Goal: Task Accomplishment & Management: Manage account settings

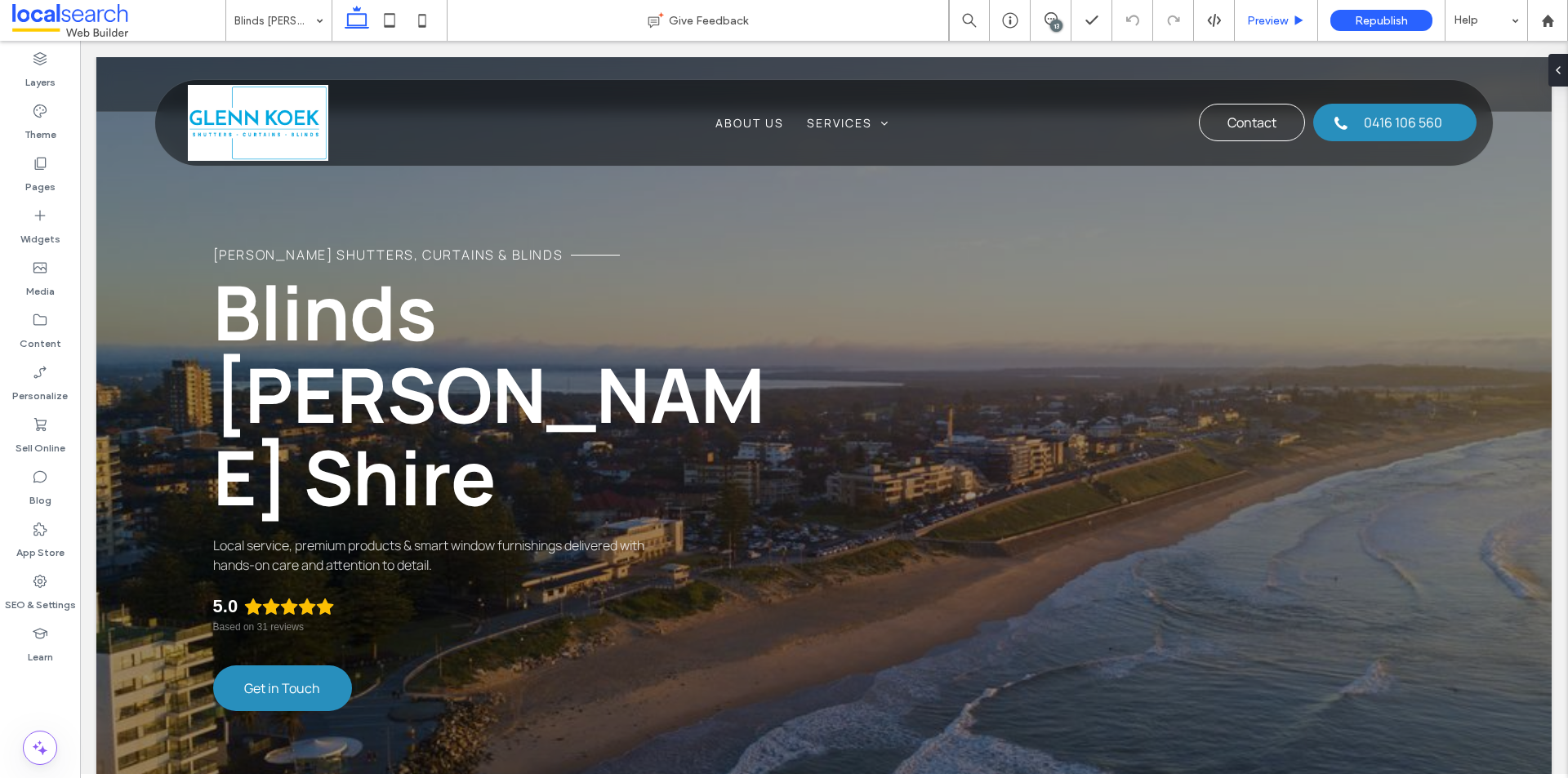
click at [1264, 20] on span "Preview" at bounding box center [1267, 21] width 41 height 14
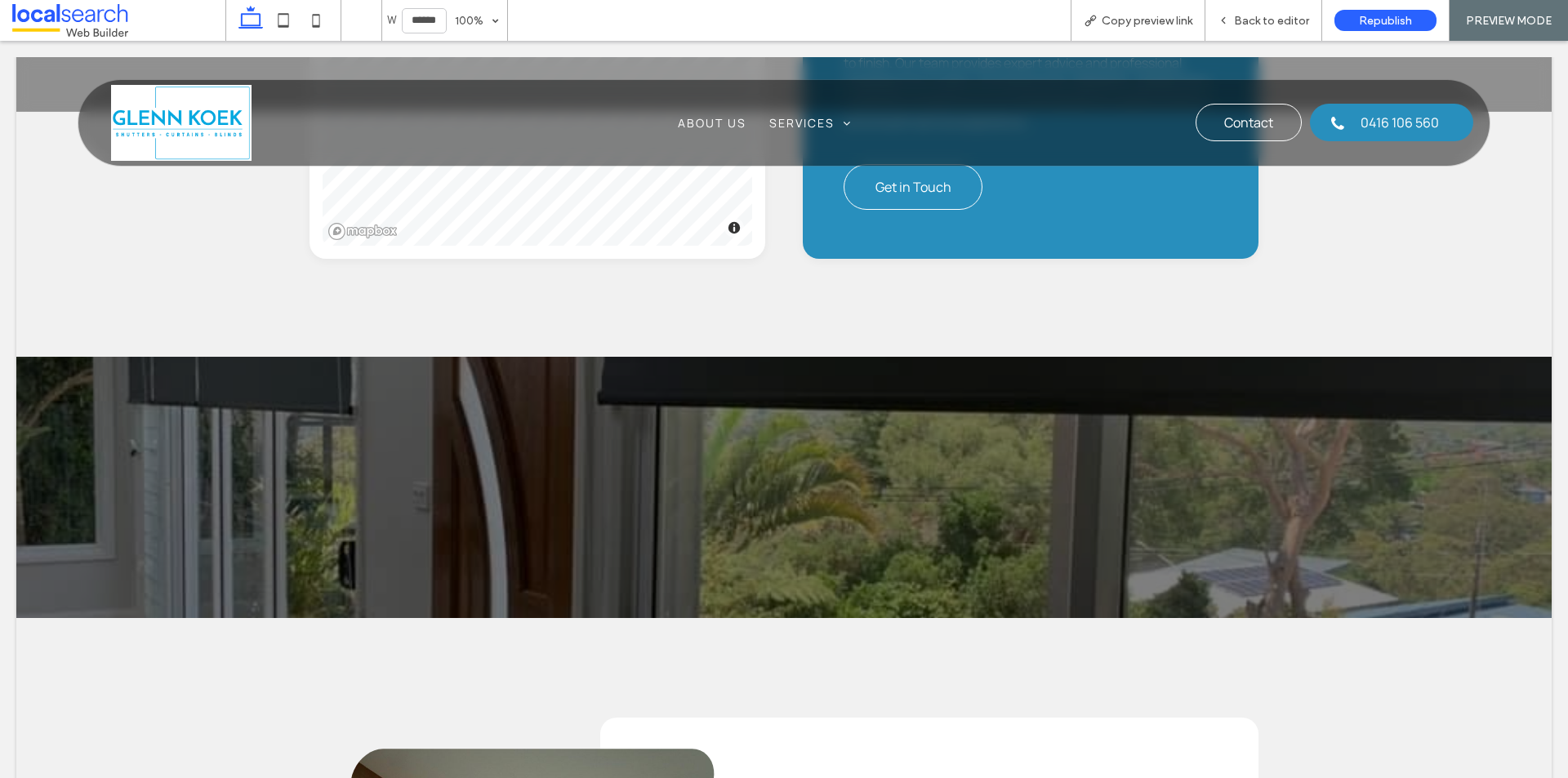
scroll to position [2140, 0]
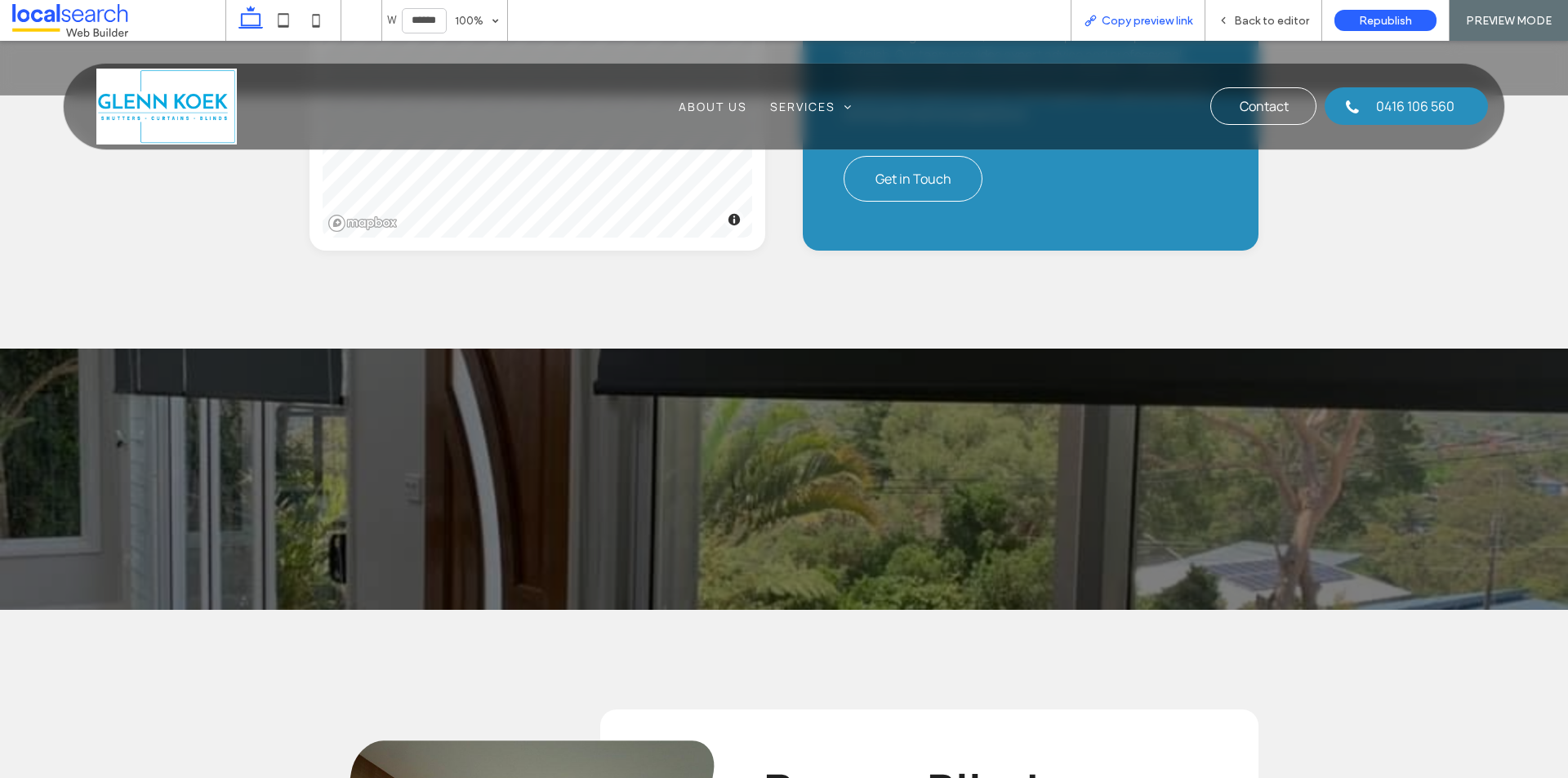
click at [1157, 15] on span "Copy preview link" at bounding box center [1146, 21] width 90 height 14
click at [1280, 17] on span "Back to editor" at bounding box center [1272, 21] width 75 height 14
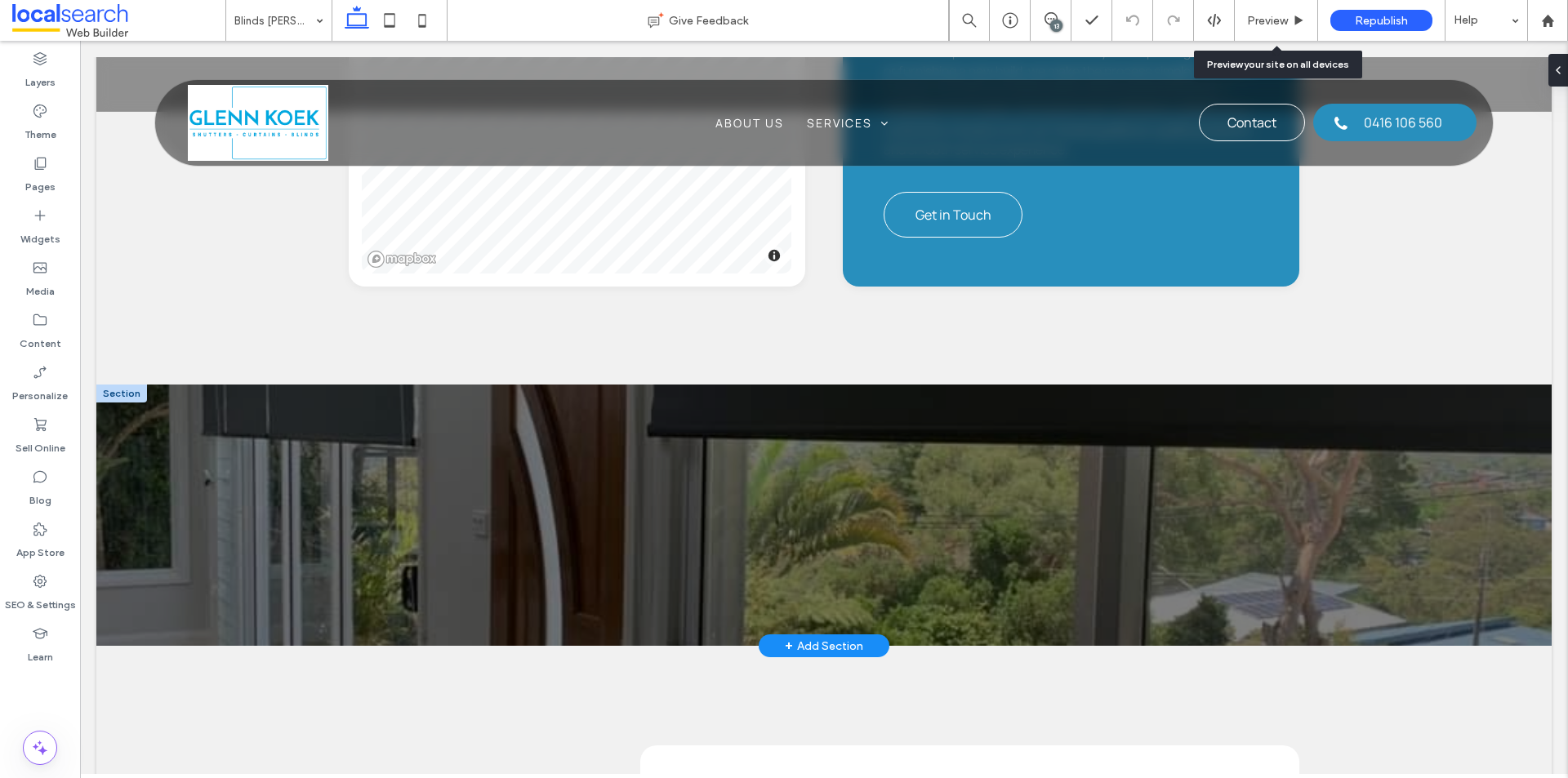
scroll to position [2159, 0]
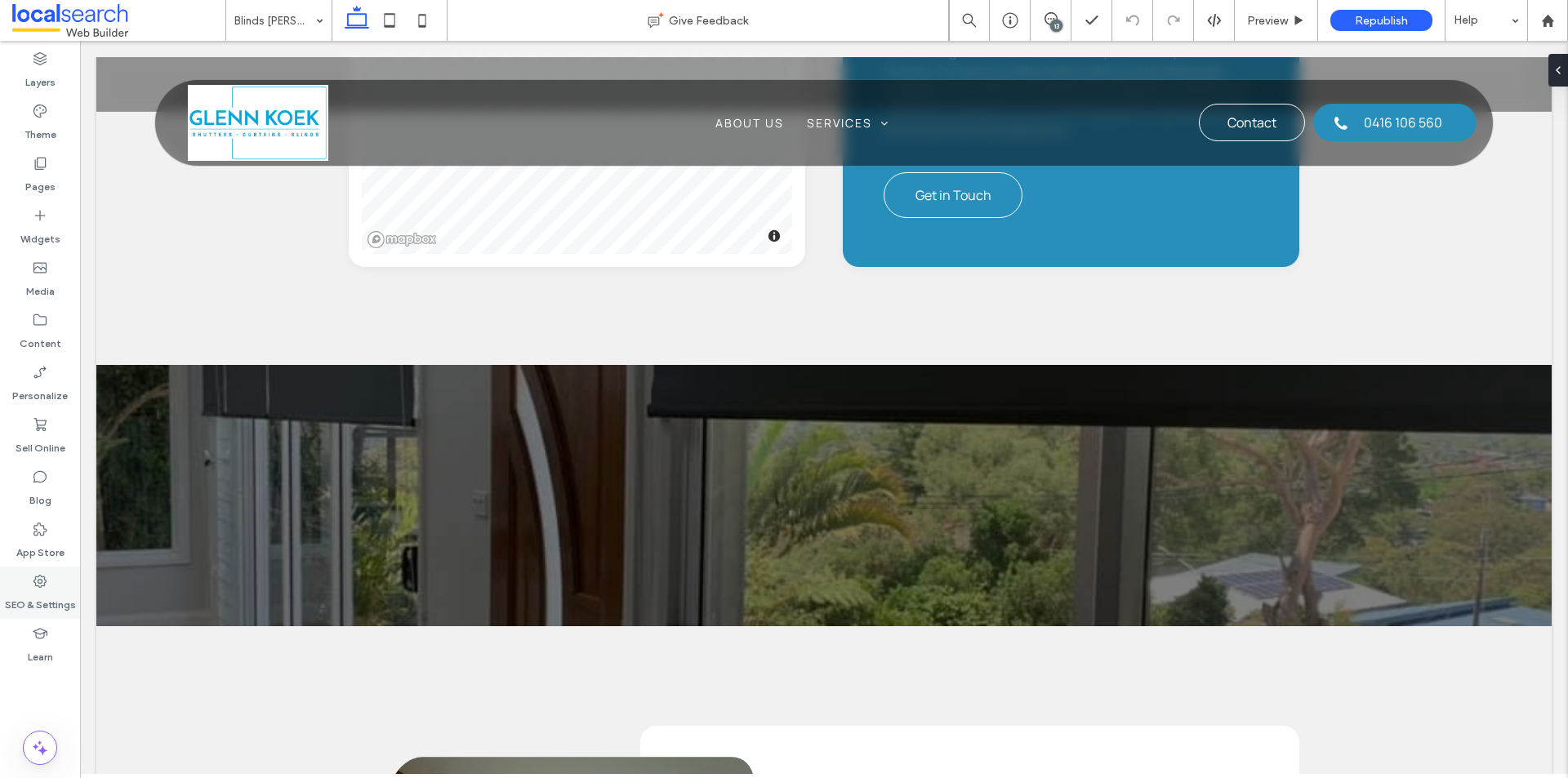
click at [56, 575] on div "SEO & Settings" at bounding box center [39, 593] width 80 height 52
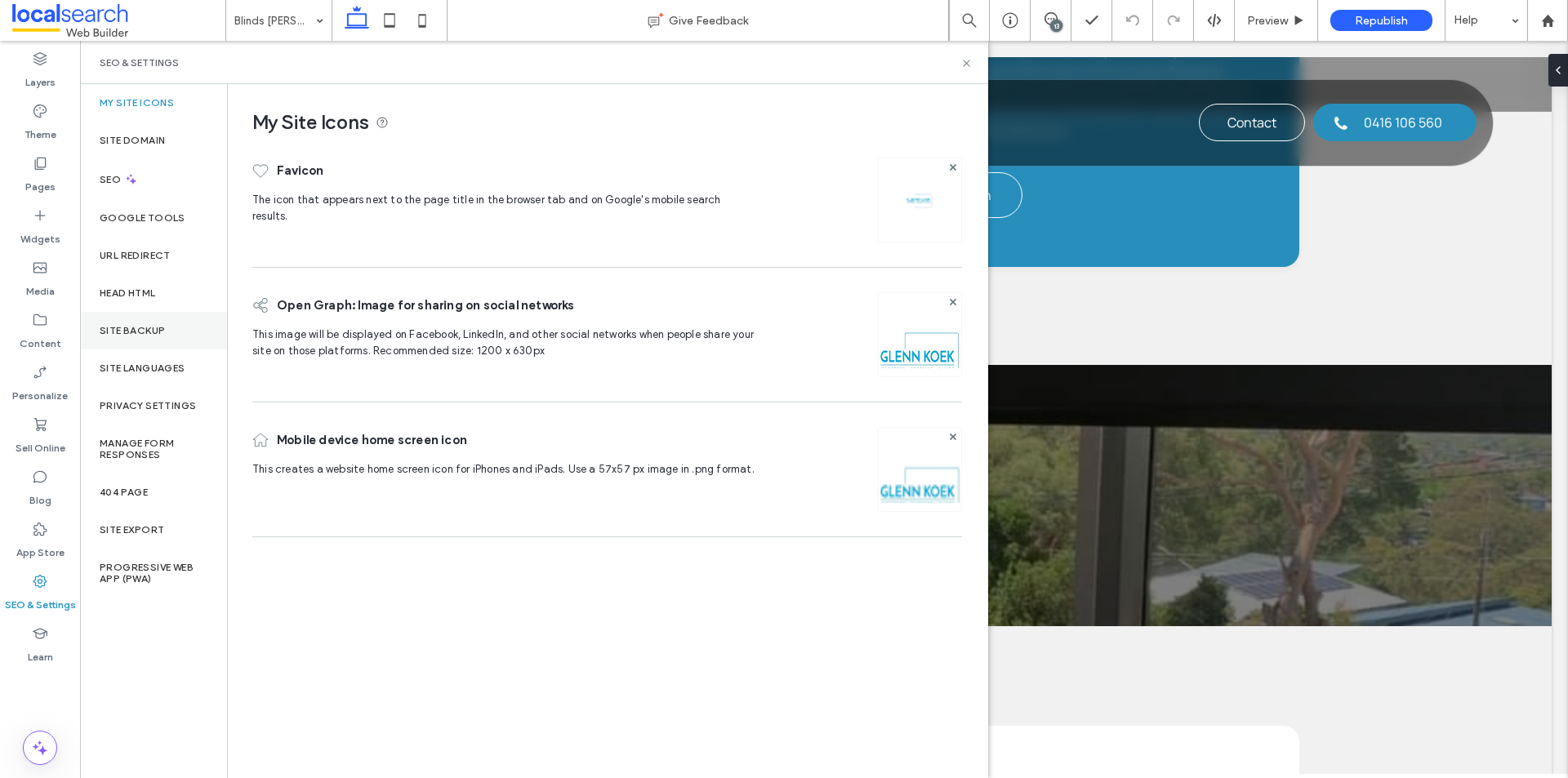
click at [137, 314] on div "Site Backup" at bounding box center [153, 330] width 147 height 38
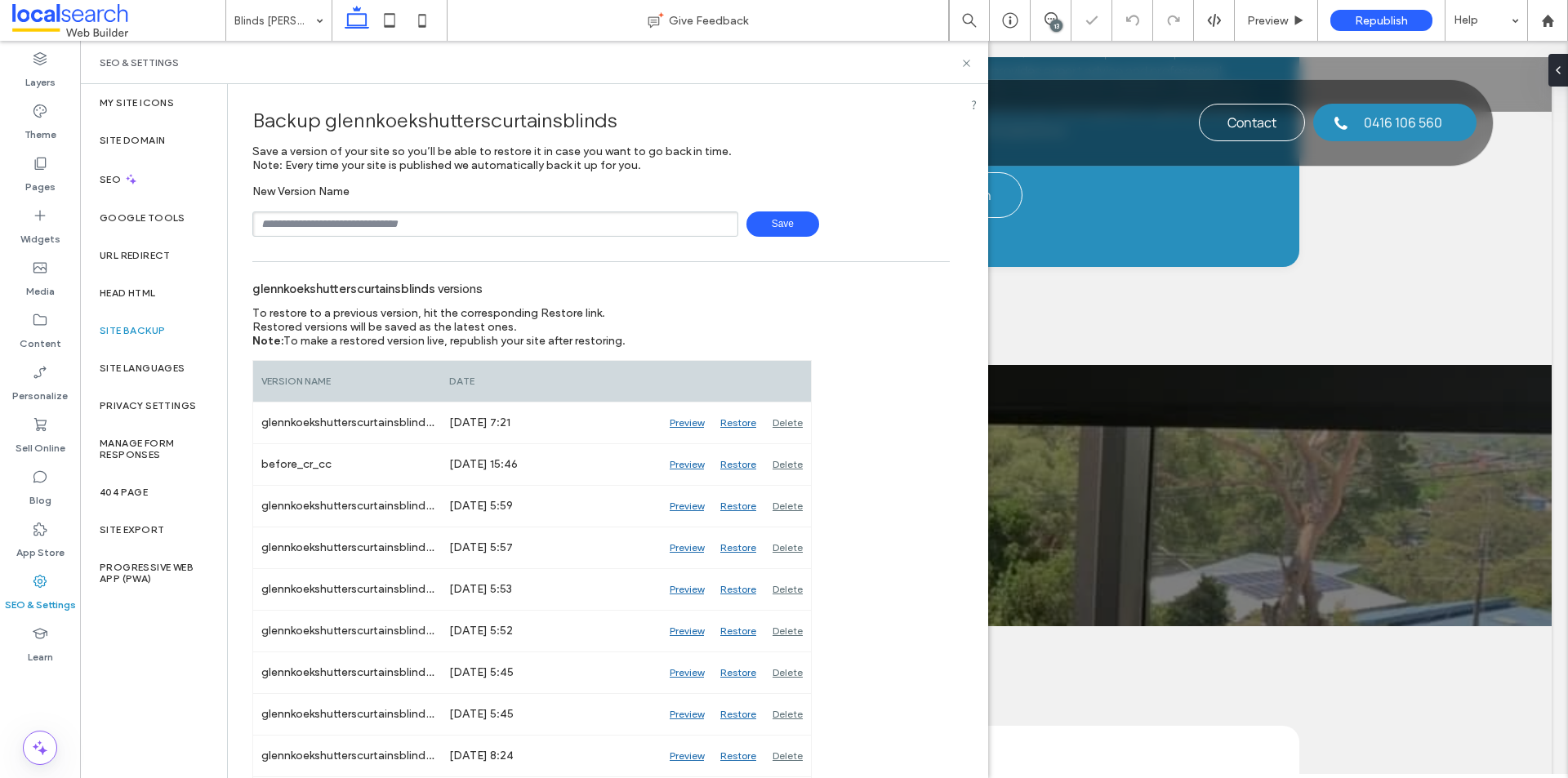
click at [422, 221] on input "text" at bounding box center [495, 224] width 486 height 25
type input "**********"
click at [788, 219] on span "Save" at bounding box center [782, 224] width 73 height 25
drag, startPoint x: 971, startPoint y: 62, endPoint x: 887, endPoint y: 21, distance: 93.5
click at [971, 62] on icon at bounding box center [966, 64] width 13 height 13
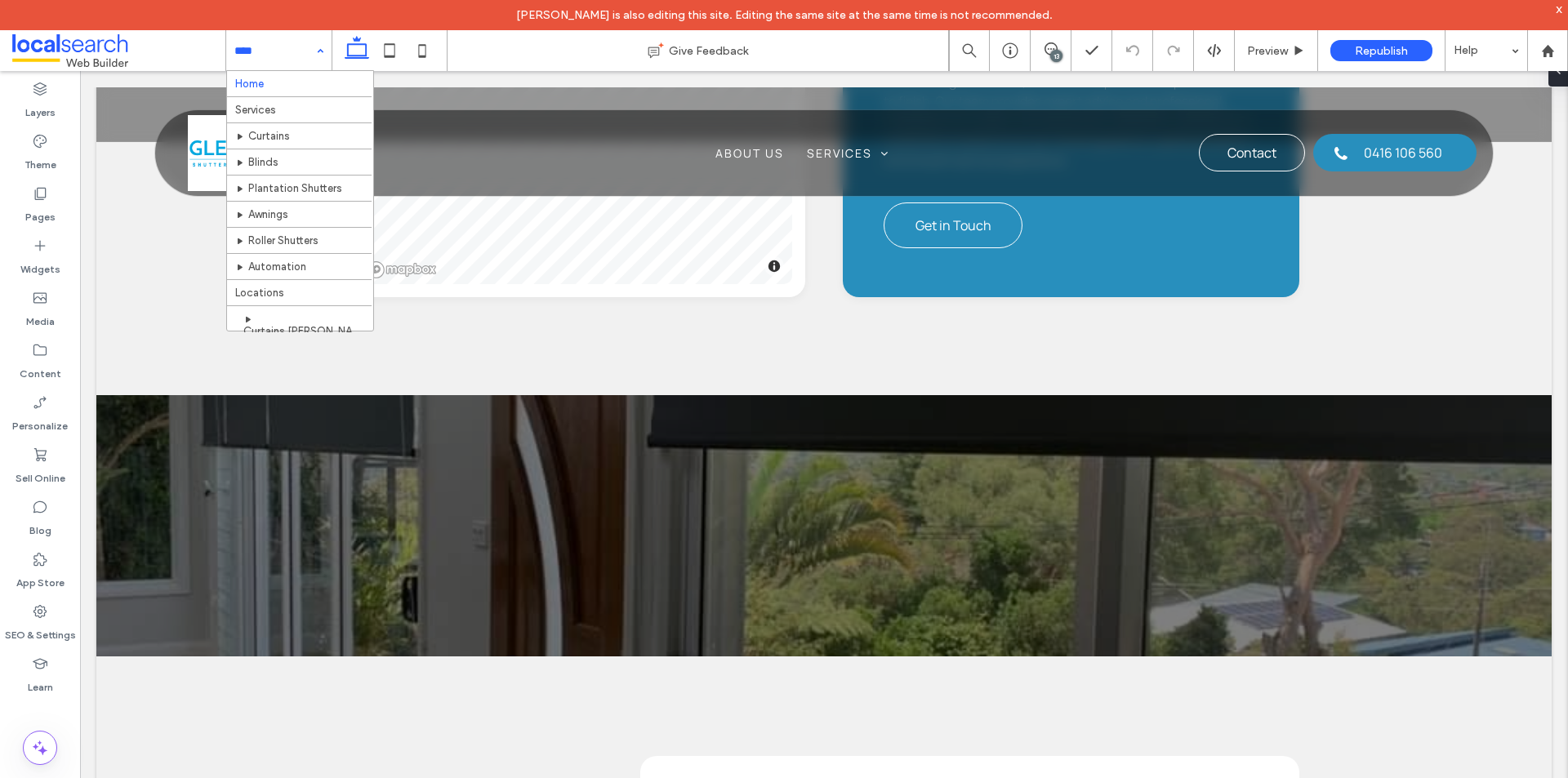
click at [64, 47] on span at bounding box center [119, 50] width 213 height 32
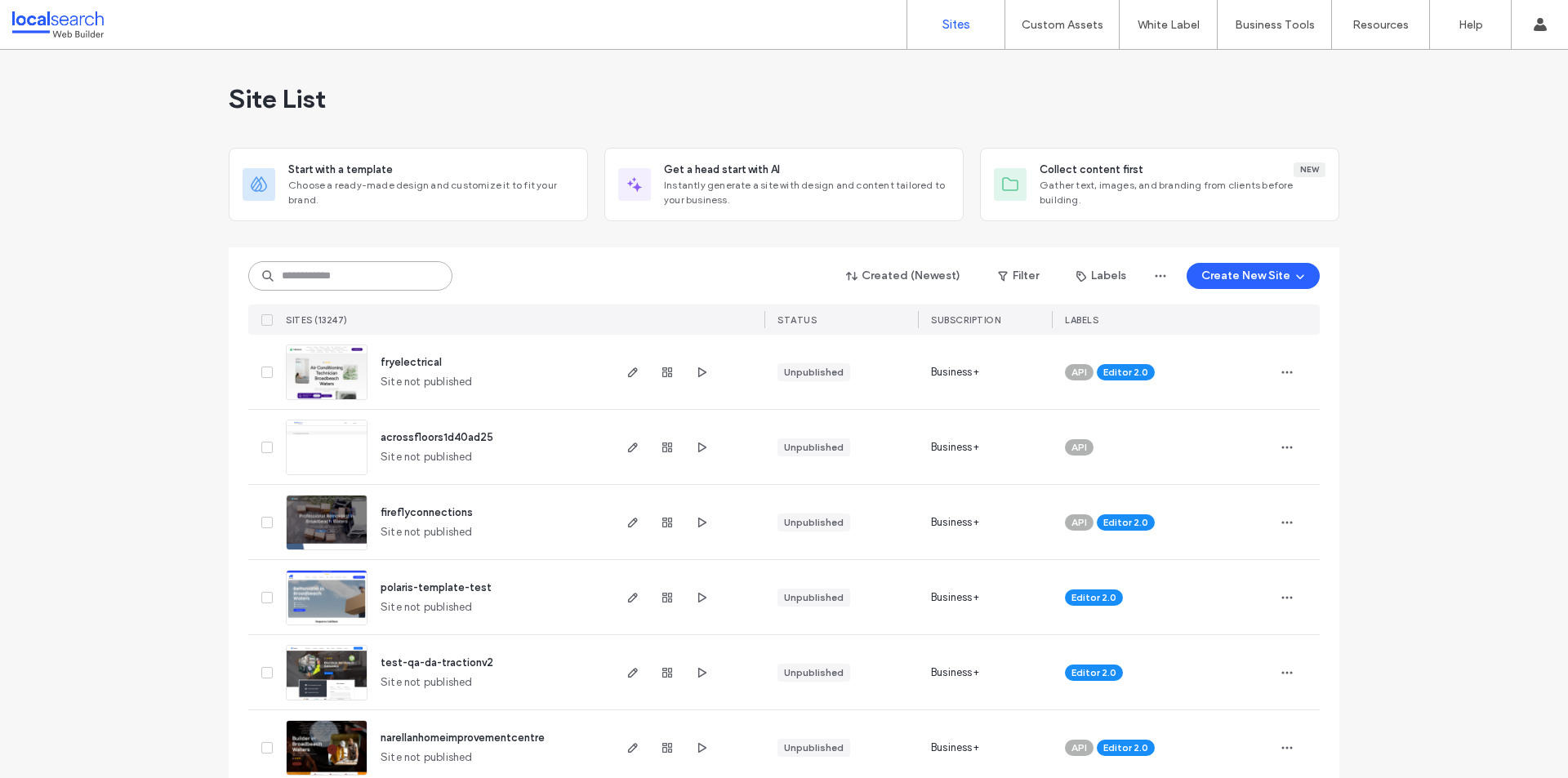
click at [319, 270] on input at bounding box center [350, 276] width 204 height 30
paste input "********"
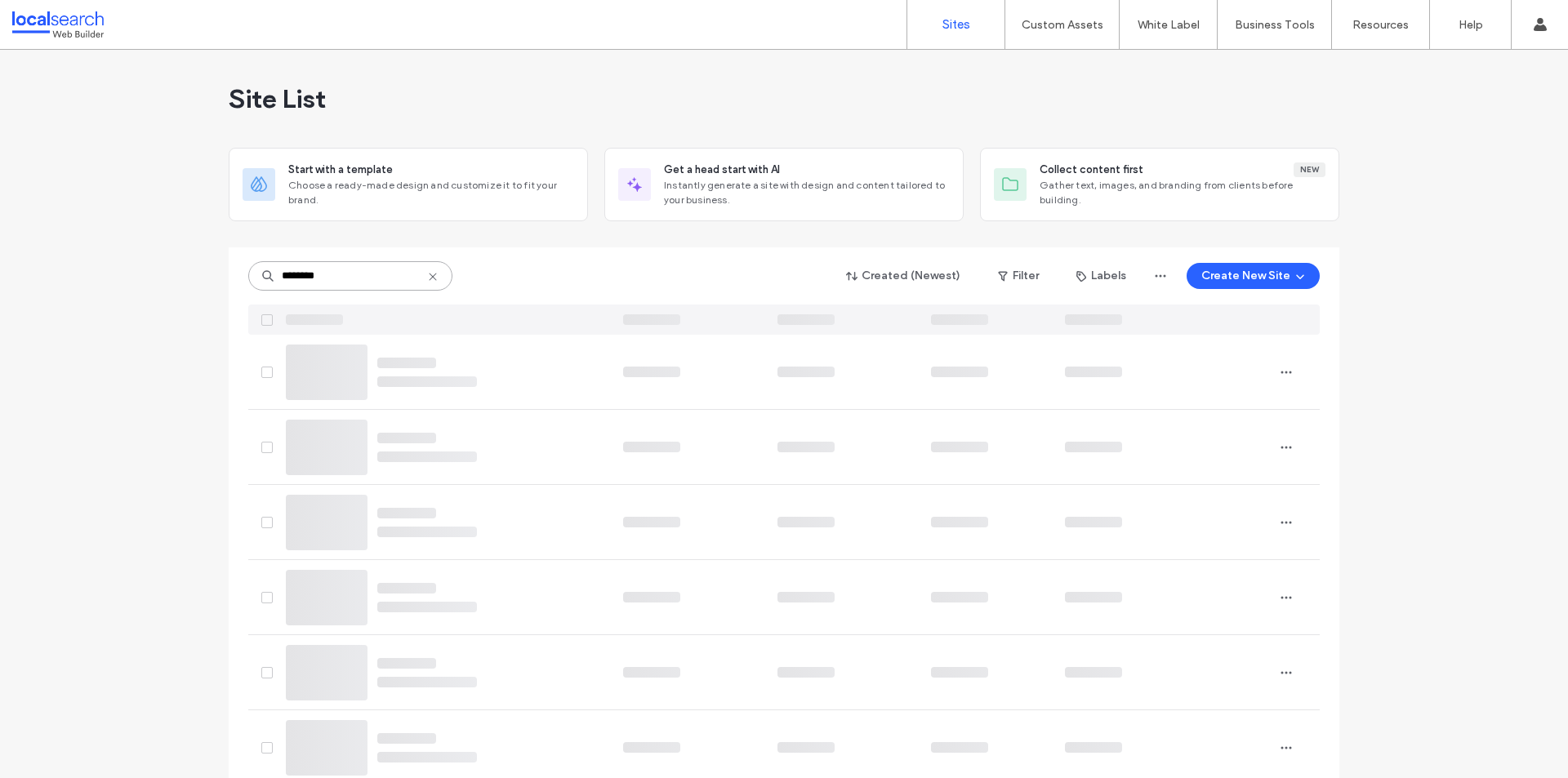
type input "********"
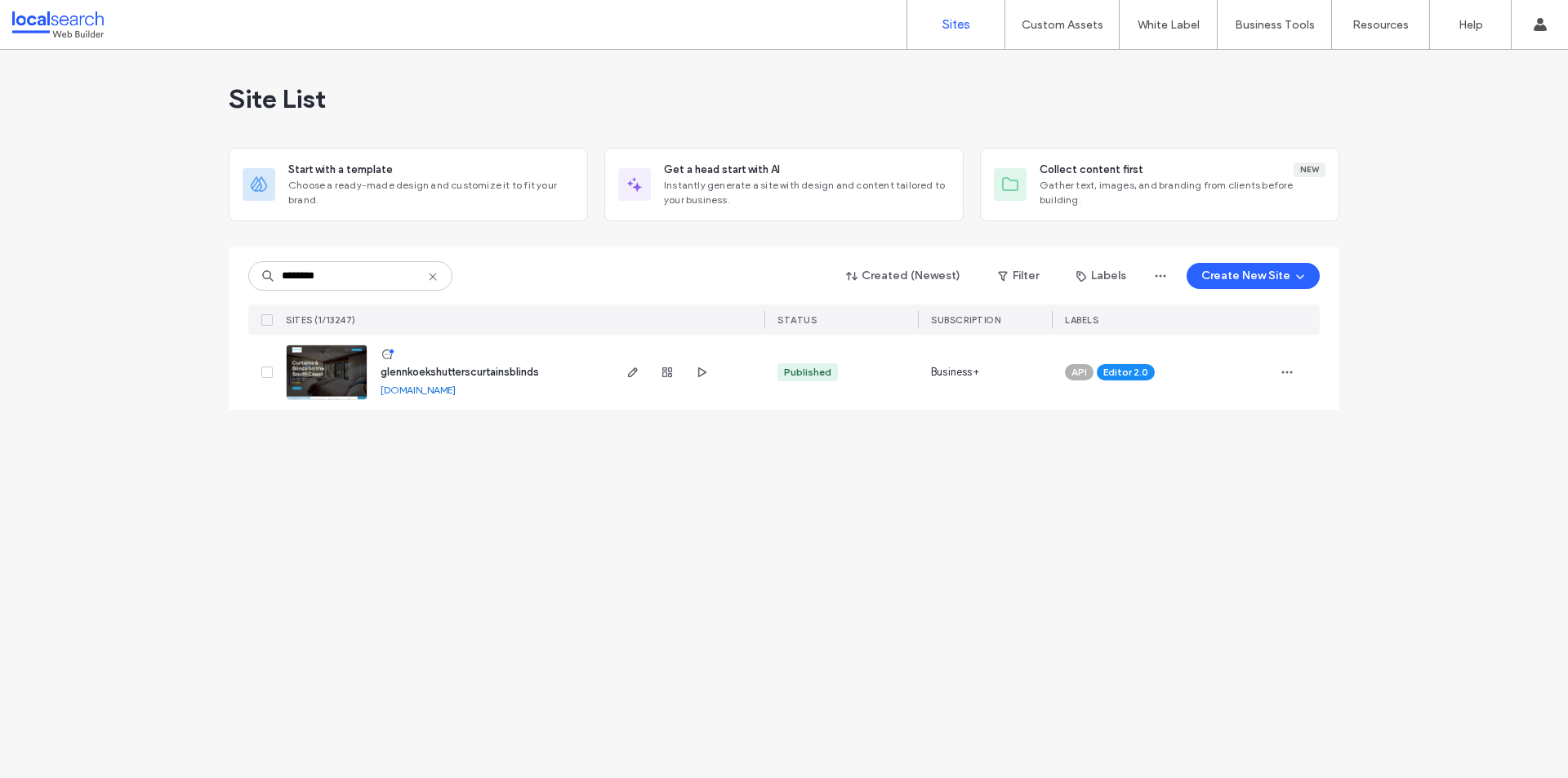
click at [332, 371] on img at bounding box center [326, 401] width 80 height 111
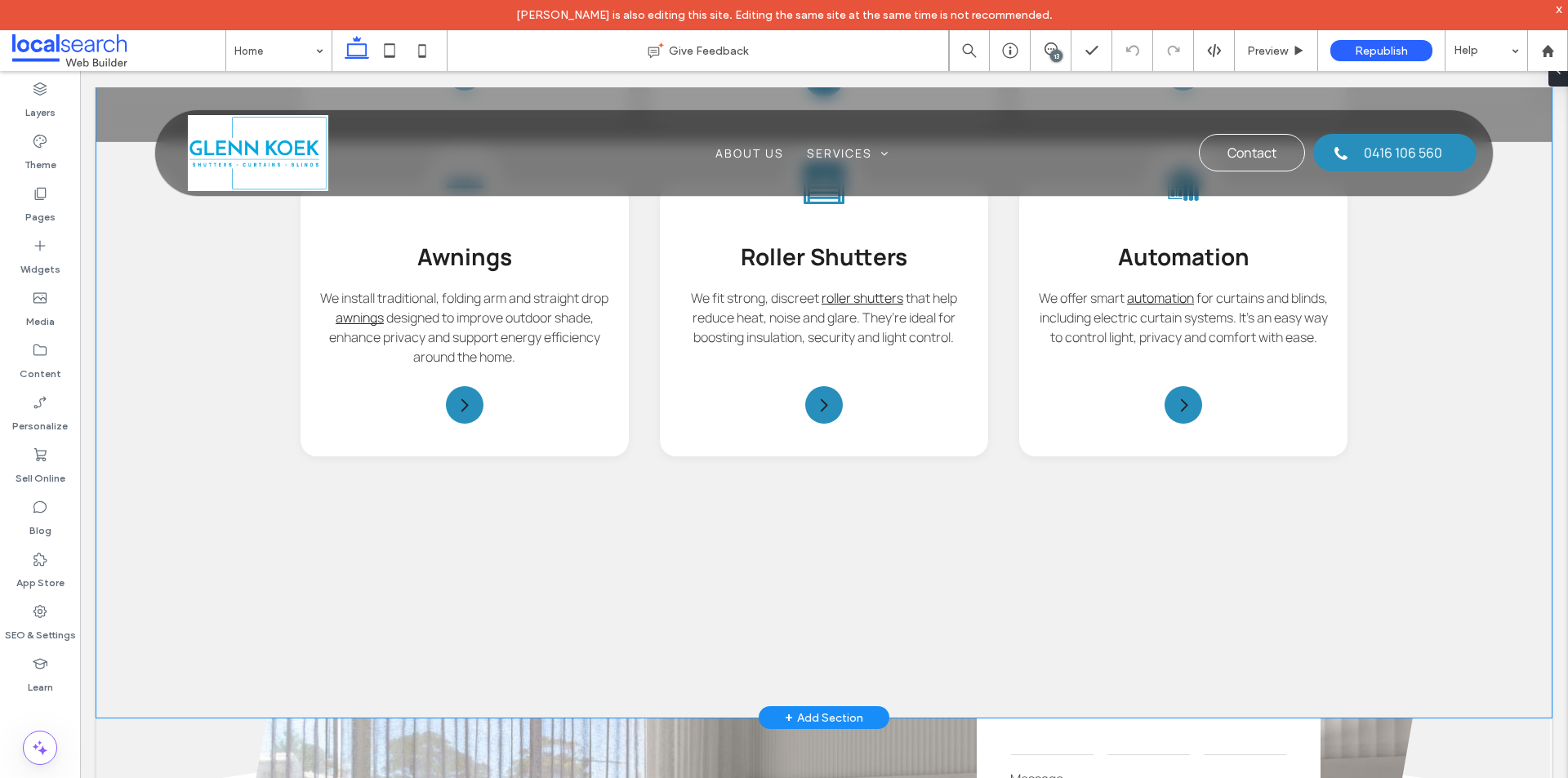
scroll to position [2531, 0]
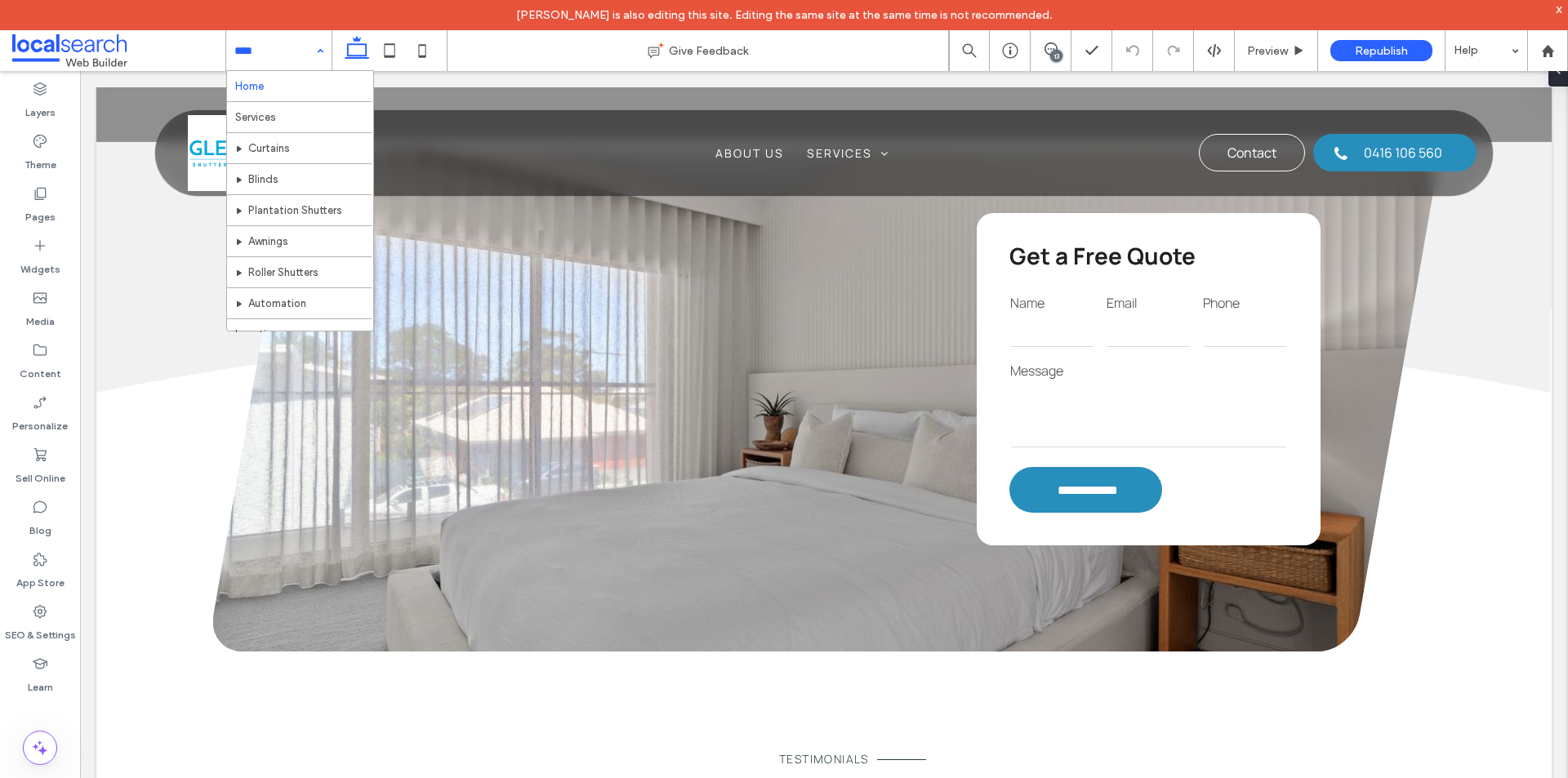
click at [280, 55] on input at bounding box center [275, 51] width 81 height 41
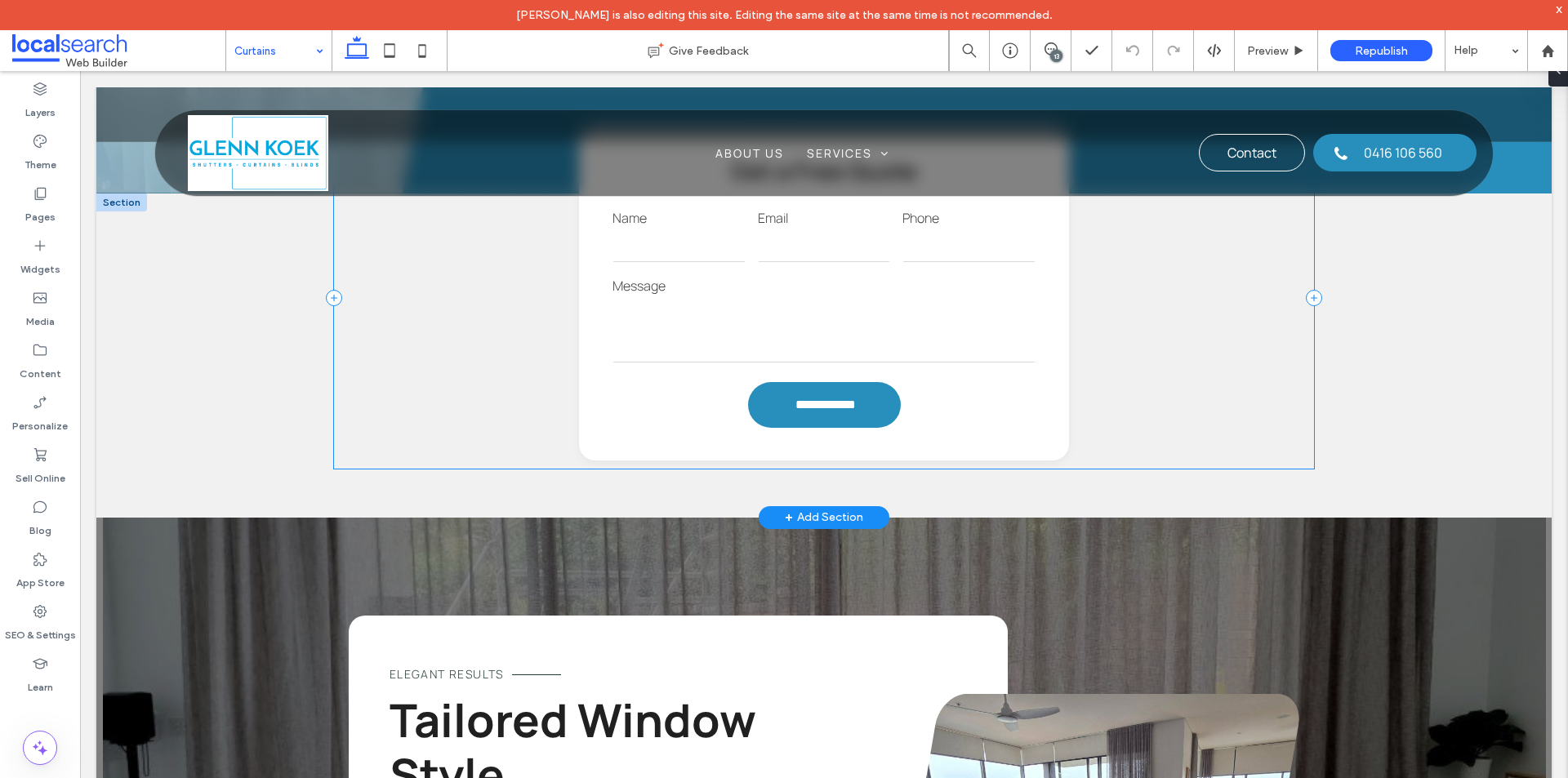
scroll to position [1306, 0]
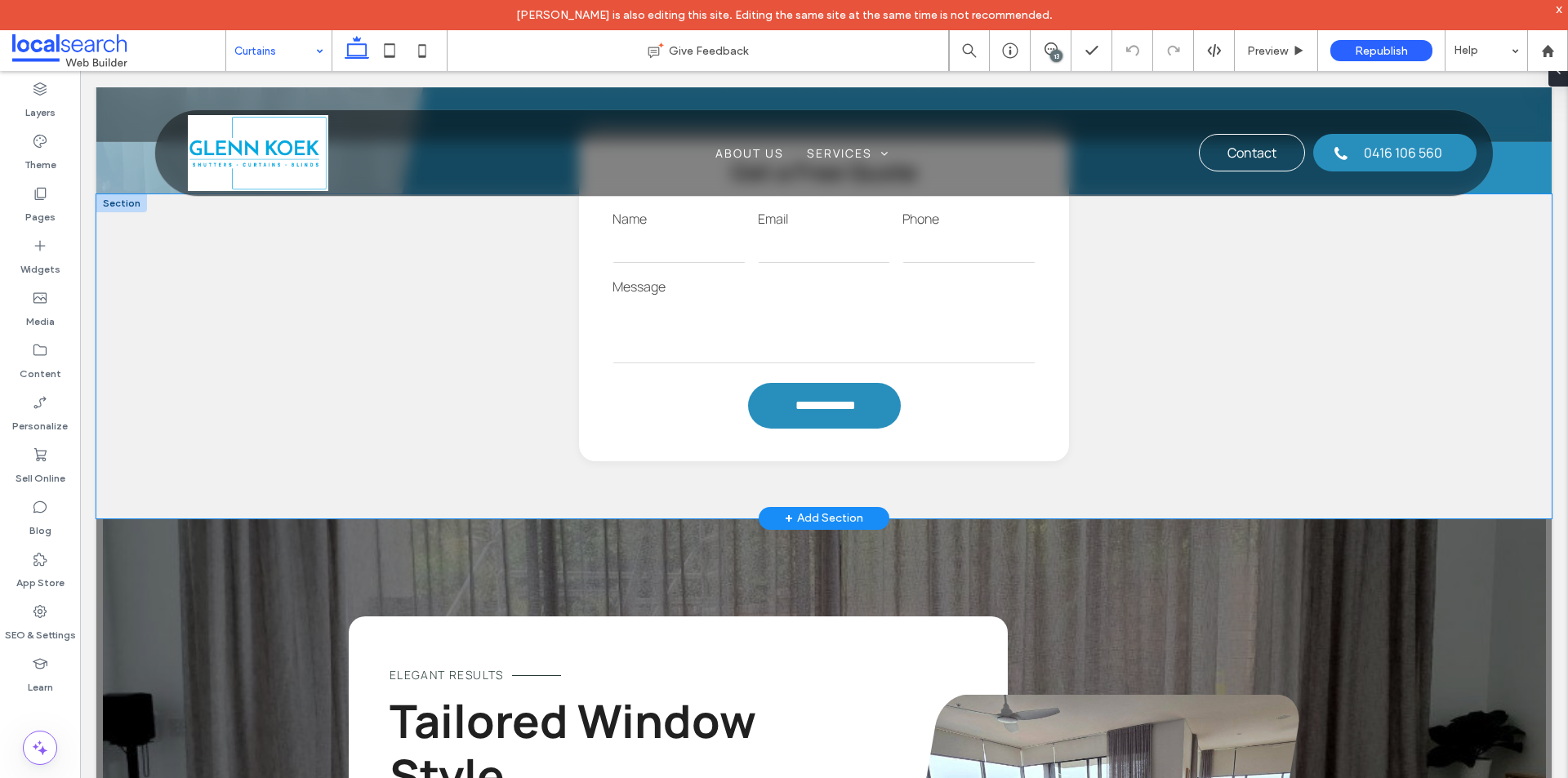
click at [566, 485] on div "**********" at bounding box center [824, 356] width 980 height 324
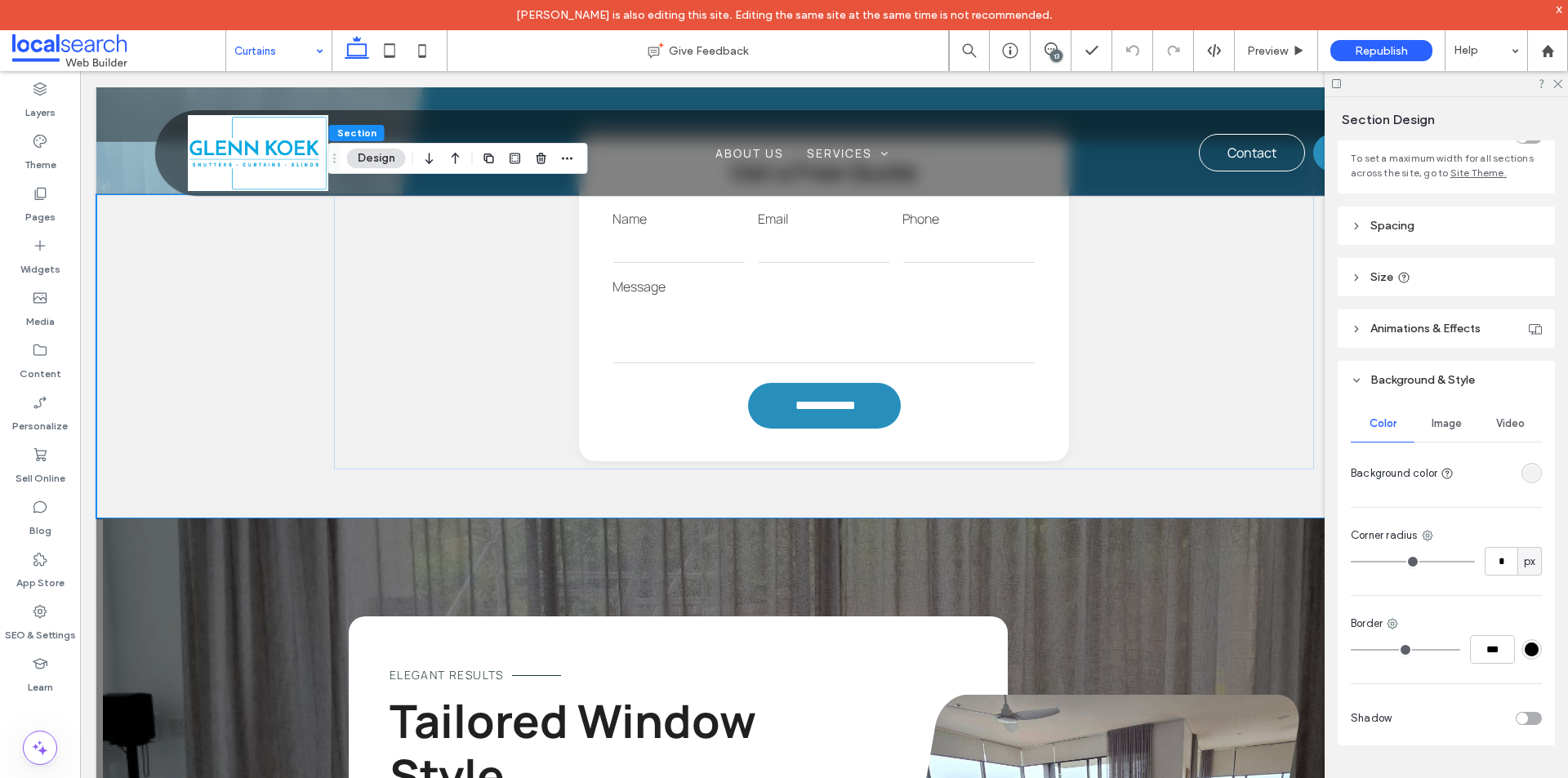
scroll to position [120, 0]
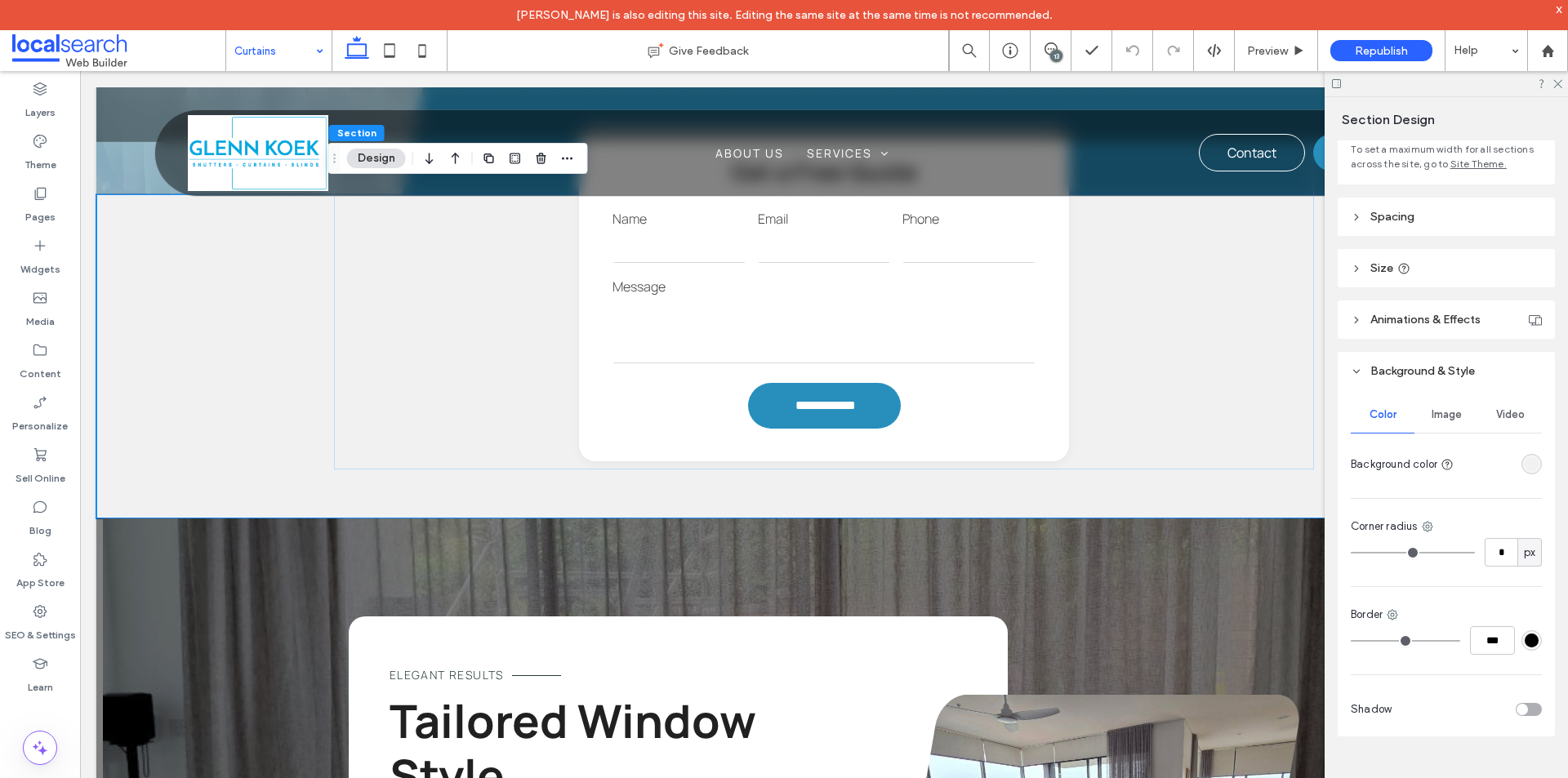
click at [1423, 267] on header "Size" at bounding box center [1446, 268] width 218 height 38
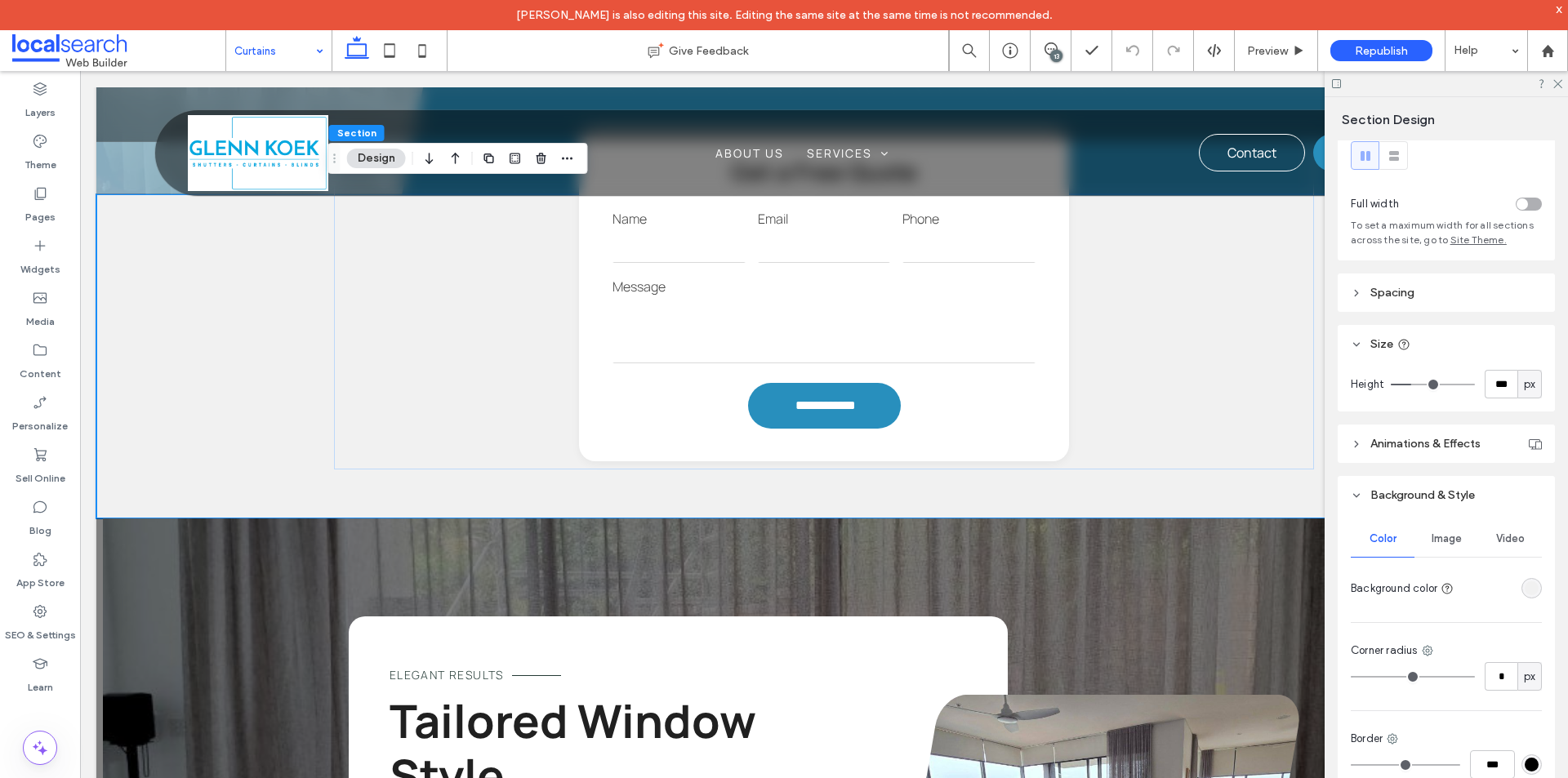
scroll to position [0, 0]
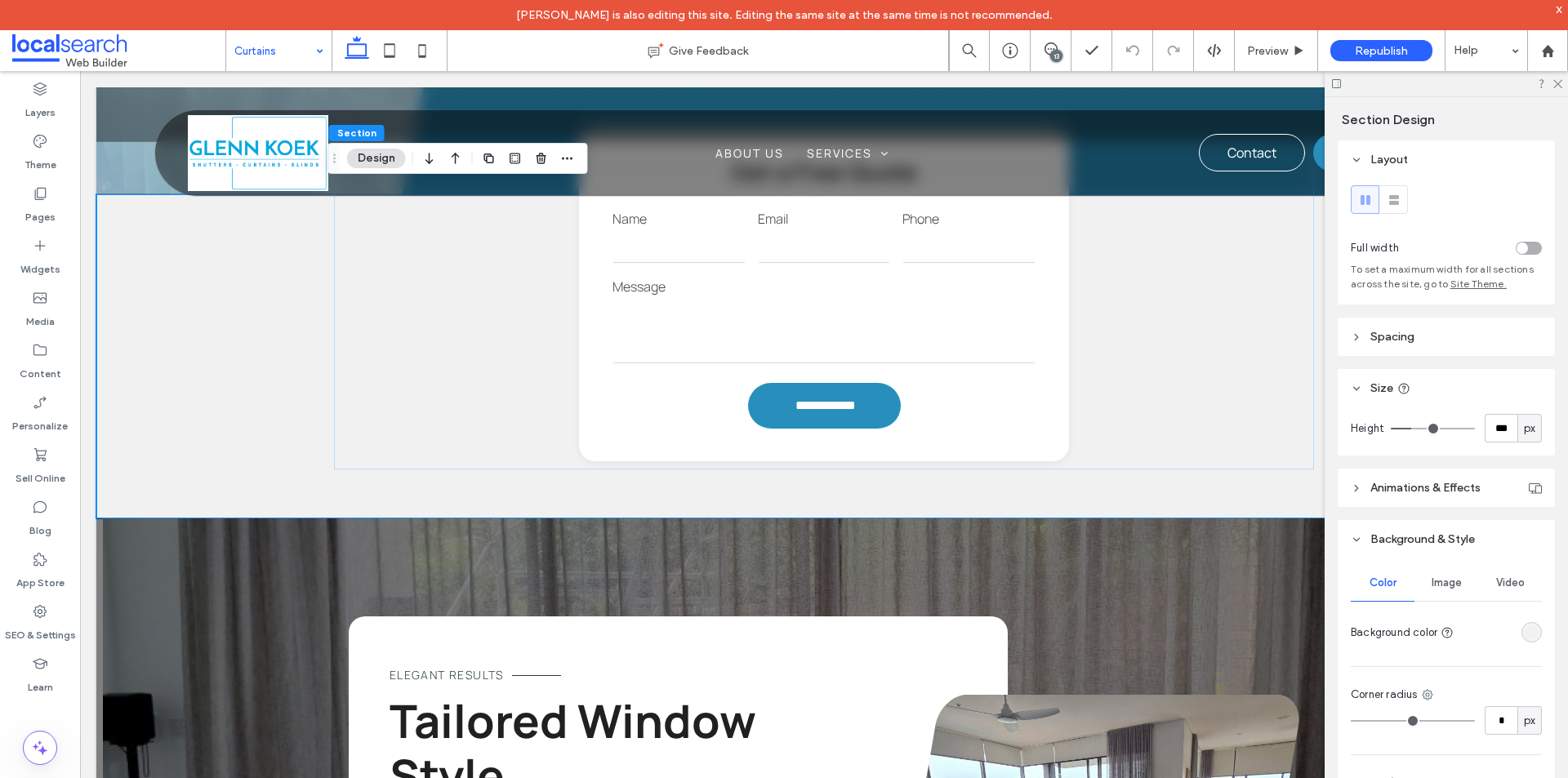
click at [1396, 333] on span "Spacing" at bounding box center [1392, 337] width 44 height 14
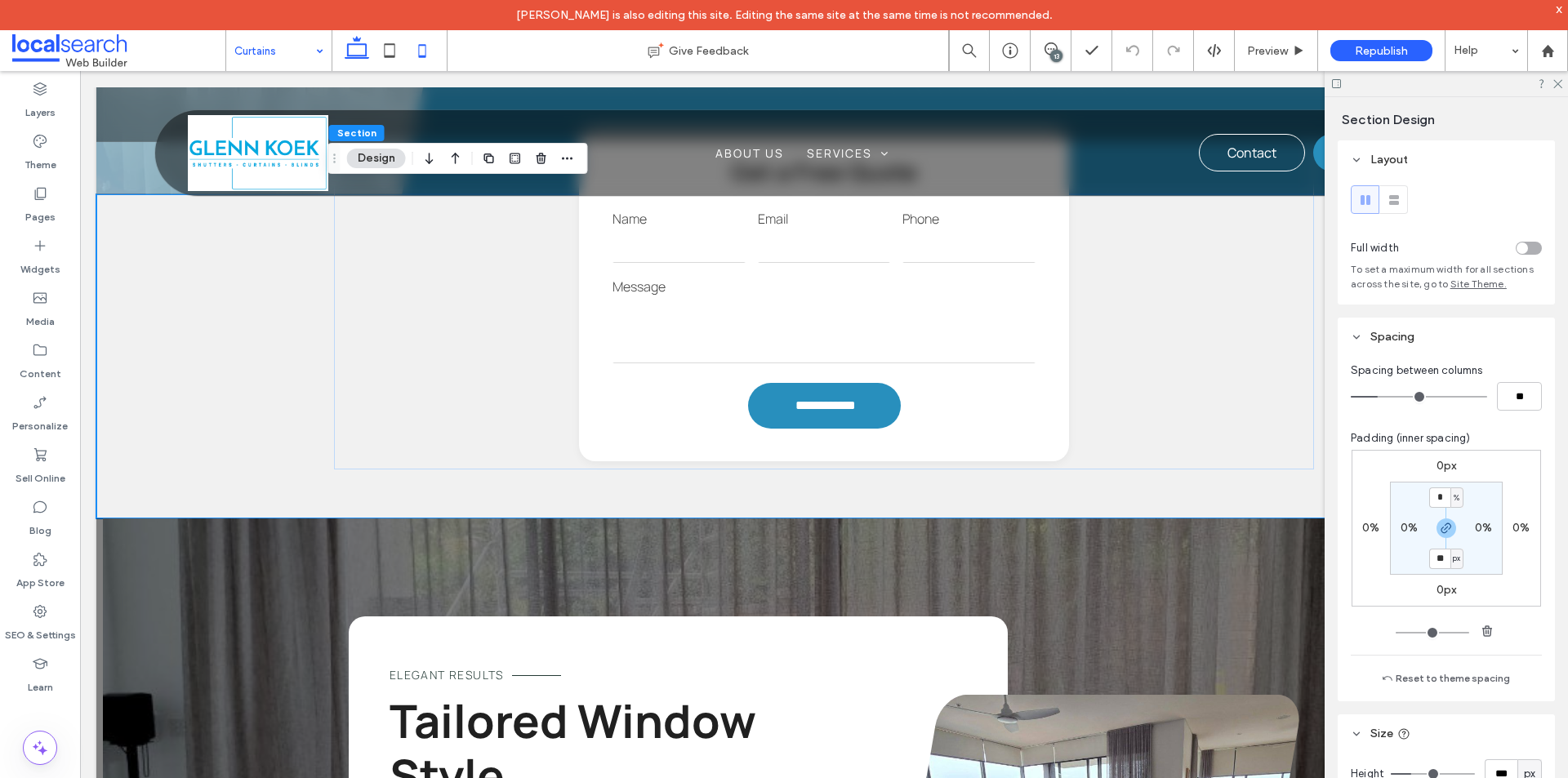
click at [414, 47] on icon at bounding box center [422, 50] width 32 height 32
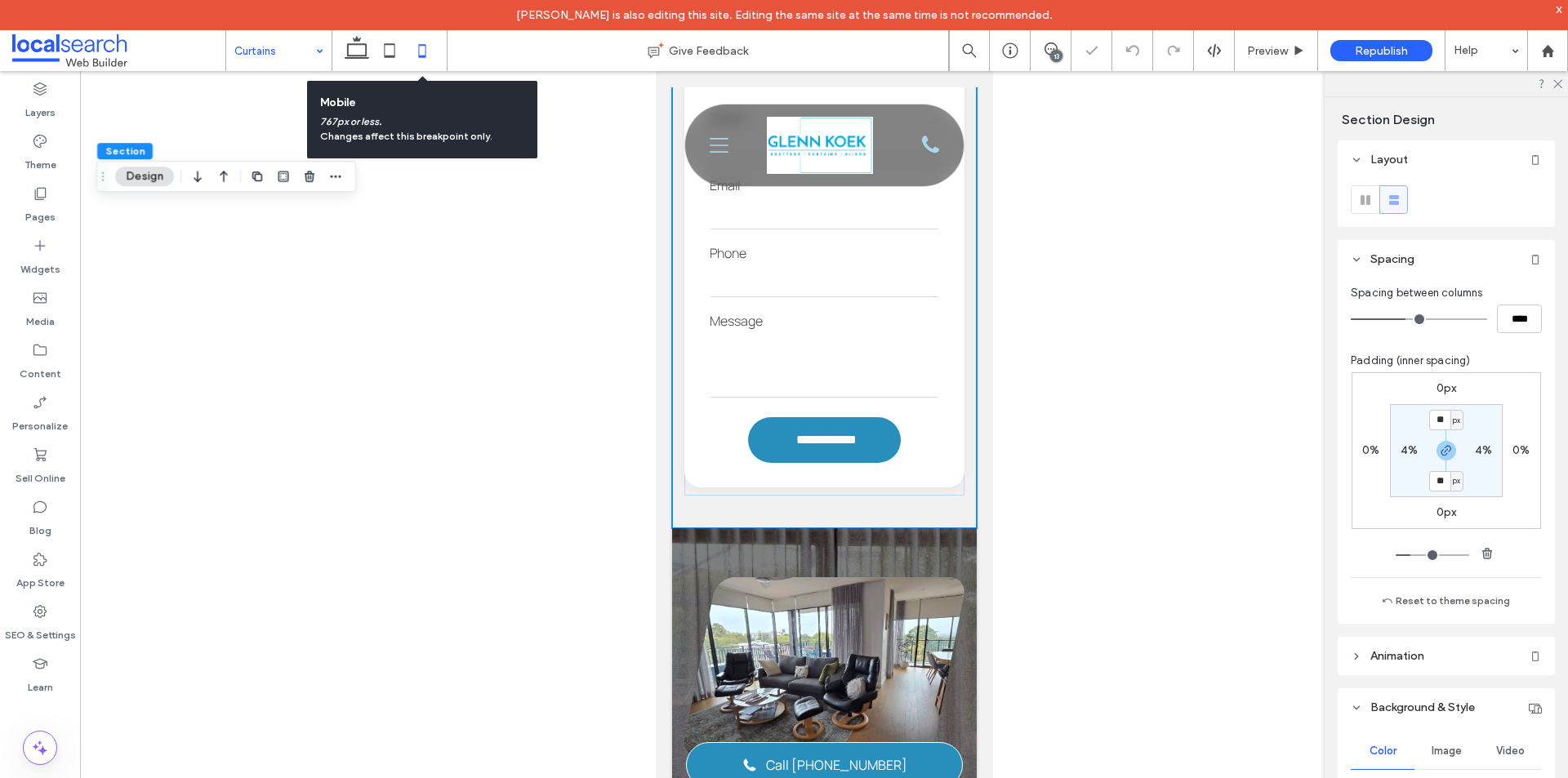
type input "**"
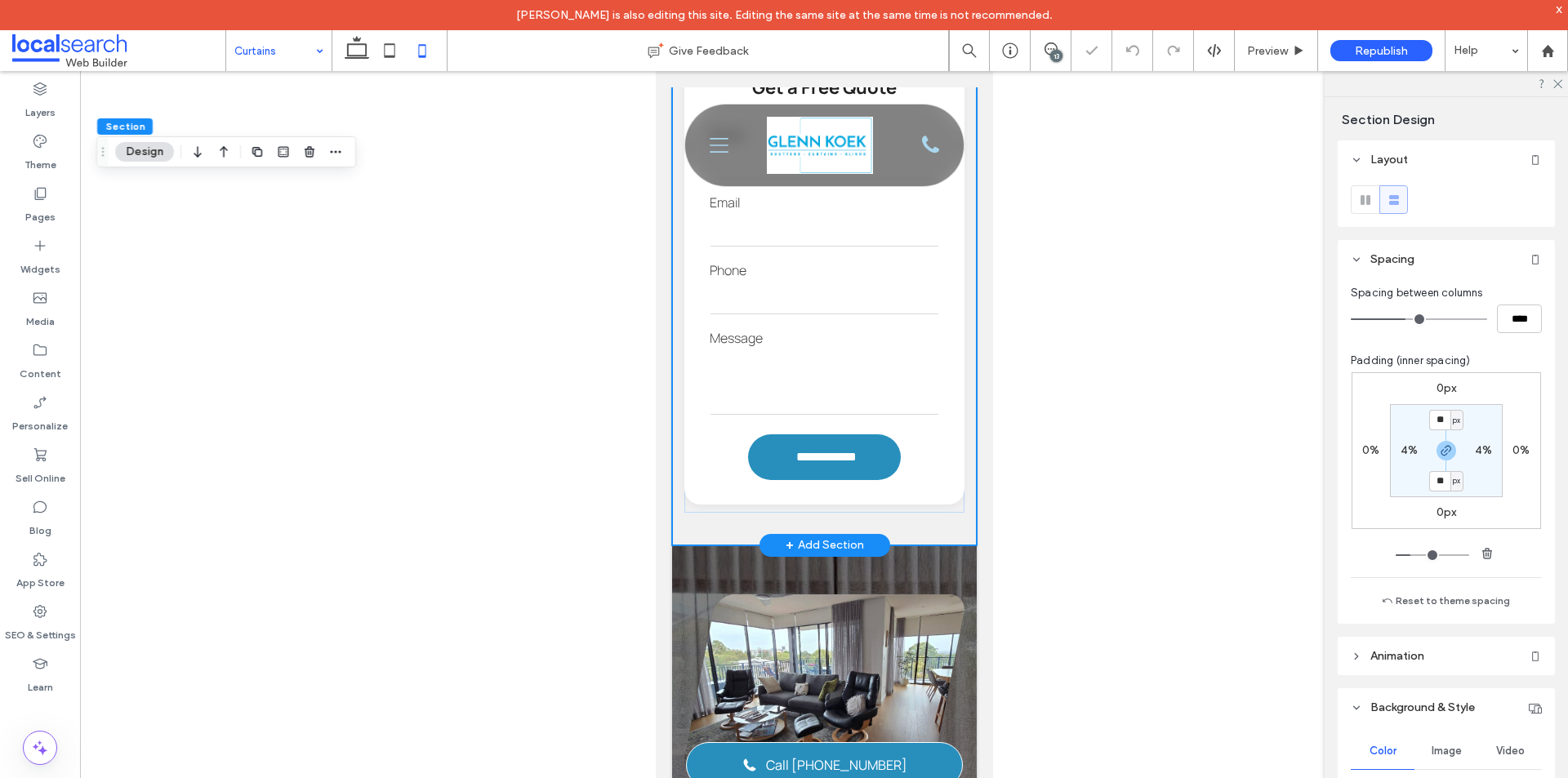
scroll to position [1293, 0]
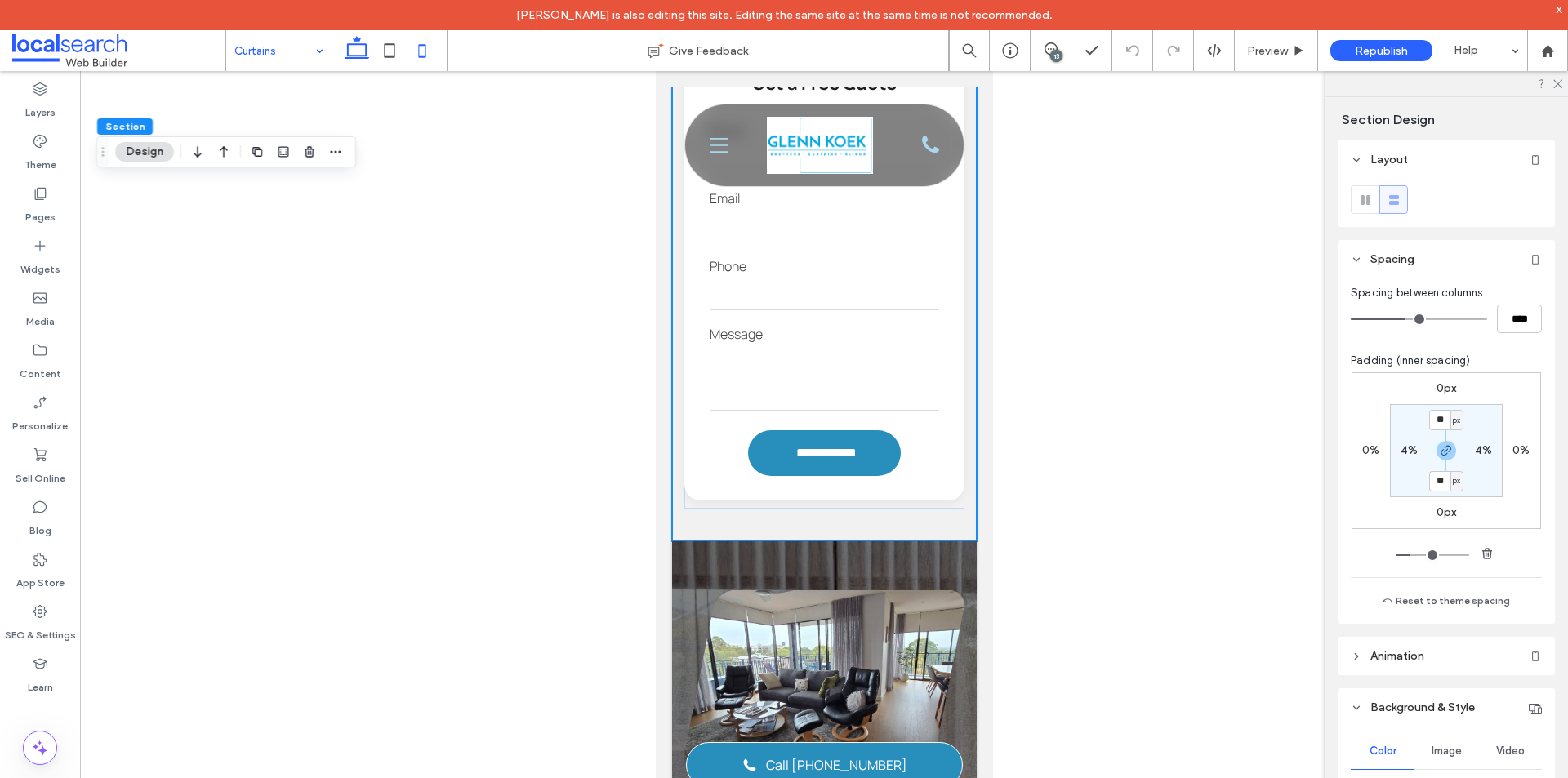
click at [356, 44] on use at bounding box center [356, 47] width 24 height 23
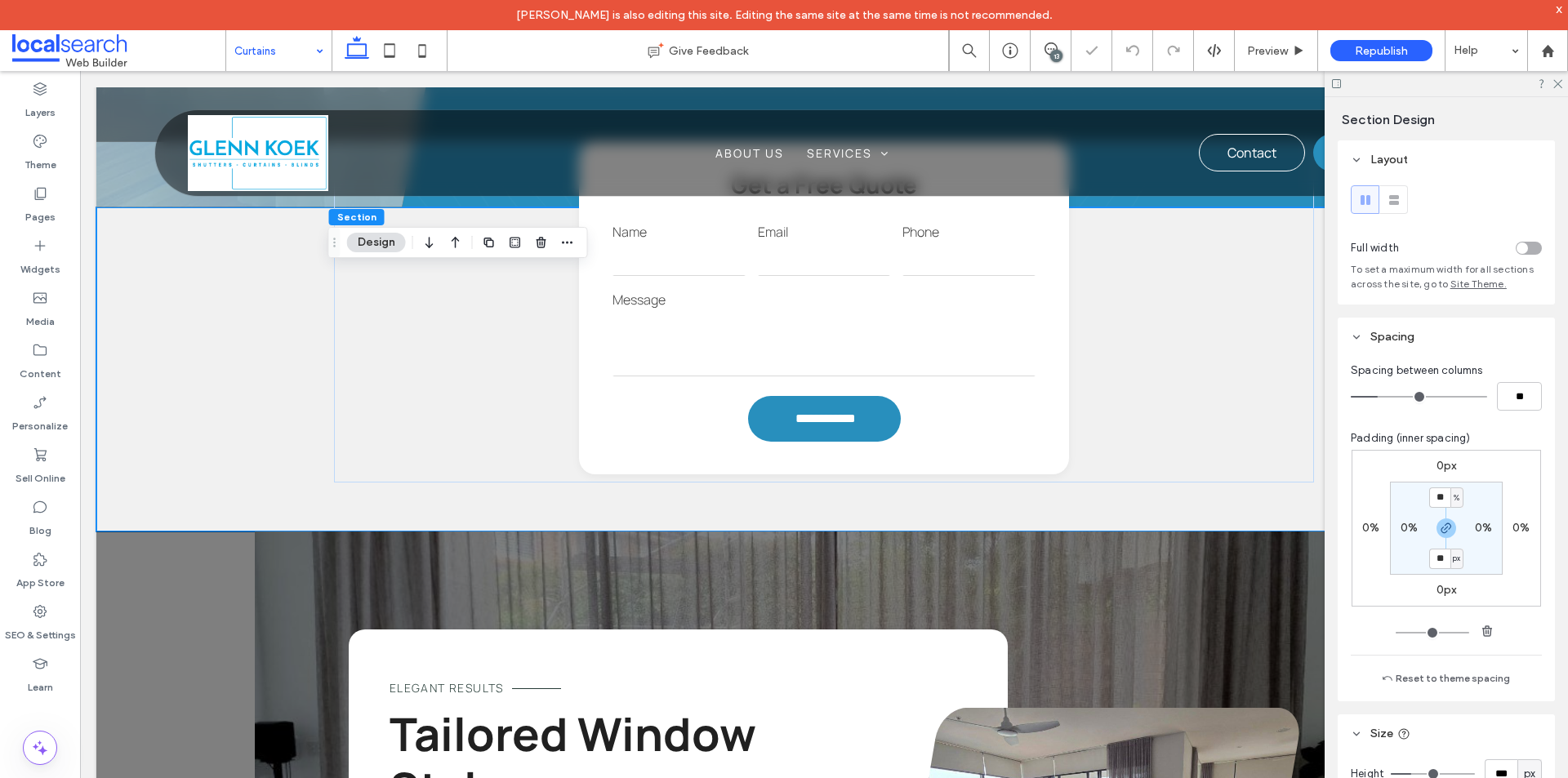
type input "*"
type input "**"
type input "*"
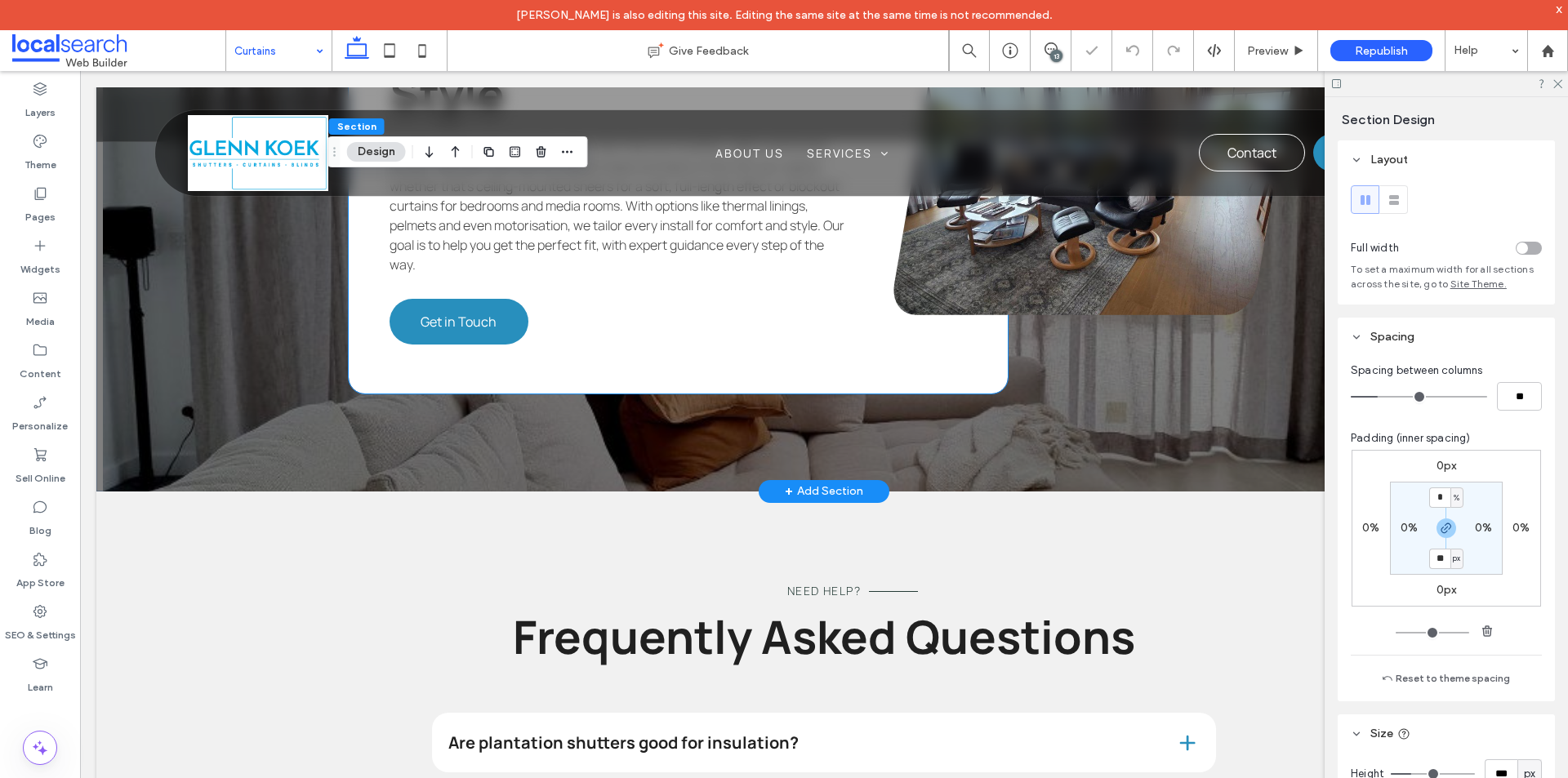
scroll to position [2283, 0]
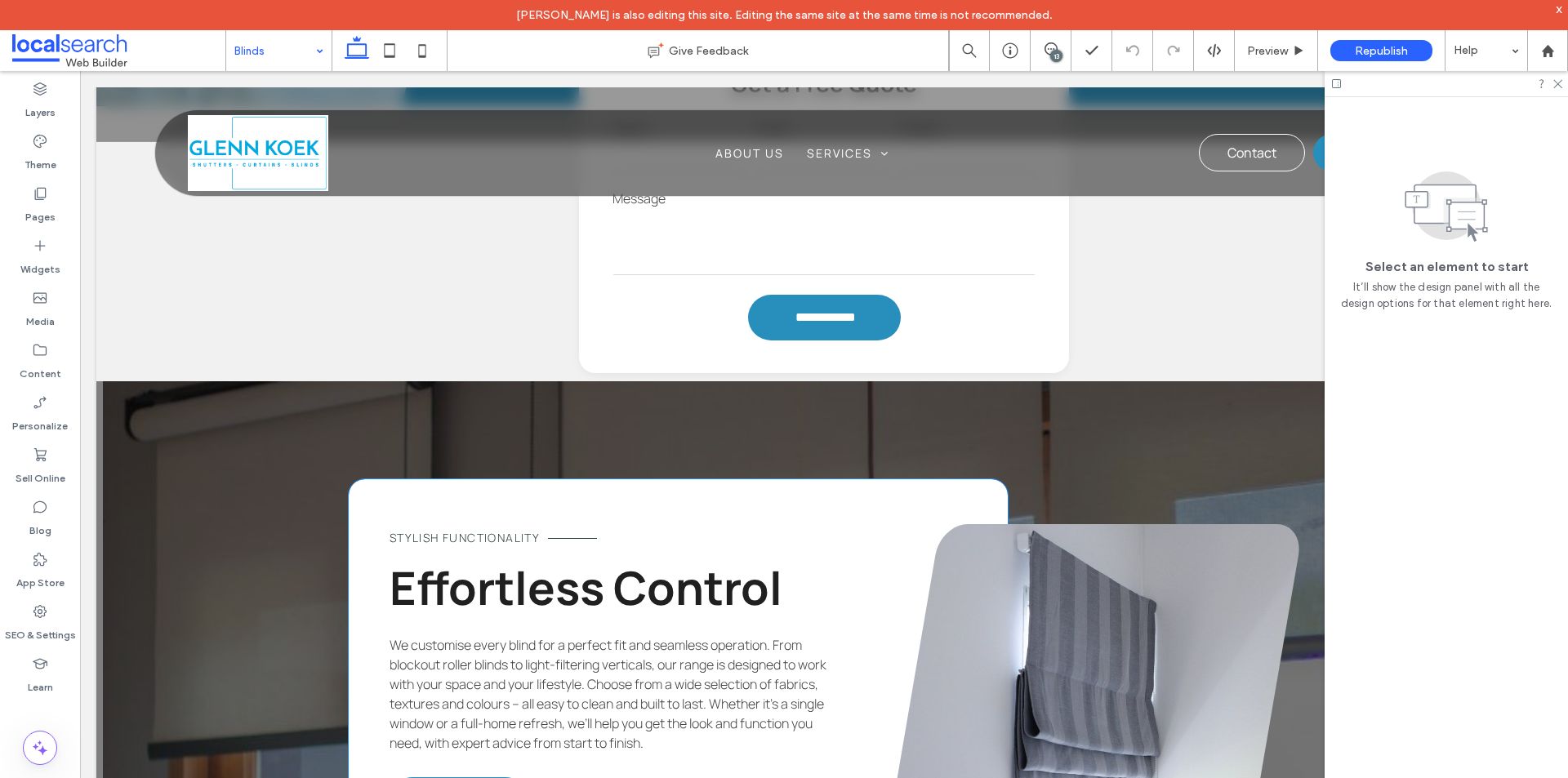
scroll to position [1306, 0]
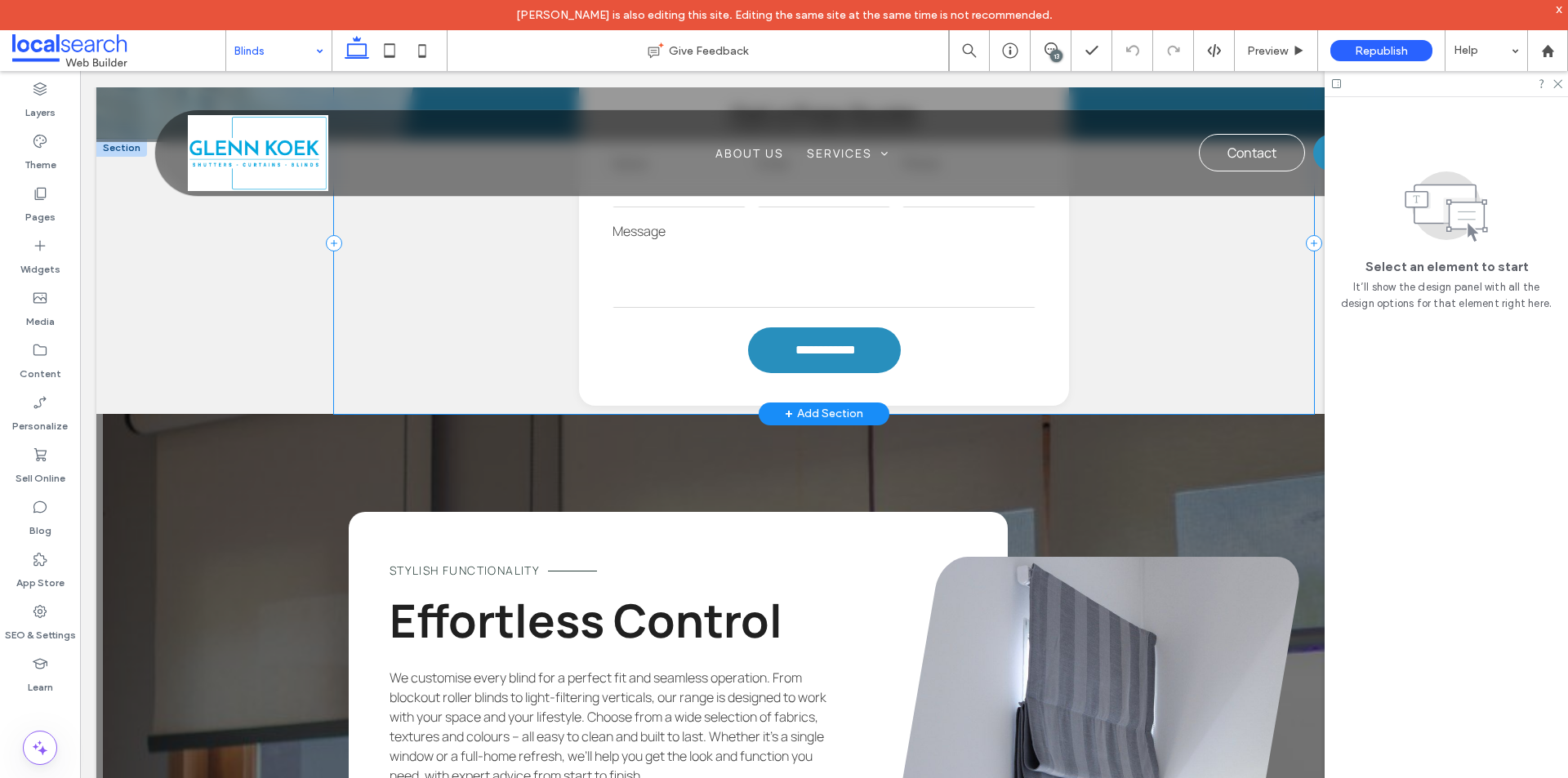
click at [510, 358] on div "**********" at bounding box center [824, 244] width 980 height 340
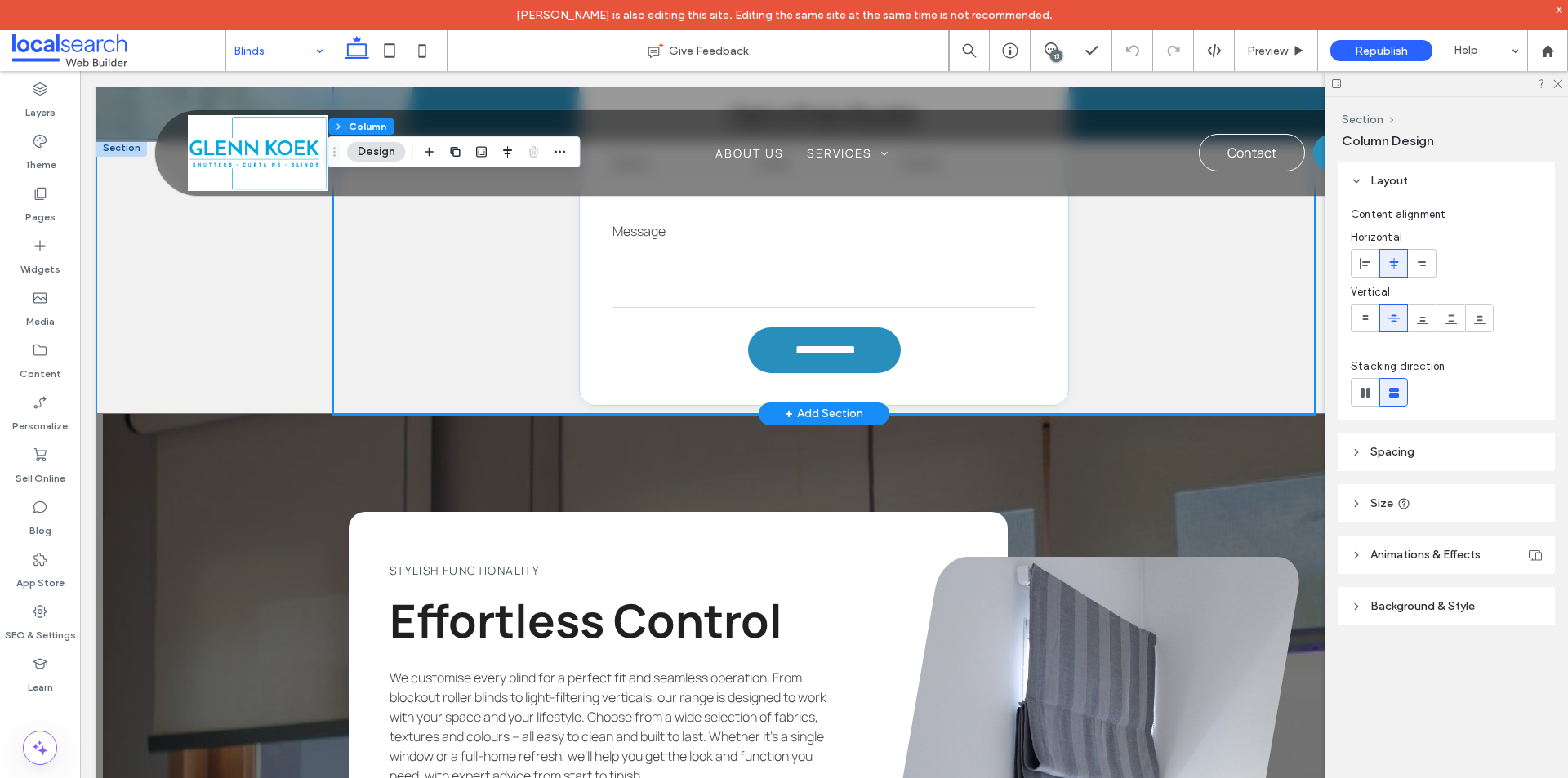
click at [249, 335] on div "**********" at bounding box center [824, 276] width 1455 height 275
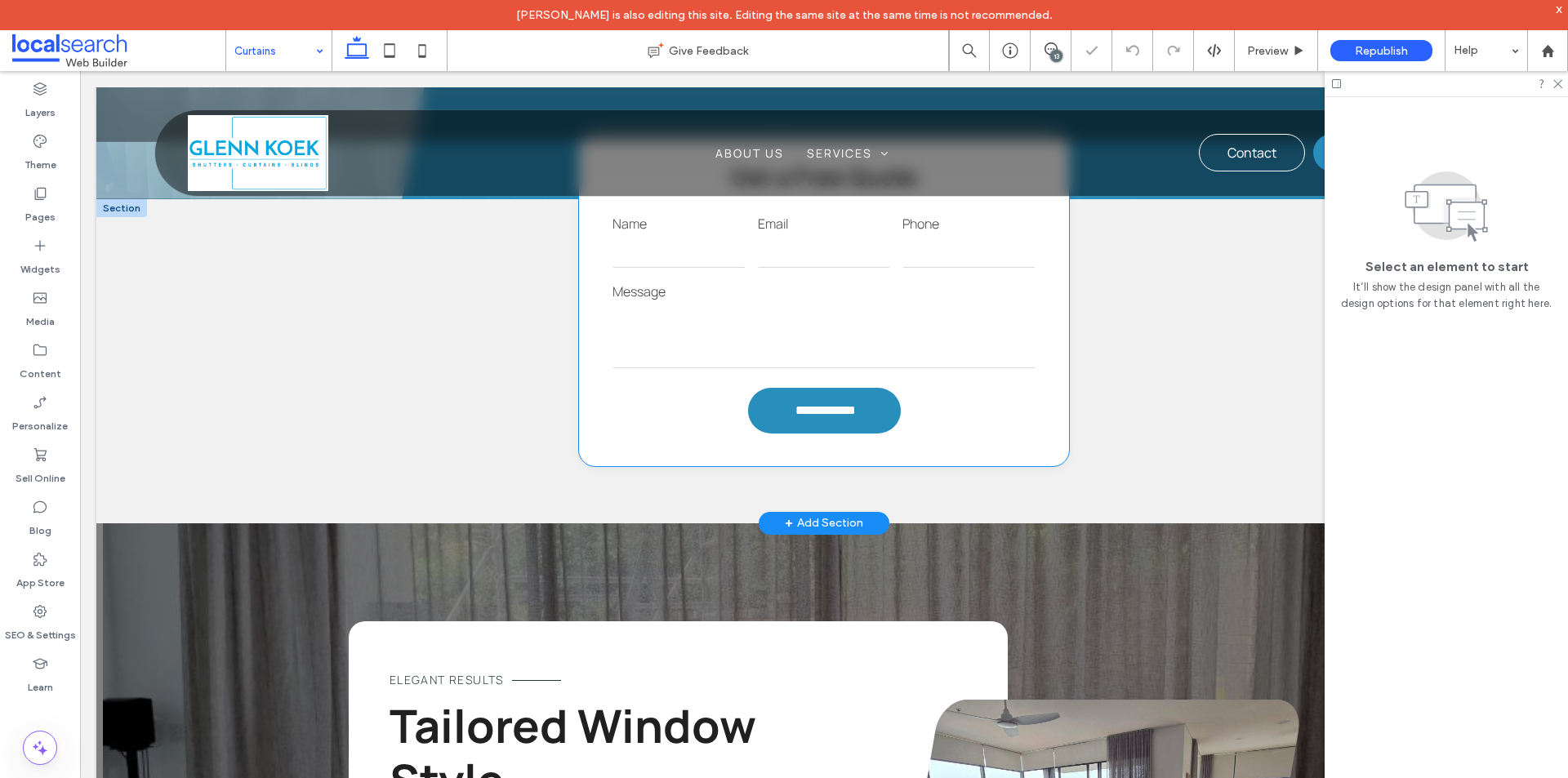
scroll to position [1306, 0]
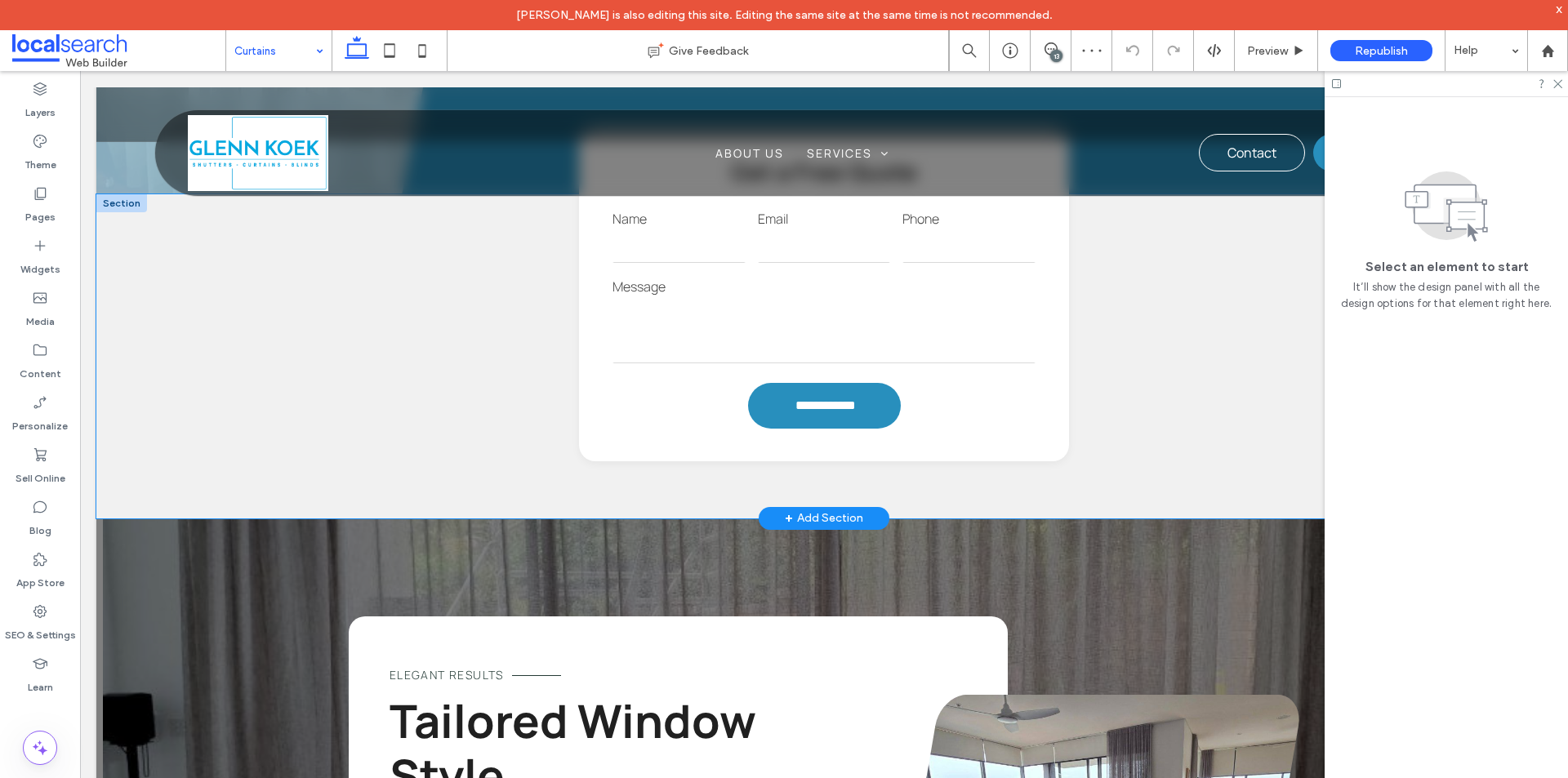
click at [272, 370] on div "**********" at bounding box center [824, 356] width 1455 height 324
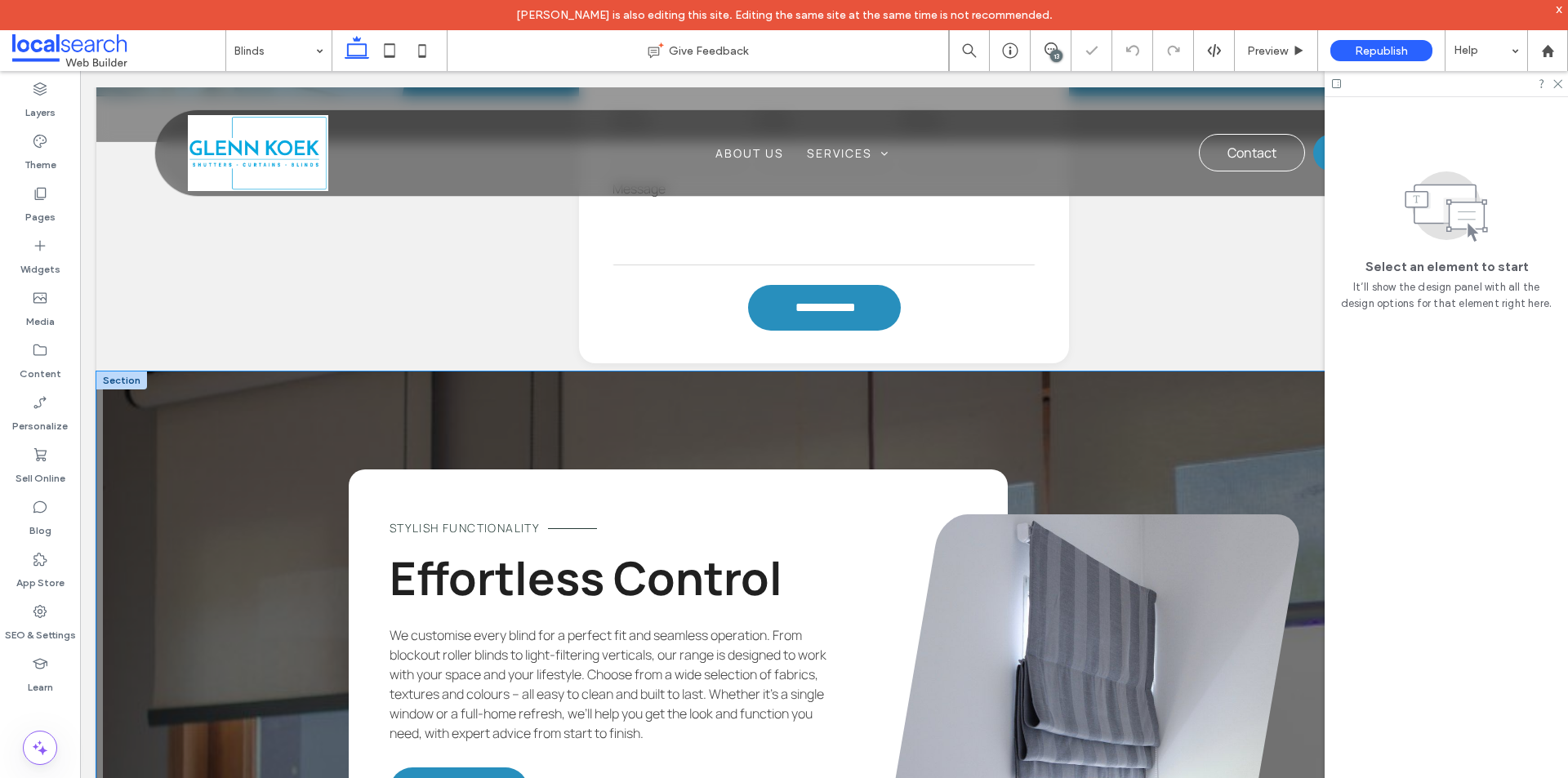
scroll to position [1388, 0]
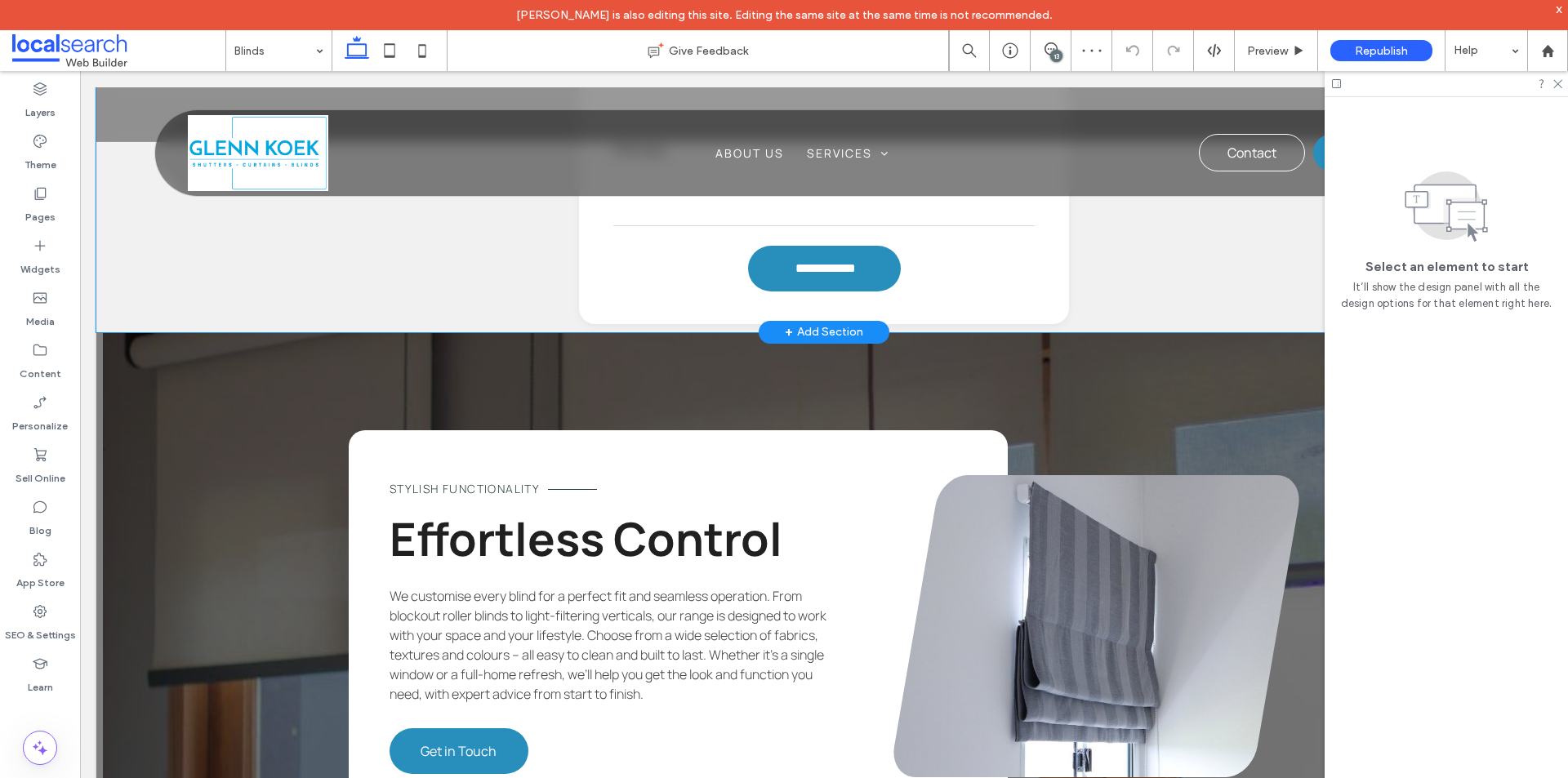
click at [177, 255] on div "**********" at bounding box center [824, 194] width 1455 height 275
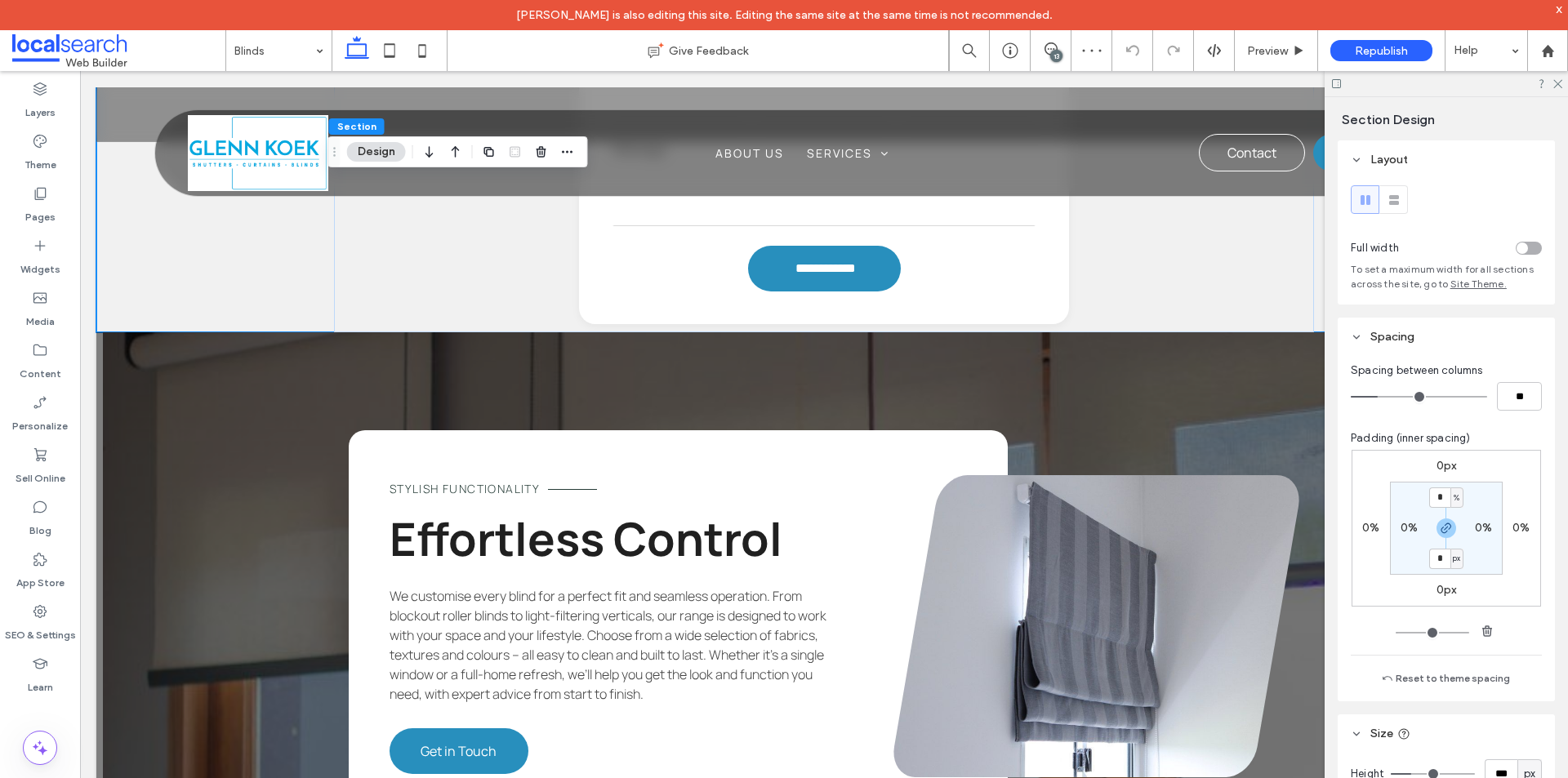
click at [1436, 564] on input "*" at bounding box center [1440, 559] width 21 height 21
type input "**"
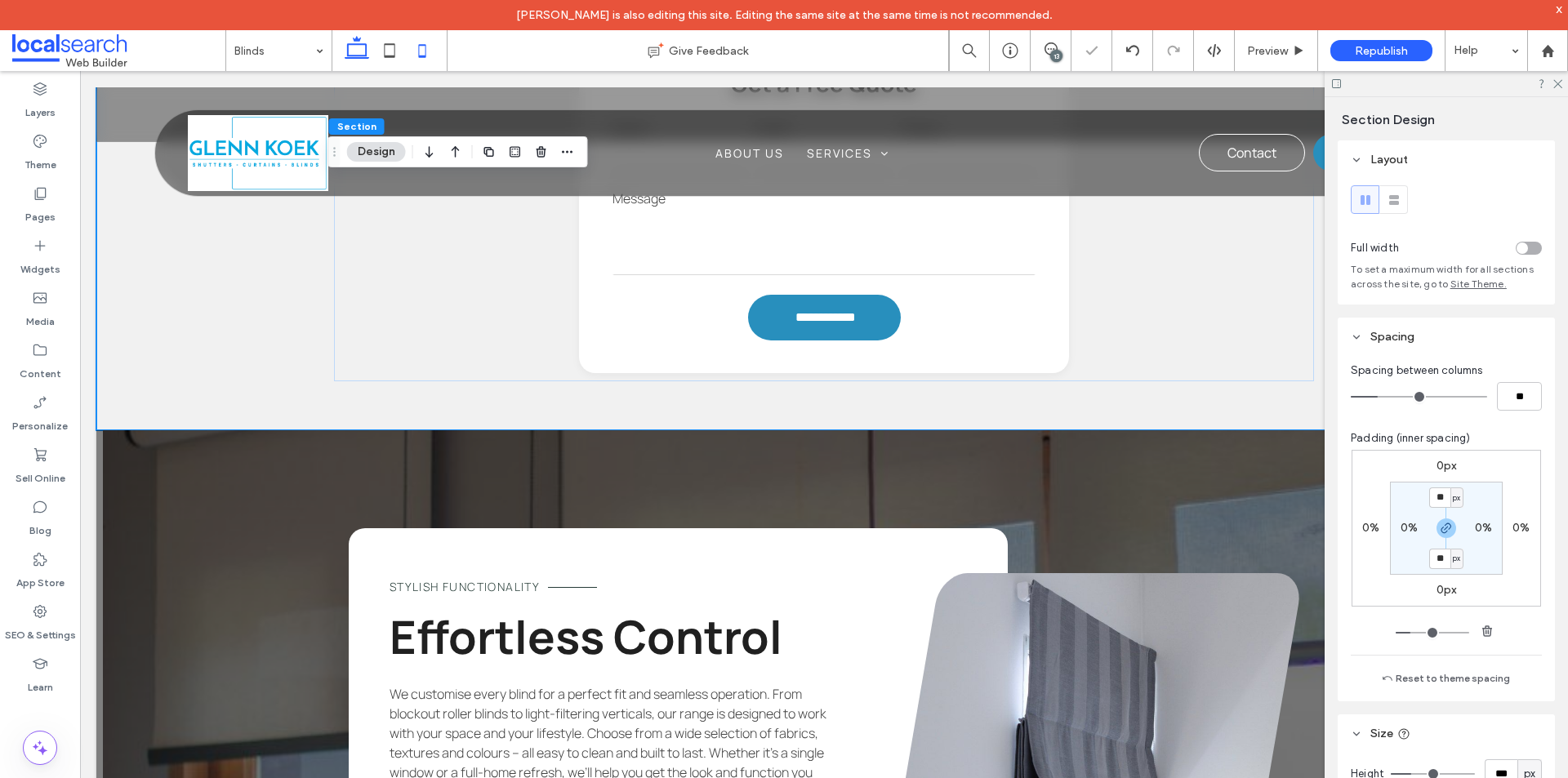
click at [421, 51] on icon at bounding box center [422, 50] width 32 height 32
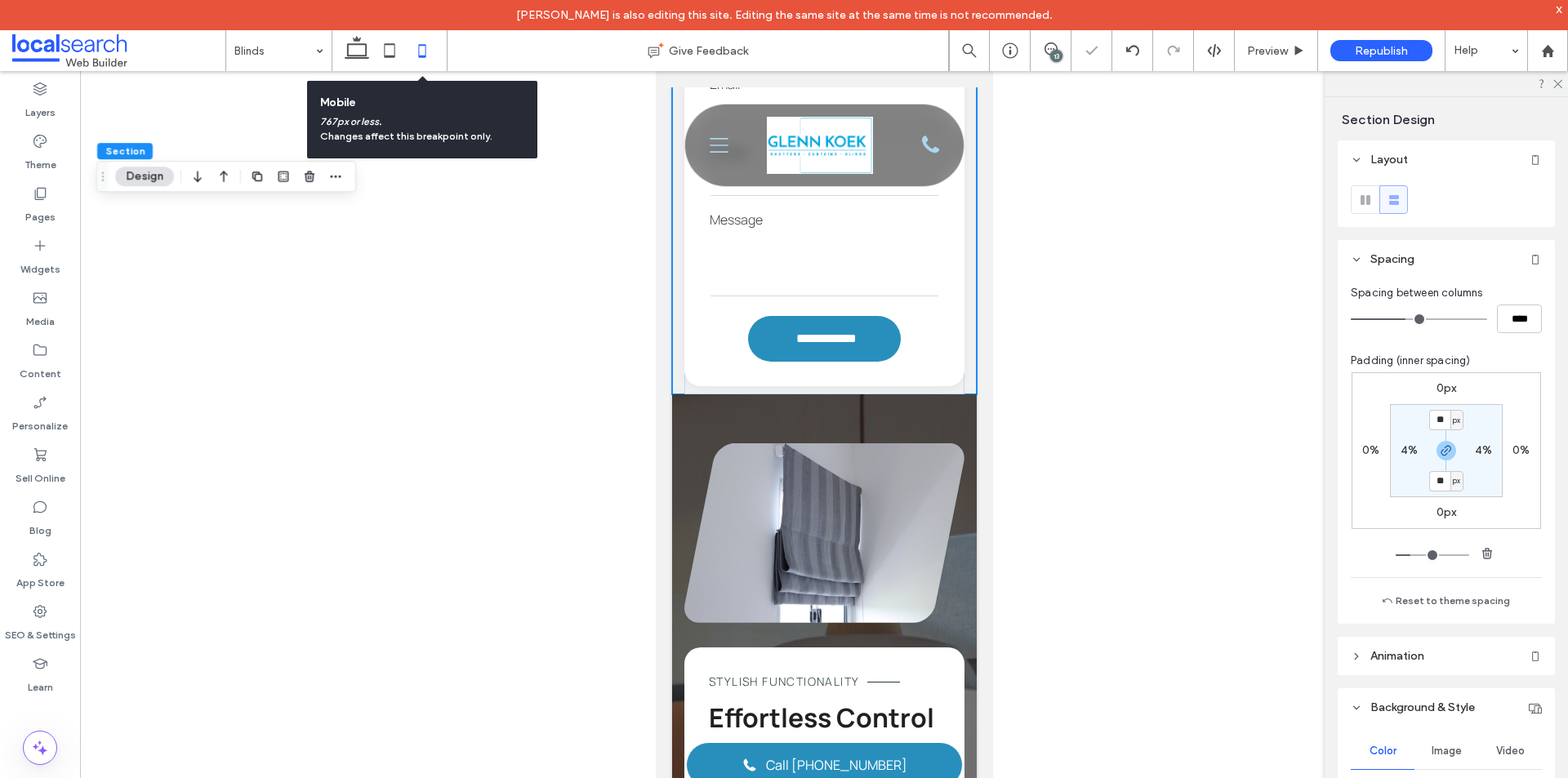
type input "*"
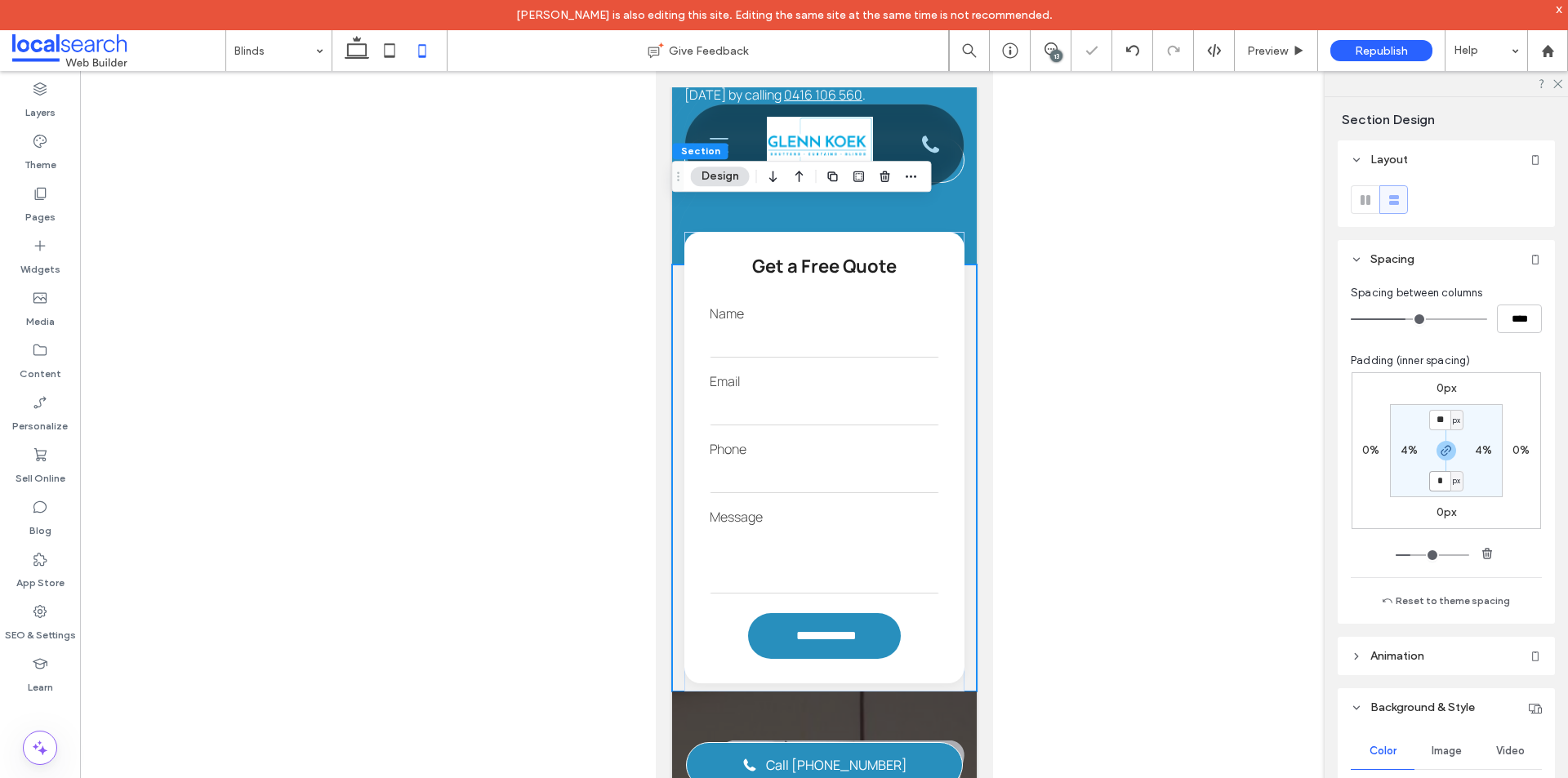
click at [1442, 473] on input "*" at bounding box center [1440, 481] width 21 height 21
click at [1444, 444] on icon "button" at bounding box center [1446, 450] width 13 height 13
click at [1437, 484] on label "0px" at bounding box center [1446, 481] width 21 height 14
type input "*"
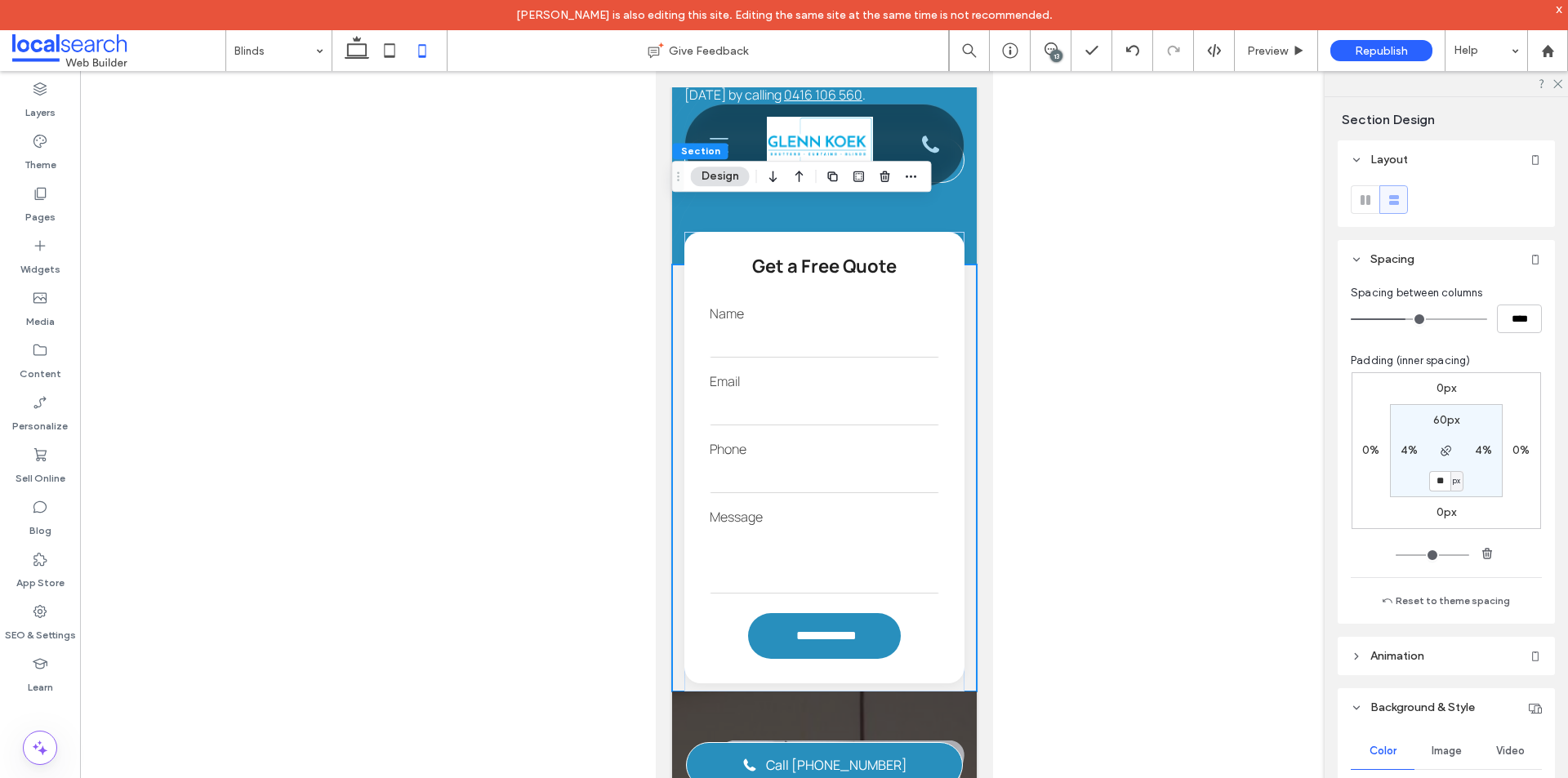
type input "**"
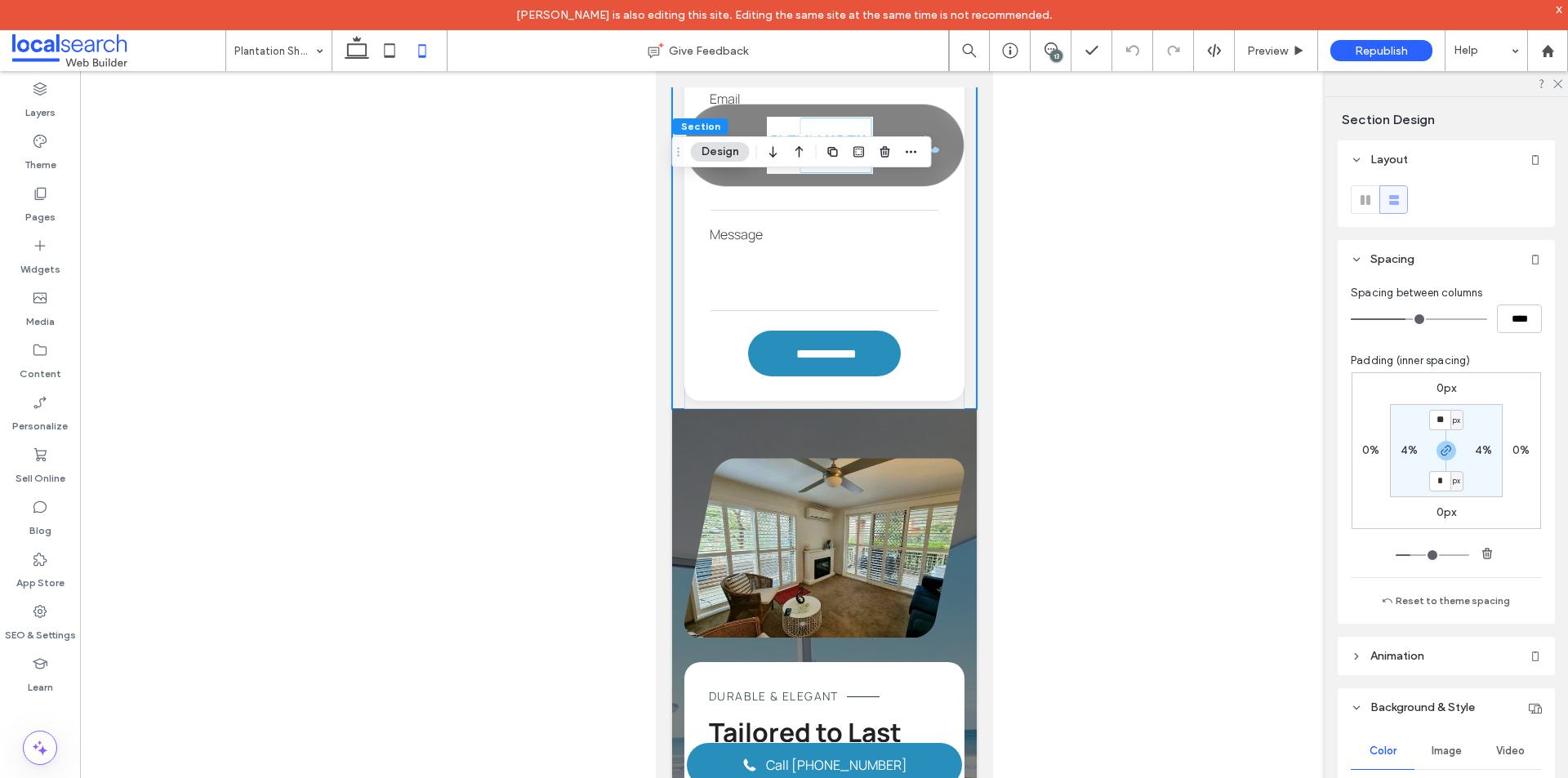
click at [1432, 485] on input "*" at bounding box center [1440, 481] width 21 height 21
click at [1440, 453] on icon "button" at bounding box center [1446, 450] width 13 height 13
click at [1436, 476] on label "0px" at bounding box center [1446, 481] width 21 height 14
type input "*"
type input "**"
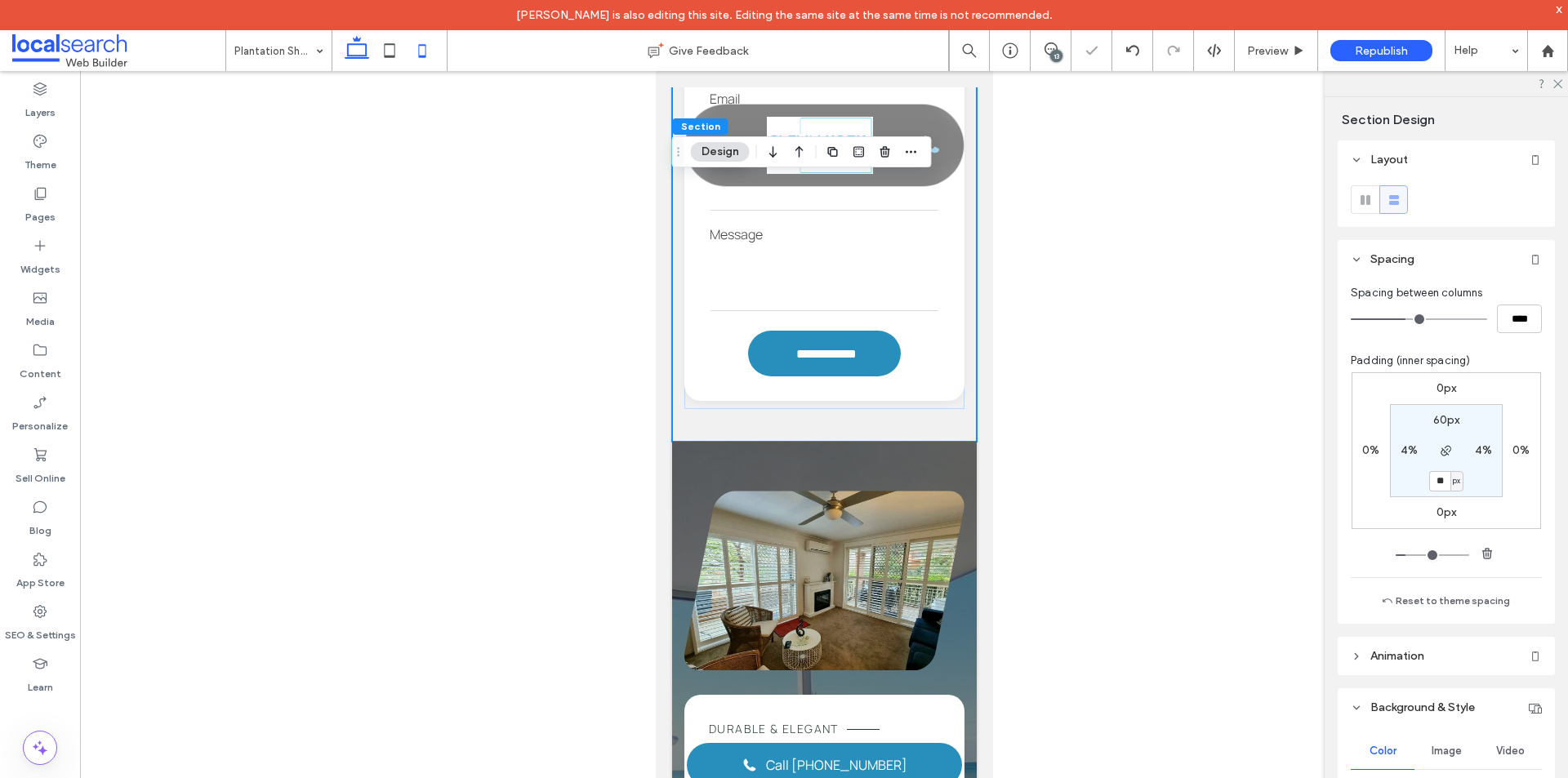
click at [367, 52] on icon at bounding box center [356, 50] width 32 height 32
type input "*"
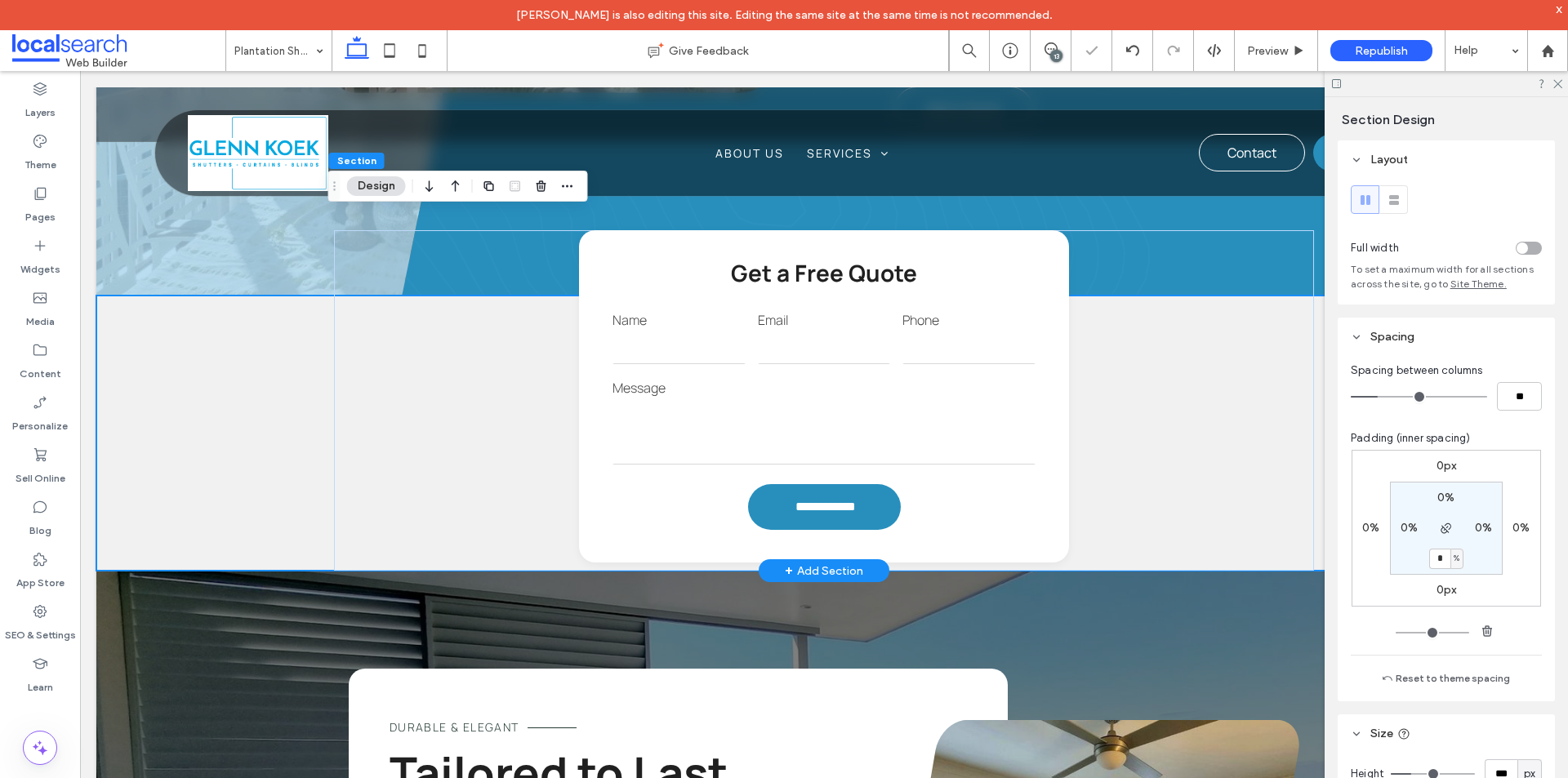
click at [261, 369] on div "**********" at bounding box center [824, 432] width 1455 height 275
click at [1440, 562] on input "*" at bounding box center [1440, 559] width 21 height 21
type input "**"
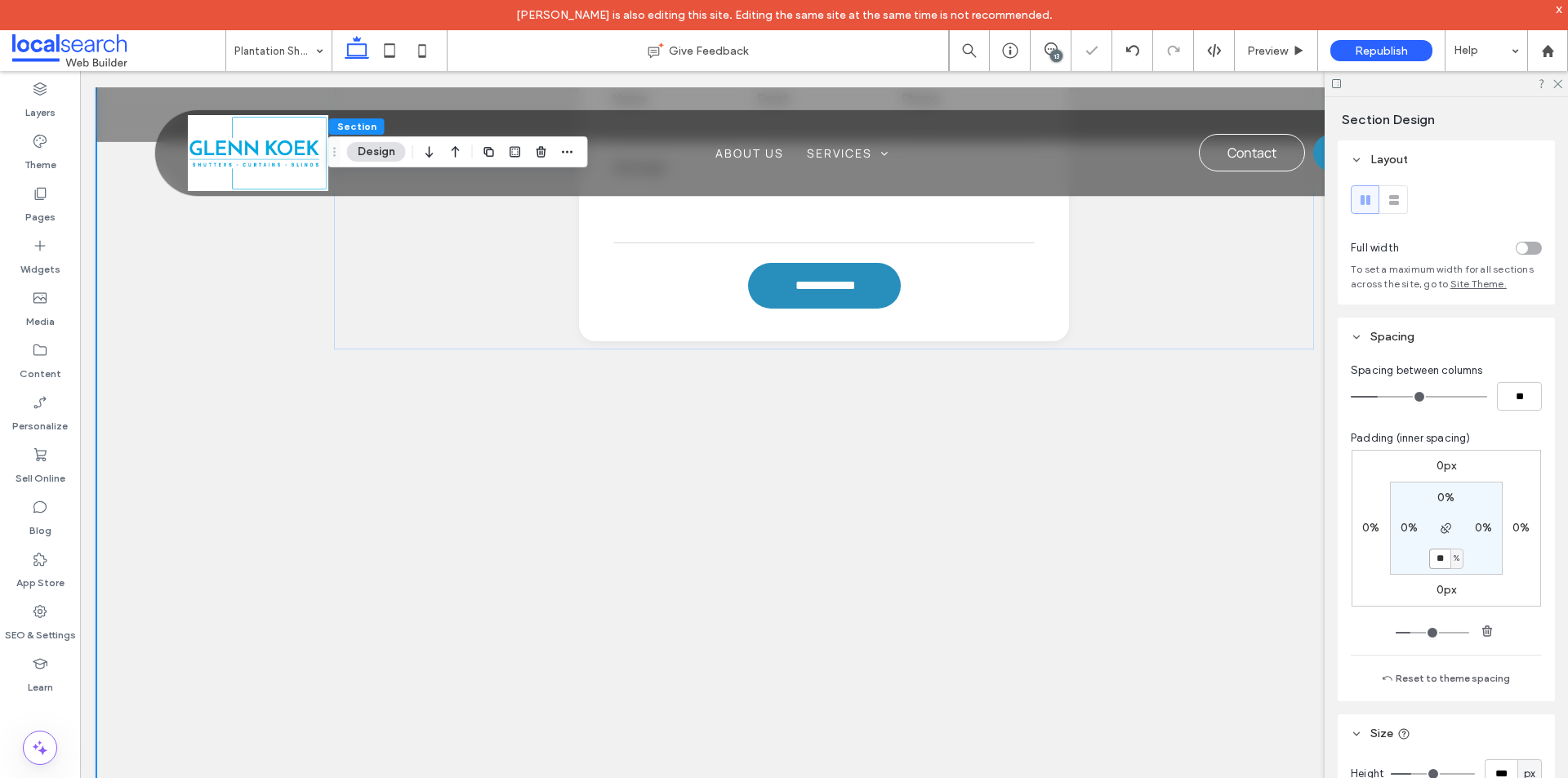
scroll to position [1516, 0]
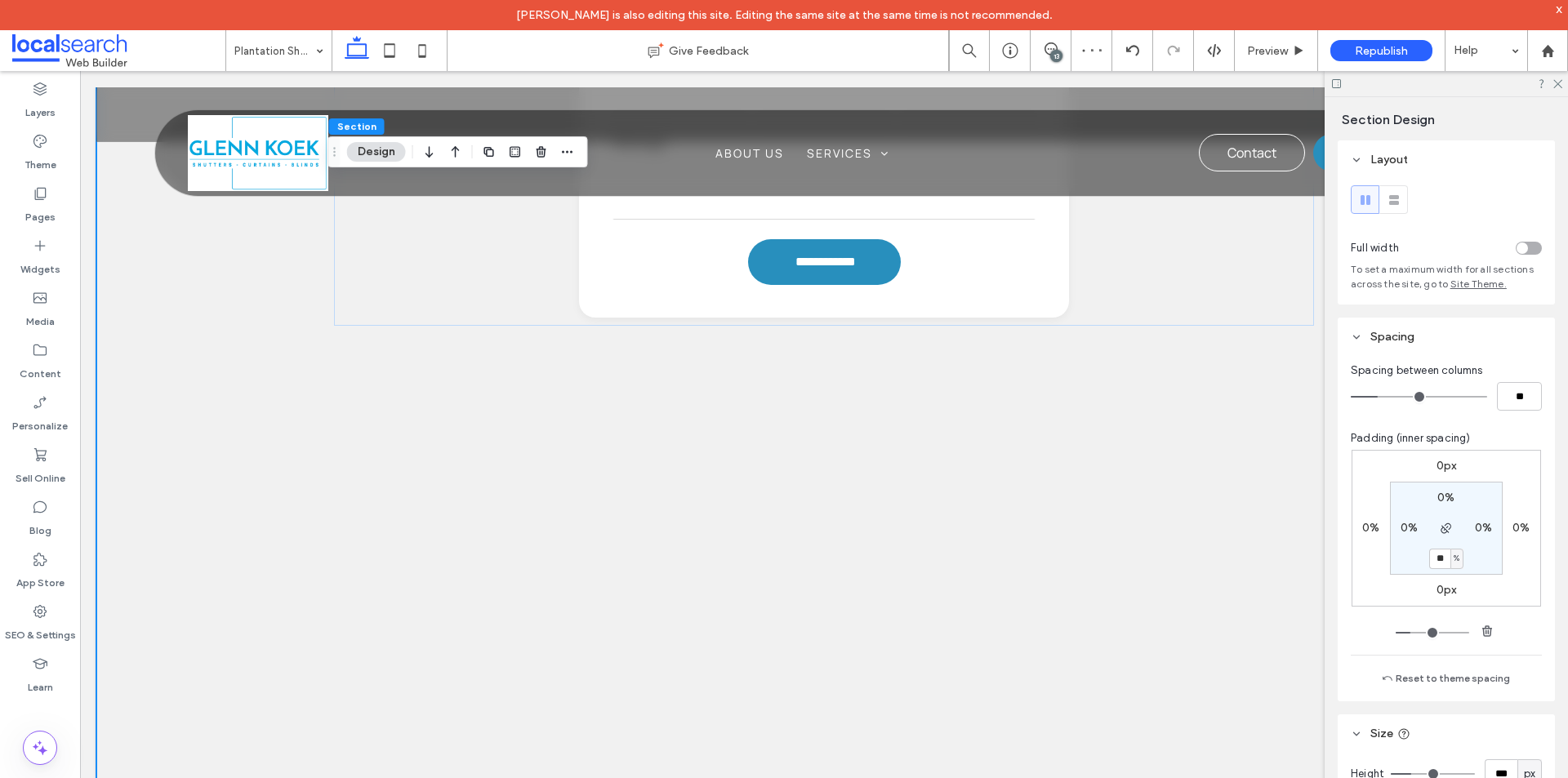
click at [1453, 562] on span "%" at bounding box center [1456, 559] width 5 height 16
click at [1444, 584] on span "px" at bounding box center [1446, 584] width 12 height 16
type input "***"
type input "*****"
type input "***"
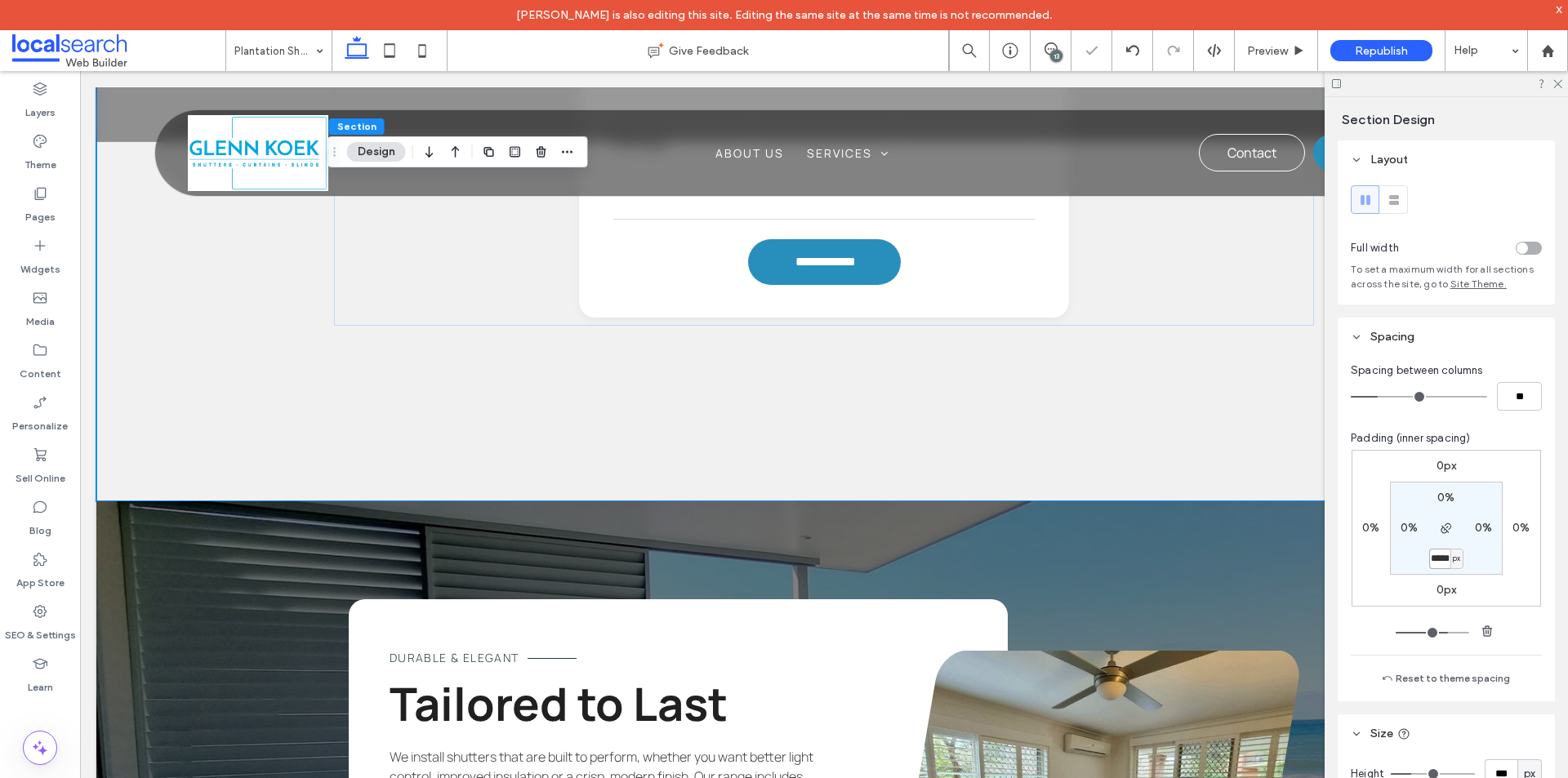
click at [1441, 559] on input "*****" at bounding box center [1440, 559] width 21 height 21
type input "**"
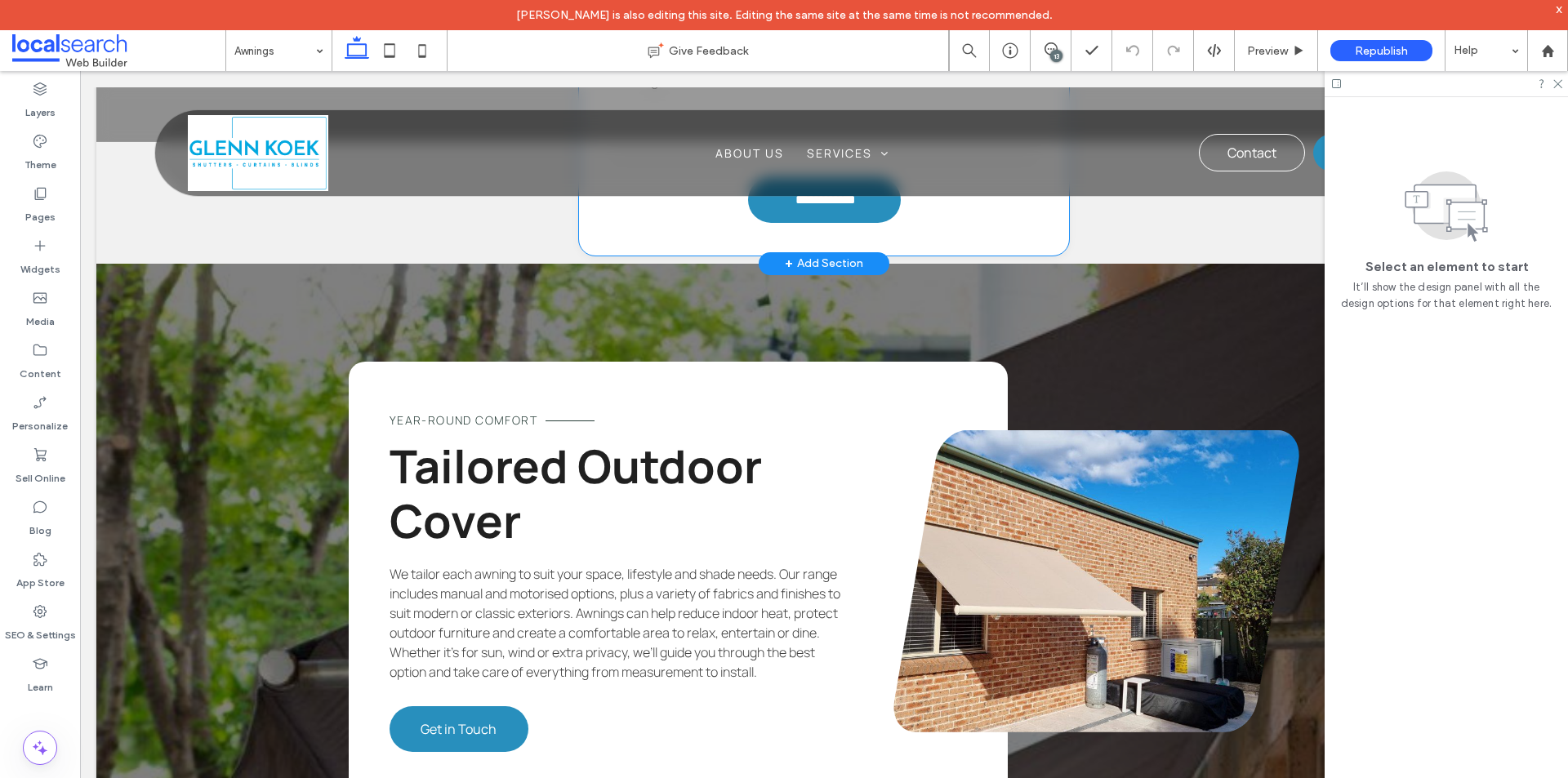
scroll to position [1306, 0]
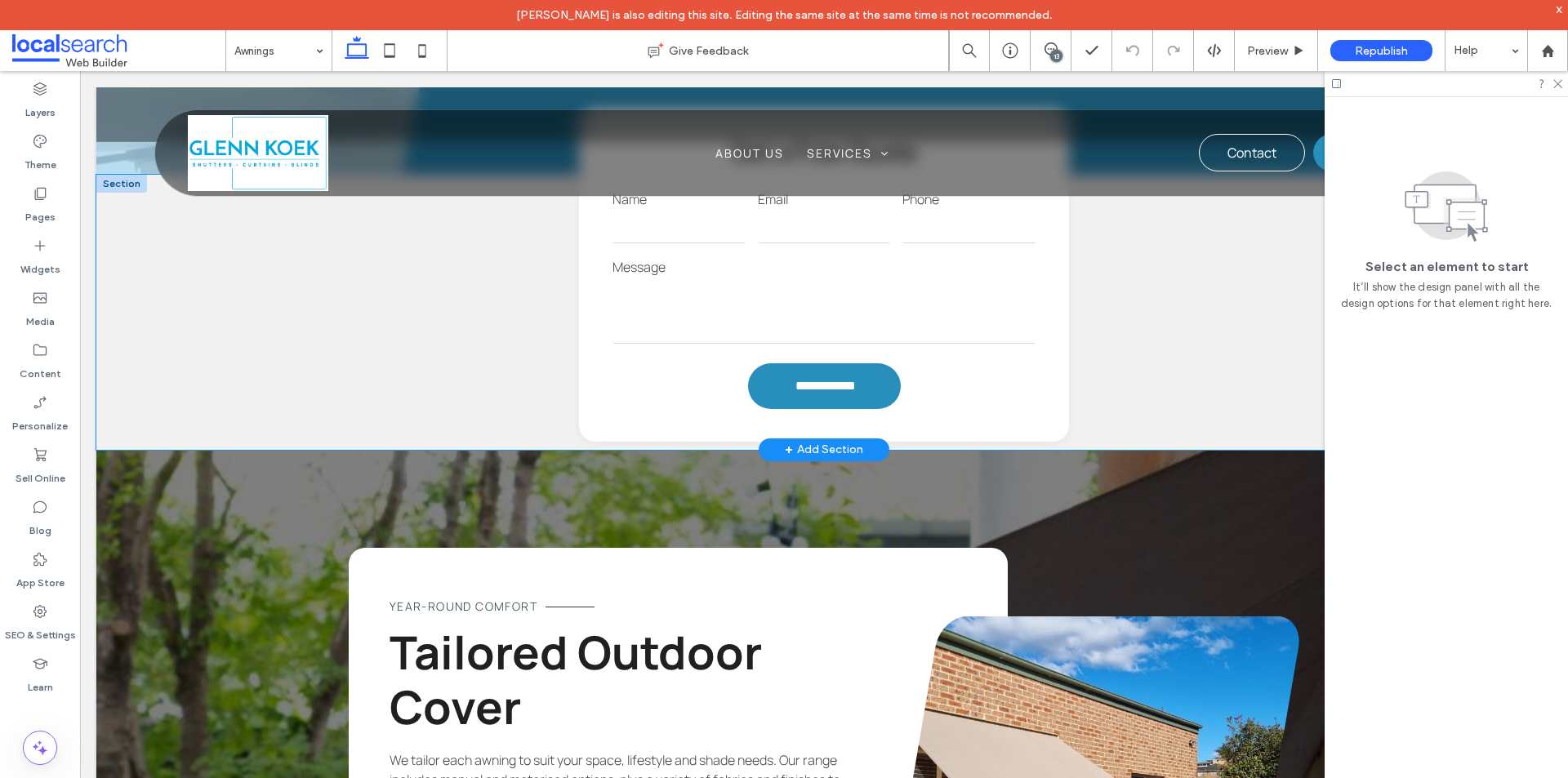
click at [291, 375] on div "**********" at bounding box center [824, 312] width 1455 height 275
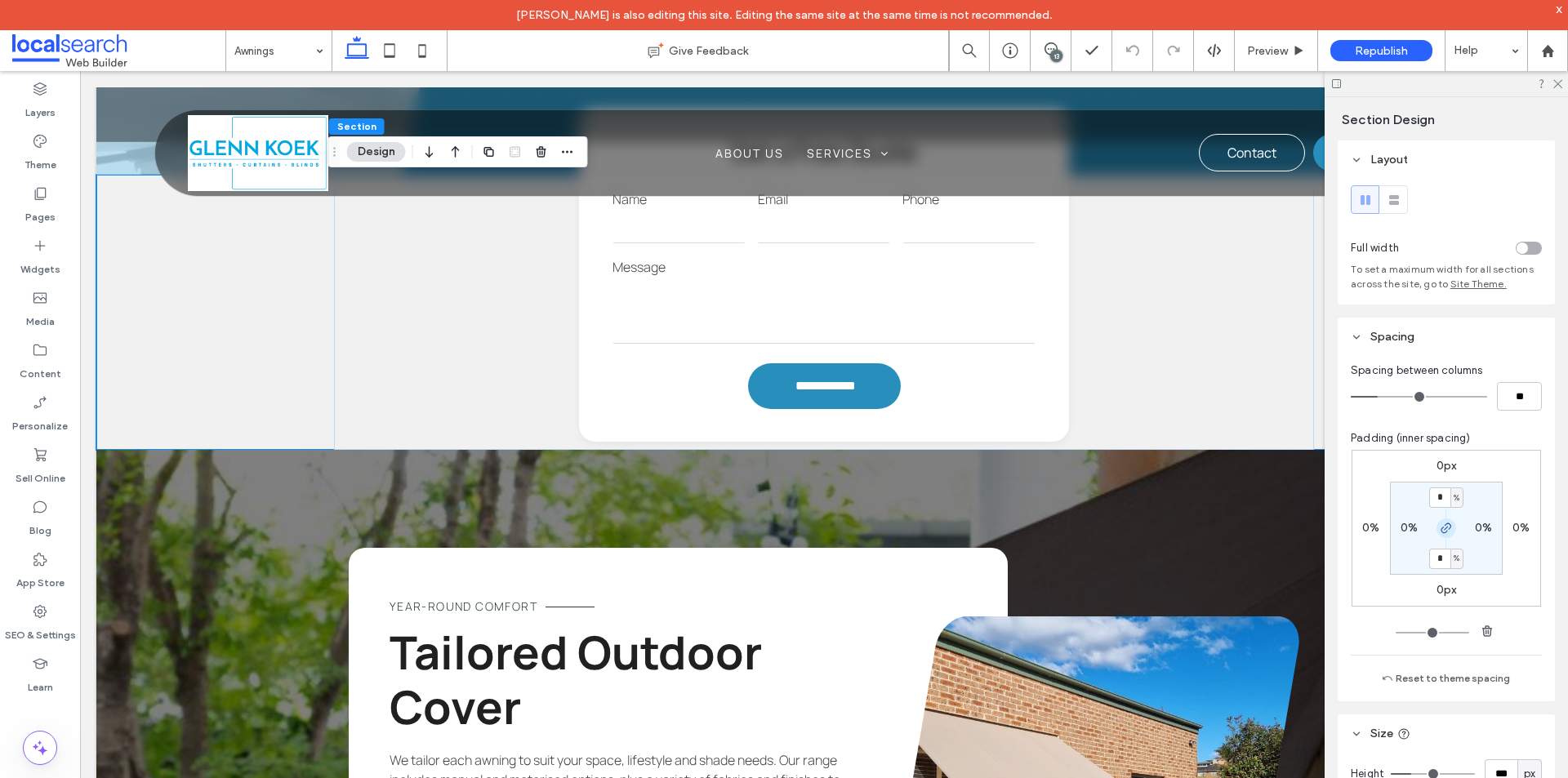
click at [1440, 531] on icon "button" at bounding box center [1446, 528] width 13 height 13
click at [1437, 555] on label "0%" at bounding box center [1445, 558] width 17 height 14
click at [1453, 560] on span "%" at bounding box center [1456, 559] width 5 height 16
click at [1451, 582] on span "px" at bounding box center [1446, 584] width 12 height 16
click at [1440, 561] on input "*" at bounding box center [1440, 559] width 21 height 21
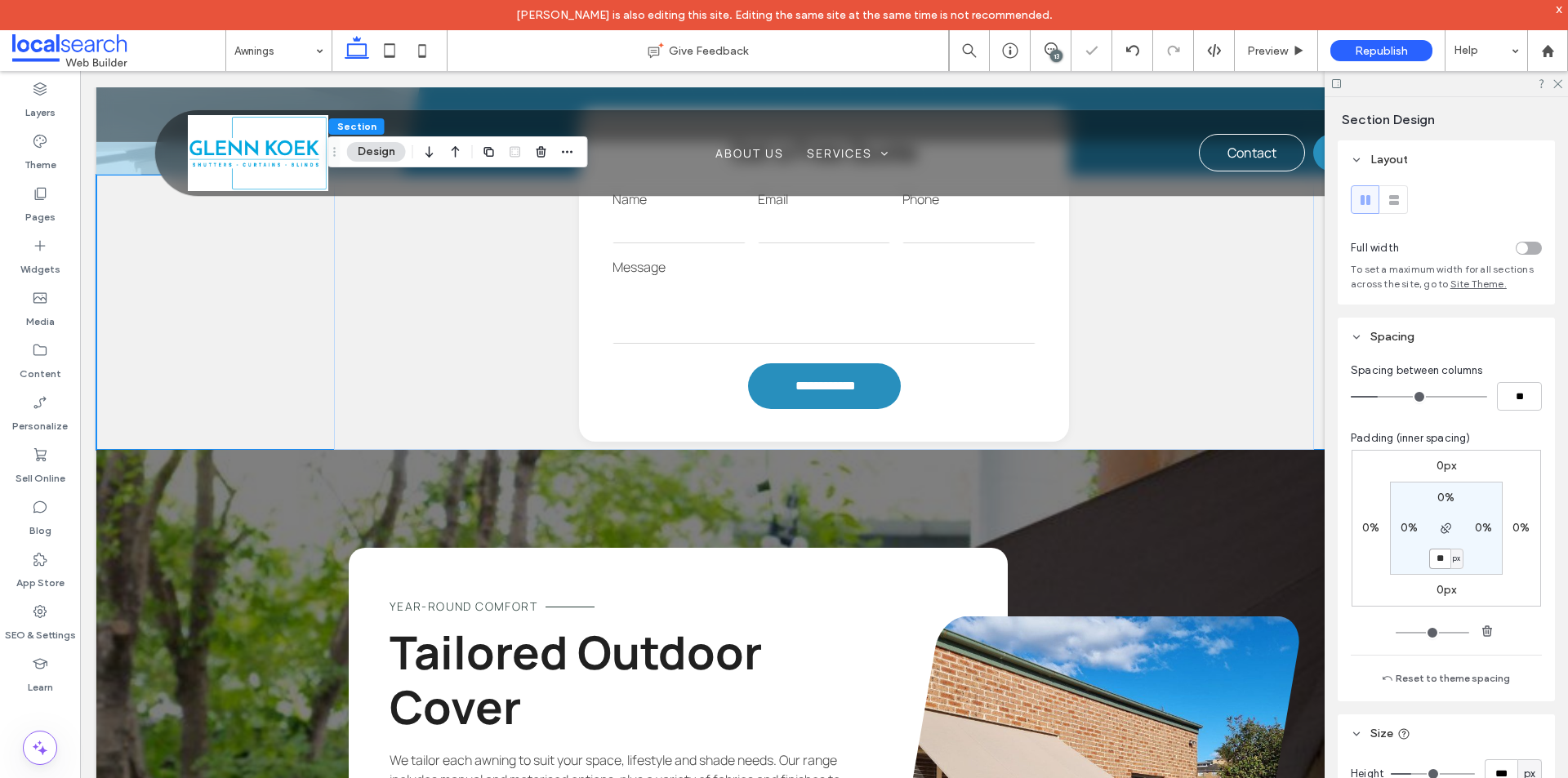
type input "**"
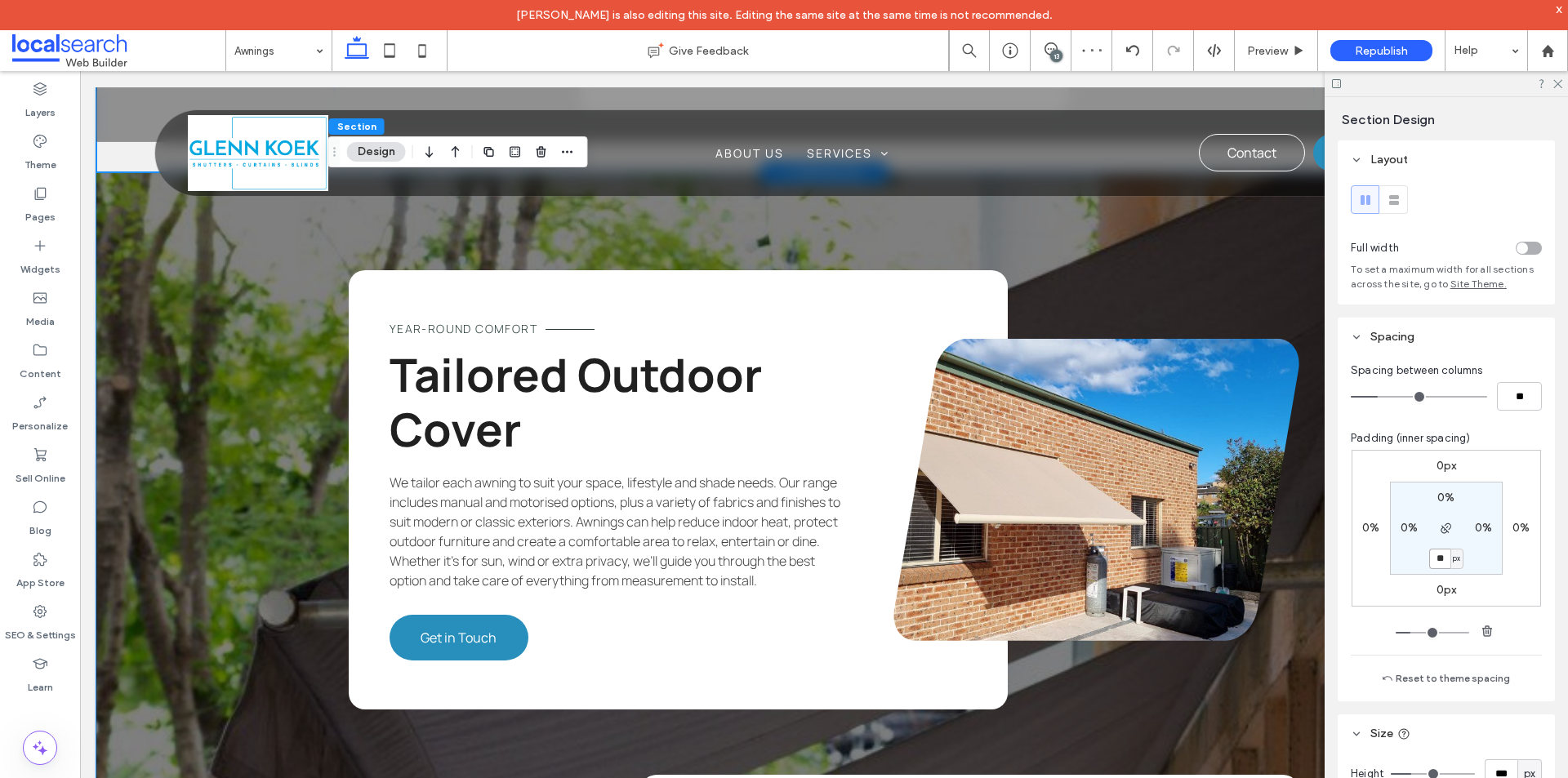
scroll to position [1388, 0]
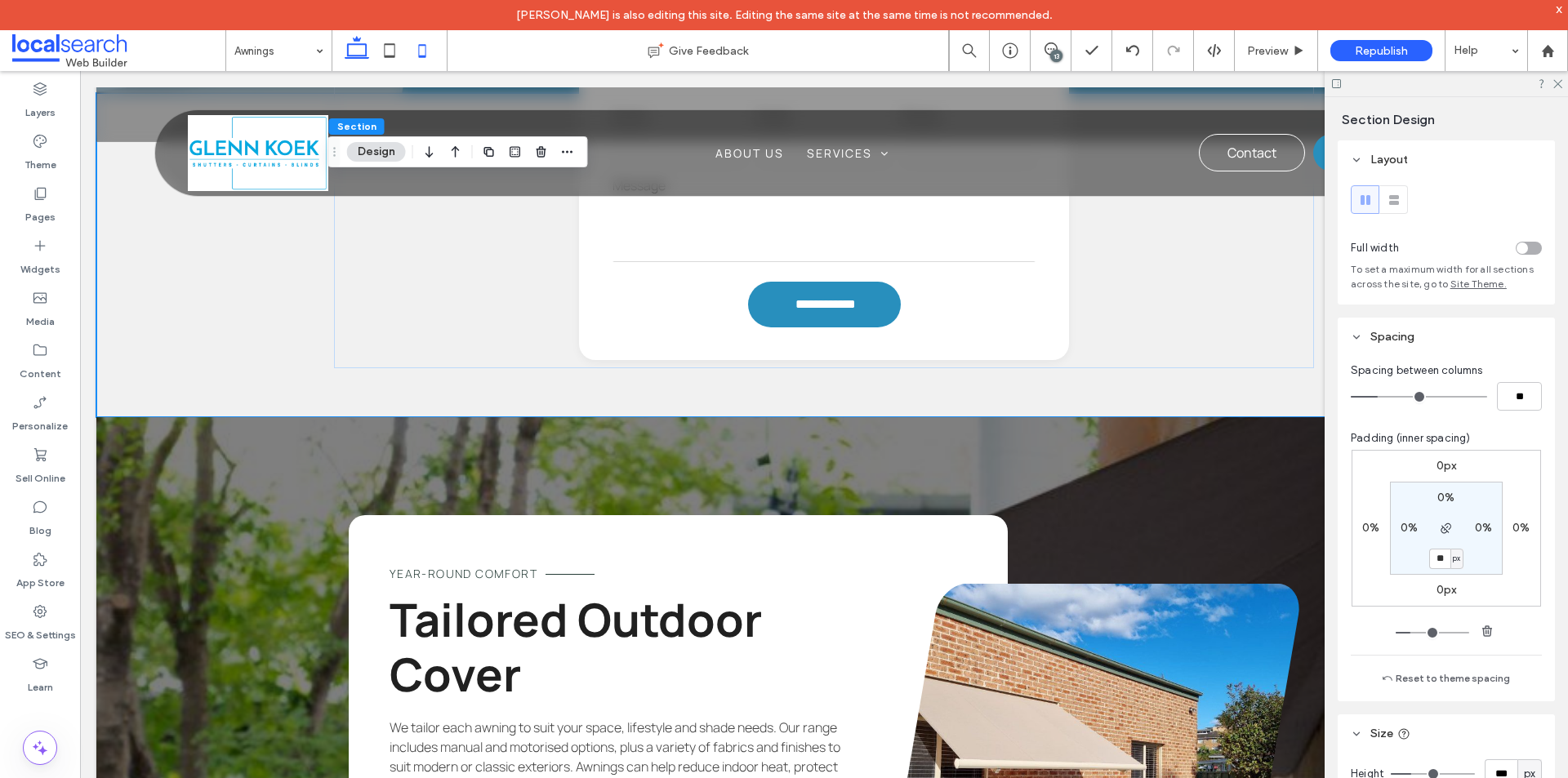
click at [425, 58] on icon at bounding box center [422, 50] width 32 height 32
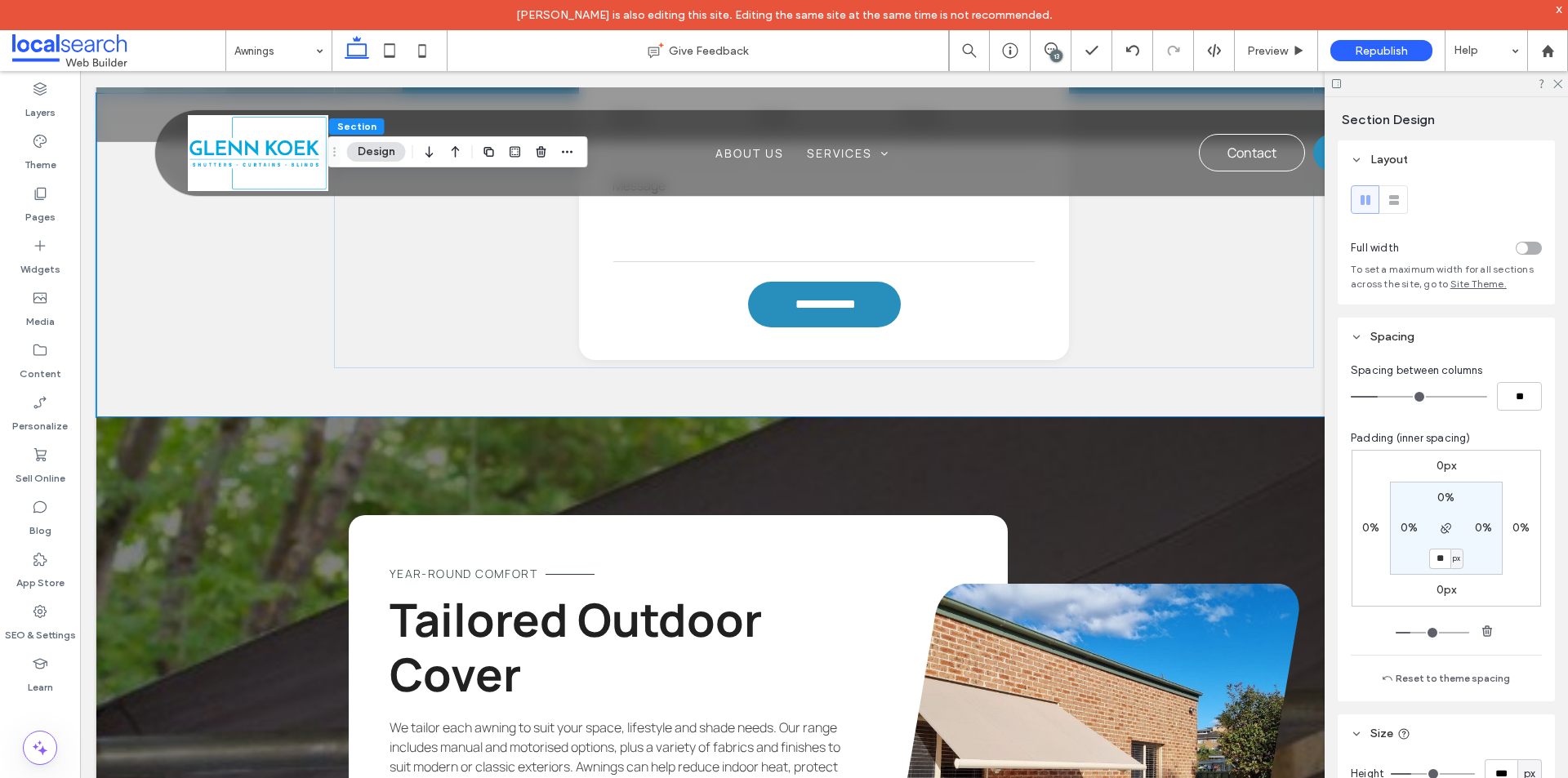
type input "*"
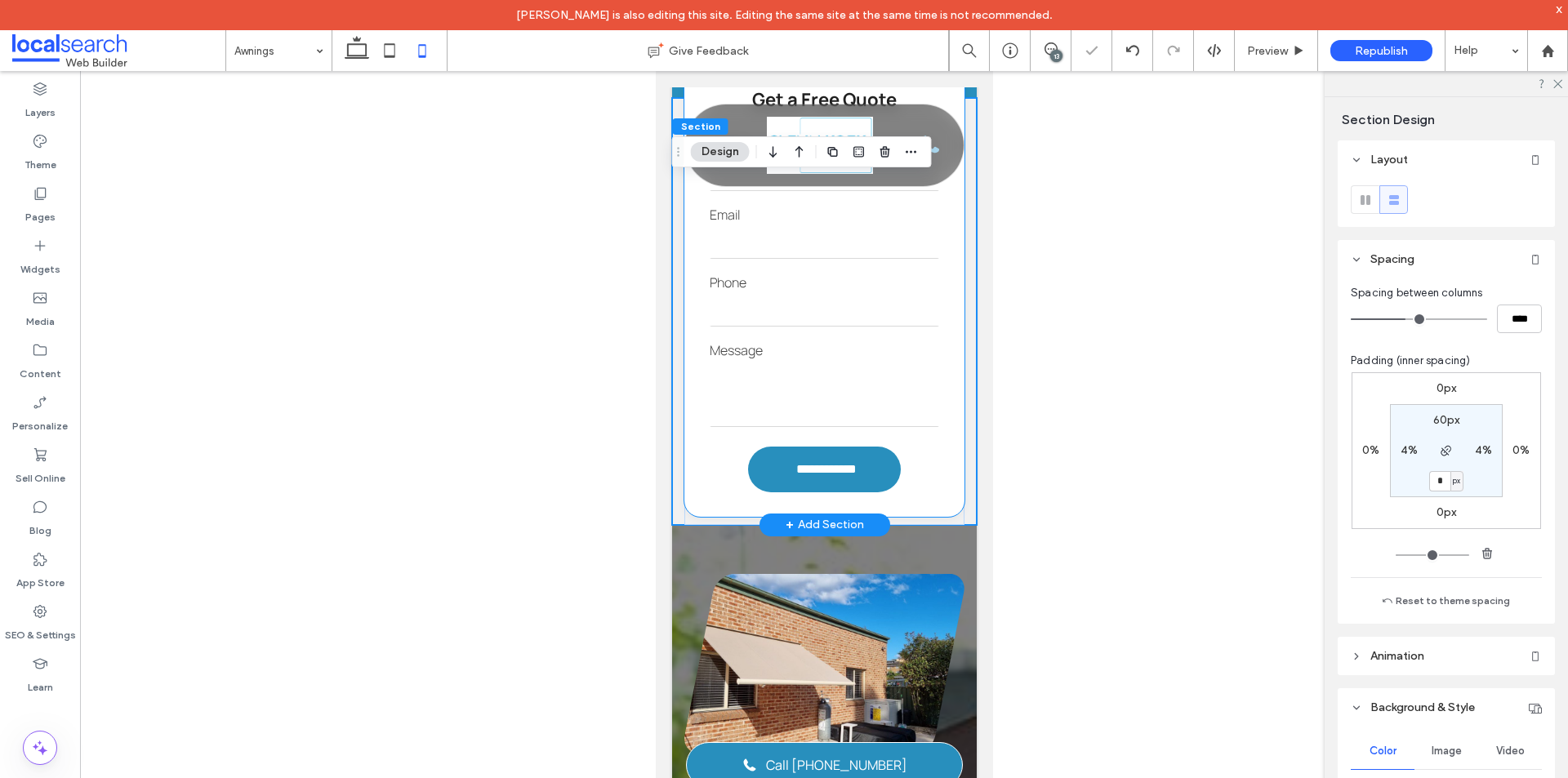
scroll to position [1253, 0]
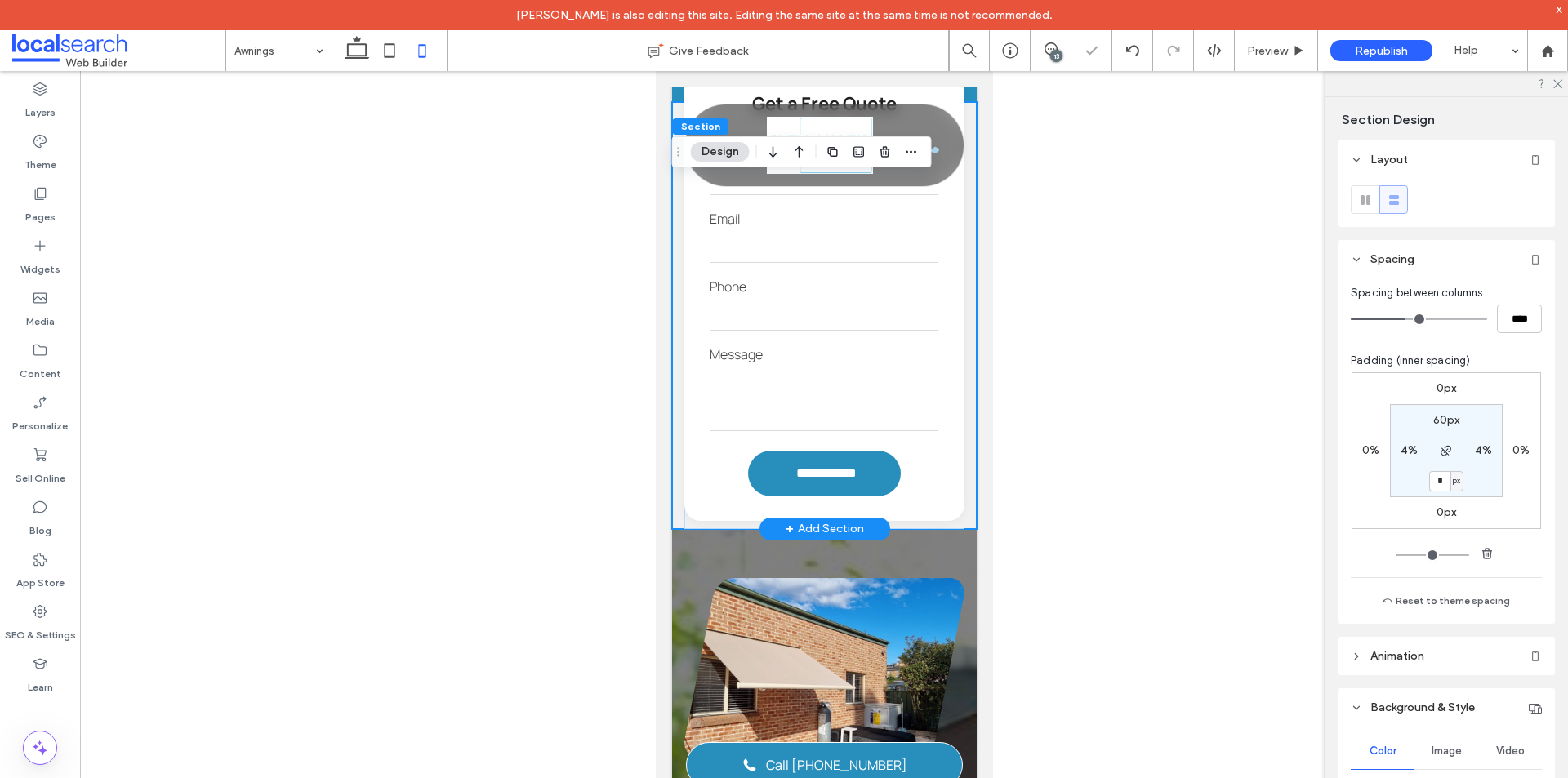
click at [681, 439] on div "**********" at bounding box center [824, 315] width 304 height 427
click at [1438, 483] on input "*" at bounding box center [1440, 481] width 21 height 21
type input "**"
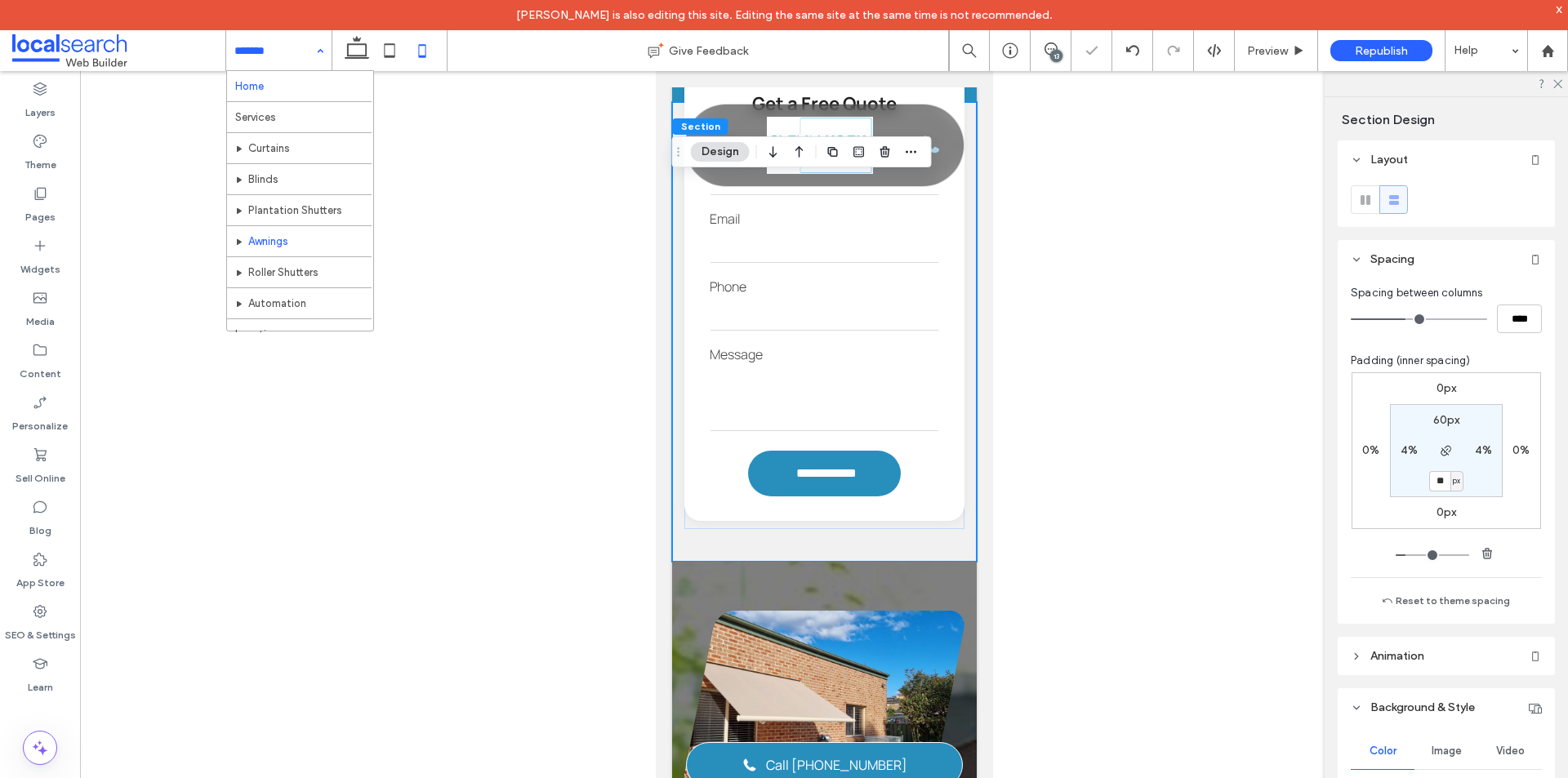
scroll to position [81, 0]
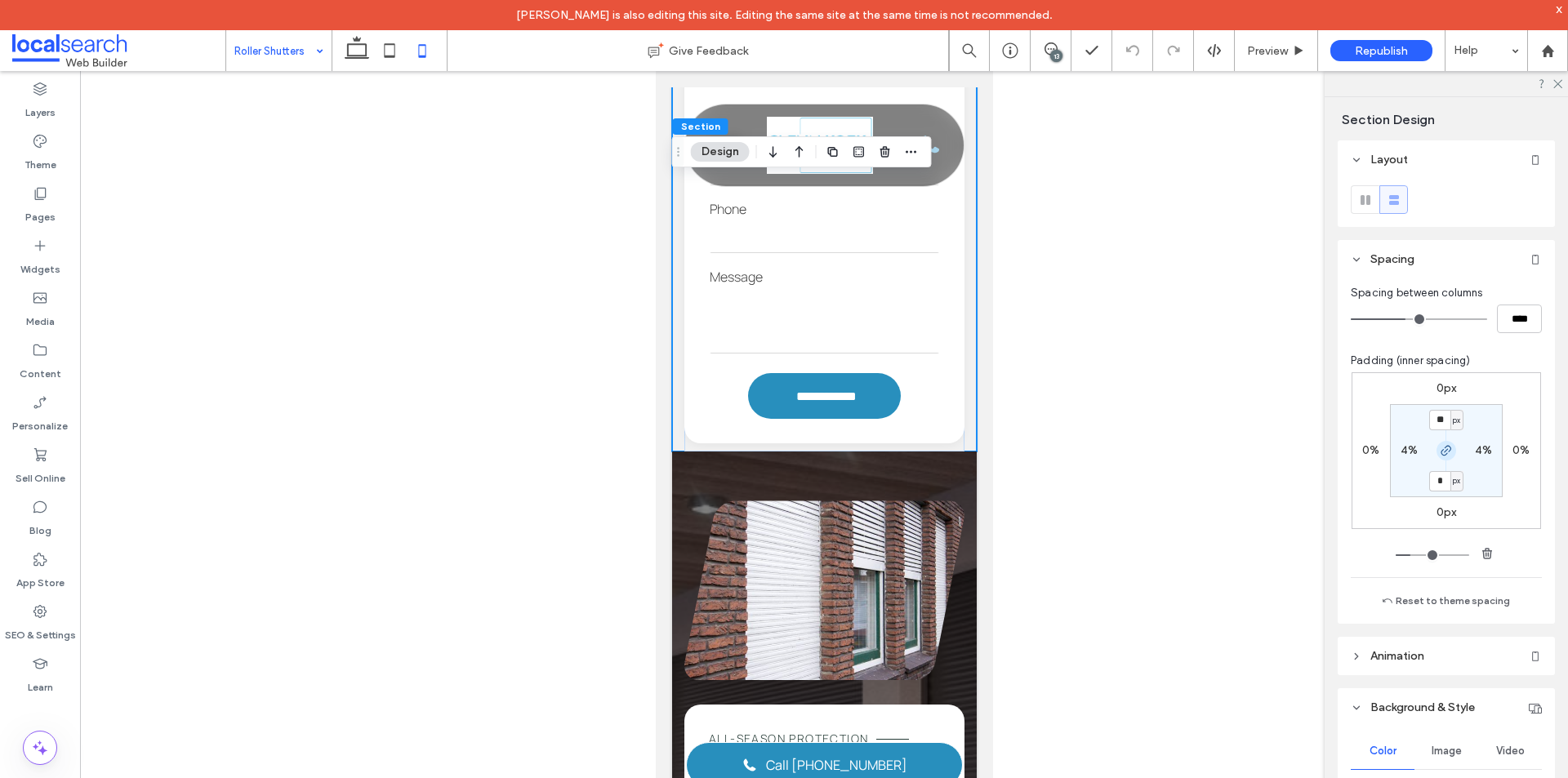
click at [1441, 455] on use "button" at bounding box center [1445, 450] width 10 height 10
click at [1436, 477] on label "0px" at bounding box center [1446, 481] width 21 height 14
type input "*"
type input "**"
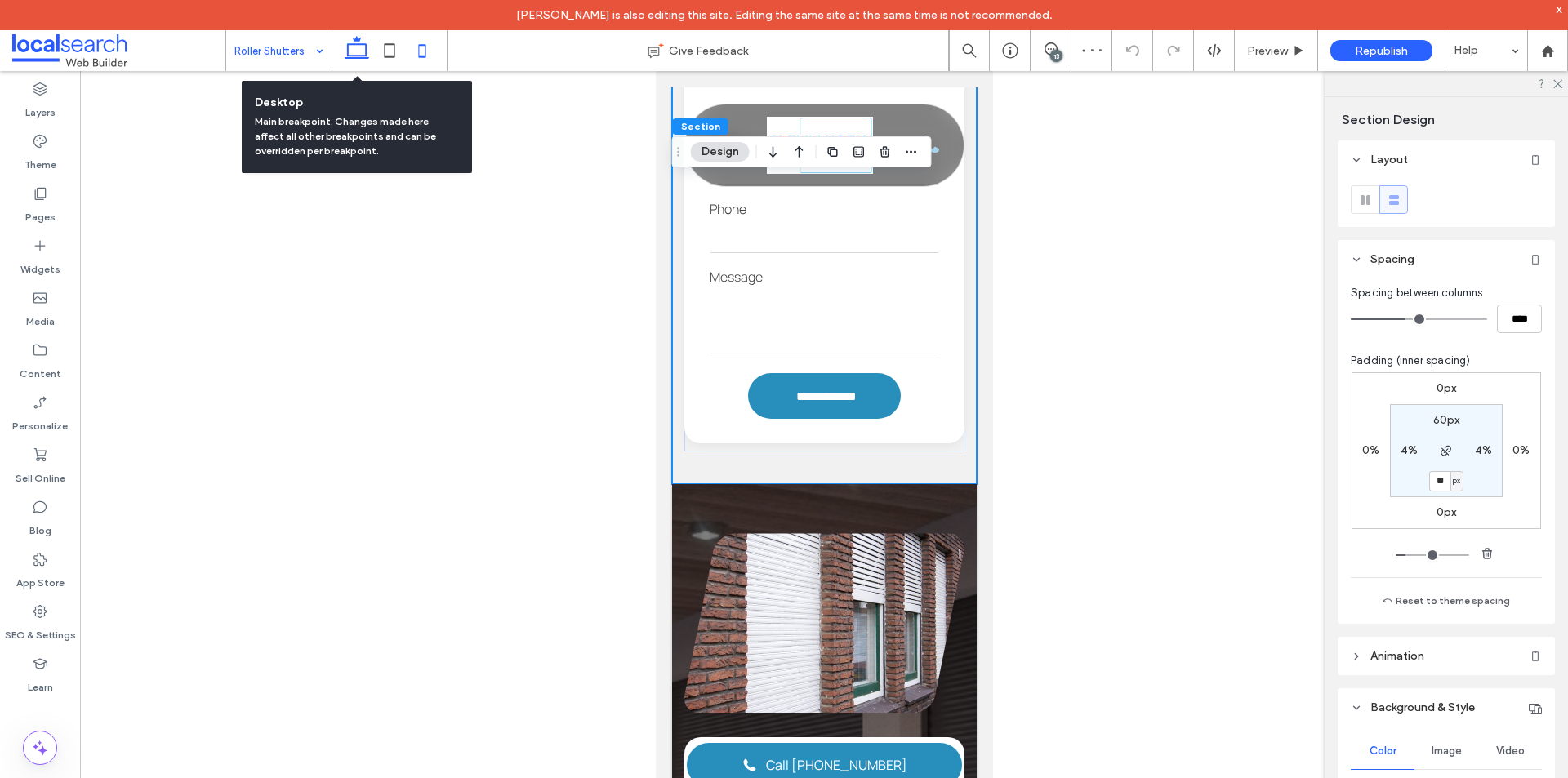
click at [352, 51] on icon at bounding box center [356, 50] width 32 height 32
type input "*"
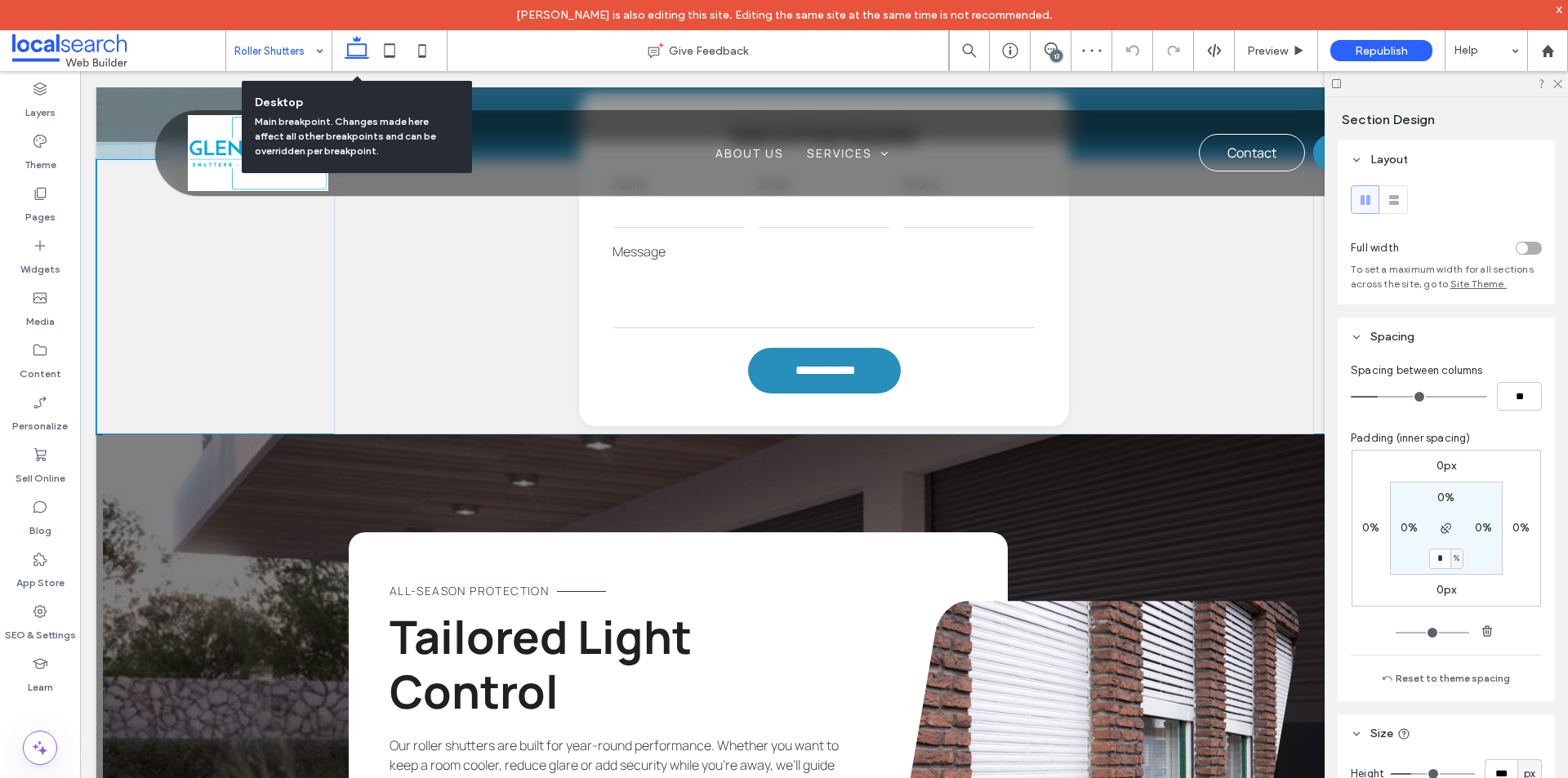
scroll to position [1243, 0]
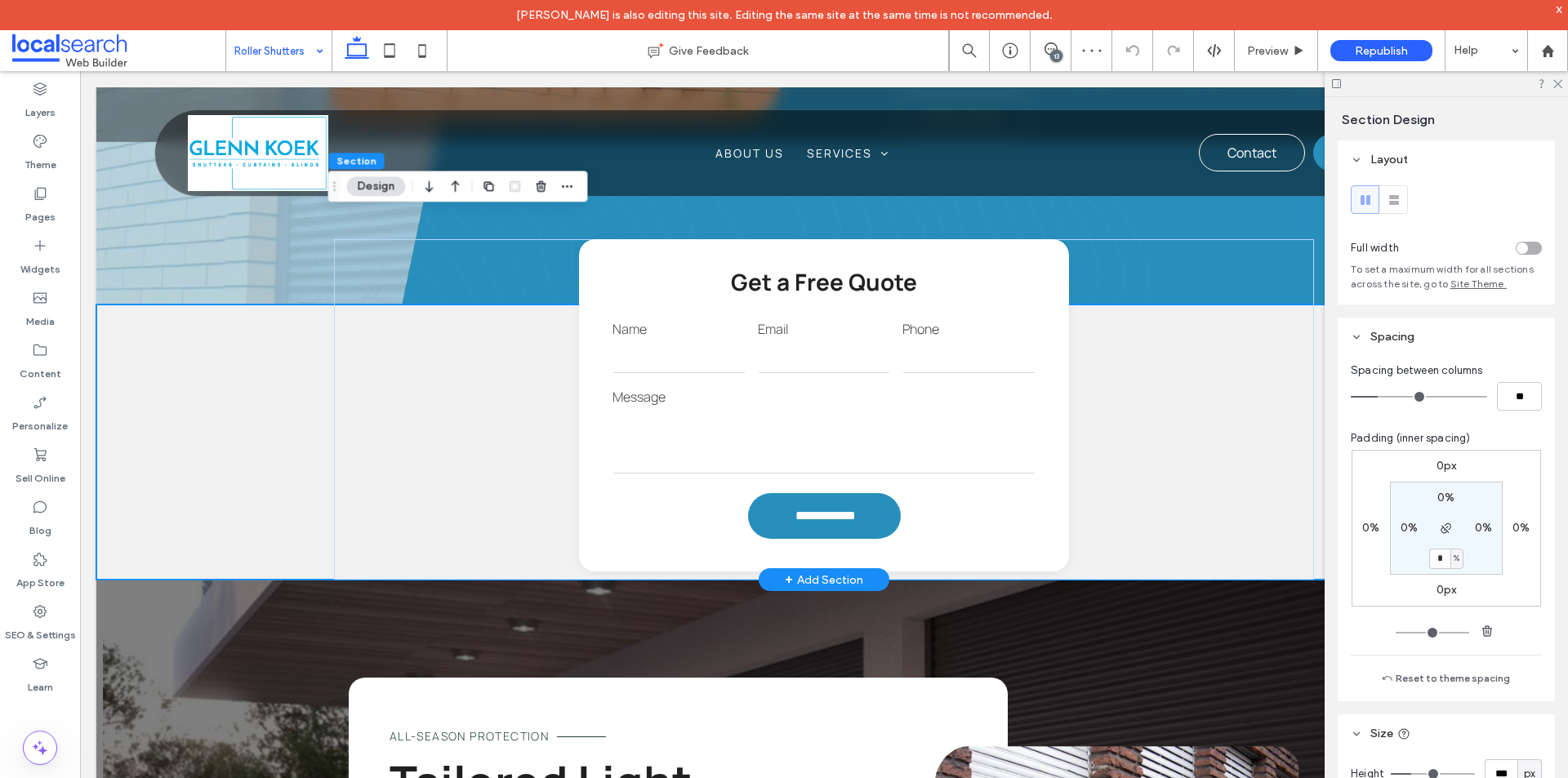
click at [209, 417] on div "**********" at bounding box center [824, 441] width 1455 height 275
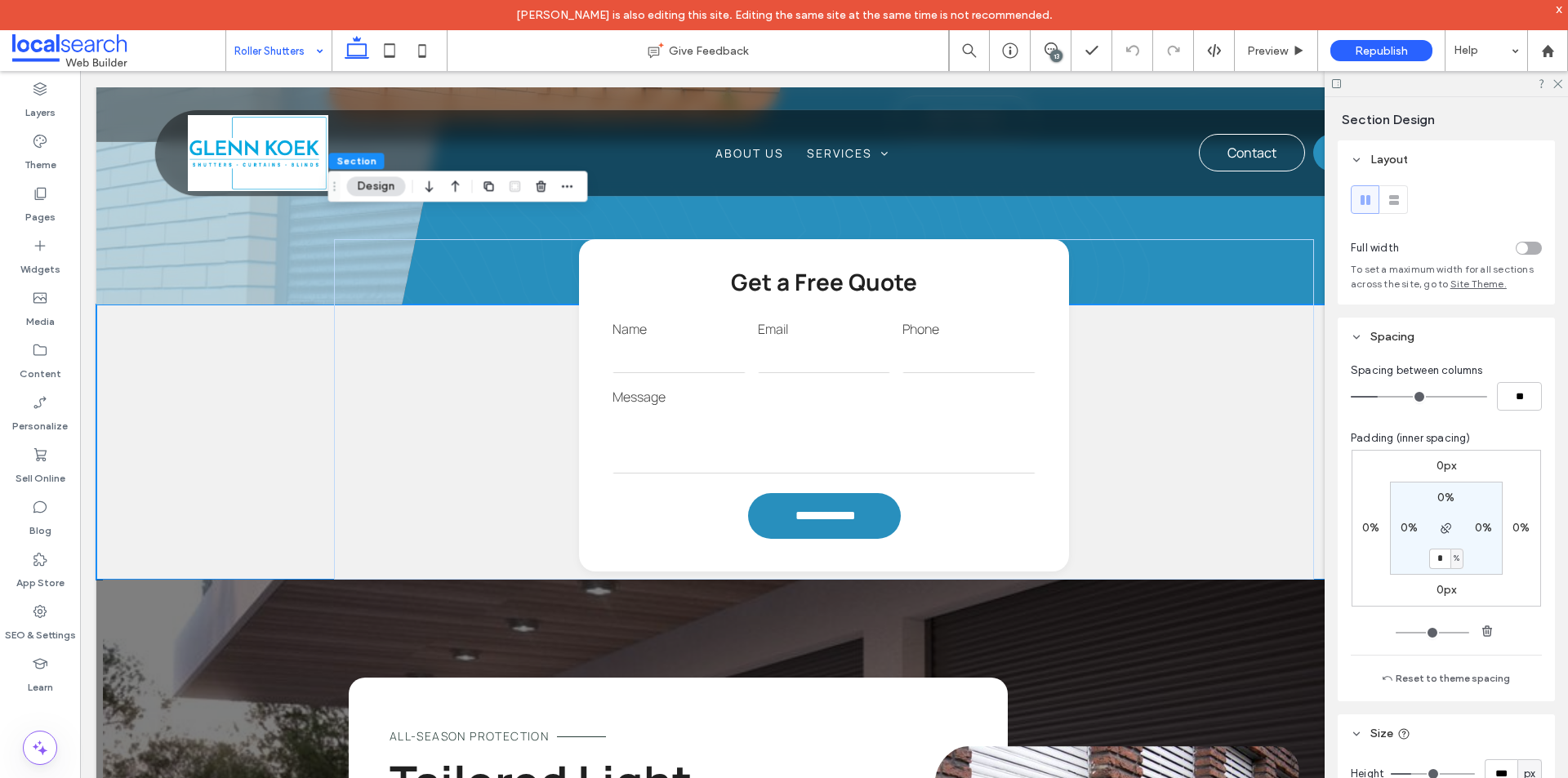
click at [1450, 556] on div "%" at bounding box center [1456, 559] width 13 height 21
click at [1443, 578] on span "px" at bounding box center [1446, 584] width 12 height 16
click at [1435, 561] on input "*" at bounding box center [1440, 559] width 21 height 21
type input "**"
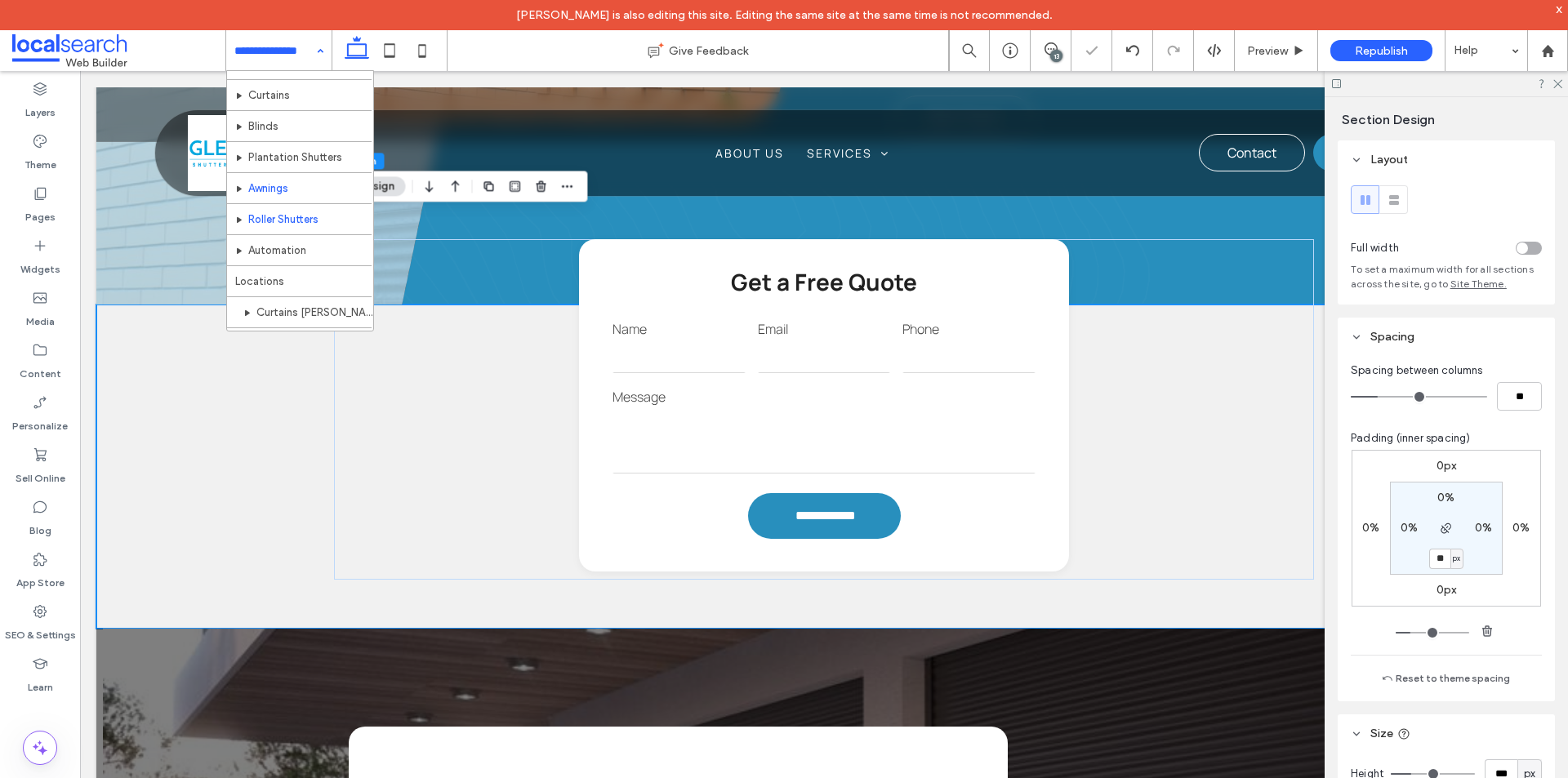
scroll to position [81, 0]
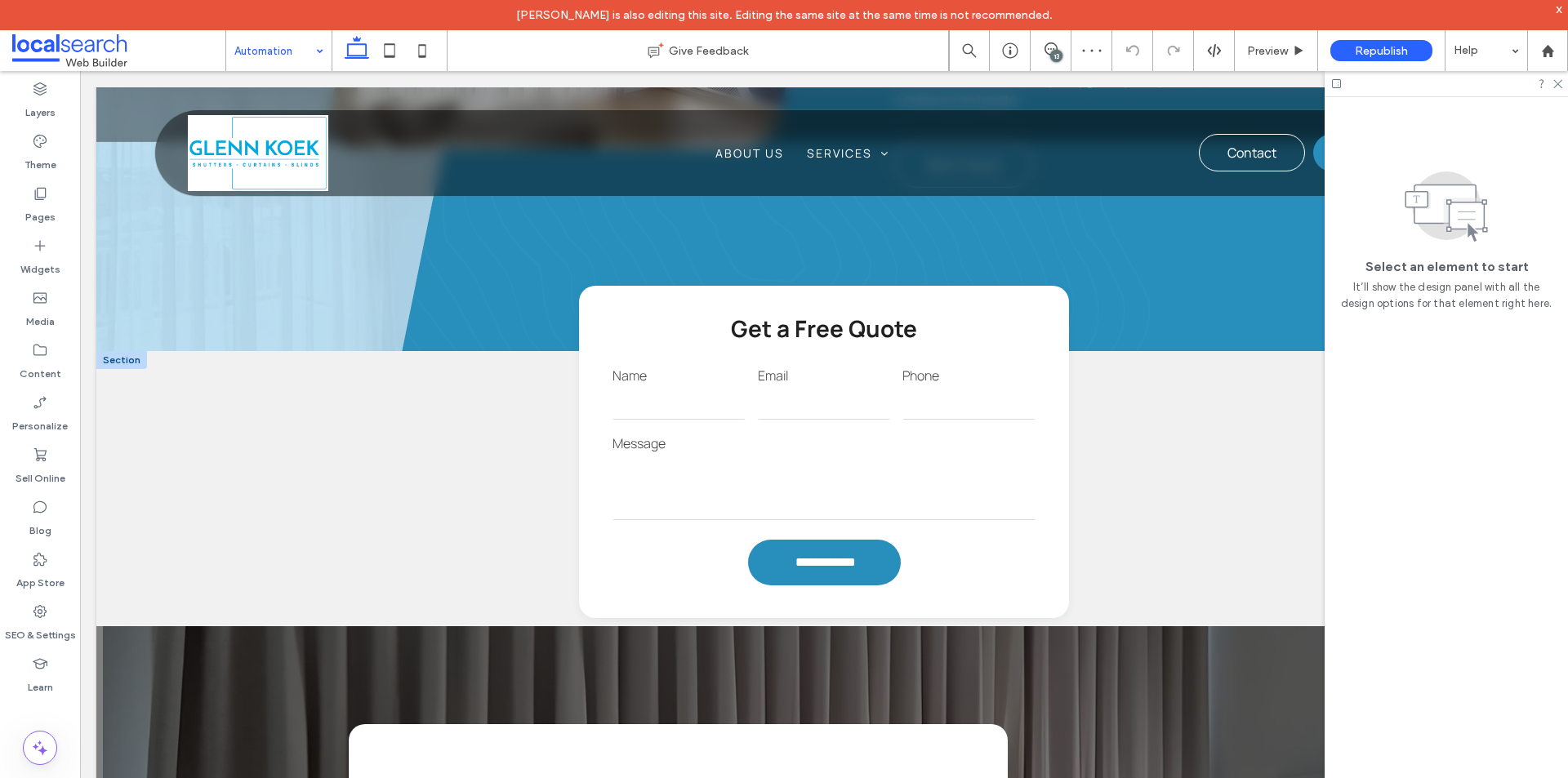
scroll to position [1388, 0]
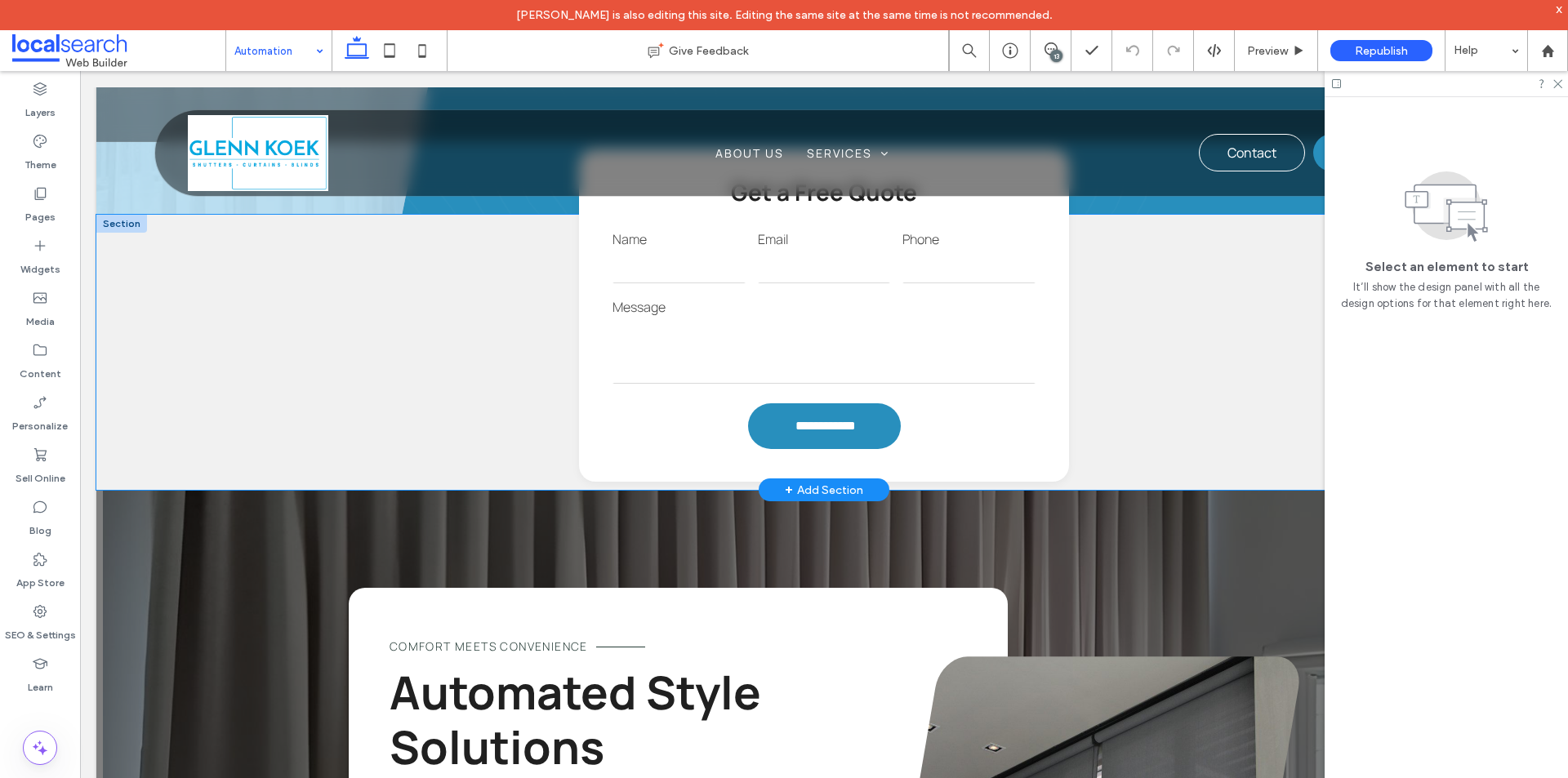
click at [227, 342] on div "**********" at bounding box center [824, 352] width 1455 height 275
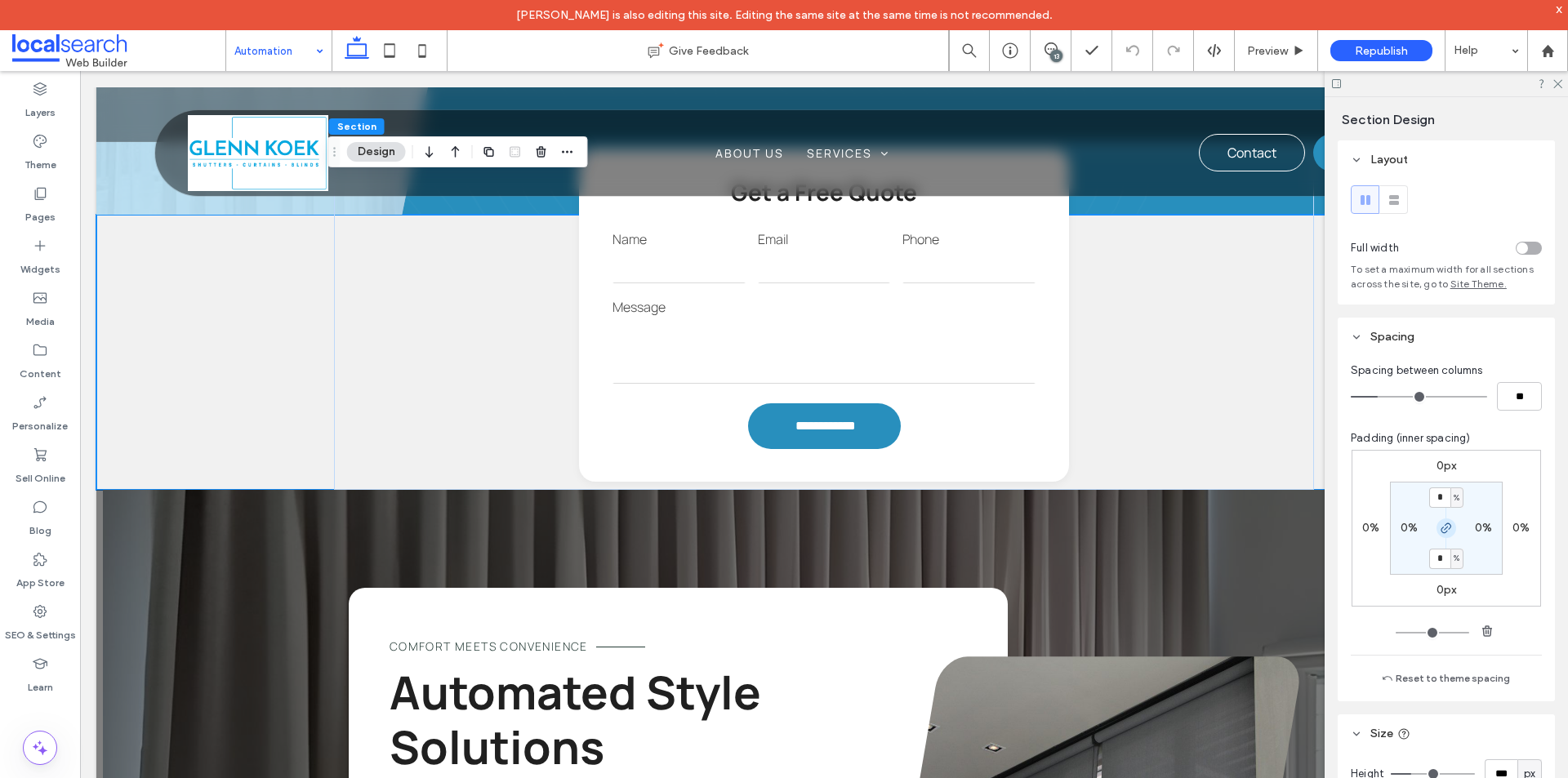
click at [1440, 528] on icon "button" at bounding box center [1446, 528] width 13 height 13
click at [1437, 552] on label "0%" at bounding box center [1445, 558] width 17 height 14
click at [1457, 558] on div "%" at bounding box center [1456, 559] width 10 height 16
click at [1449, 579] on span "px" at bounding box center [1446, 584] width 12 height 16
click at [1435, 551] on input "*" at bounding box center [1440, 559] width 21 height 21
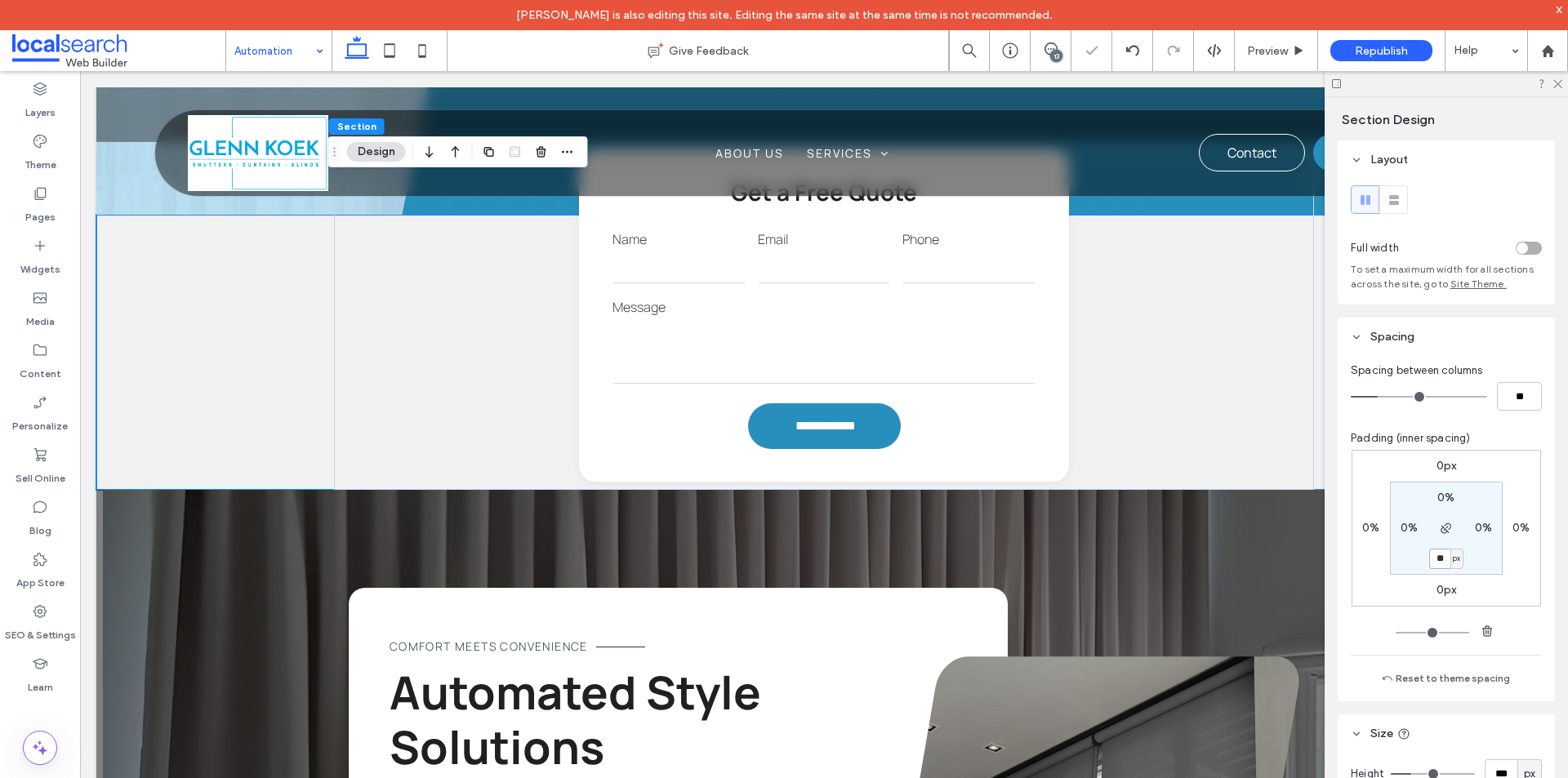
type input "**"
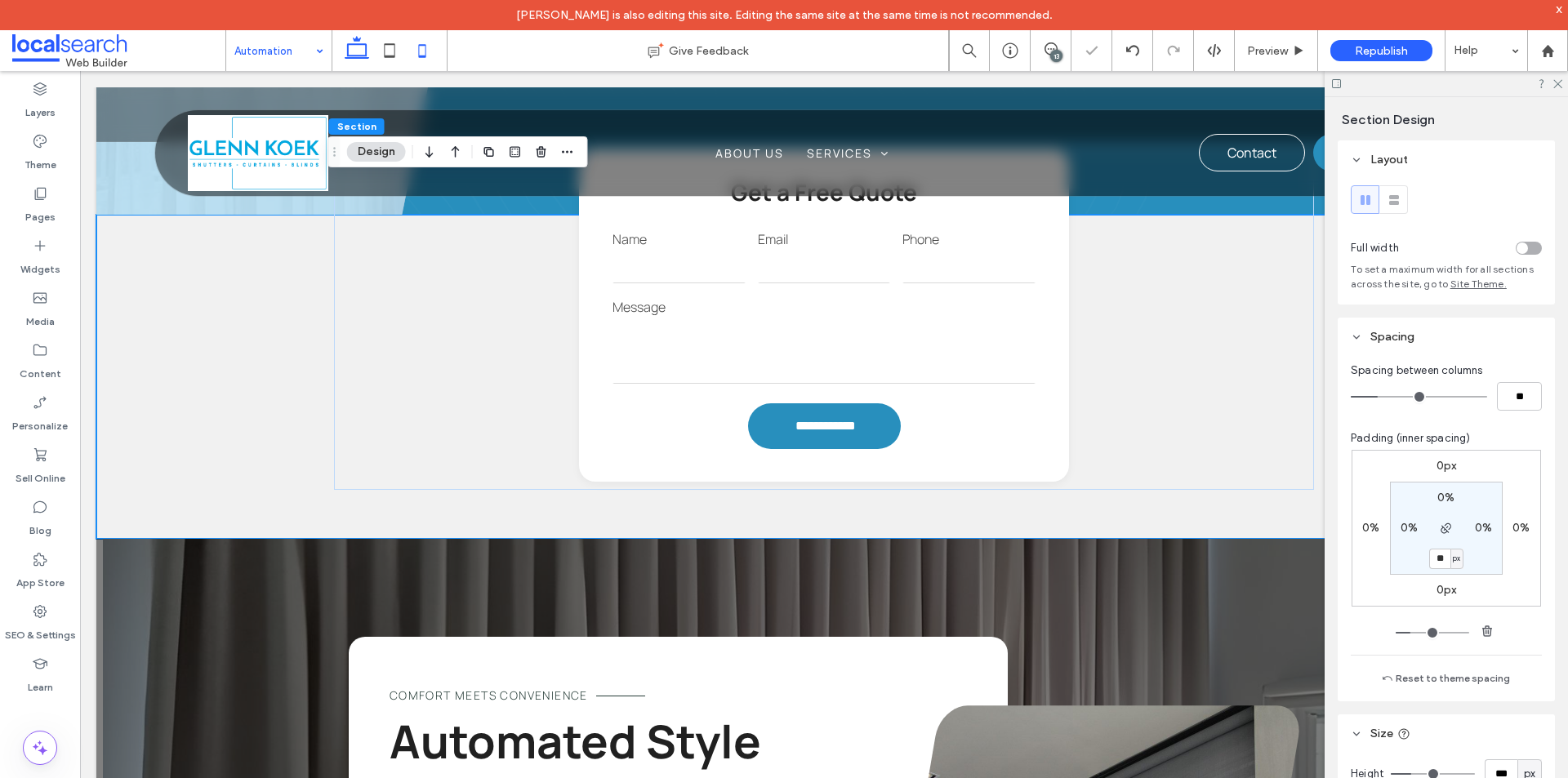
click at [416, 47] on icon at bounding box center [422, 50] width 32 height 32
type input "*"
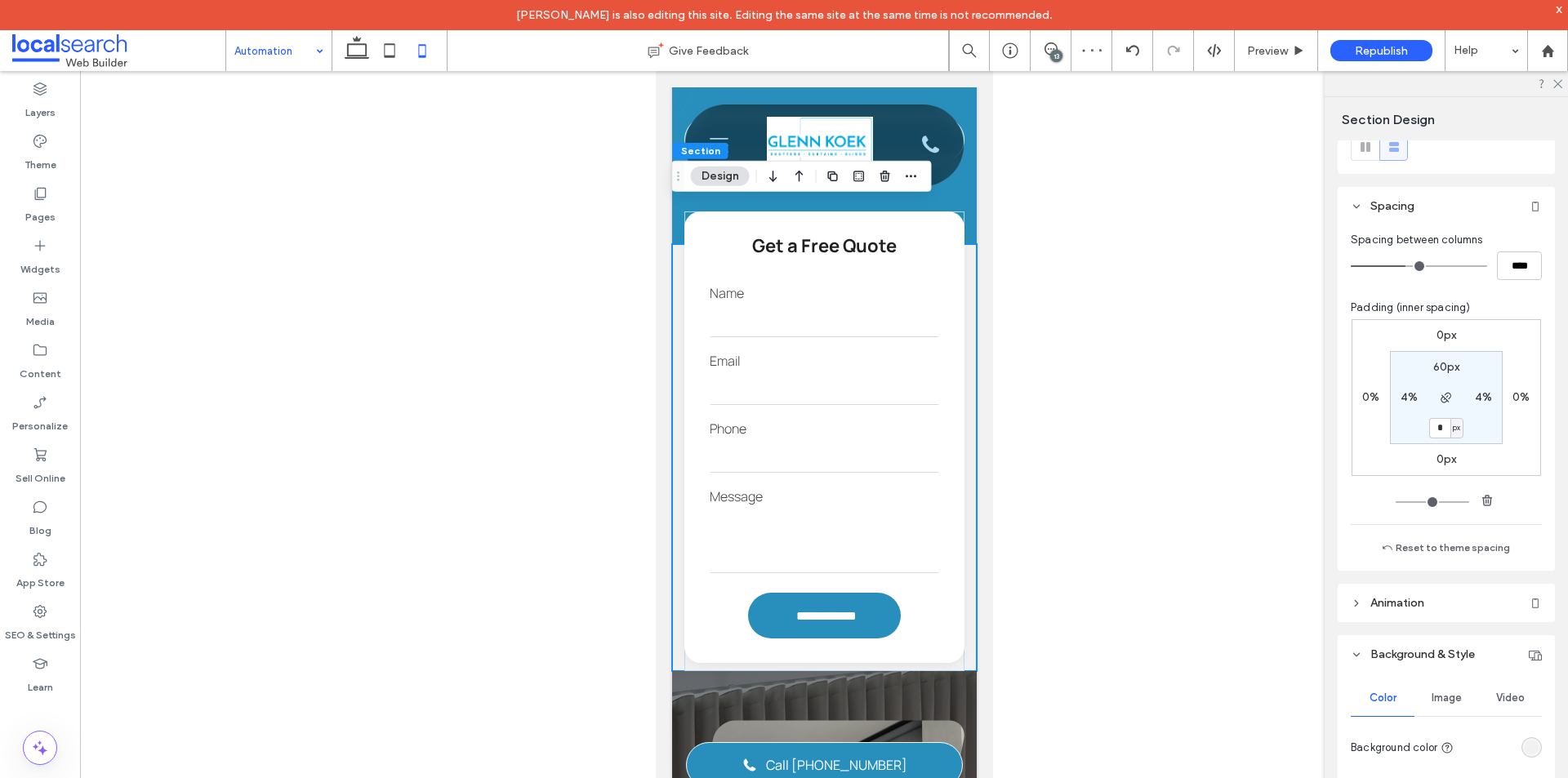
scroll to position [81, 0]
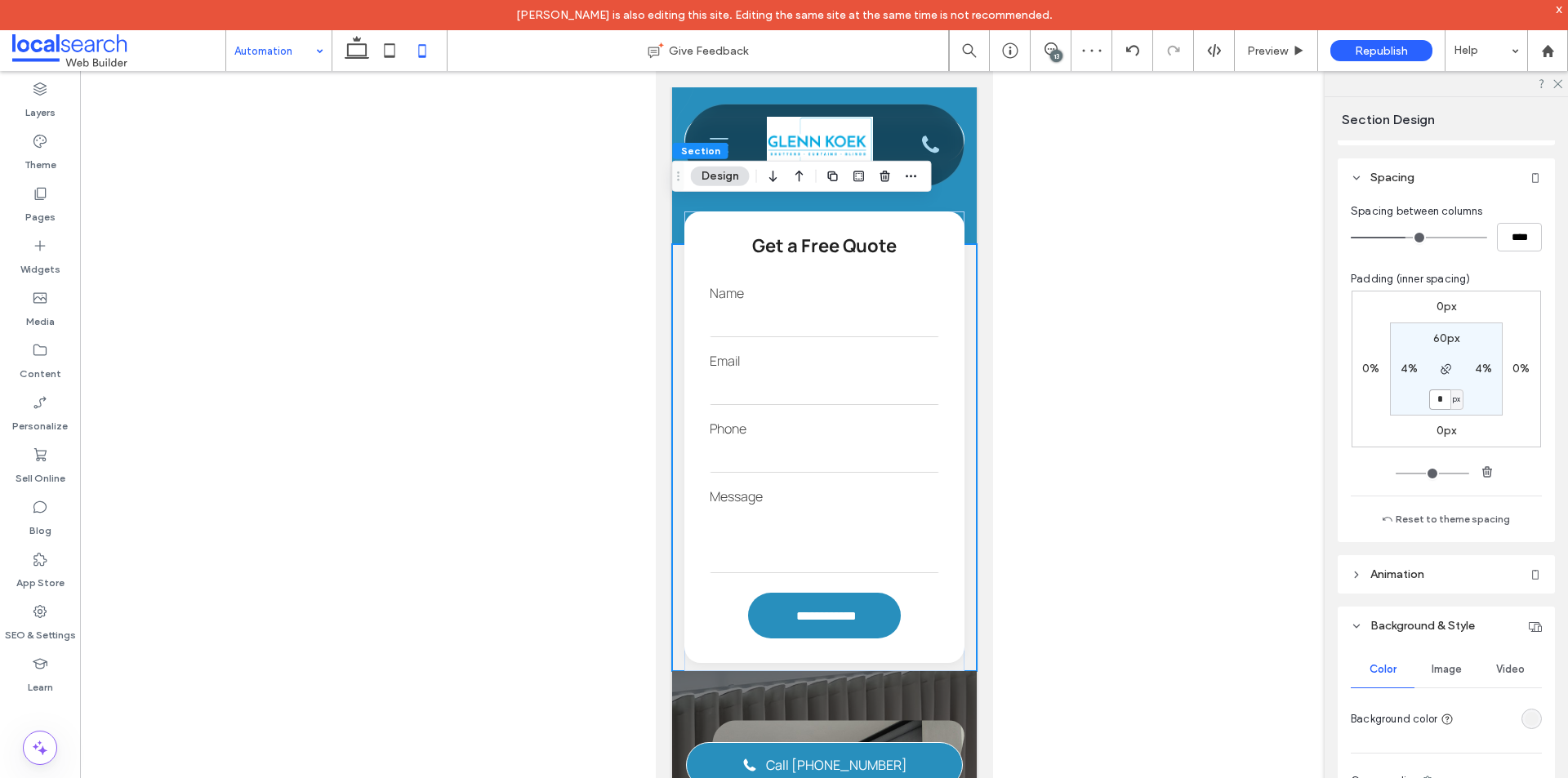
click at [1440, 391] on input "*" at bounding box center [1440, 399] width 21 height 21
type input "**"
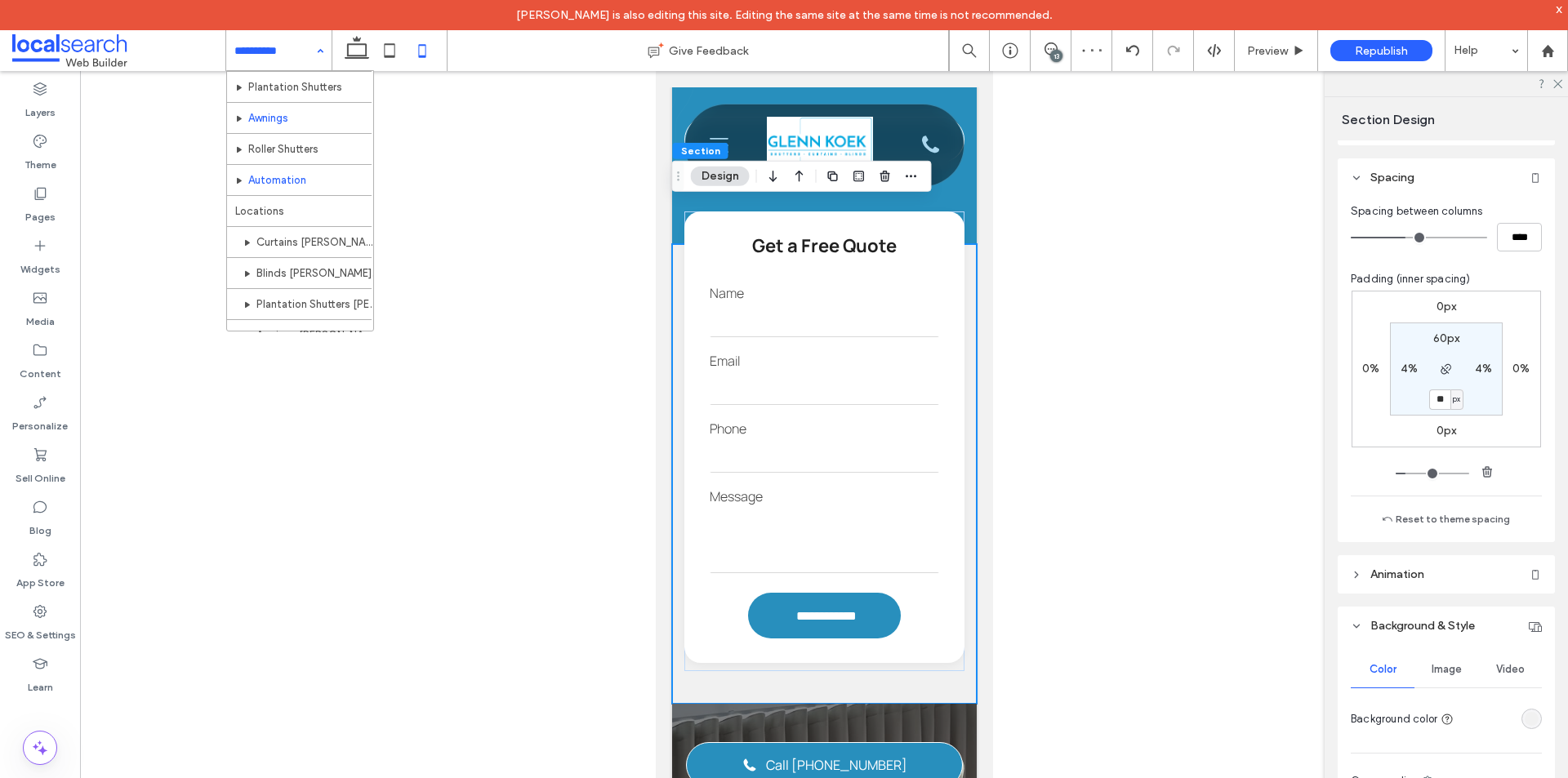
scroll to position [163, 0]
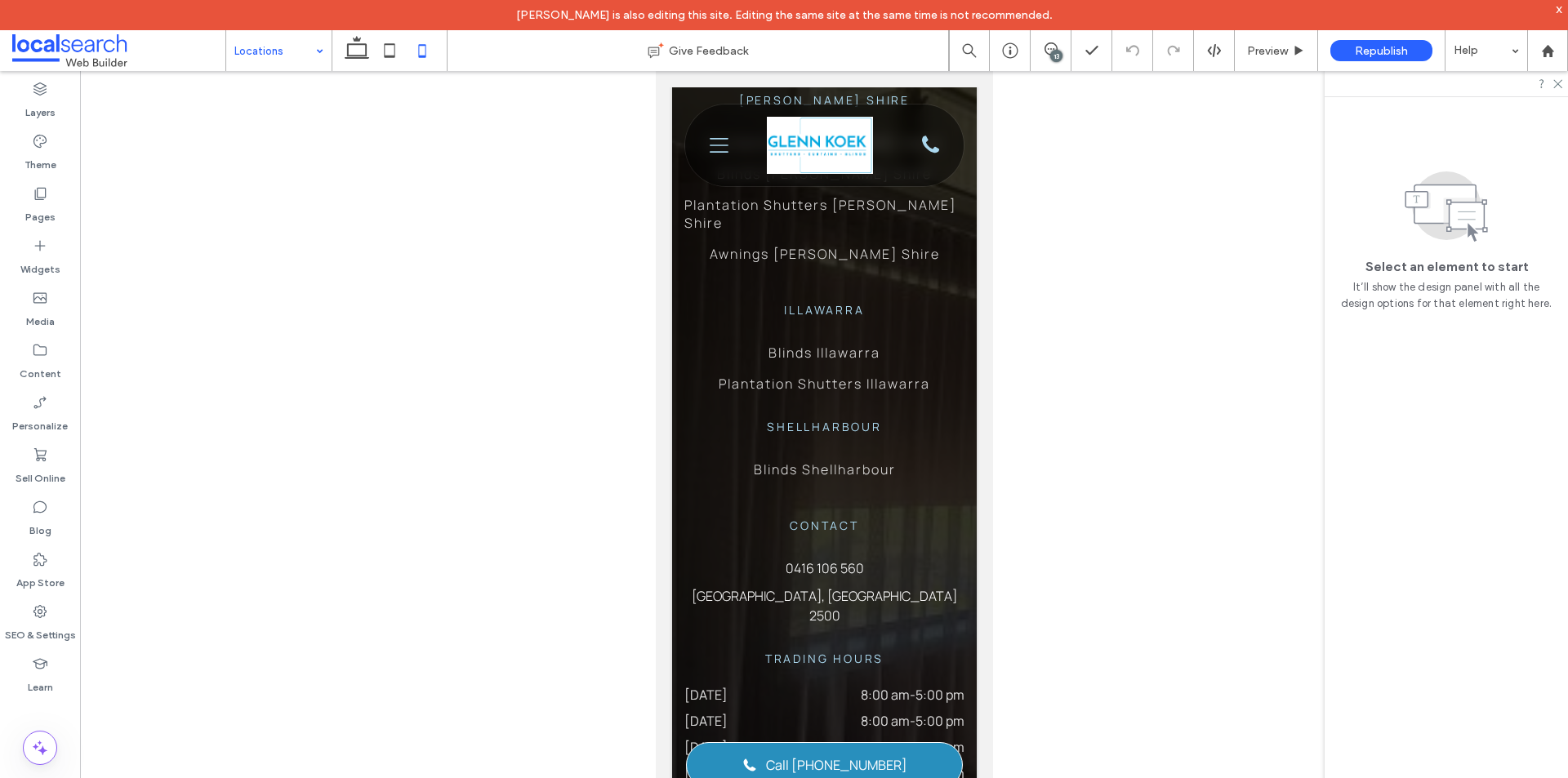
scroll to position [3919, 0]
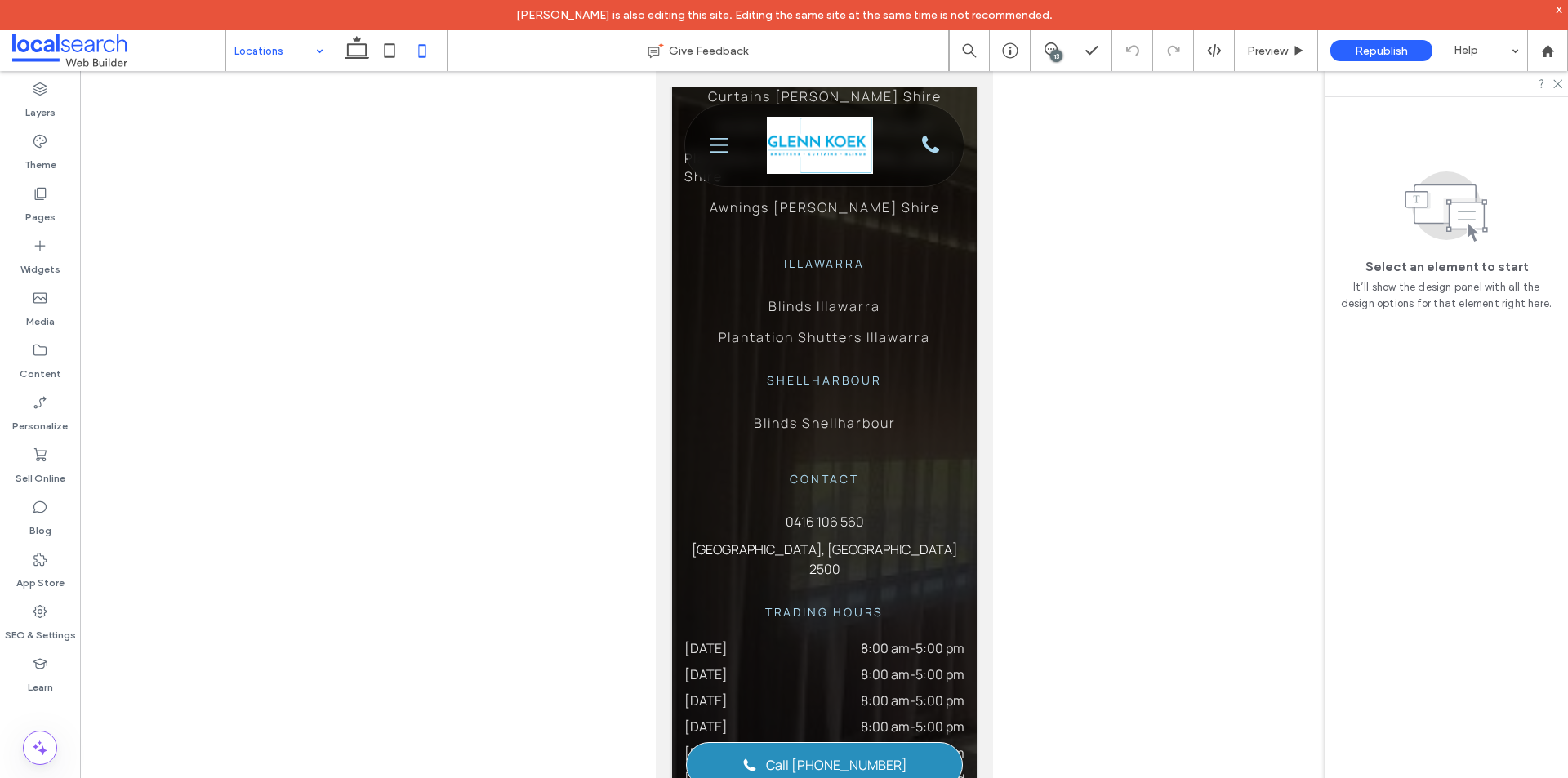
click at [286, 48] on input at bounding box center [275, 51] width 81 height 41
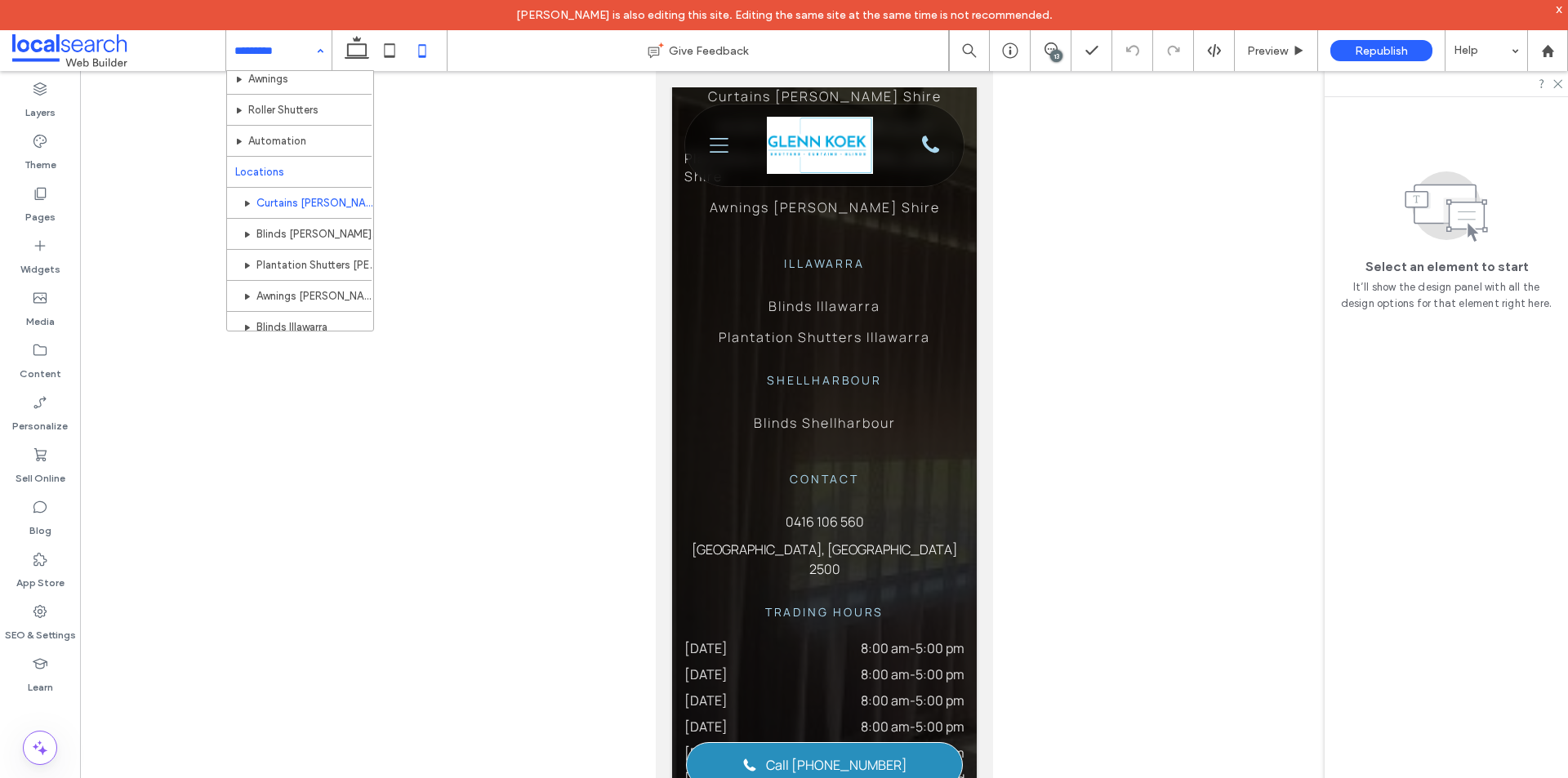
scroll to position [163, 0]
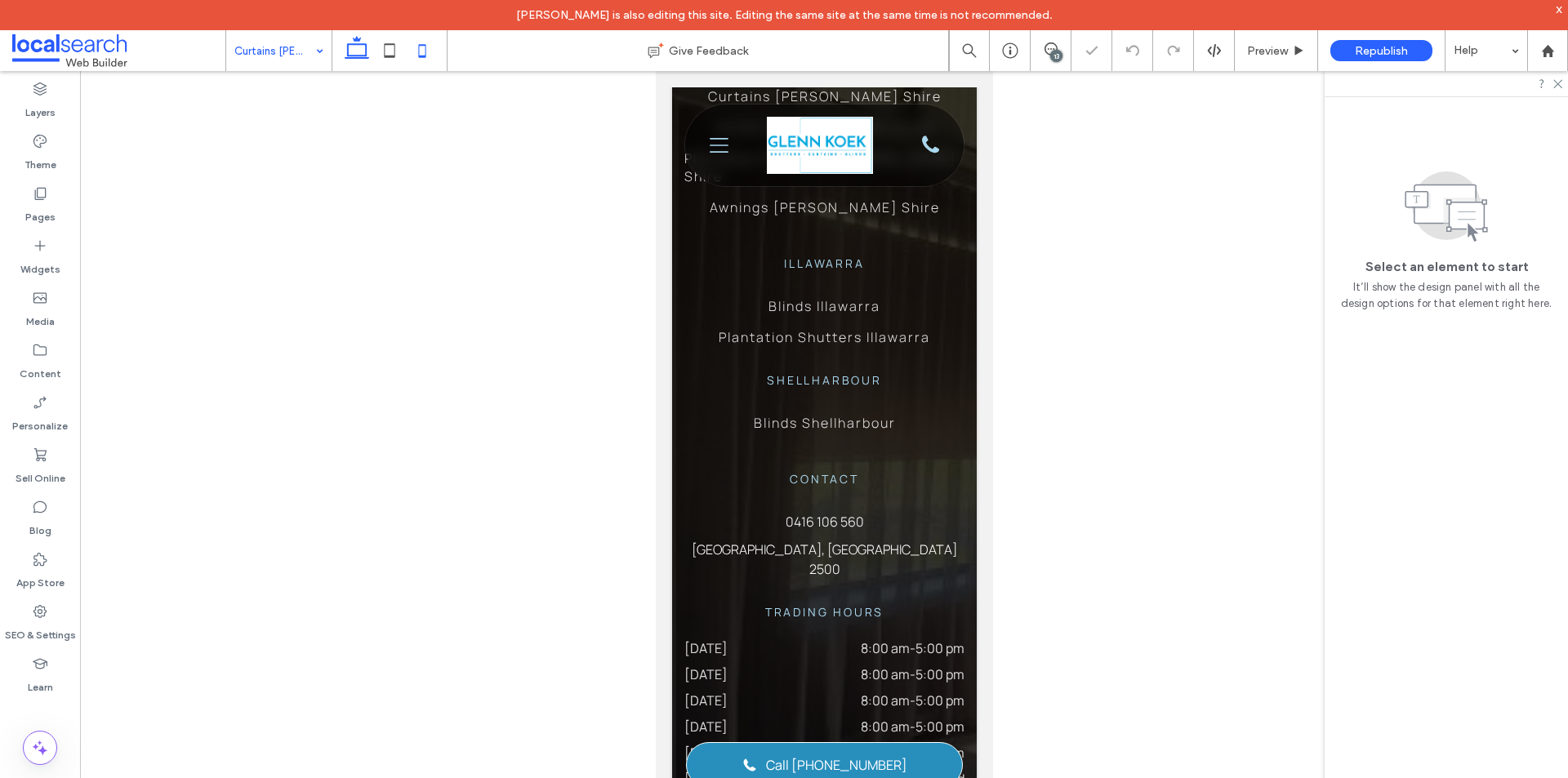
click at [361, 51] on icon at bounding box center [356, 50] width 32 height 32
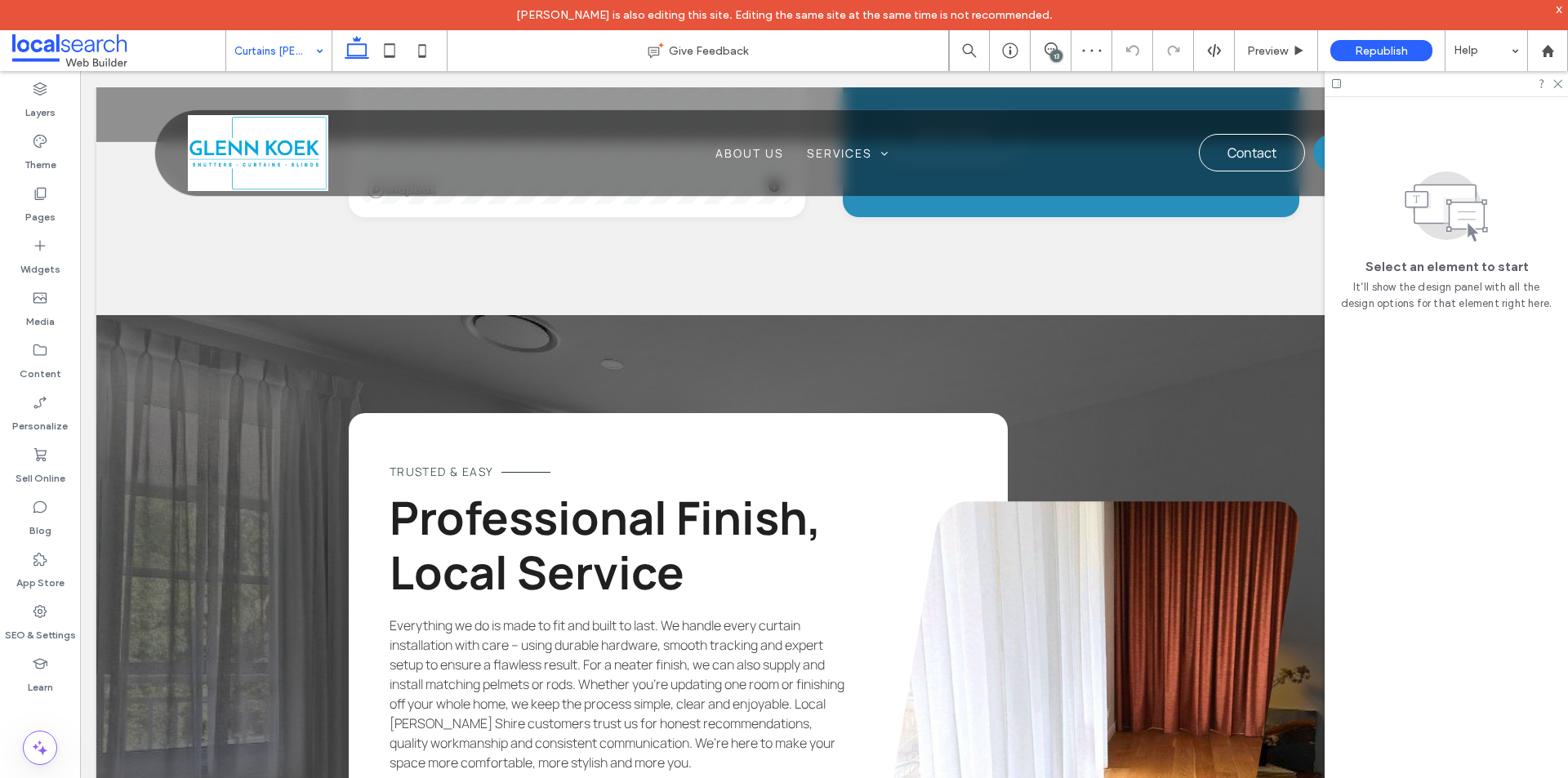
scroll to position [2259, 0]
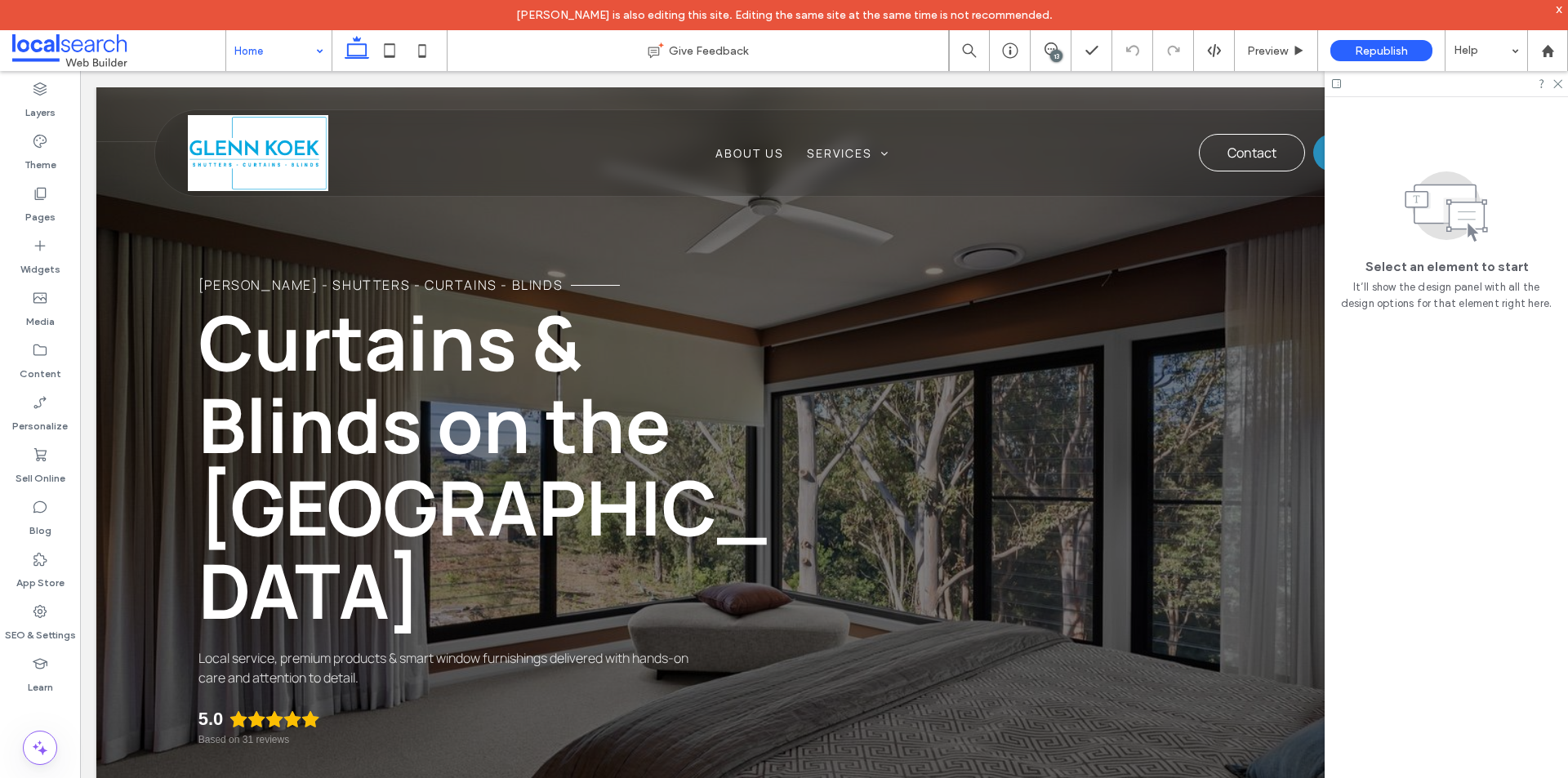
click at [278, 62] on input at bounding box center [275, 51] width 81 height 41
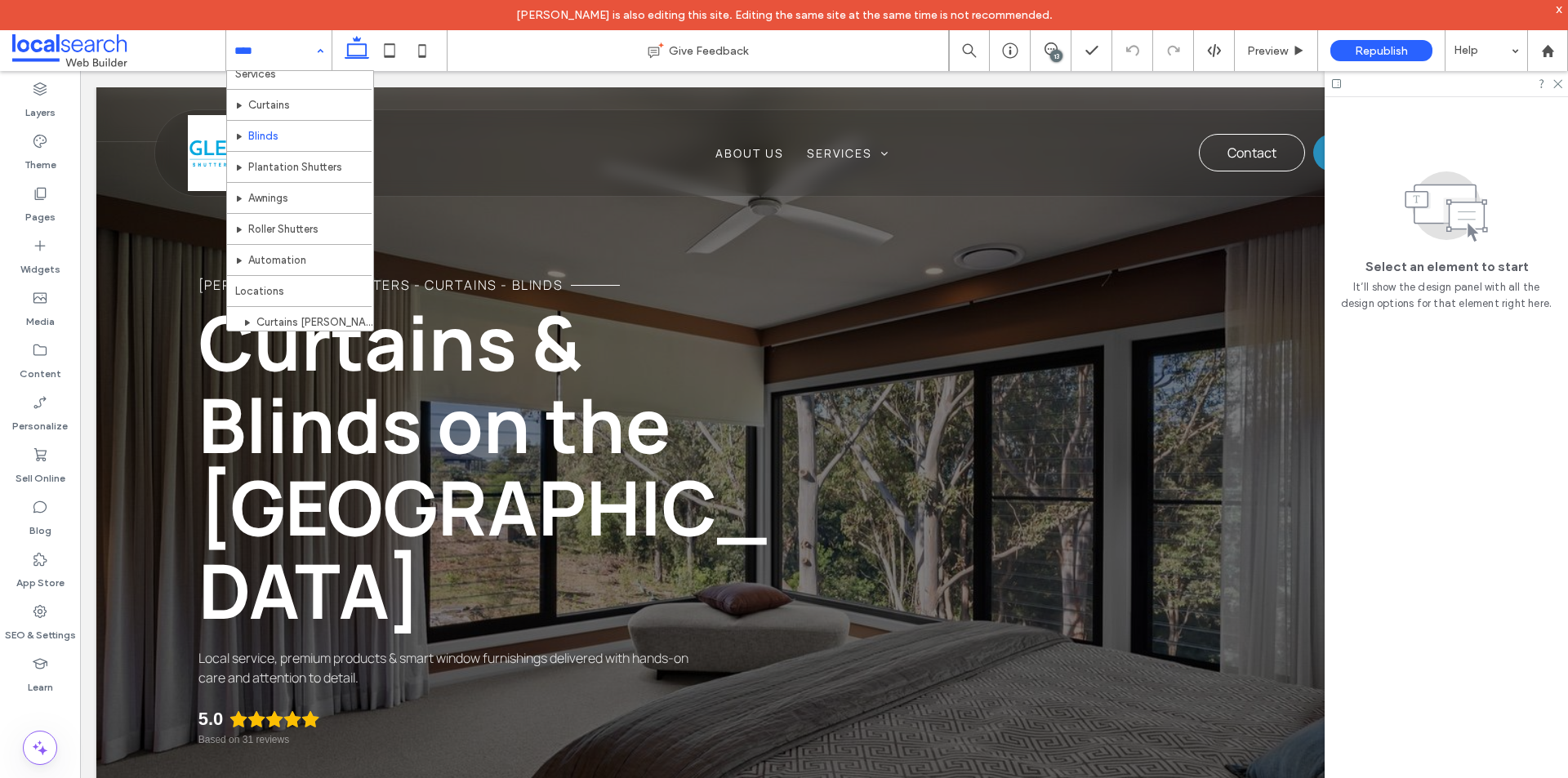
scroll to position [81, 0]
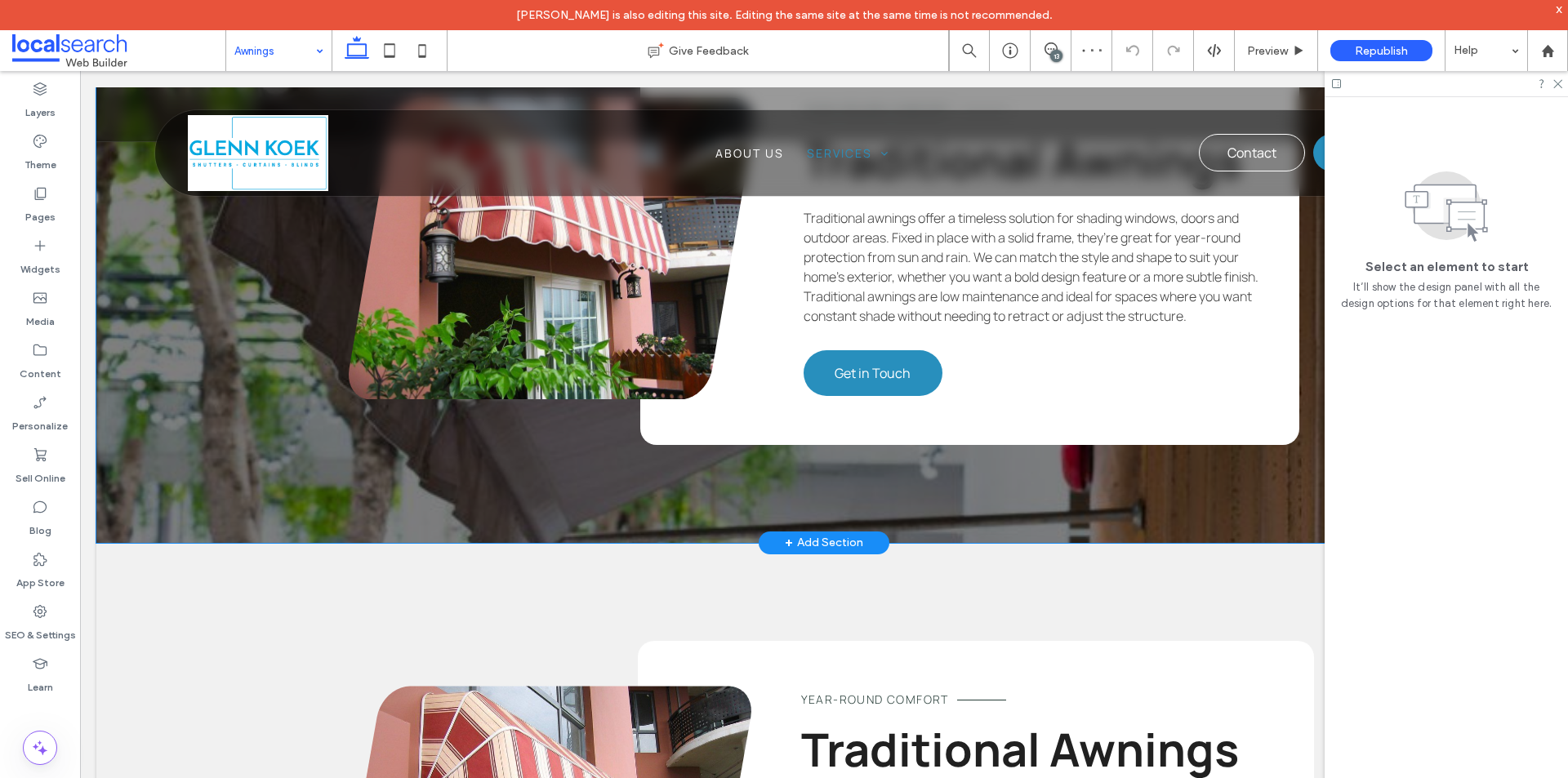
scroll to position [2286, 0]
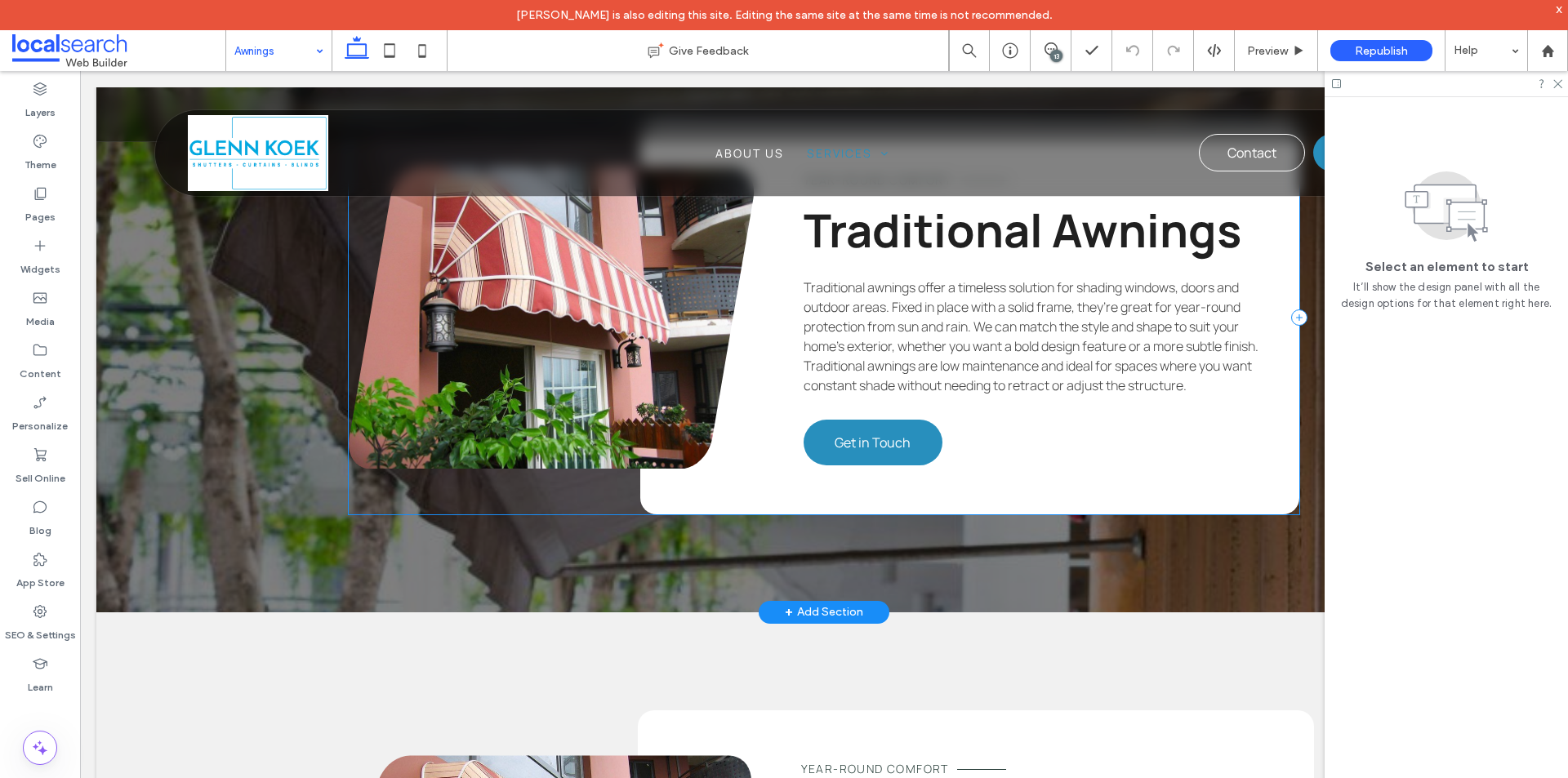
click at [551, 514] on div "Year-Round Comfort Traditional Awnings Traditional awnings offer a timeless sol…" at bounding box center [823, 318] width 950 height 393
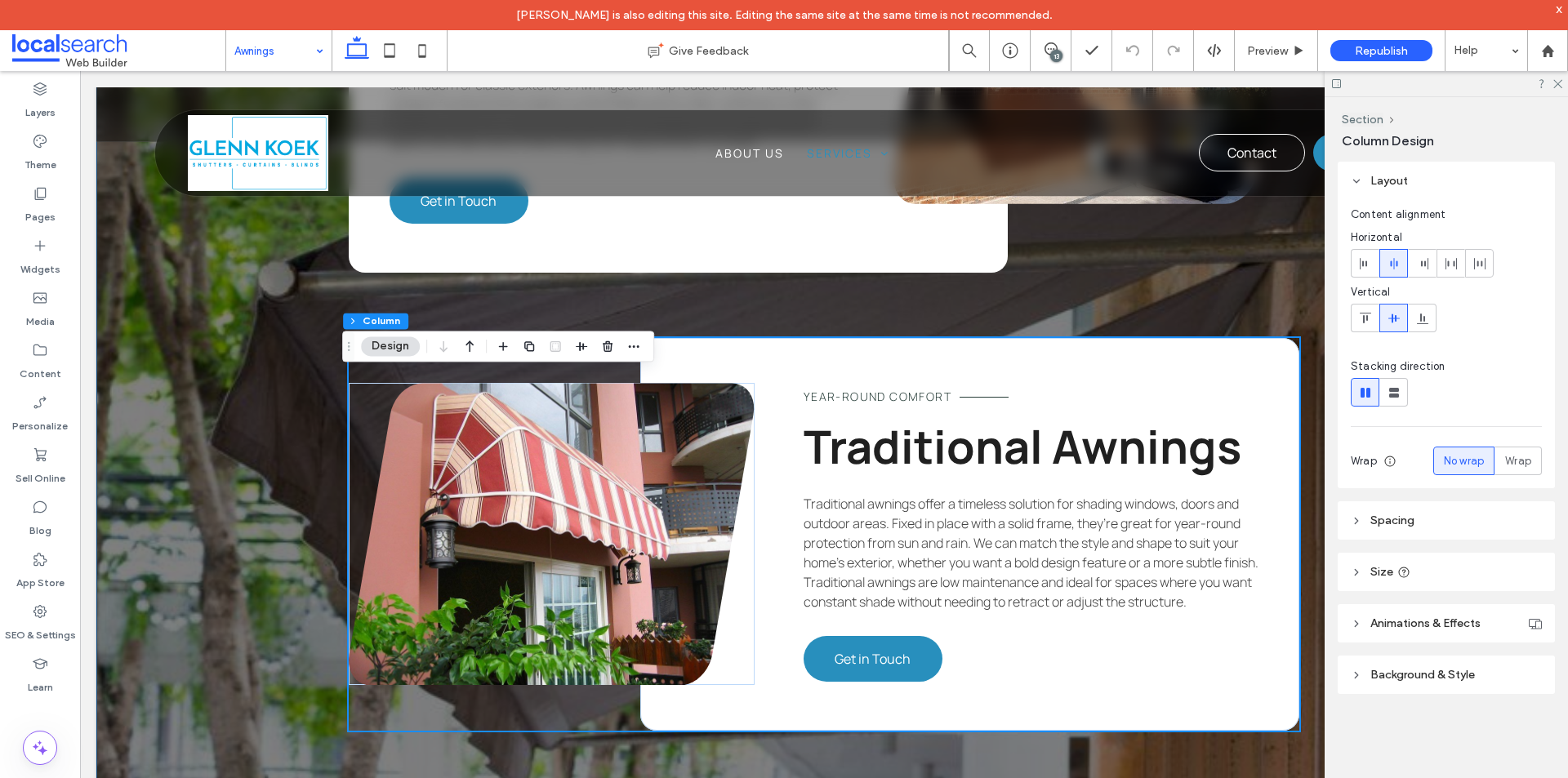
scroll to position [2041, 0]
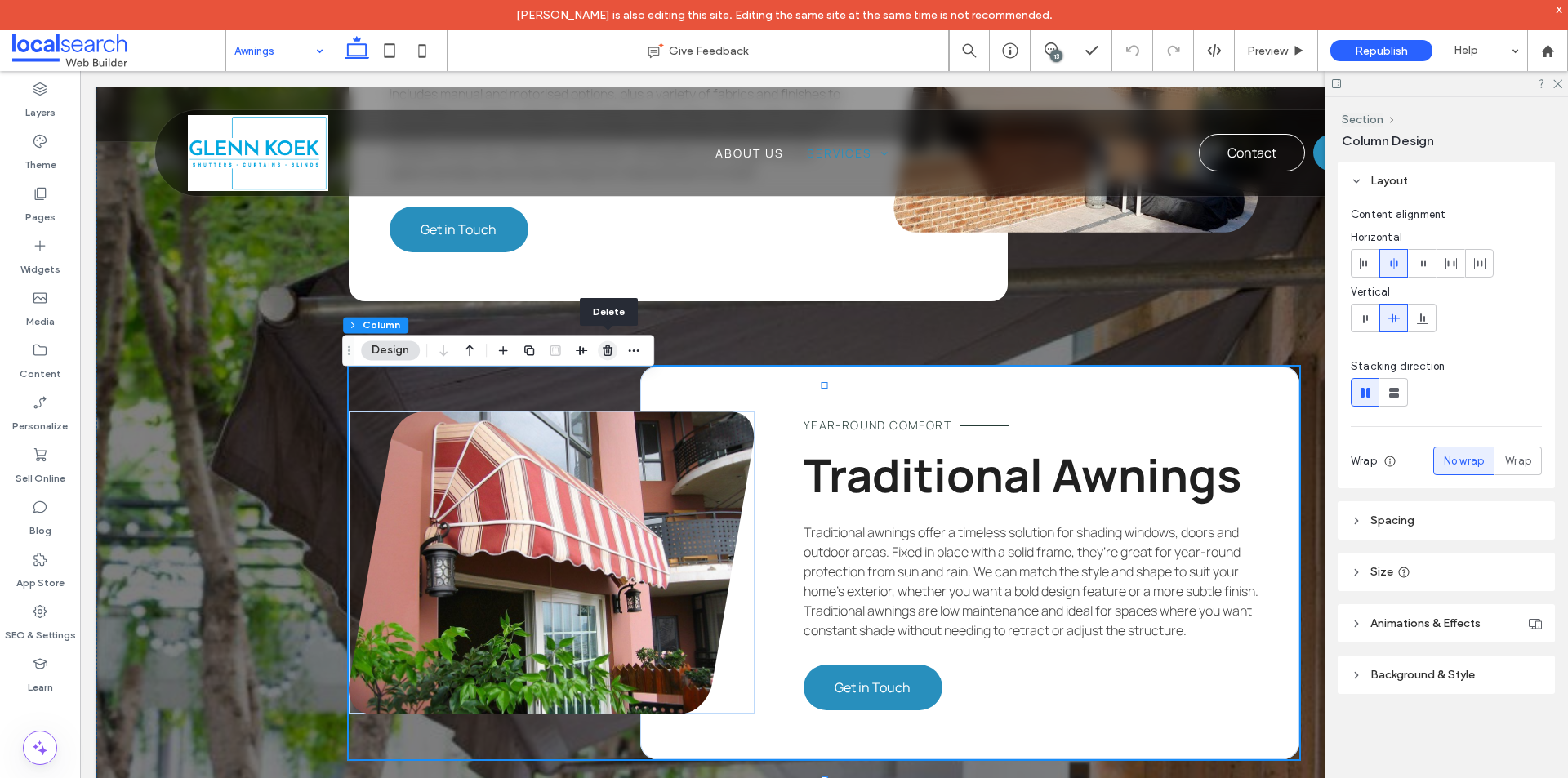
click at [606, 345] on icon "button" at bounding box center [607, 350] width 13 height 13
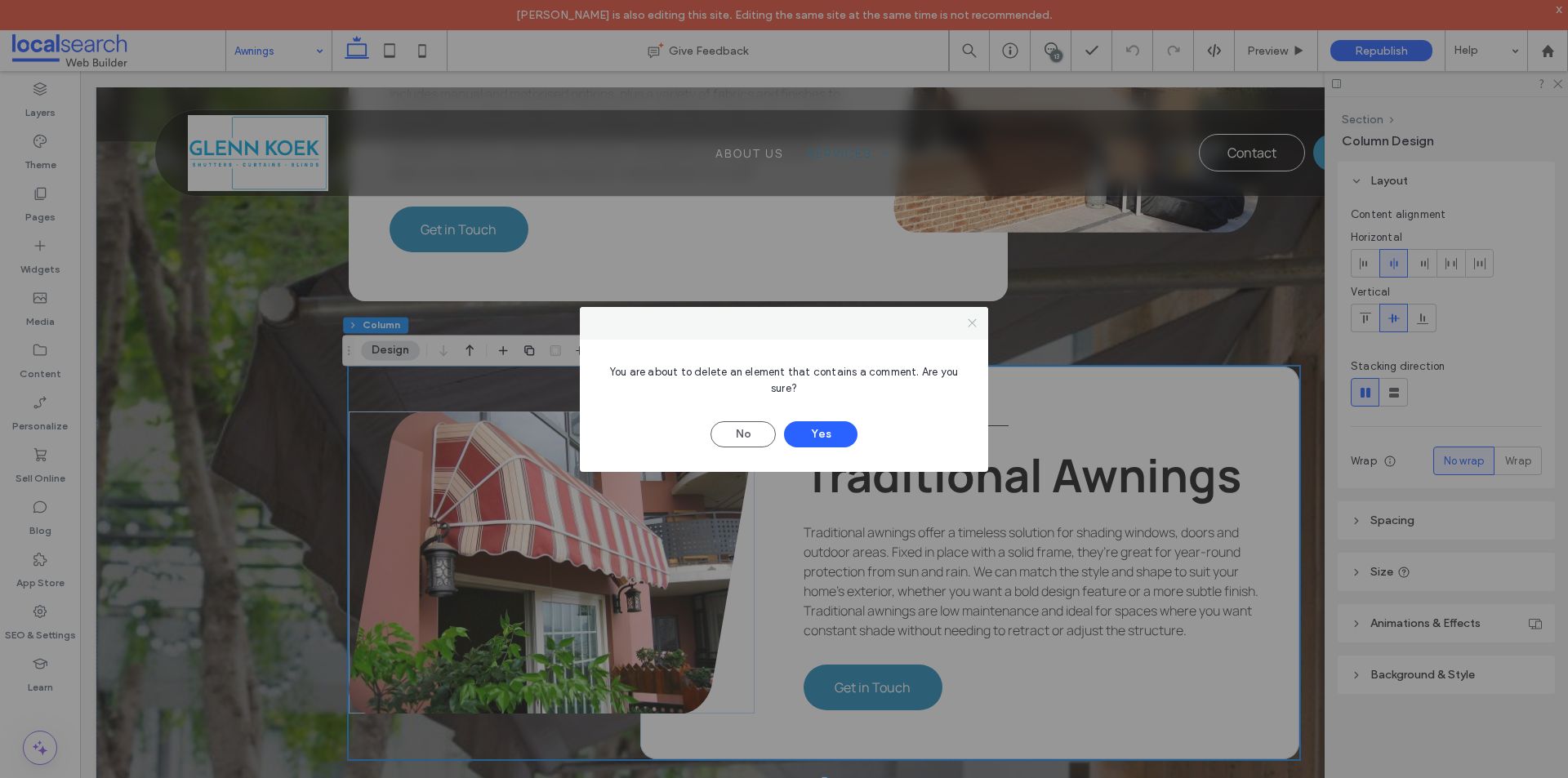
click at [972, 315] on span at bounding box center [973, 322] width 13 height 24
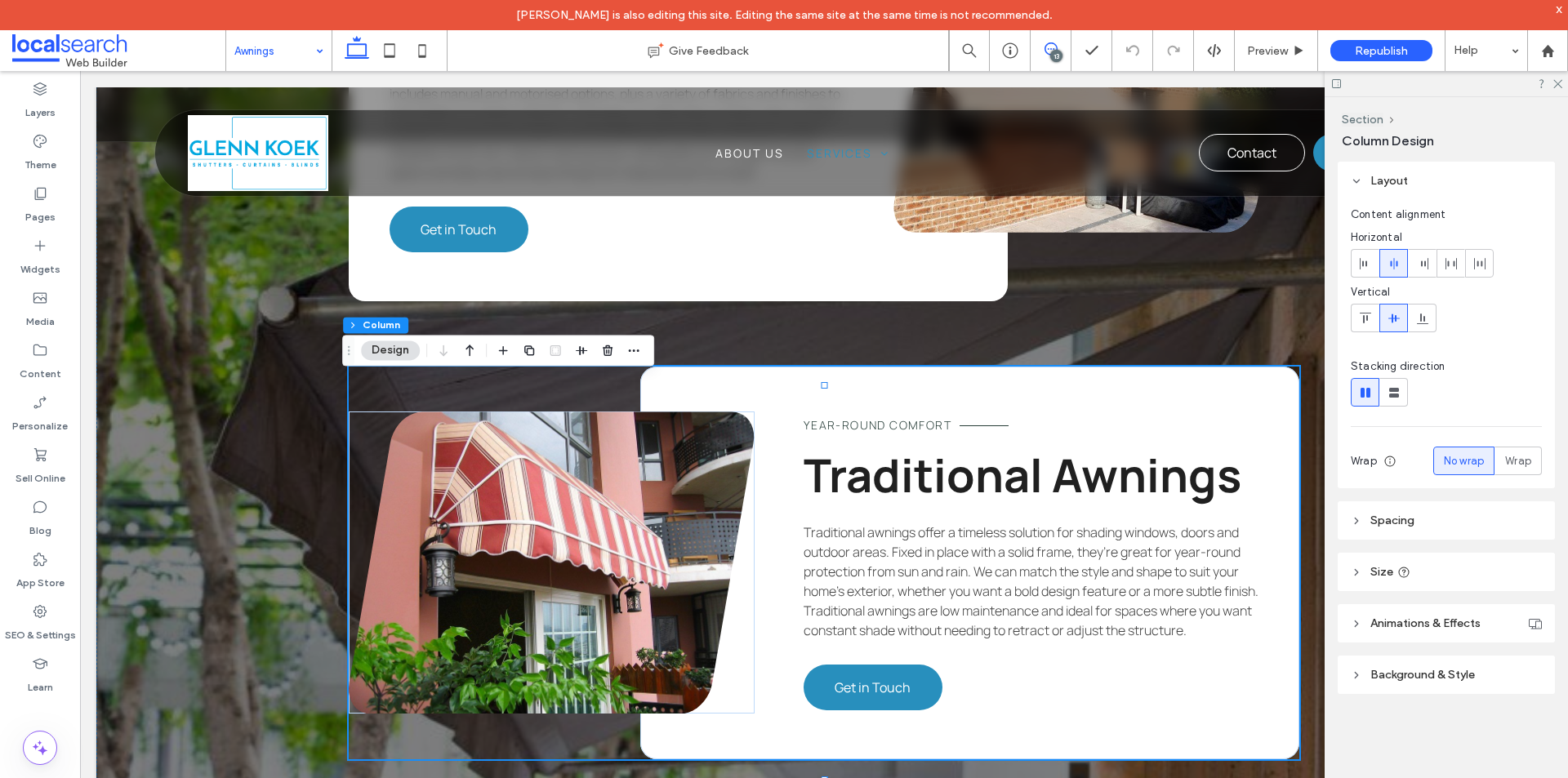
click at [1053, 45] on icon at bounding box center [1050, 48] width 13 height 13
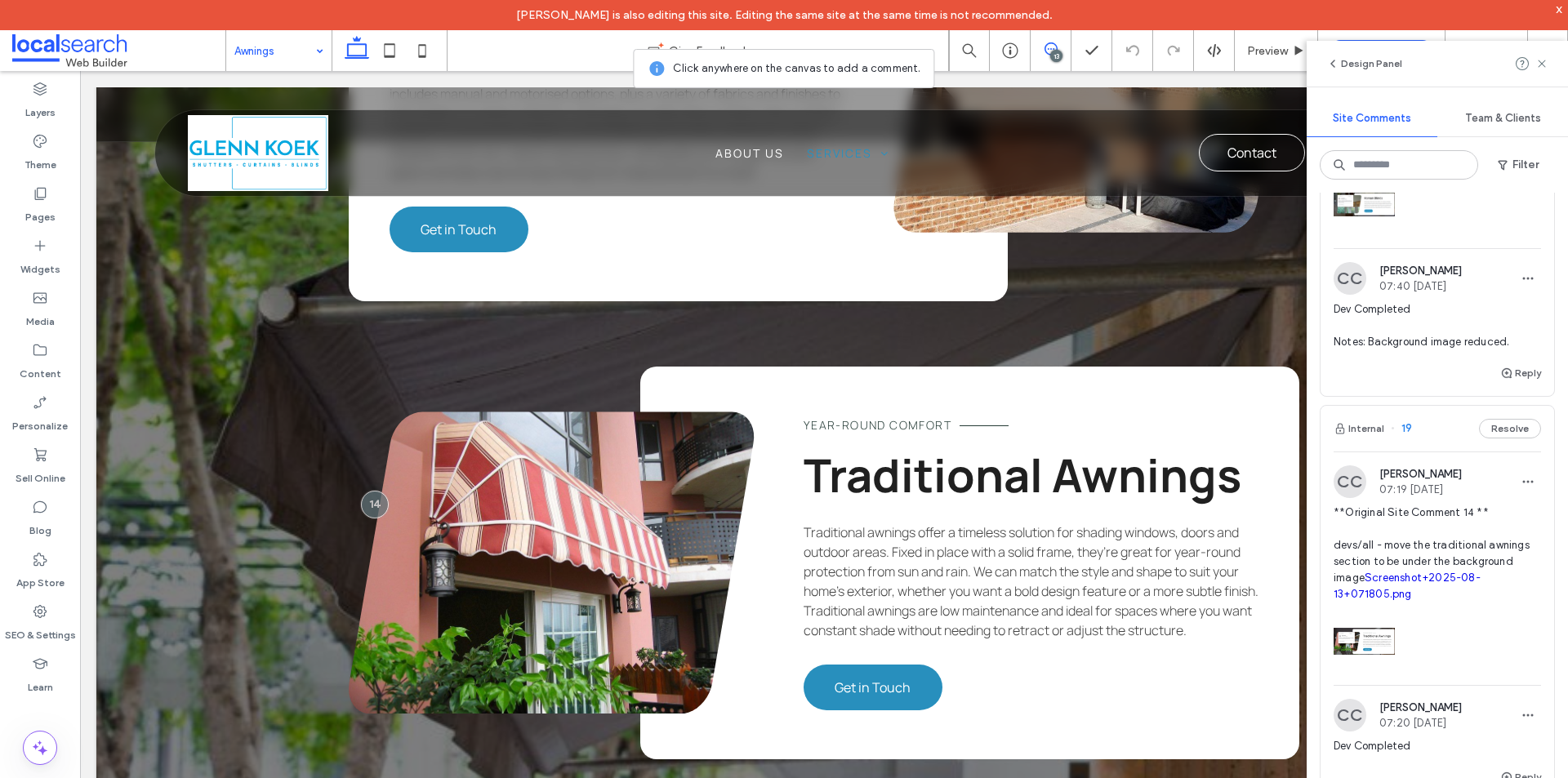
scroll to position [1633, 0]
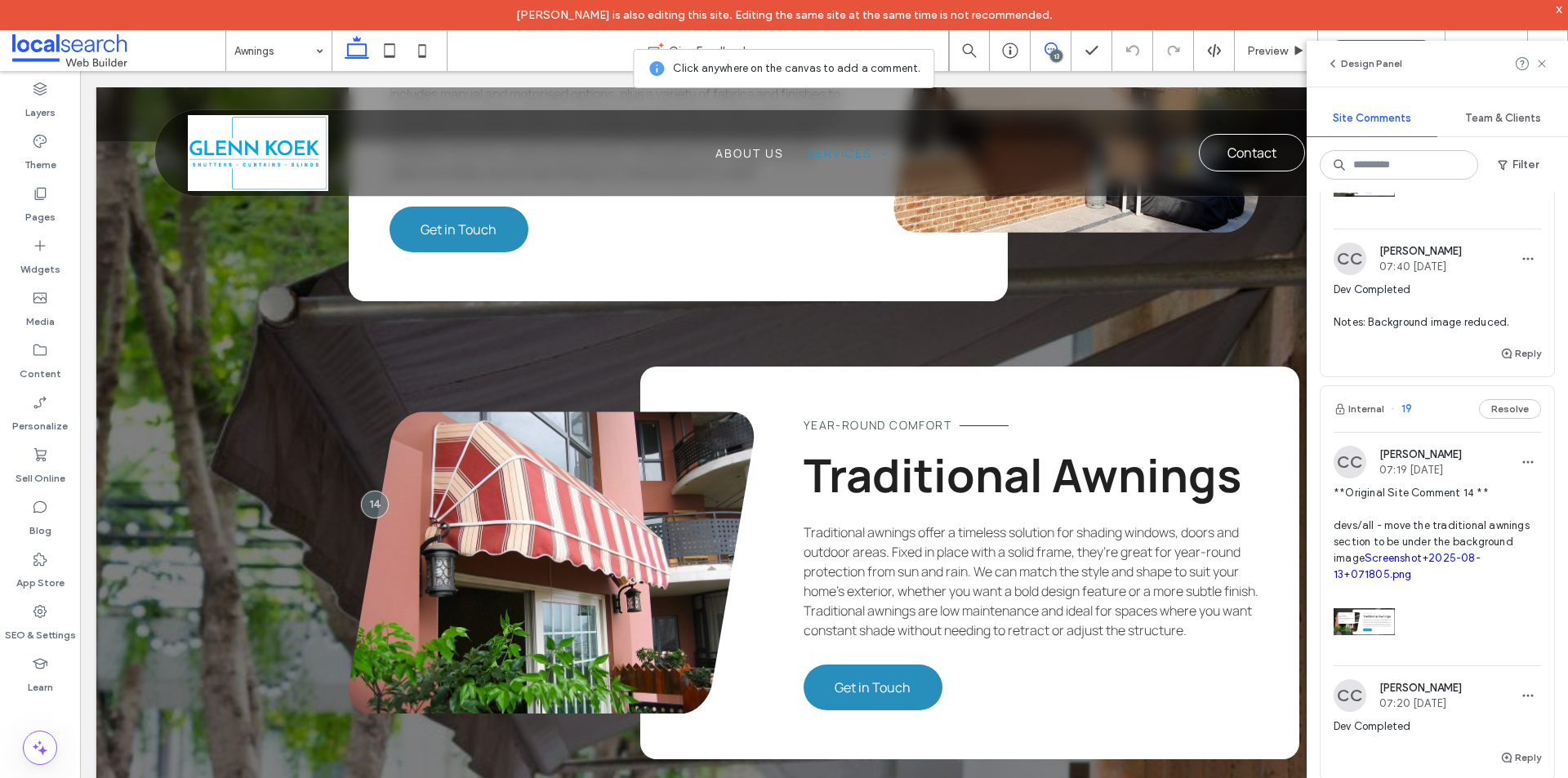
click at [1044, 47] on icon at bounding box center [1050, 48] width 13 height 13
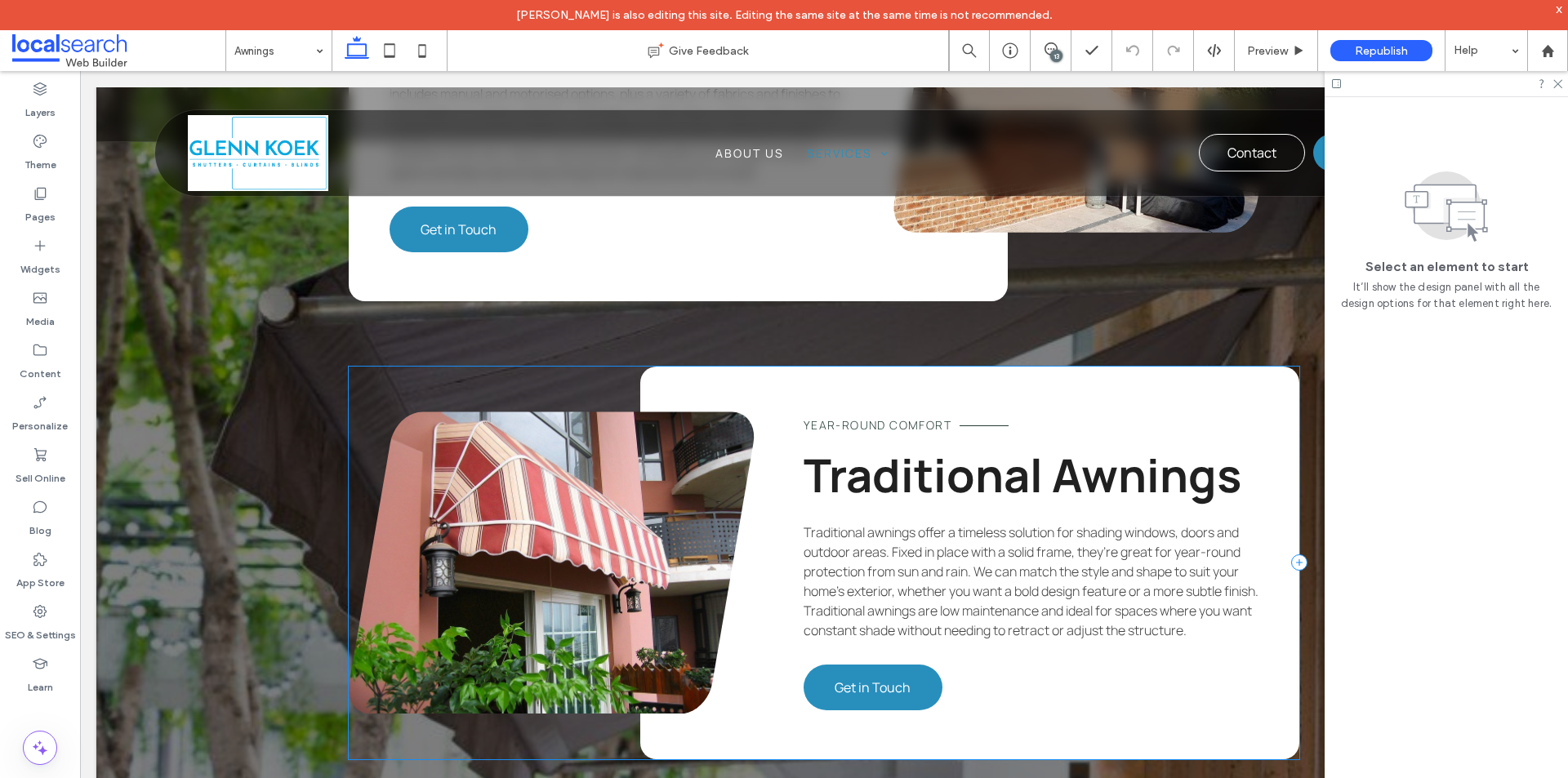
click at [531, 399] on div "Year-Round Comfort Traditional Awnings Traditional awnings offer a timeless sol…" at bounding box center [823, 562] width 950 height 393
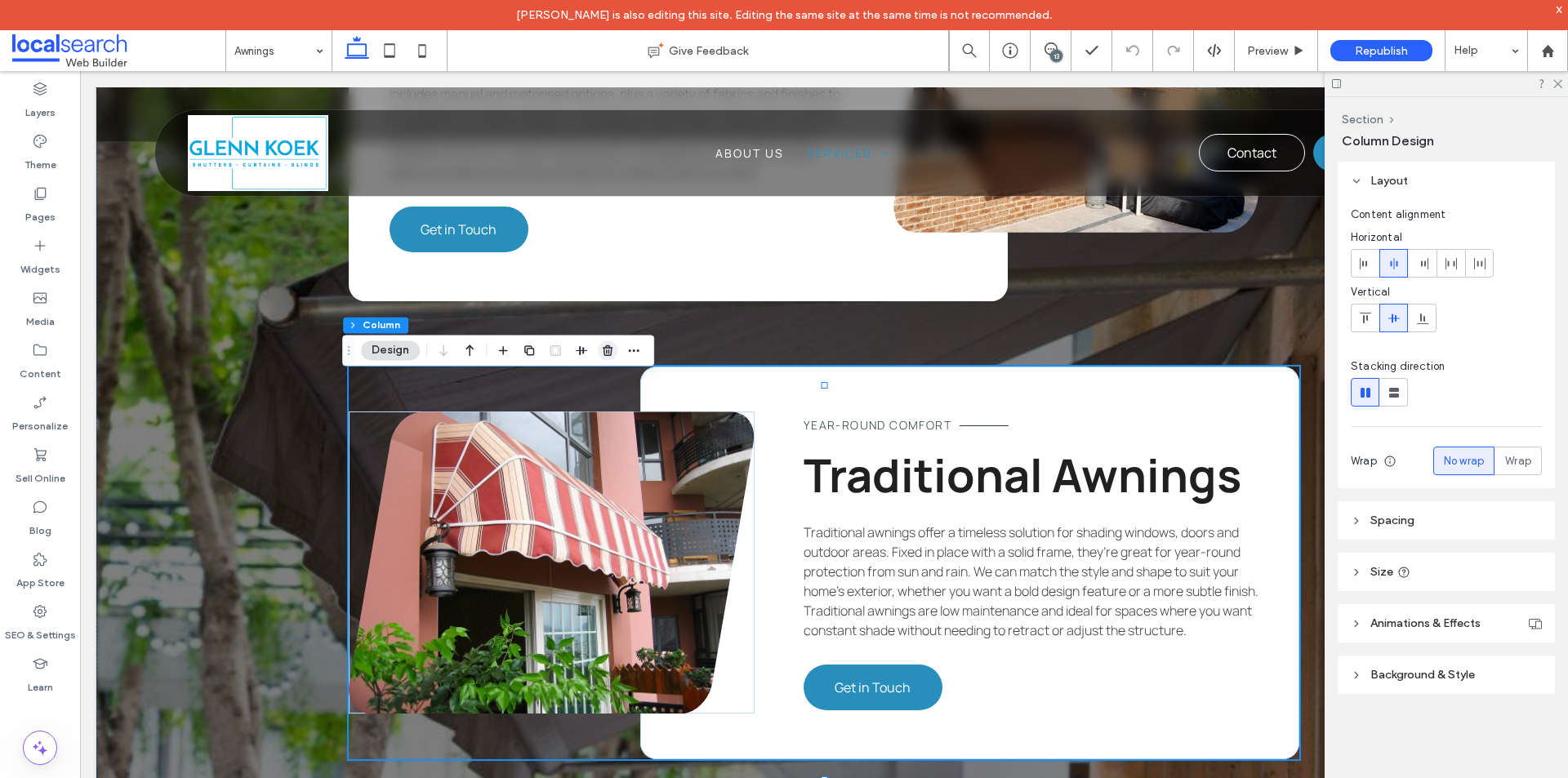
click at [602, 350] on icon "button" at bounding box center [607, 350] width 13 height 13
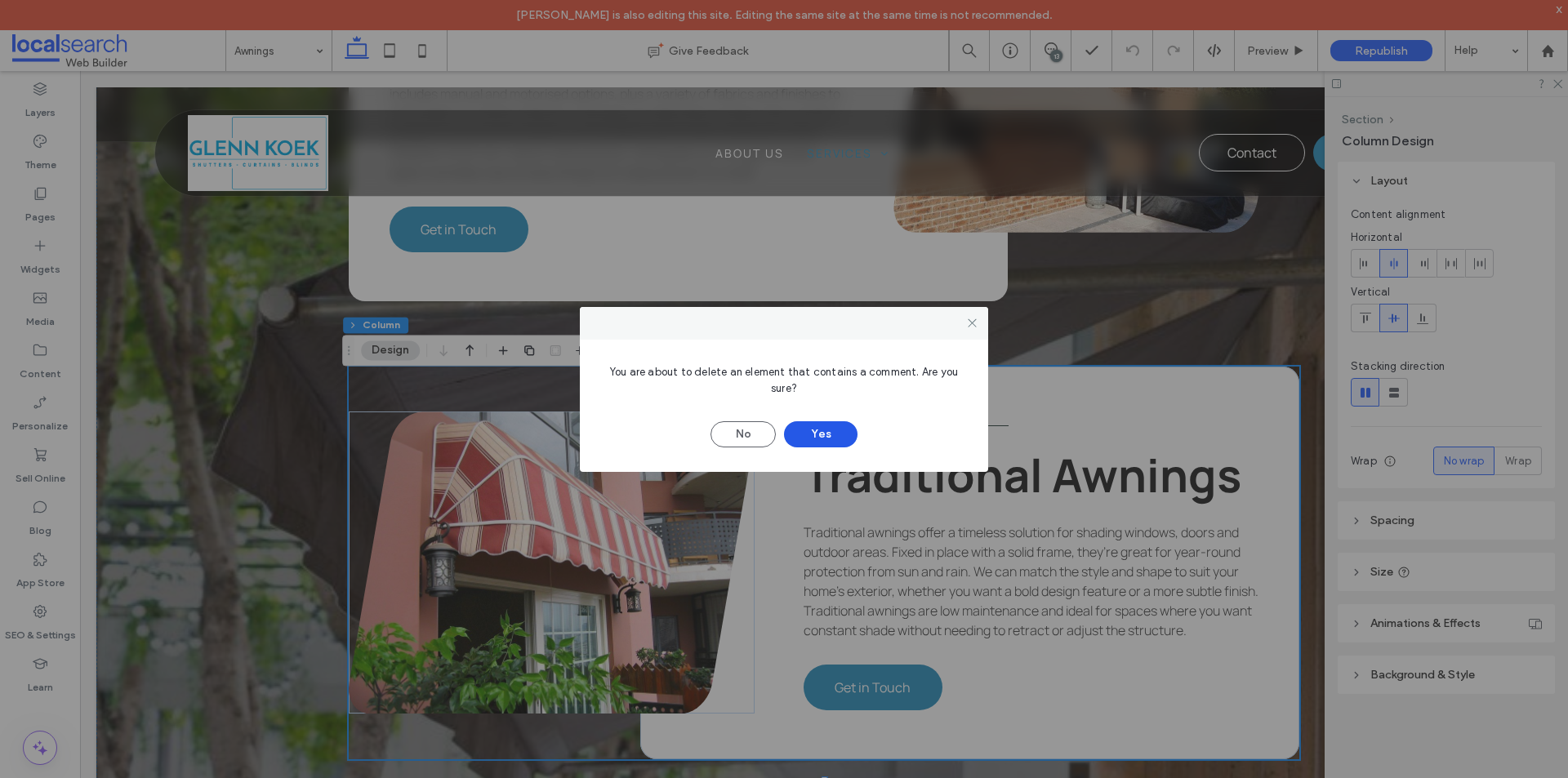
click at [822, 440] on button "Yes" at bounding box center [820, 433] width 73 height 26
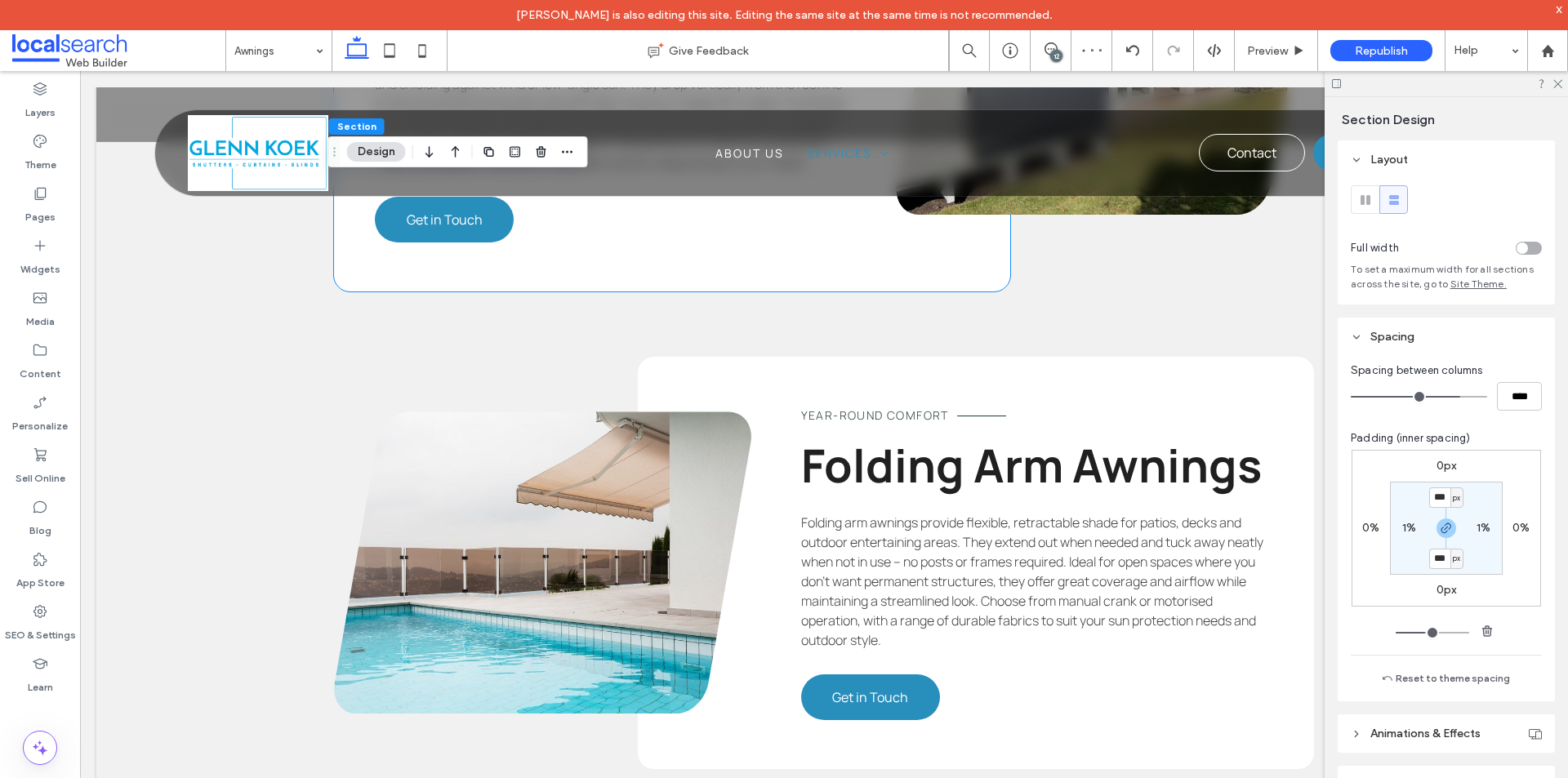
scroll to position [3184, 0]
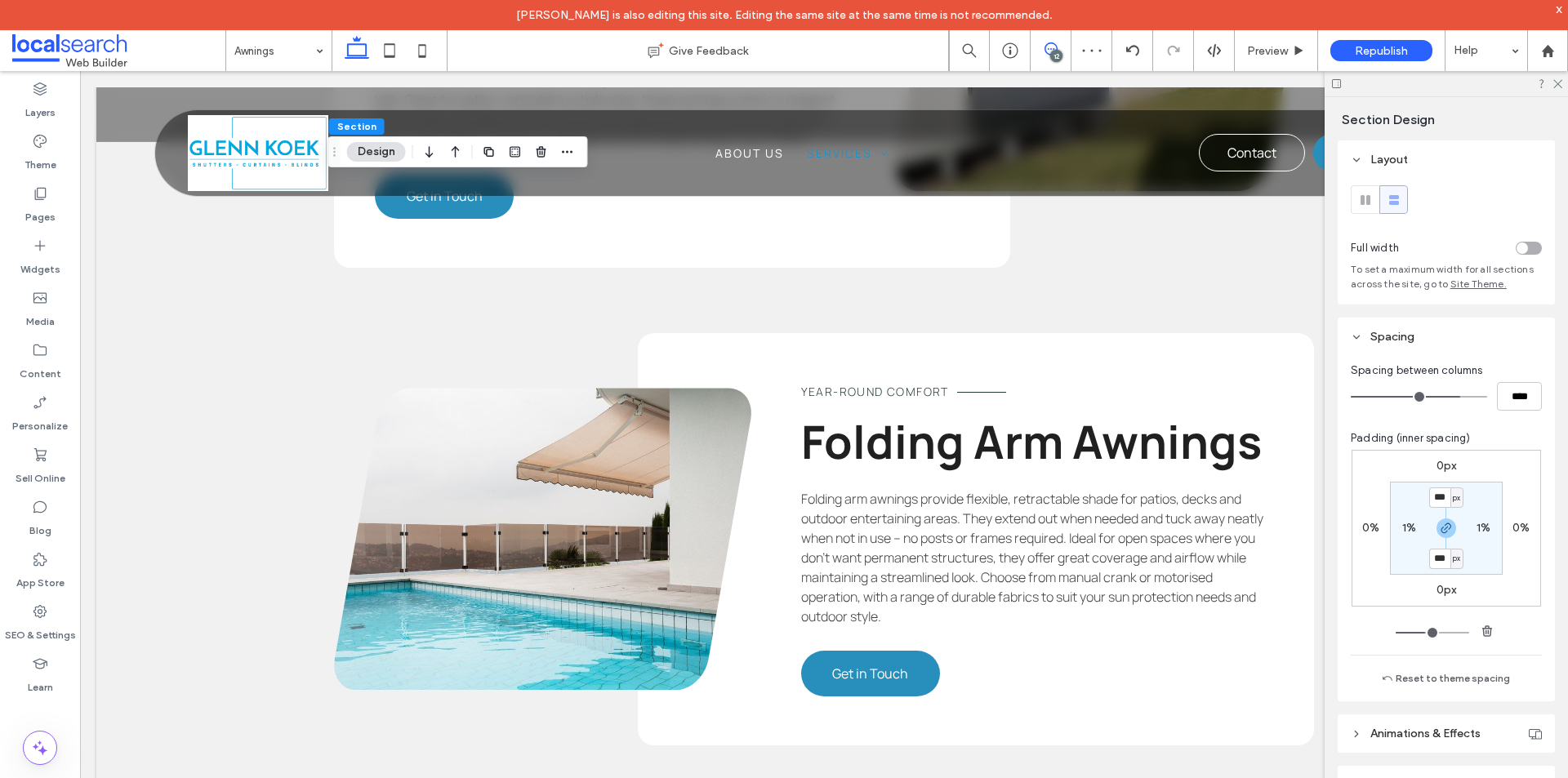
click at [1051, 45] on icon at bounding box center [1050, 48] width 13 height 13
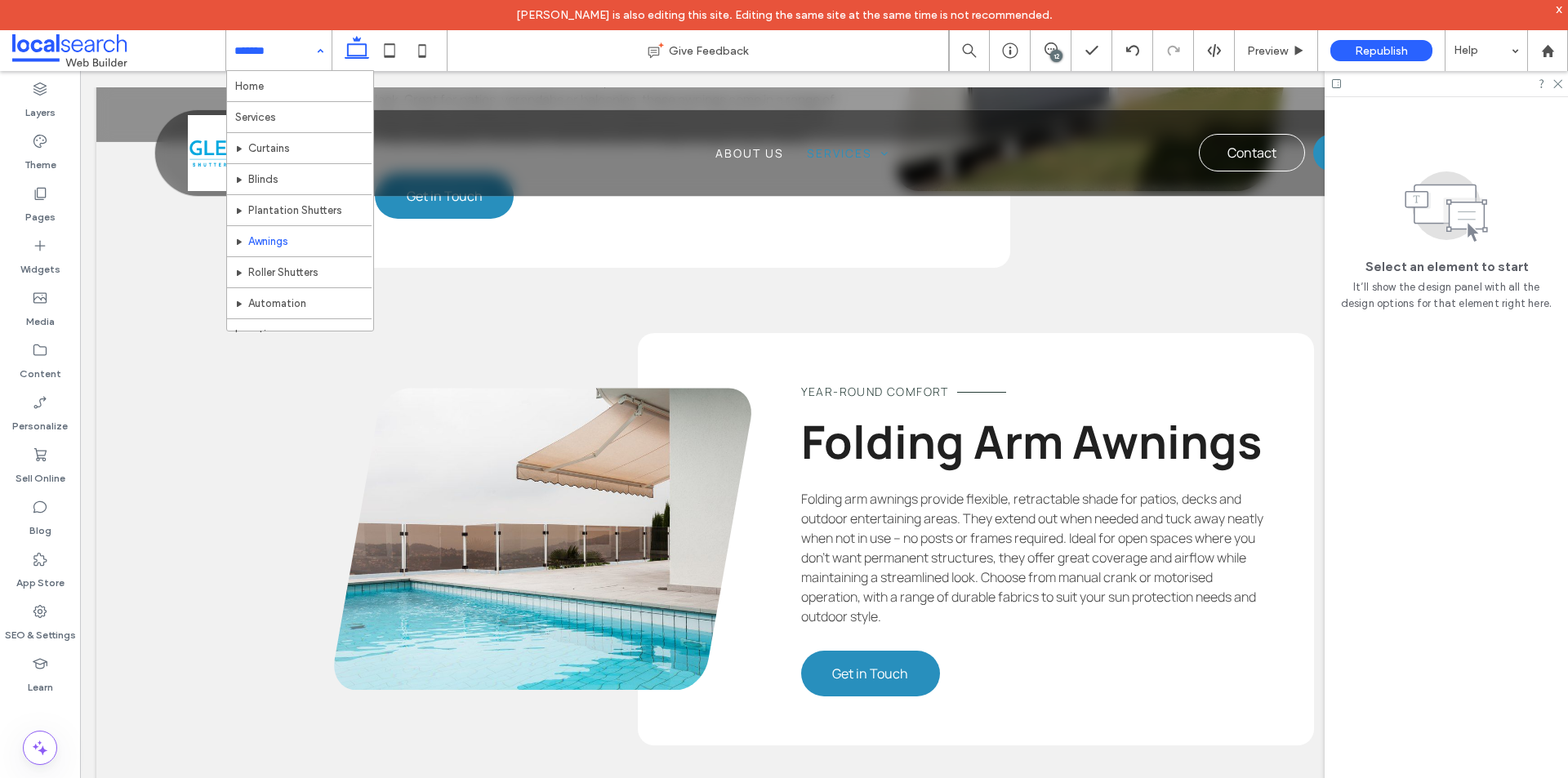
scroll to position [0, 0]
click at [312, 51] on div "Home Services Curtains Blinds Plantation Shutters Awnings Roller Shutters Autom…" at bounding box center [279, 51] width 106 height 41
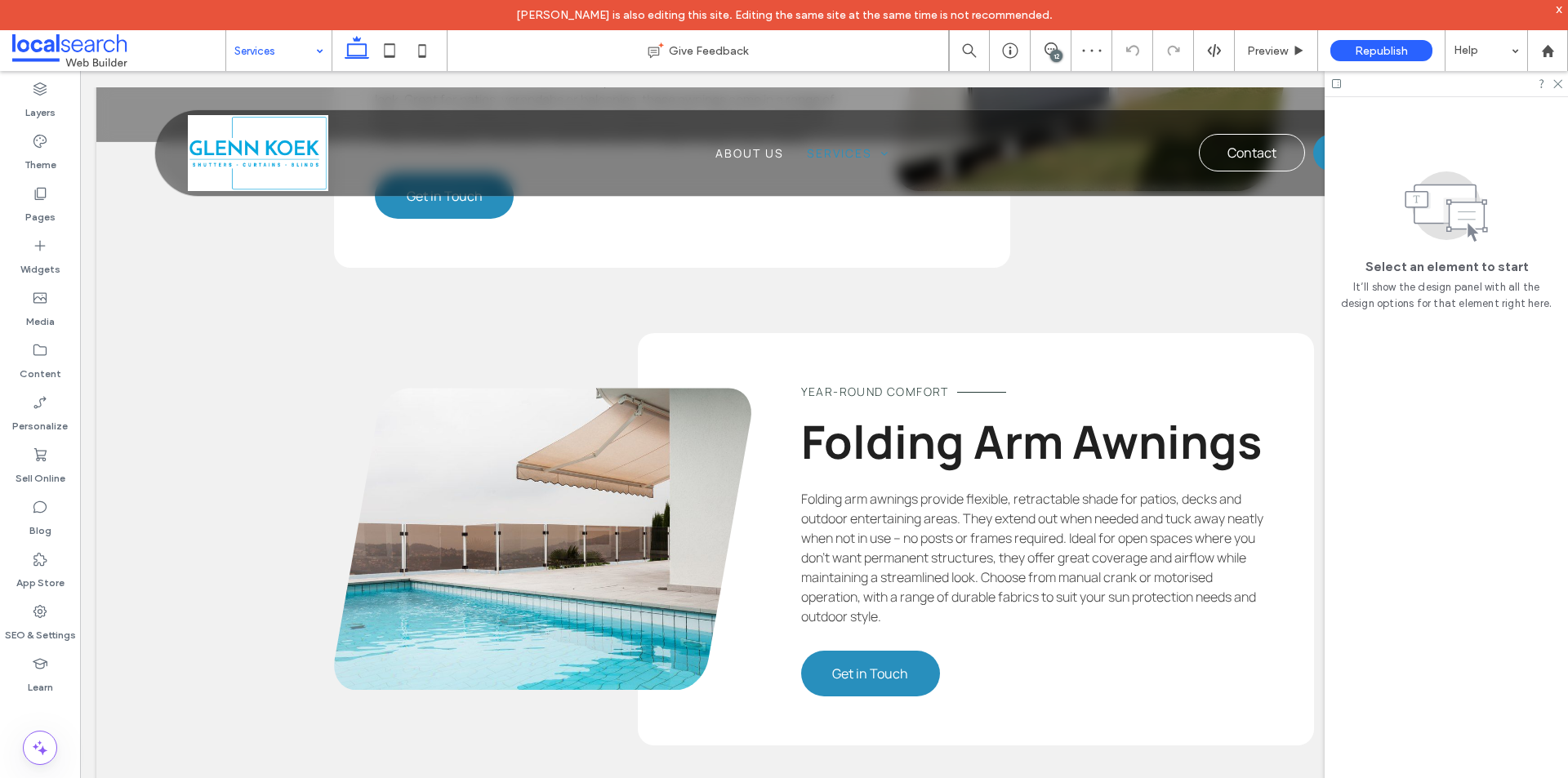
click at [310, 64] on div "Services" at bounding box center [279, 51] width 106 height 41
click at [261, 45] on input at bounding box center [275, 51] width 81 height 41
click at [245, 42] on input at bounding box center [275, 51] width 81 height 41
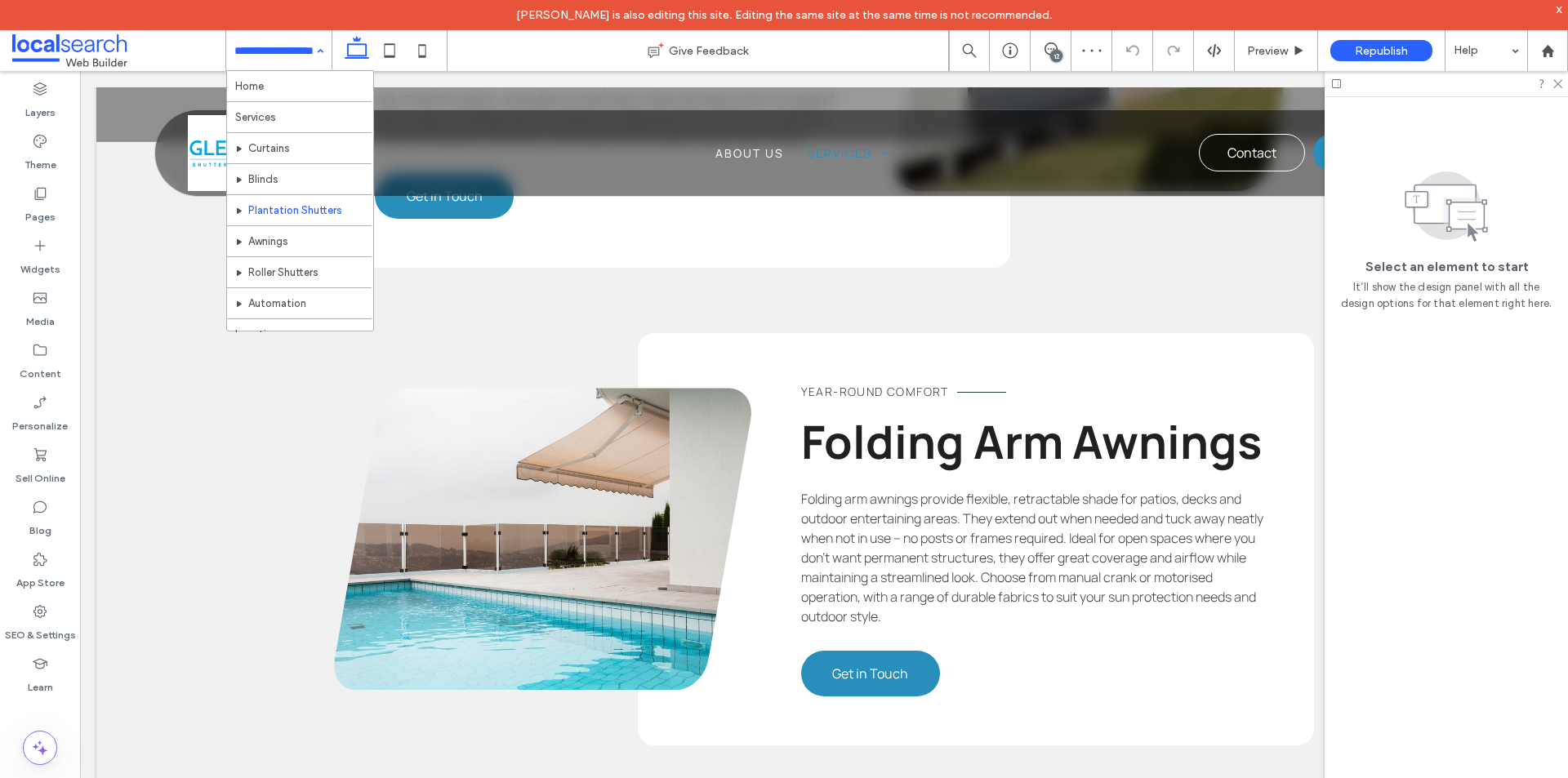
click at [288, 51] on input at bounding box center [275, 51] width 81 height 41
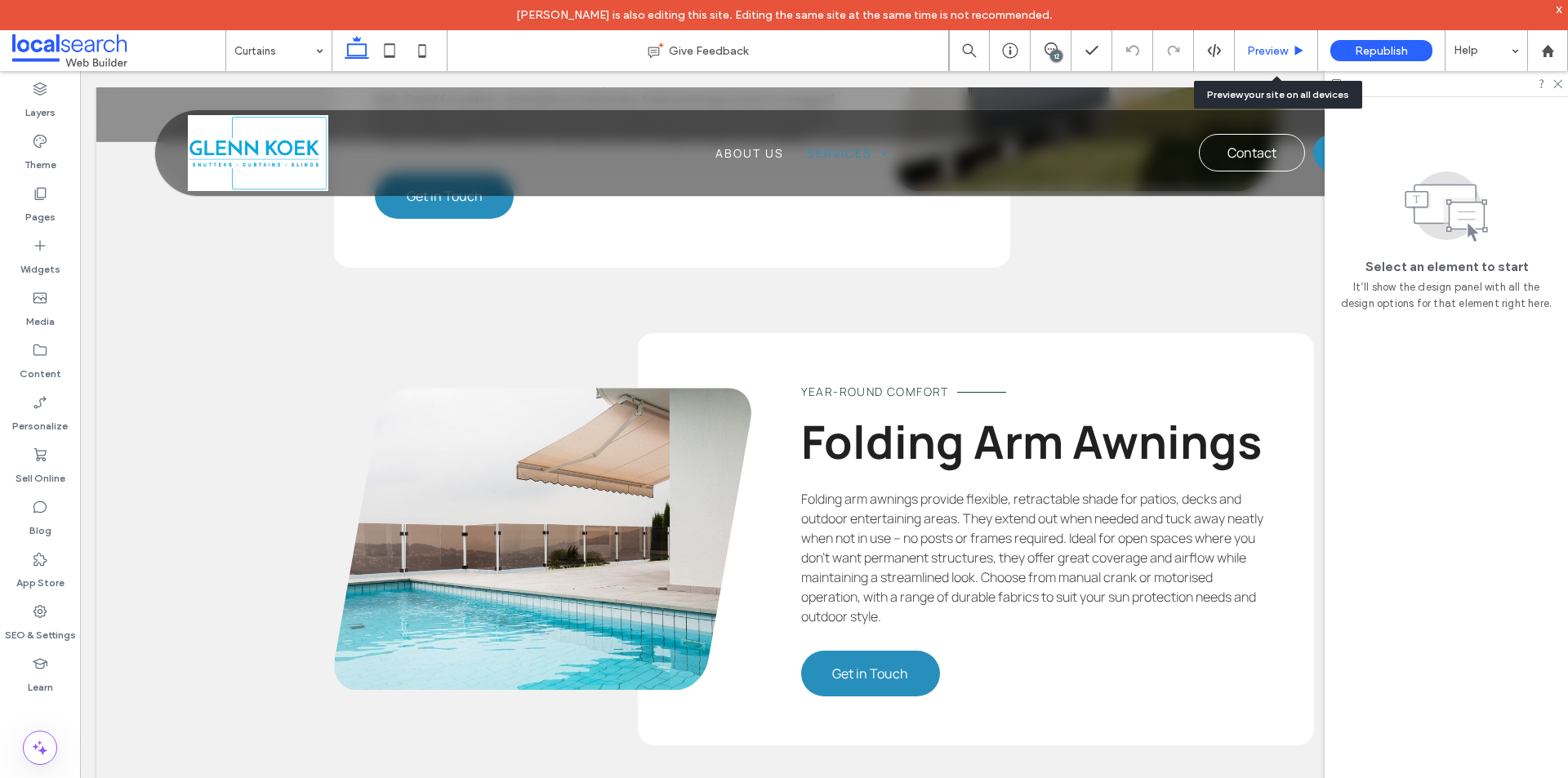
click at [1261, 50] on span "Preview" at bounding box center [1267, 51] width 41 height 14
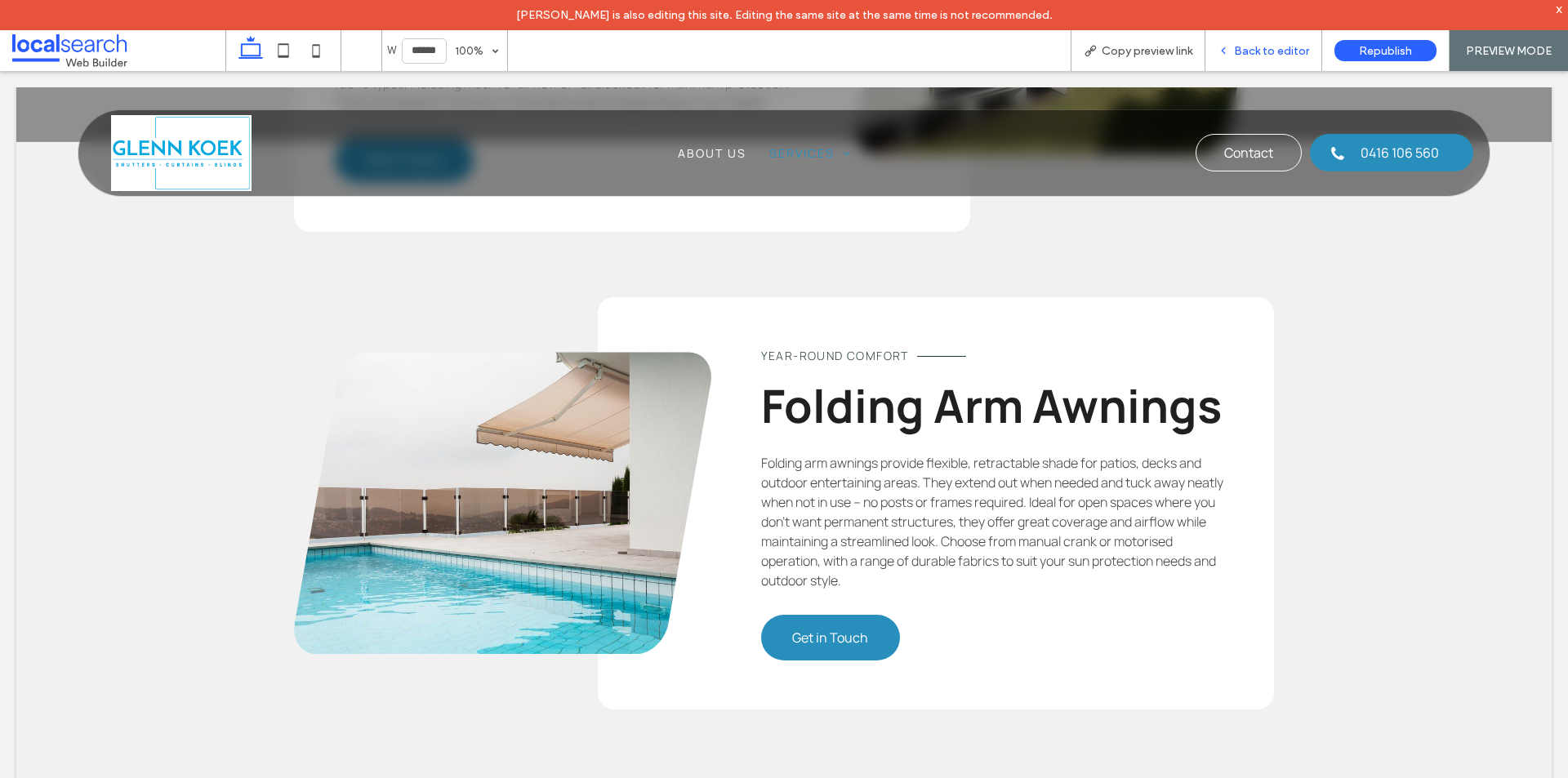
click at [1246, 55] on span "Back to editor" at bounding box center [1272, 51] width 75 height 14
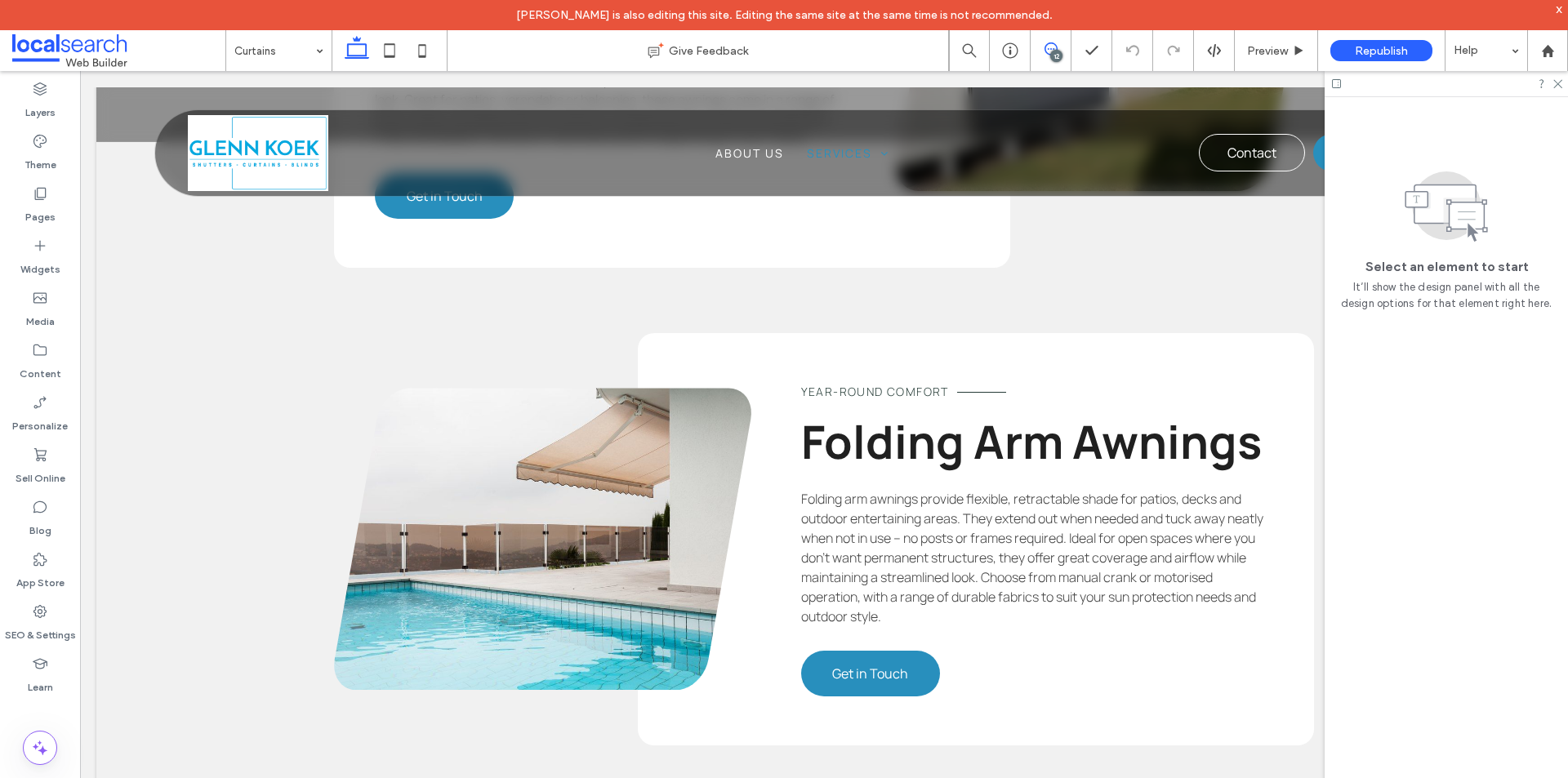
click at [1047, 52] on icon at bounding box center [1050, 48] width 13 height 13
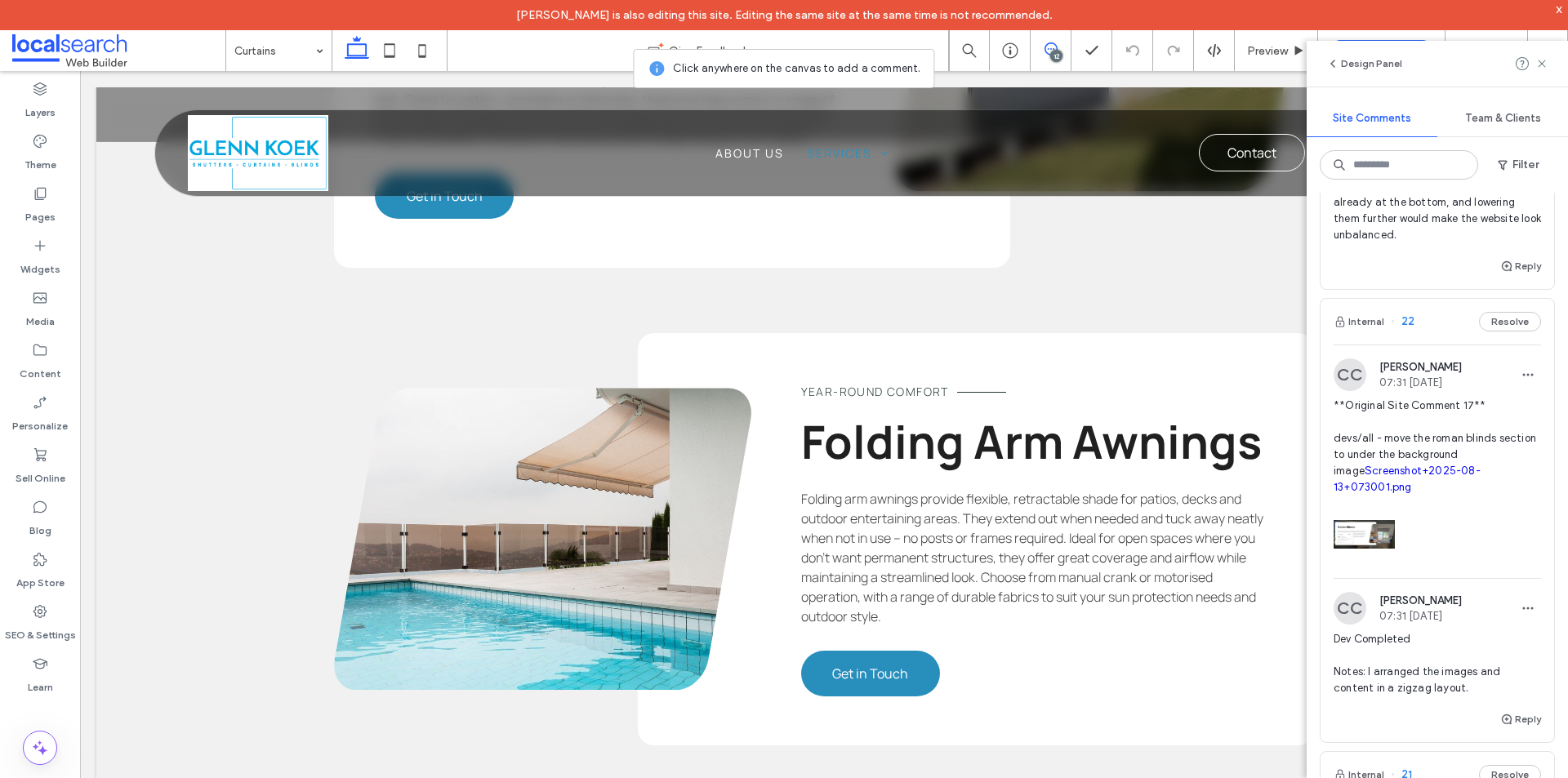
scroll to position [490, 0]
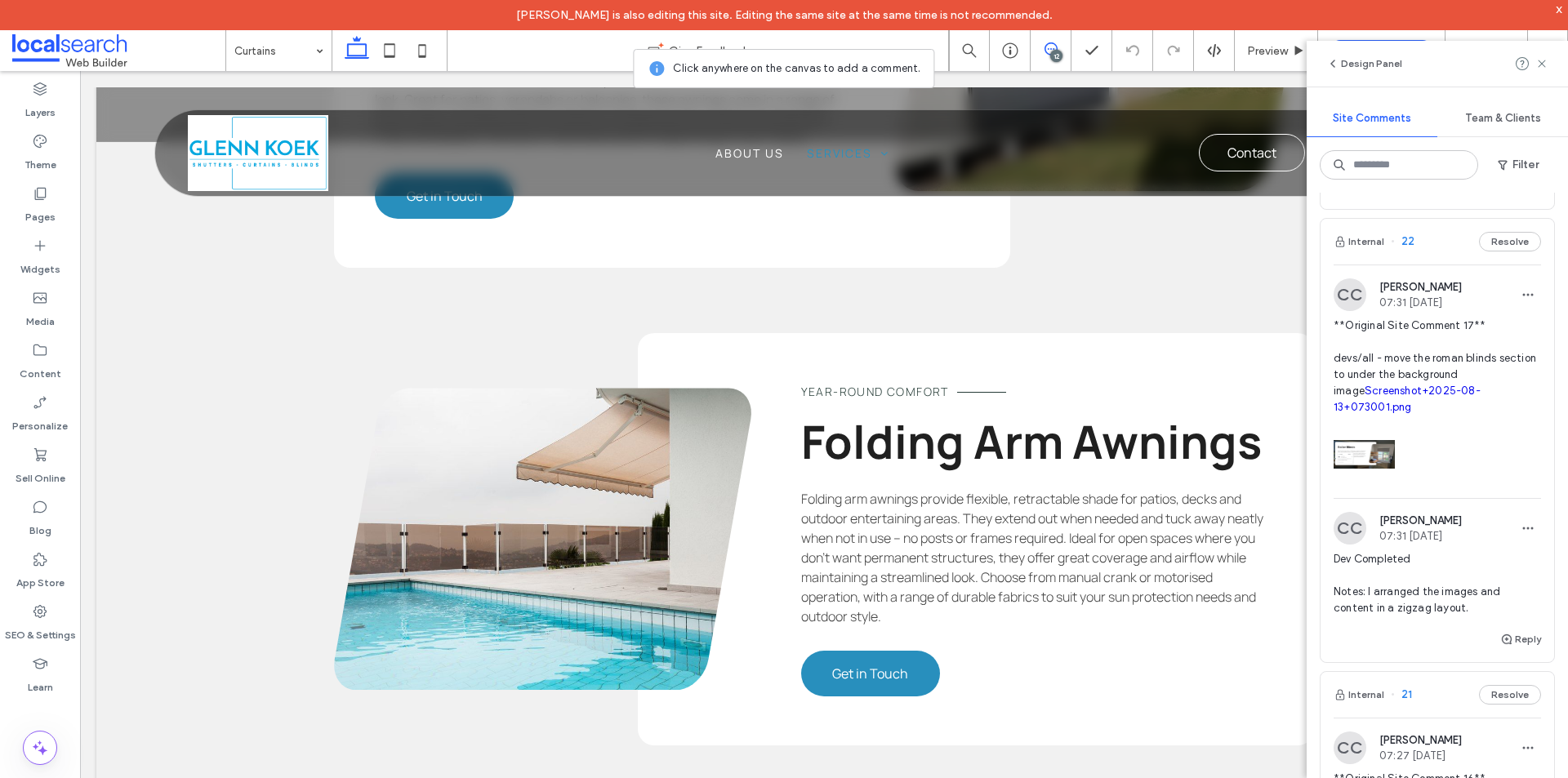
click at [1463, 345] on span "**Original Site Comment 17** devs/all - move the roman blinds section to under …" at bounding box center [1437, 366] width 208 height 98
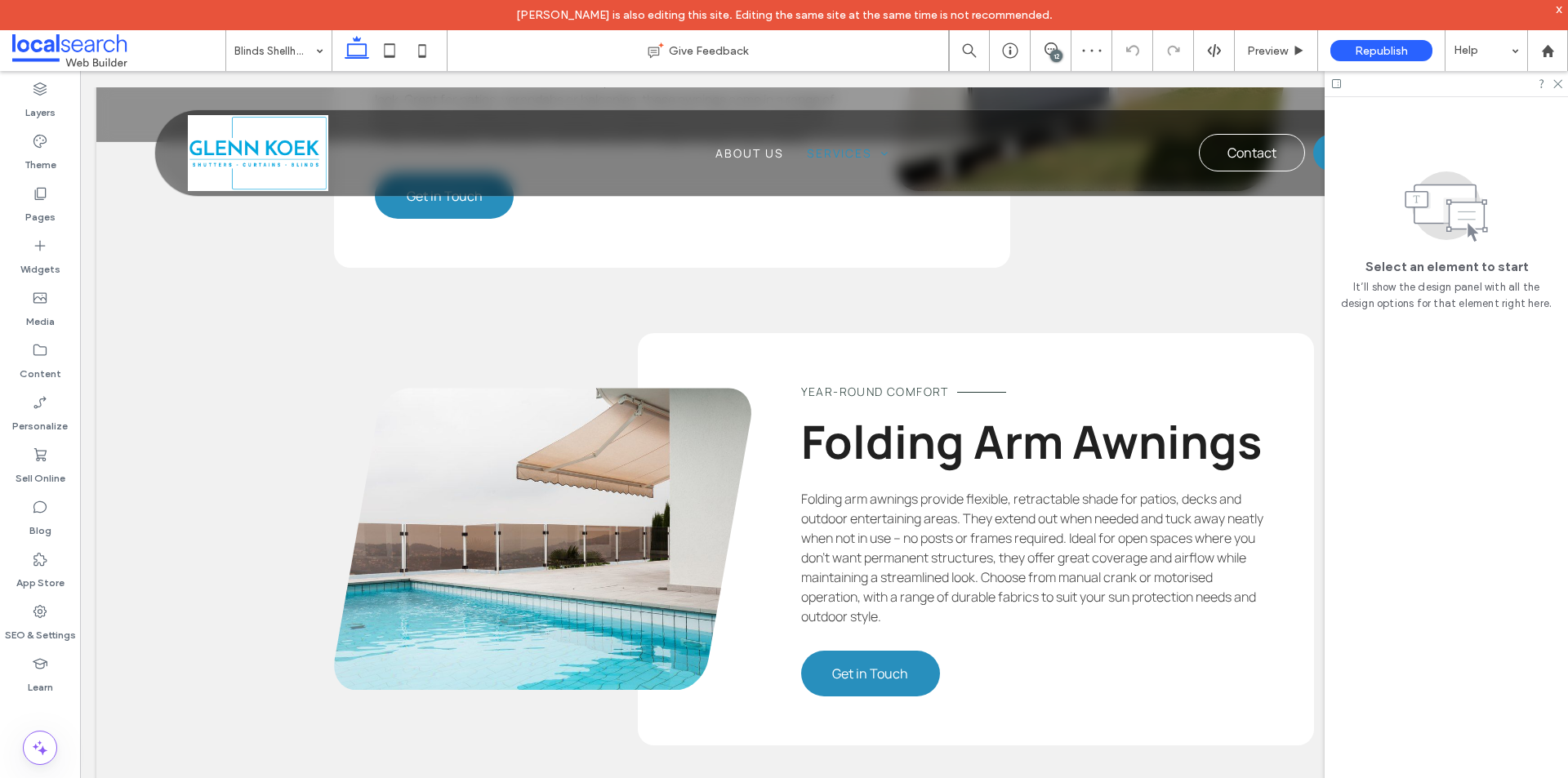
click at [1050, 55] on div "12" at bounding box center [1057, 56] width 13 height 13
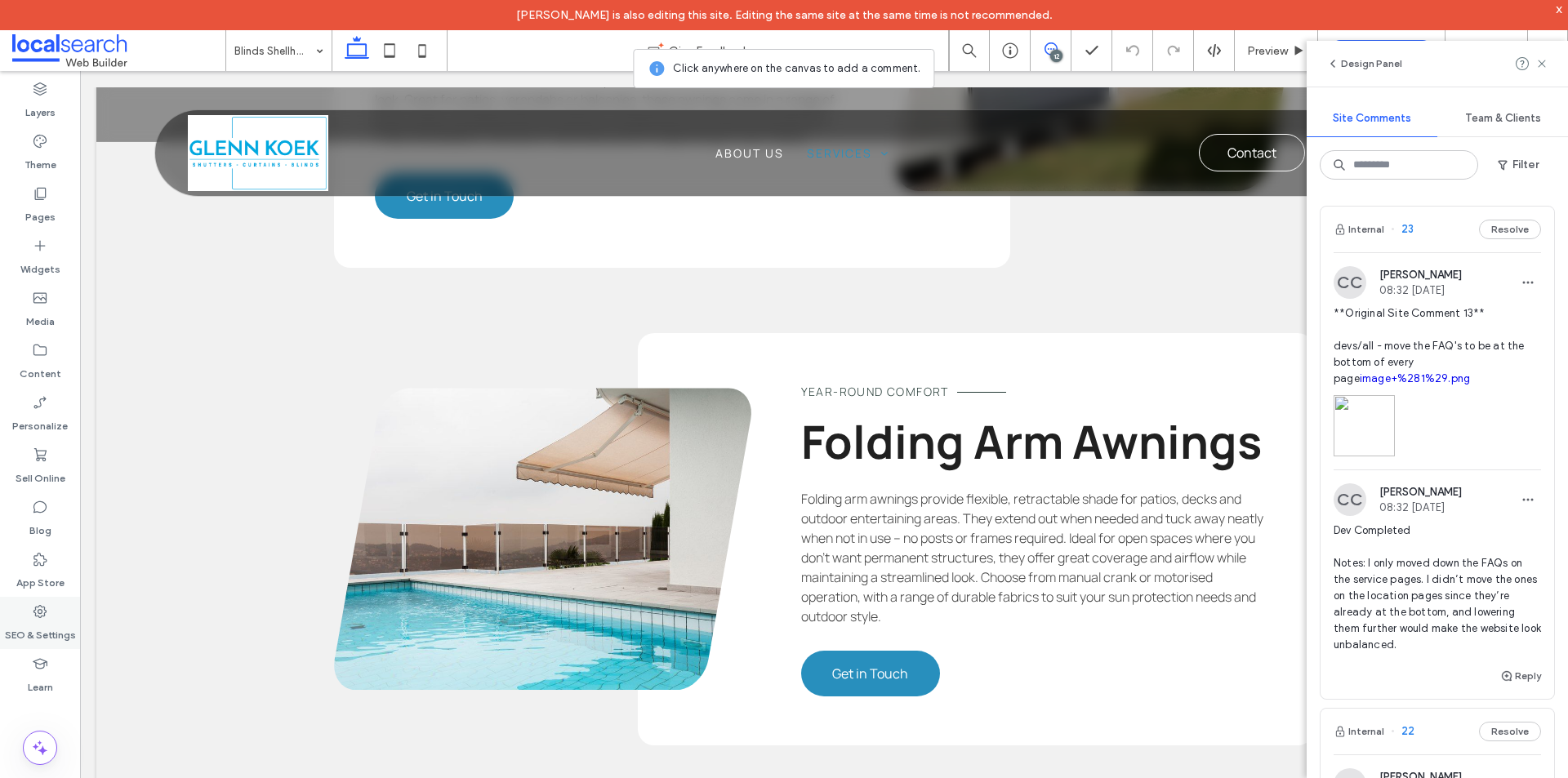
click at [34, 621] on label "SEO & Settings" at bounding box center [39, 631] width 71 height 23
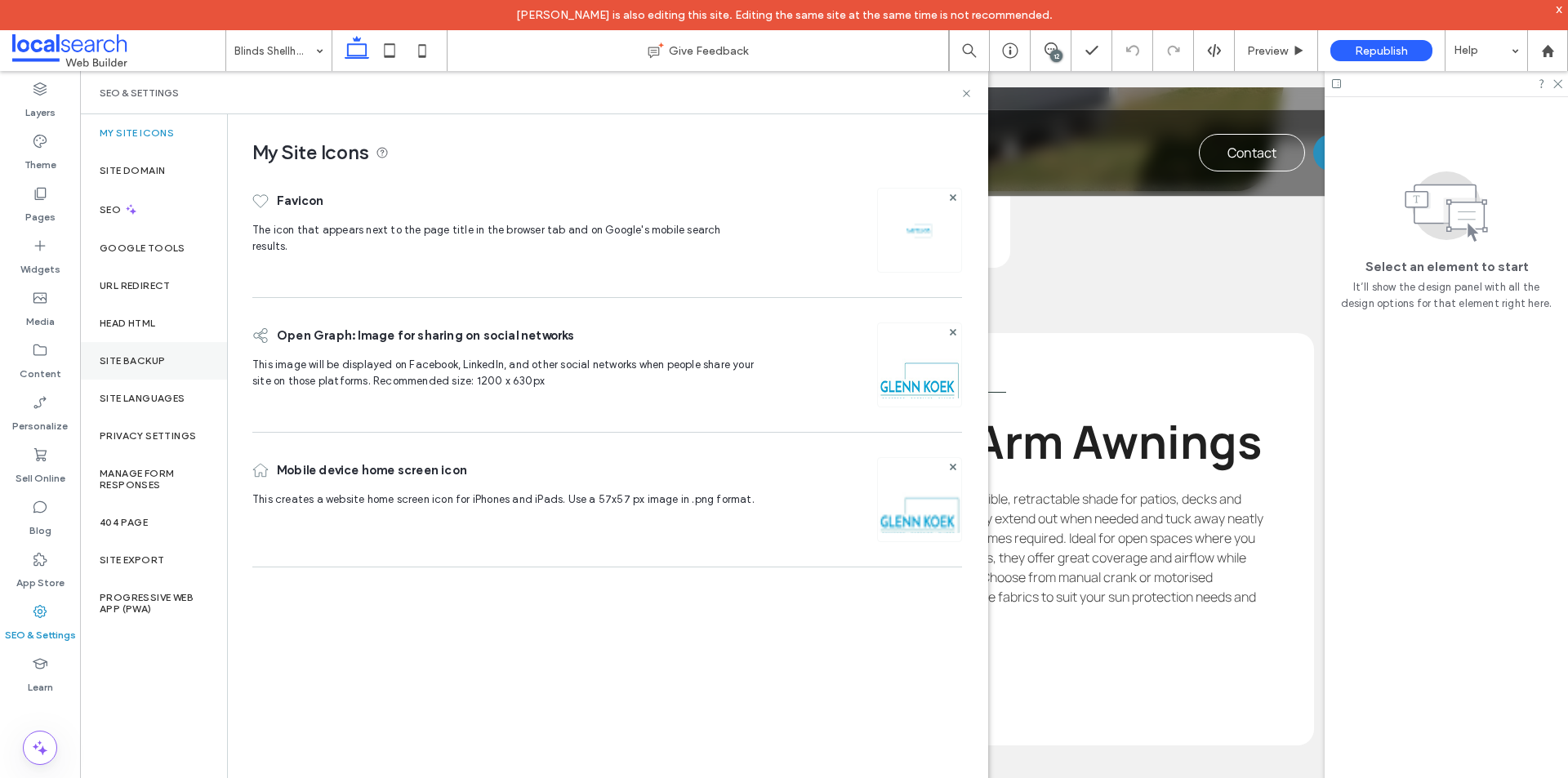
click at [140, 365] on label "Site Backup" at bounding box center [132, 361] width 65 height 12
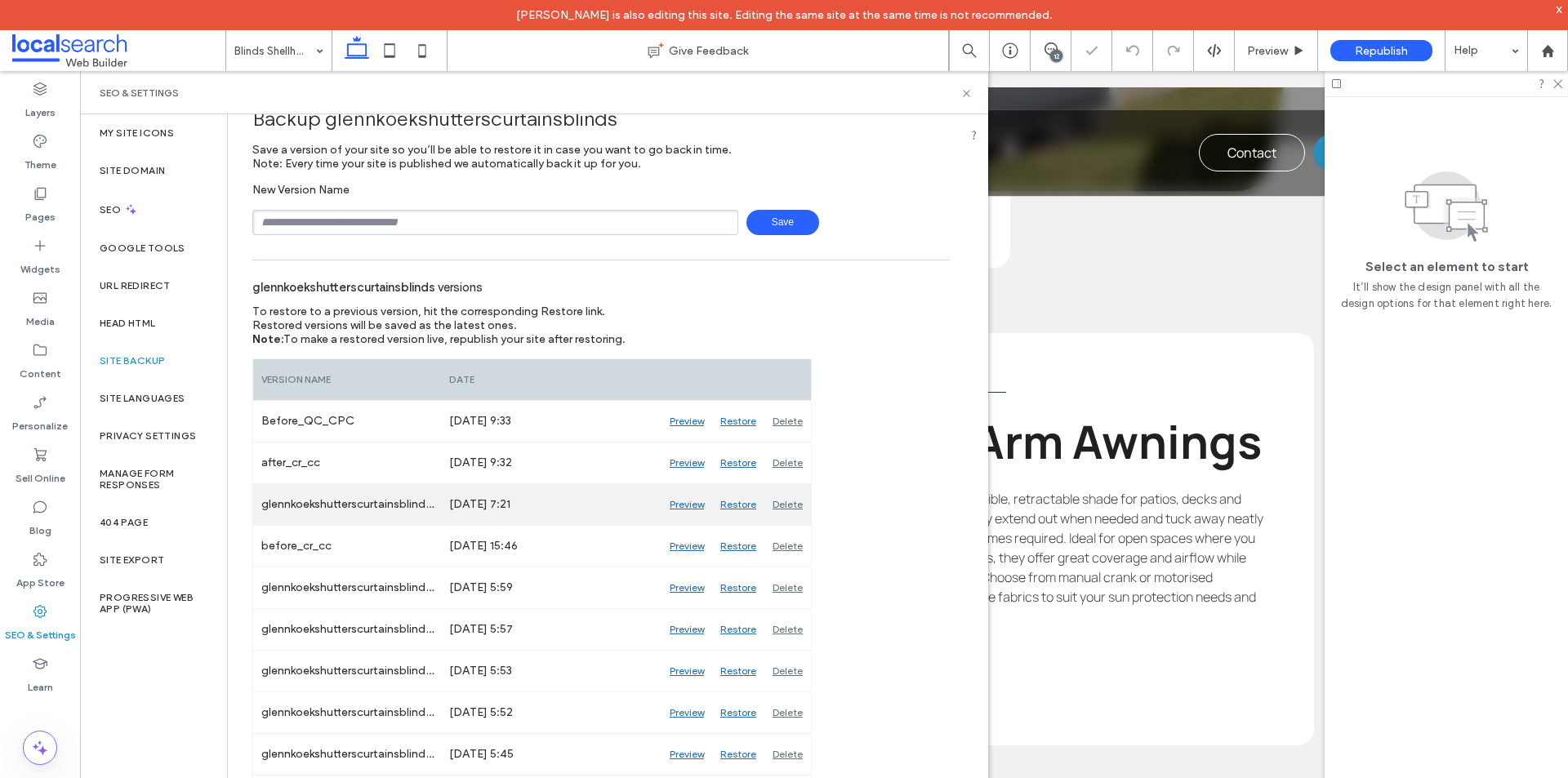
scroll to position [81, 0]
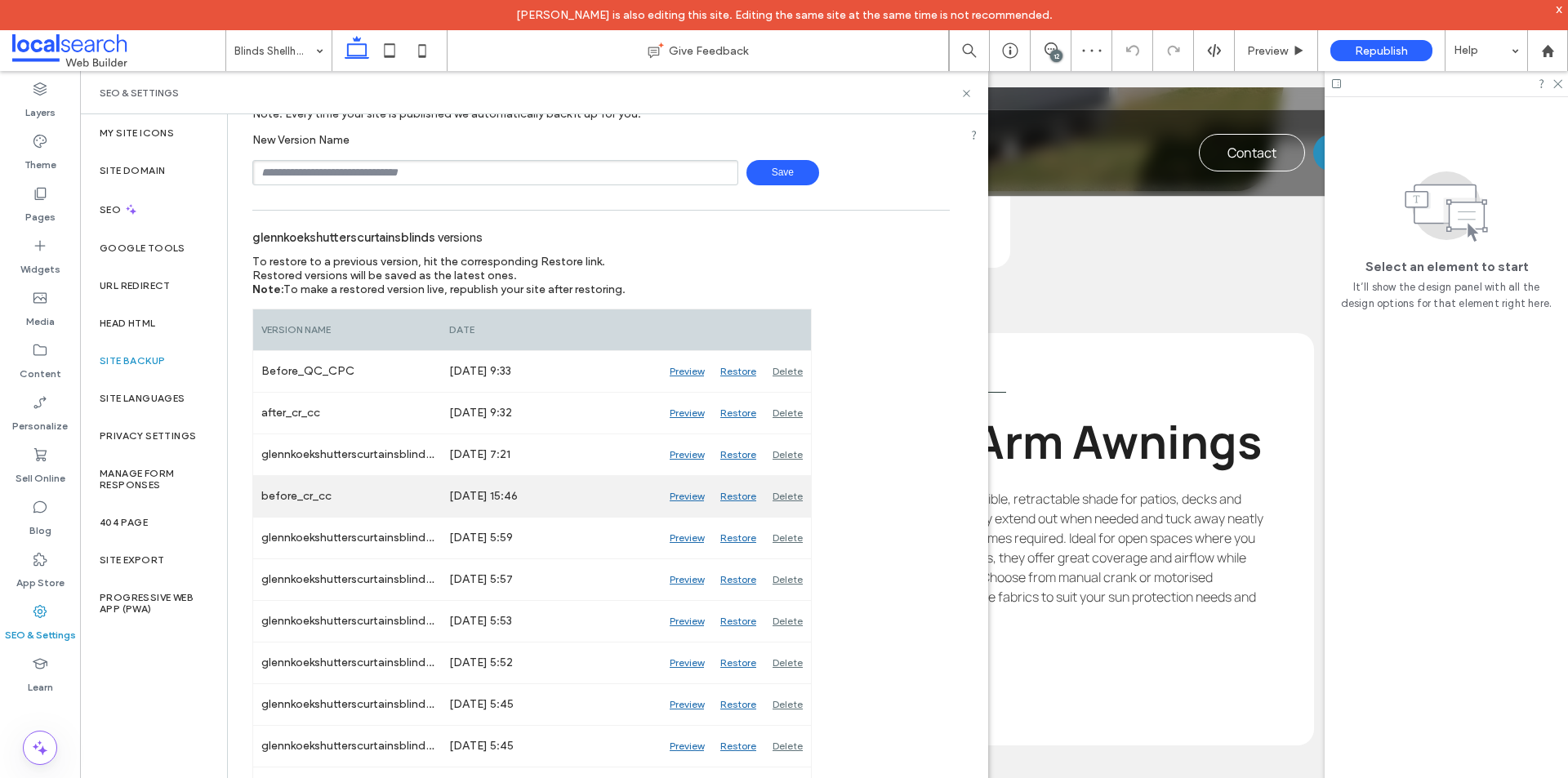
click at [685, 495] on div "Preview" at bounding box center [687, 497] width 51 height 41
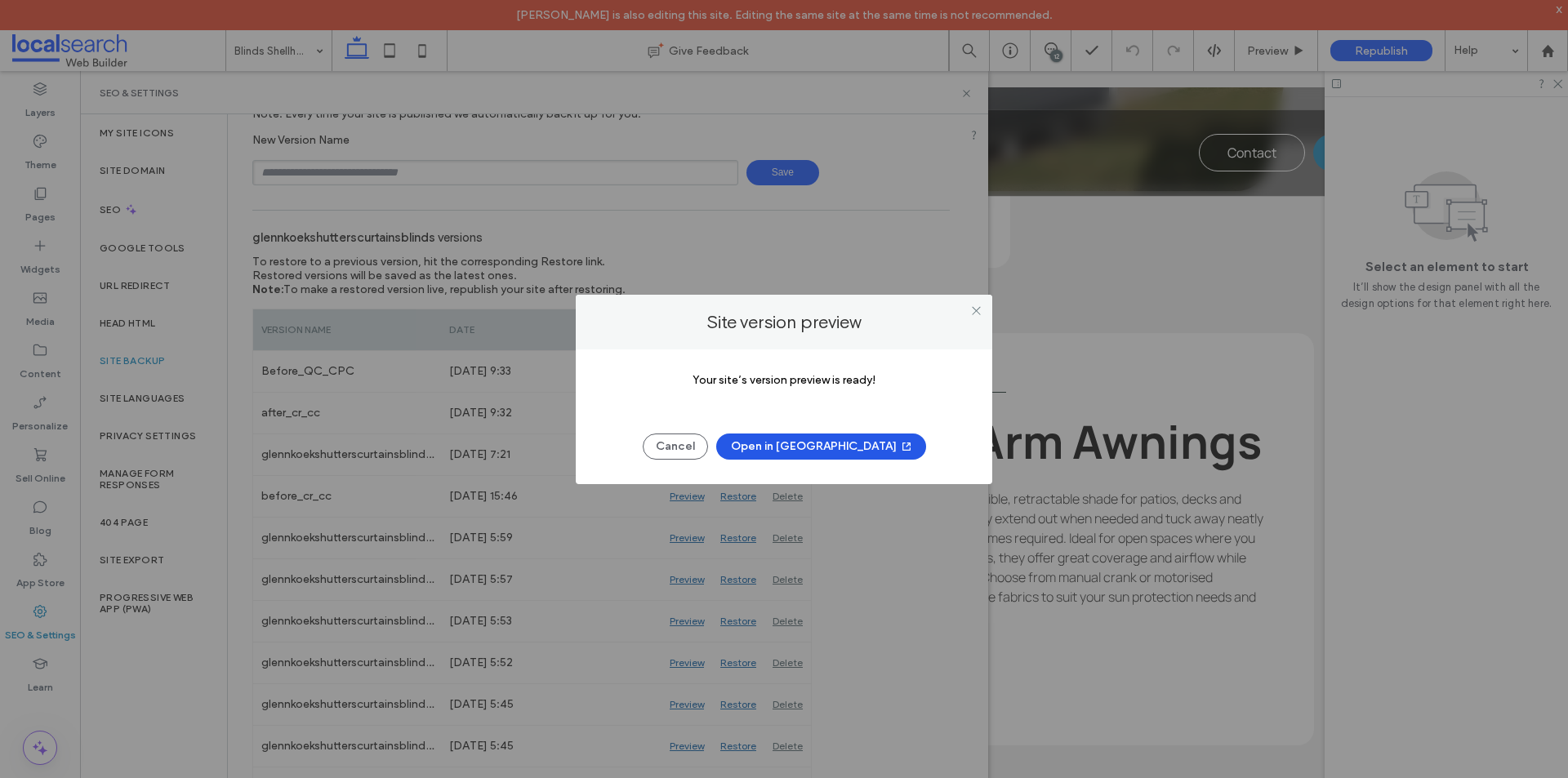
click at [801, 439] on button "Open in New Tab" at bounding box center [821, 446] width 210 height 26
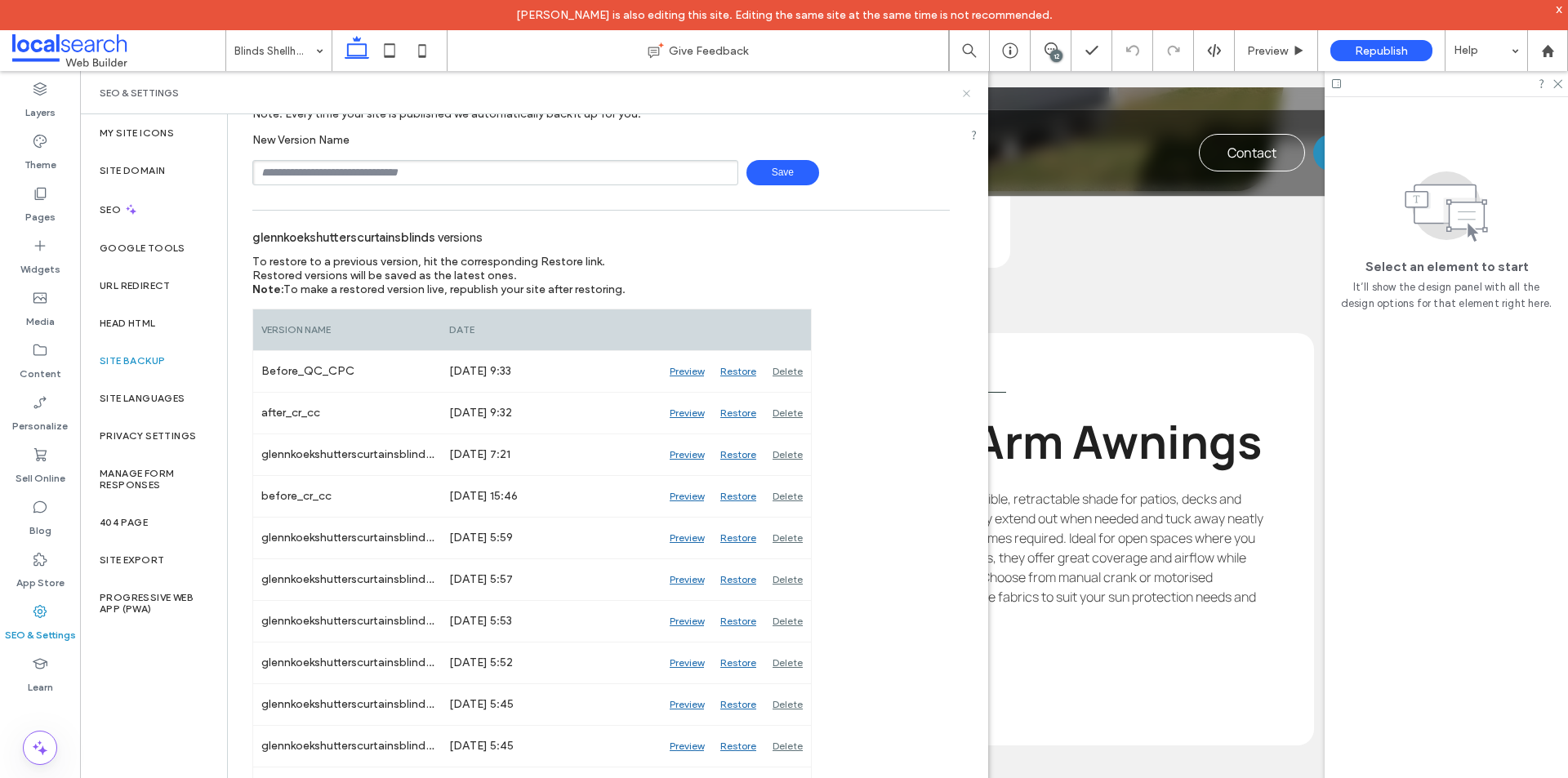
click at [967, 93] on use at bounding box center [965, 92] width 6 height 6
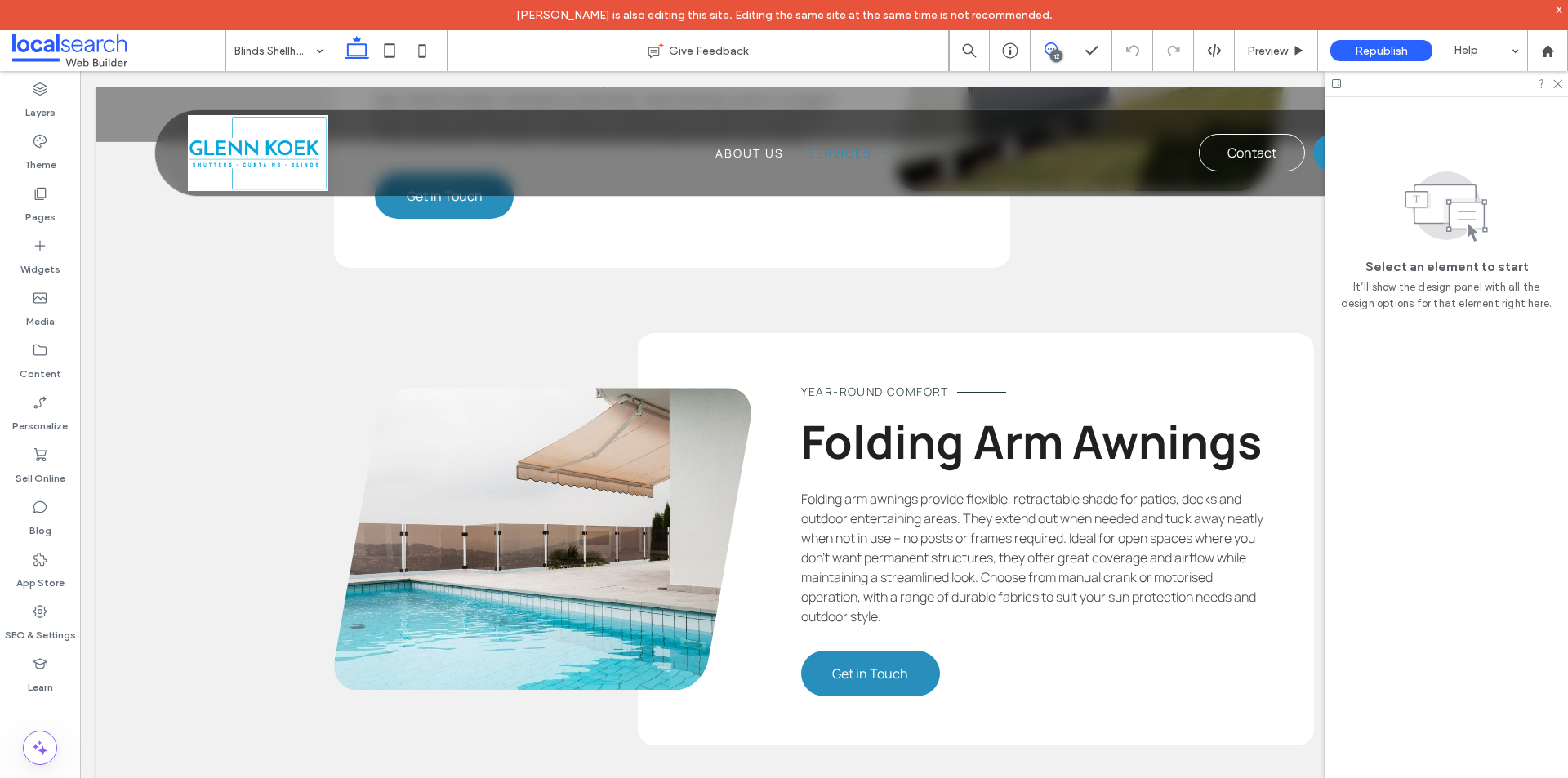
click at [1046, 52] on use at bounding box center [1050, 48] width 13 height 13
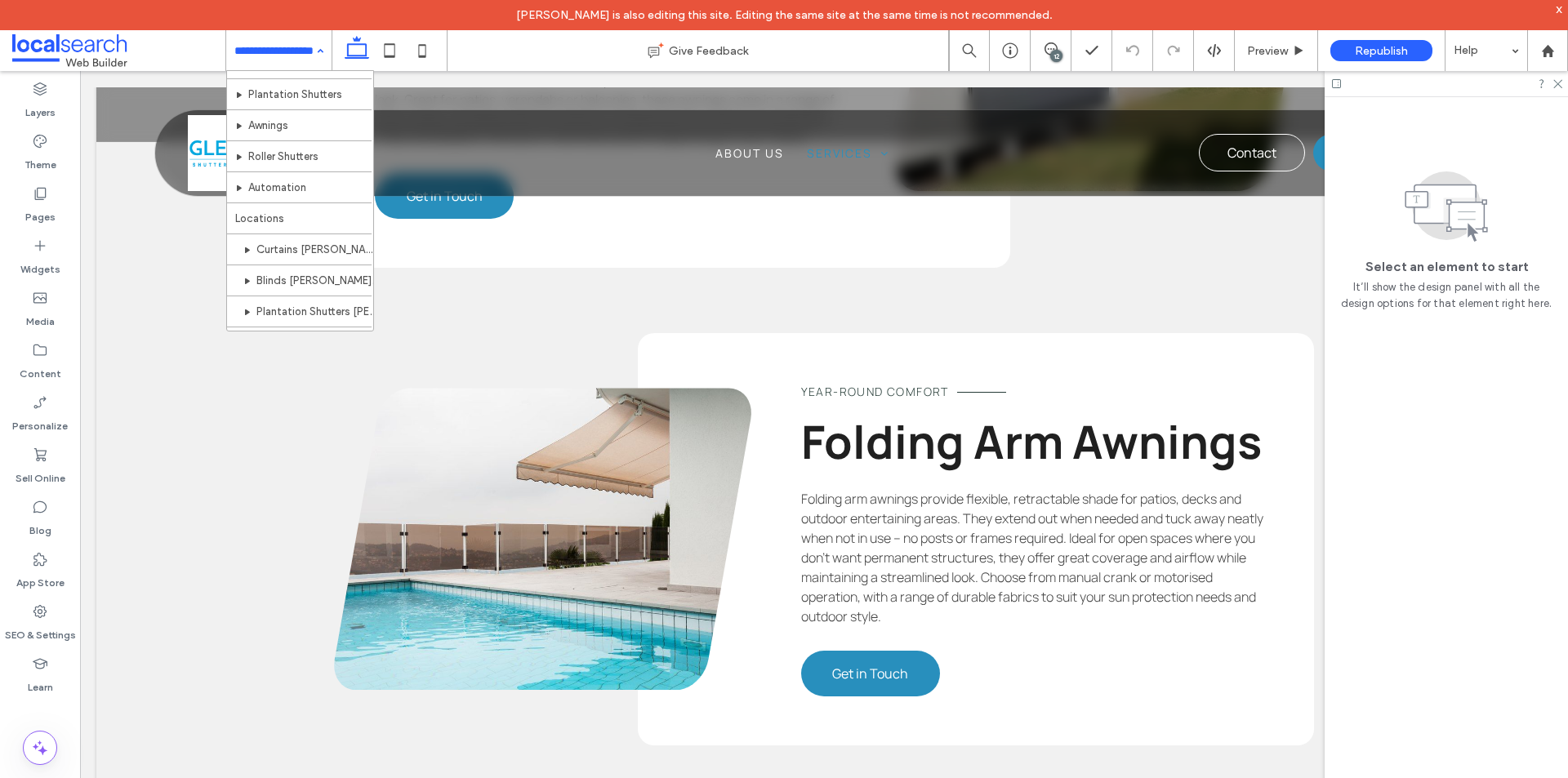
scroll to position [265, 0]
click at [1049, 51] on icon at bounding box center [1050, 48] width 13 height 13
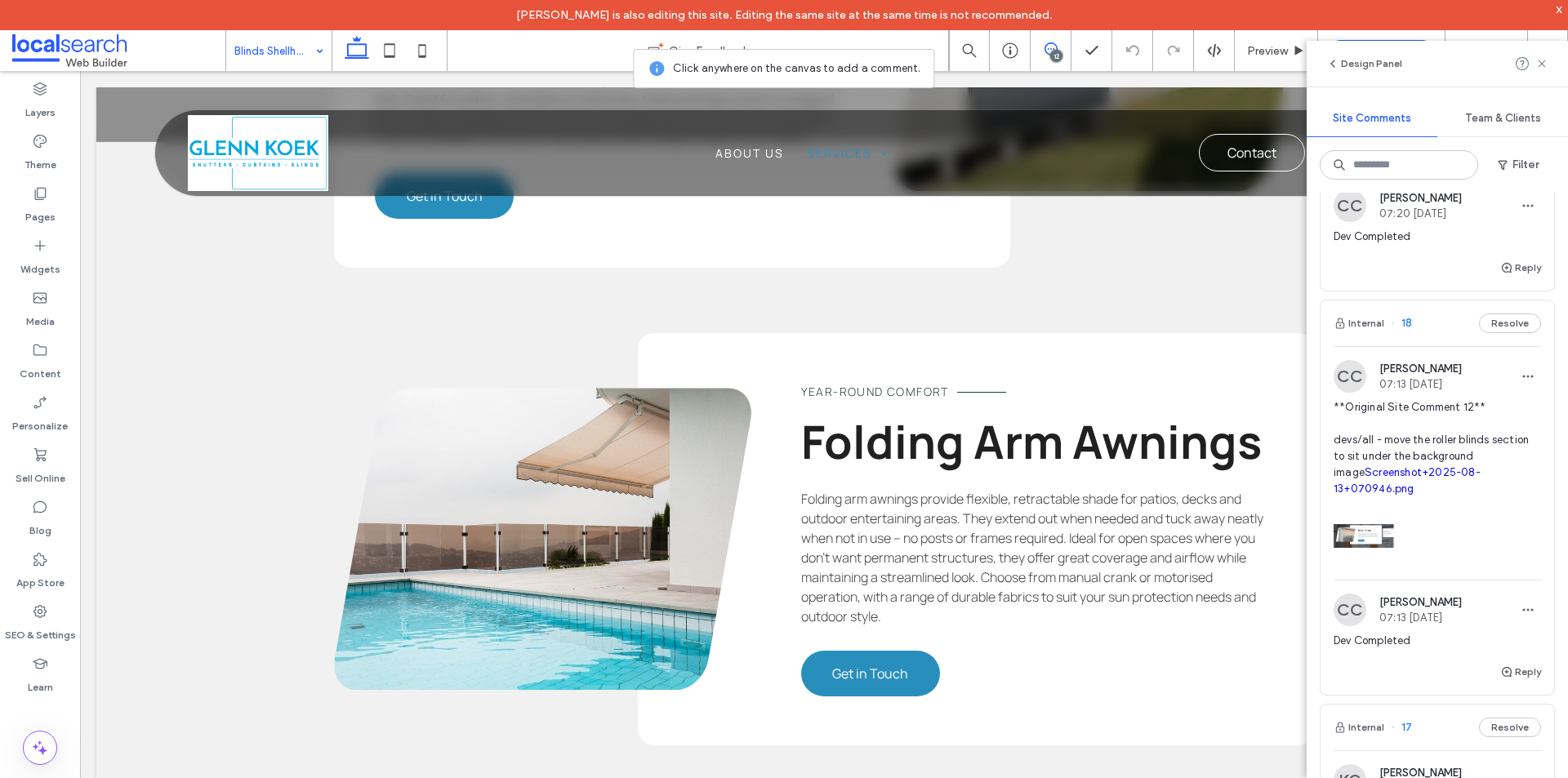
scroll to position [2204, 0]
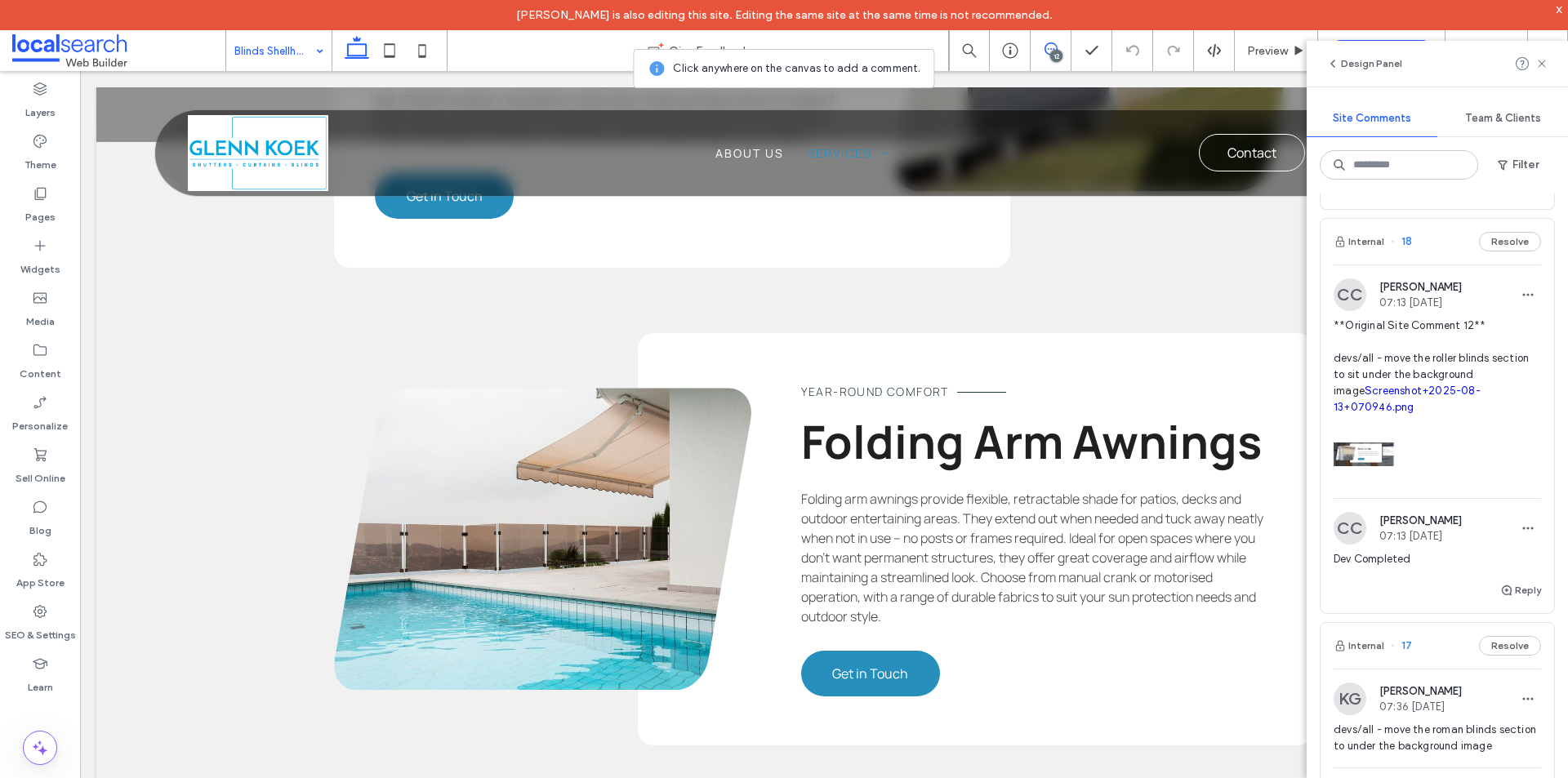
click at [1480, 292] on div "CC Clarence Cabiles 07:13 Aug 13 2025" at bounding box center [1437, 295] width 208 height 32
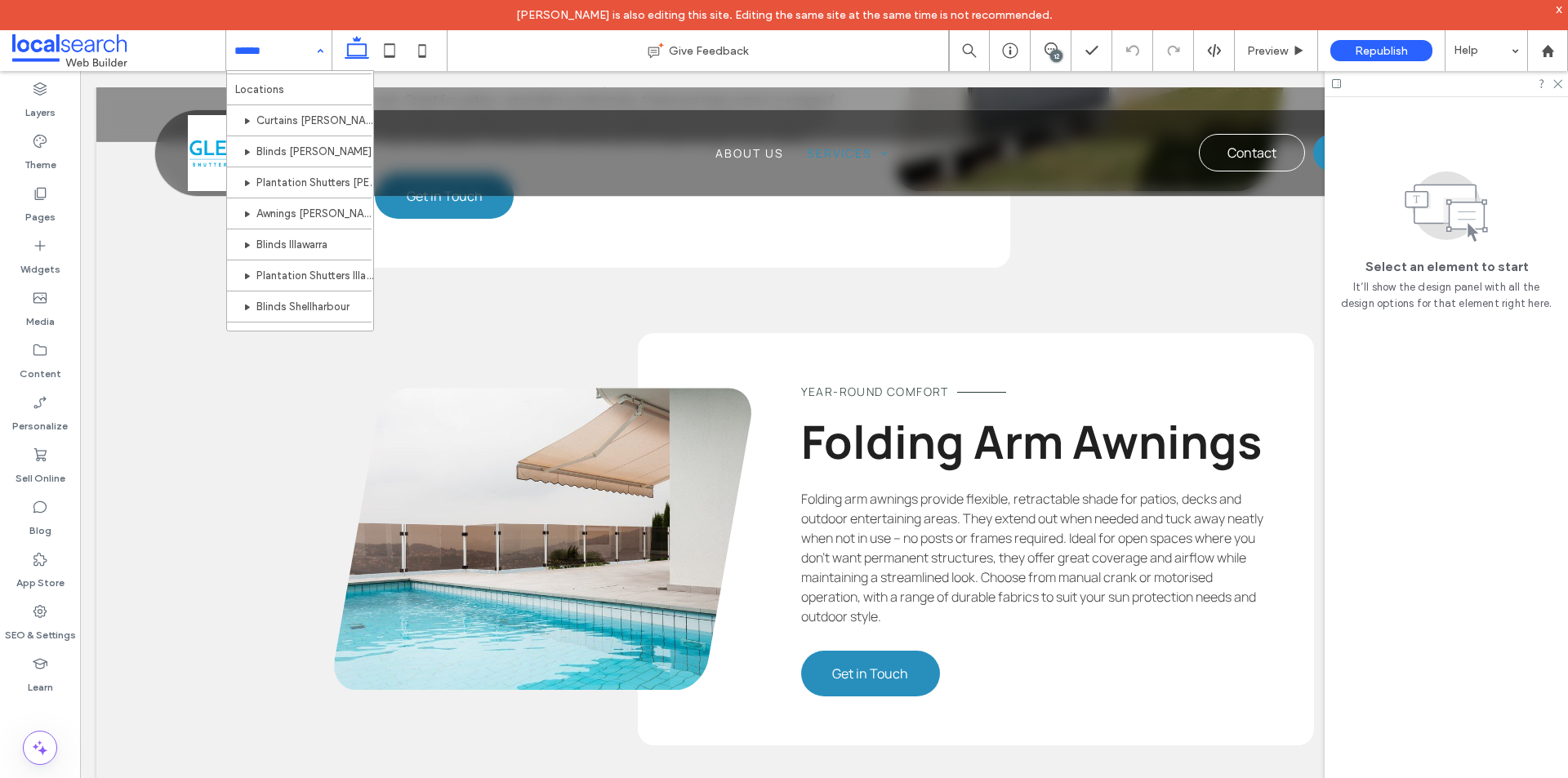
scroll to position [265, 0]
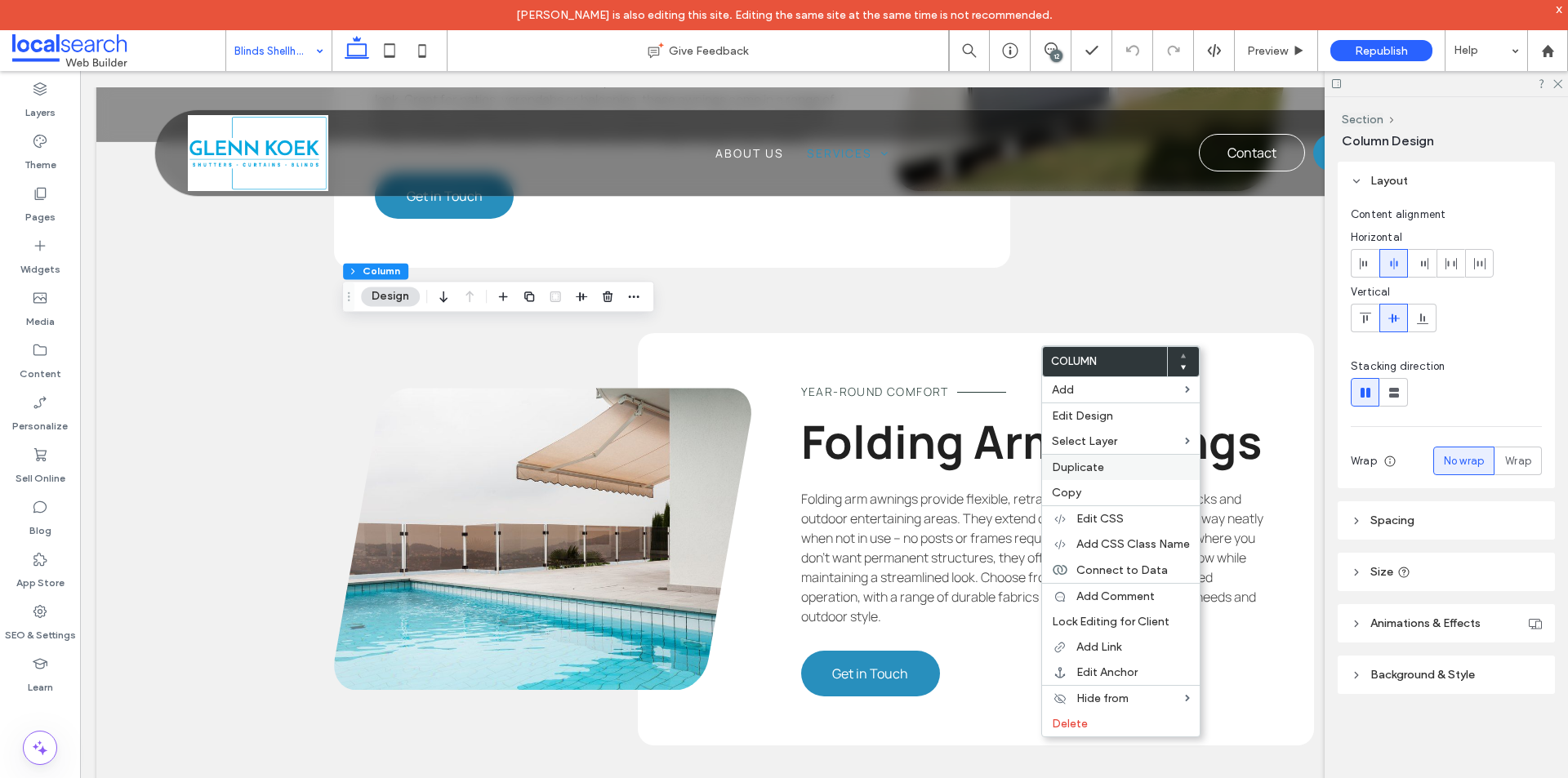
click at [1096, 466] on span "Duplicate" at bounding box center [1077, 467] width 52 height 14
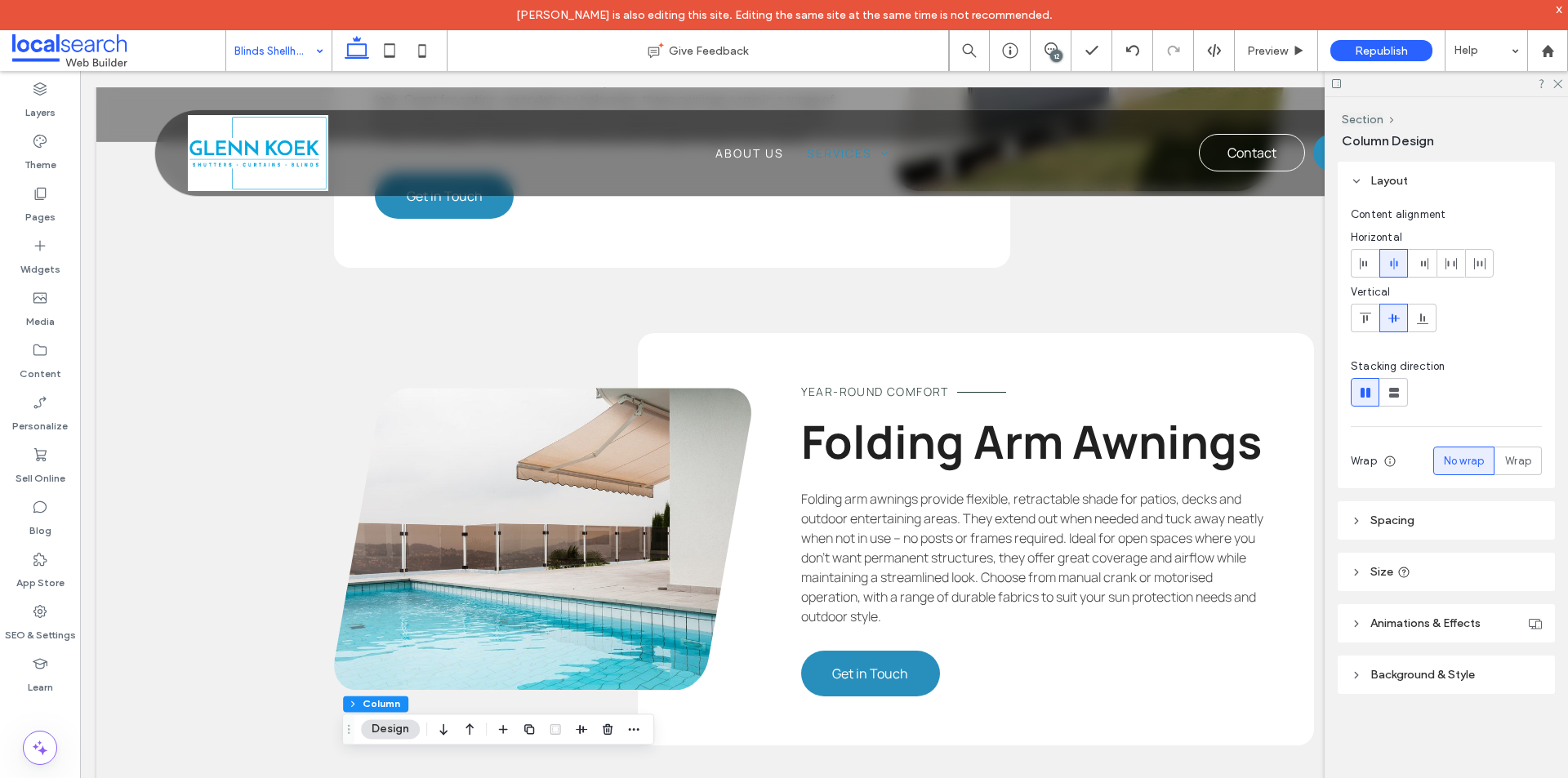
click at [1054, 51] on div "12" at bounding box center [1057, 56] width 13 height 13
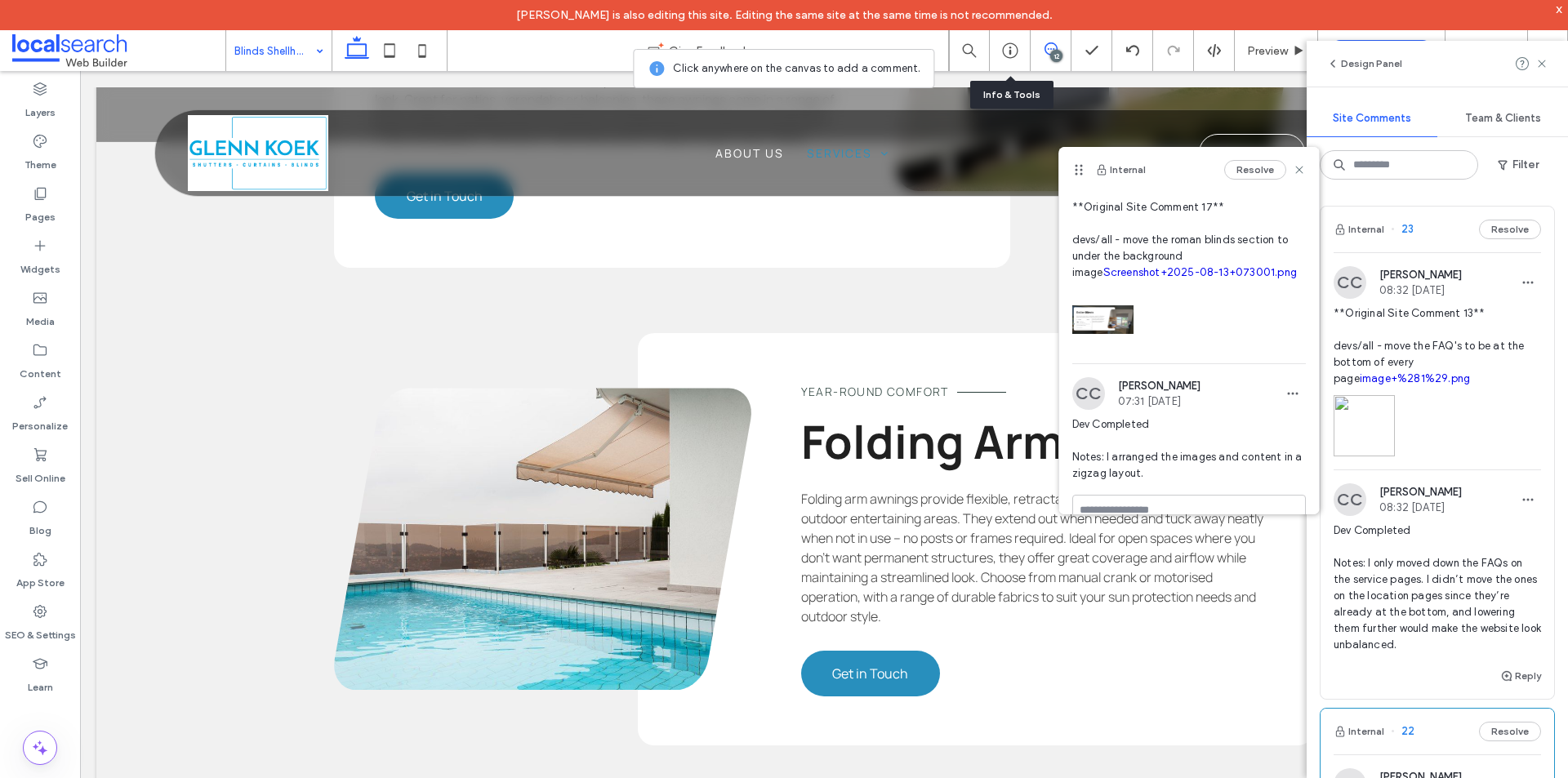
scroll to position [63, 0]
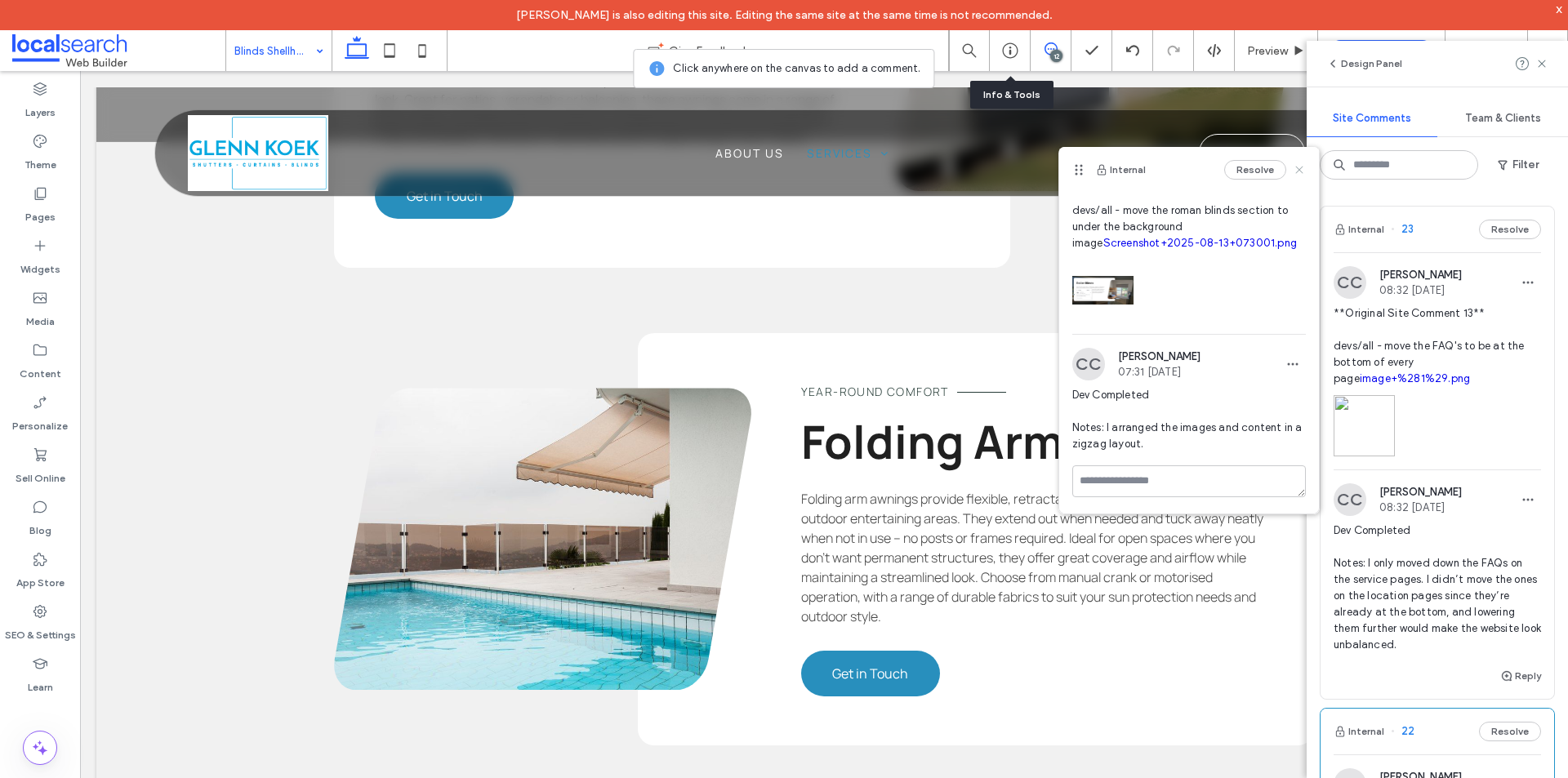
click at [1295, 170] on use at bounding box center [1298, 170] width 7 height 7
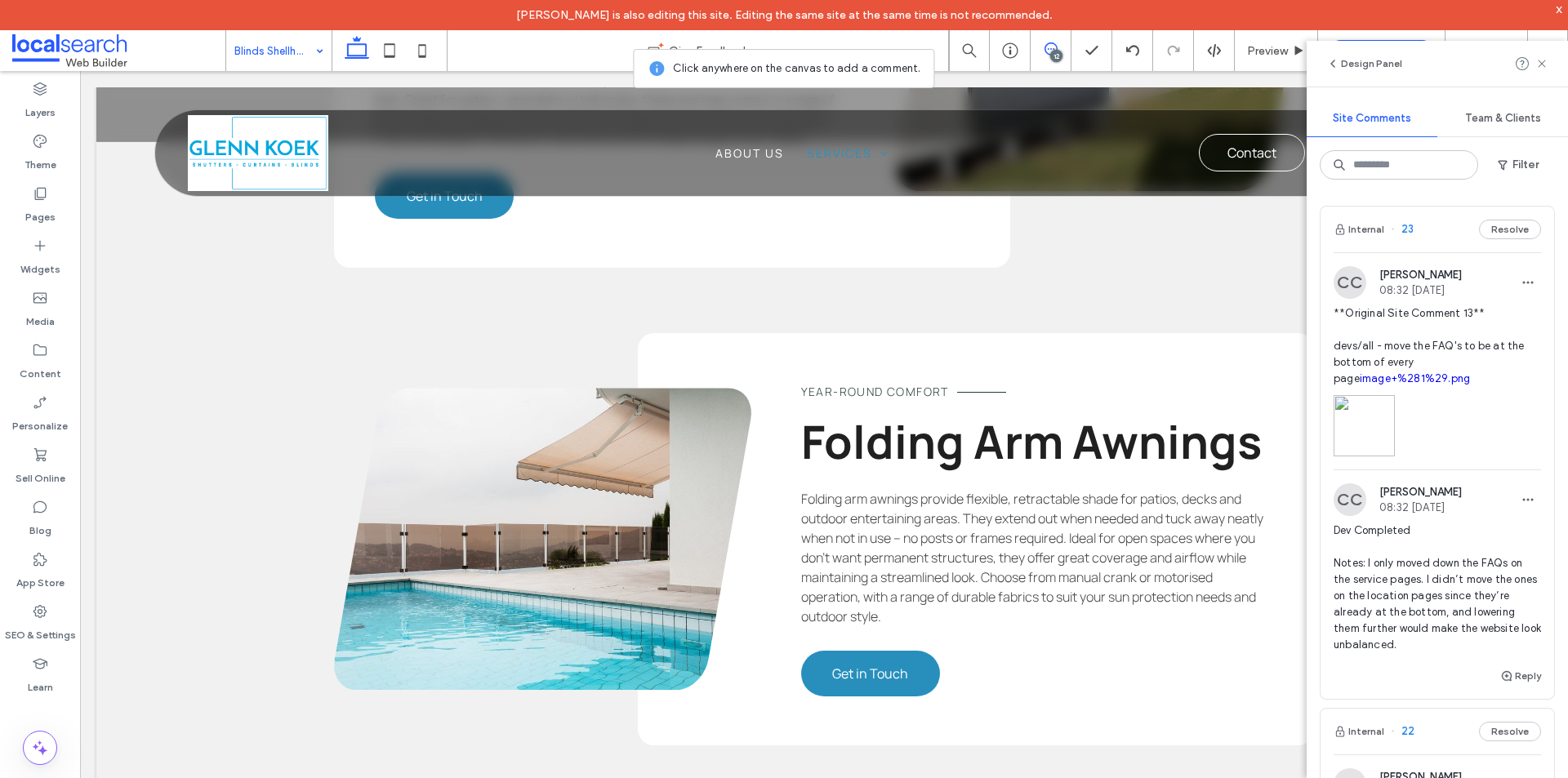
click at [1057, 53] on div "12" at bounding box center [1057, 56] width 13 height 13
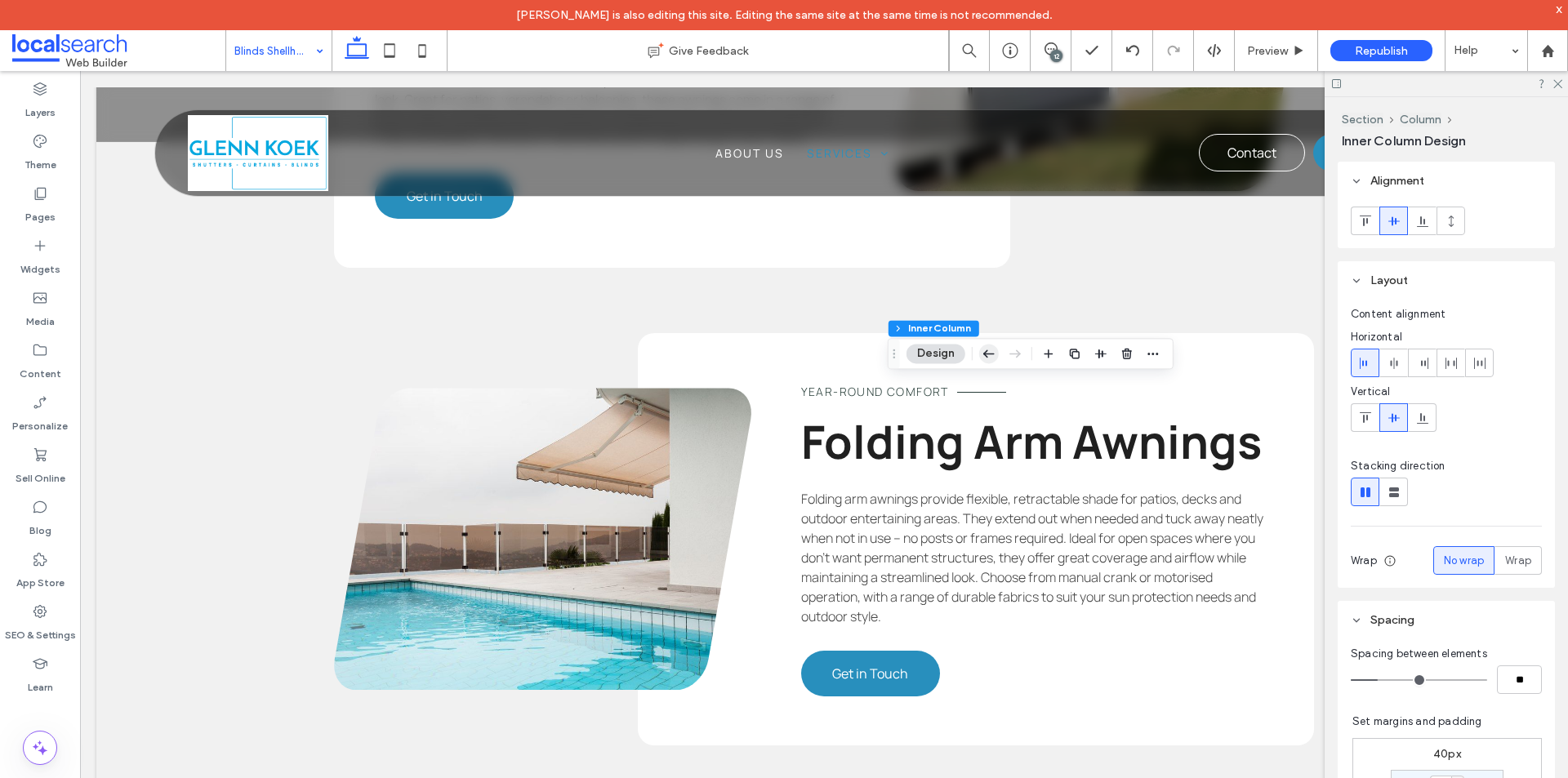
click at [991, 351] on icon "button" at bounding box center [989, 353] width 20 height 30
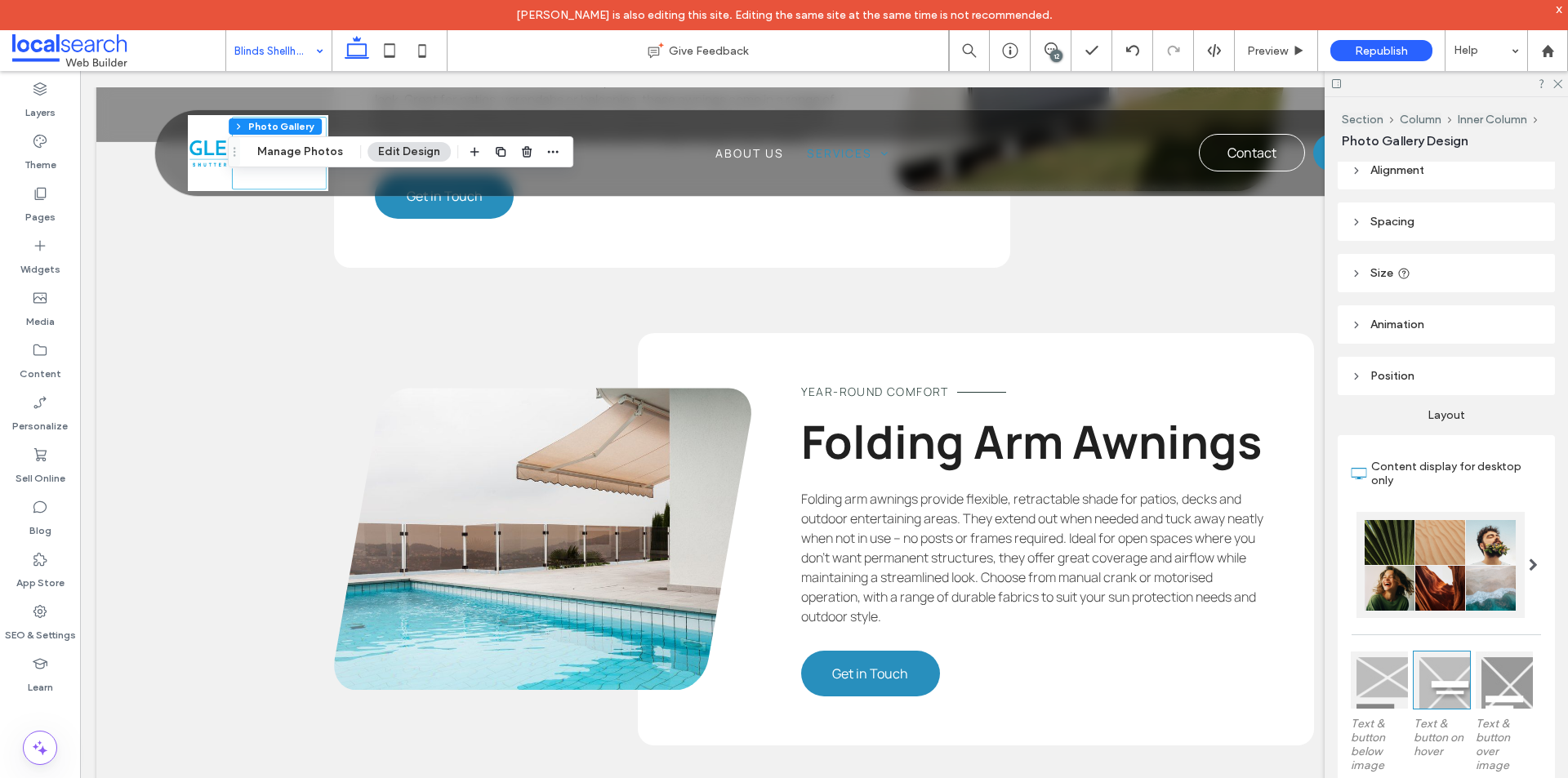
scroll to position [0, 0]
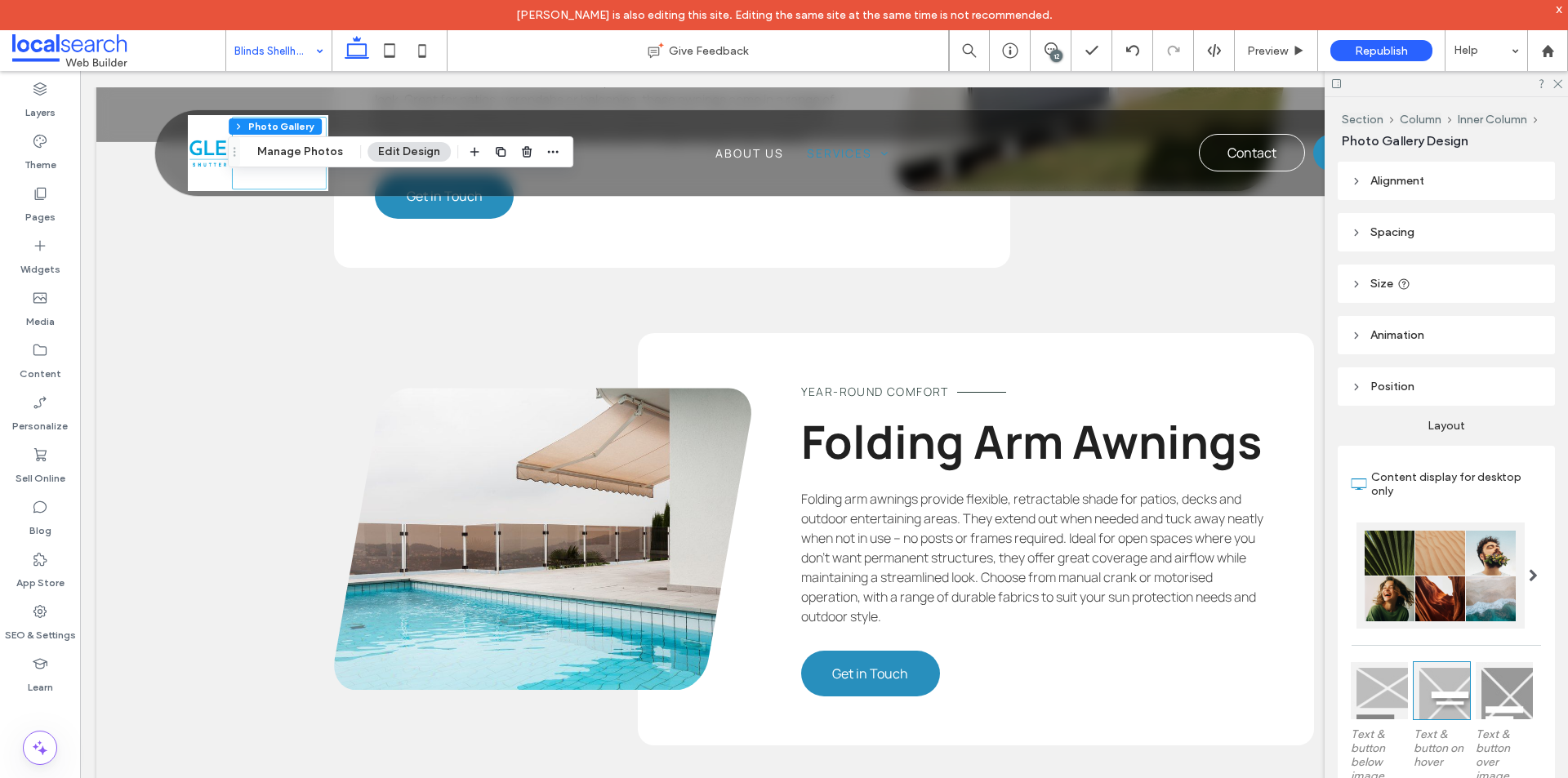
click at [1399, 293] on header "Size" at bounding box center [1446, 283] width 218 height 38
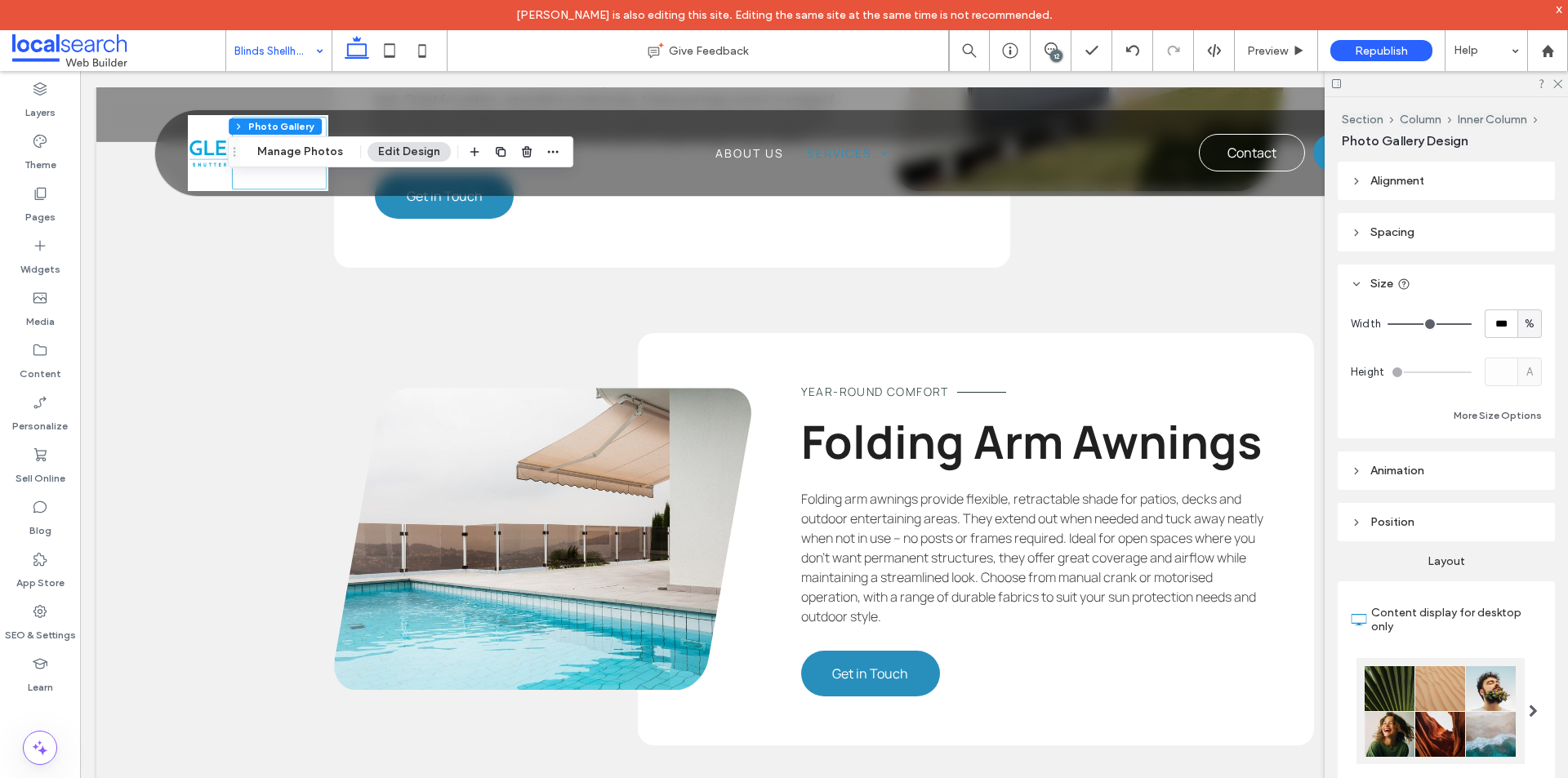
click at [1401, 220] on header "Spacing" at bounding box center [1446, 232] width 218 height 38
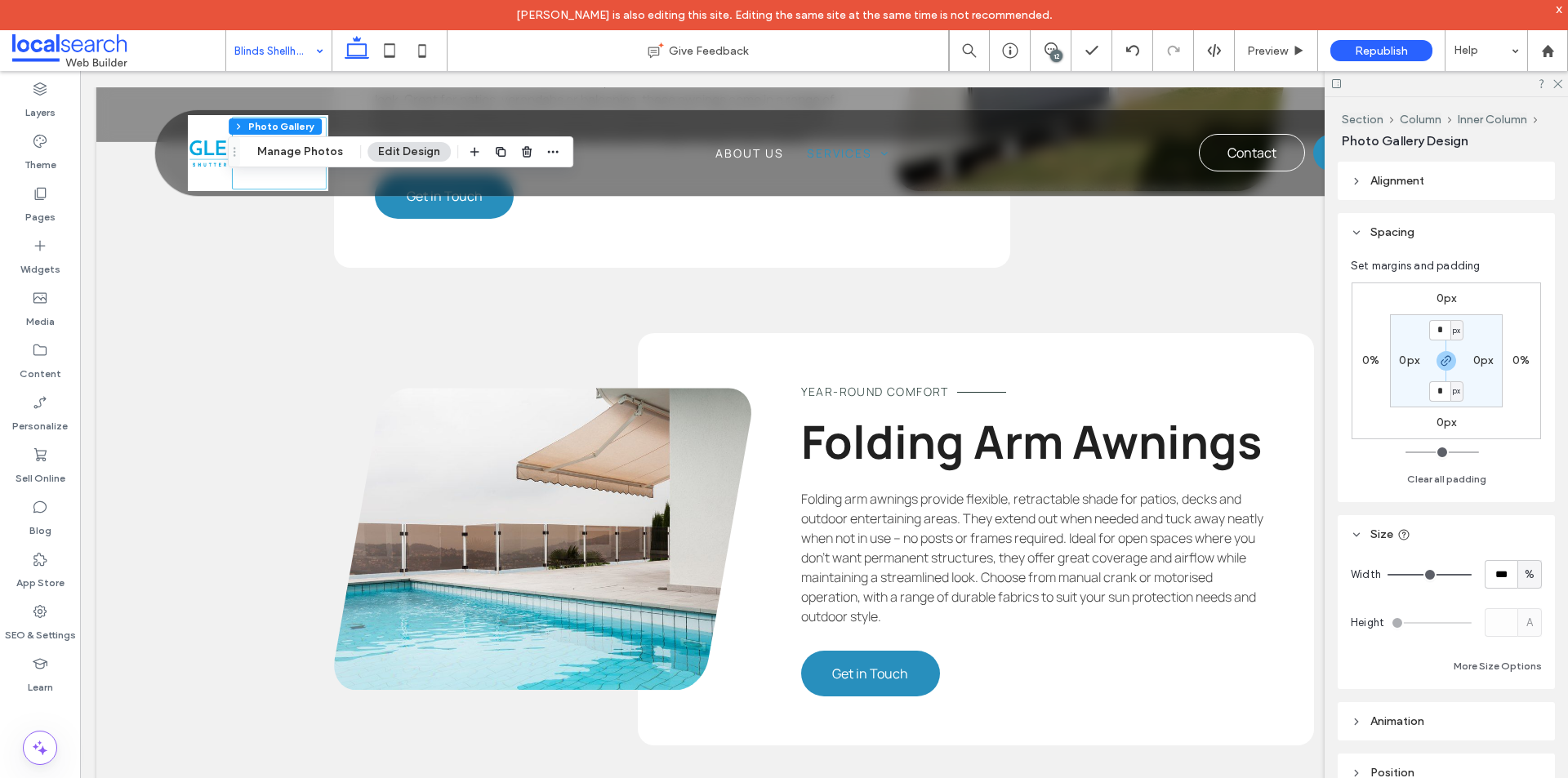
click at [1520, 356] on label "0%" at bounding box center [1521, 361] width 17 height 14
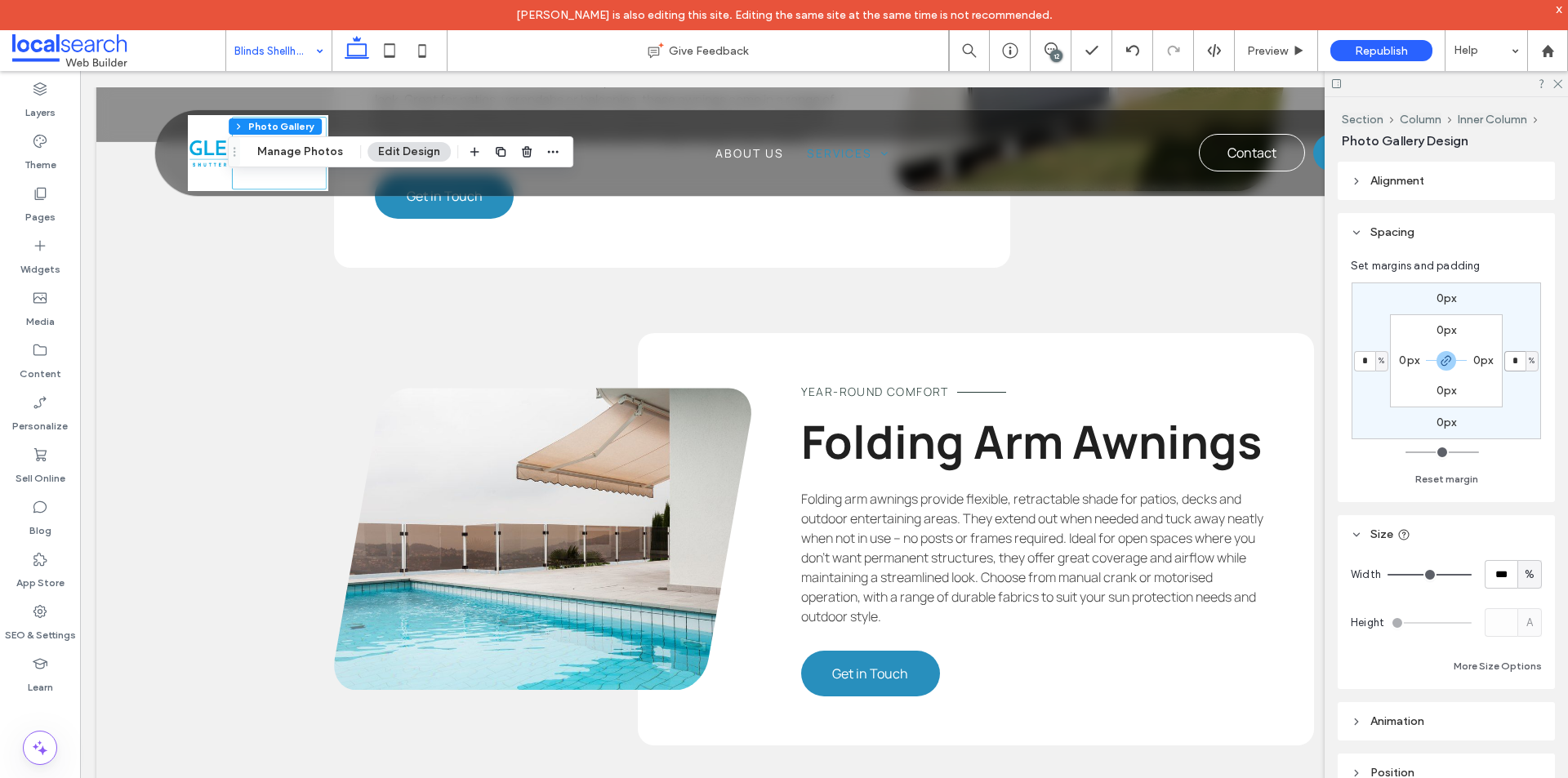
click at [1520, 361] on input "*" at bounding box center [1515, 361] width 21 height 21
click at [1529, 361] on span "%" at bounding box center [1531, 361] width 5 height 16
click at [1523, 375] on div "px" at bounding box center [1526, 386] width 23 height 29
click at [1515, 363] on input "*" at bounding box center [1515, 361] width 21 height 21
click at [1451, 357] on icon "button" at bounding box center [1446, 361] width 13 height 13
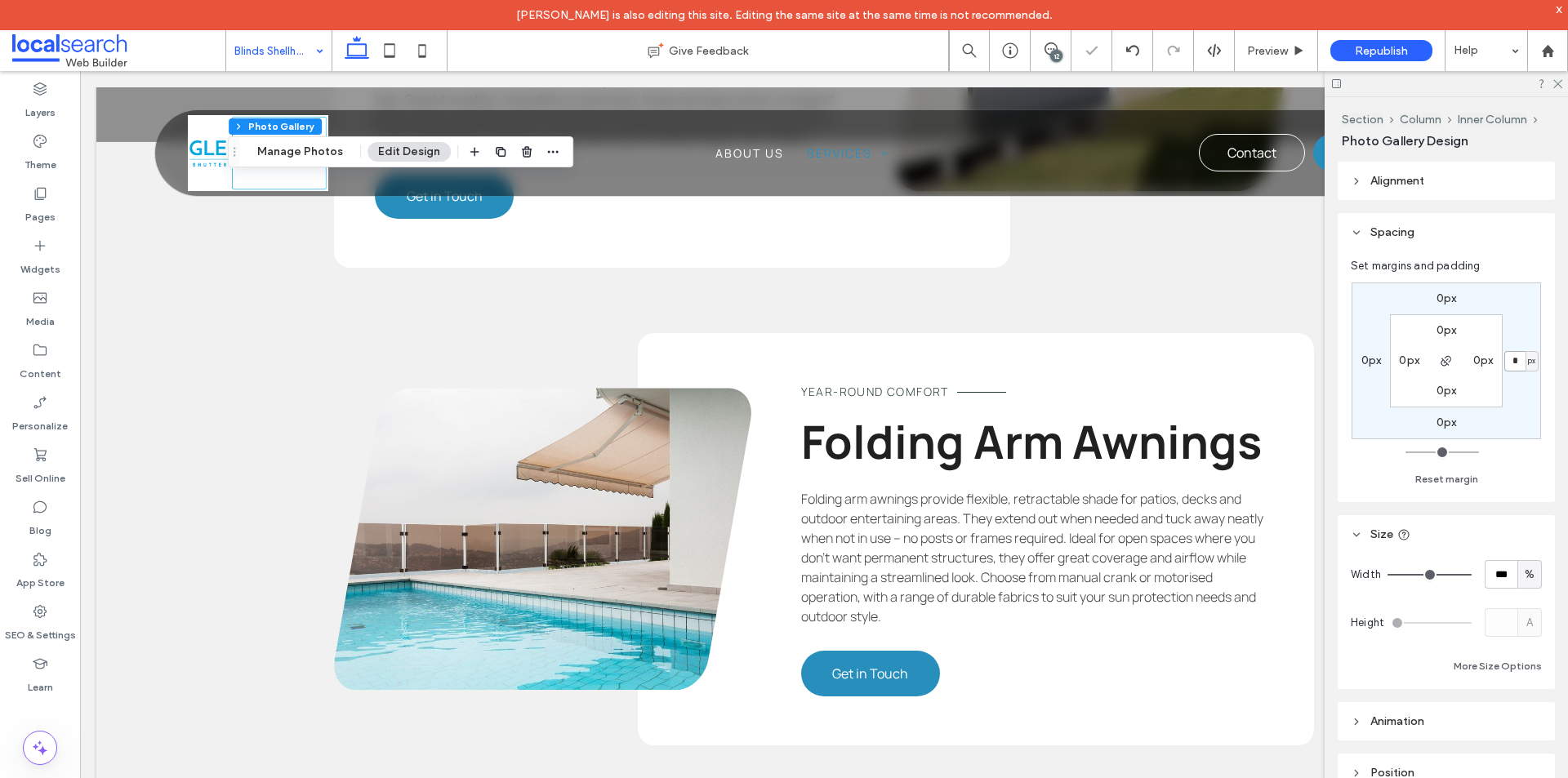
click at [1509, 354] on input "*" at bounding box center [1515, 361] width 21 height 21
type input "****"
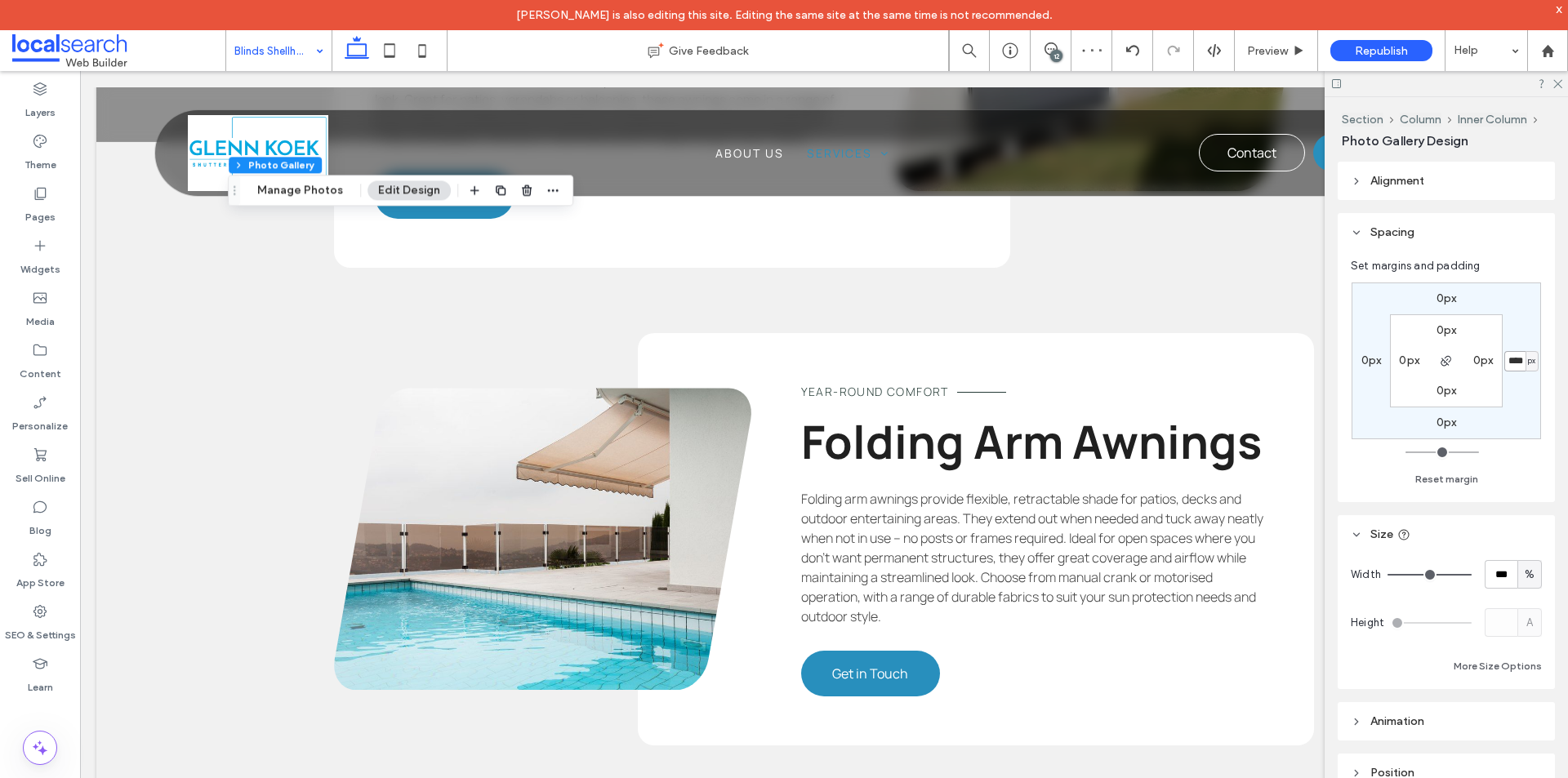
type input "*"
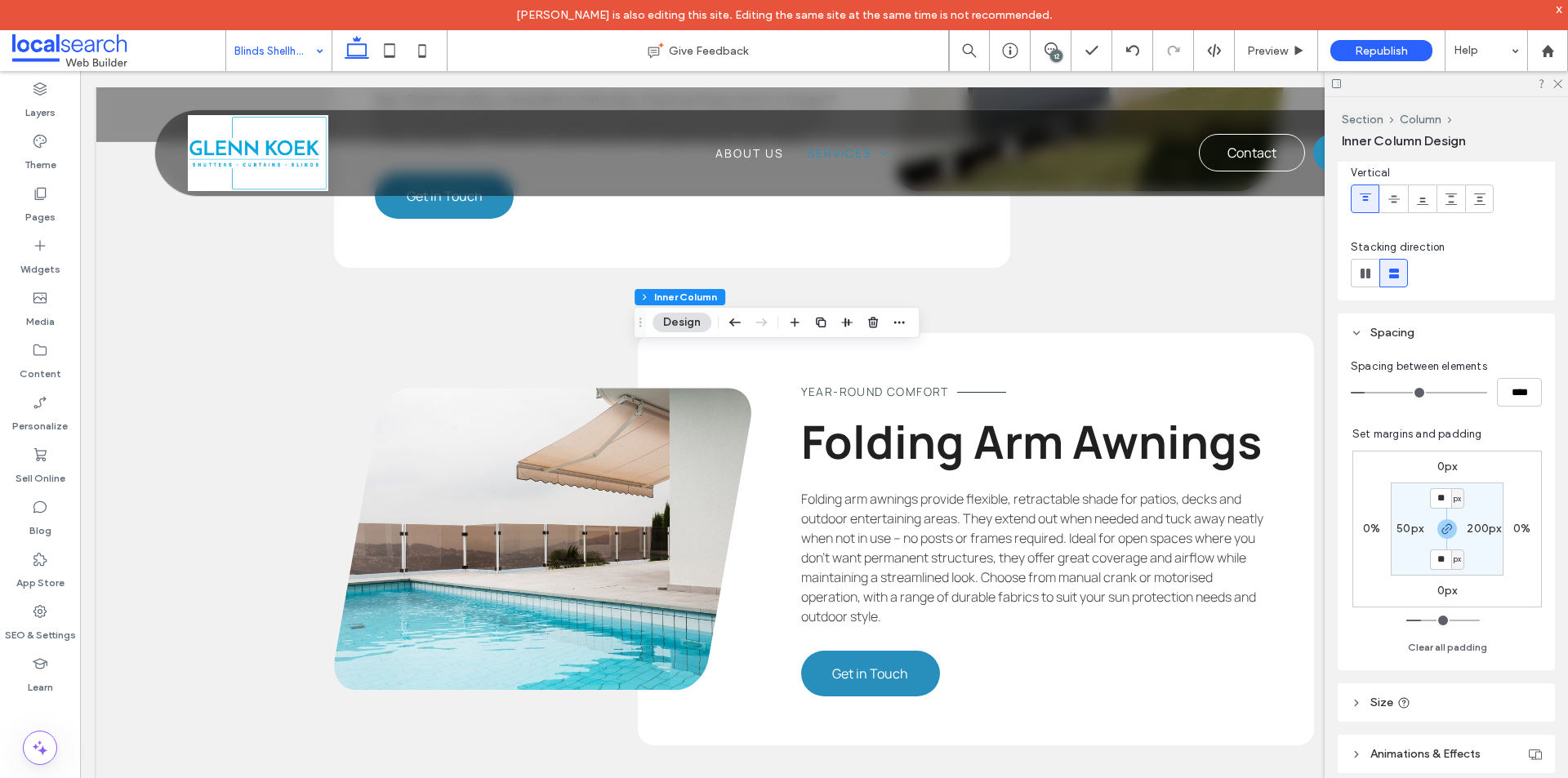
scroll to position [245, 0]
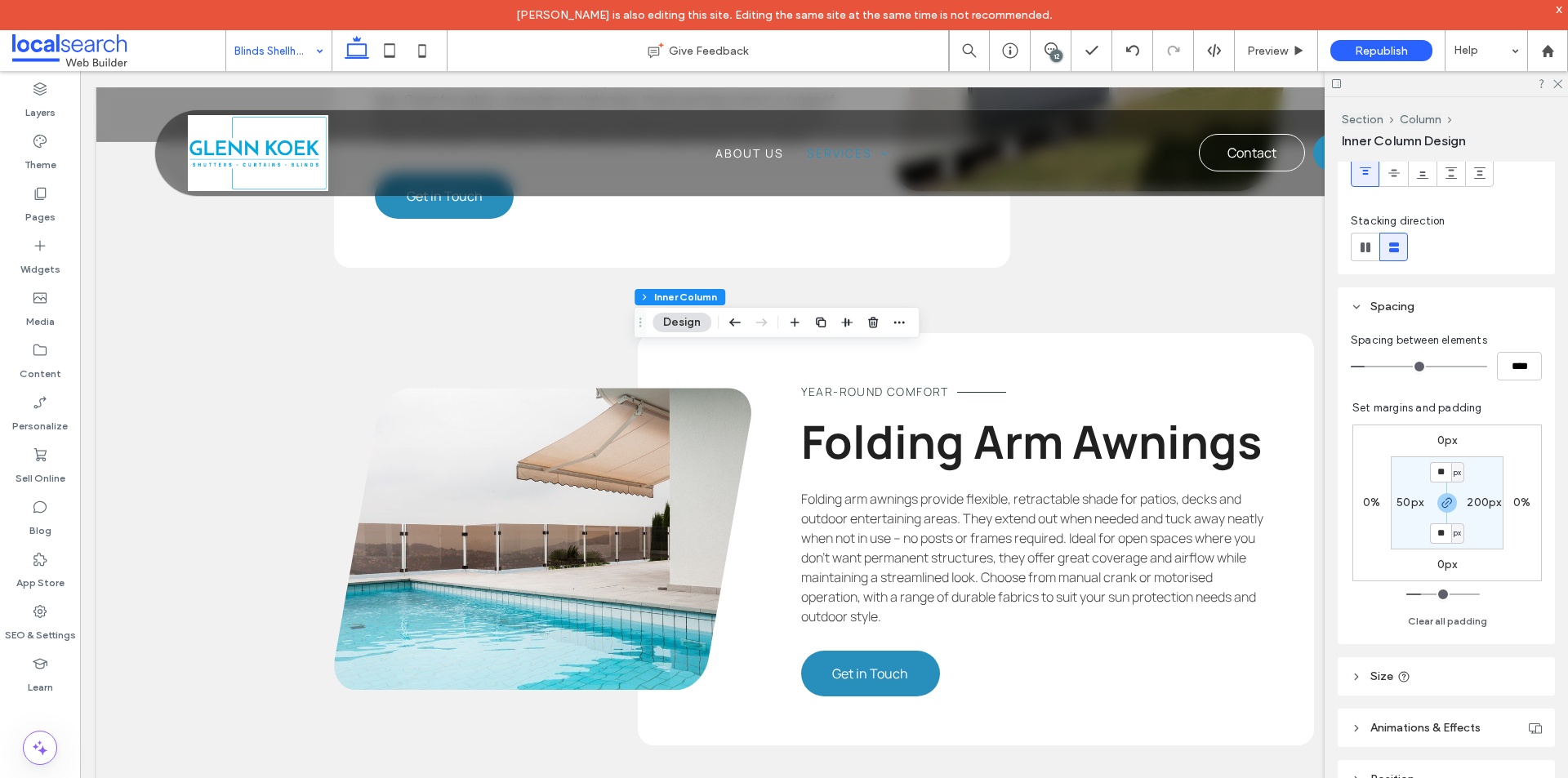
click at [1401, 500] on label "50px" at bounding box center [1409, 502] width 27 height 14
type input "**"
type input "***"
click at [1469, 500] on label "200px" at bounding box center [1484, 502] width 34 height 14
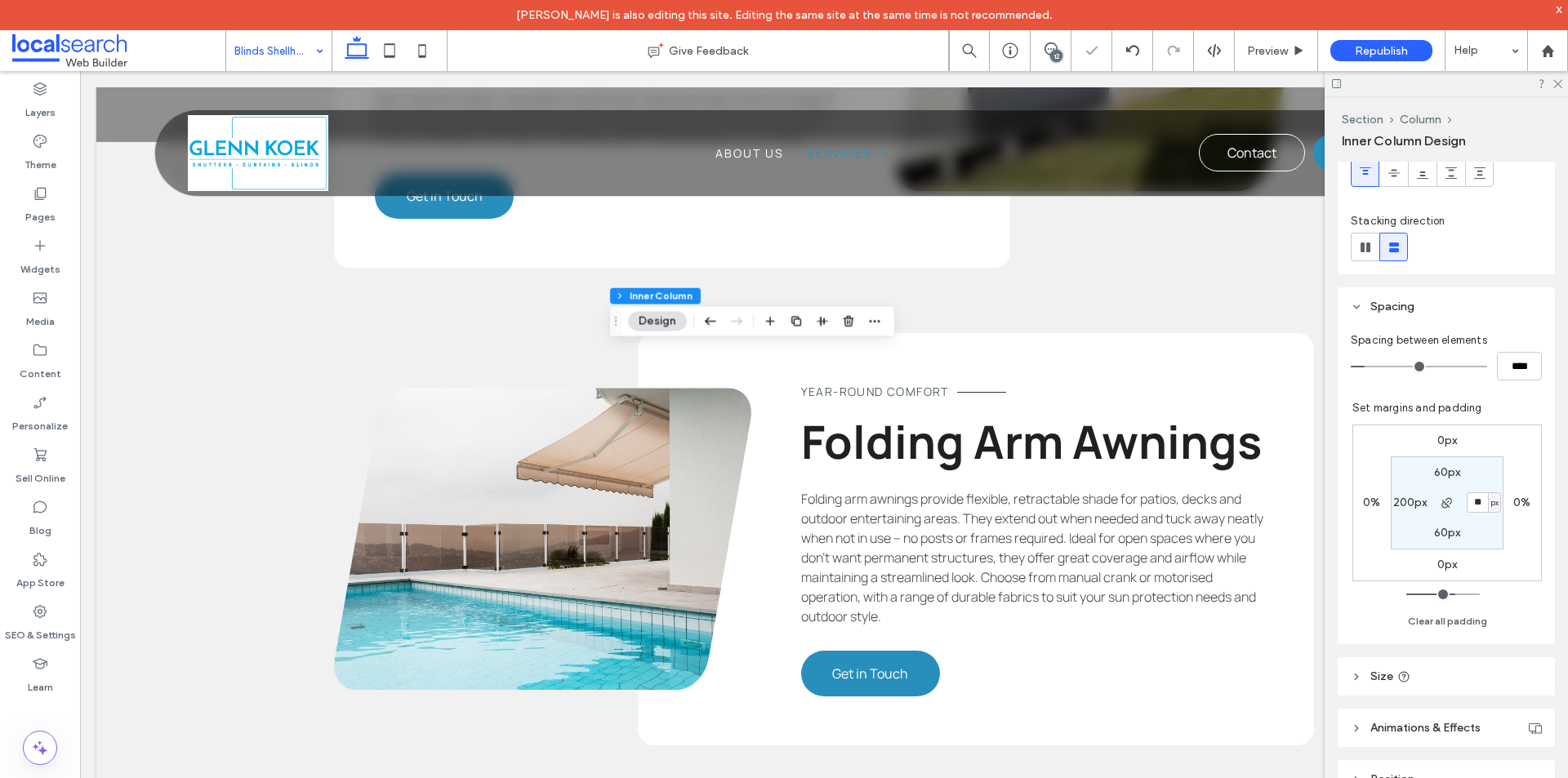
type input "**"
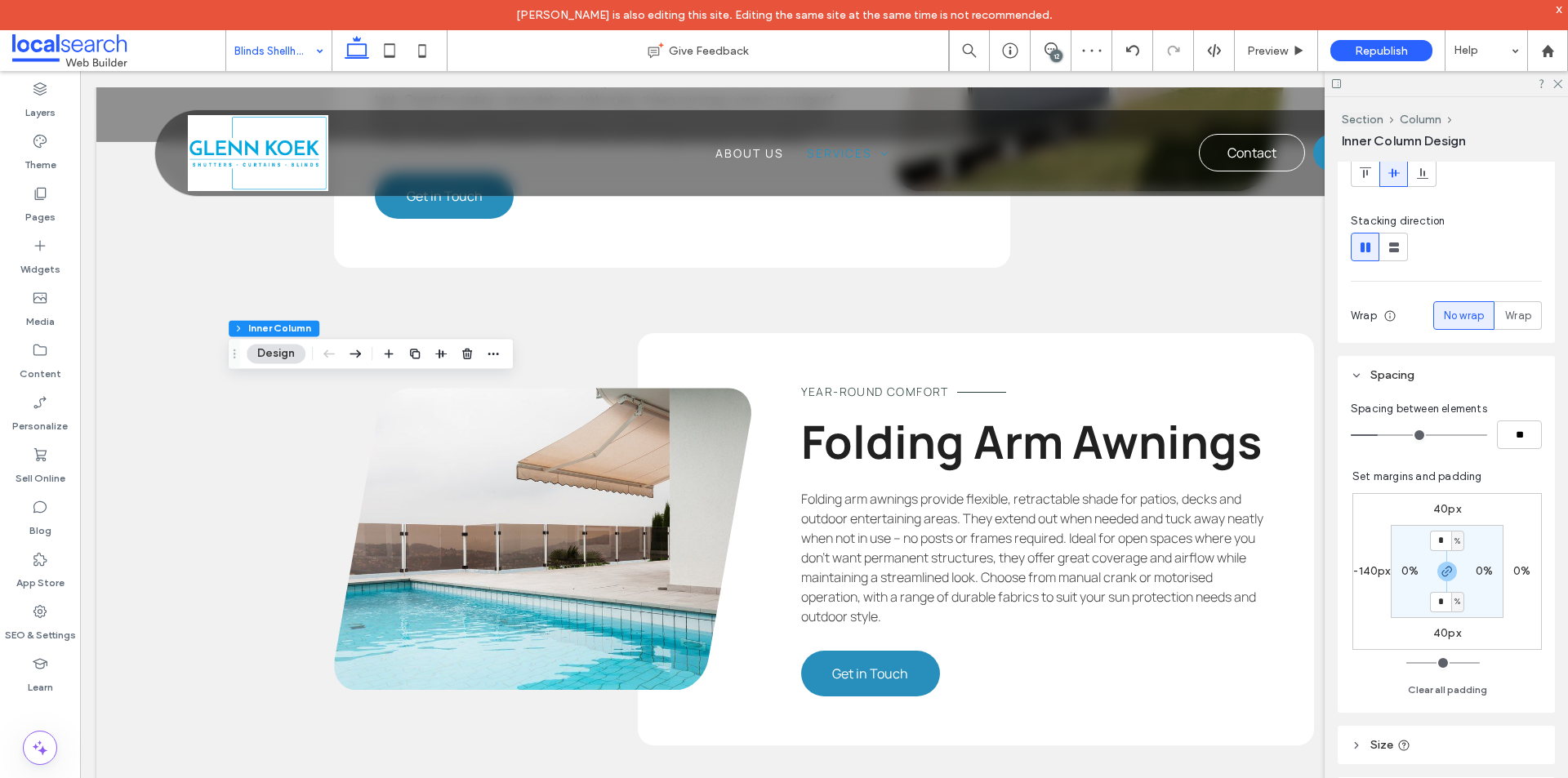
click at [1363, 569] on label "-140px" at bounding box center [1371, 571] width 37 height 14
type input "*"
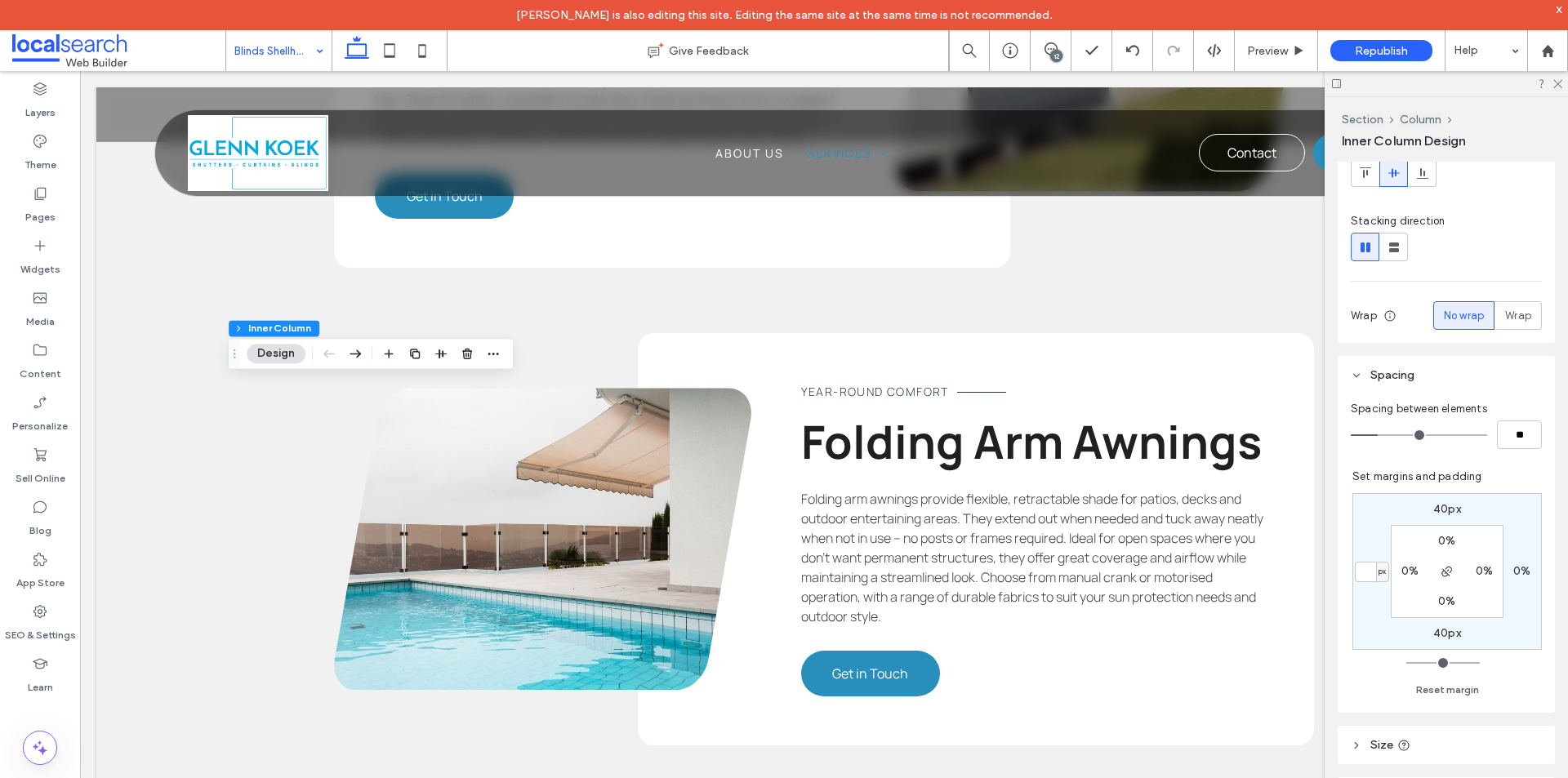
type input "*"
click at [1513, 569] on label "0%" at bounding box center [1521, 571] width 17 height 14
click at [1529, 570] on span "%" at bounding box center [1532, 571] width 5 height 16
click at [1519, 597] on span "px" at bounding box center [1519, 596] width 12 height 16
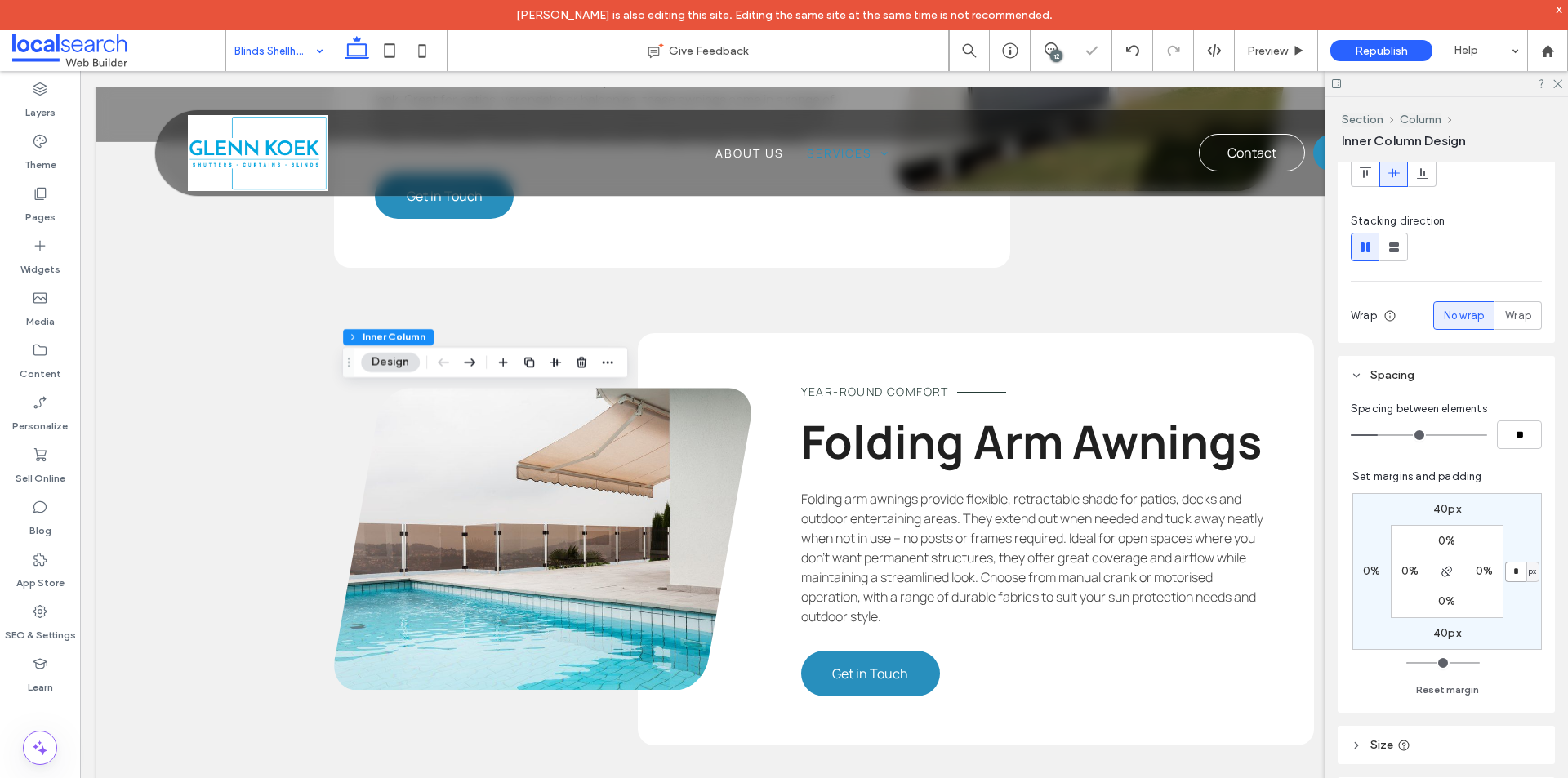
click at [1510, 572] on input "*" at bounding box center [1515, 571] width 21 height 21
paste input "***"
type input "****"
type input "*"
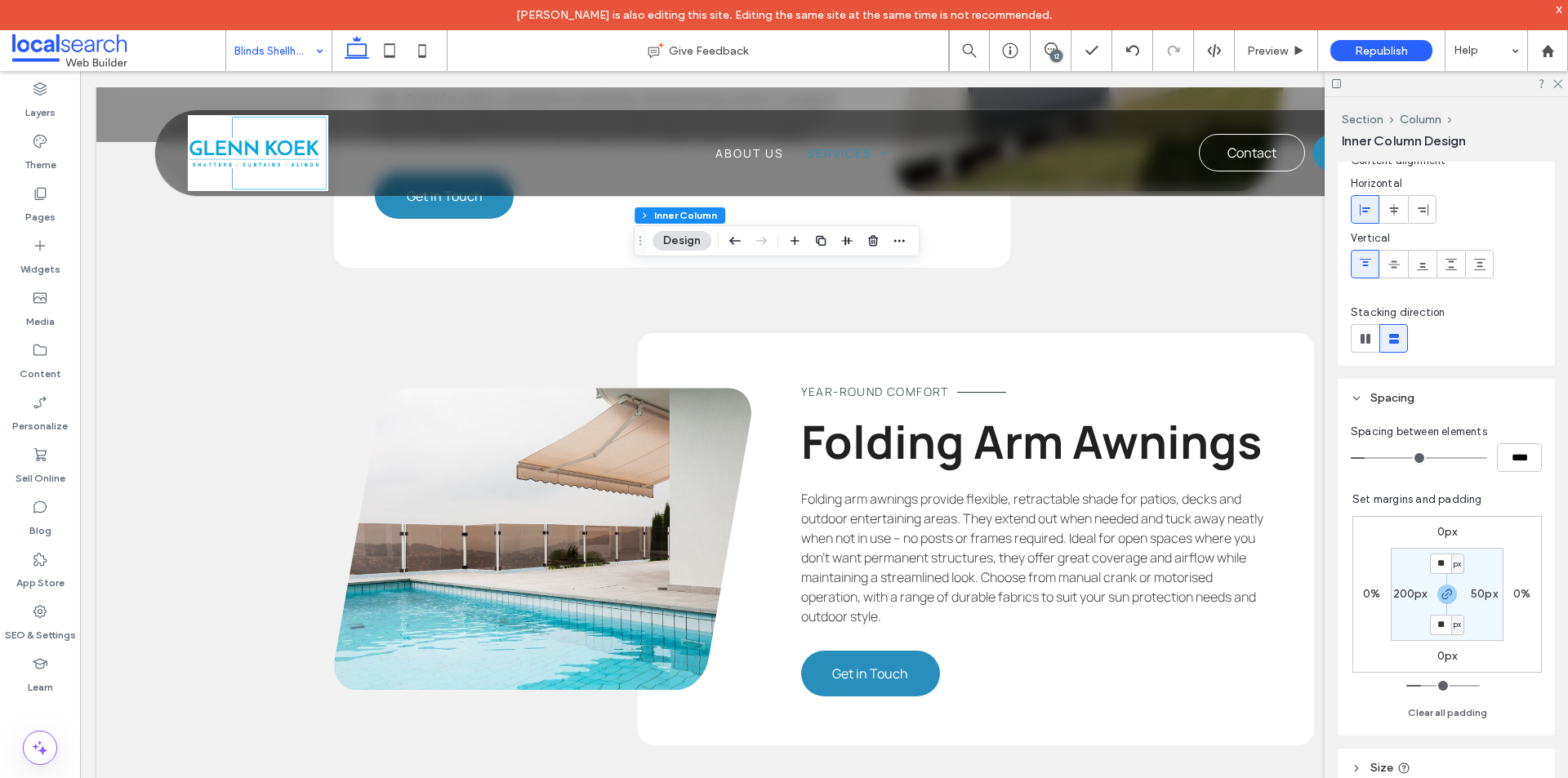
scroll to position [163, 0]
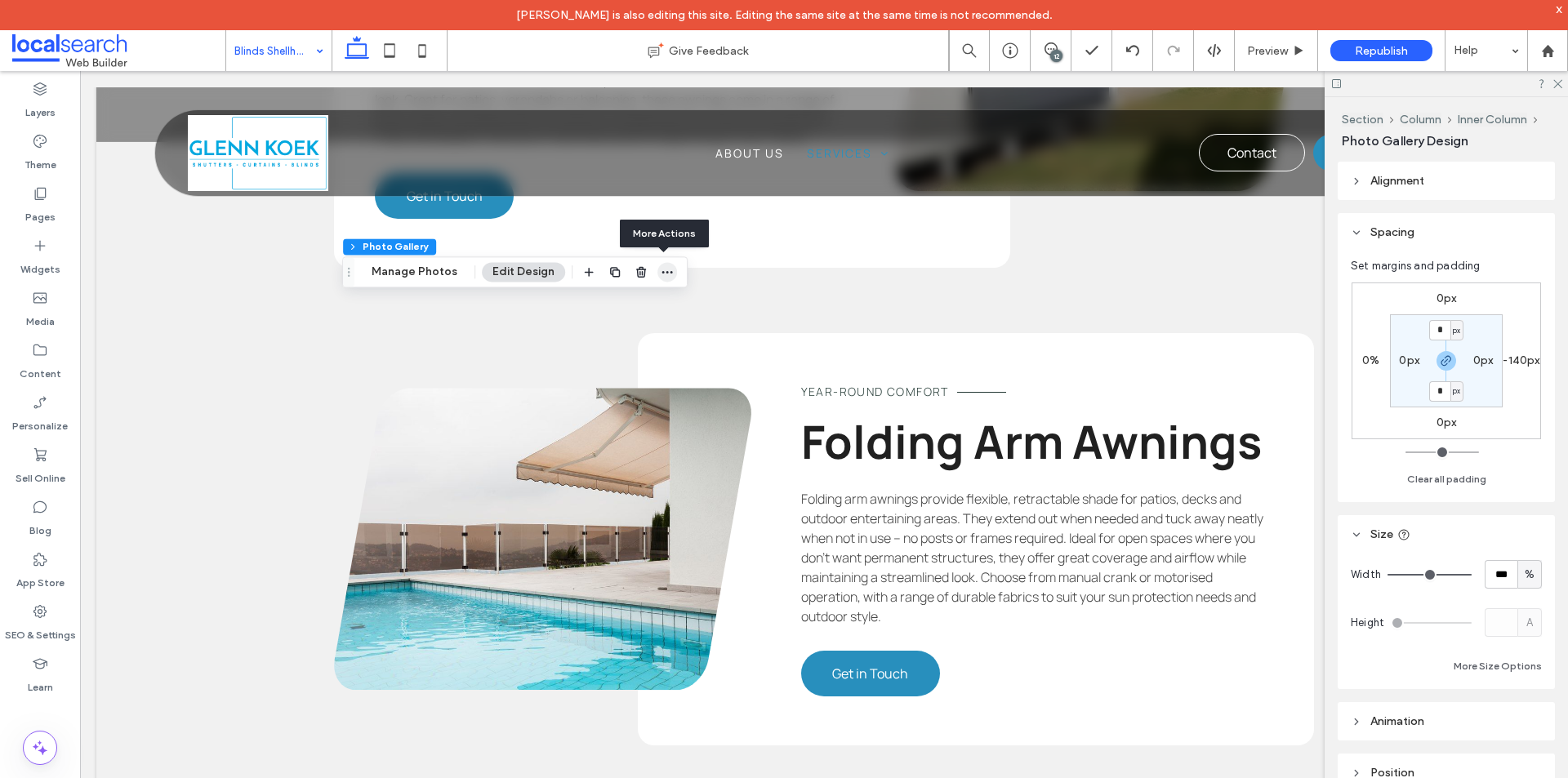
click at [672, 273] on span "button" at bounding box center [667, 272] width 20 height 20
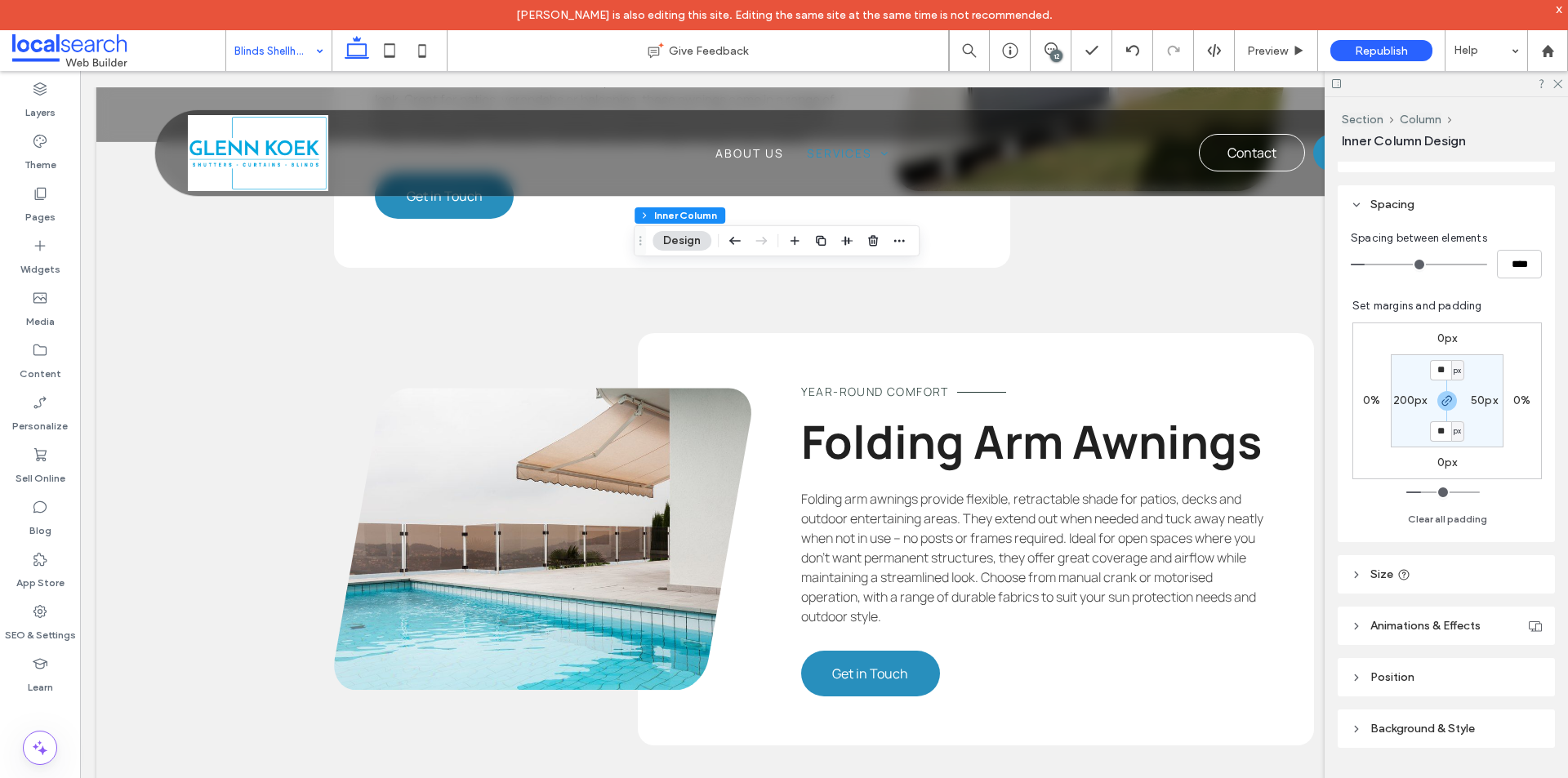
scroll to position [358, 0]
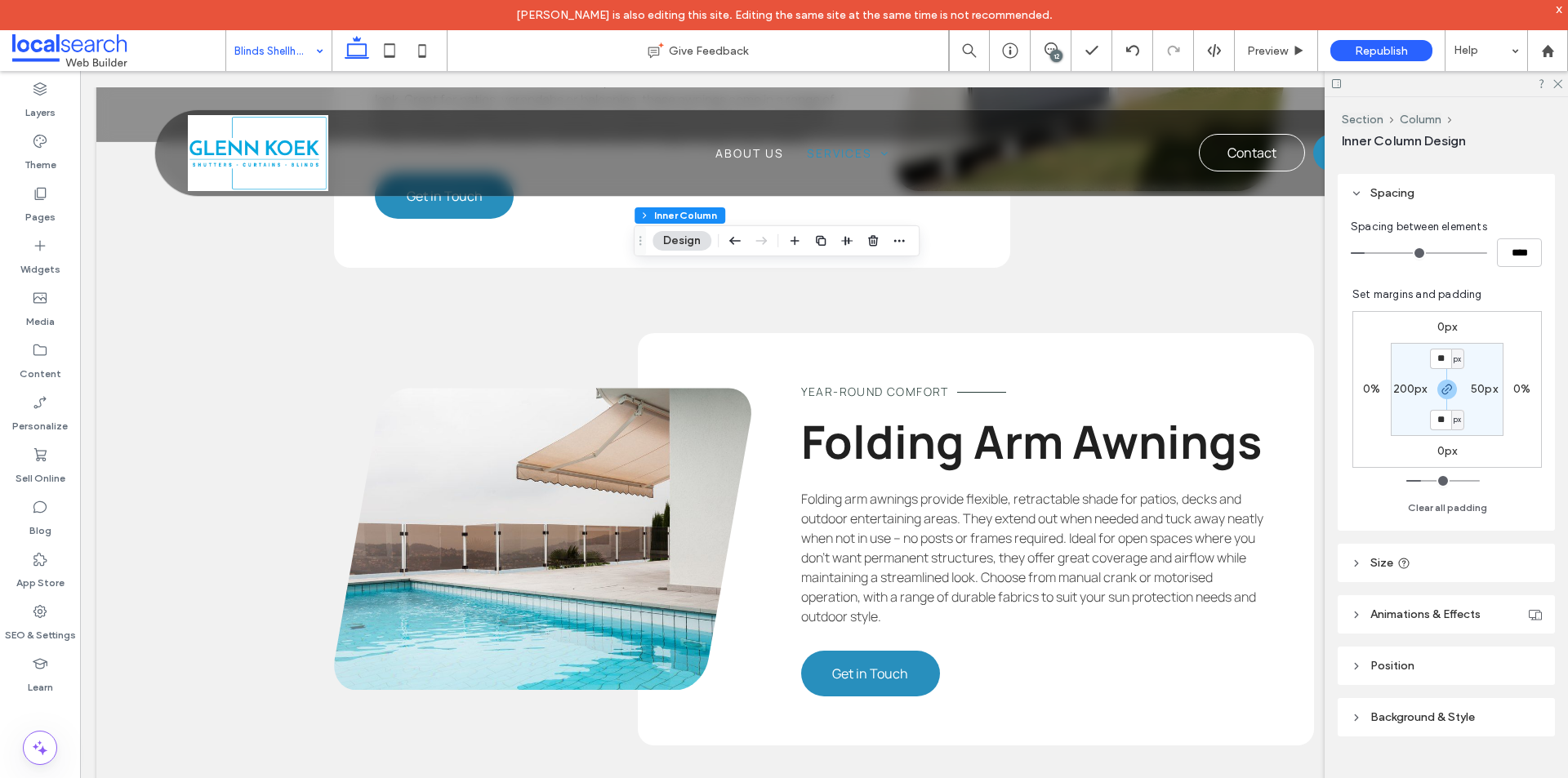
click at [1445, 613] on span "Animations & Effects" at bounding box center [1425, 614] width 110 height 14
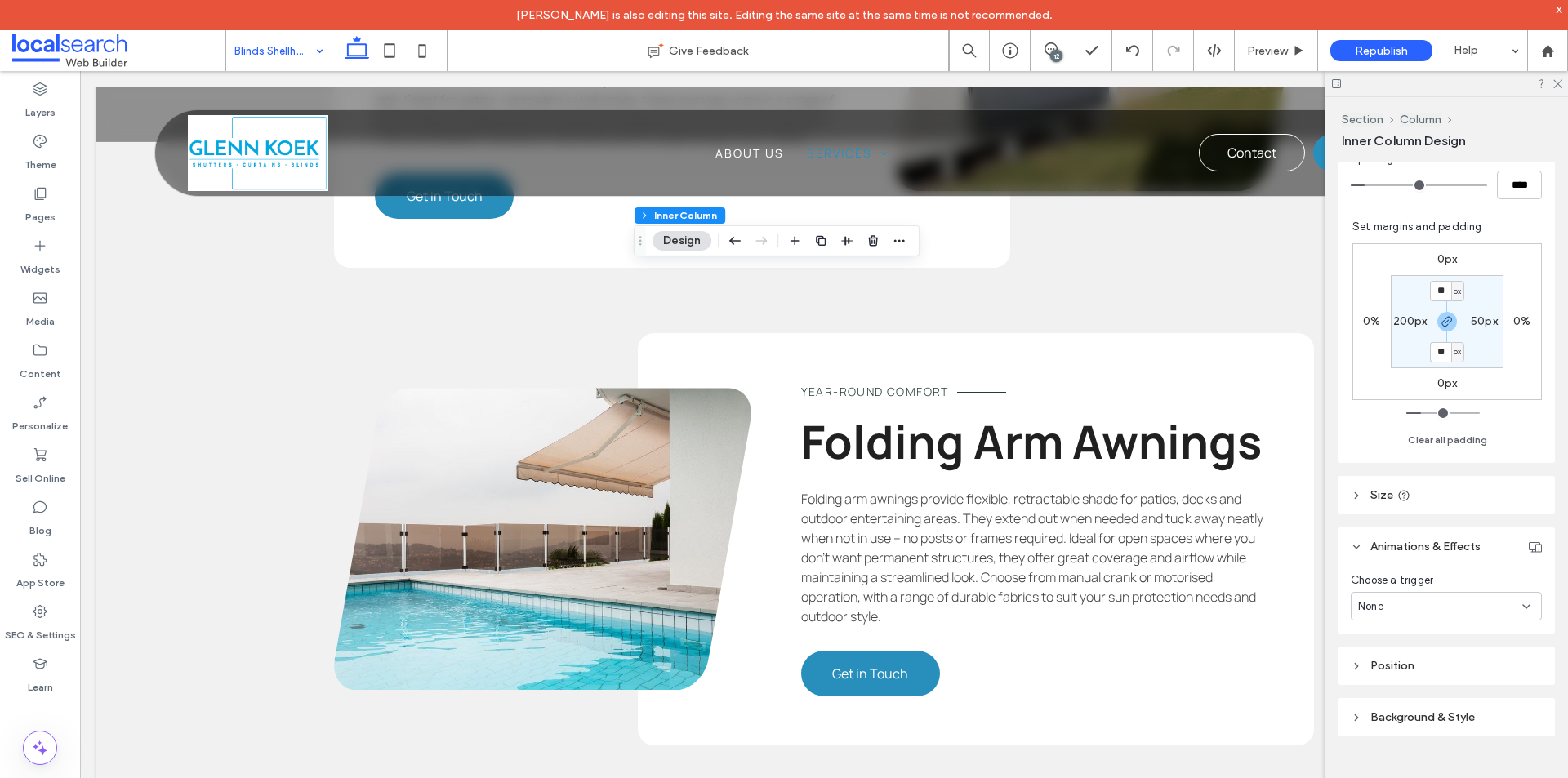
click at [1421, 664] on header "Position" at bounding box center [1446, 665] width 218 height 38
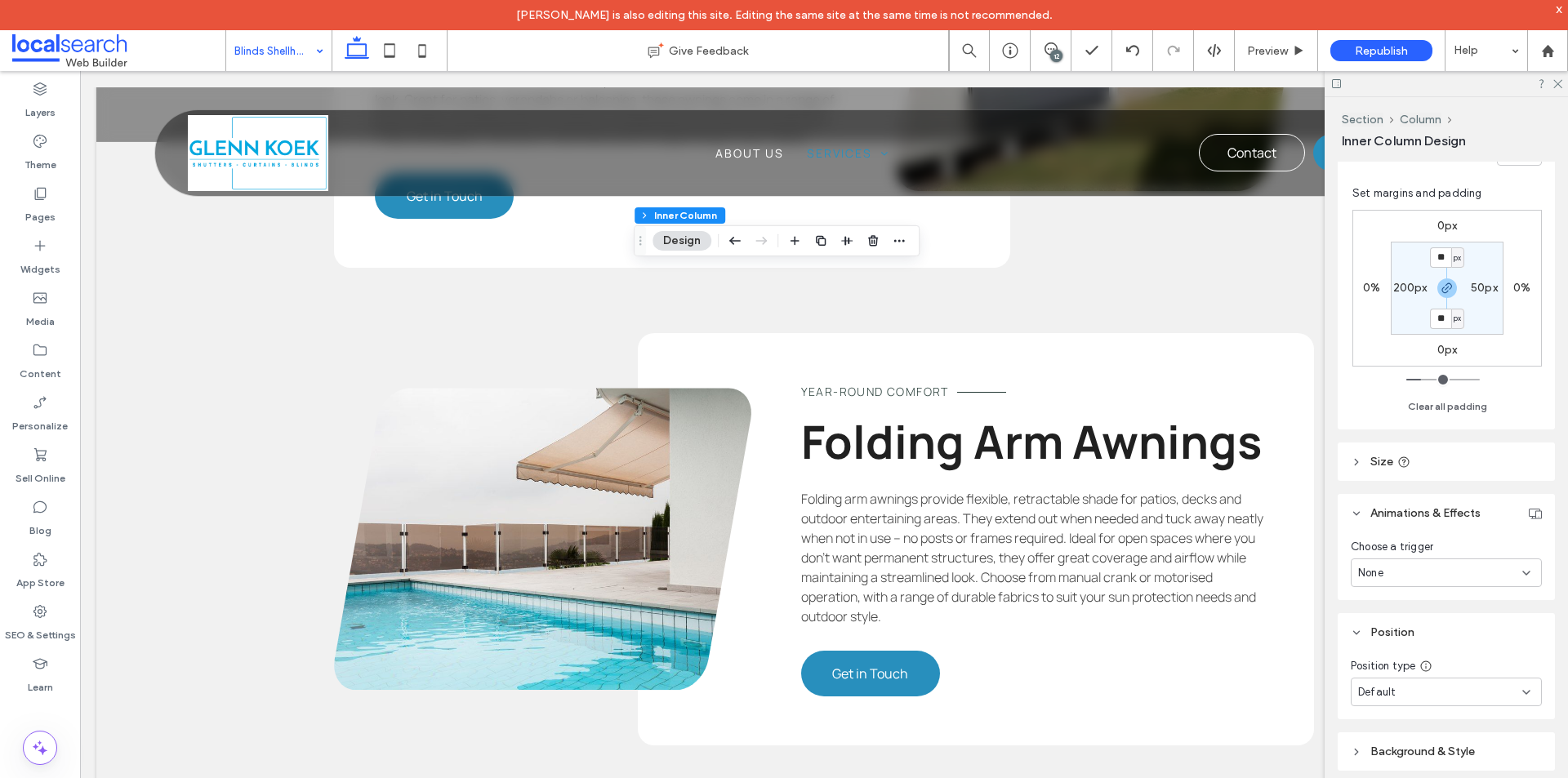
scroll to position [494, 0]
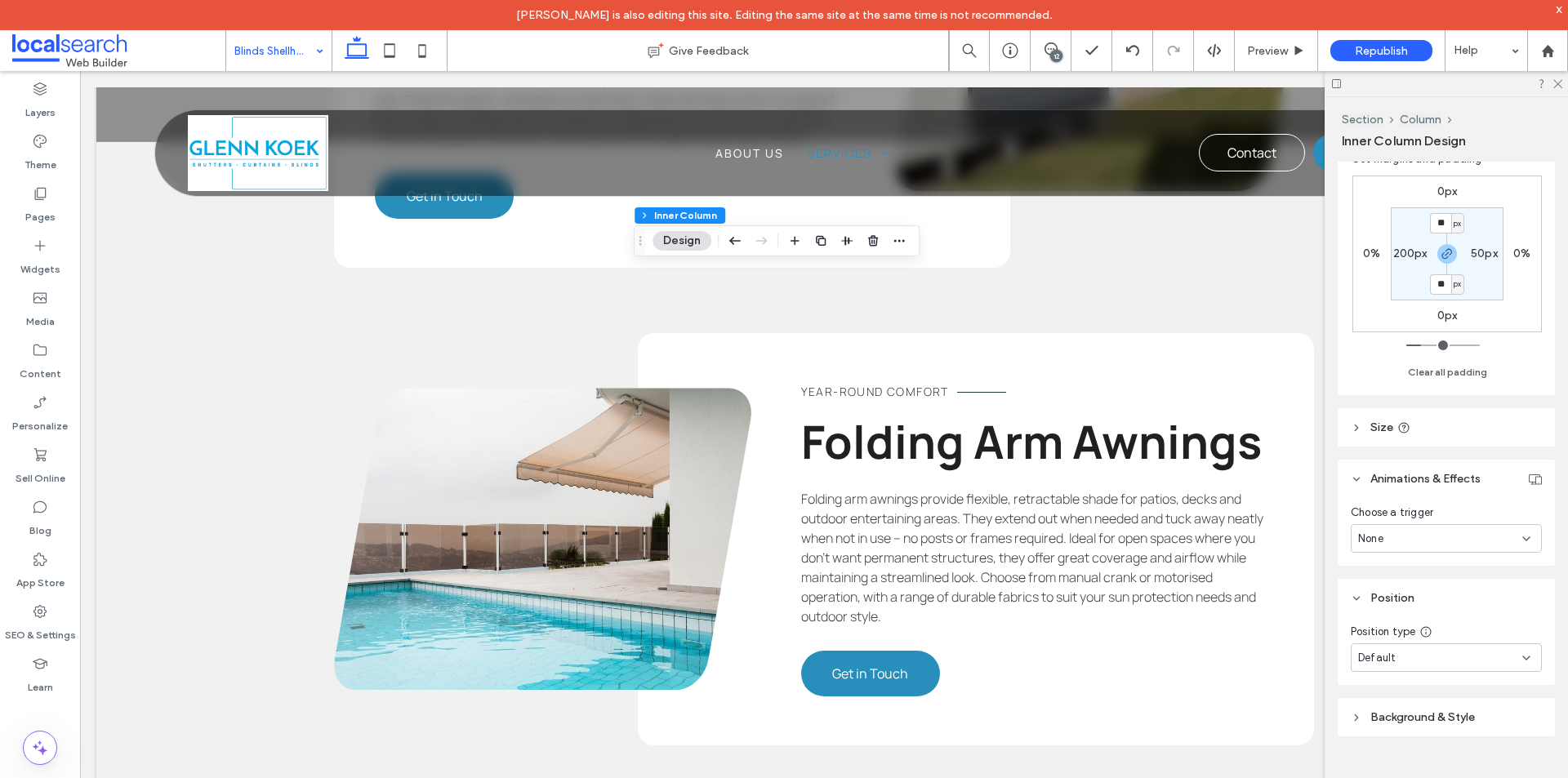
click at [1468, 656] on div "Default" at bounding box center [1439, 658] width 164 height 16
click at [1502, 652] on div "Default" at bounding box center [1439, 658] width 164 height 16
drag, startPoint x: 1430, startPoint y: 722, endPoint x: 1431, endPoint y: 695, distance: 27.0
click at [1431, 717] on span "Background & Style" at bounding box center [1422, 717] width 105 height 14
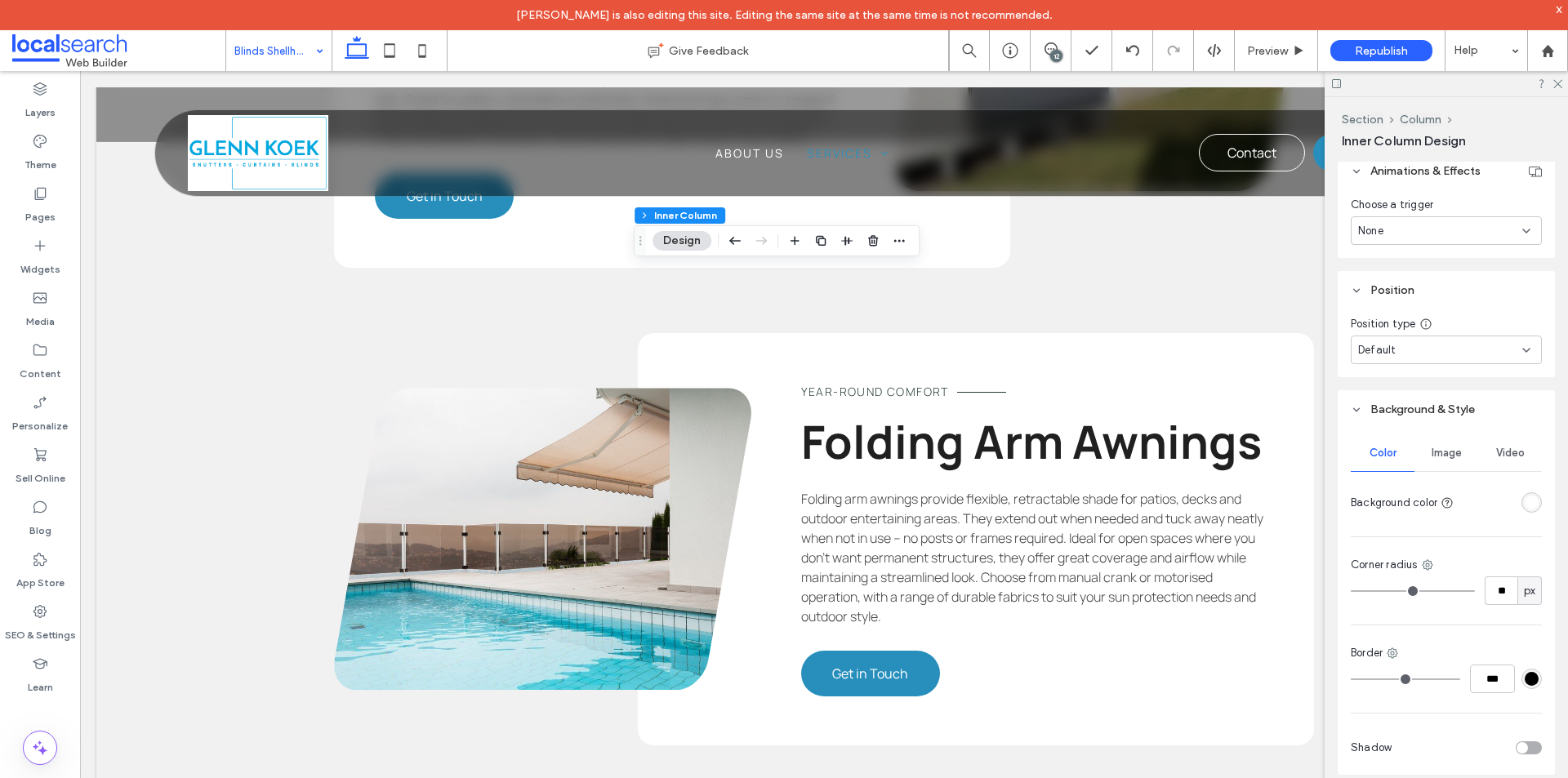
scroll to position [840, 0]
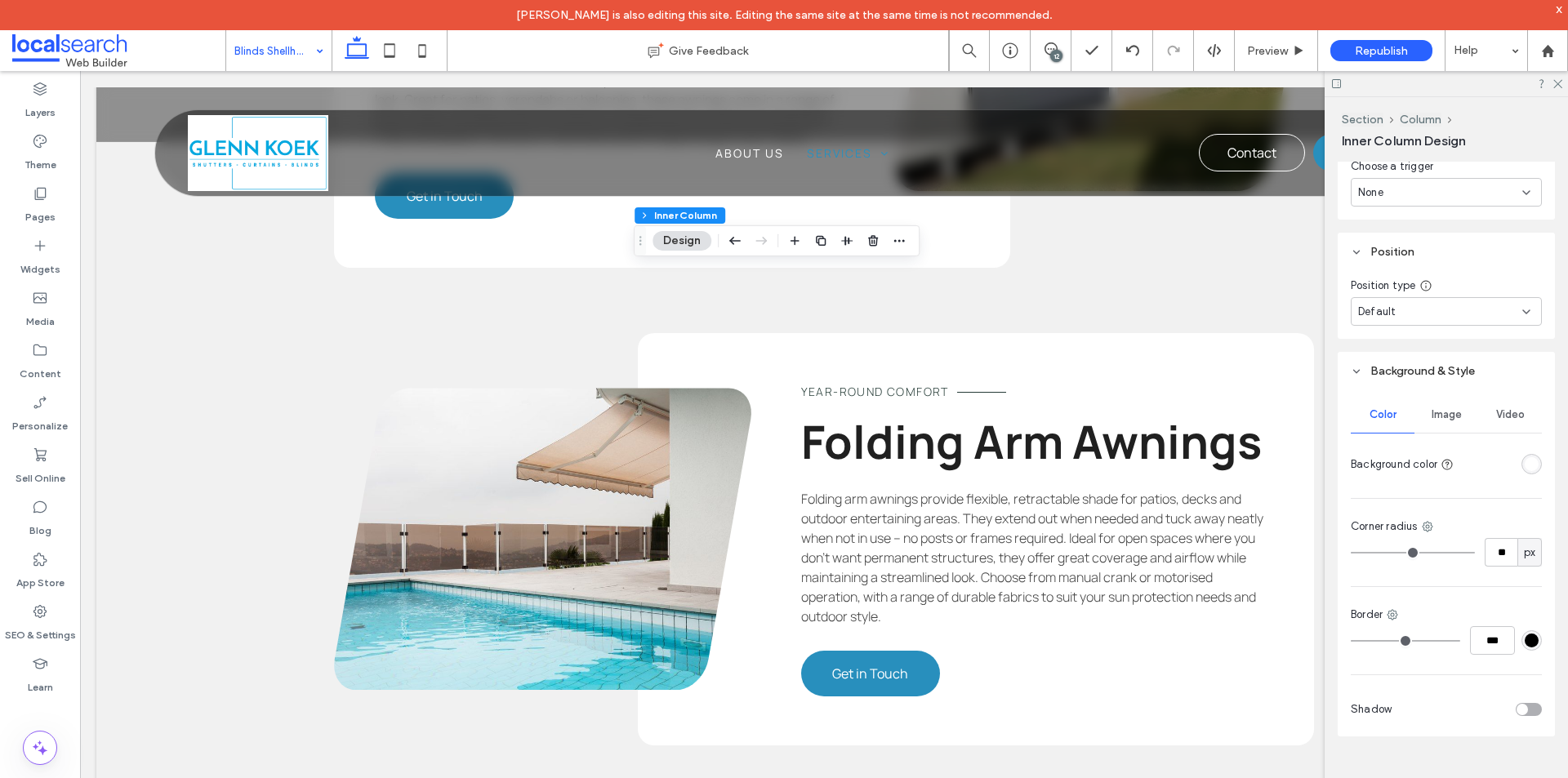
click at [1451, 418] on span "Image" at bounding box center [1446, 415] width 30 height 13
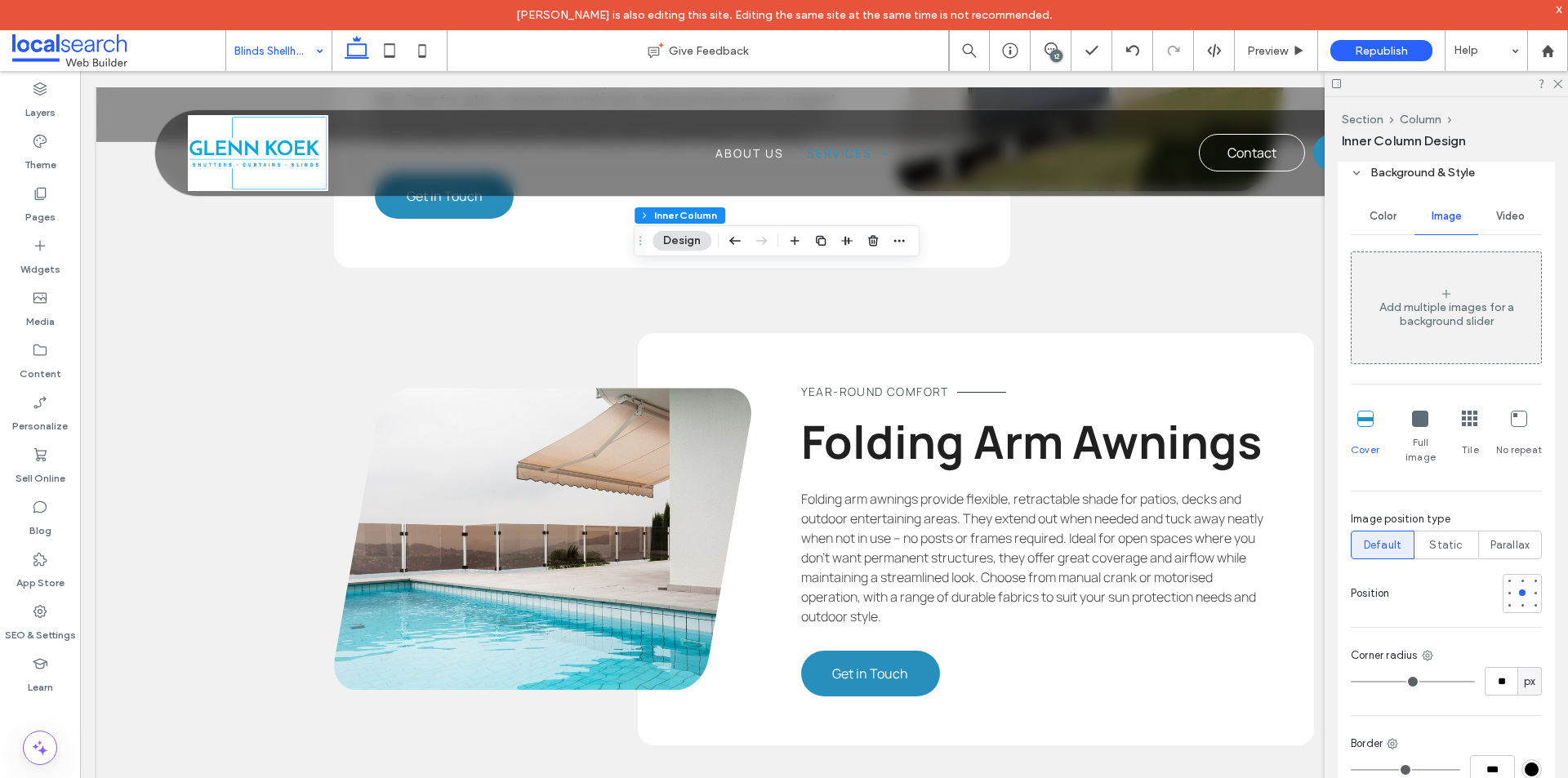
scroll to position [1085, 0]
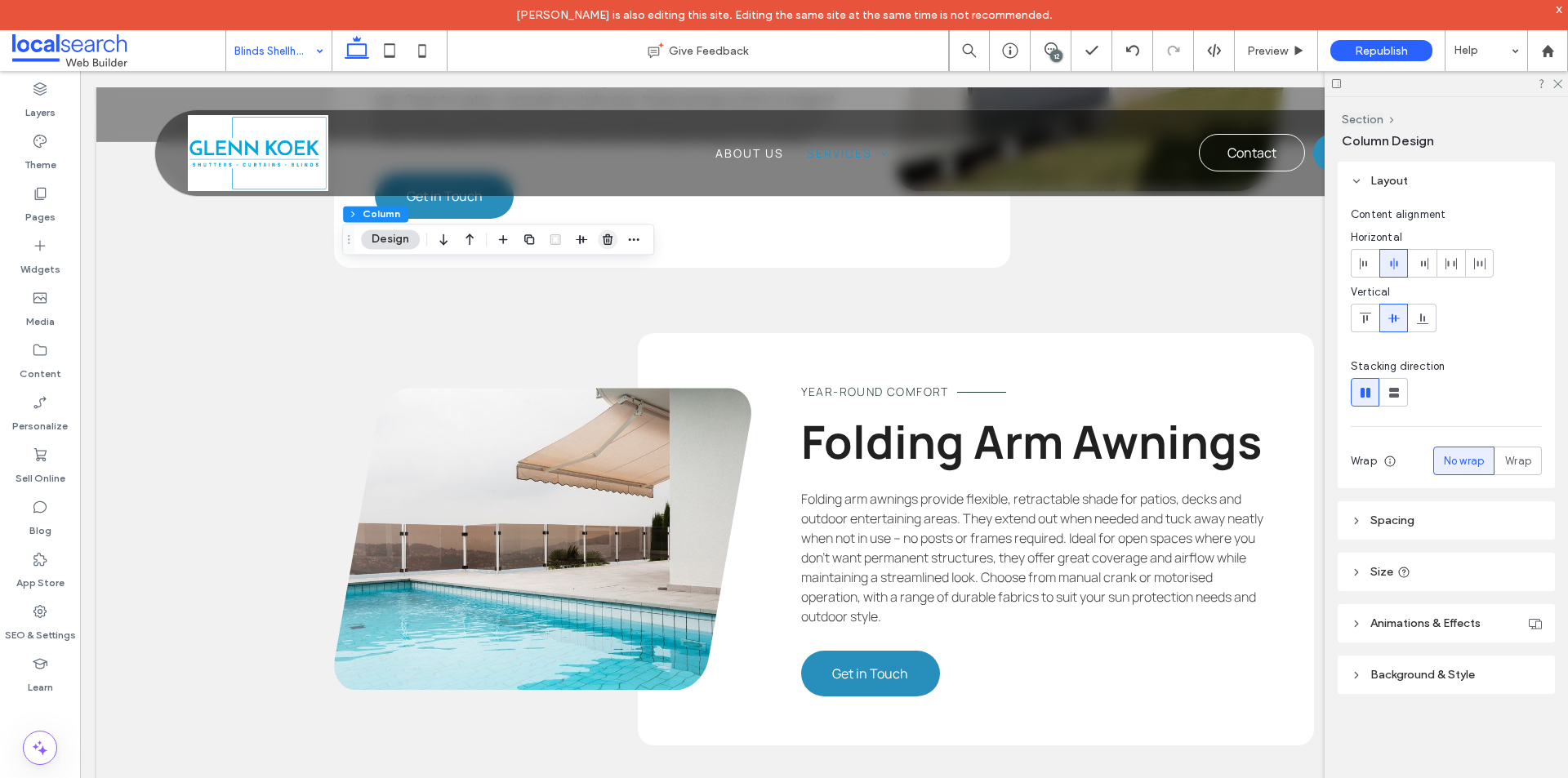
click at [605, 234] on icon "button" at bounding box center [607, 239] width 13 height 13
click at [537, 261] on span "button" at bounding box center [529, 264] width 20 height 20
click at [472, 263] on icon "button" at bounding box center [469, 263] width 20 height 30
click at [472, 403] on icon "button" at bounding box center [469, 402] width 20 height 30
click at [445, 217] on icon "button" at bounding box center [443, 214] width 20 height 30
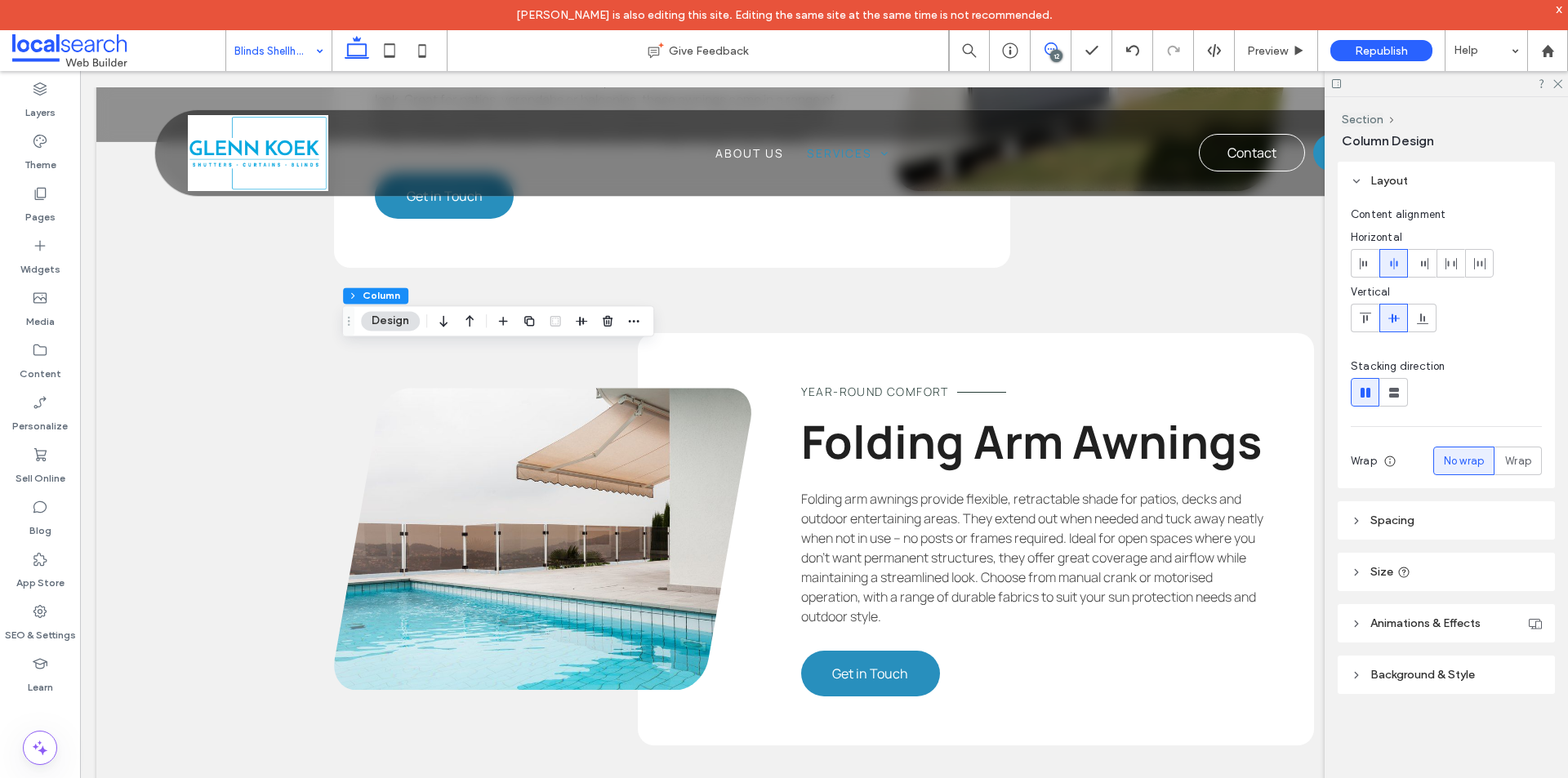
click at [1051, 45] on icon at bounding box center [1050, 48] width 13 height 13
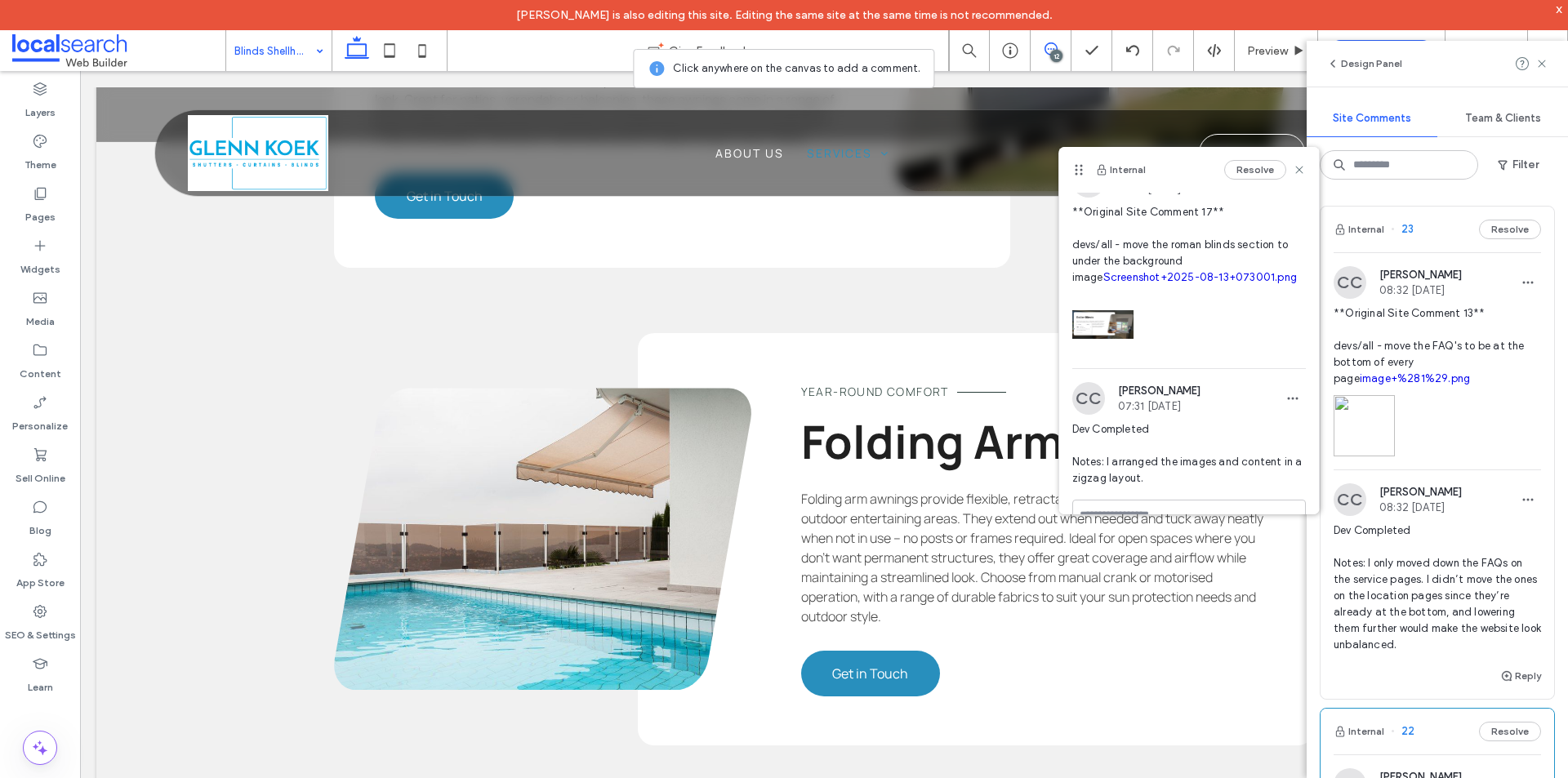
scroll to position [0, 0]
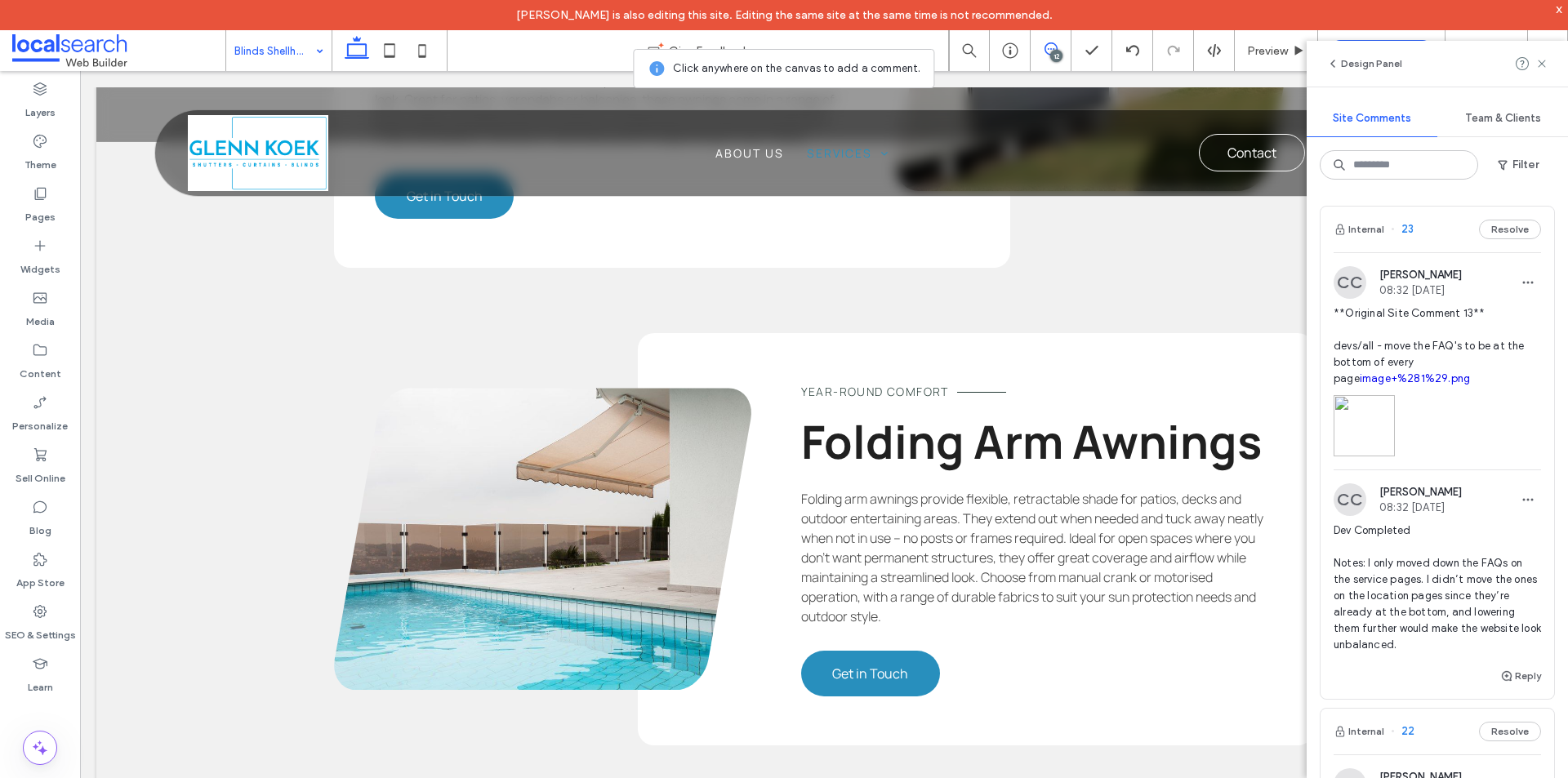
click at [1051, 44] on icon at bounding box center [1050, 48] width 13 height 13
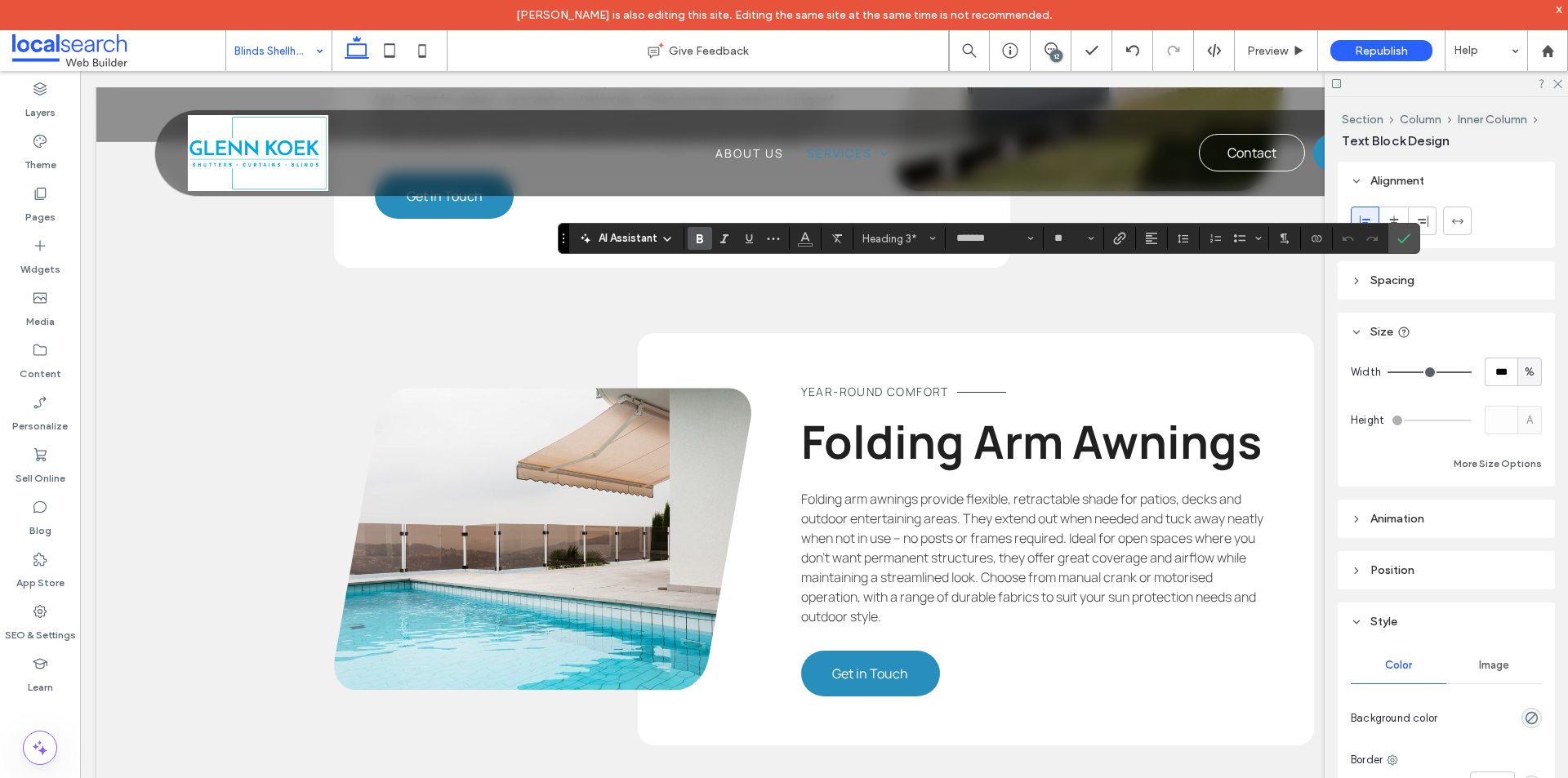
type input "**"
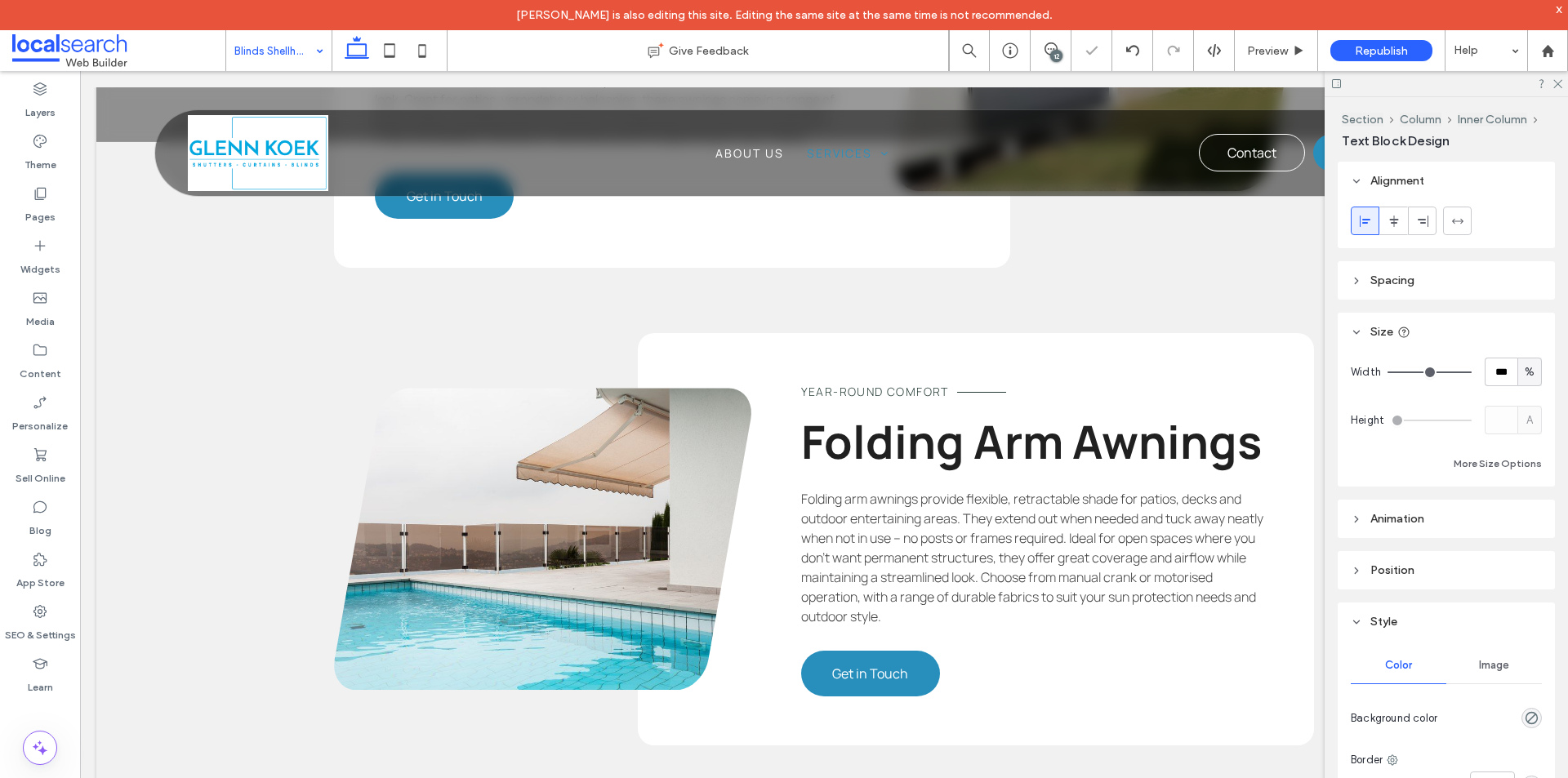
type input "*******"
type input "**"
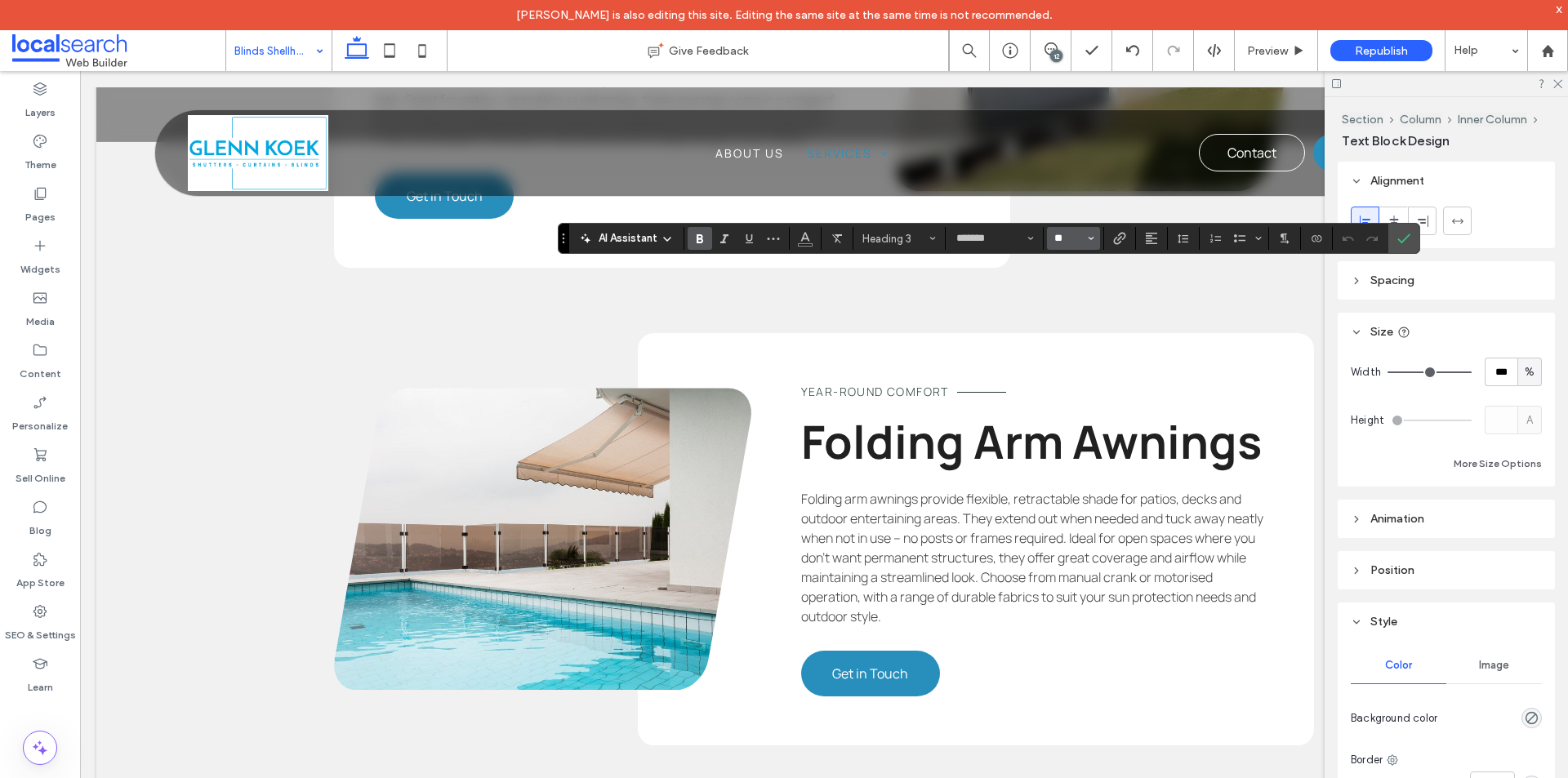
click at [1058, 238] on input "**" at bounding box center [1068, 238] width 32 height 13
type input "**"
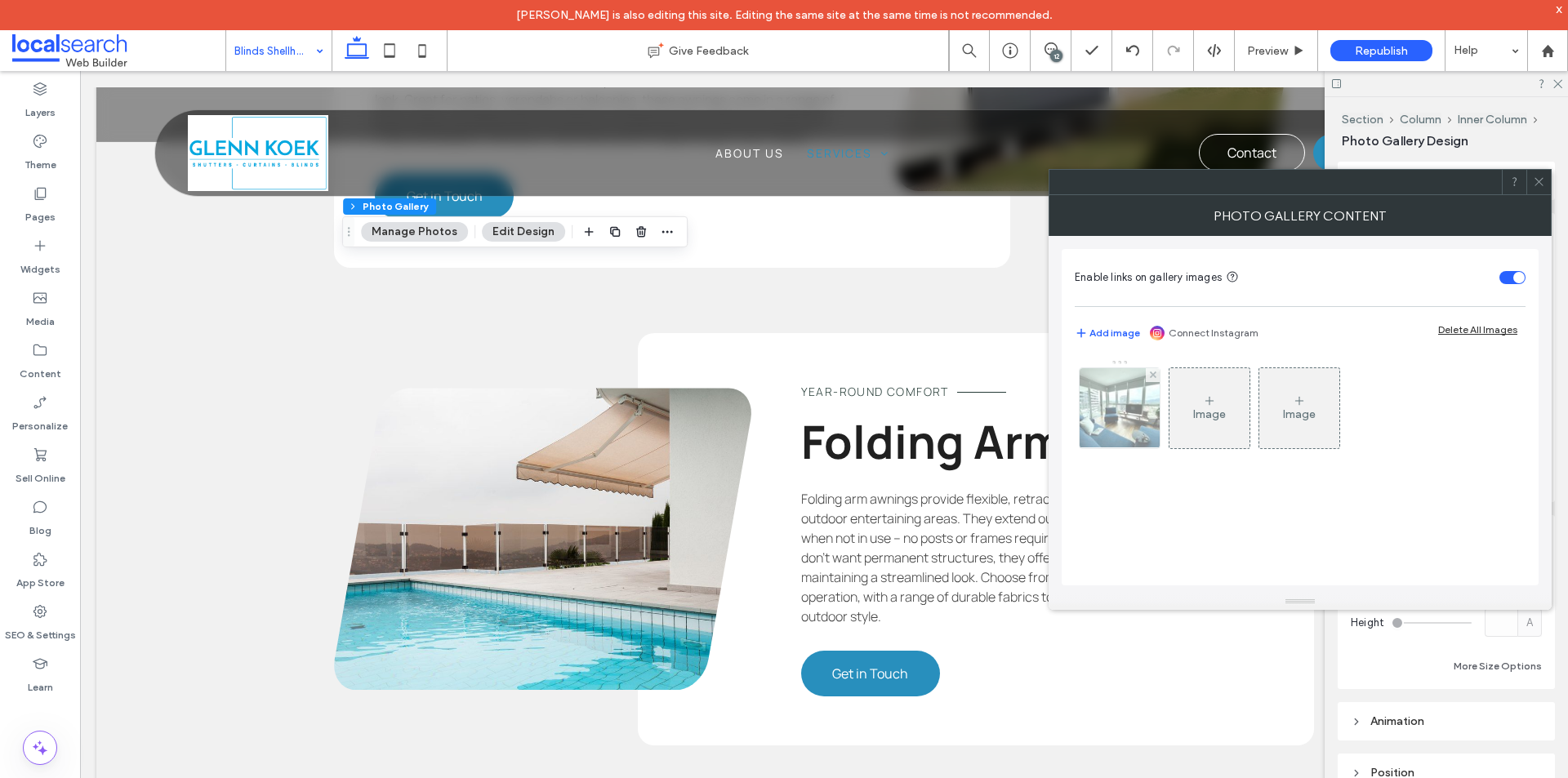
click at [1106, 410] on img at bounding box center [1119, 407] width 107 height 80
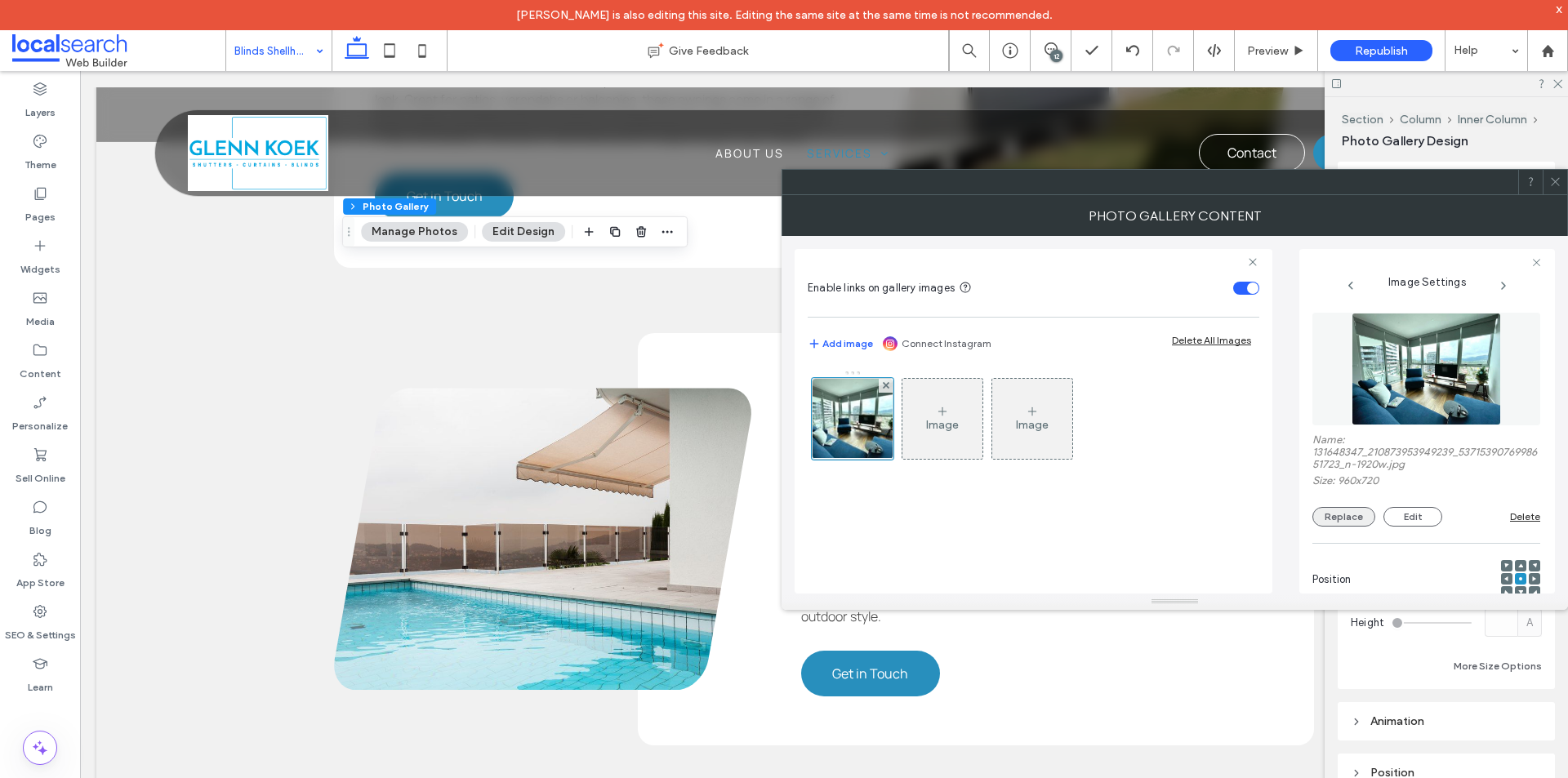
click at [1334, 517] on button "Replace" at bounding box center [1343, 517] width 63 height 20
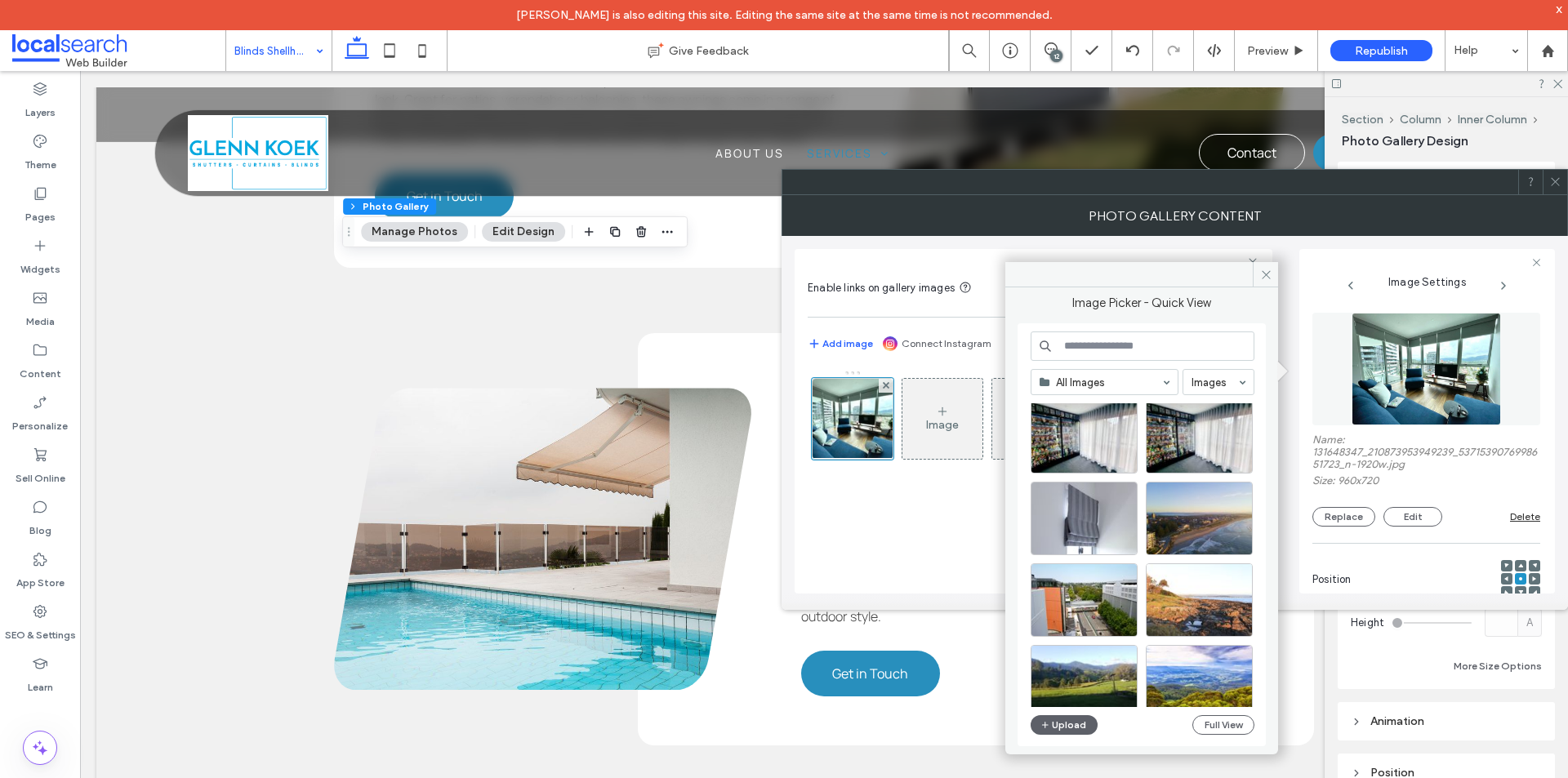
scroll to position [2088, 0]
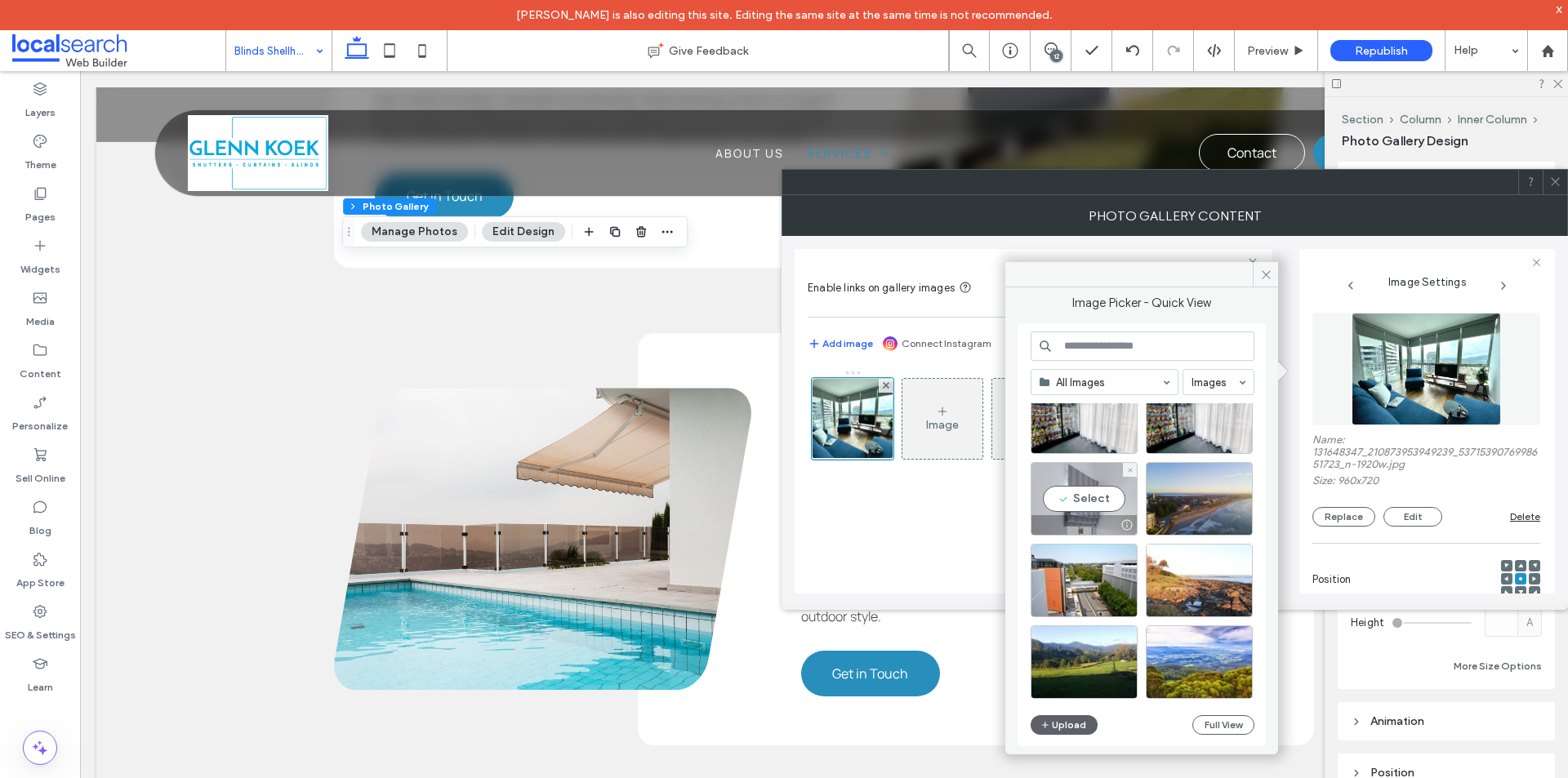
click at [1098, 495] on div "Select" at bounding box center [1084, 499] width 107 height 73
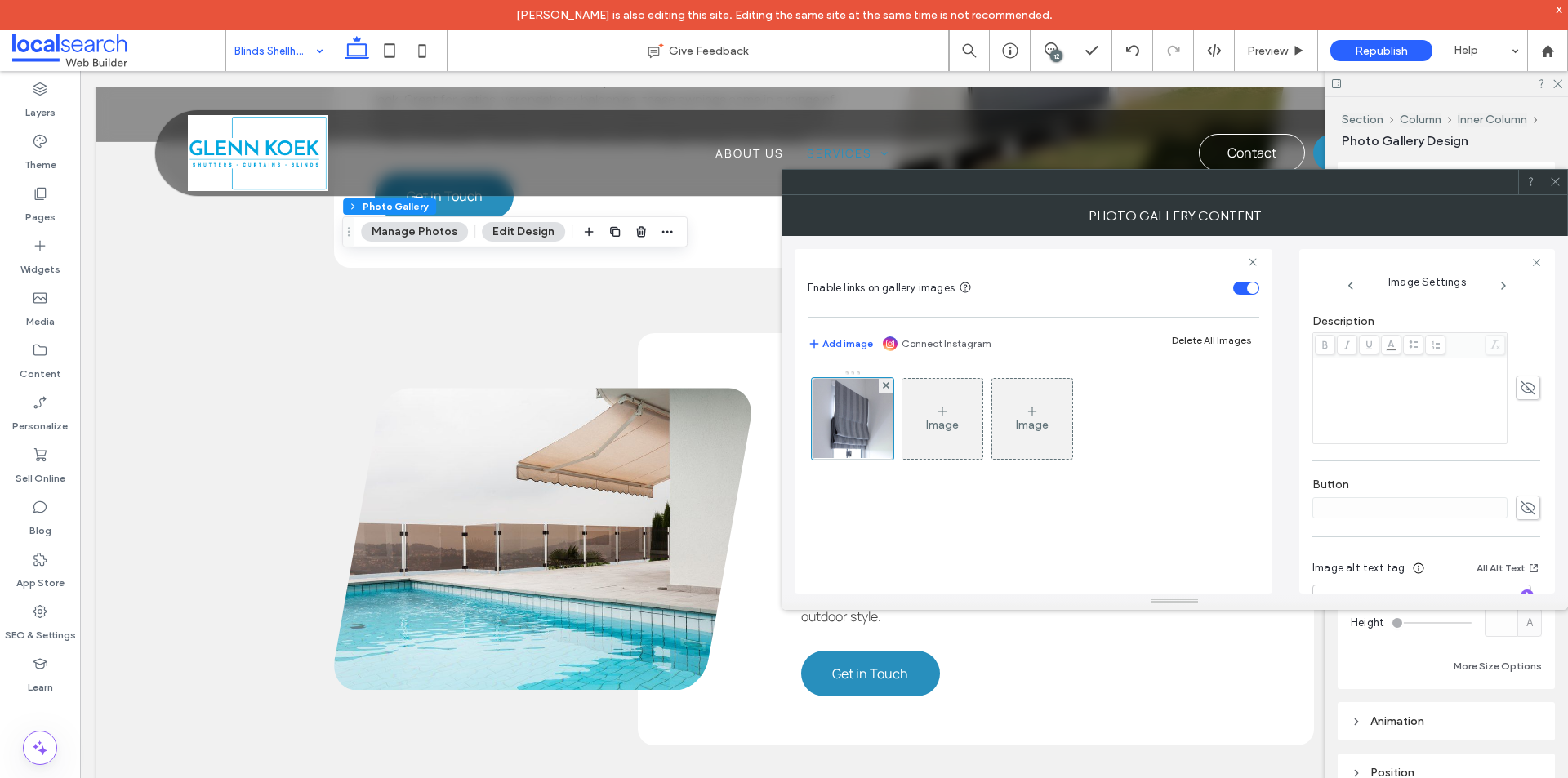
scroll to position [515, 0]
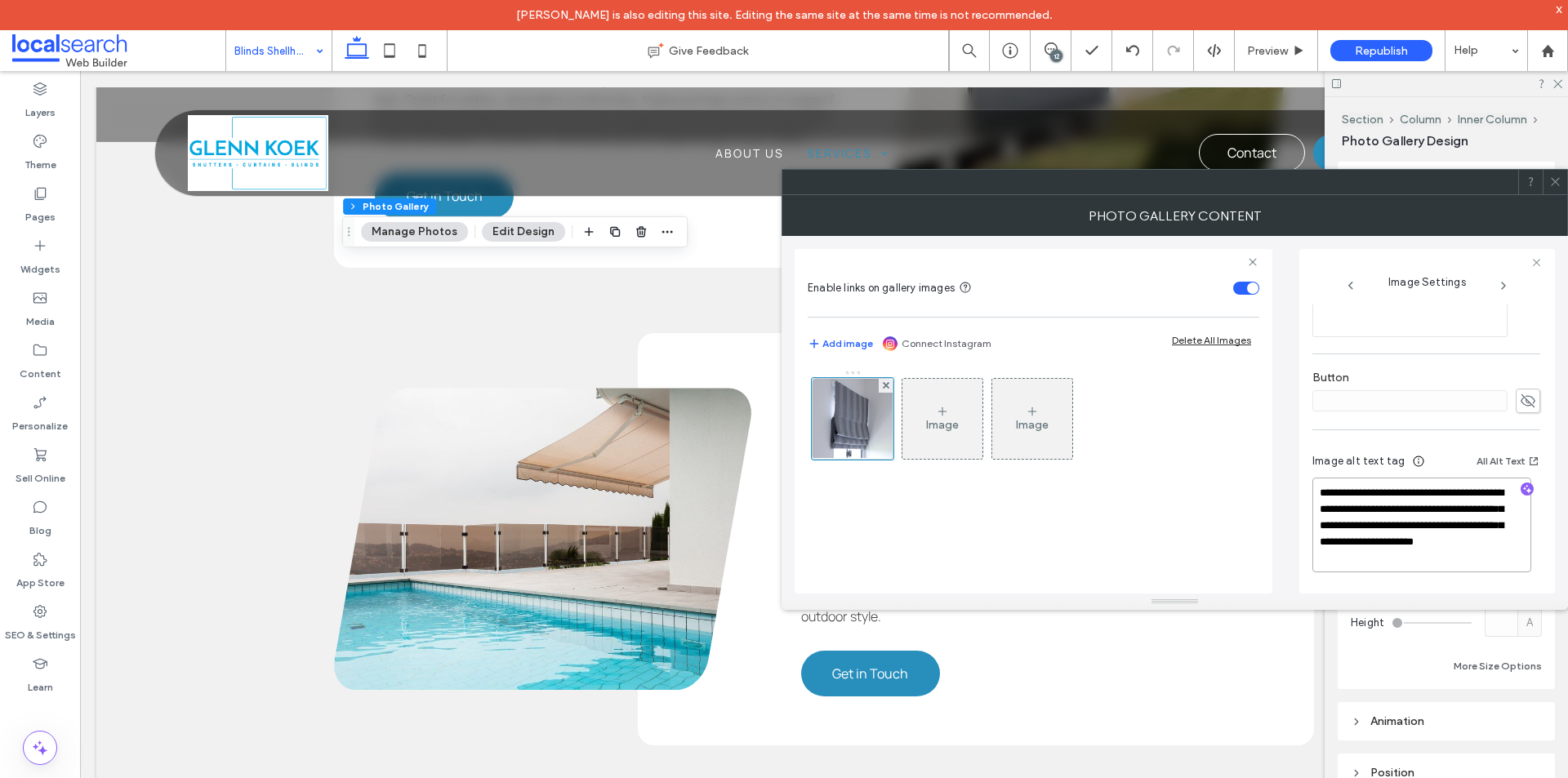
drag, startPoint x: 1455, startPoint y: 560, endPoint x: 1452, endPoint y: 526, distance: 34.1
click at [1452, 526] on textarea "**********" at bounding box center [1421, 525] width 218 height 95
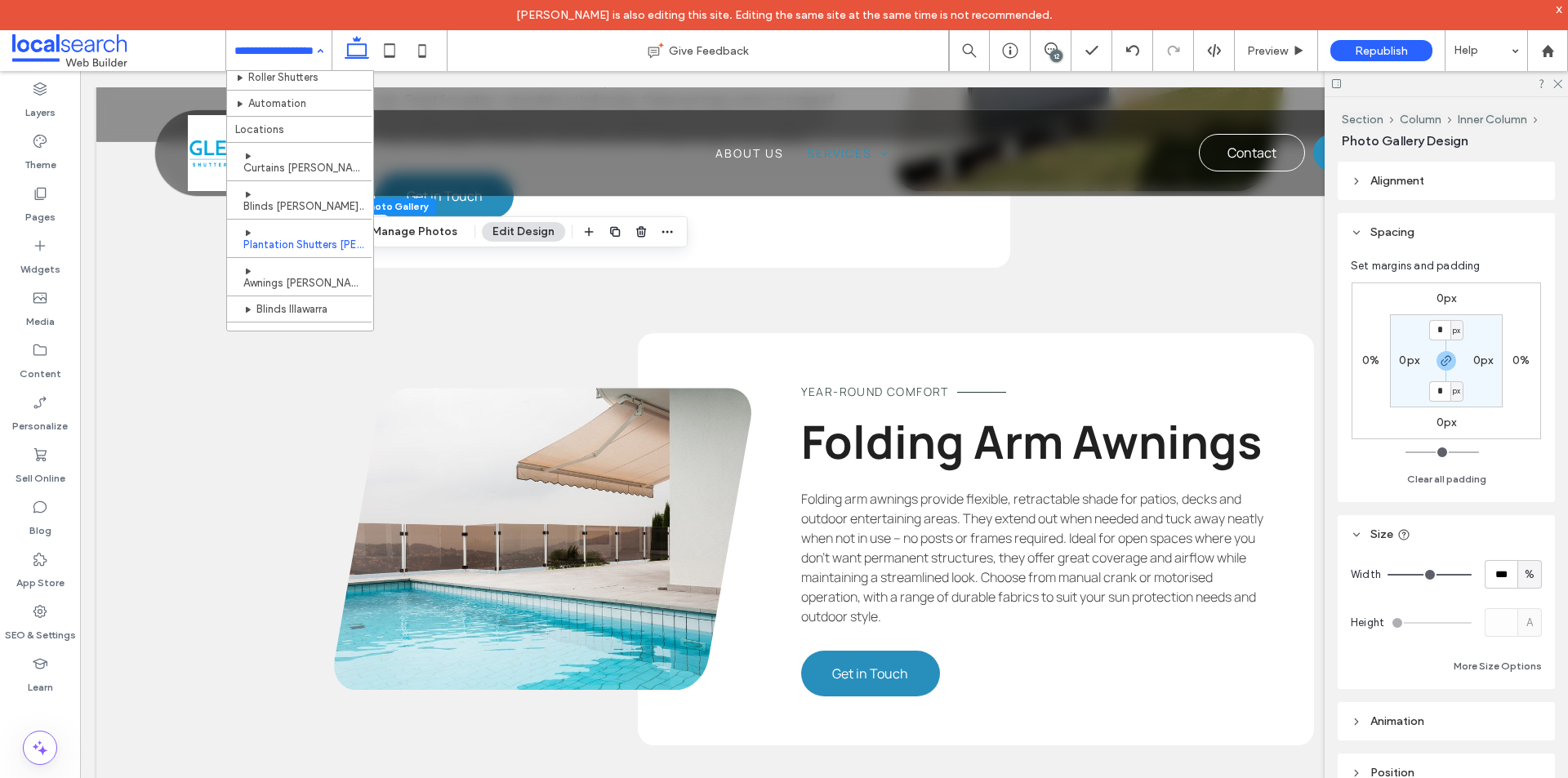
scroll to position [244, 0]
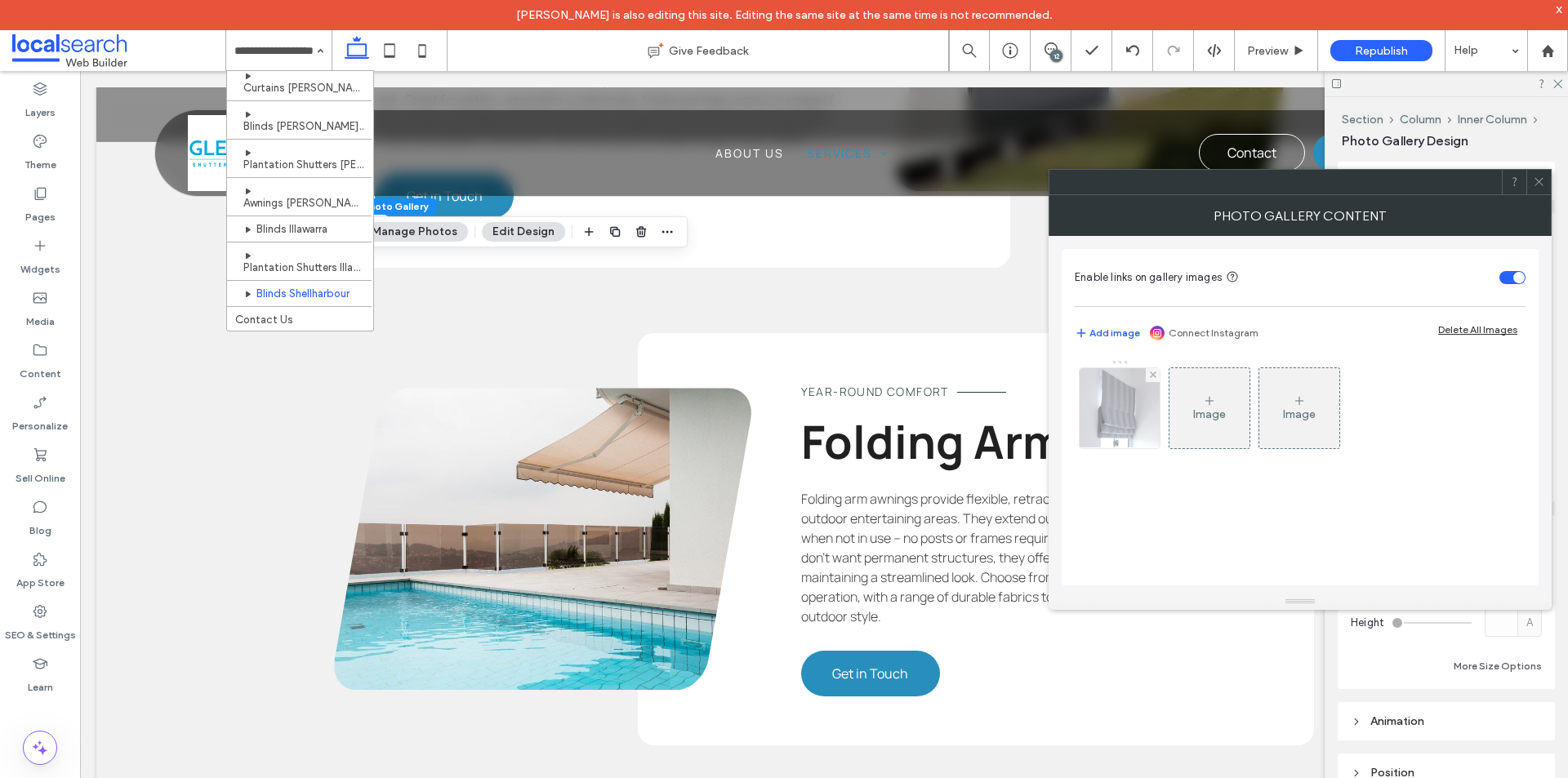
click at [1131, 427] on img at bounding box center [1120, 407] width 120 height 80
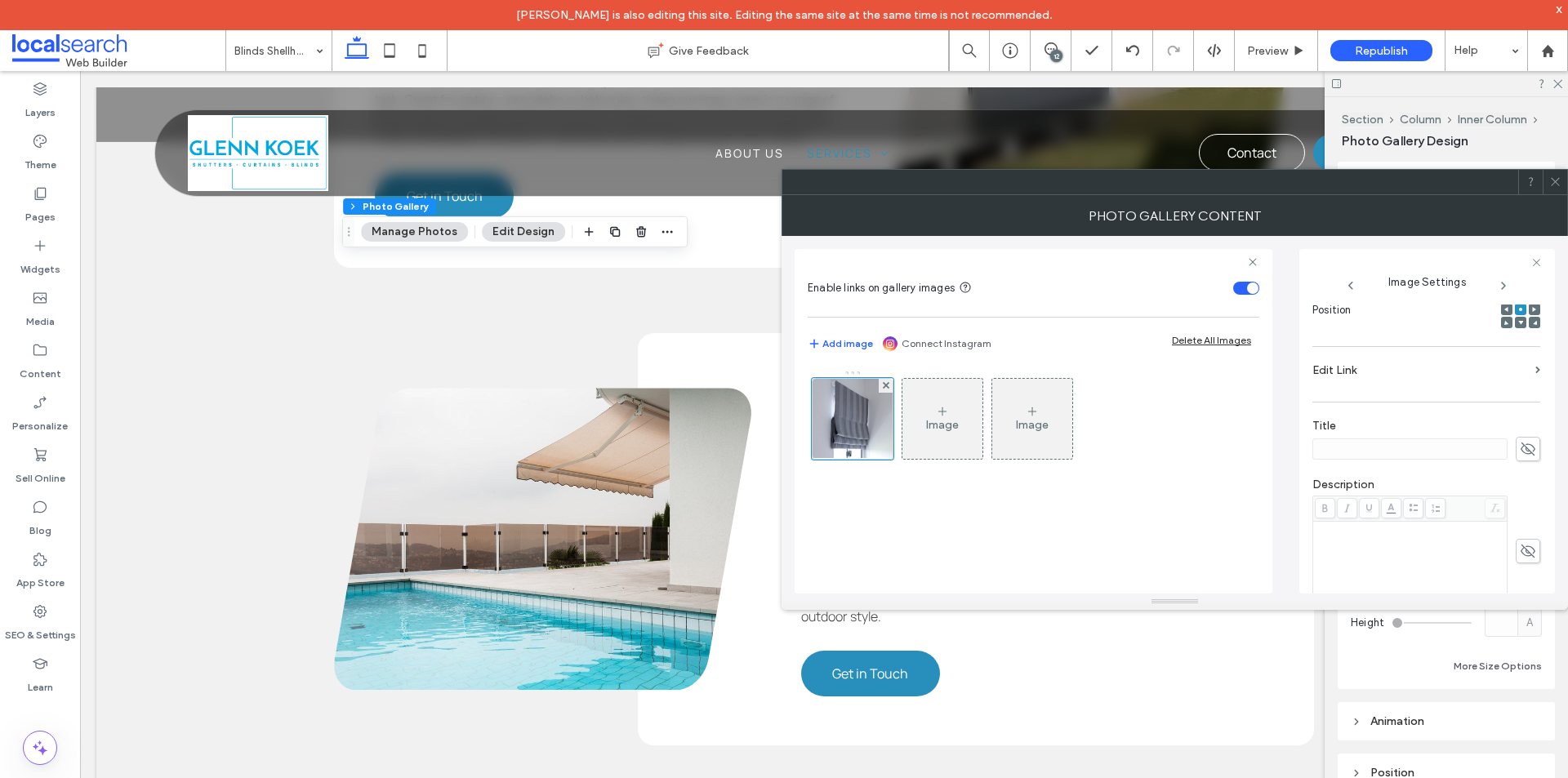
scroll to position [515, 0]
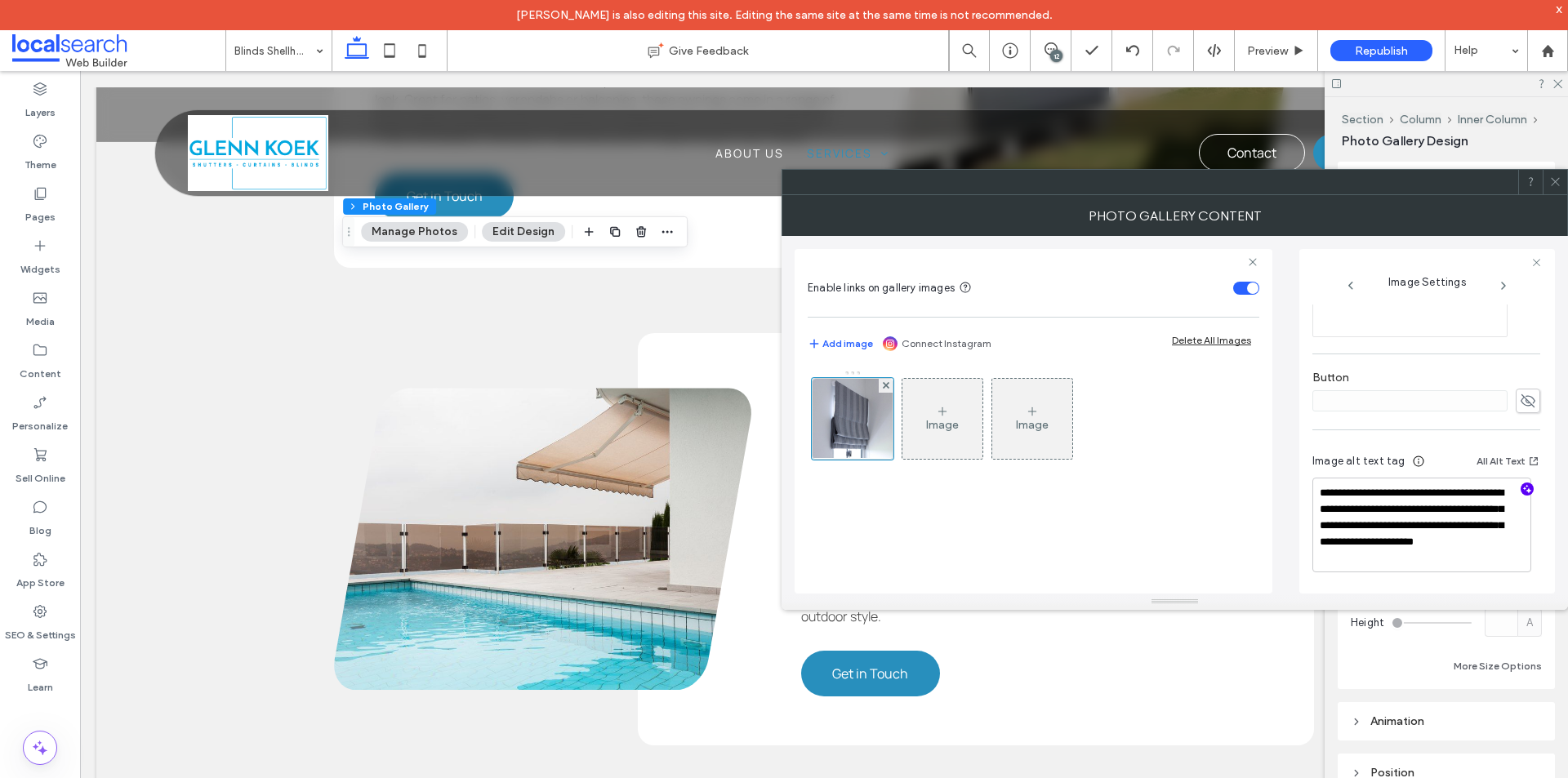
click at [1523, 490] on use "button" at bounding box center [1528, 489] width 9 height 9
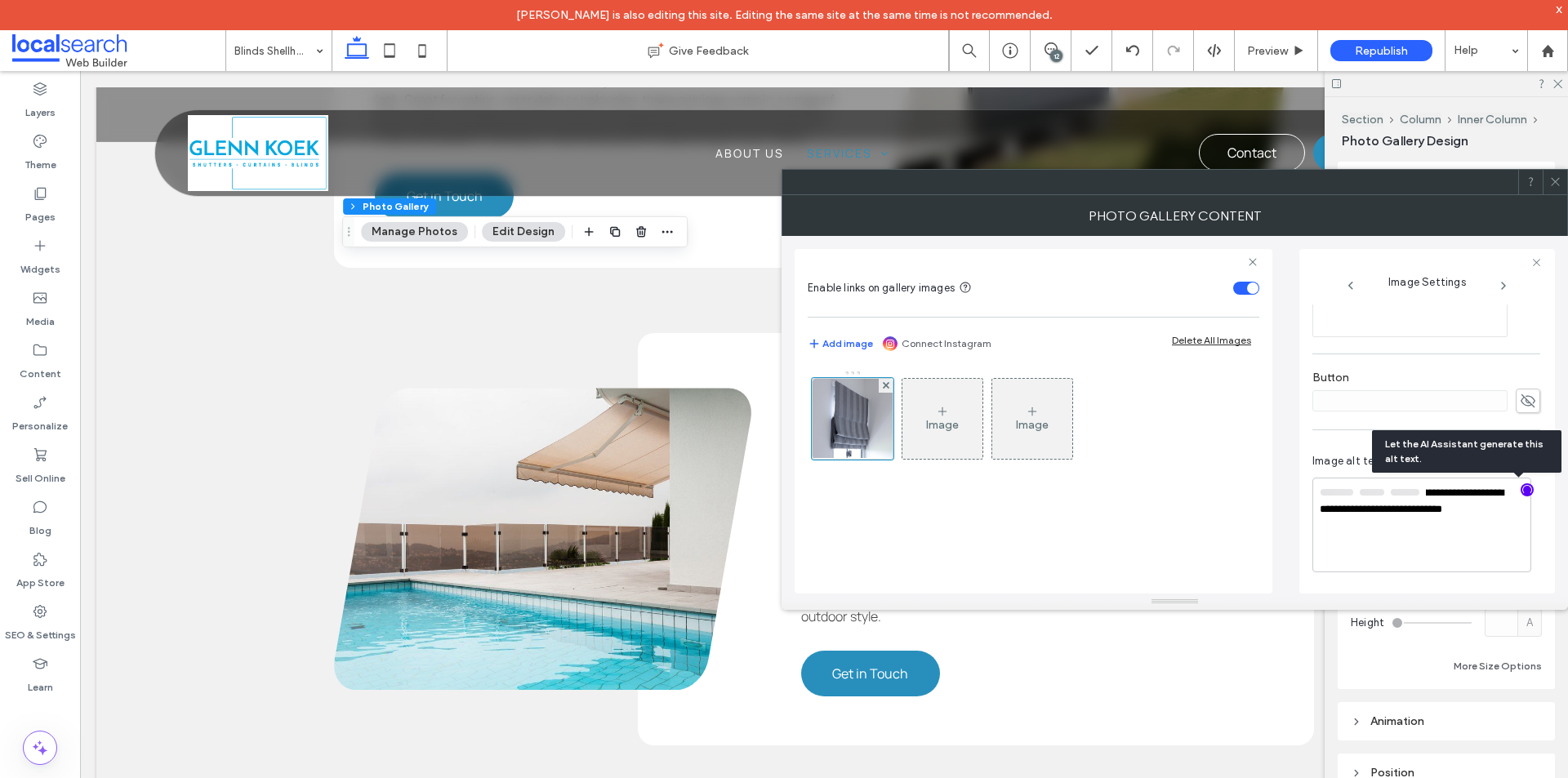
scroll to position [514, 0]
click at [1392, 526] on textarea "**********" at bounding box center [1421, 526] width 218 height 93
drag, startPoint x: 1392, startPoint y: 526, endPoint x: 1345, endPoint y: 495, distance: 56.3
click at [1345, 495] on textarea "**********" at bounding box center [1421, 526] width 218 height 91
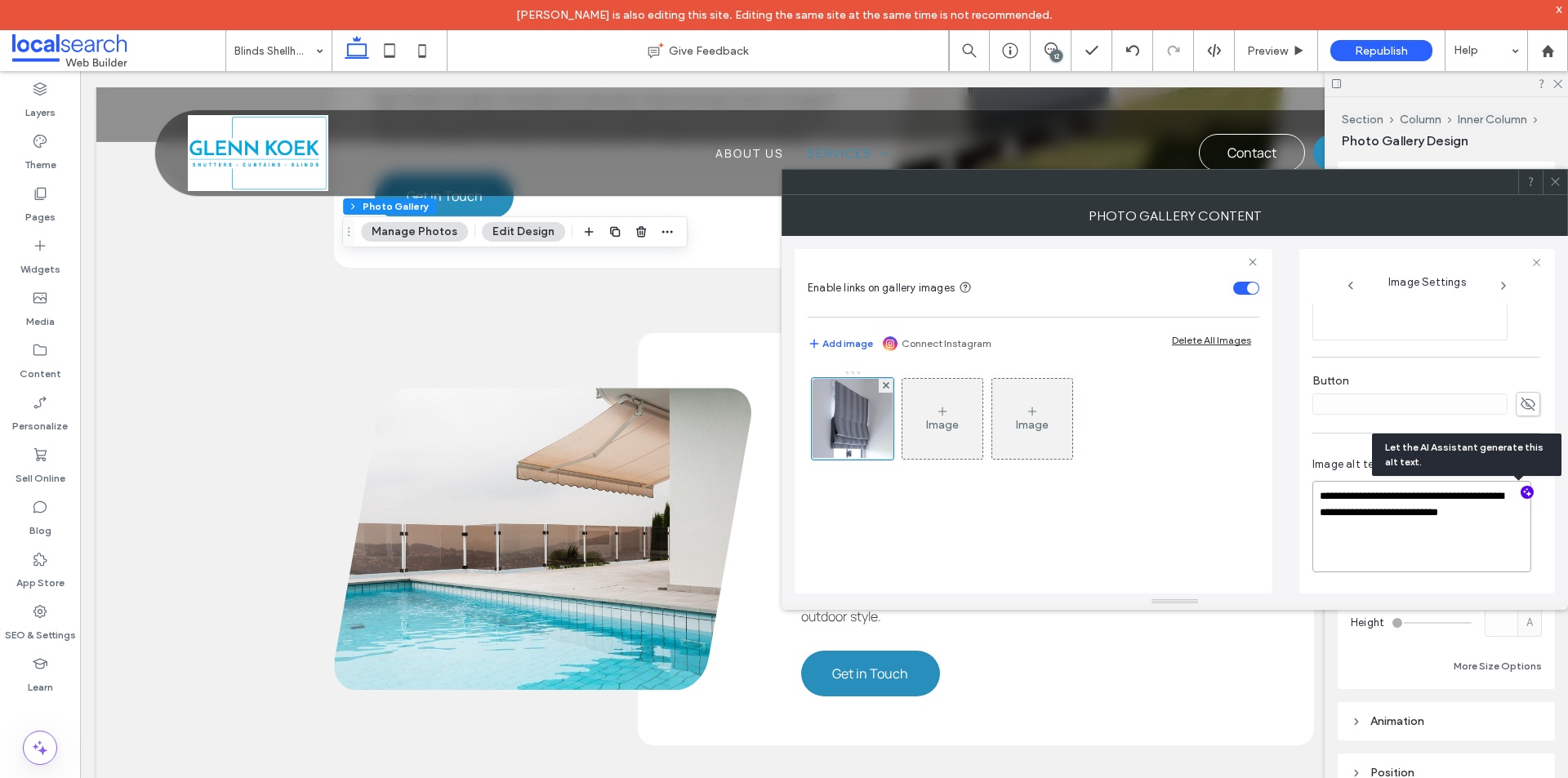
click at [1357, 529] on textarea "**********" at bounding box center [1421, 526] width 218 height 91
paste textarea "**********"
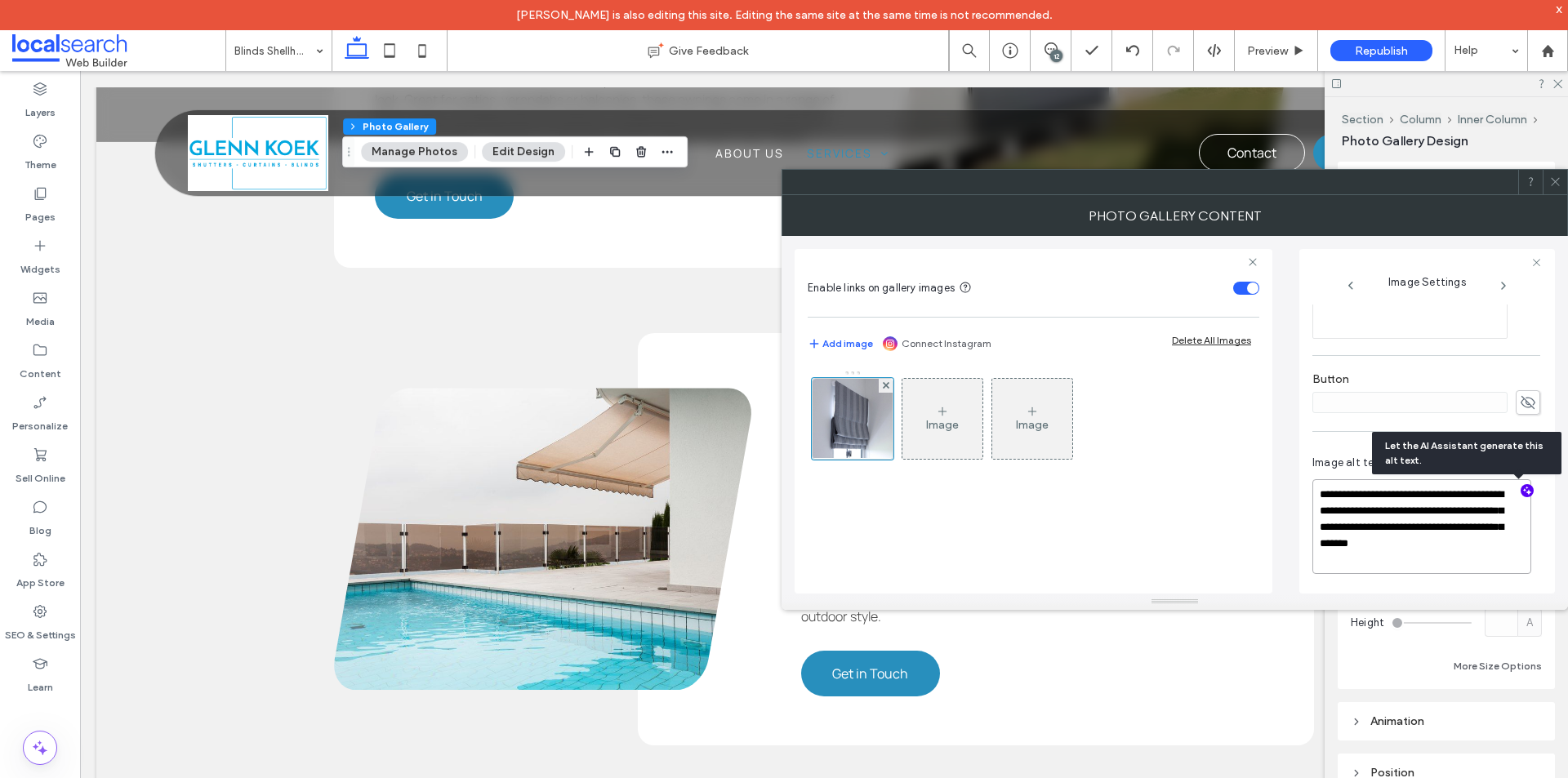
type textarea "**********"
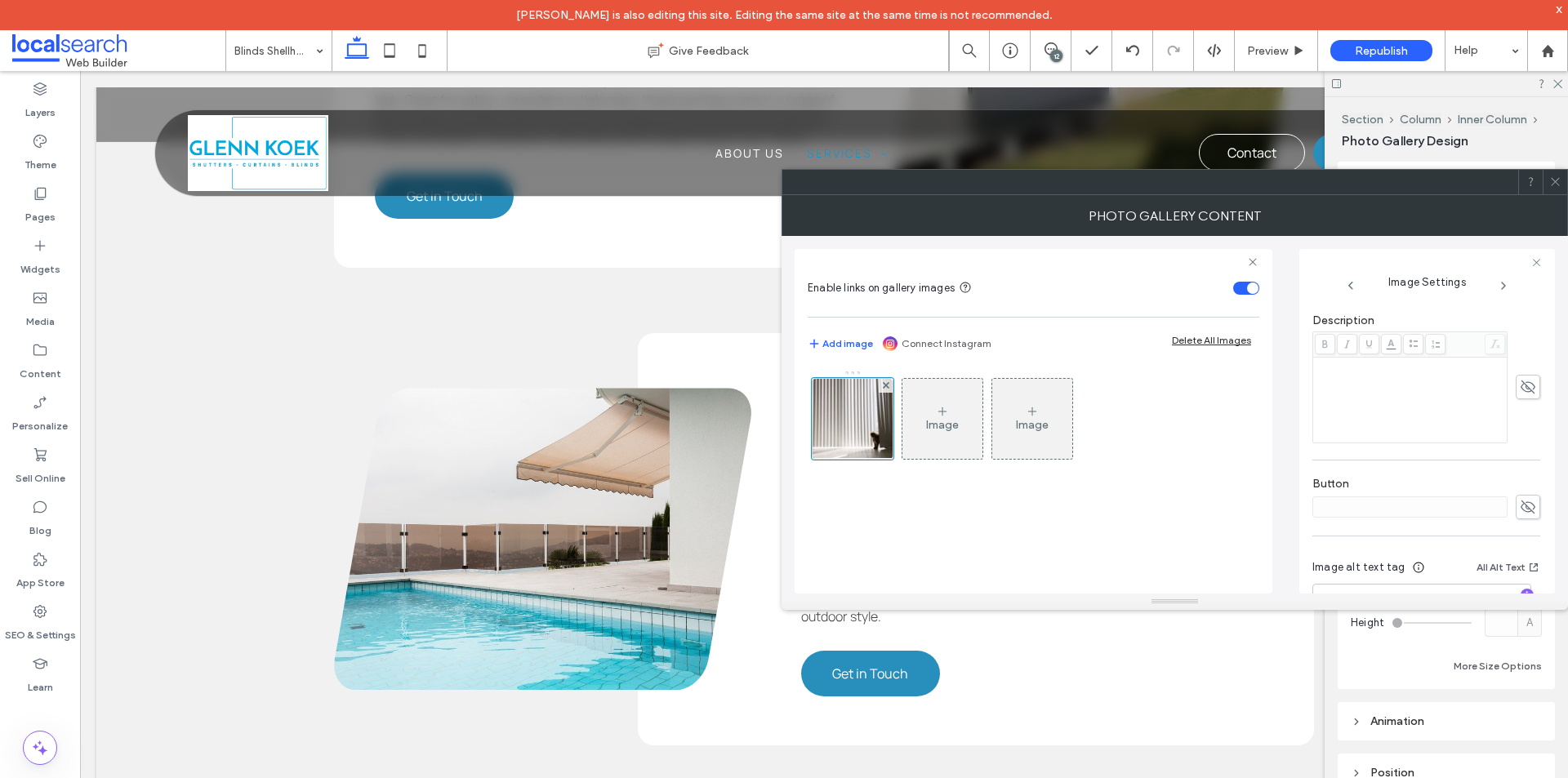
scroll to position [532, 0]
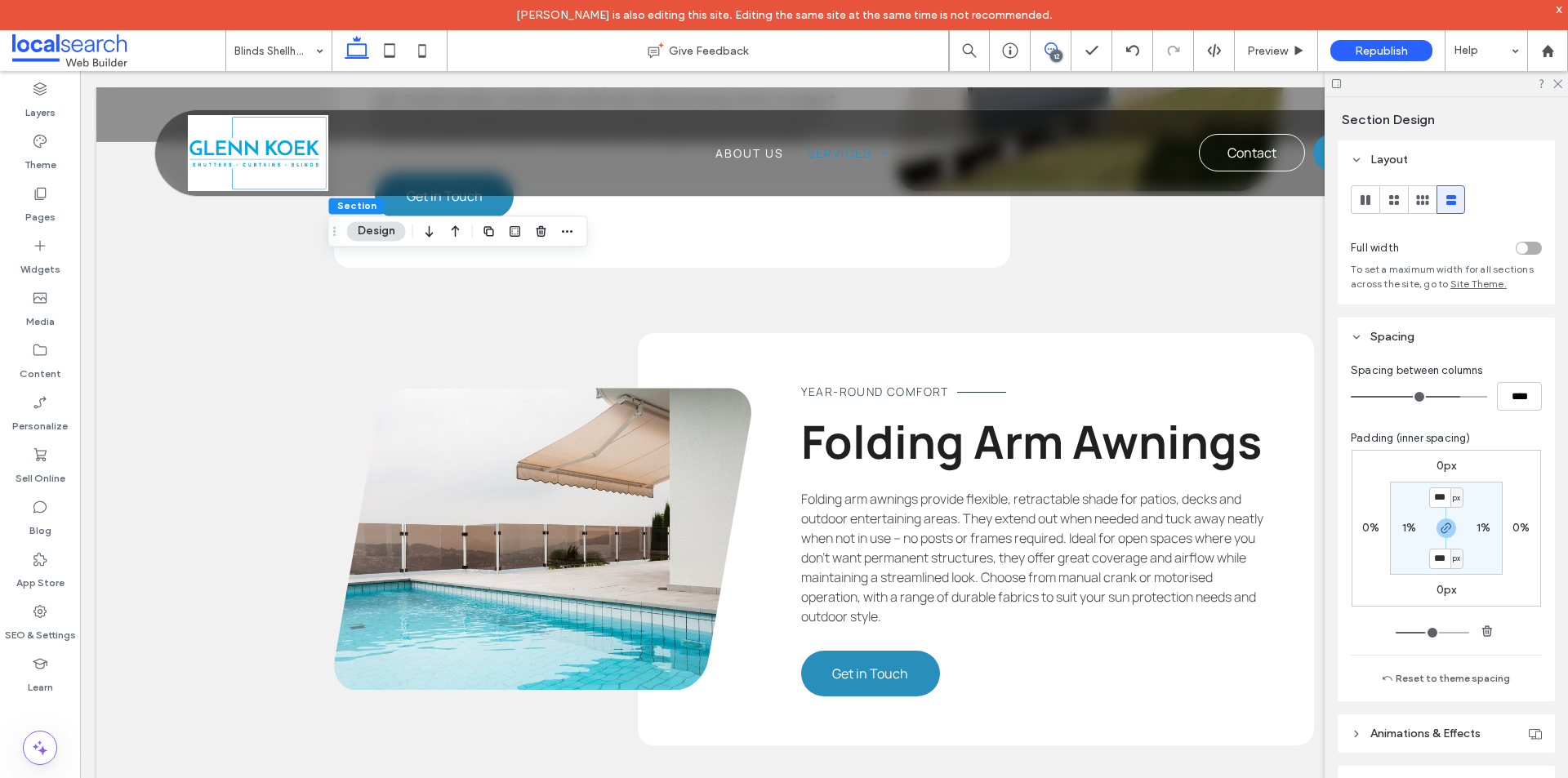
click at [1054, 47] on icon at bounding box center [1050, 48] width 13 height 13
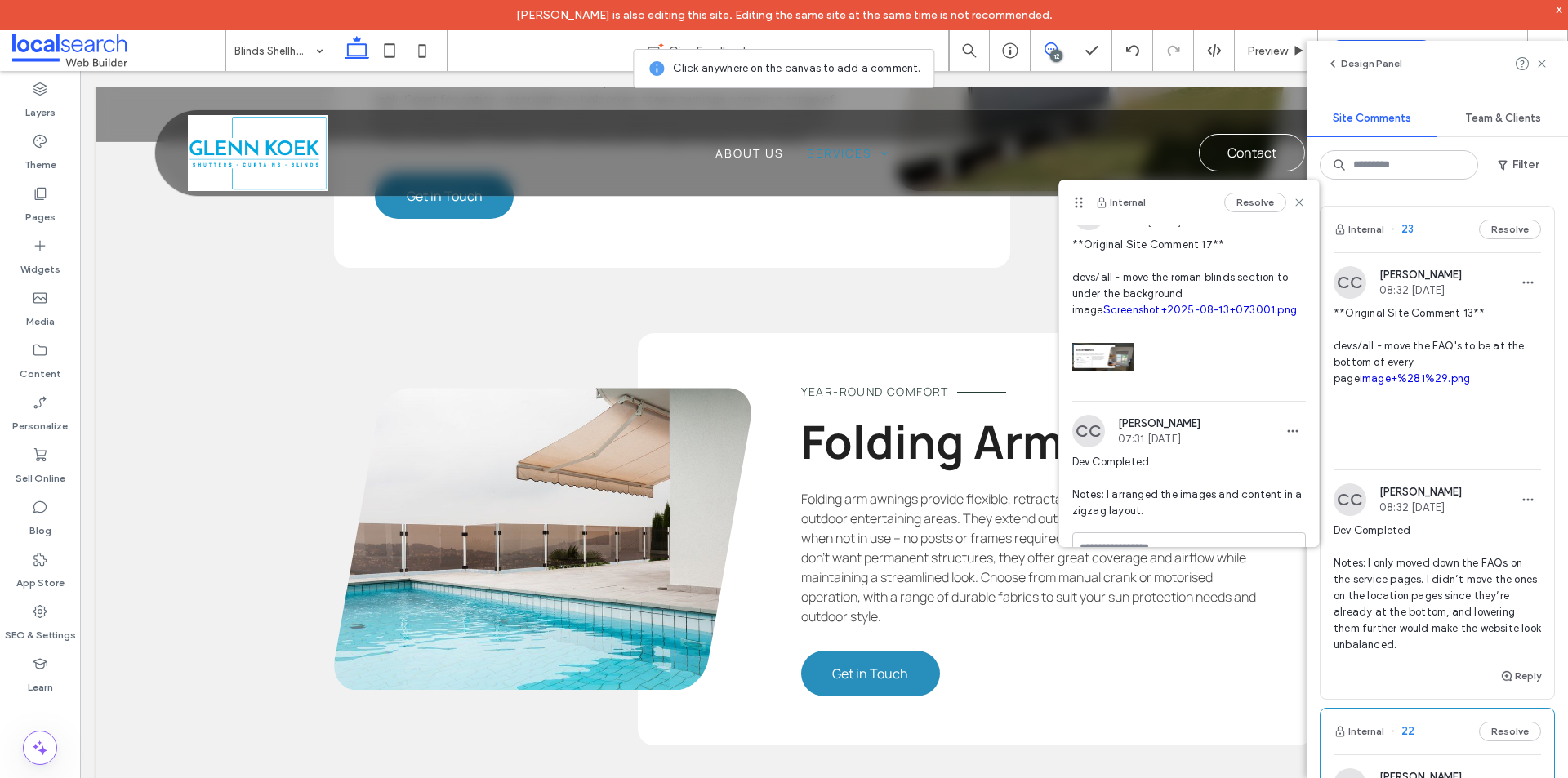
scroll to position [0, 0]
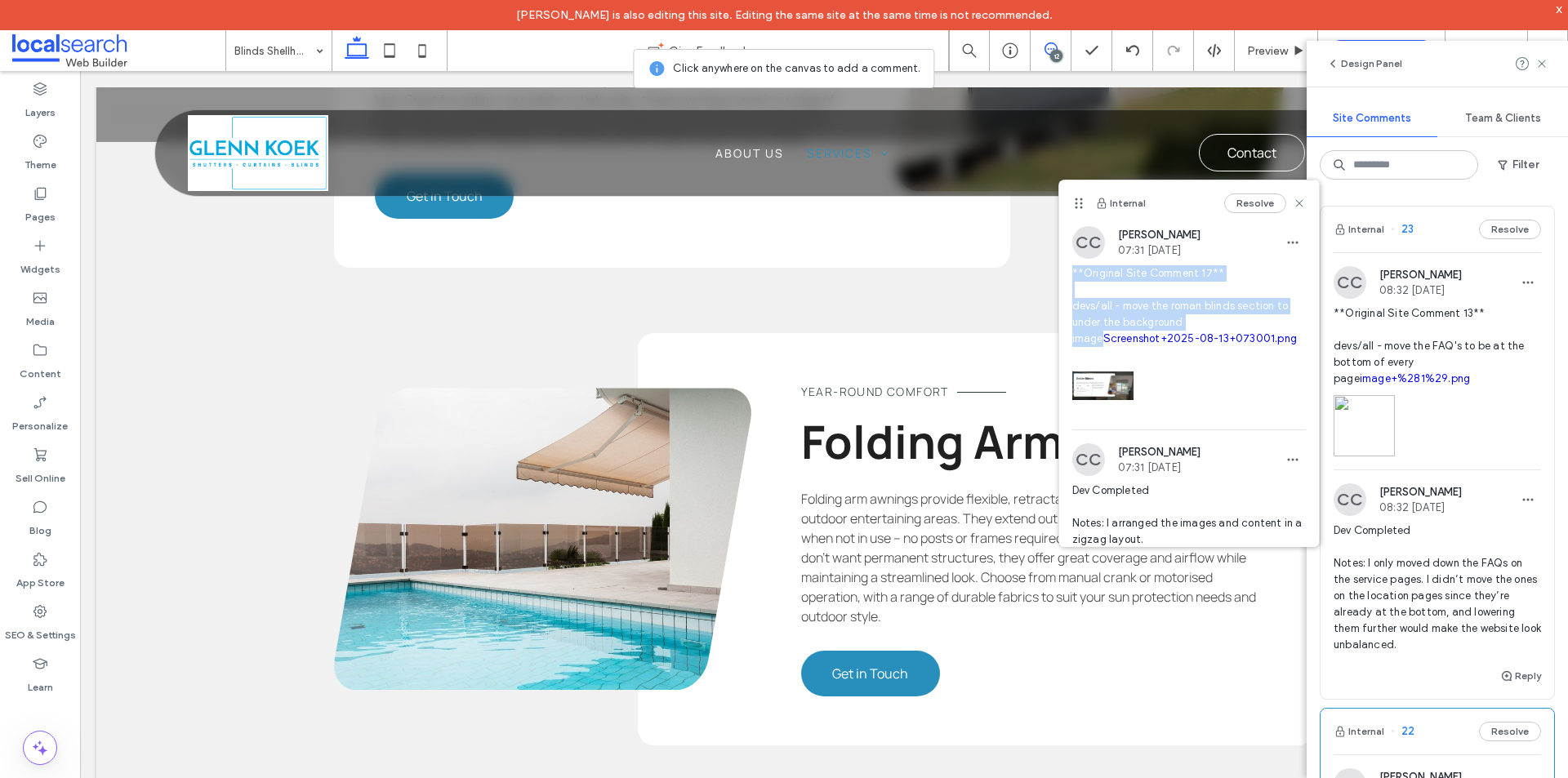
drag, startPoint x: 1070, startPoint y: 273, endPoint x: 1219, endPoint y: 320, distance: 156.2
click at [1219, 320] on div "CC Clarence Cabiles 07:31 Aug 13 2025 **Original Site Comment 17** devs/all - m…" at bounding box center [1189, 328] width 260 height 203
copy span "**Original Site Comment 17** devs/all - move the roman blinds section to under …"
click at [1116, 339] on link "Screenshot+2025-08-13+073001.png" at bounding box center [1200, 338] width 193 height 13
click at [1286, 456] on icon "button" at bounding box center [1292, 459] width 13 height 13
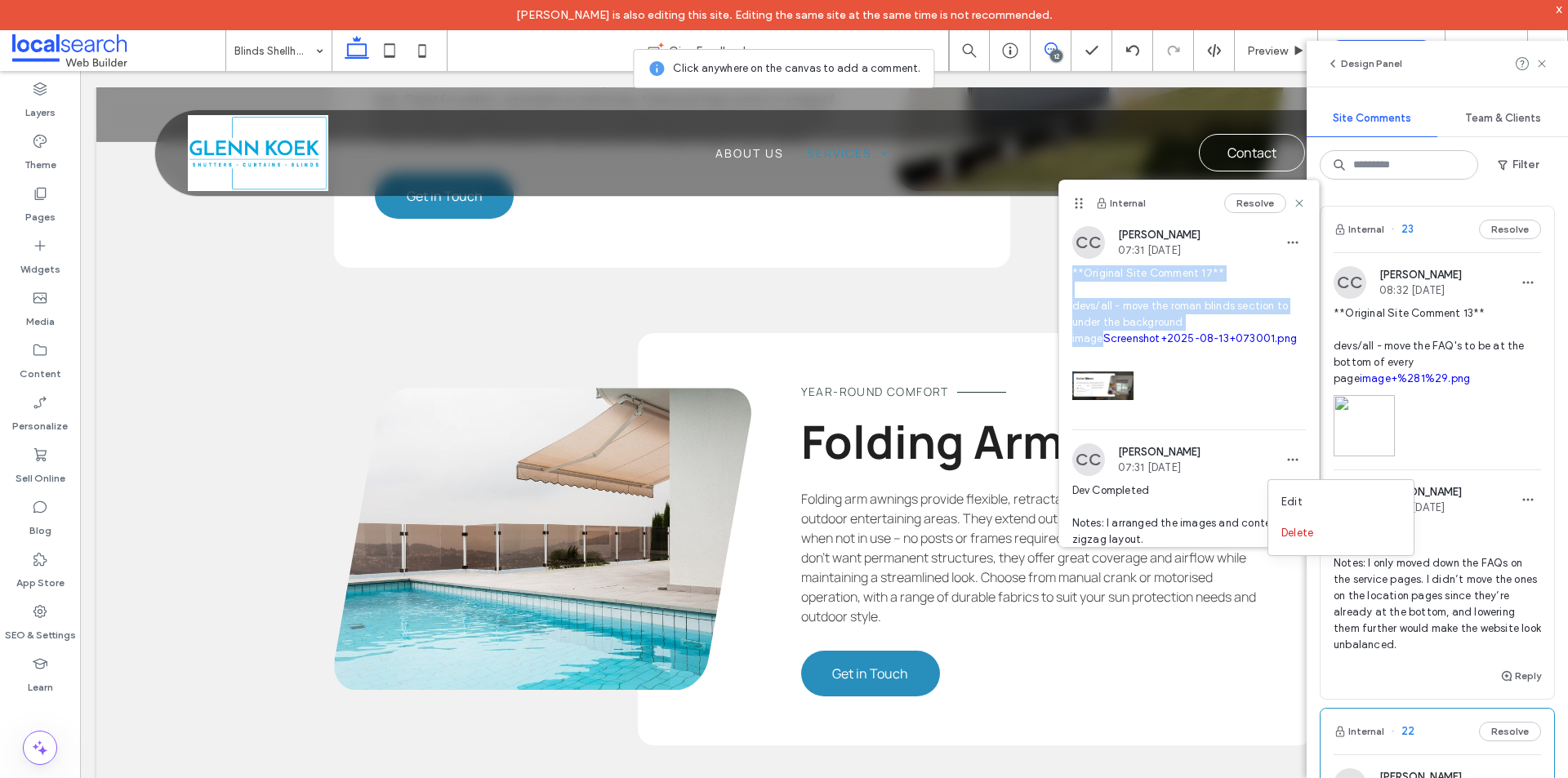
scroll to position [63, 0]
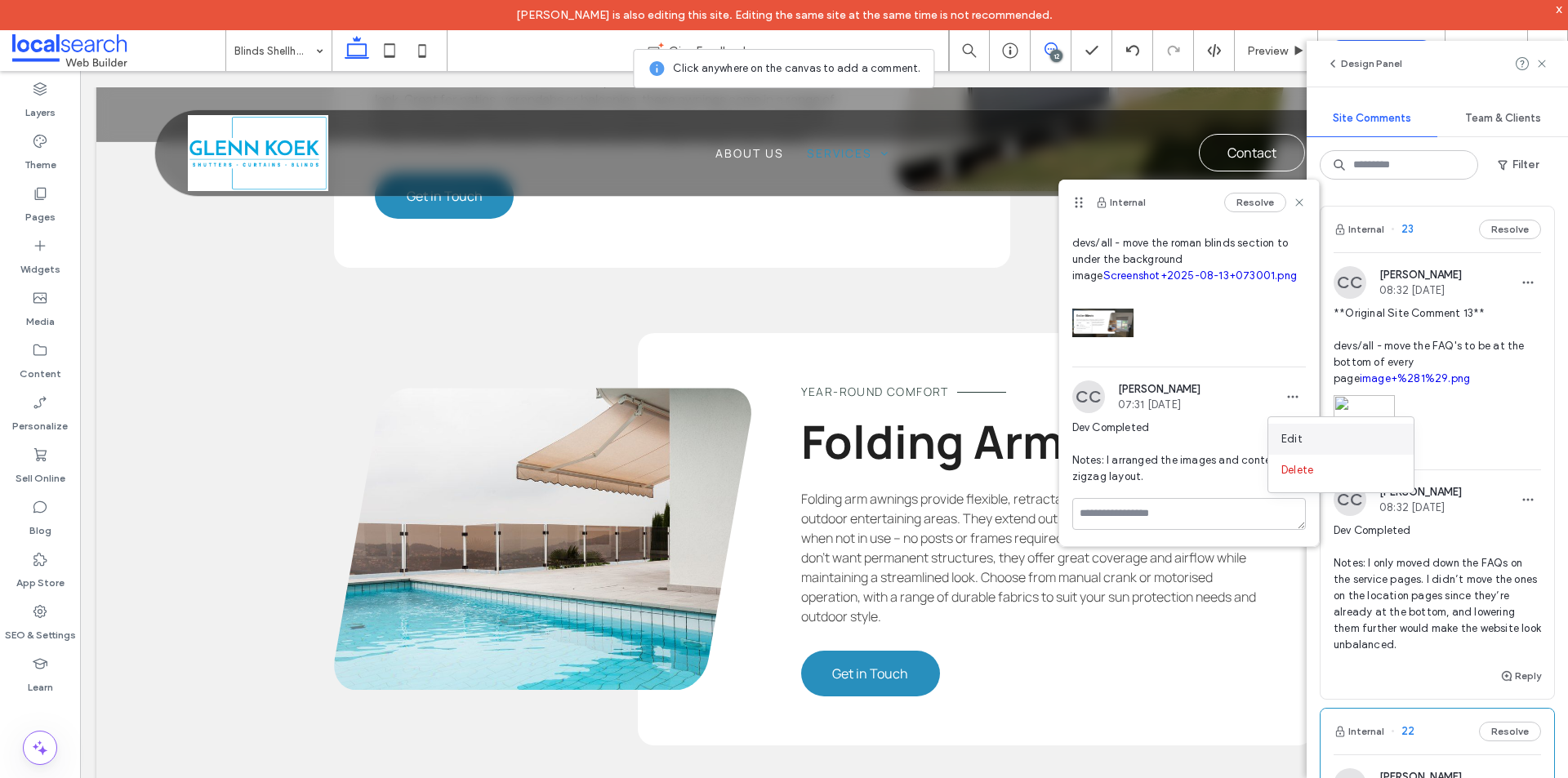
click at [1310, 441] on div "Edit" at bounding box center [1341, 439] width 145 height 31
click at [1193, 507] on textarea "**********" at bounding box center [1182, 477] width 221 height 81
drag, startPoint x: 1189, startPoint y: 505, endPoint x: 1110, endPoint y: 480, distance: 82.9
click at [1110, 480] on textarea "**********" at bounding box center [1182, 477] width 221 height 81
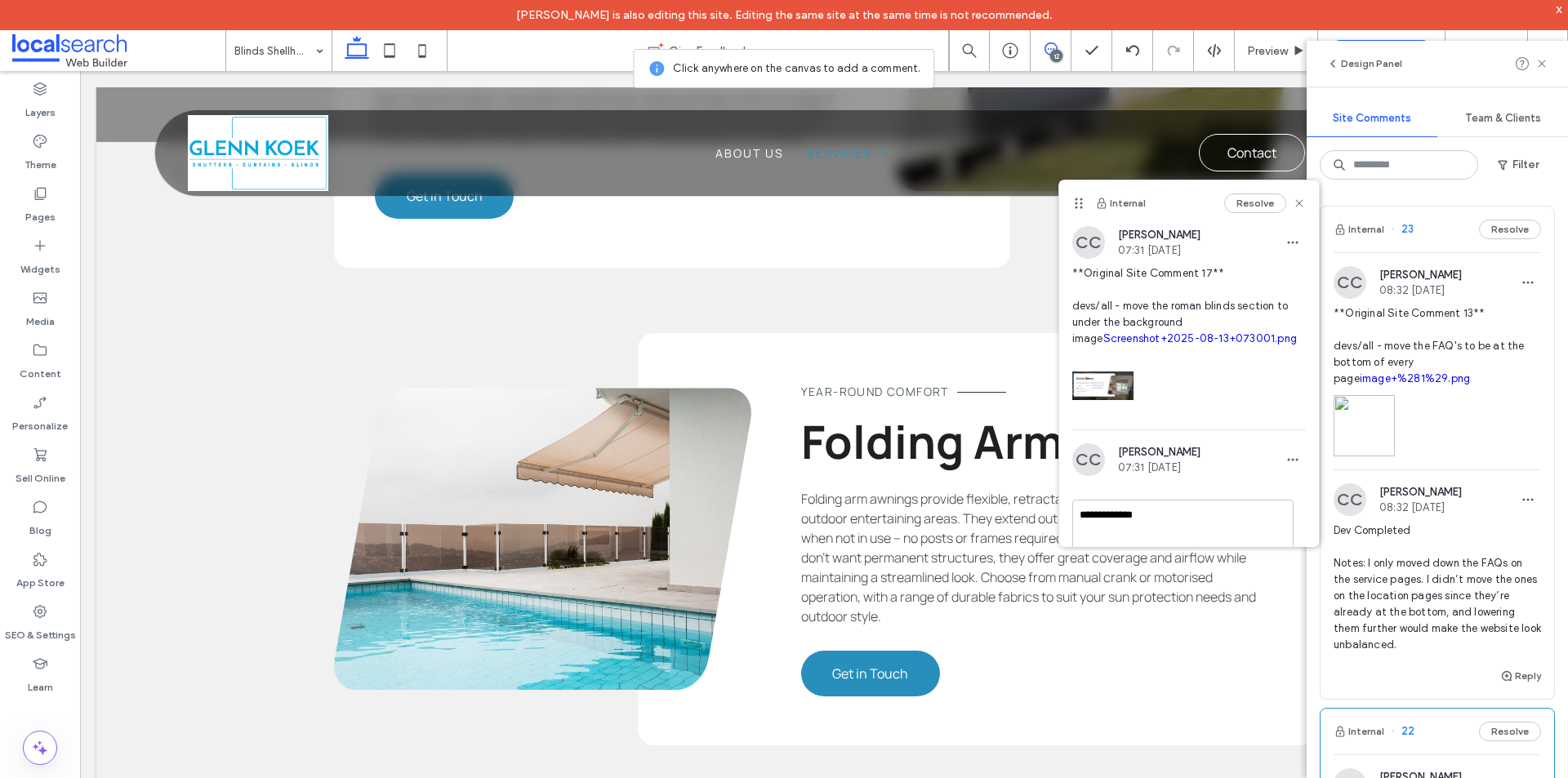
scroll to position [78, 0]
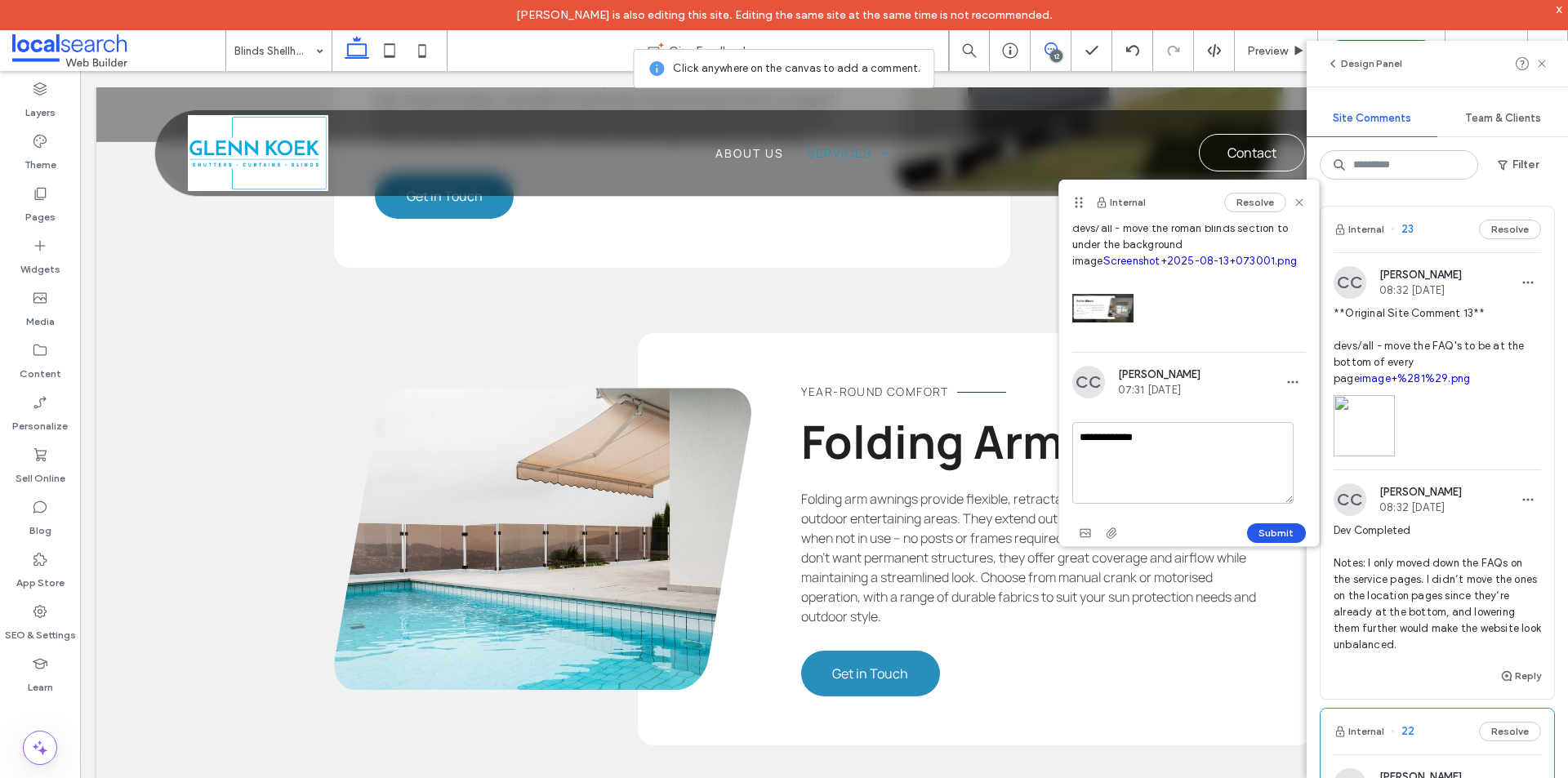
type textarea "**********"
click at [1264, 532] on button "Submit" at bounding box center [1276, 533] width 59 height 20
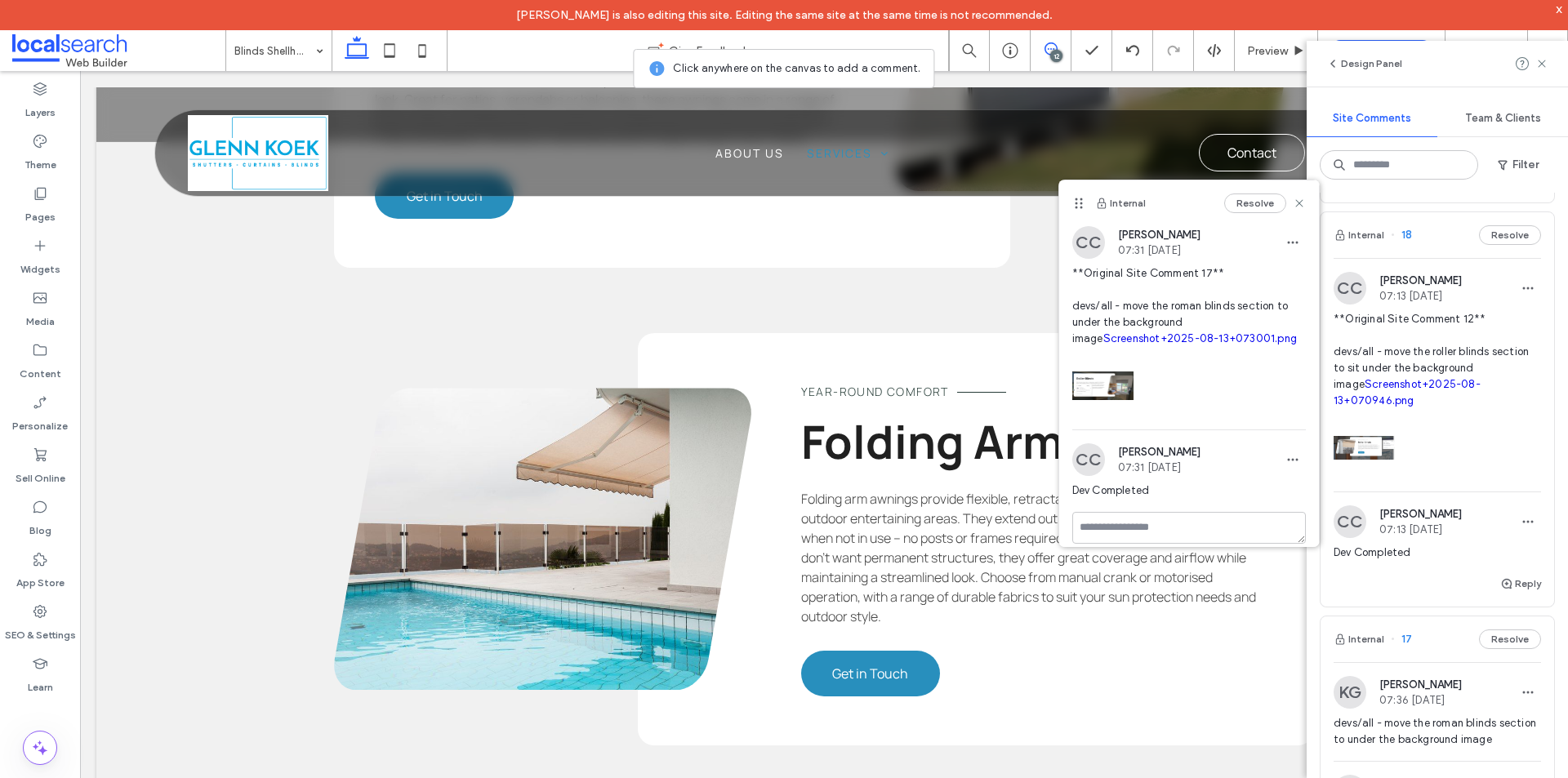
scroll to position [2123, 0]
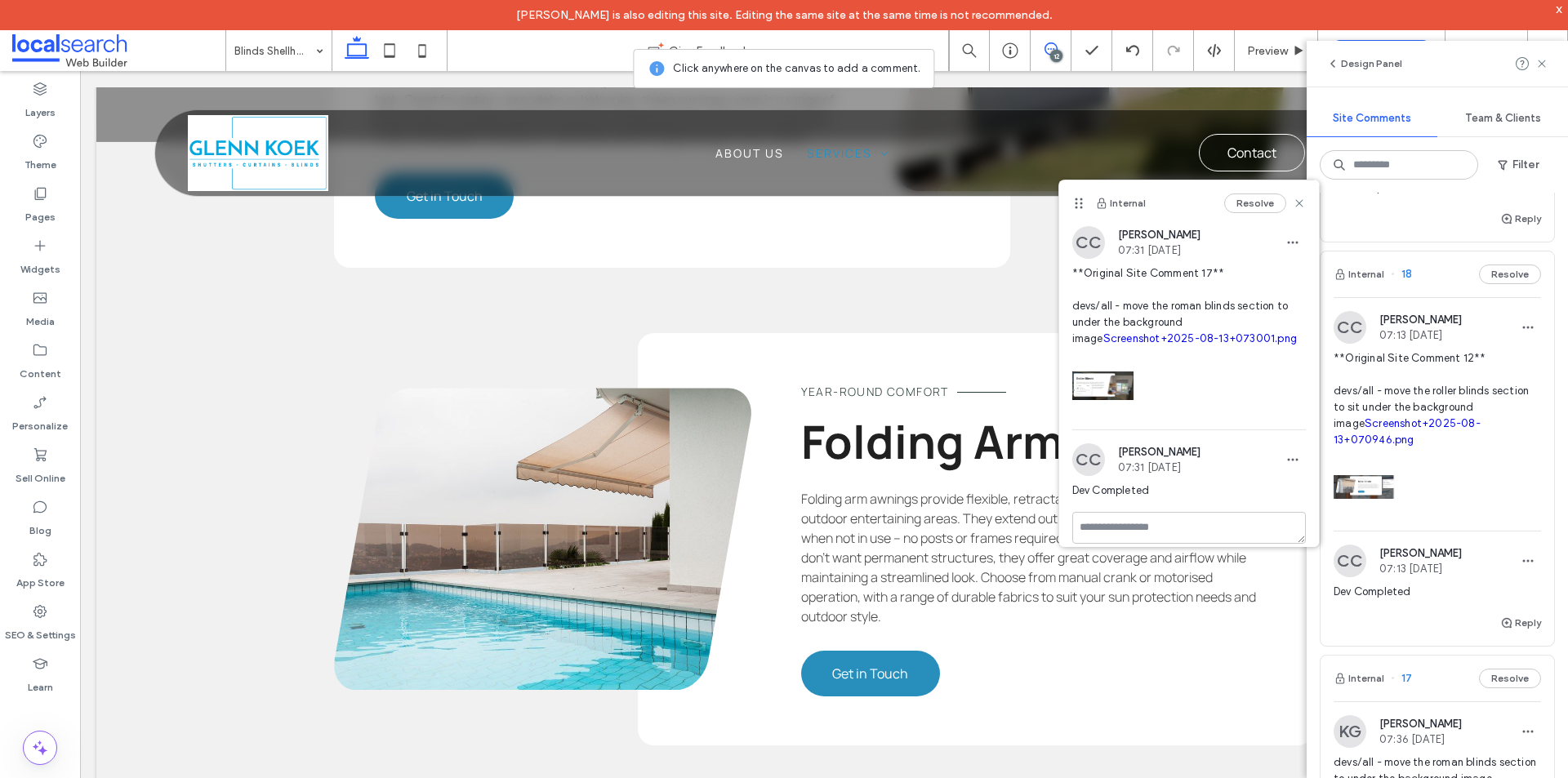
click at [1450, 441] on link "Screenshot+2025-08-13+070946.png" at bounding box center [1407, 432] width 147 height 29
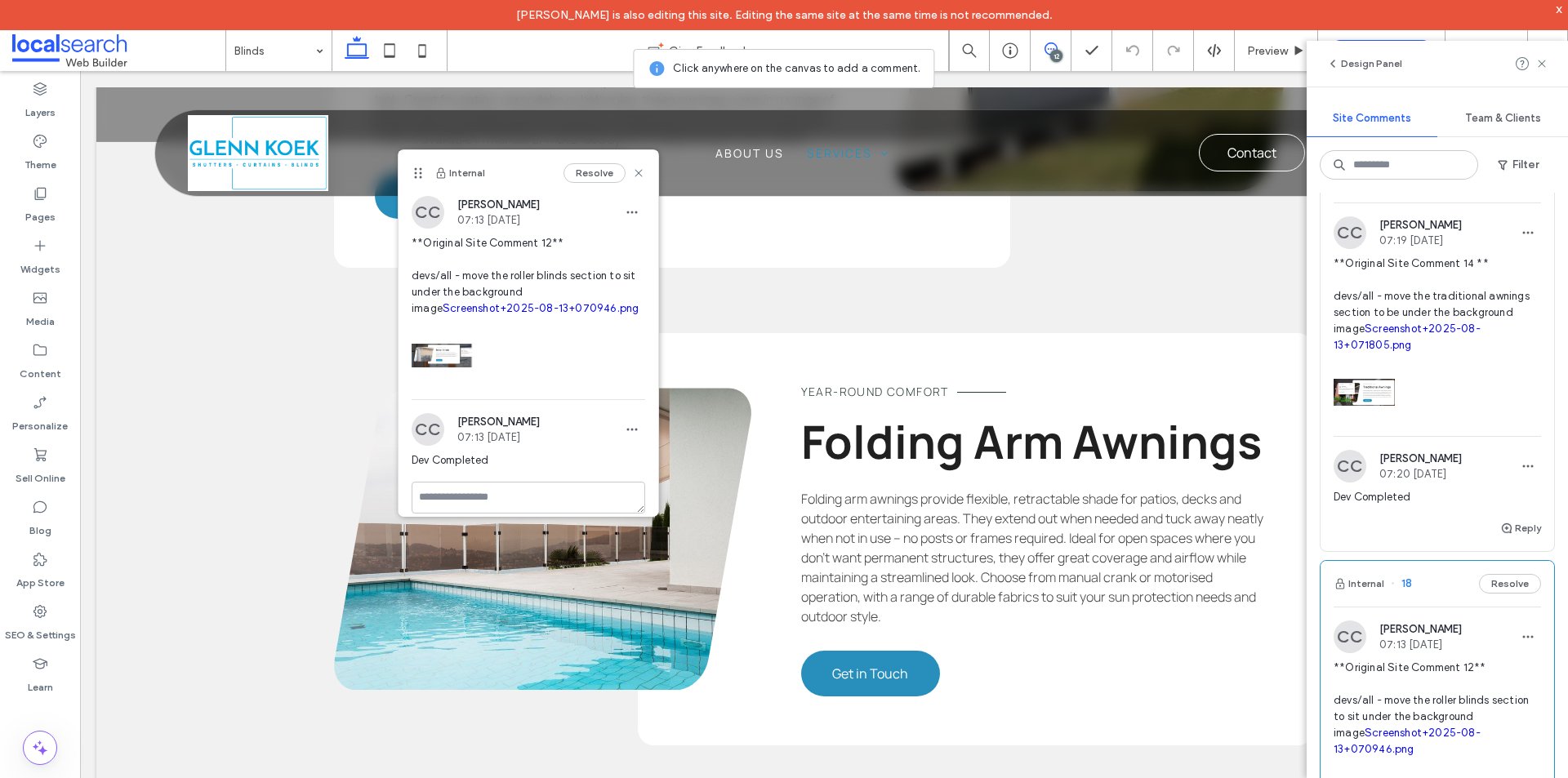
scroll to position [1796, 0]
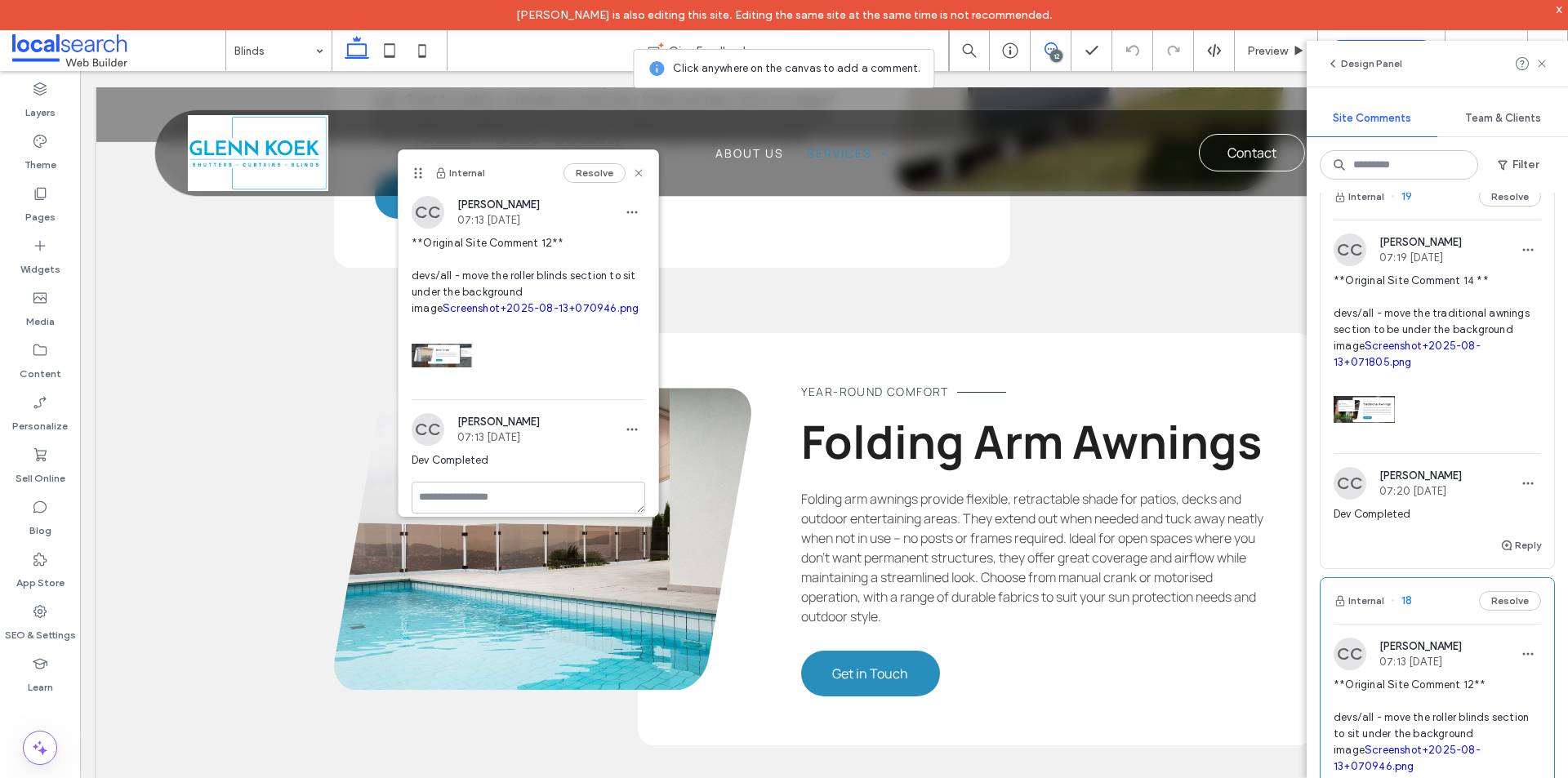
click at [1395, 343] on link "Screenshot+2025-08-13+071805.png" at bounding box center [1407, 354] width 147 height 29
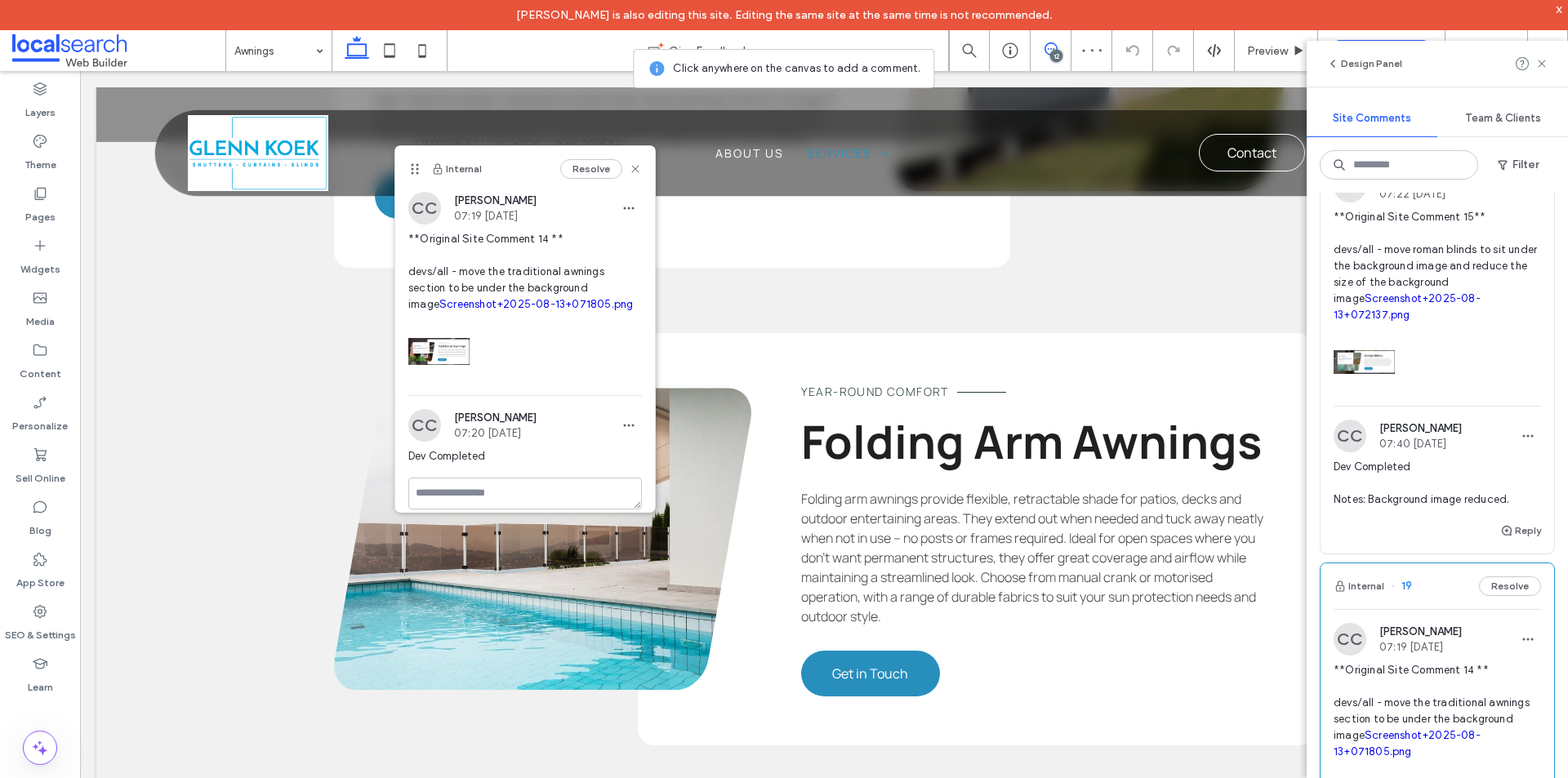
scroll to position [1388, 0]
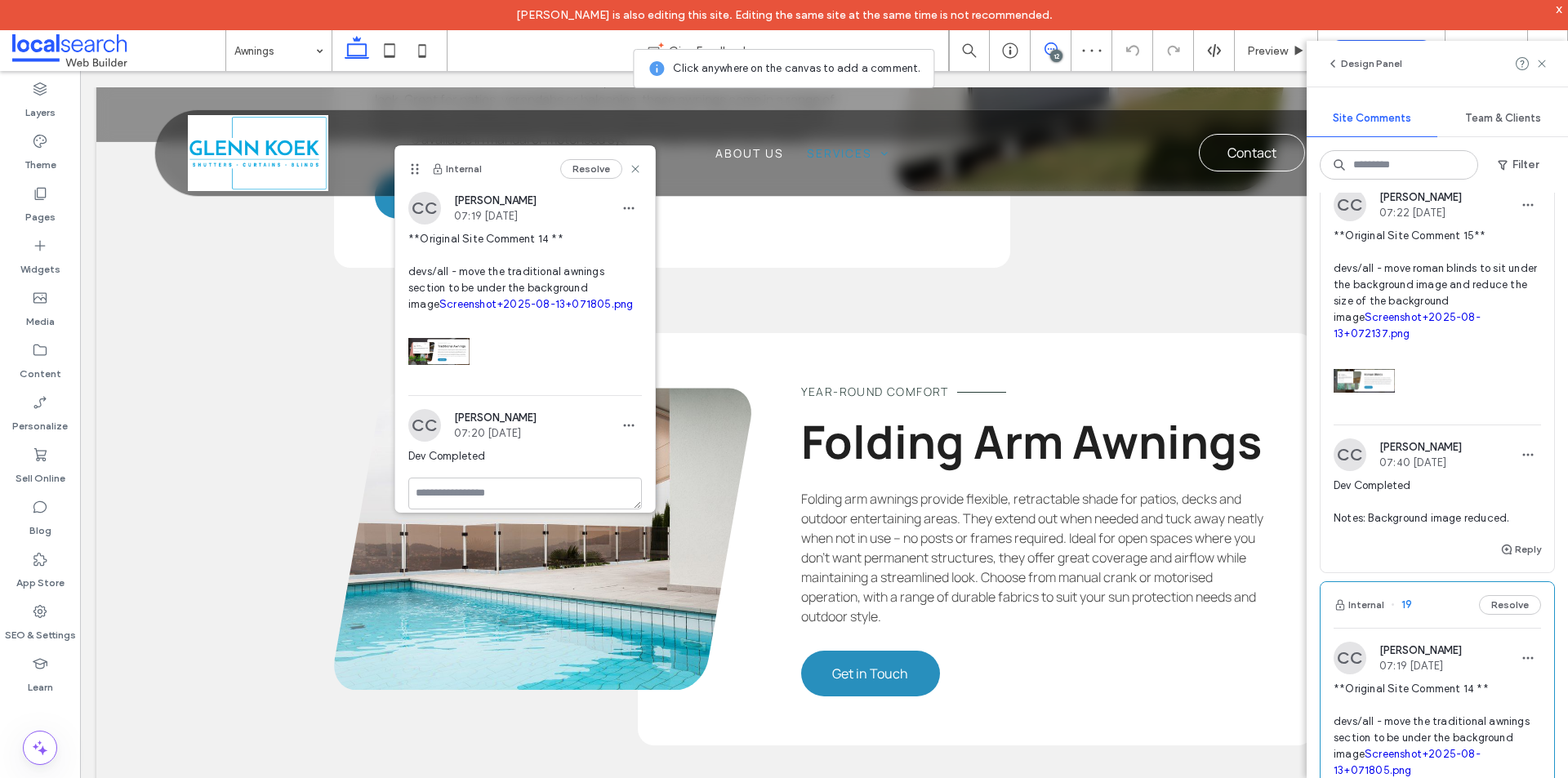
click at [1443, 364] on div at bounding box center [1437, 377] width 208 height 70
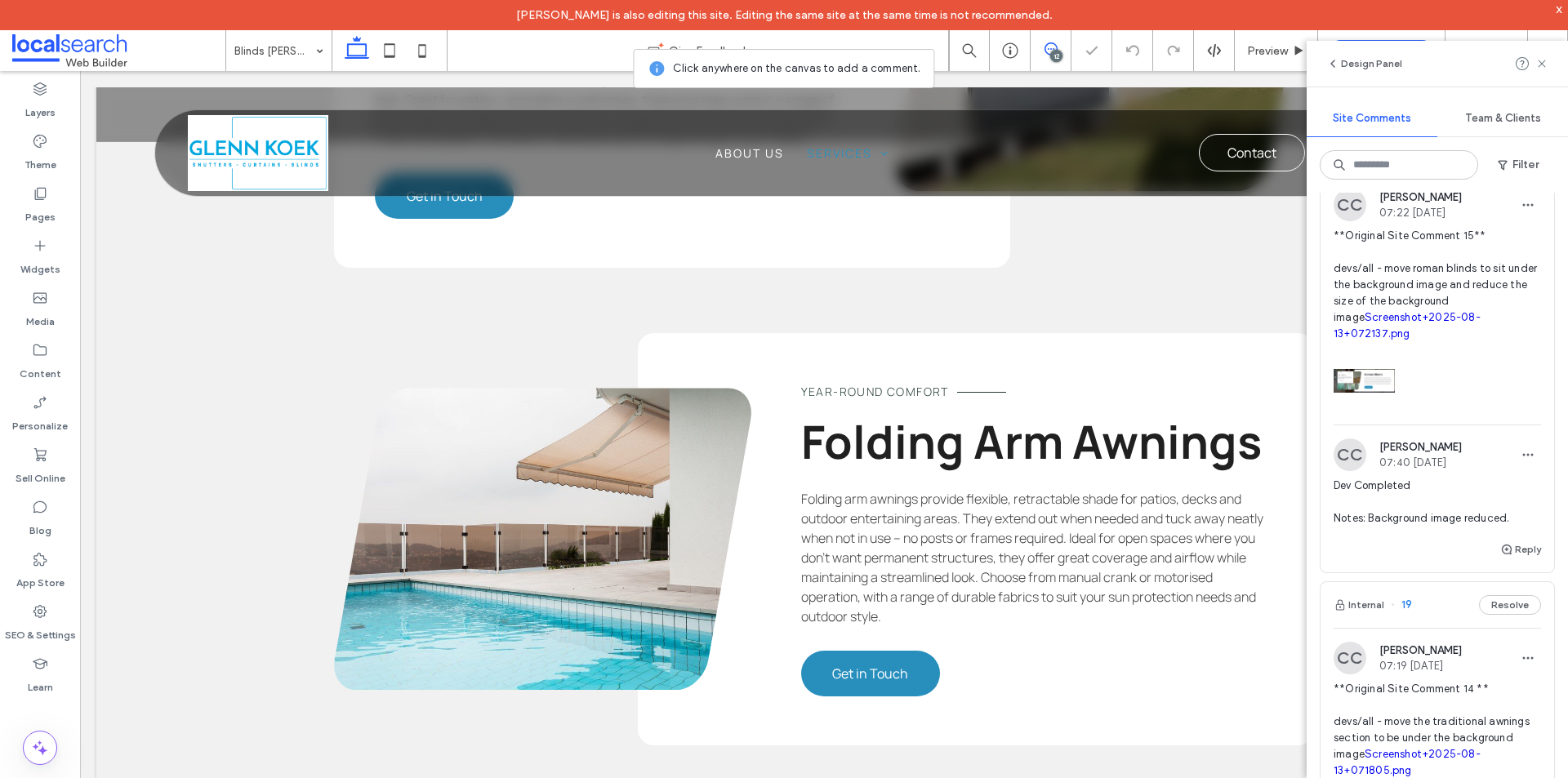
click at [1410, 320] on link "Screenshot+2025-08-13+072137.png" at bounding box center [1407, 325] width 147 height 29
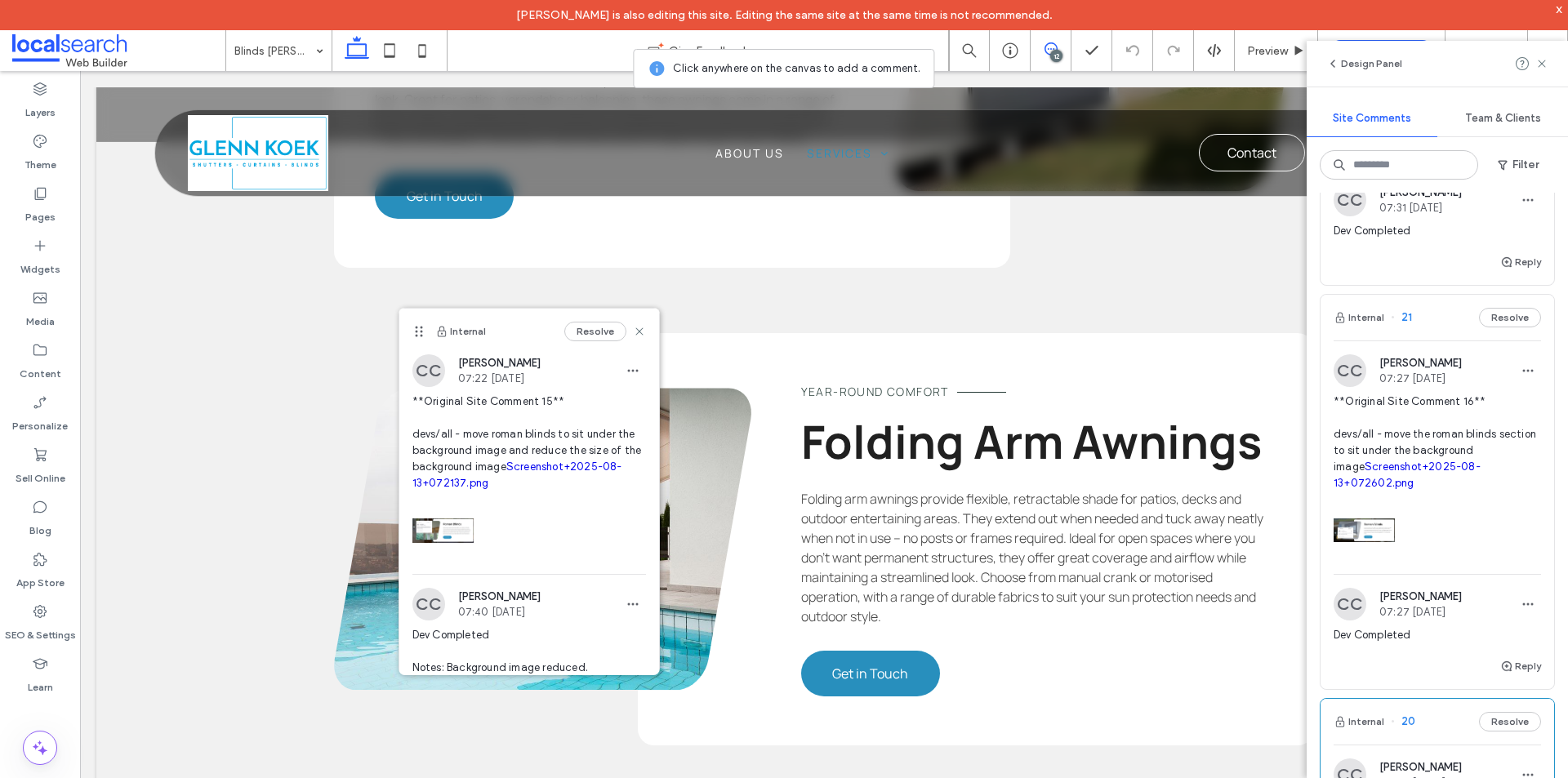
scroll to position [816, 0]
click at [1404, 466] on link "Screenshot+2025-08-13+072602.png" at bounding box center [1407, 476] width 147 height 29
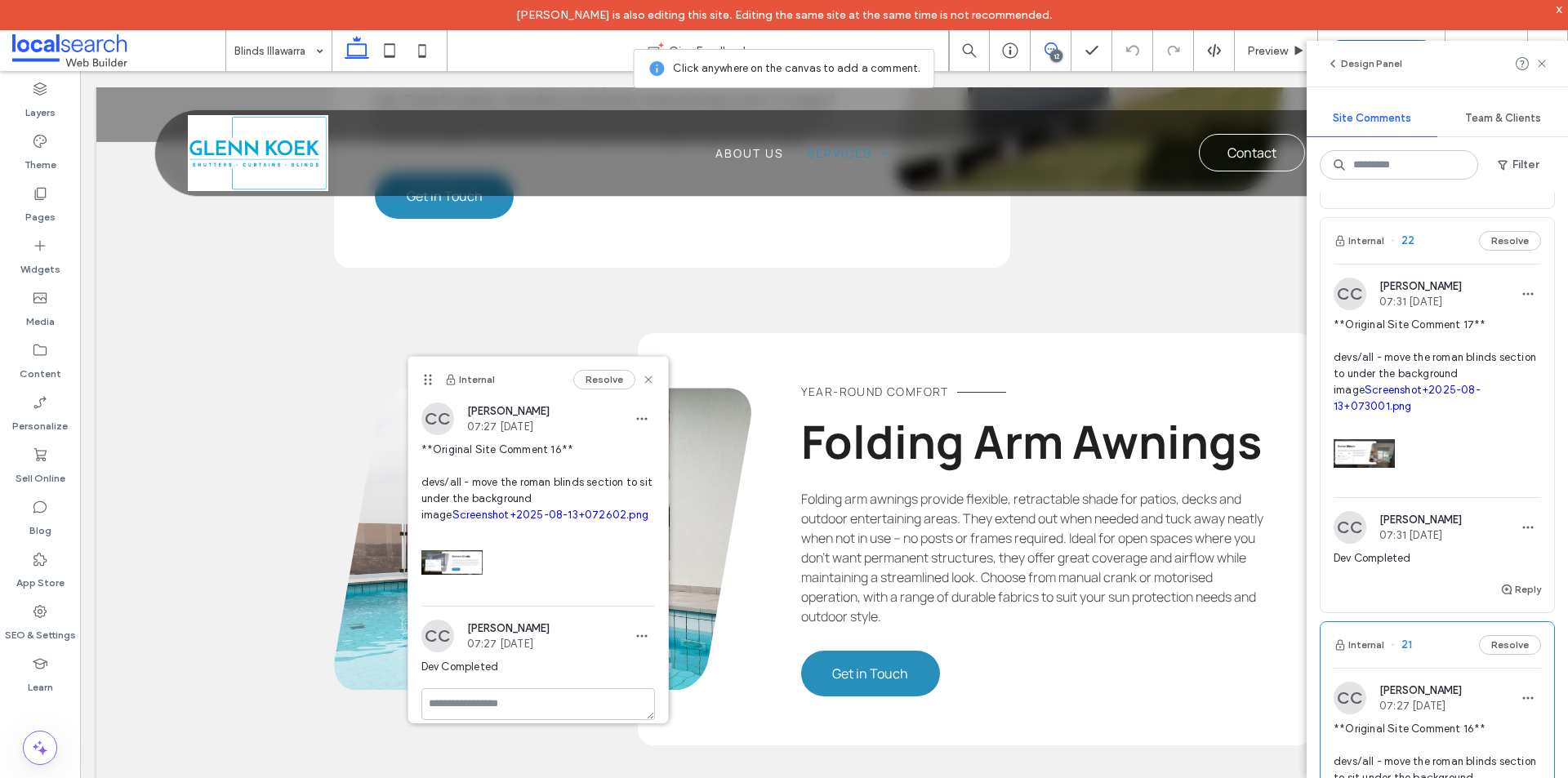
scroll to position [490, 0]
click at [1401, 391] on link "Screenshot+2025-08-13+073001.png" at bounding box center [1407, 398] width 147 height 29
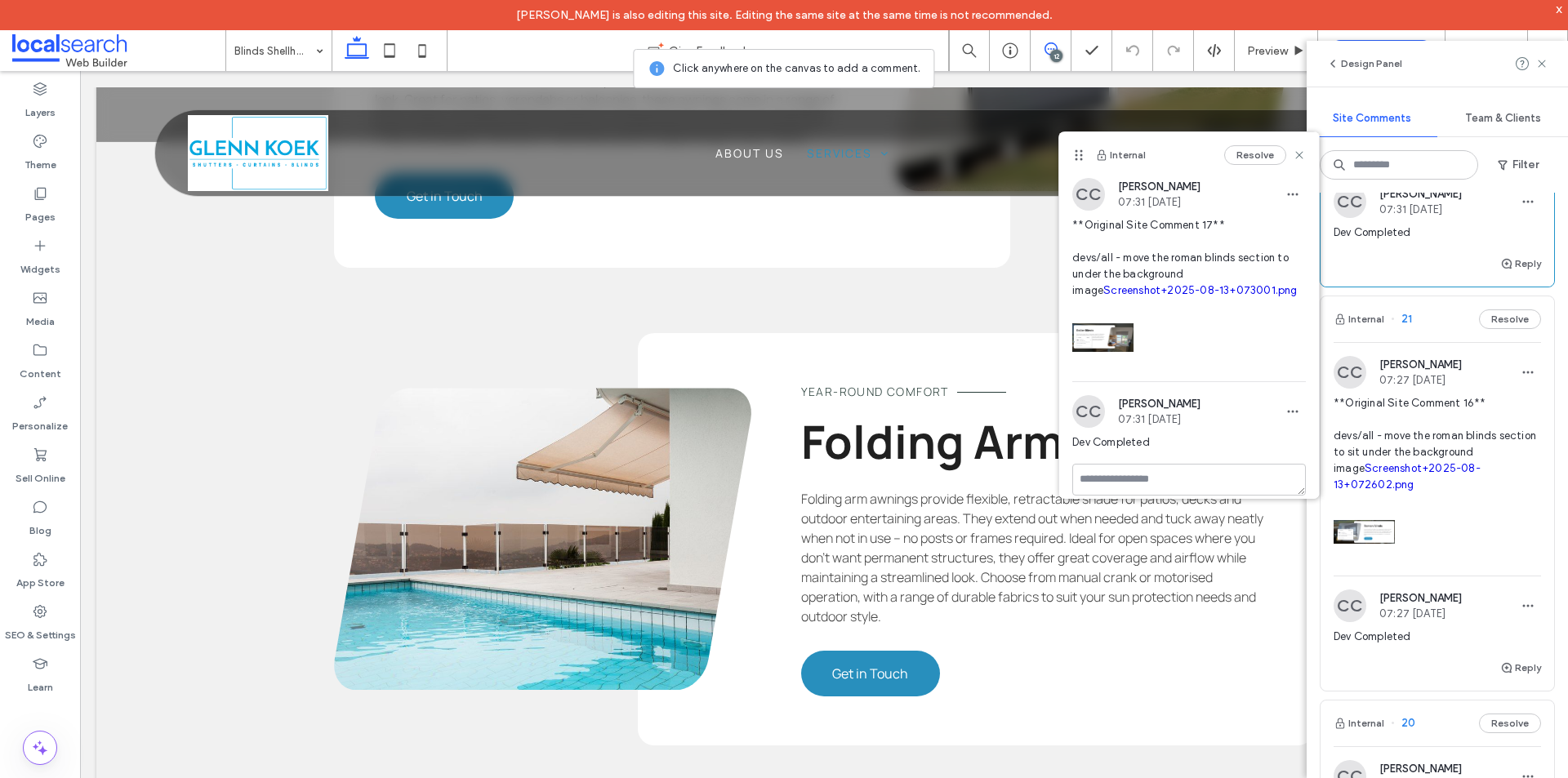
scroll to position [408, 0]
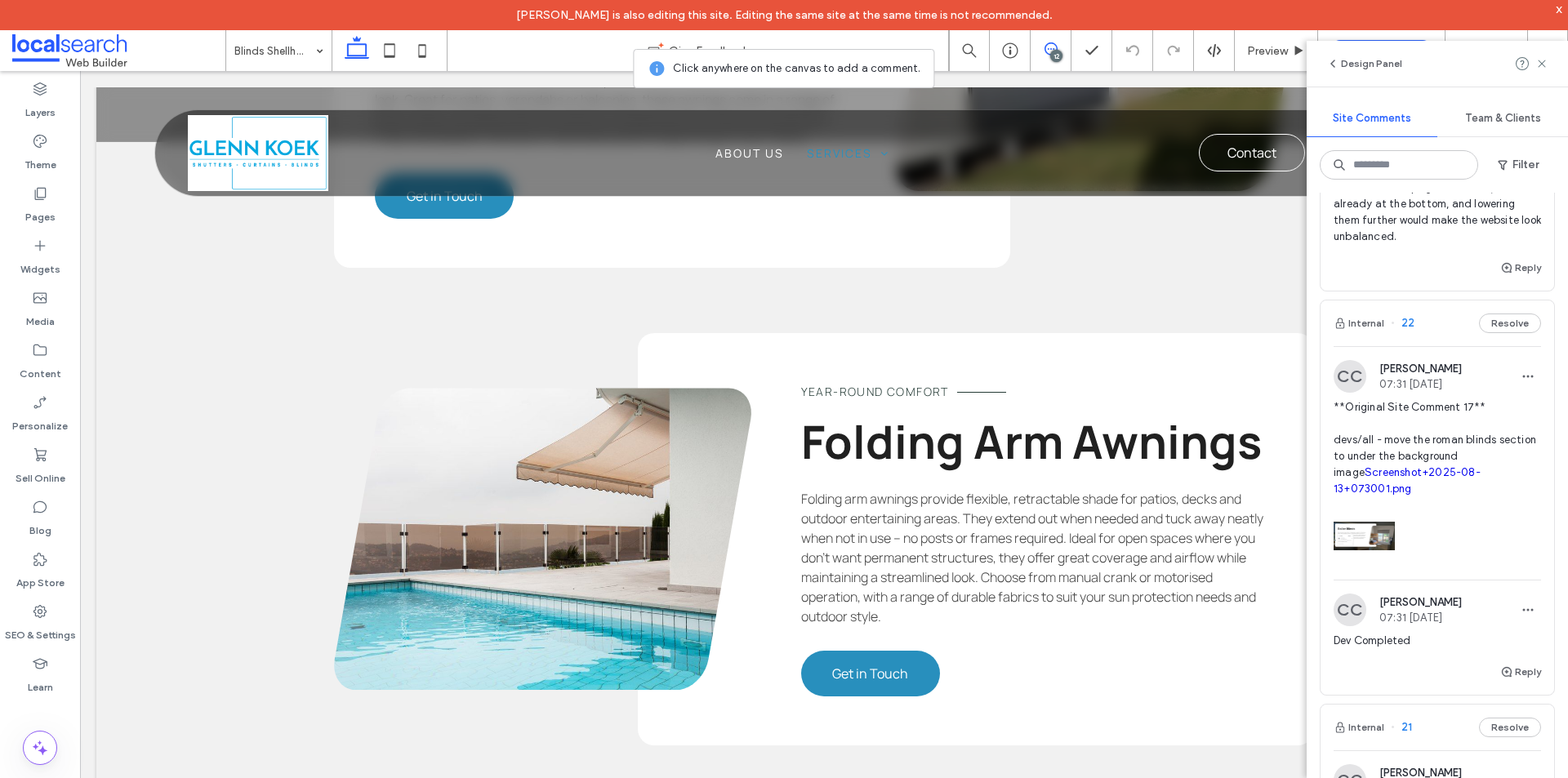
click at [1046, 50] on icon at bounding box center [1050, 48] width 13 height 13
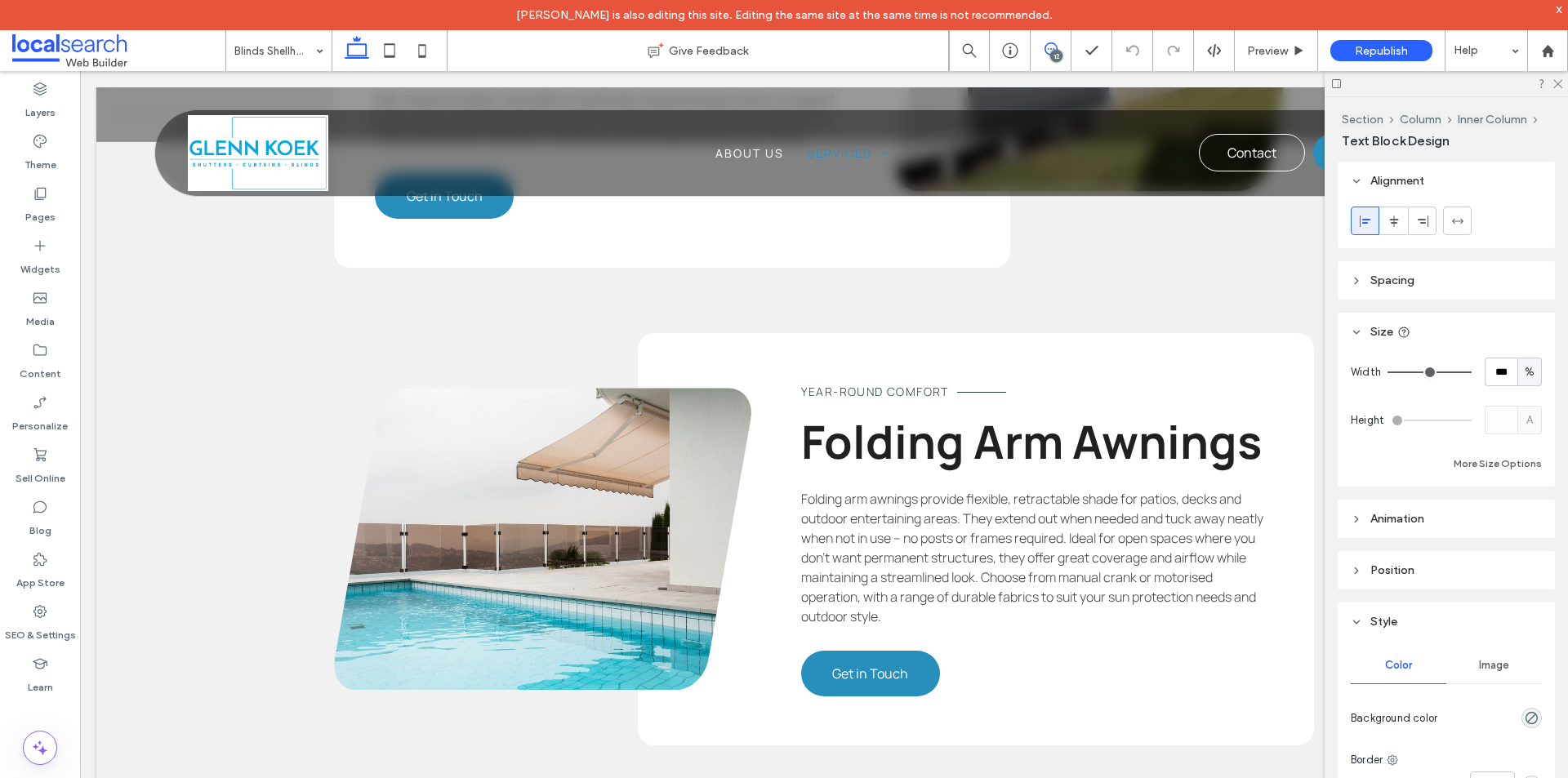
type input "*******"
type input "**"
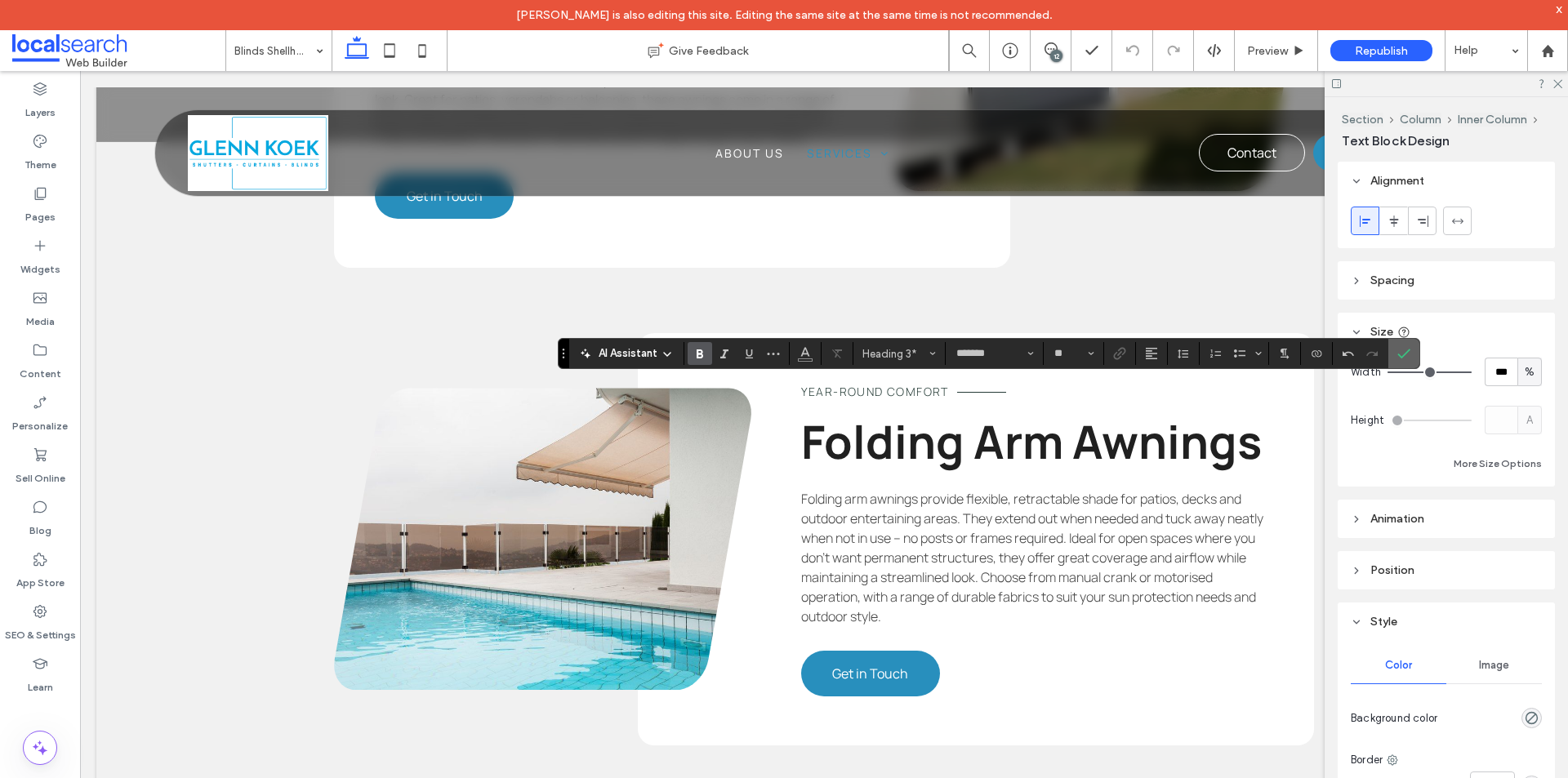
click at [1401, 346] on span "Confirm" at bounding box center [1401, 353] width 7 height 30
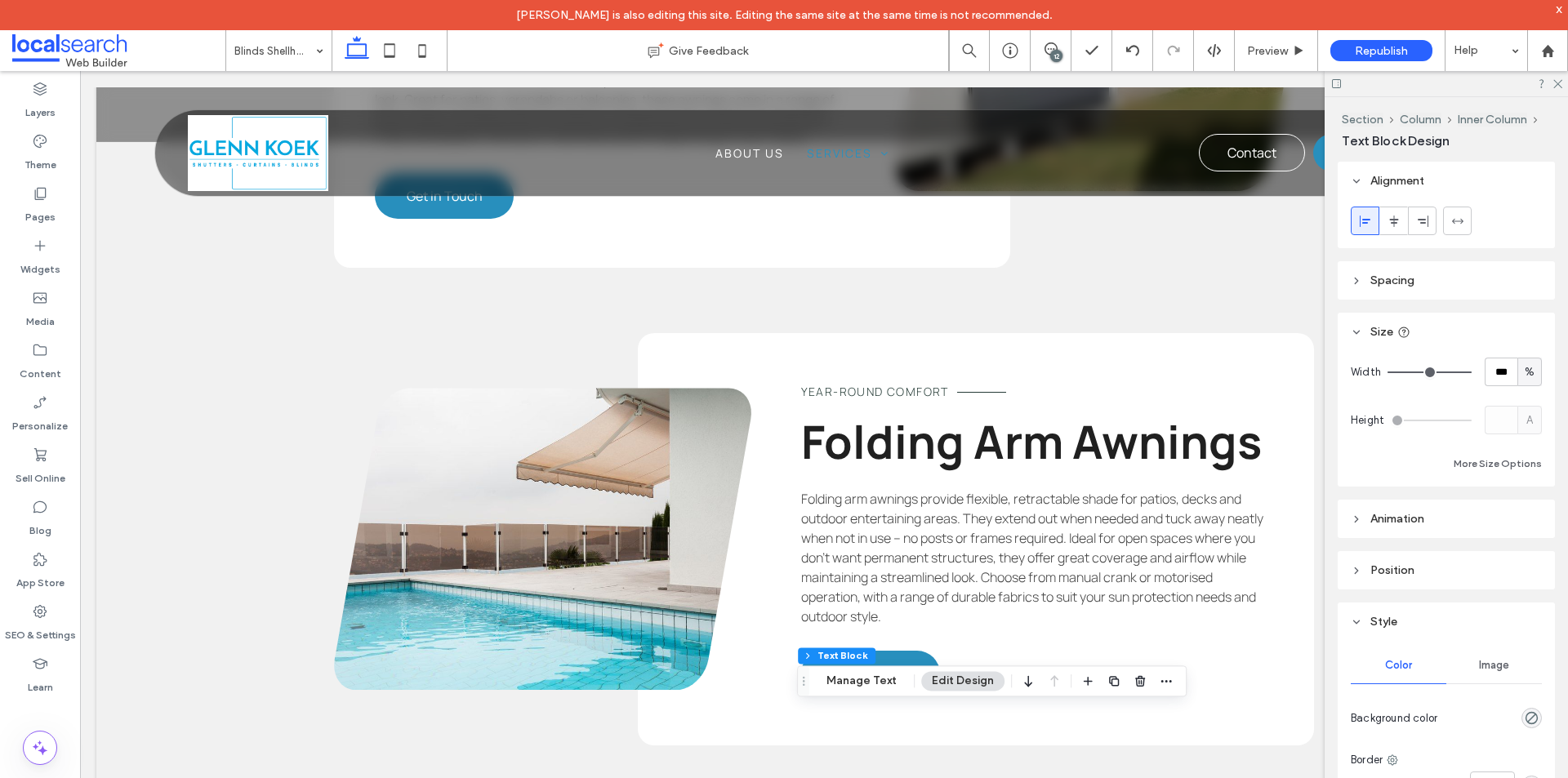
click at [1052, 53] on div "12" at bounding box center [1057, 56] width 13 height 13
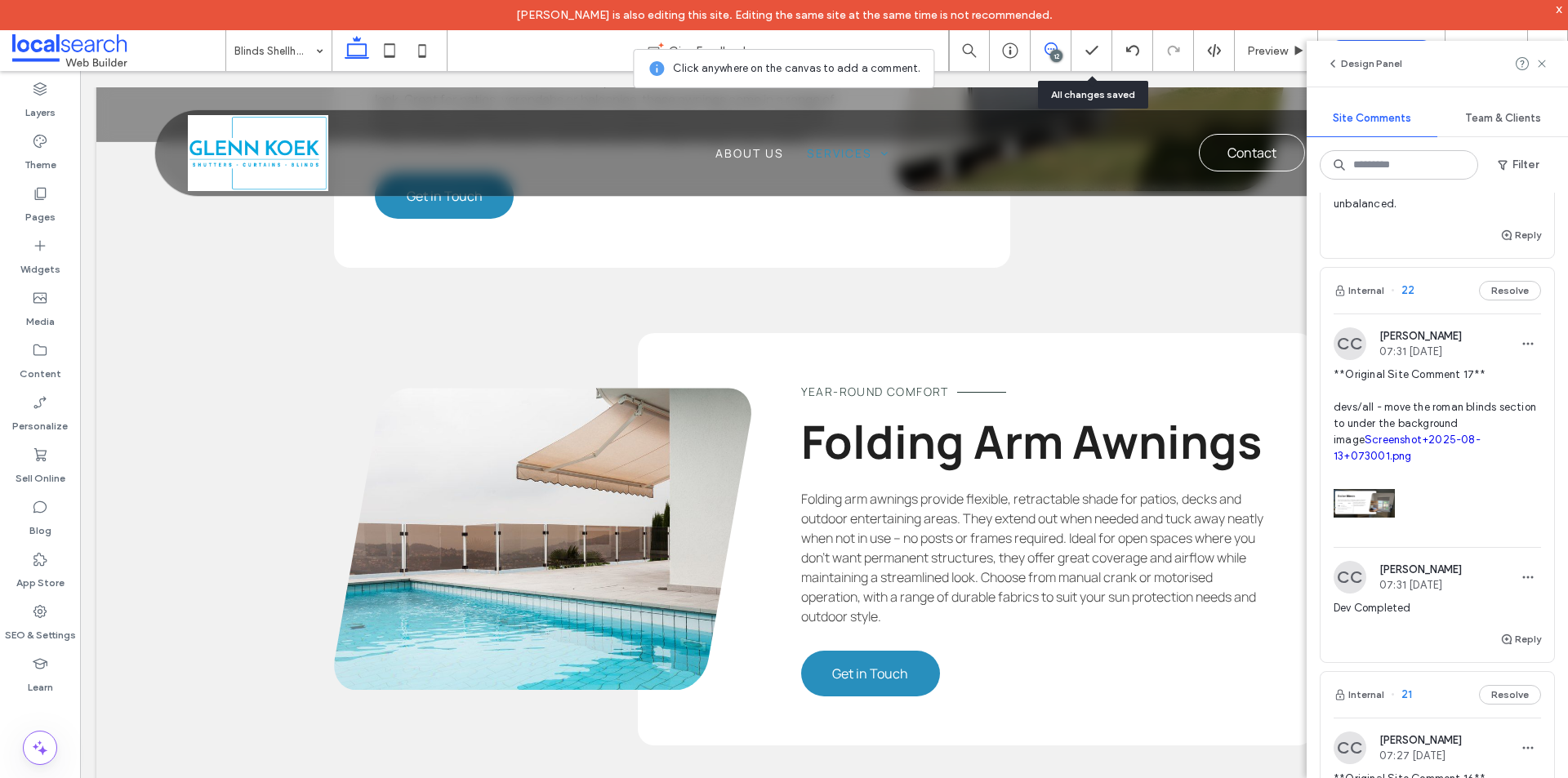
scroll to position [408, 0]
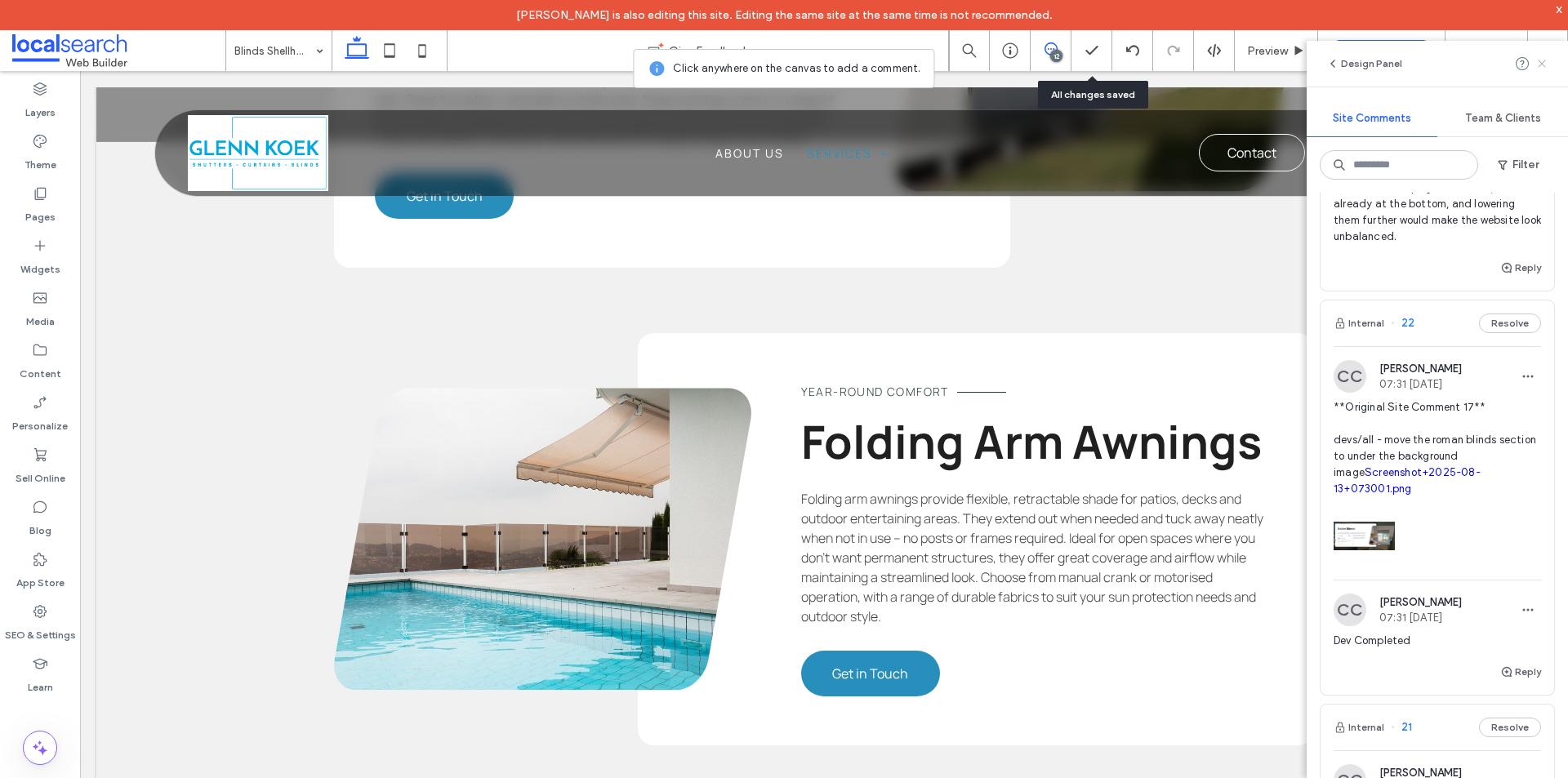
click at [1539, 68] on icon at bounding box center [1541, 64] width 13 height 13
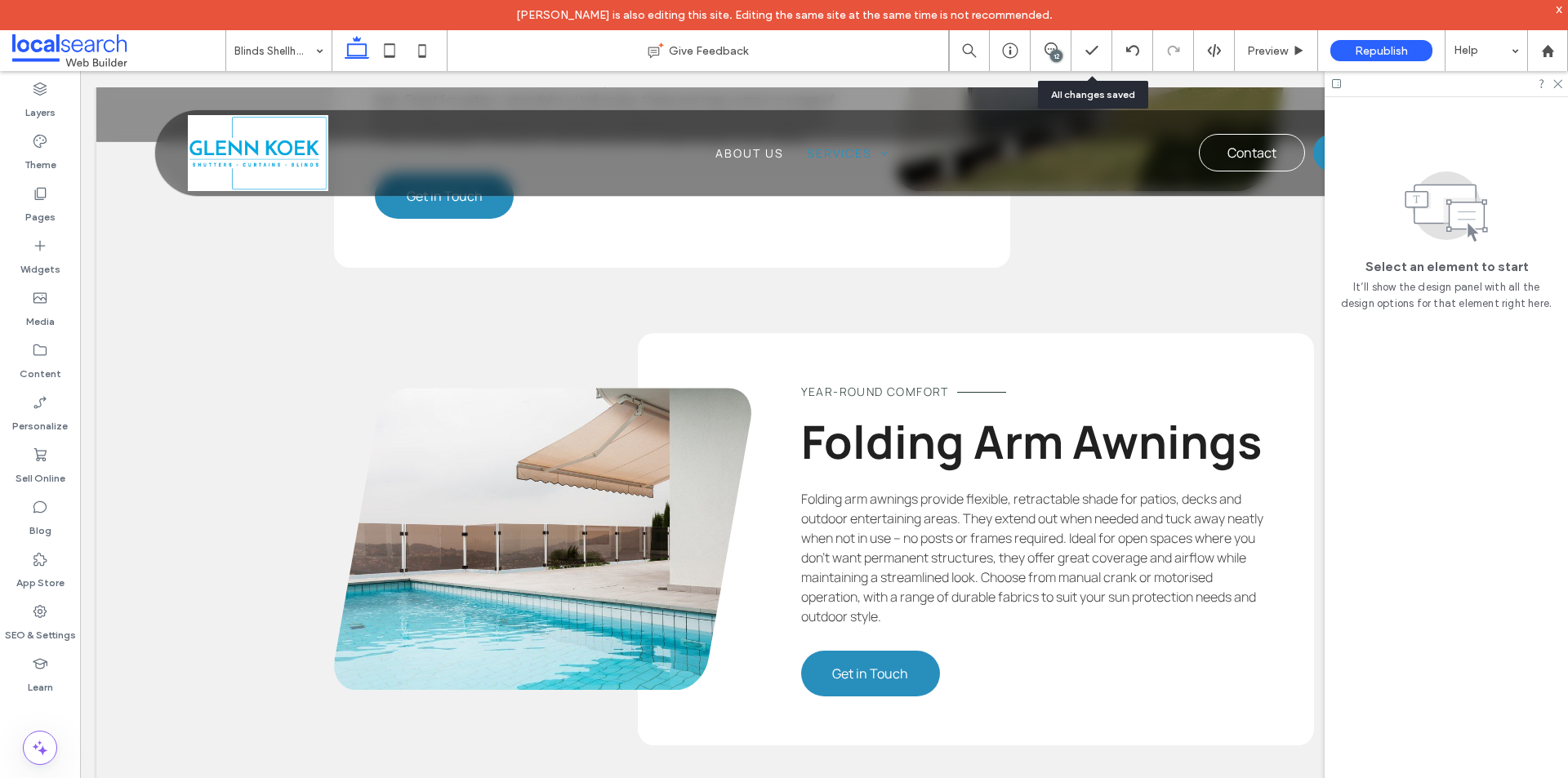
scroll to position [0, 0]
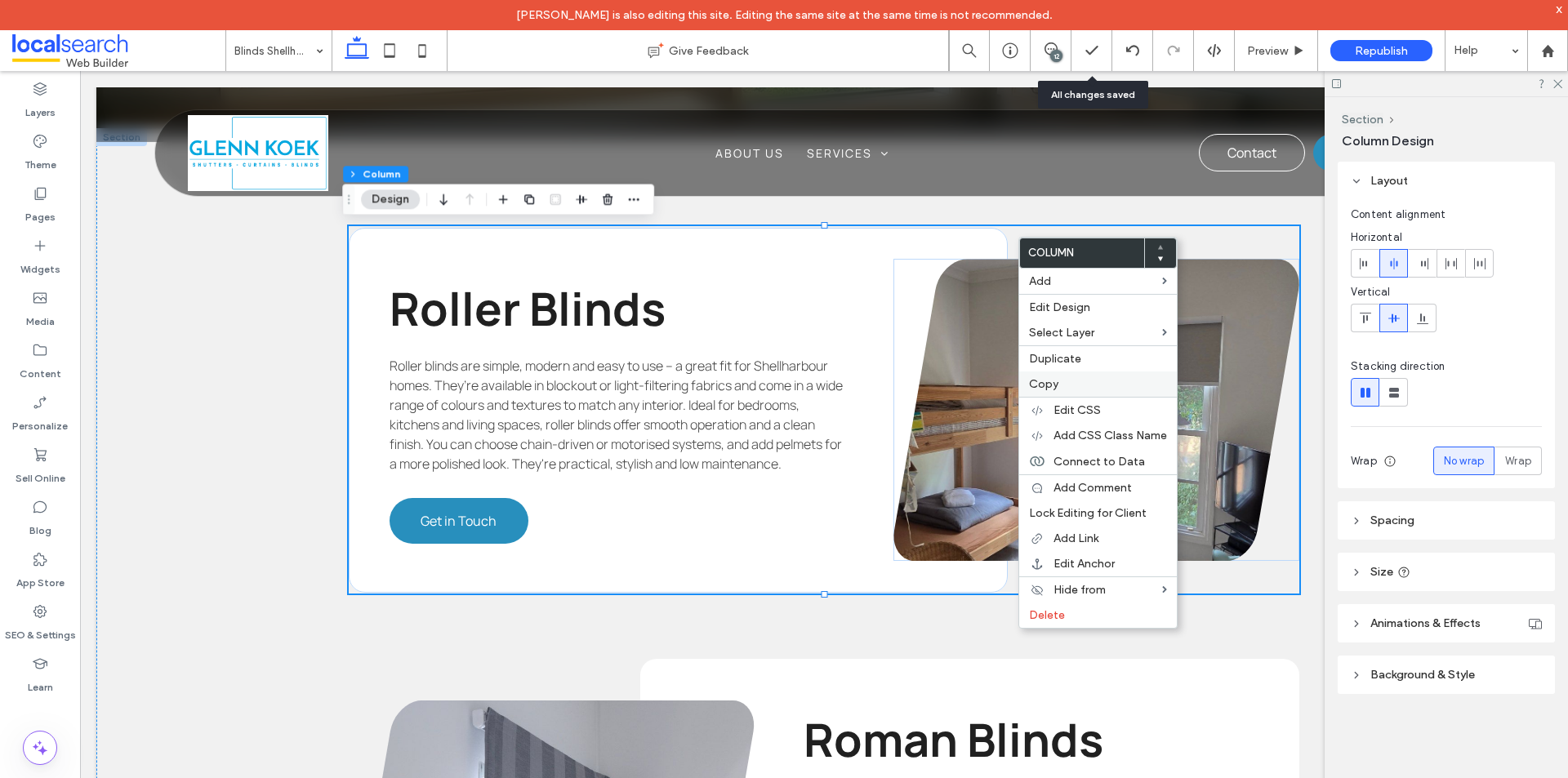
click at [1045, 380] on span "Copy" at bounding box center [1043, 384] width 30 height 14
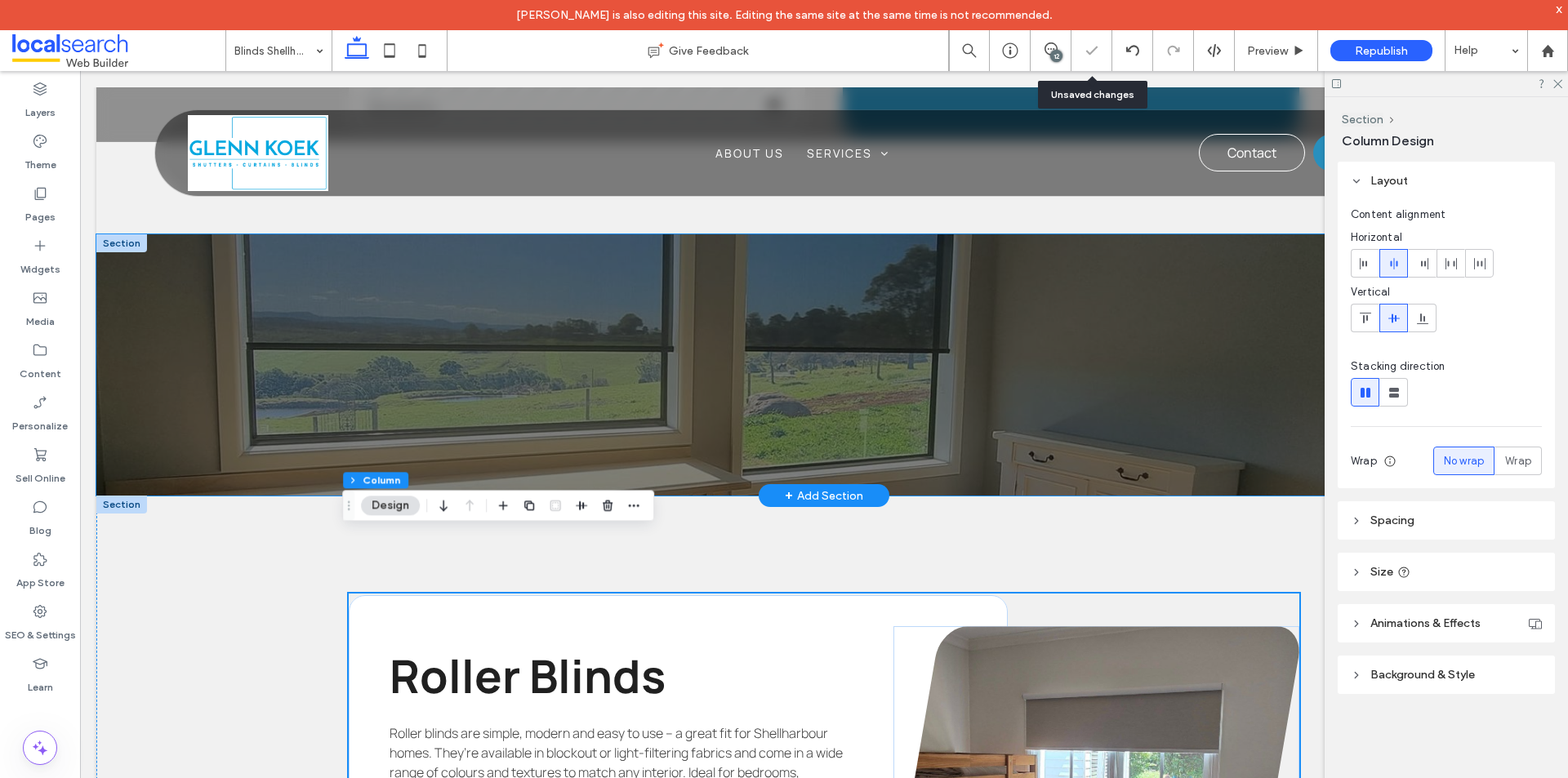
scroll to position [2138, 0]
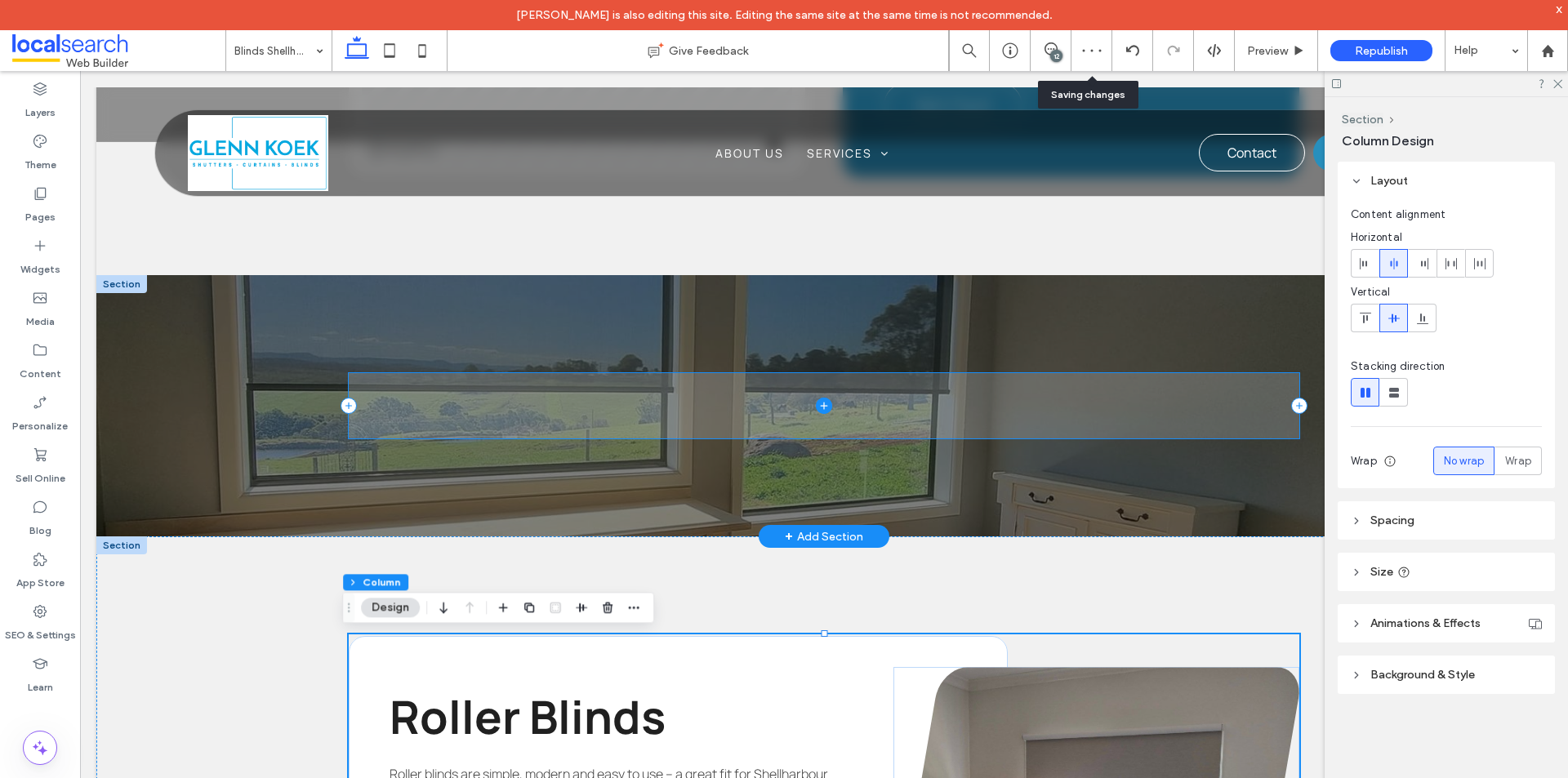
click at [816, 403] on icon at bounding box center [824, 406] width 16 height 16
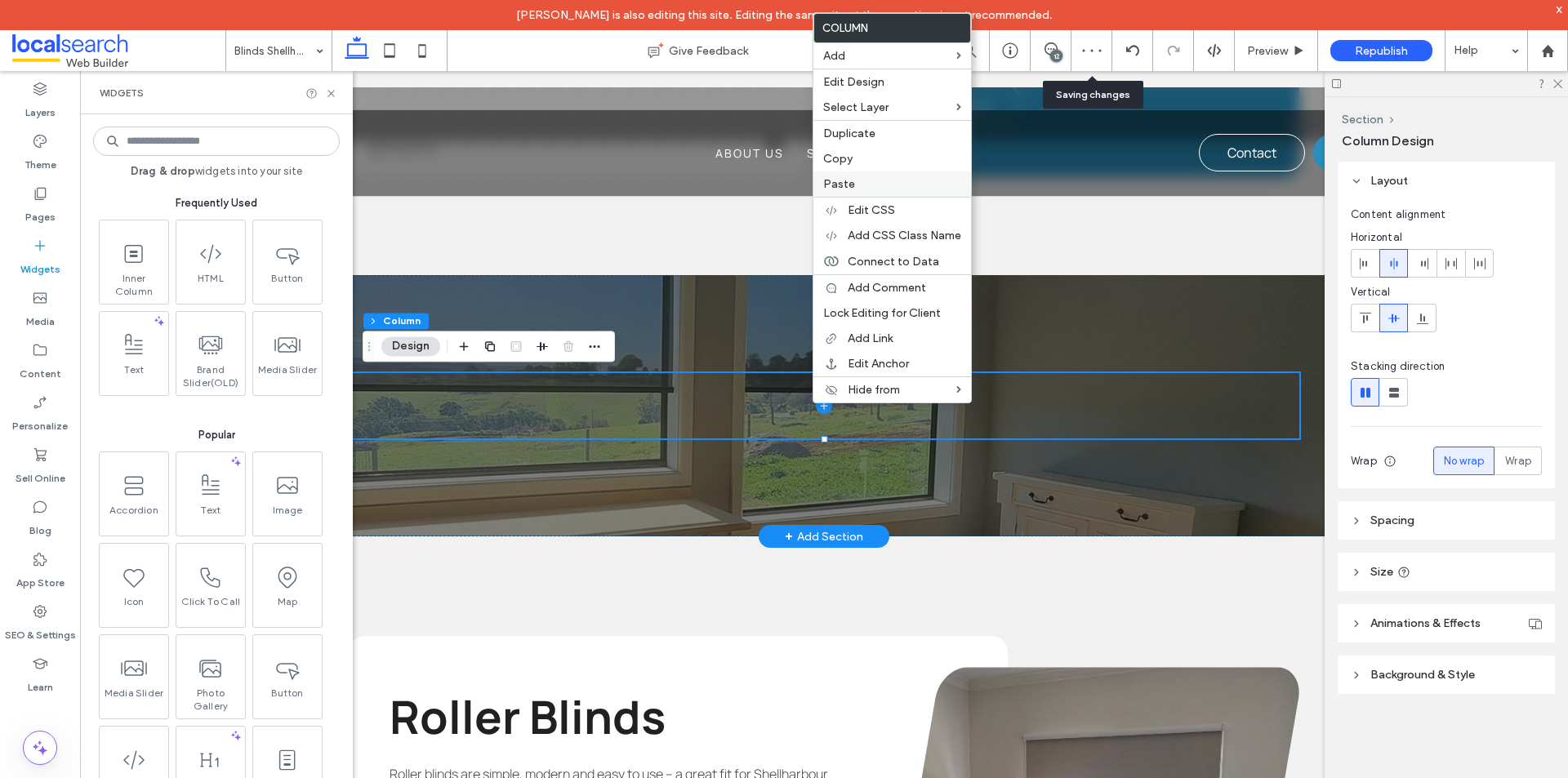
click at [853, 179] on label "Paste" at bounding box center [892, 184] width 138 height 14
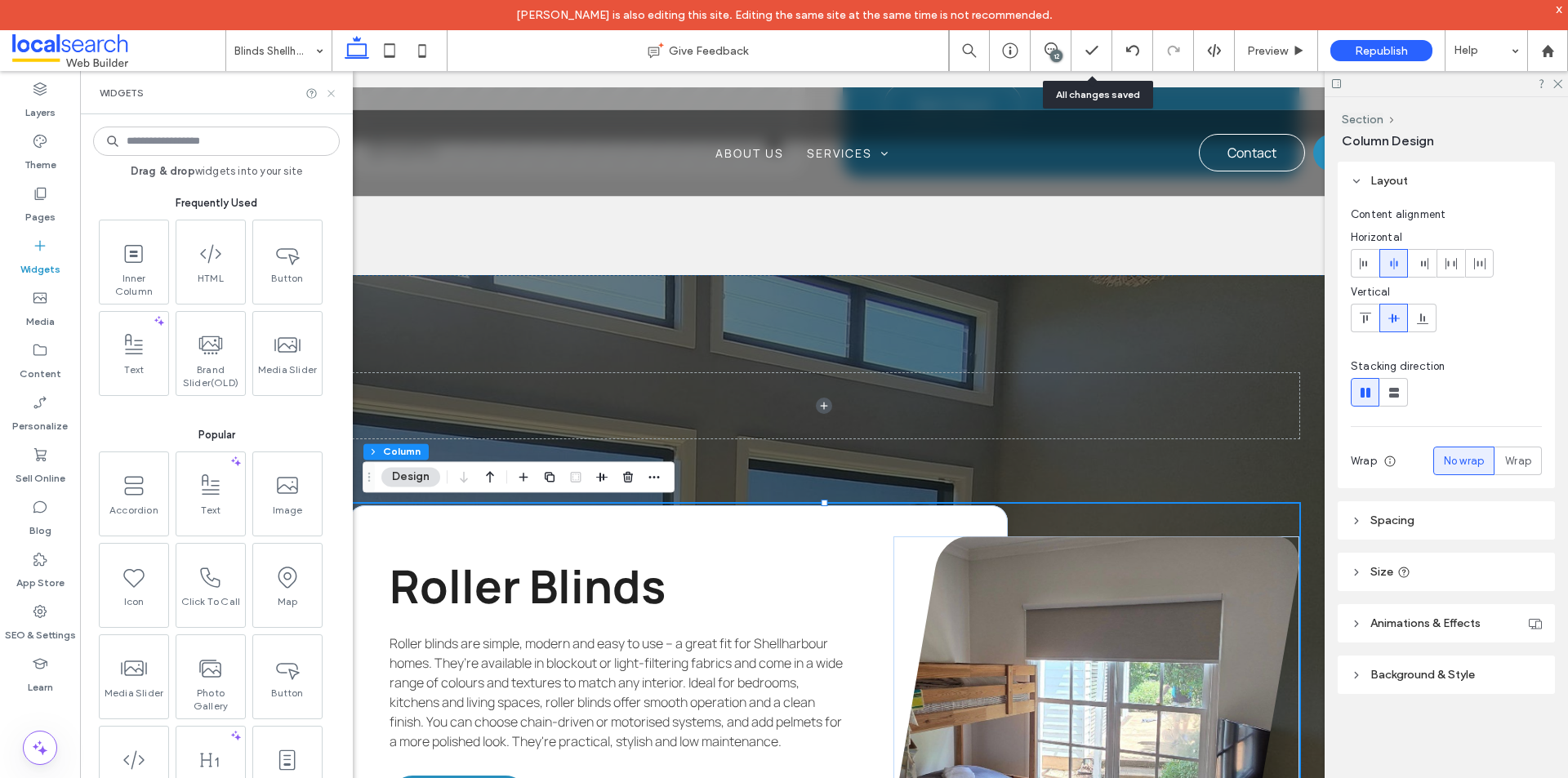
click at [330, 90] on icon at bounding box center [331, 94] width 13 height 13
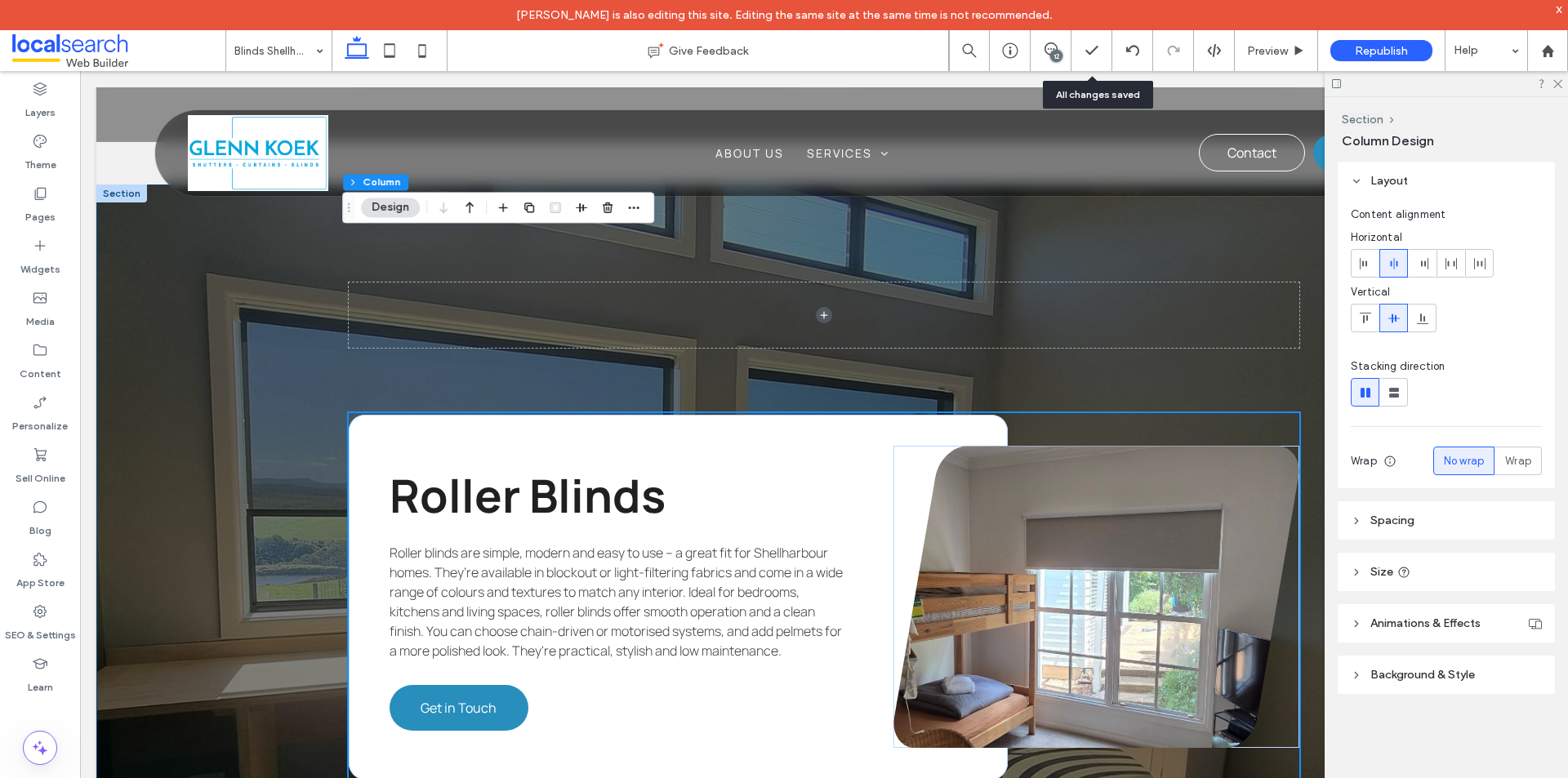
scroll to position [2219, 0]
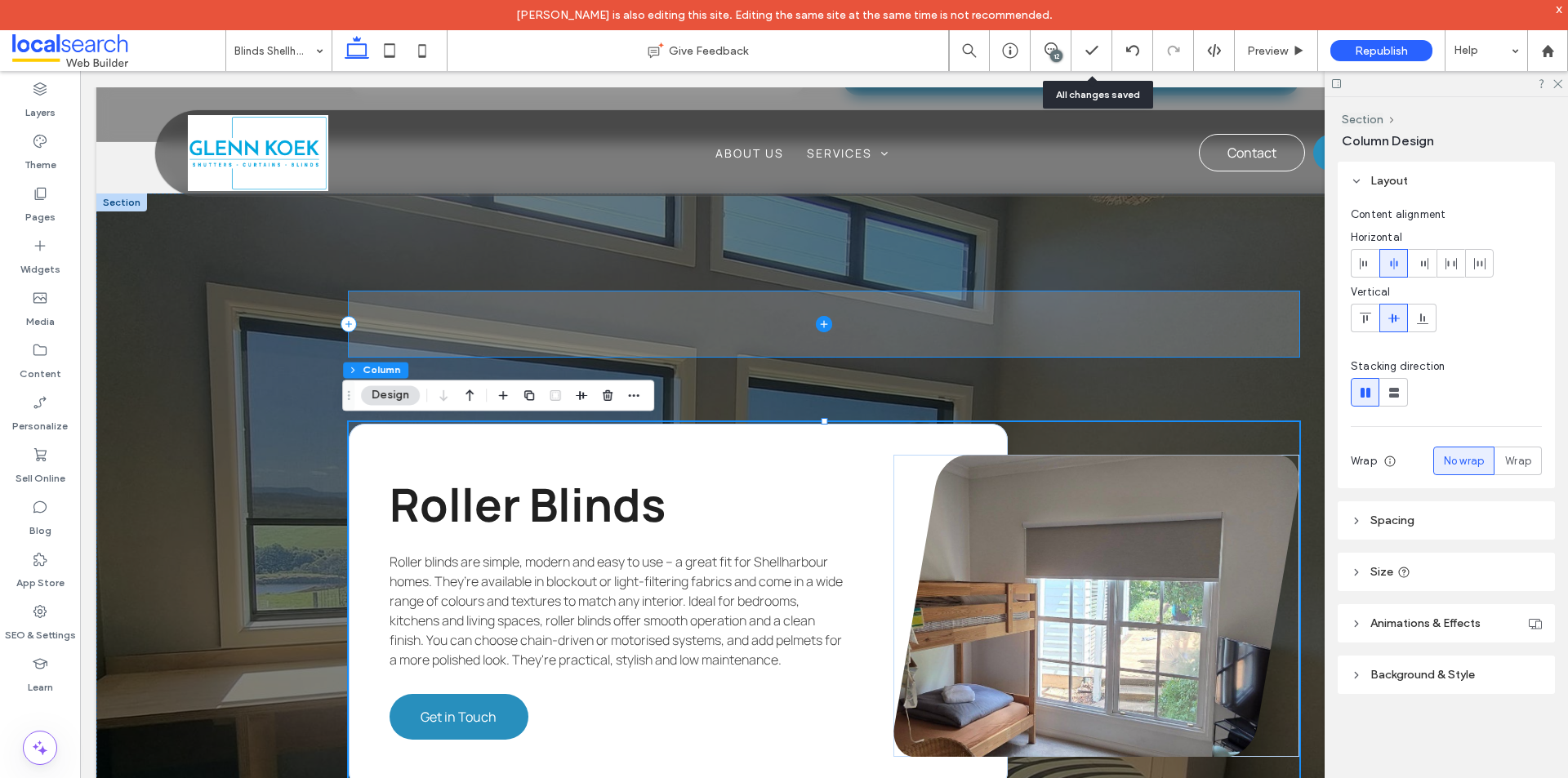
click at [862, 331] on span at bounding box center [823, 324] width 950 height 65
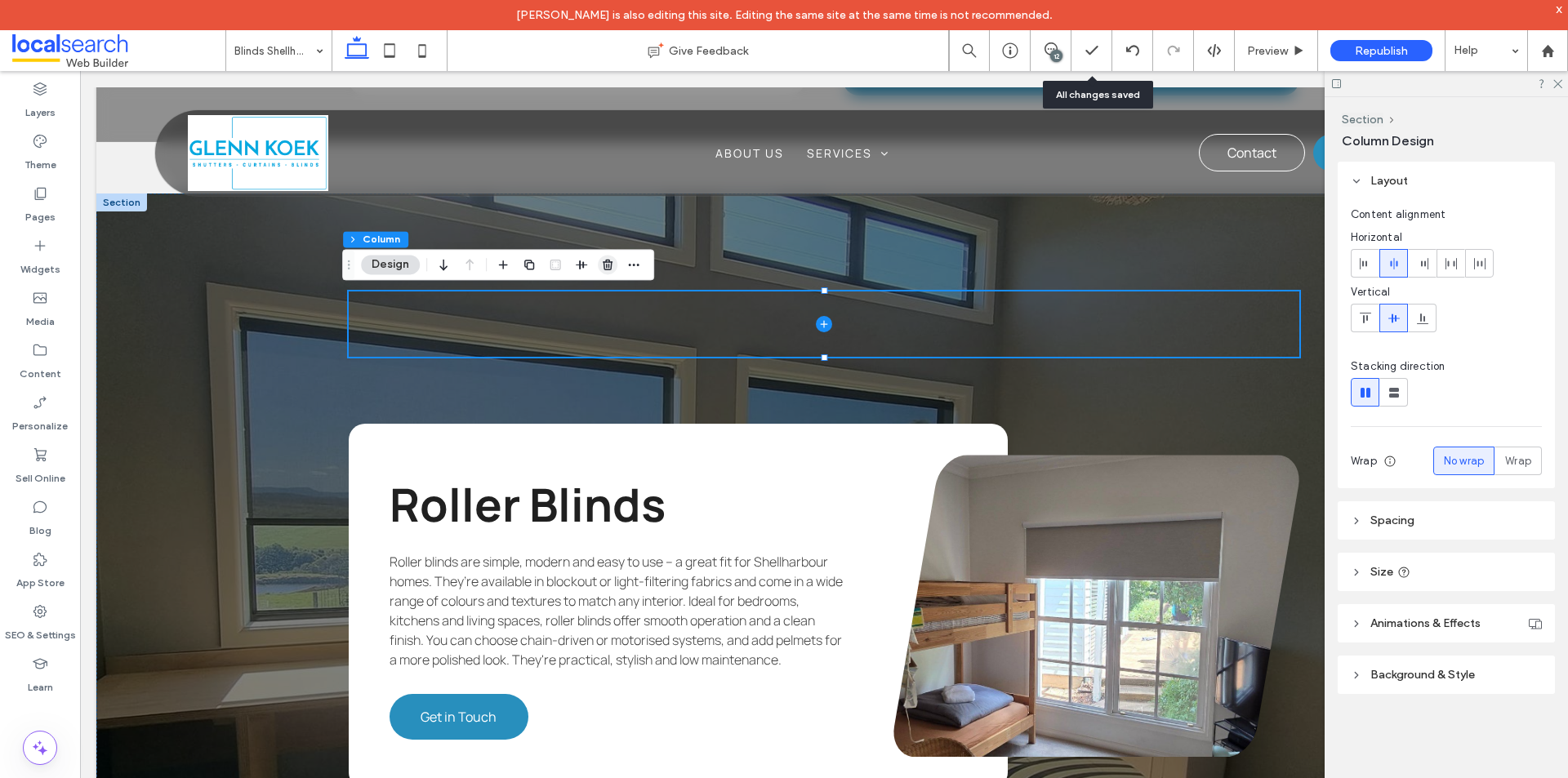
click at [601, 261] on icon "button" at bounding box center [607, 264] width 13 height 13
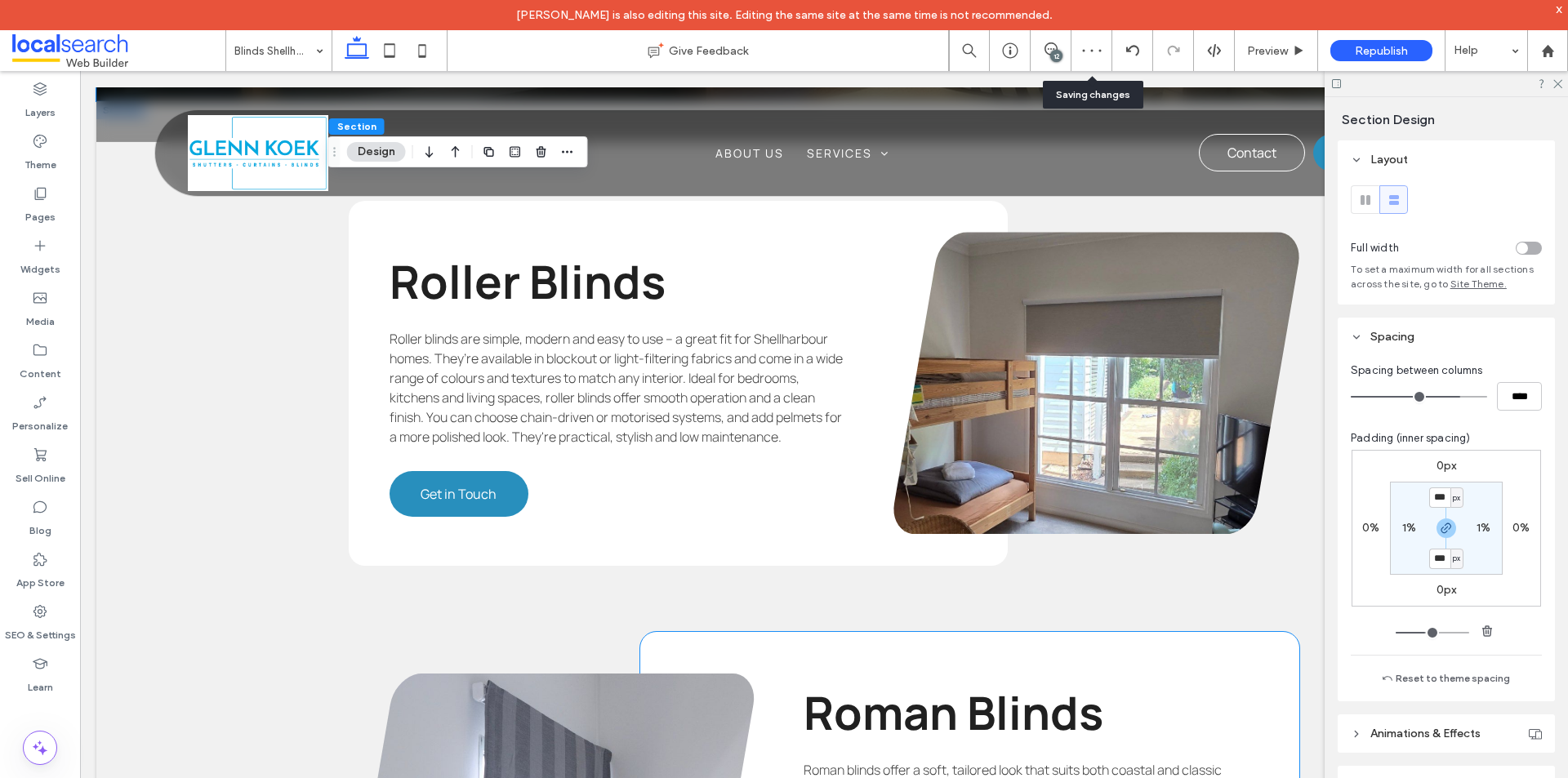
scroll to position [2873, 0]
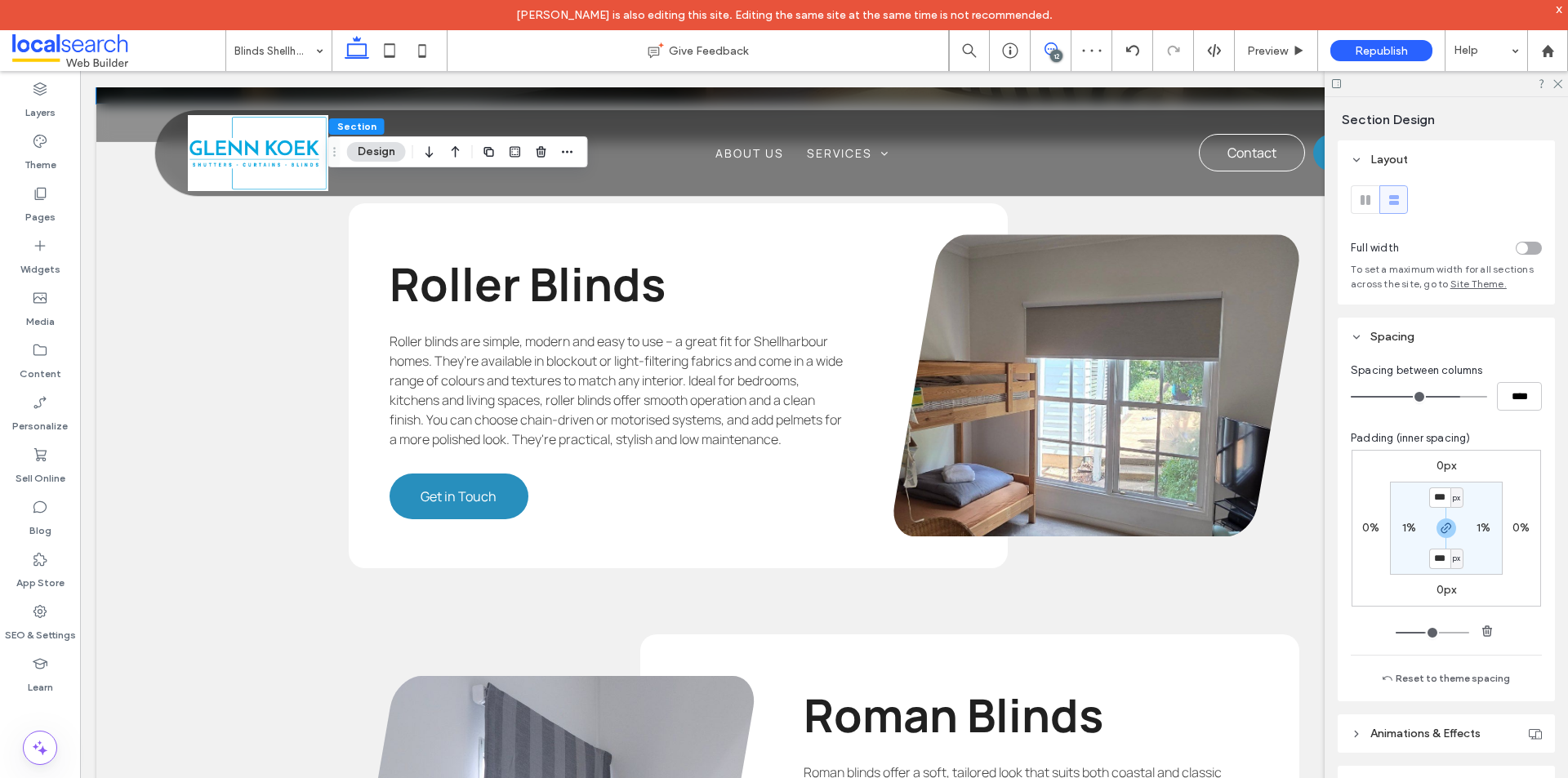
click at [1050, 45] on icon at bounding box center [1050, 48] width 13 height 13
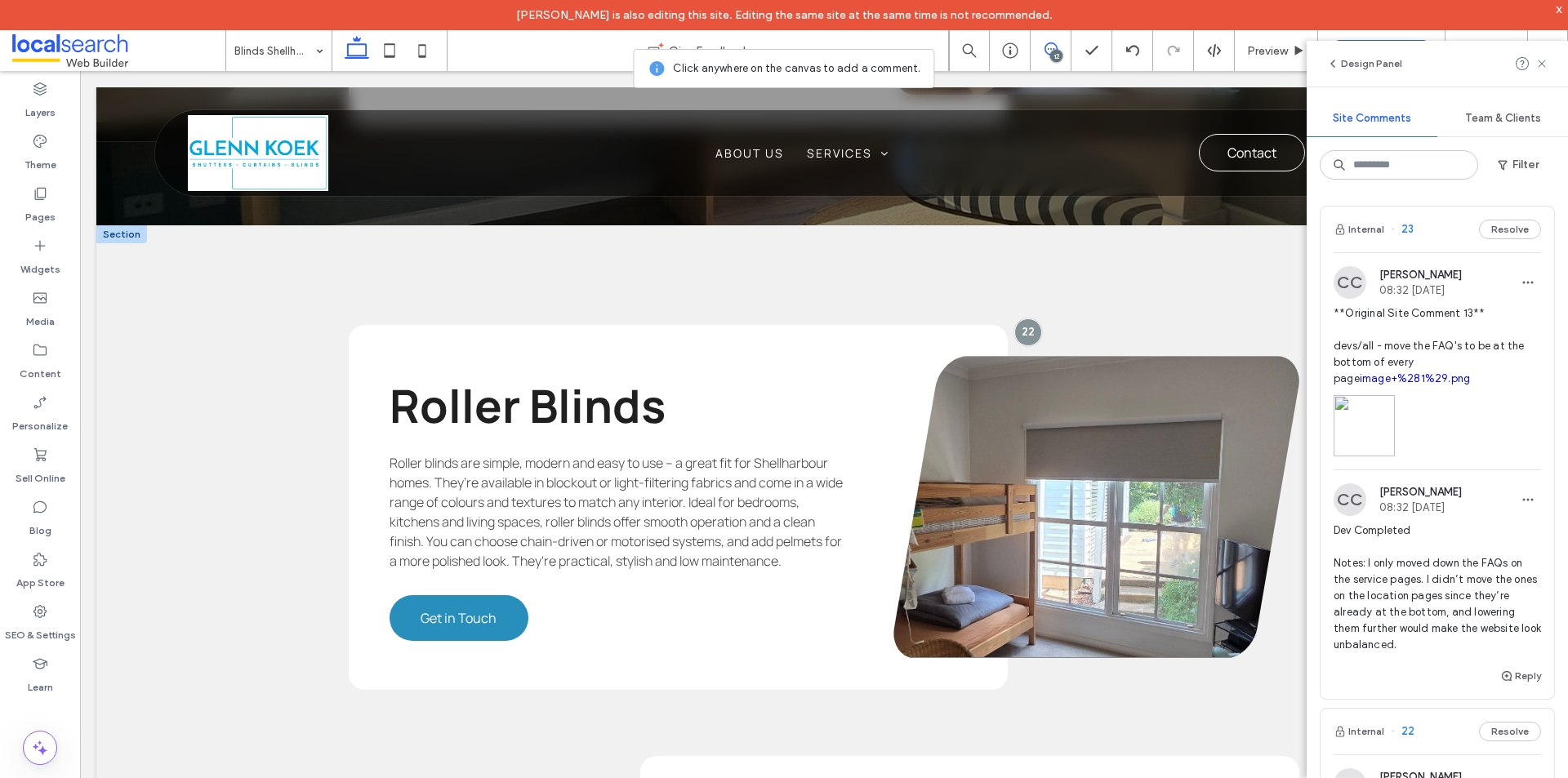
scroll to position [2709, 0]
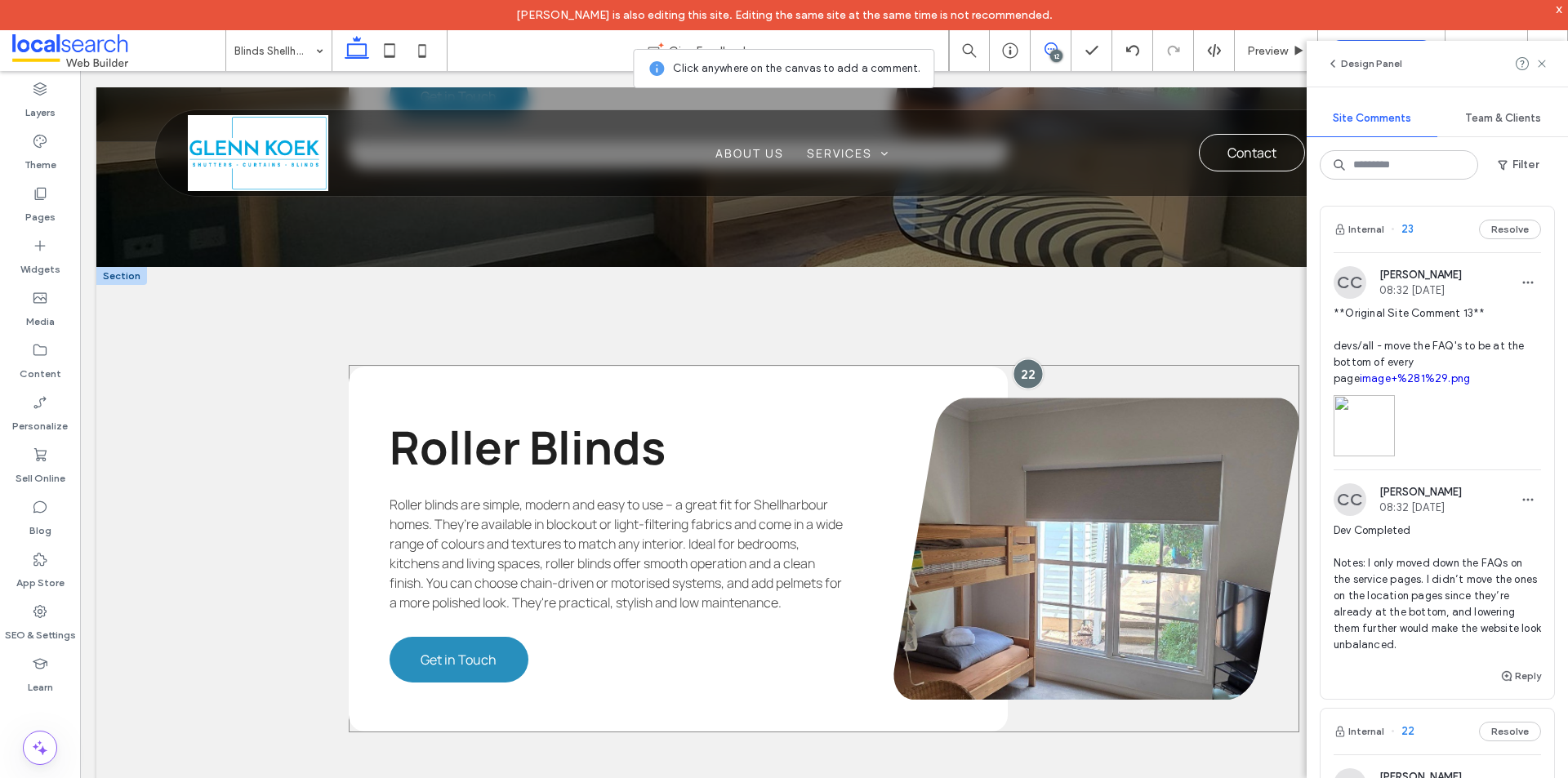
click at [1016, 369] on div at bounding box center [1029, 373] width 30 height 30
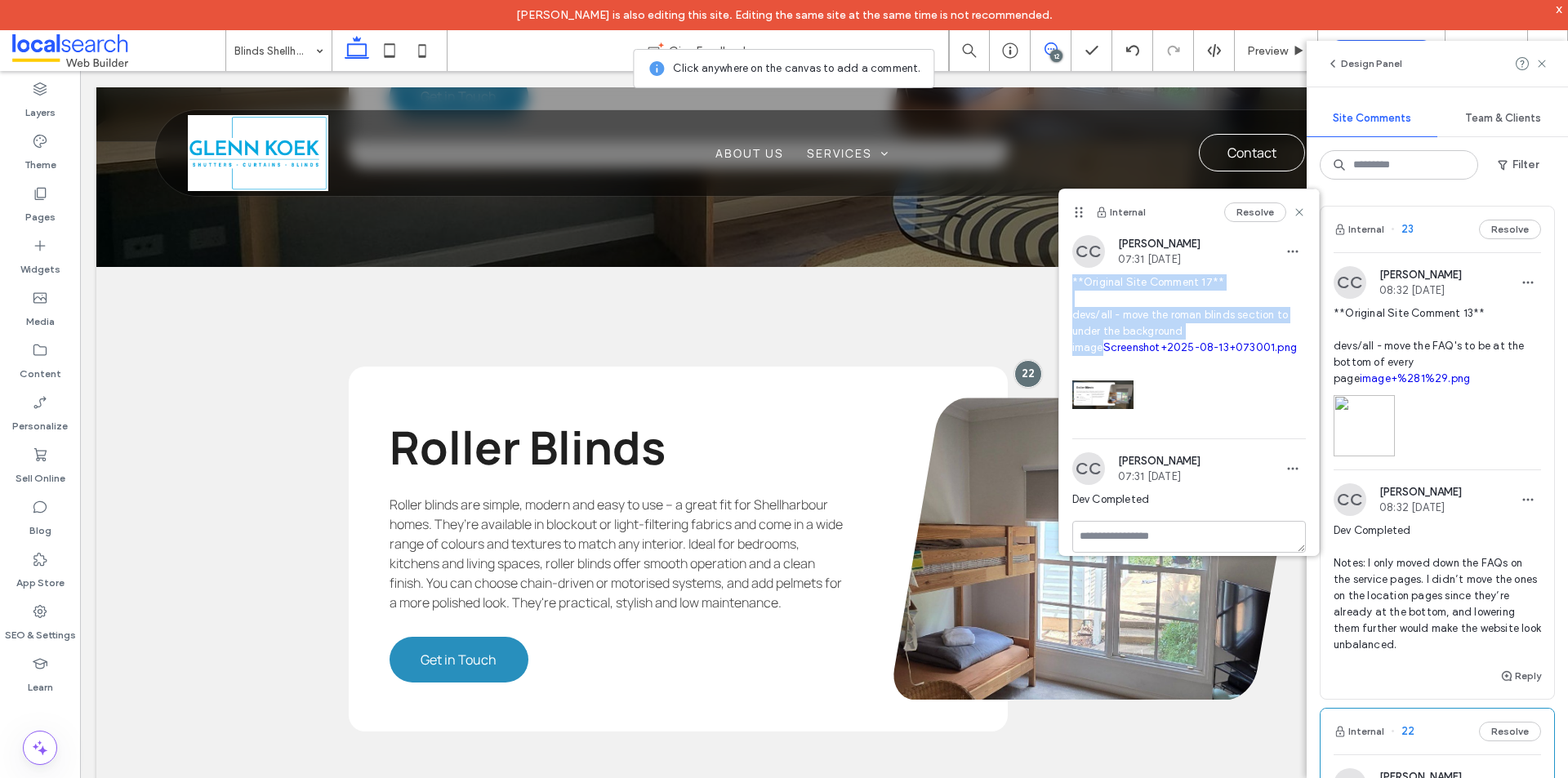
drag, startPoint x: 1224, startPoint y: 329, endPoint x: 1068, endPoint y: 283, distance: 162.6
click at [1068, 283] on div "CC Clarence Cabiles 07:31 Aug 13 2025 **Original Site Comment 17** devs/all - m…" at bounding box center [1189, 337] width 260 height 203
copy span "**Original Site Comment 17** devs/all - move the roman blinds section to under …"
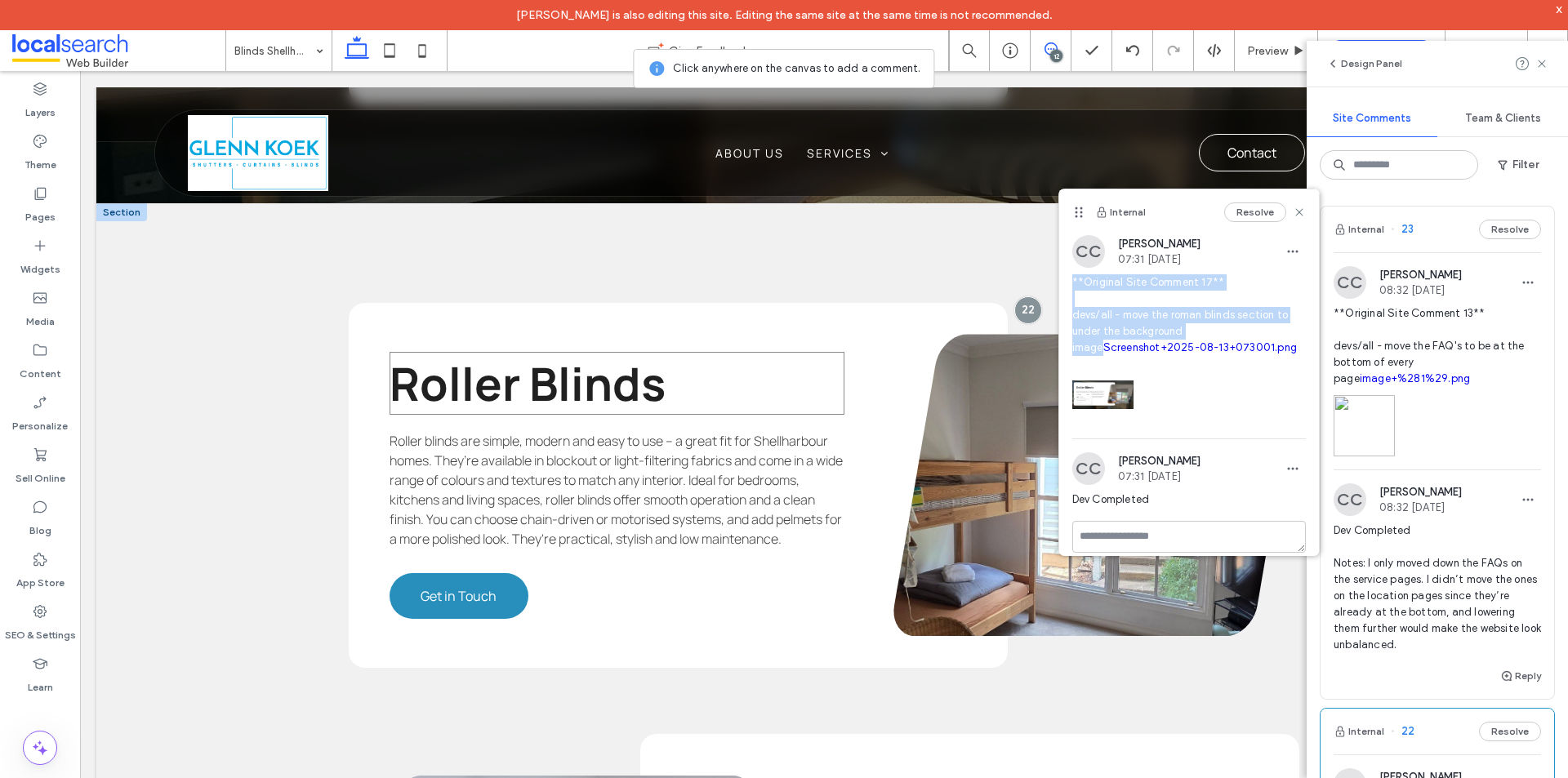
scroll to position [2791, 0]
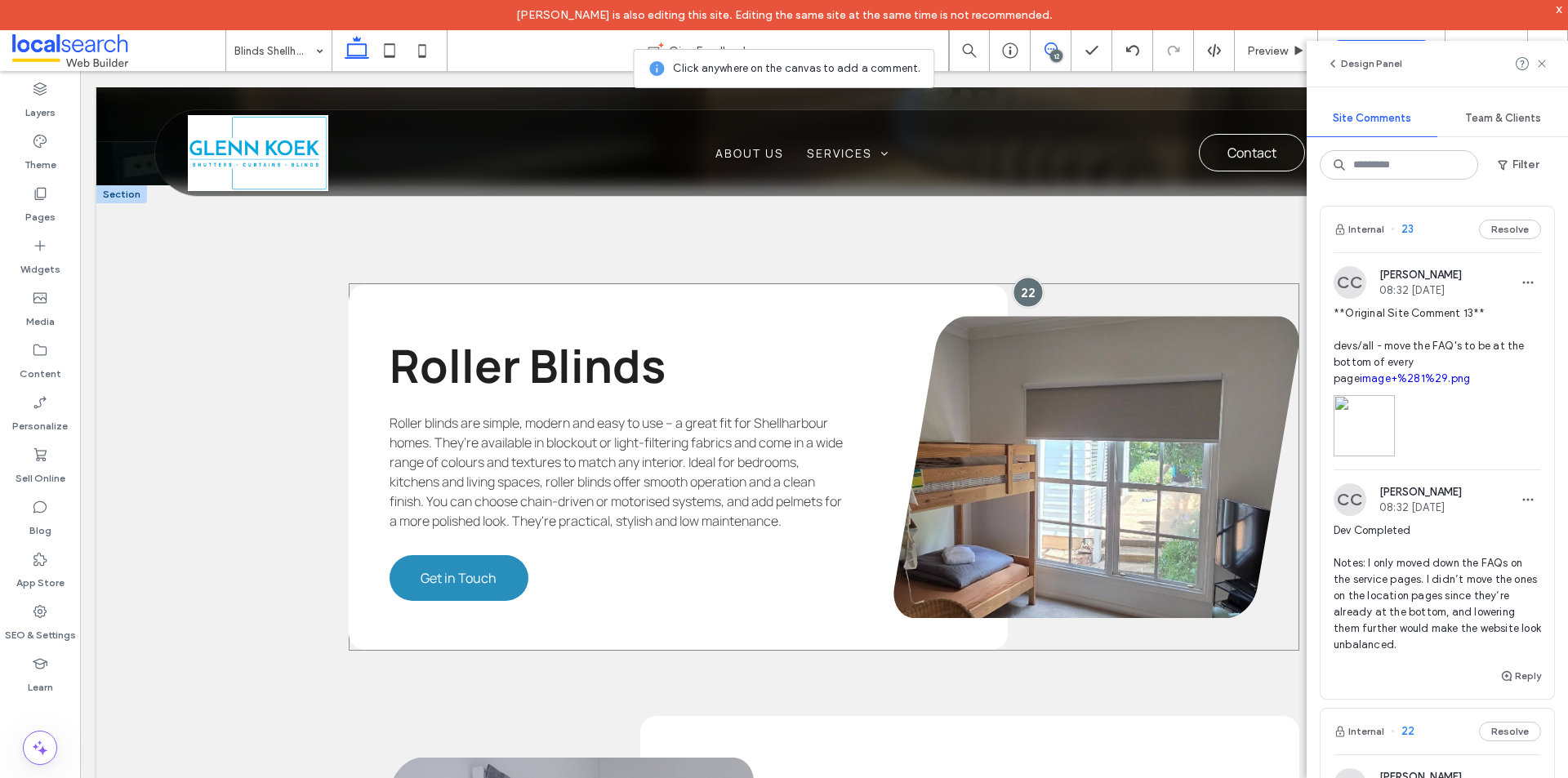
click at [1030, 286] on div at bounding box center [1029, 292] width 30 height 30
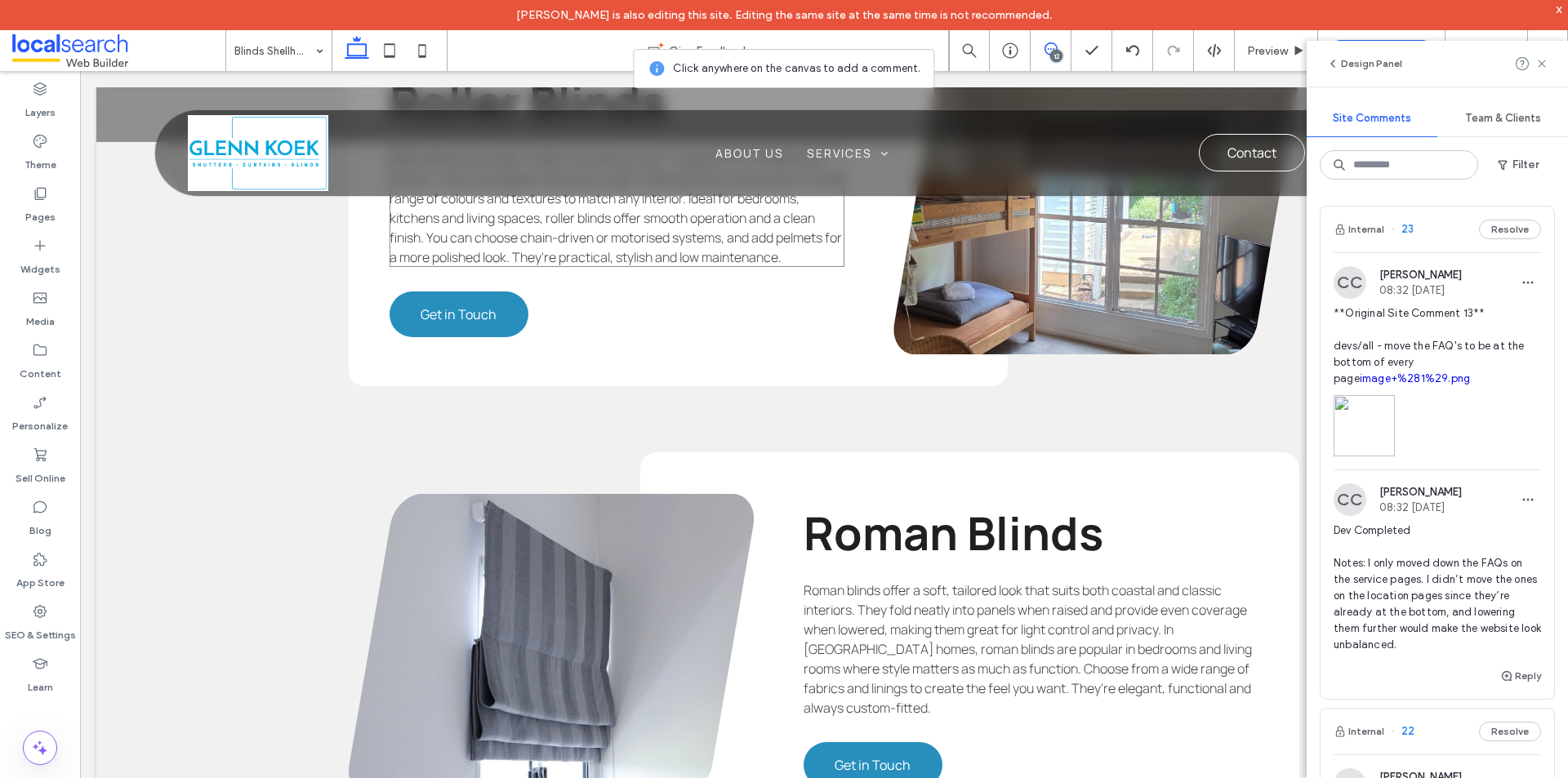
scroll to position [3117, 0]
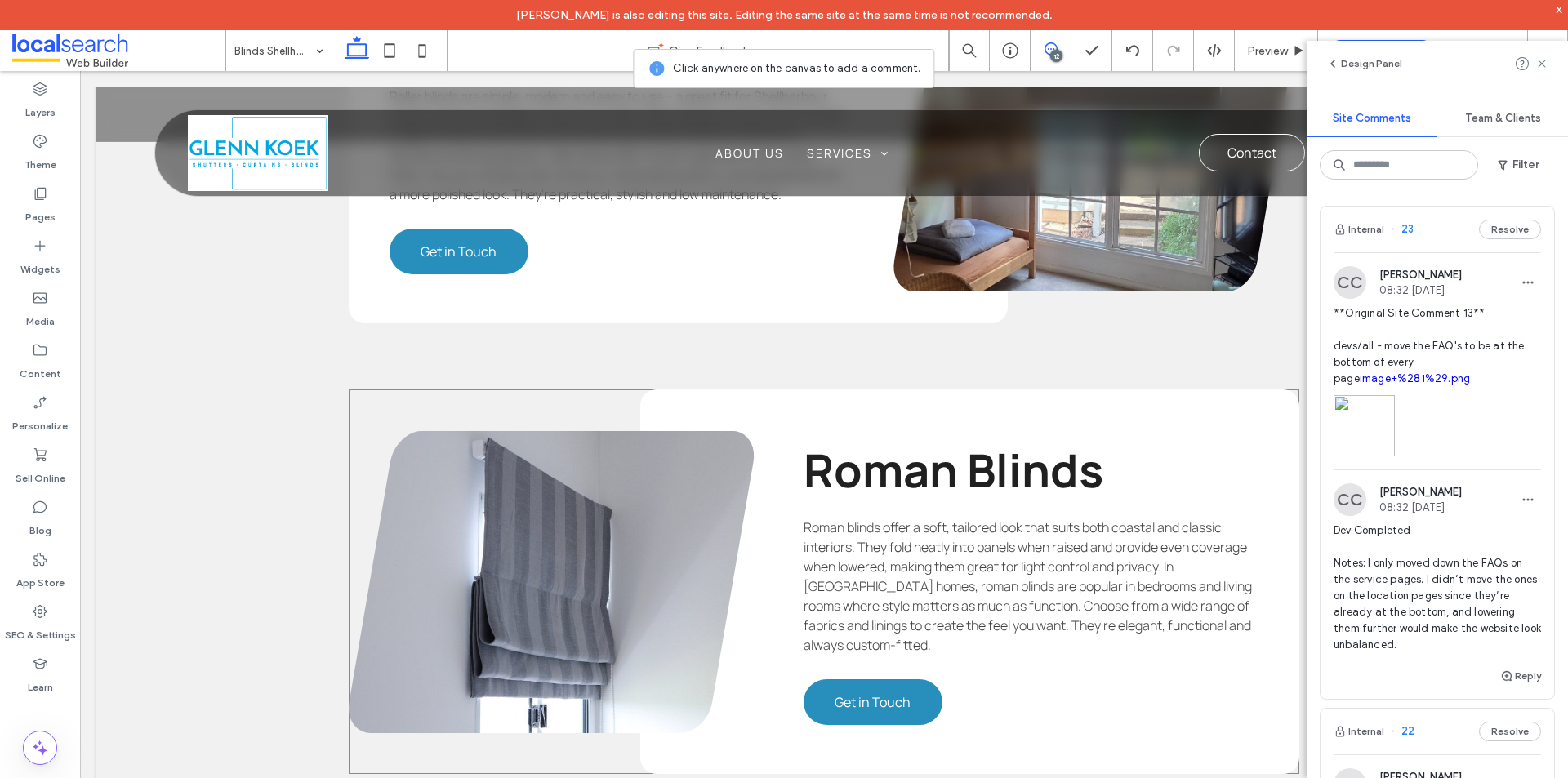
click at [615, 406] on div "Roman Blinds Roman blinds offer a soft, tailored look that suits both coastal a…" at bounding box center [823, 581] width 950 height 384
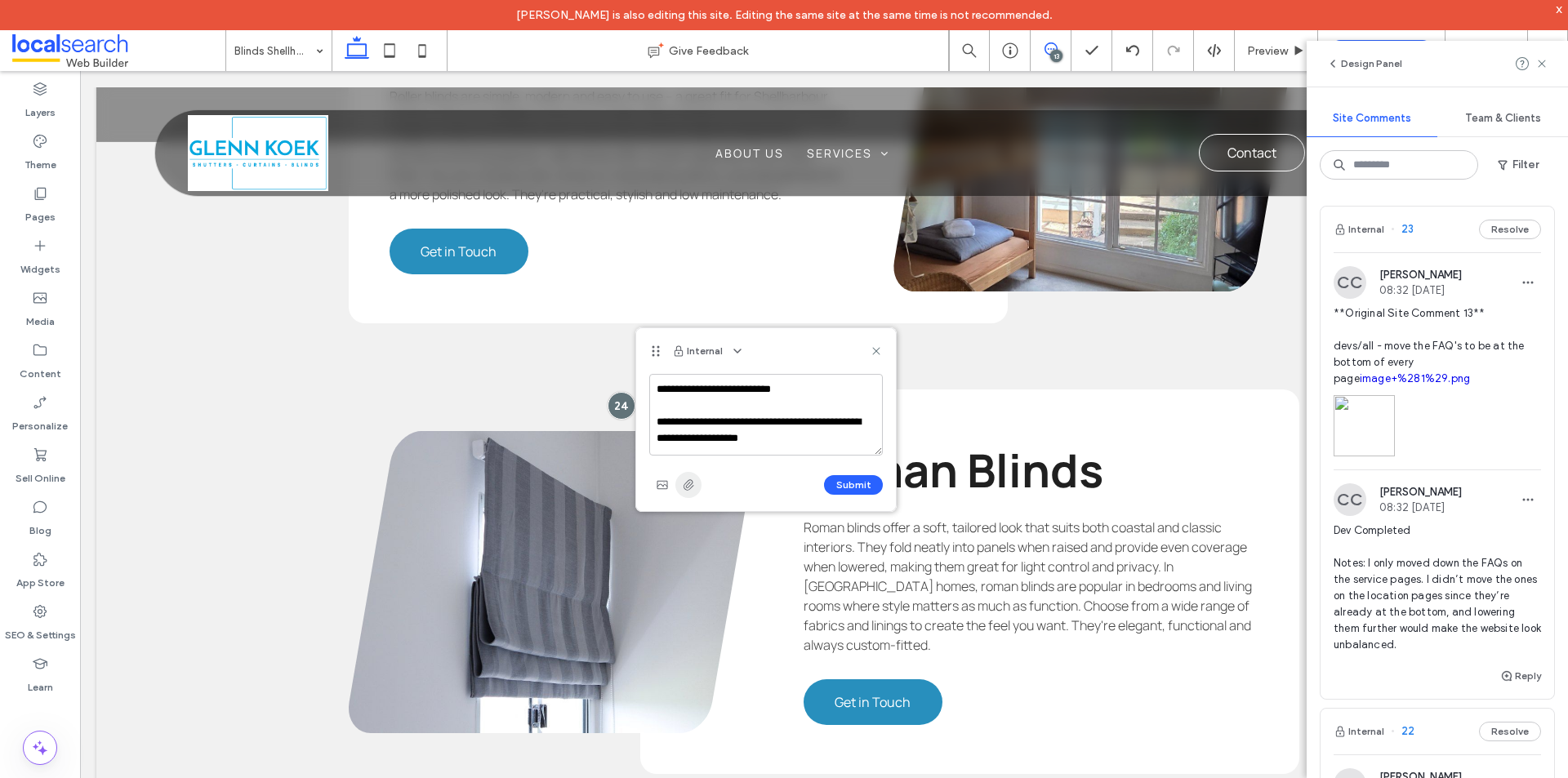
type textarea "**********"
click at [692, 478] on icon "button" at bounding box center [688, 484] width 13 height 13
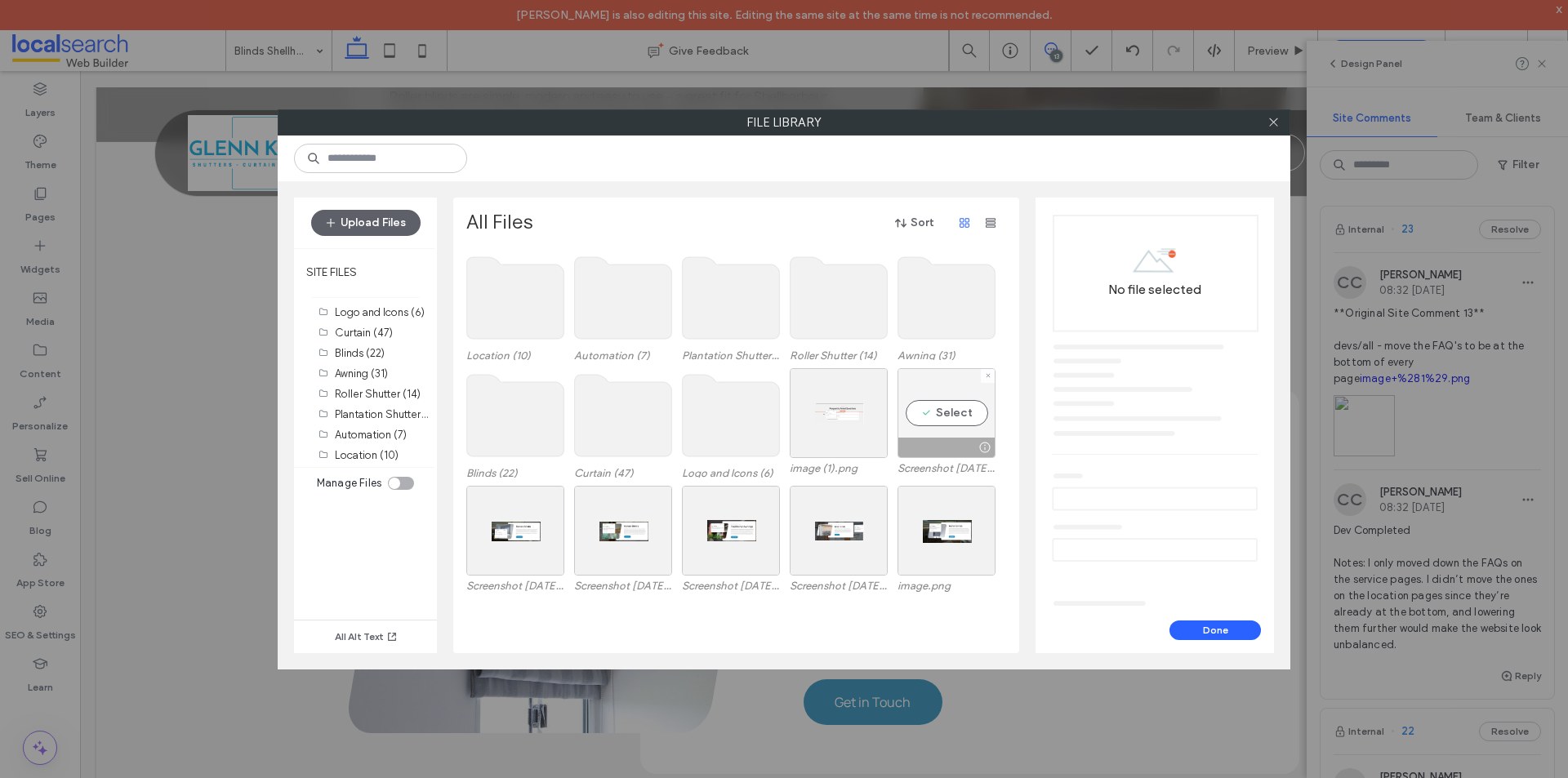
click at [950, 413] on div "Select" at bounding box center [946, 413] width 98 height 90
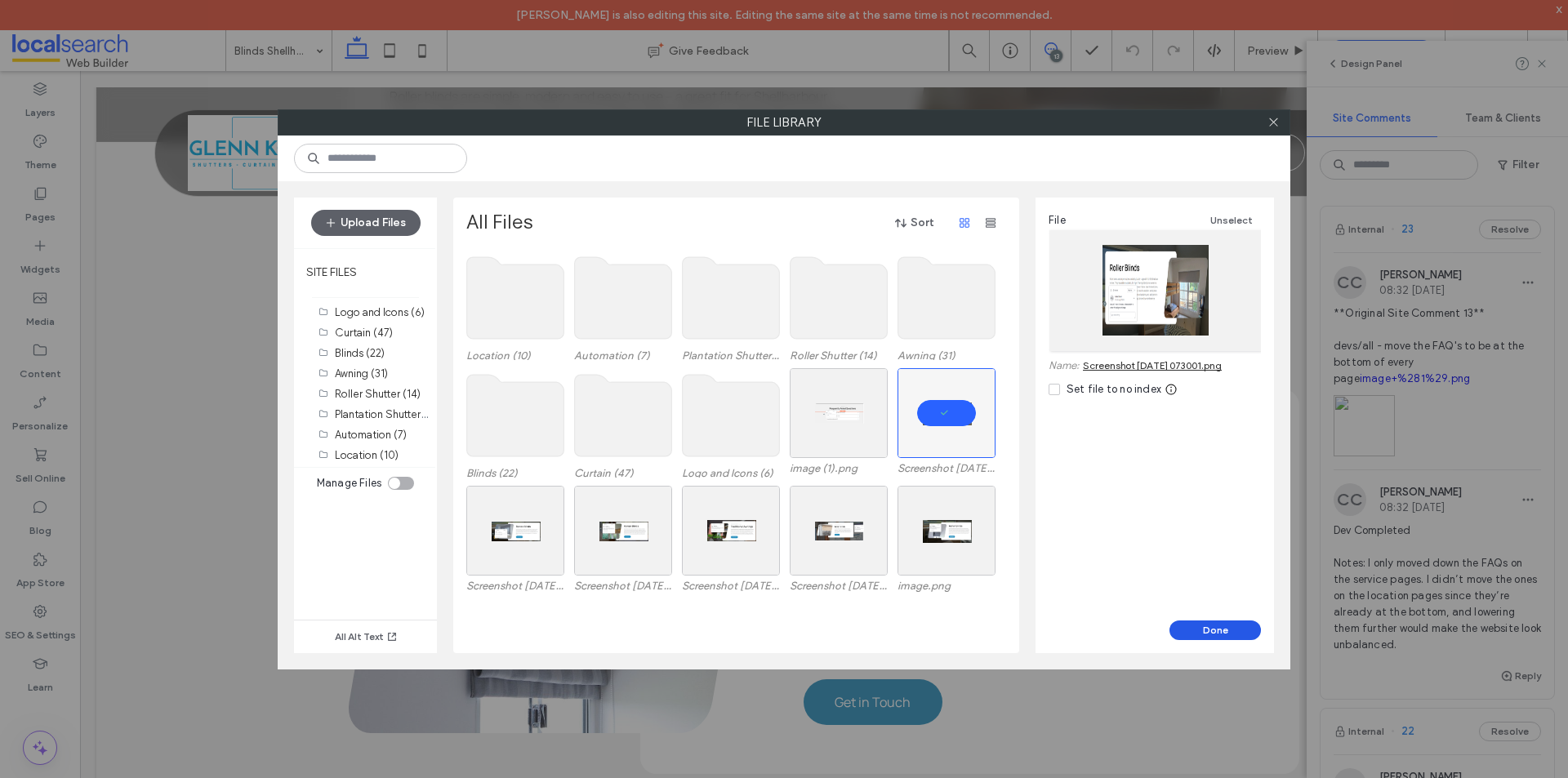
click at [1201, 634] on button "Done" at bounding box center [1215, 630] width 91 height 20
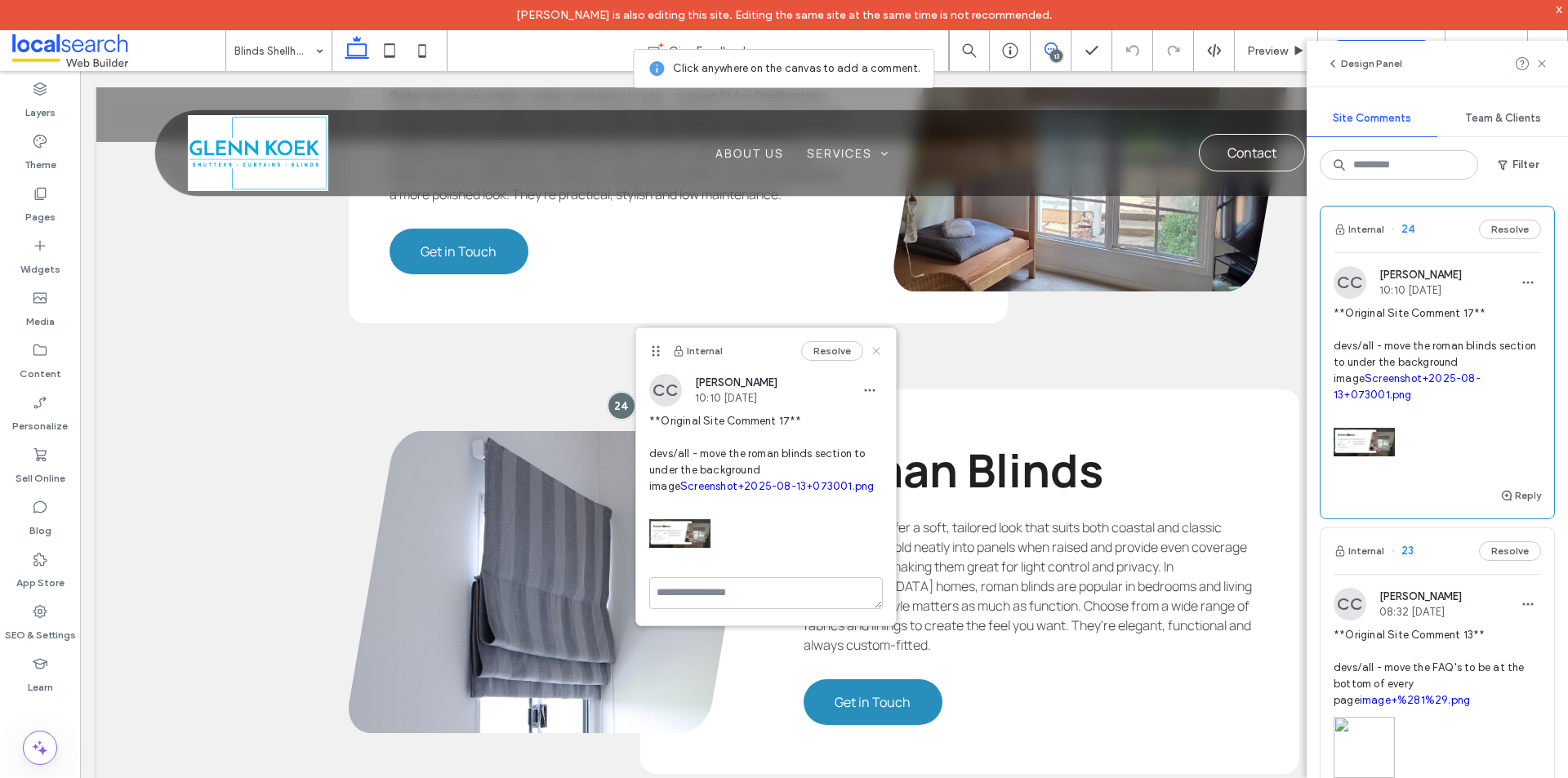
click at [875, 348] on use at bounding box center [876, 351] width 7 height 7
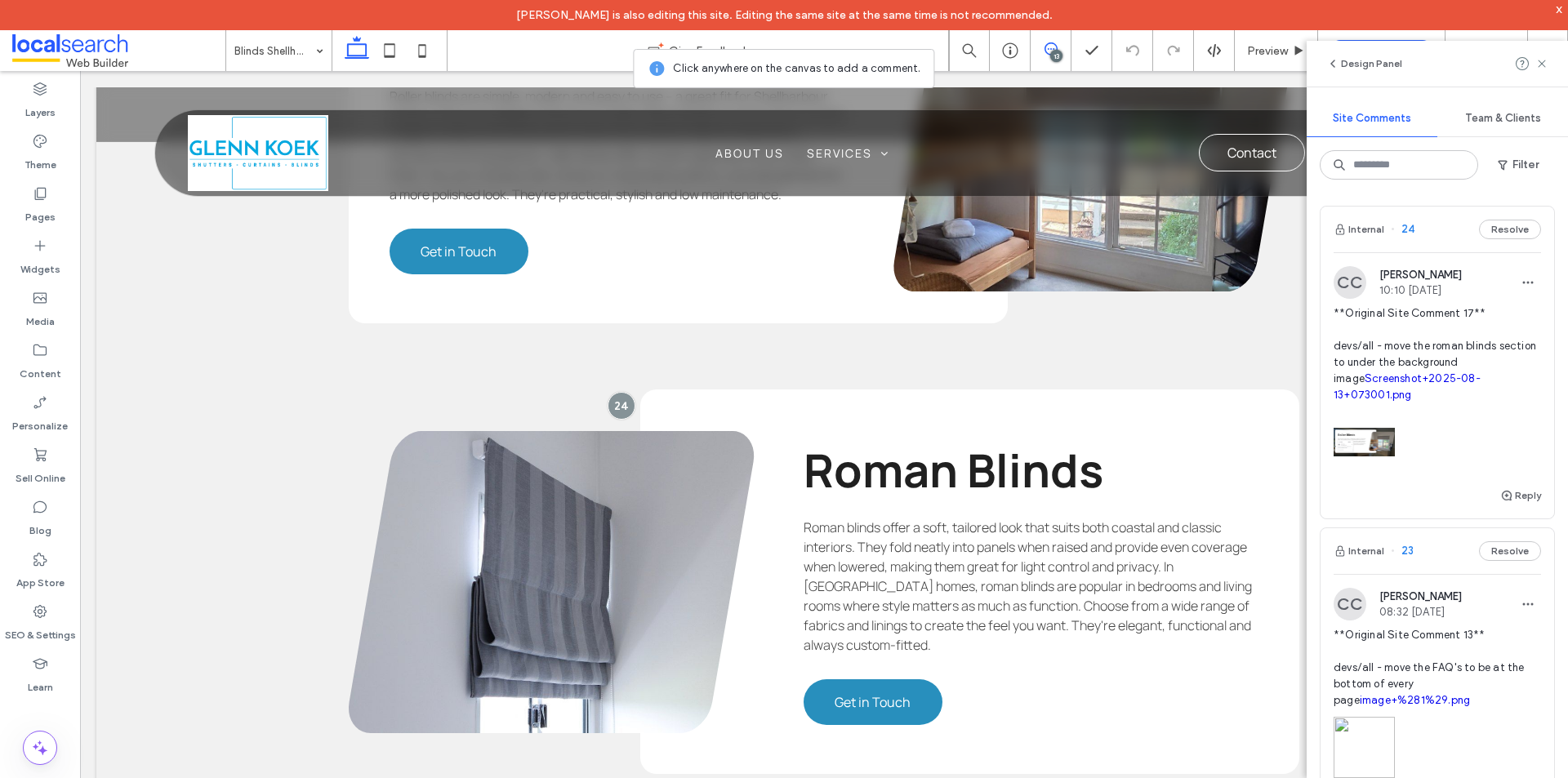
click at [1055, 52] on div "13" at bounding box center [1057, 56] width 13 height 13
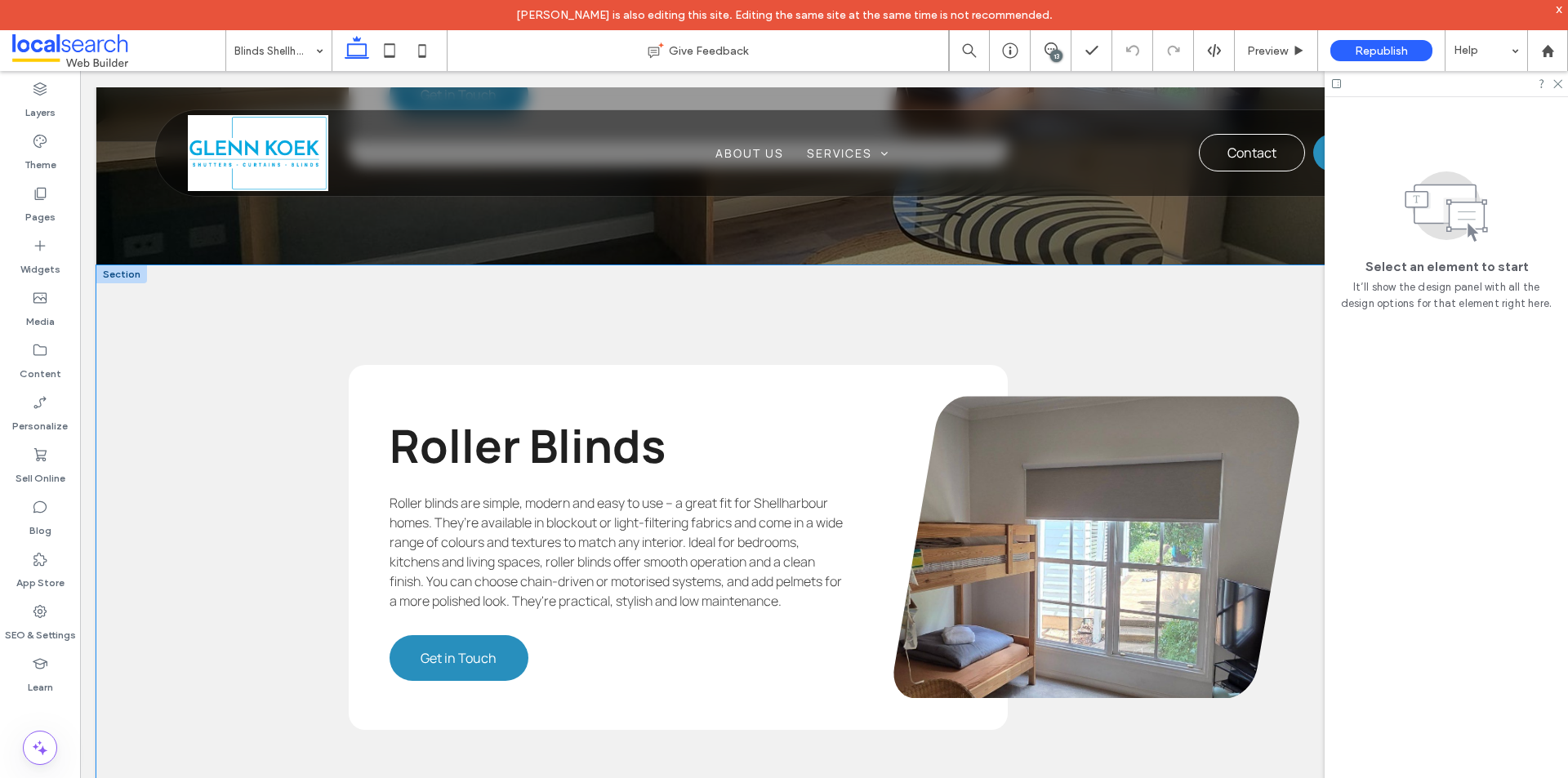
scroll to position [2709, 0]
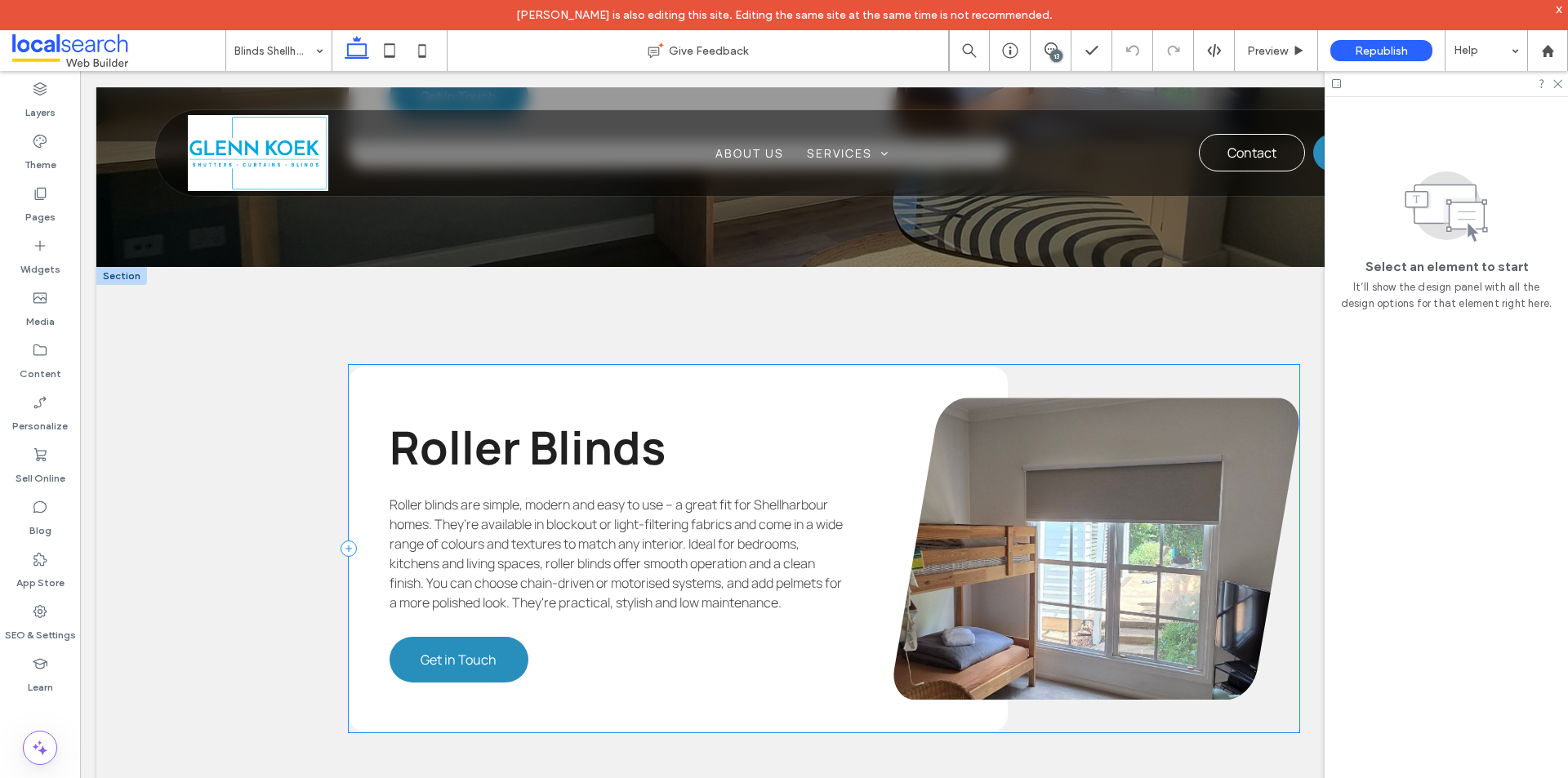
click at [1069, 368] on div "Roller Blinds Roller blinds are simple, modern and easy to use – a great fit fo…" at bounding box center [823, 549] width 950 height 367
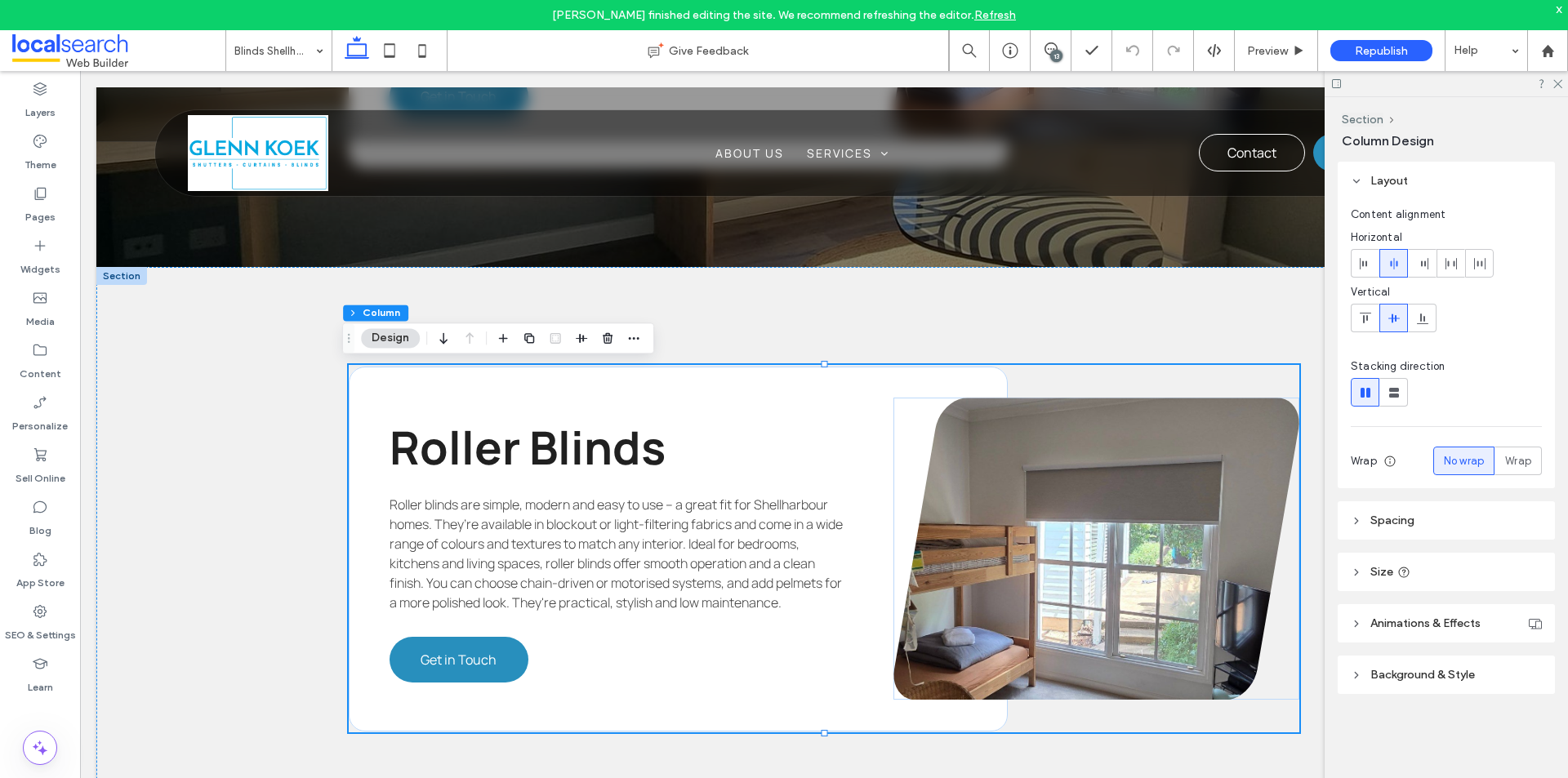
click at [1053, 51] on div "13" at bounding box center [1057, 56] width 13 height 13
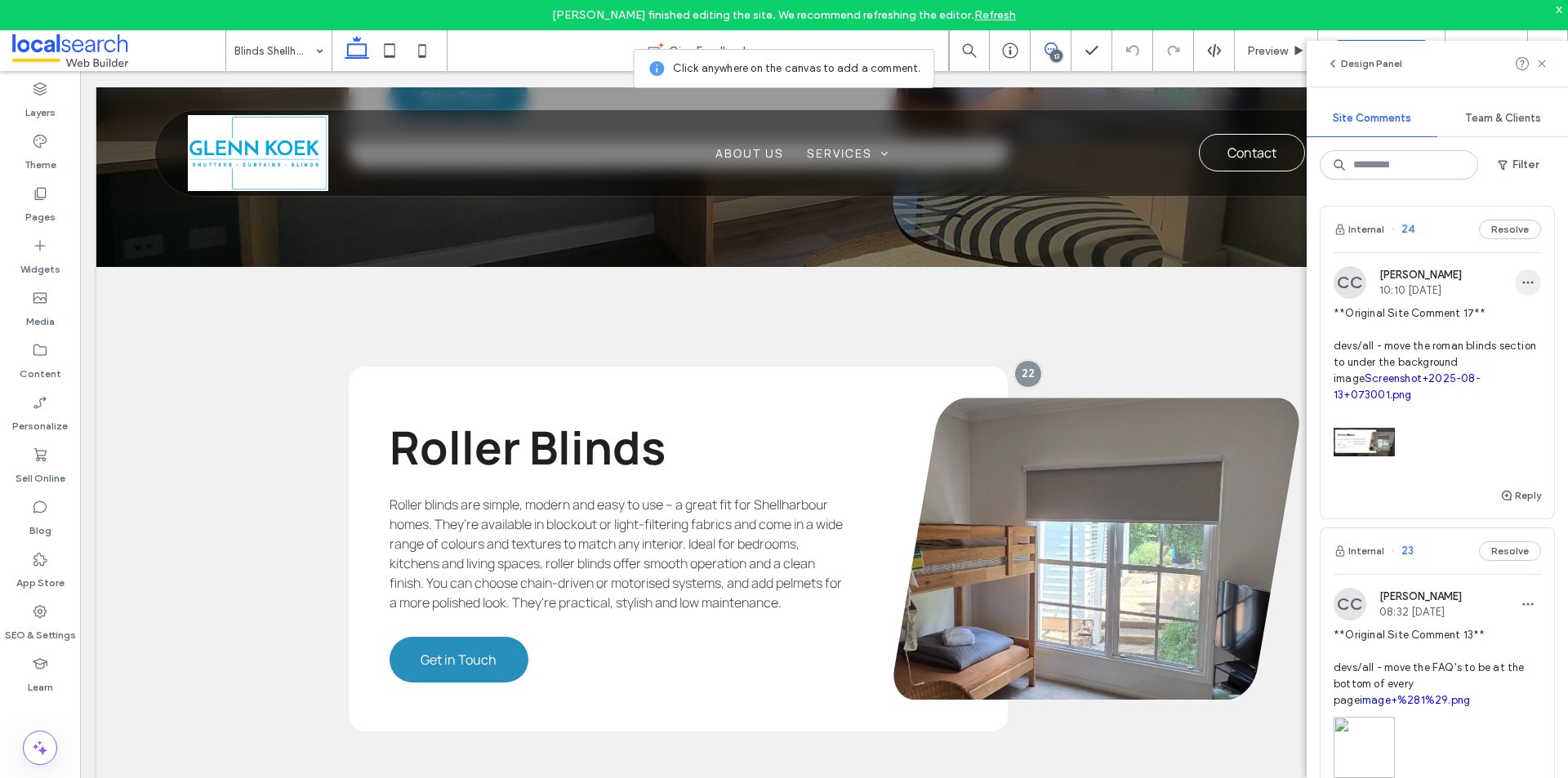
click at [1521, 277] on icon "button" at bounding box center [1528, 282] width 13 height 13
click at [1417, 350] on span "Delete" at bounding box center [1411, 355] width 32 height 16
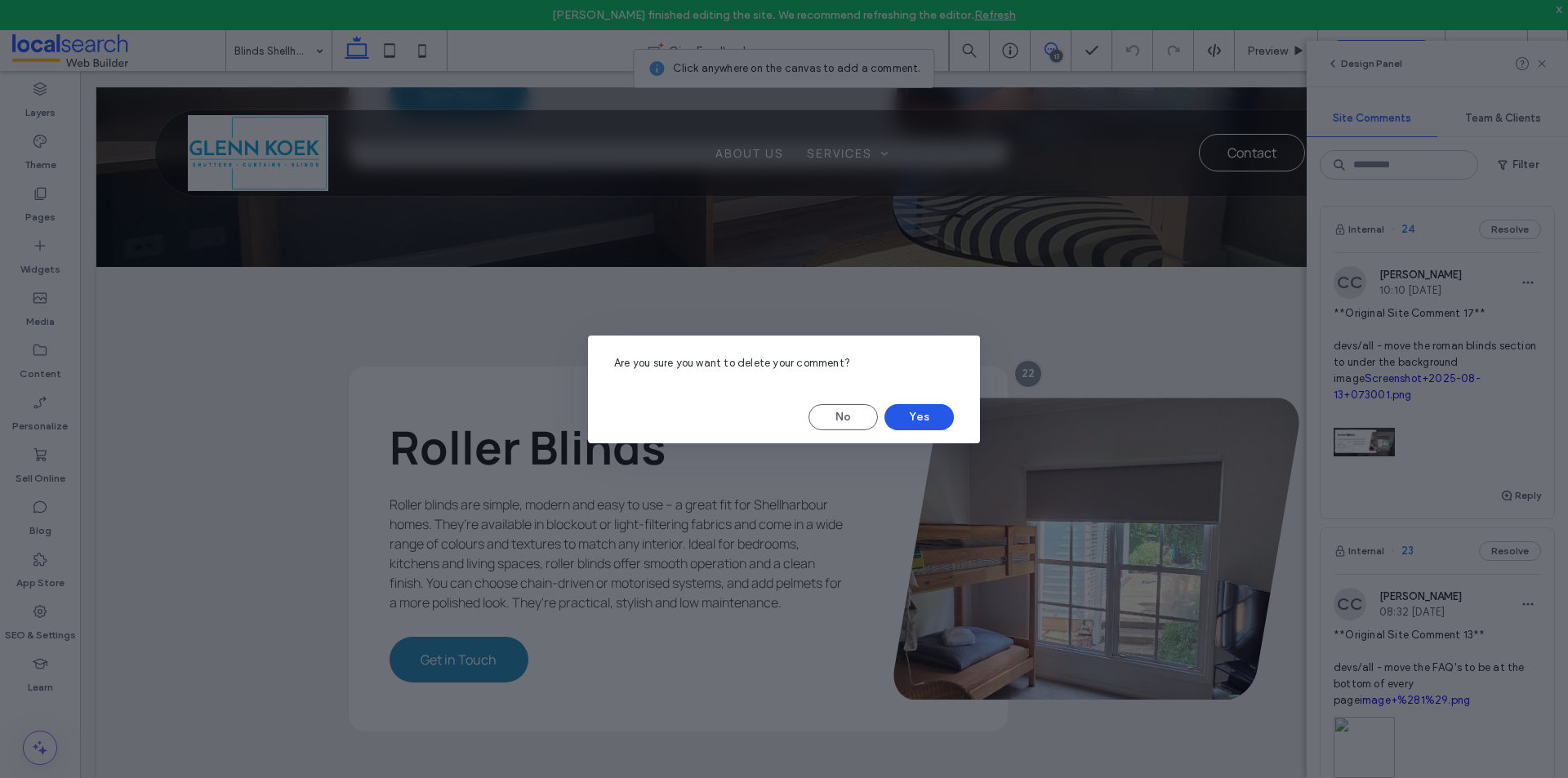
click at [920, 416] on button "Yes" at bounding box center [920, 416] width 70 height 26
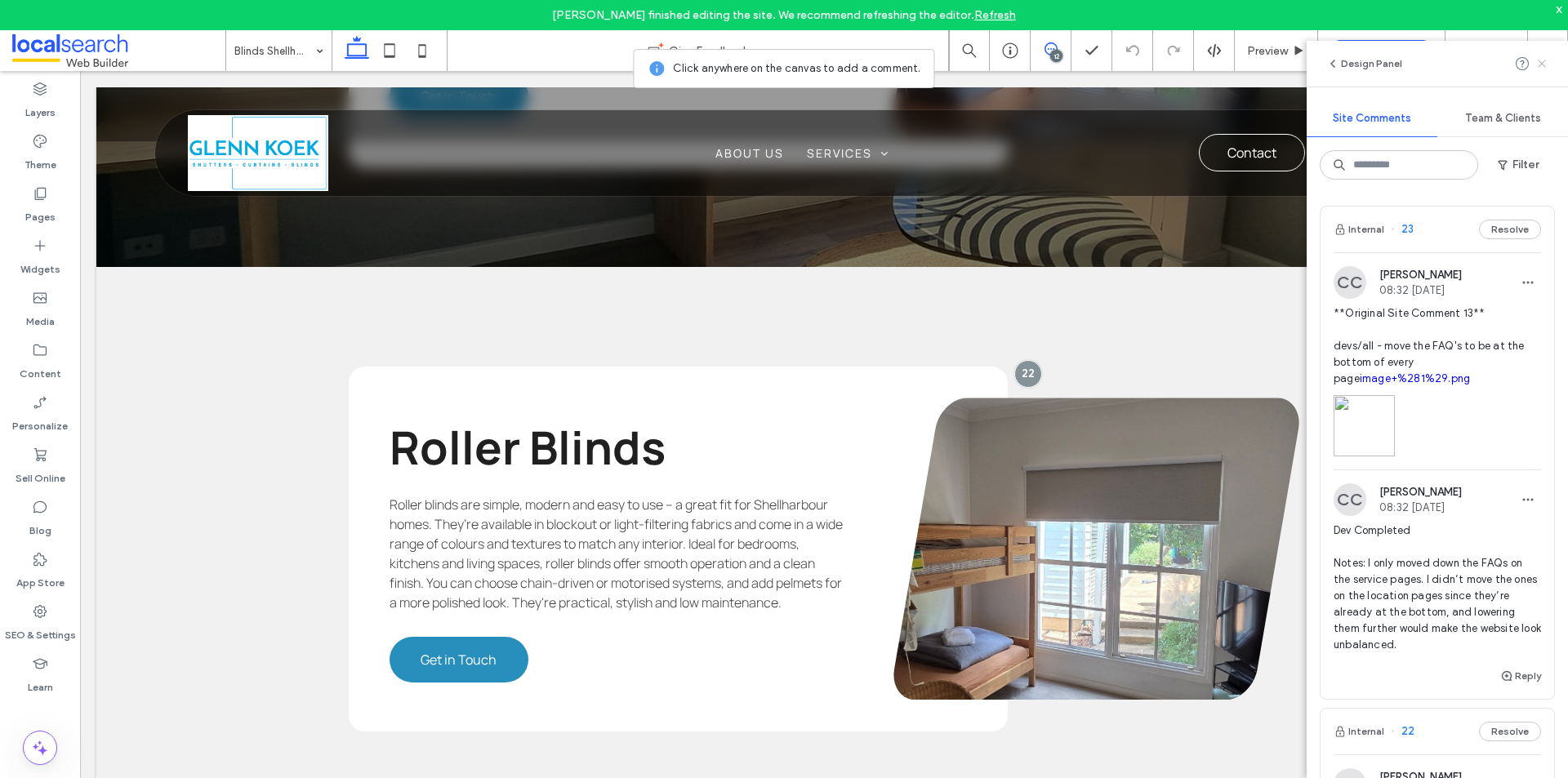
click at [1540, 58] on icon at bounding box center [1541, 64] width 13 height 13
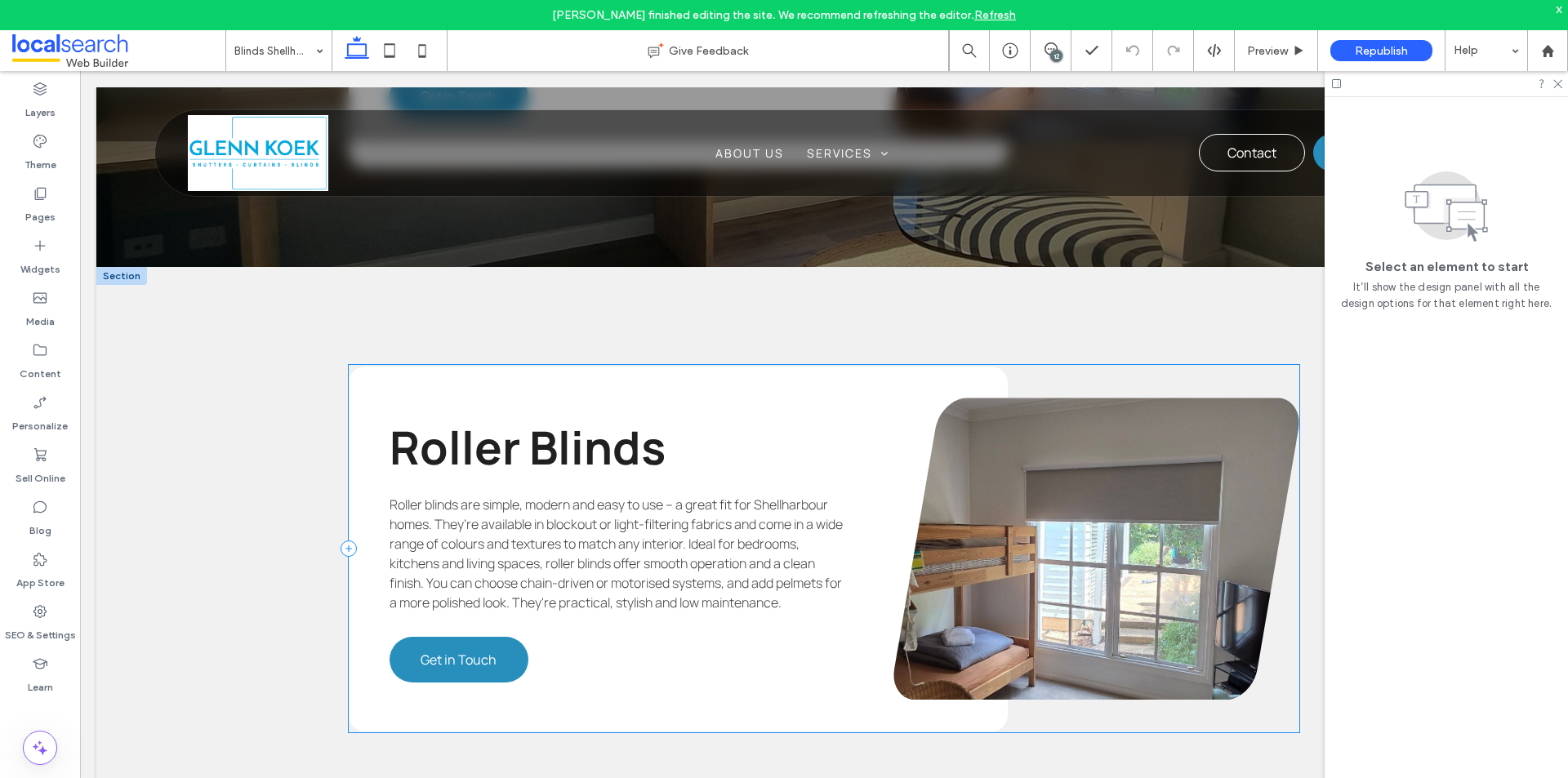
click at [1070, 376] on div "Roller Blinds Roller blinds are simple, modern and easy to use – a great fit fo…" at bounding box center [823, 549] width 950 height 367
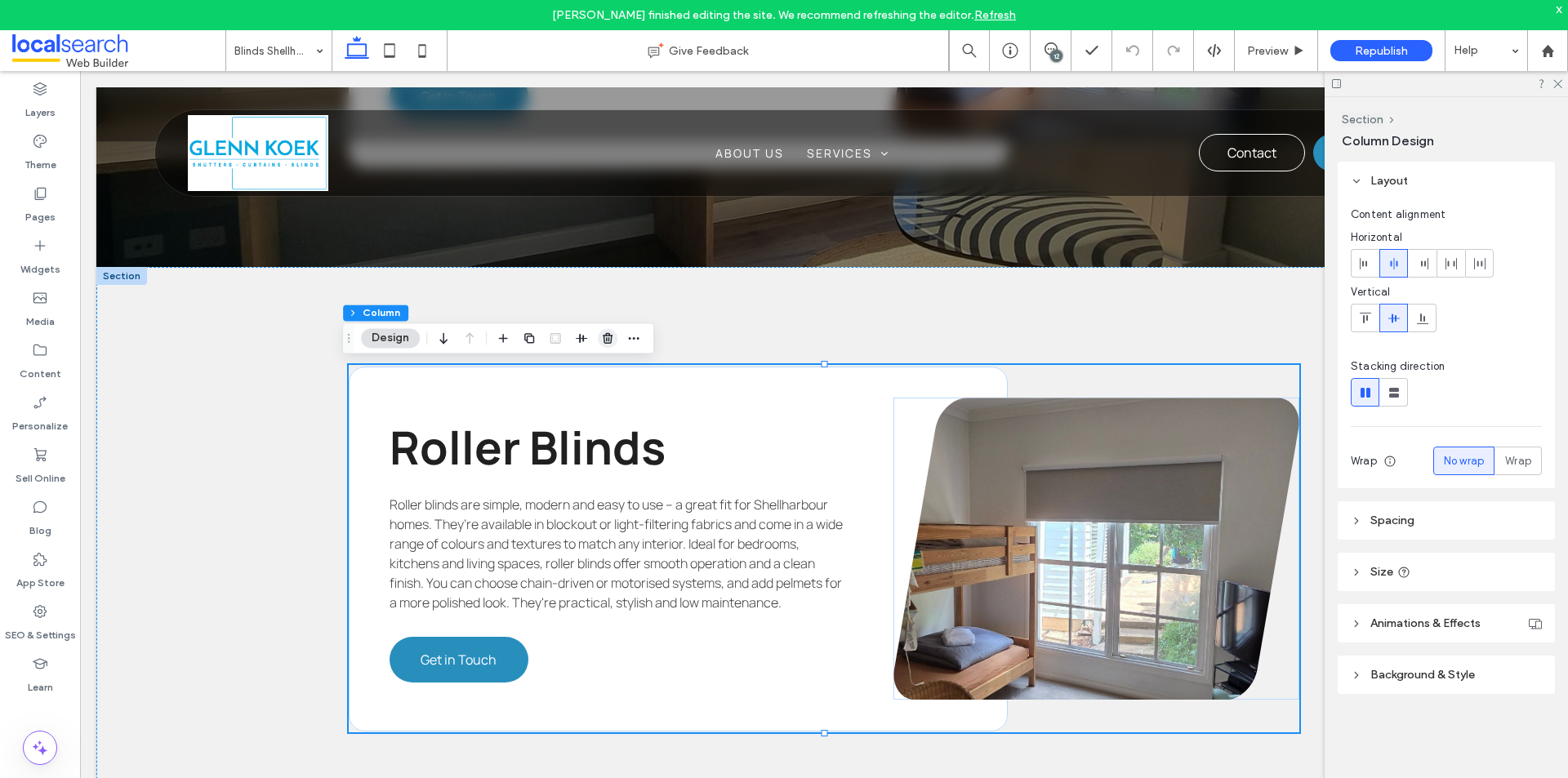
click at [604, 340] on use "button" at bounding box center [607, 338] width 10 height 11
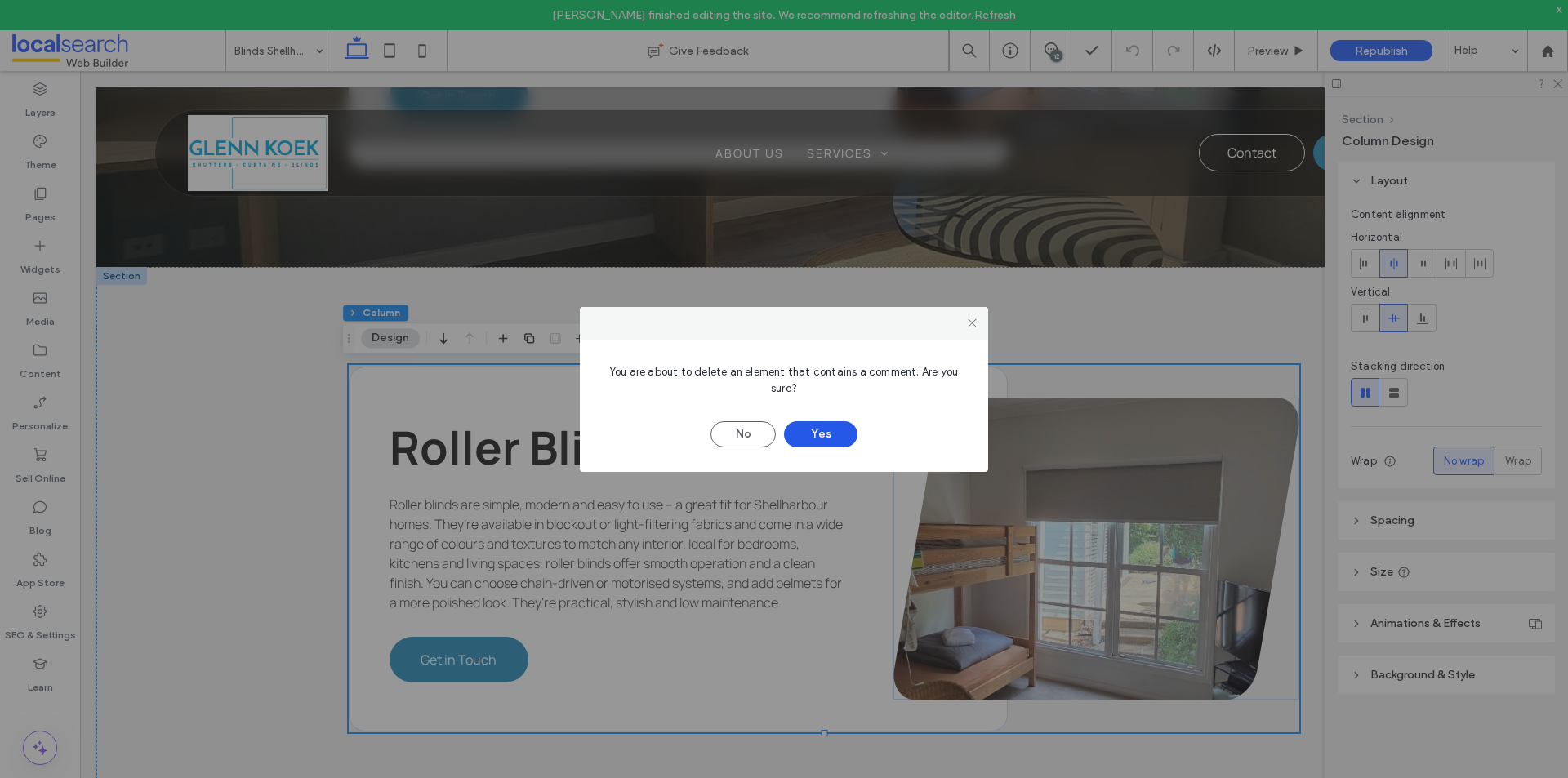
click at [807, 431] on button "Yes" at bounding box center [820, 433] width 73 height 26
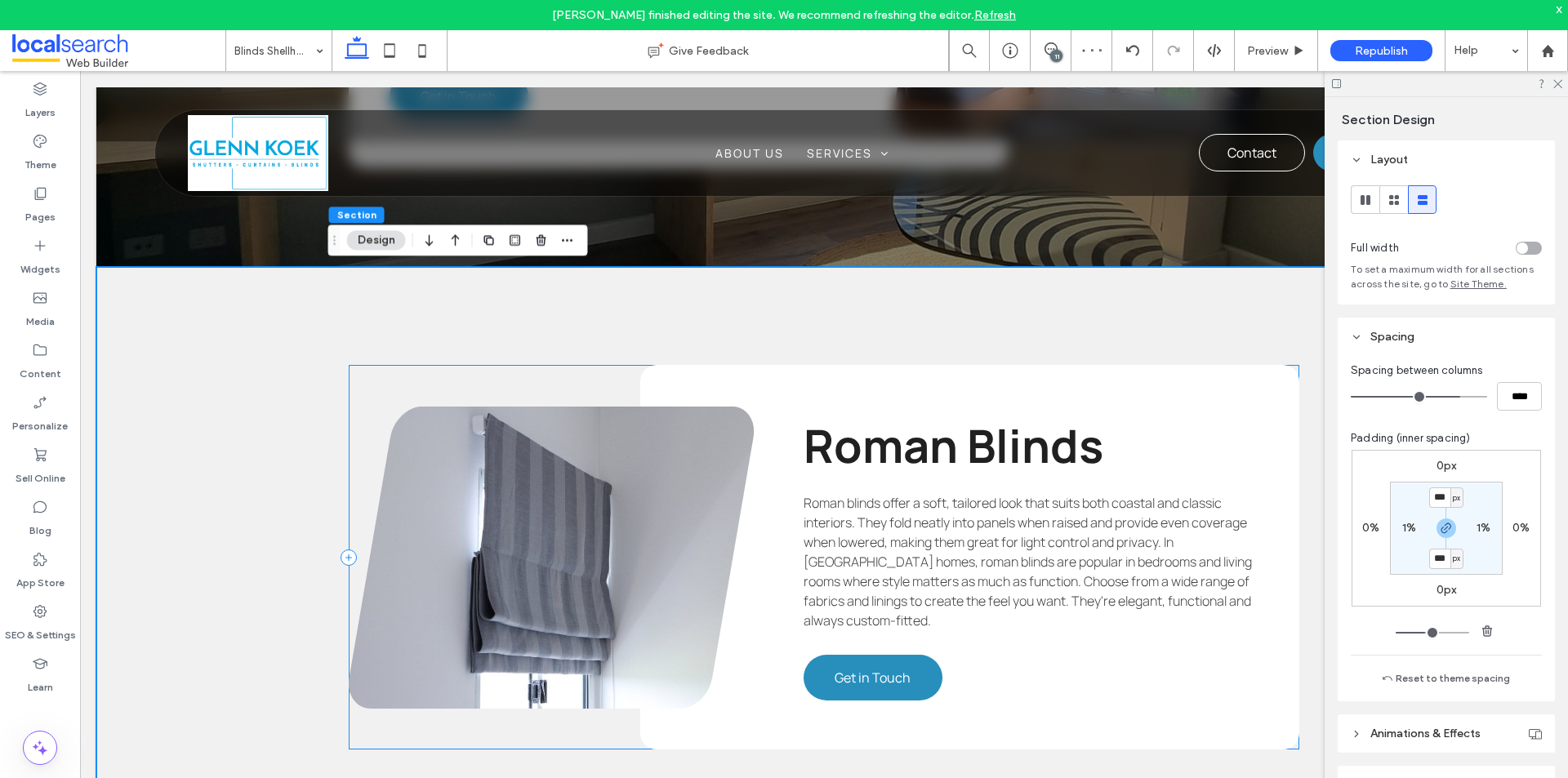
click at [481, 372] on div "Roman Blinds Roman blinds offer a soft, tailored look that suits both coastal a…" at bounding box center [823, 557] width 950 height 384
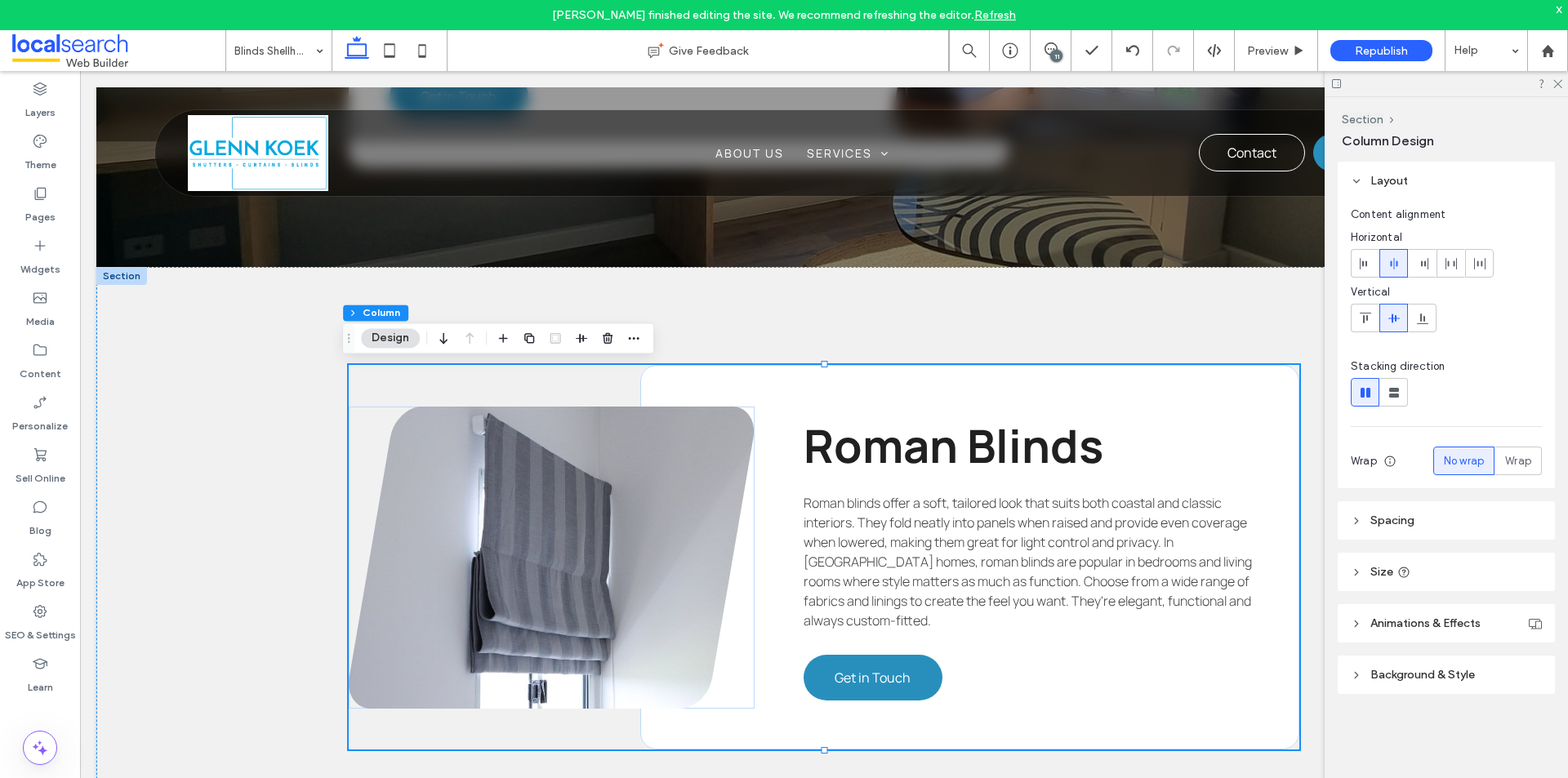
click at [1054, 53] on div "11" at bounding box center [1057, 56] width 13 height 13
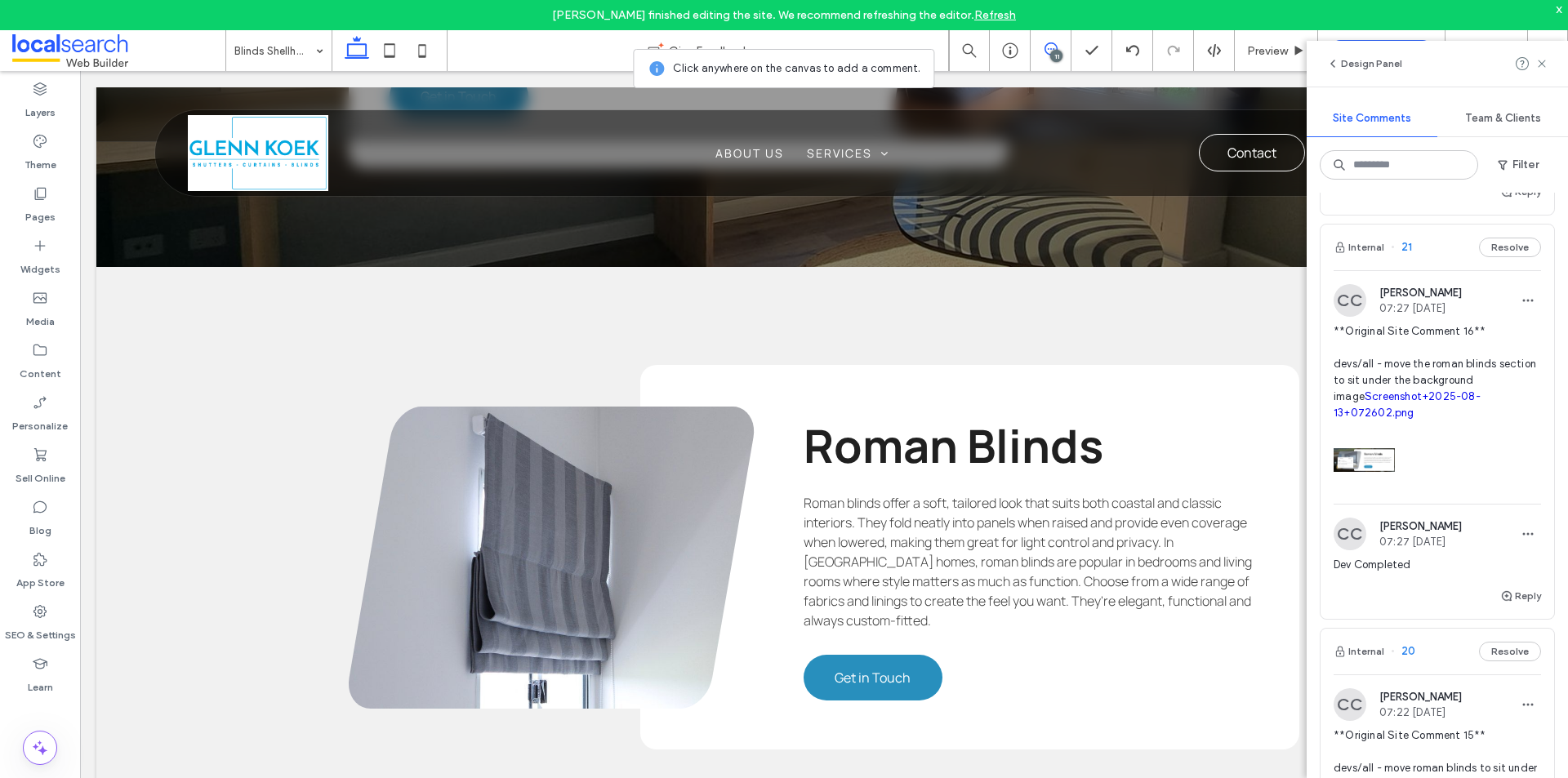
scroll to position [490, 0]
click at [1052, 48] on icon at bounding box center [1050, 48] width 13 height 13
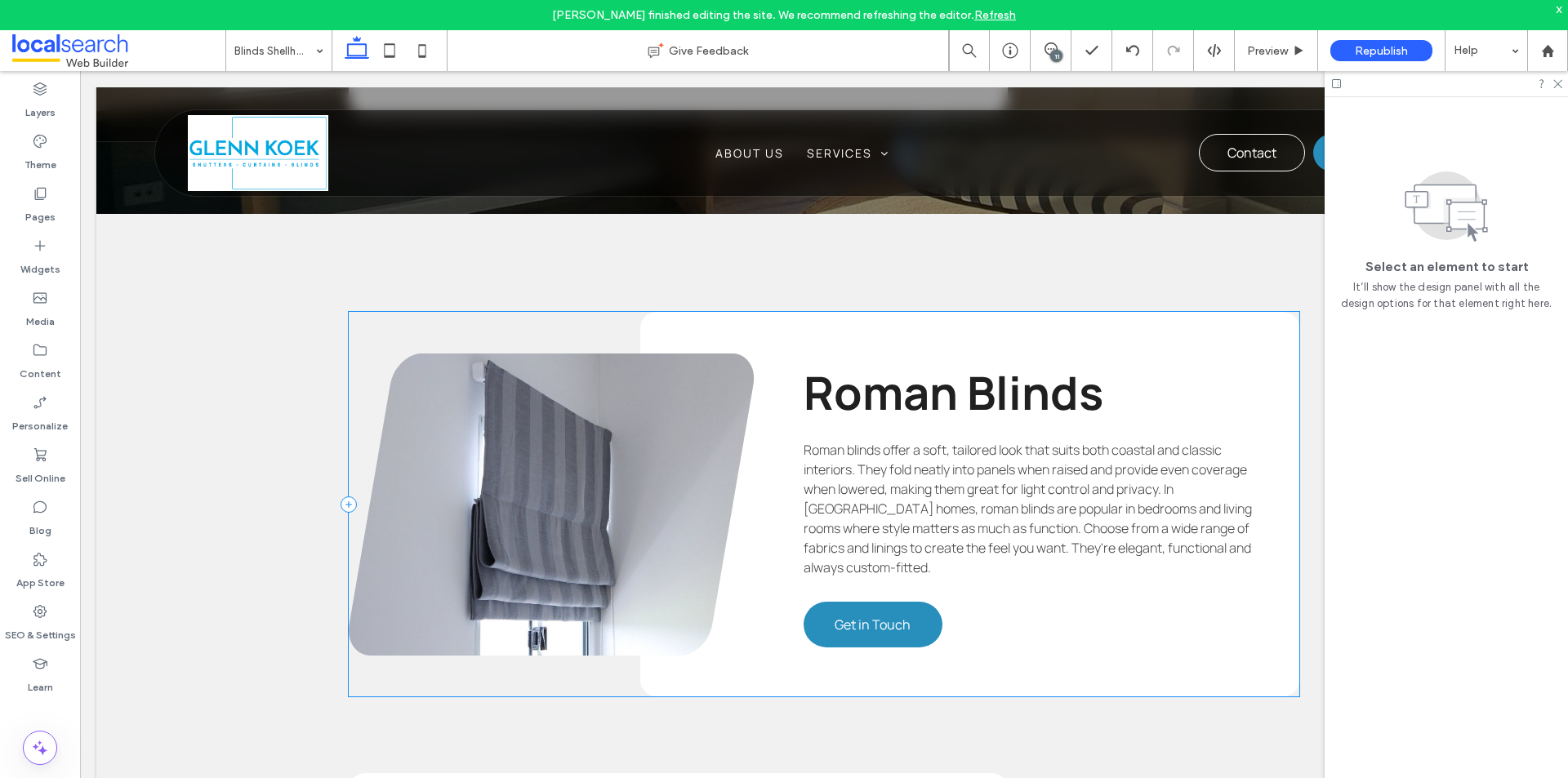
scroll to position [2791, 0]
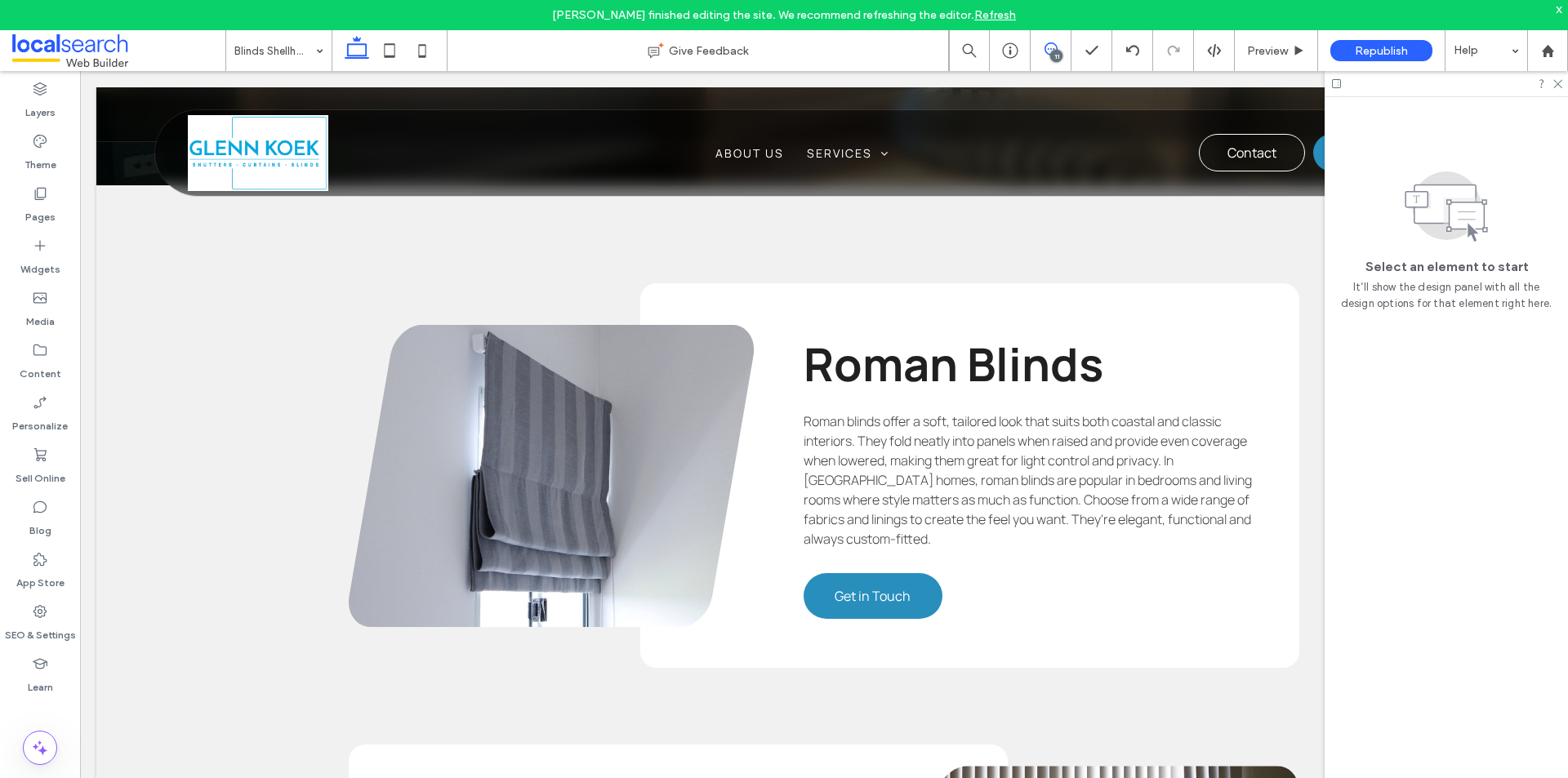
click at [1060, 49] on span at bounding box center [1050, 48] width 40 height 13
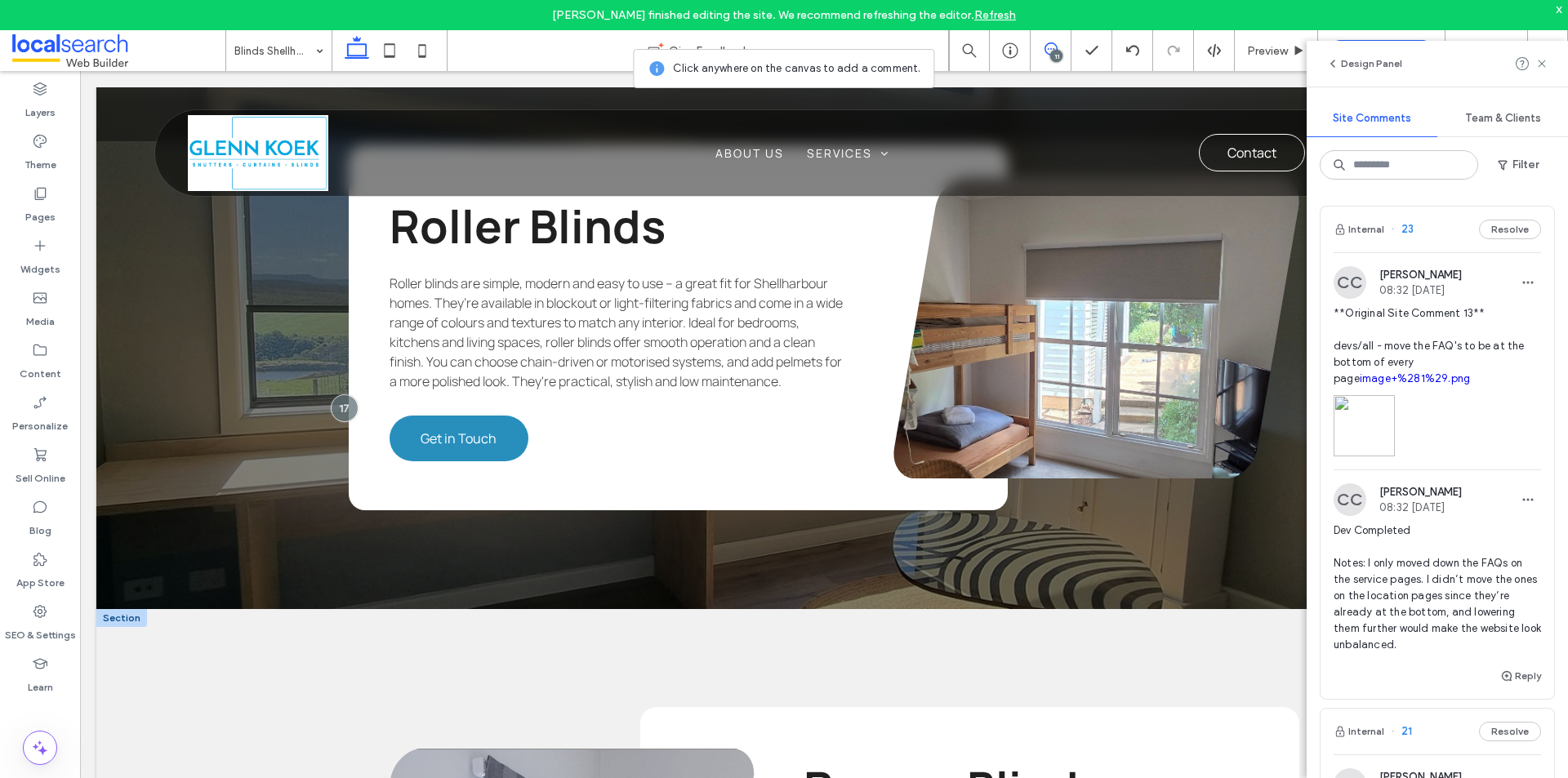
scroll to position [2709, 0]
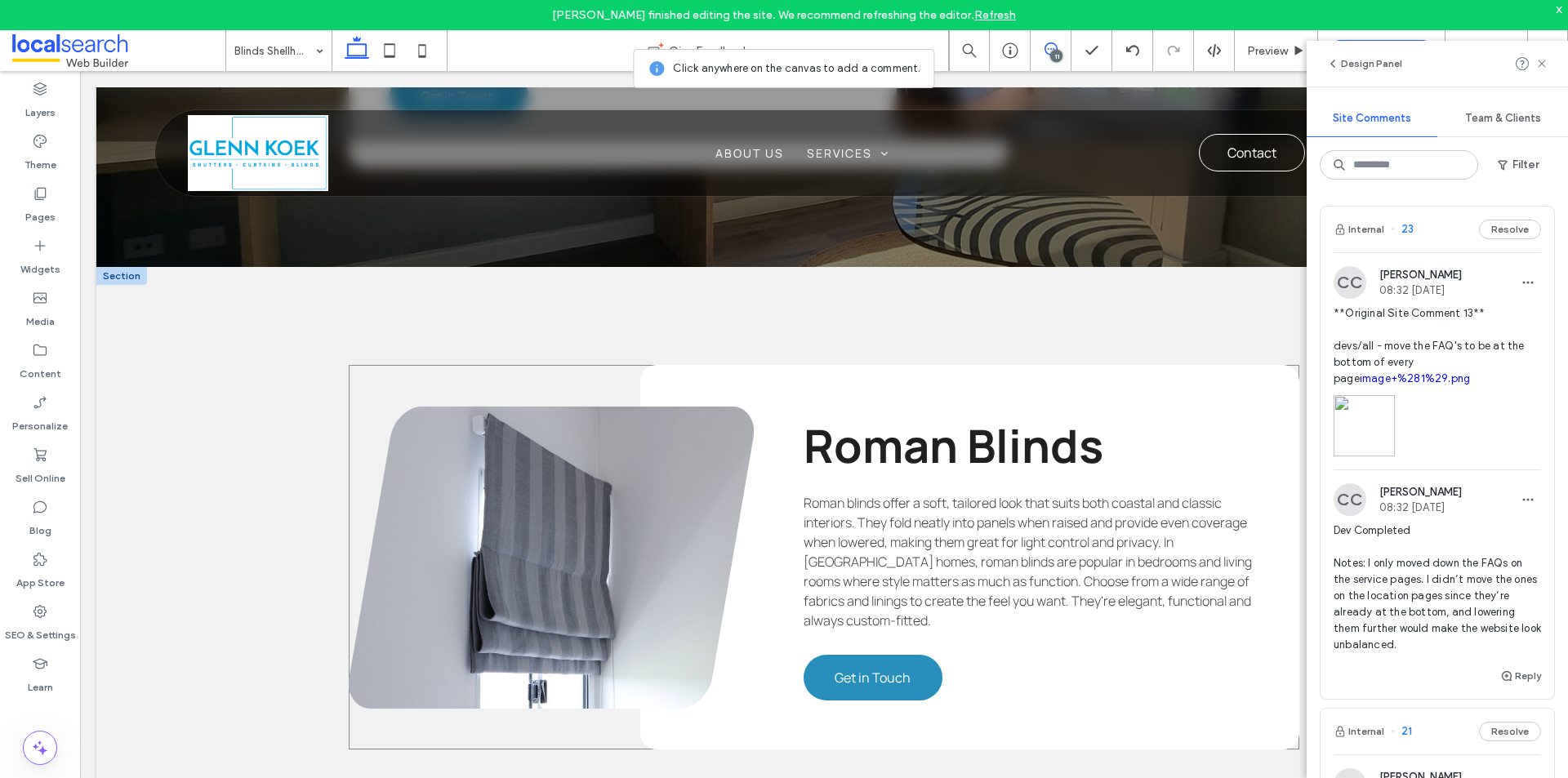
click at [561, 374] on div "Roman Blinds Roman blinds offer a soft, tailored look that suits both coastal a…" at bounding box center [823, 557] width 950 height 384
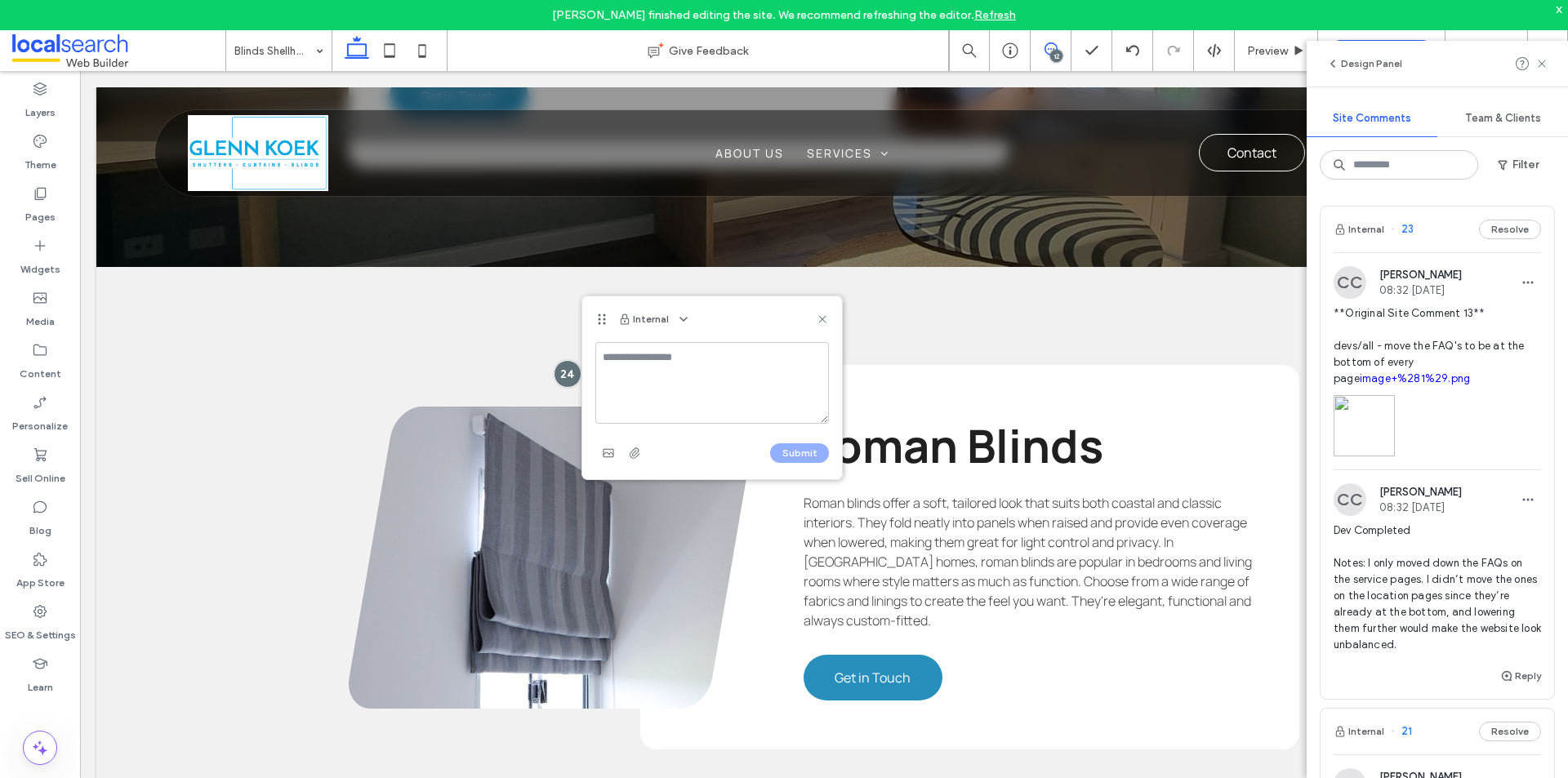
click at [651, 365] on textarea at bounding box center [712, 382] width 234 height 81
type textarea "**********"
click at [632, 453] on icon "button" at bounding box center [634, 453] width 13 height 13
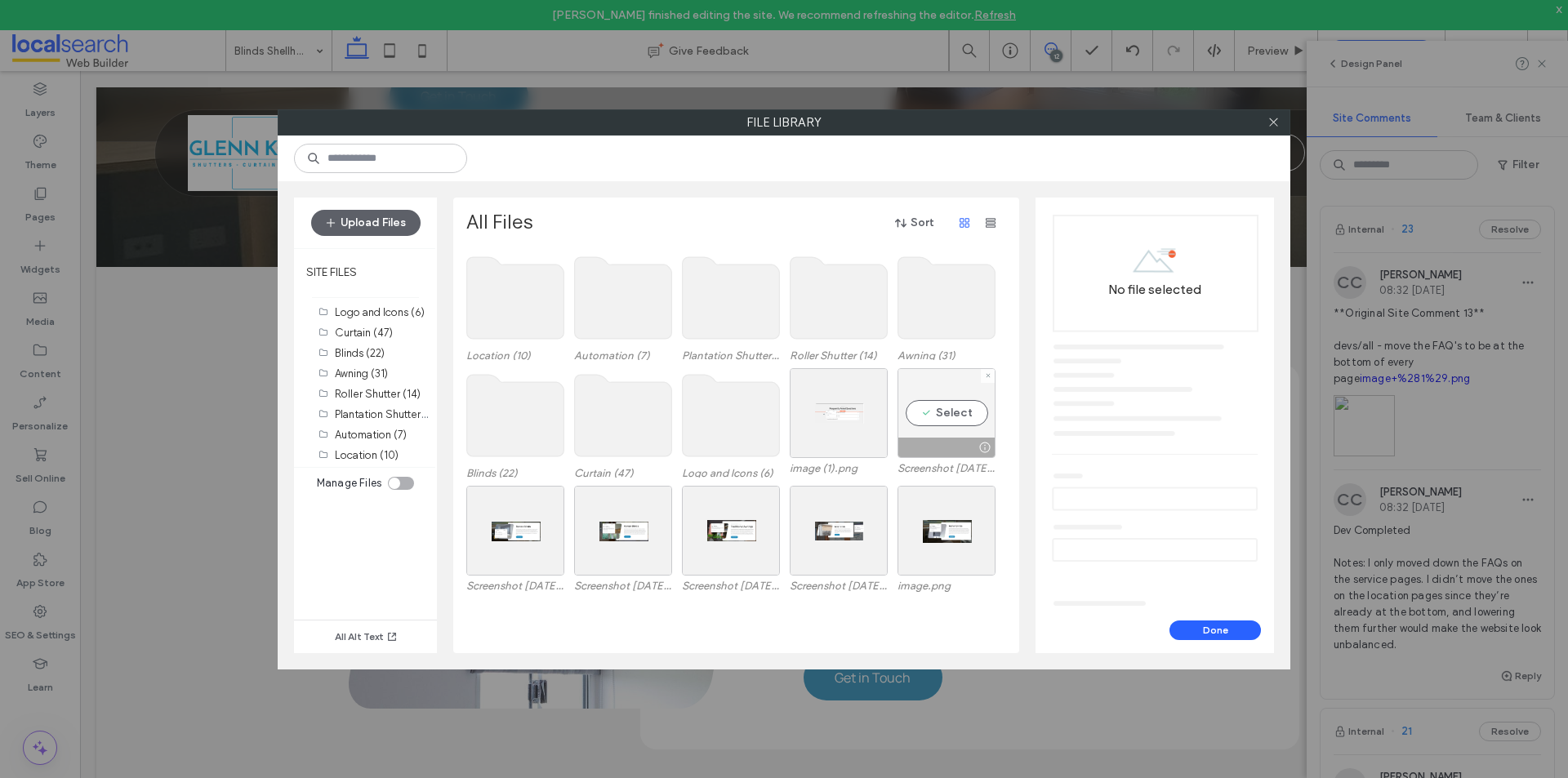
click at [941, 402] on div "Select" at bounding box center [946, 413] width 98 height 90
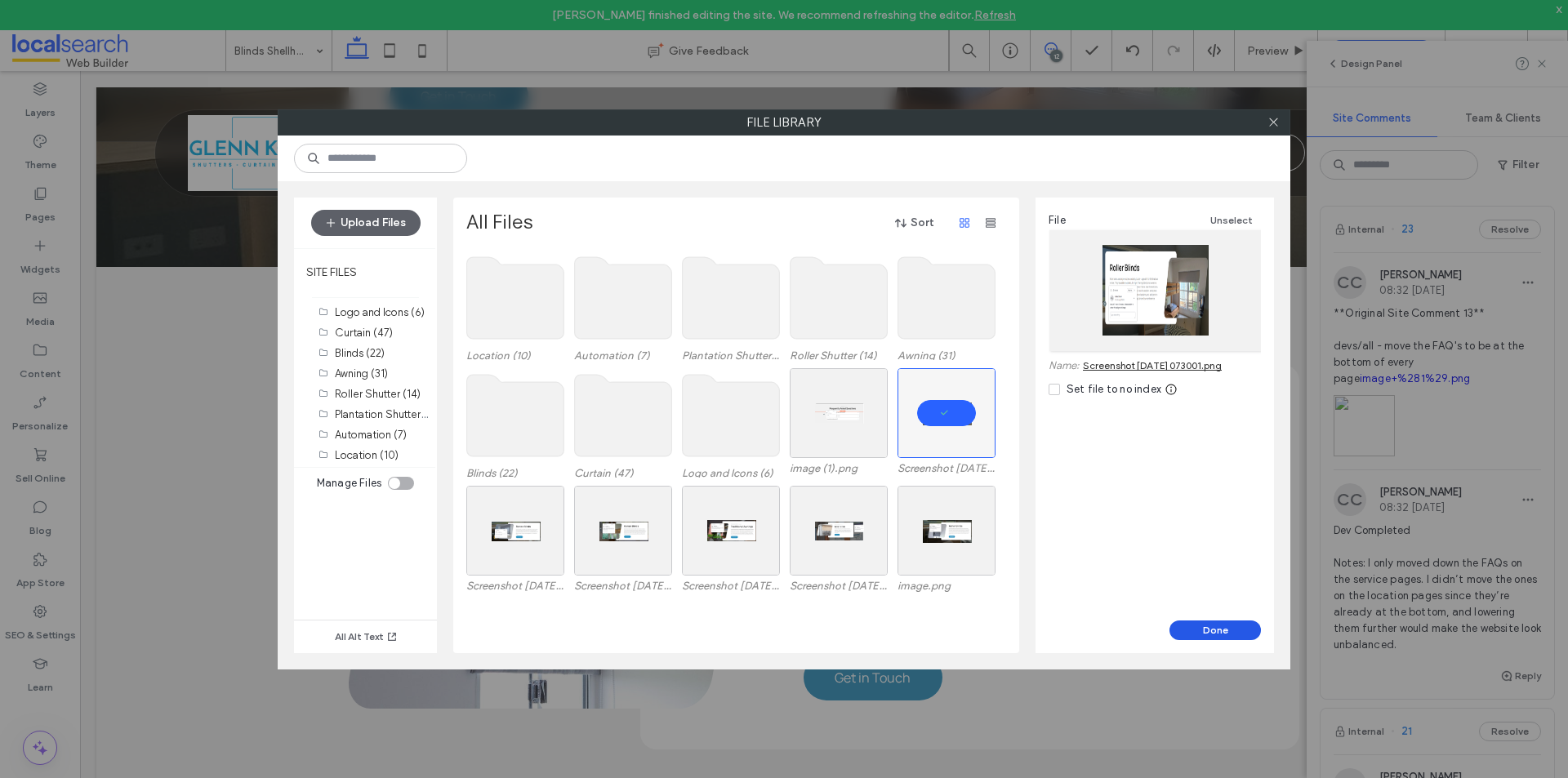
click at [1198, 621] on button "Done" at bounding box center [1215, 630] width 91 height 20
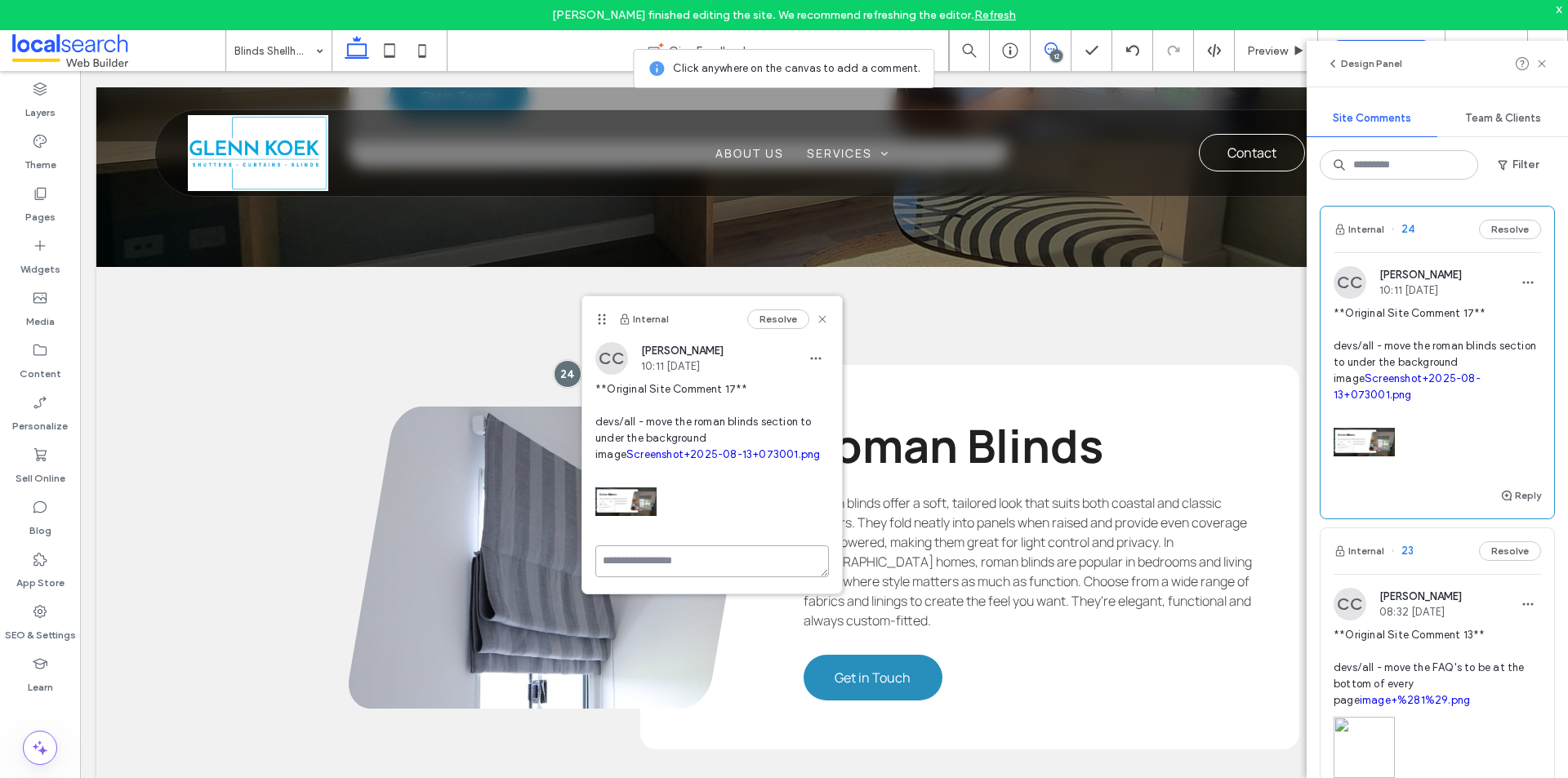
click at [676, 549] on textarea at bounding box center [712, 561] width 234 height 32
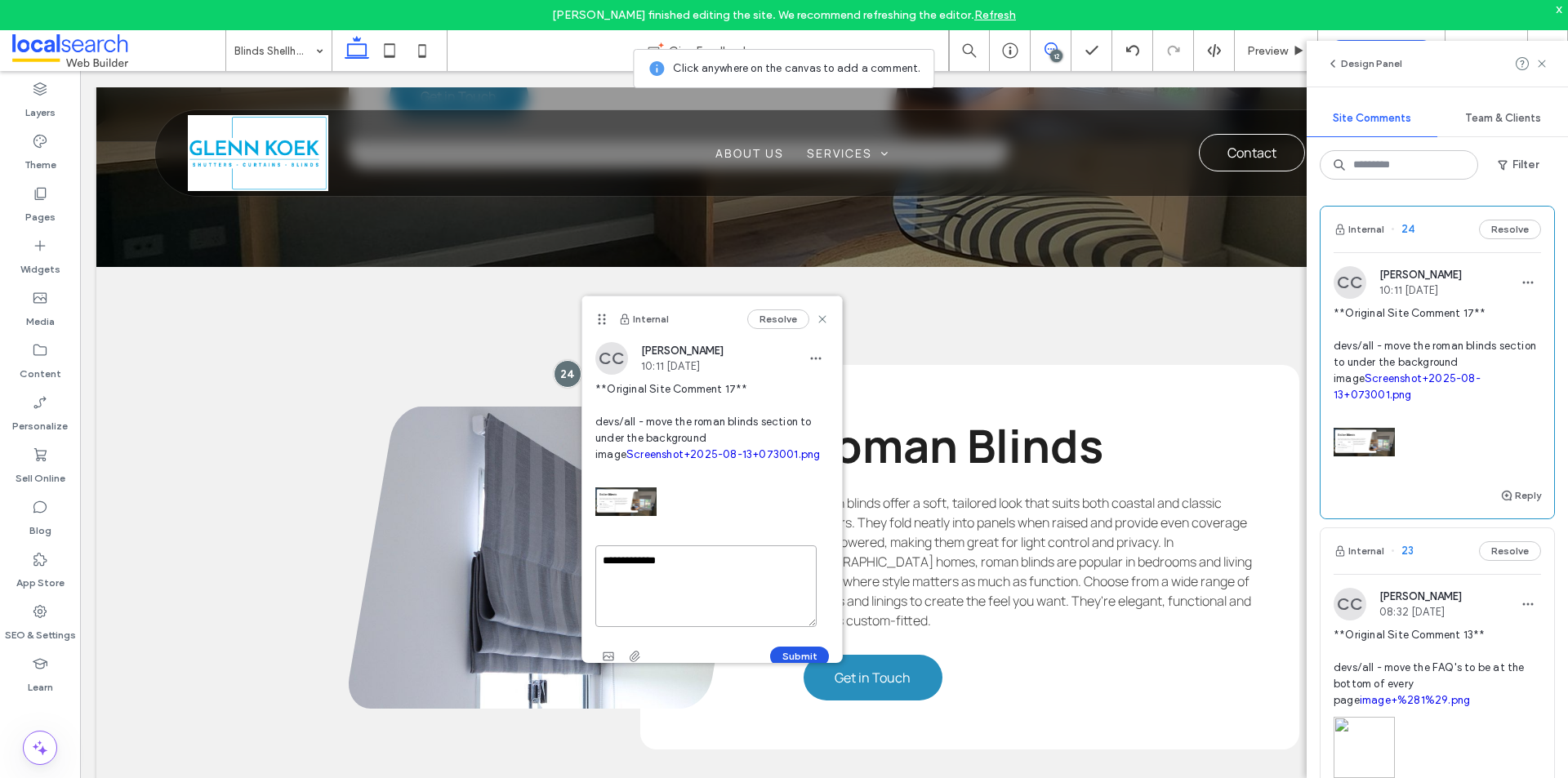
type textarea "**********"
click at [773, 657] on button "Submit" at bounding box center [800, 656] width 59 height 20
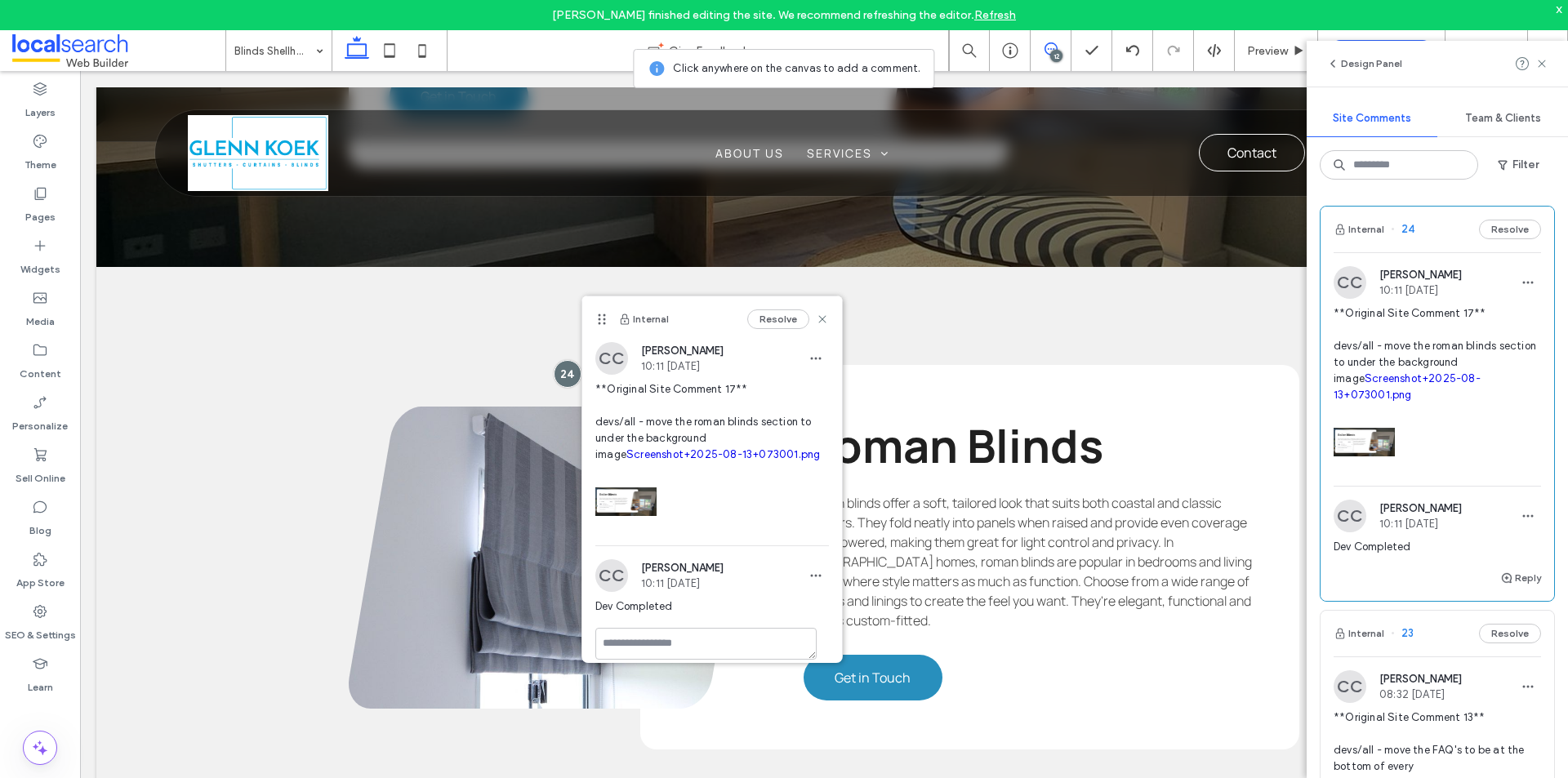
click at [630, 456] on link "Screenshot+2025-08-13+073001.png" at bounding box center [723, 455] width 193 height 13
click at [816, 320] on icon at bounding box center [822, 319] width 13 height 13
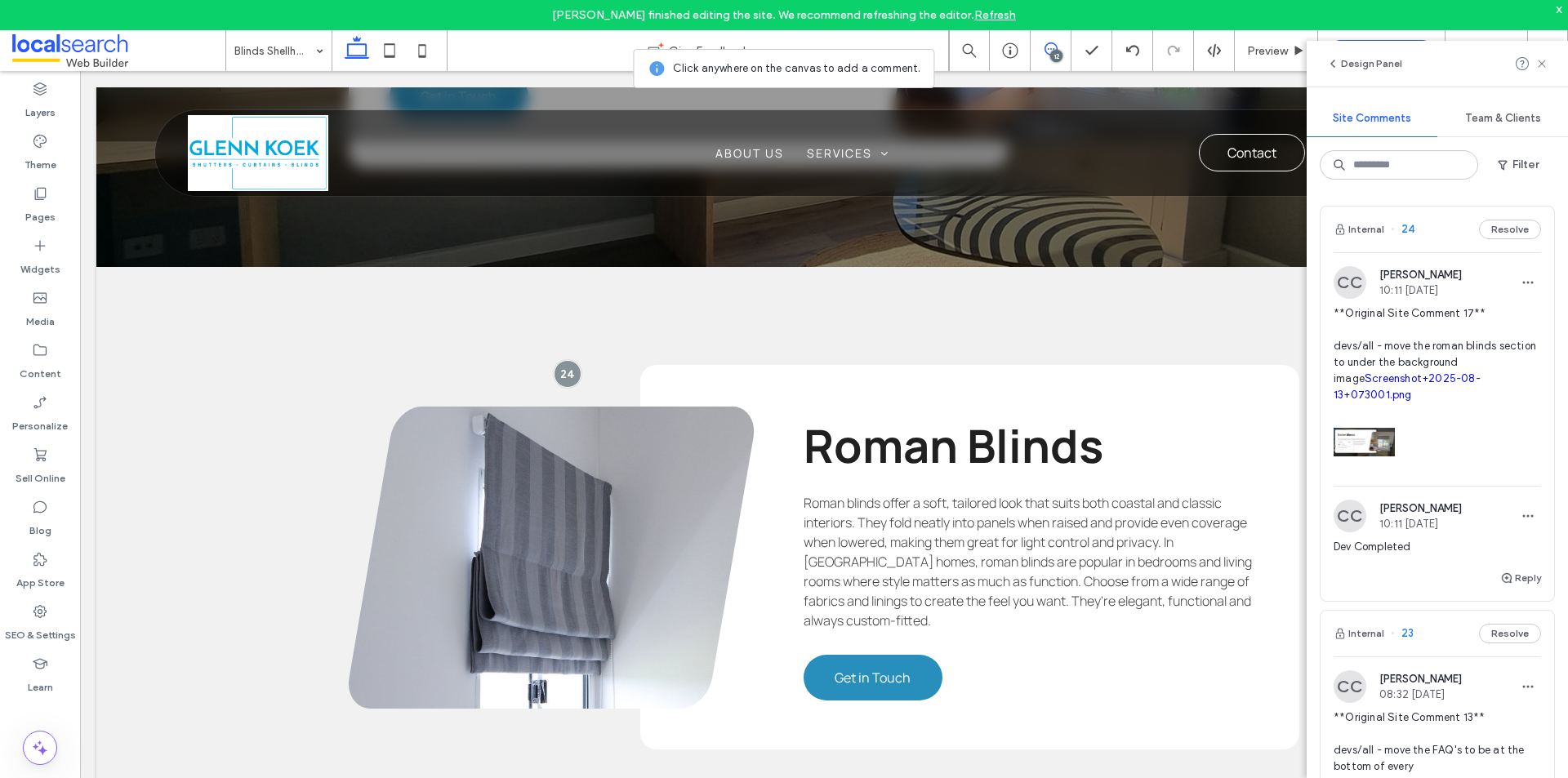
click at [1055, 51] on div "12" at bounding box center [1057, 56] width 13 height 13
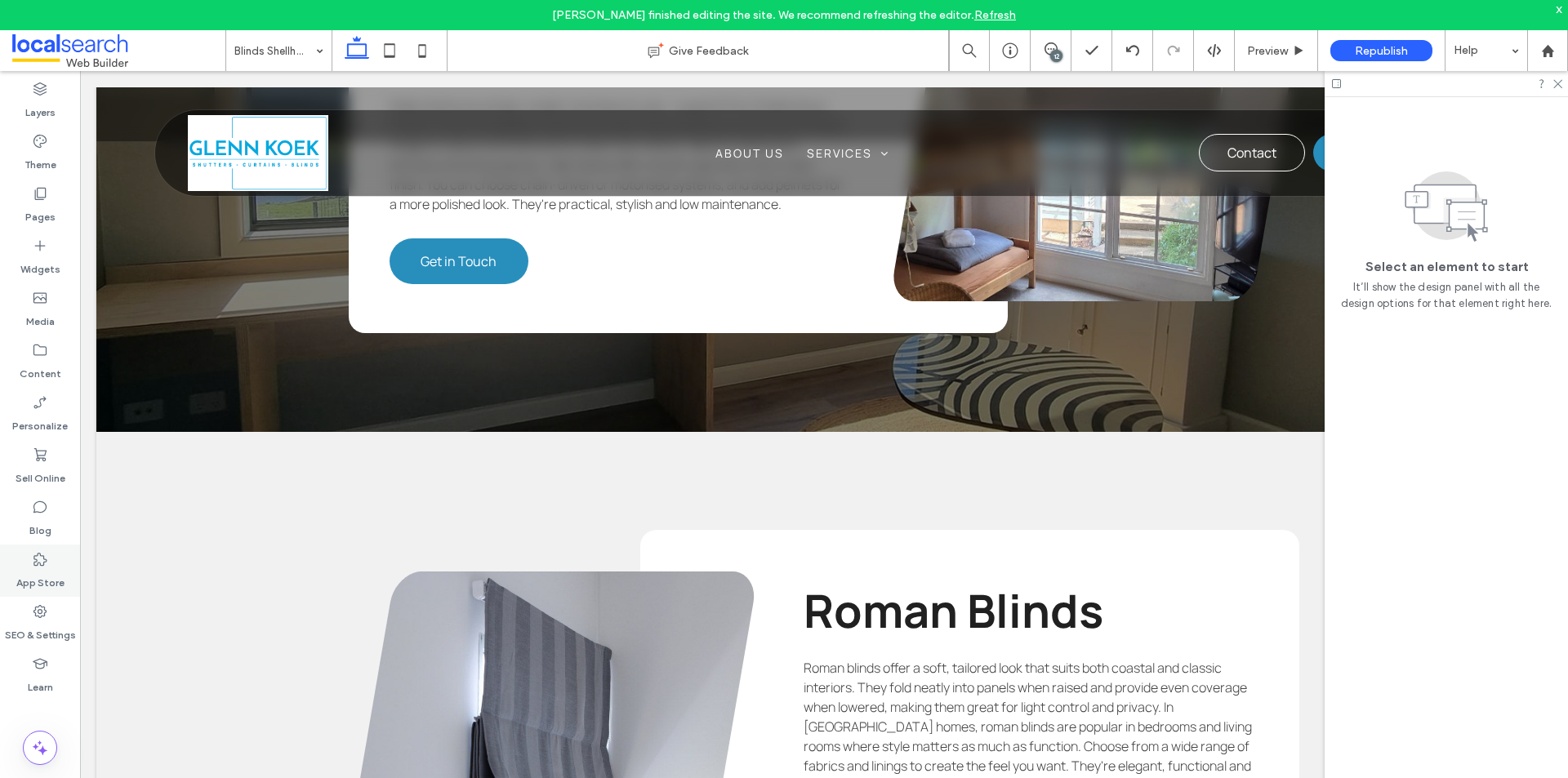
scroll to position [2546, 0]
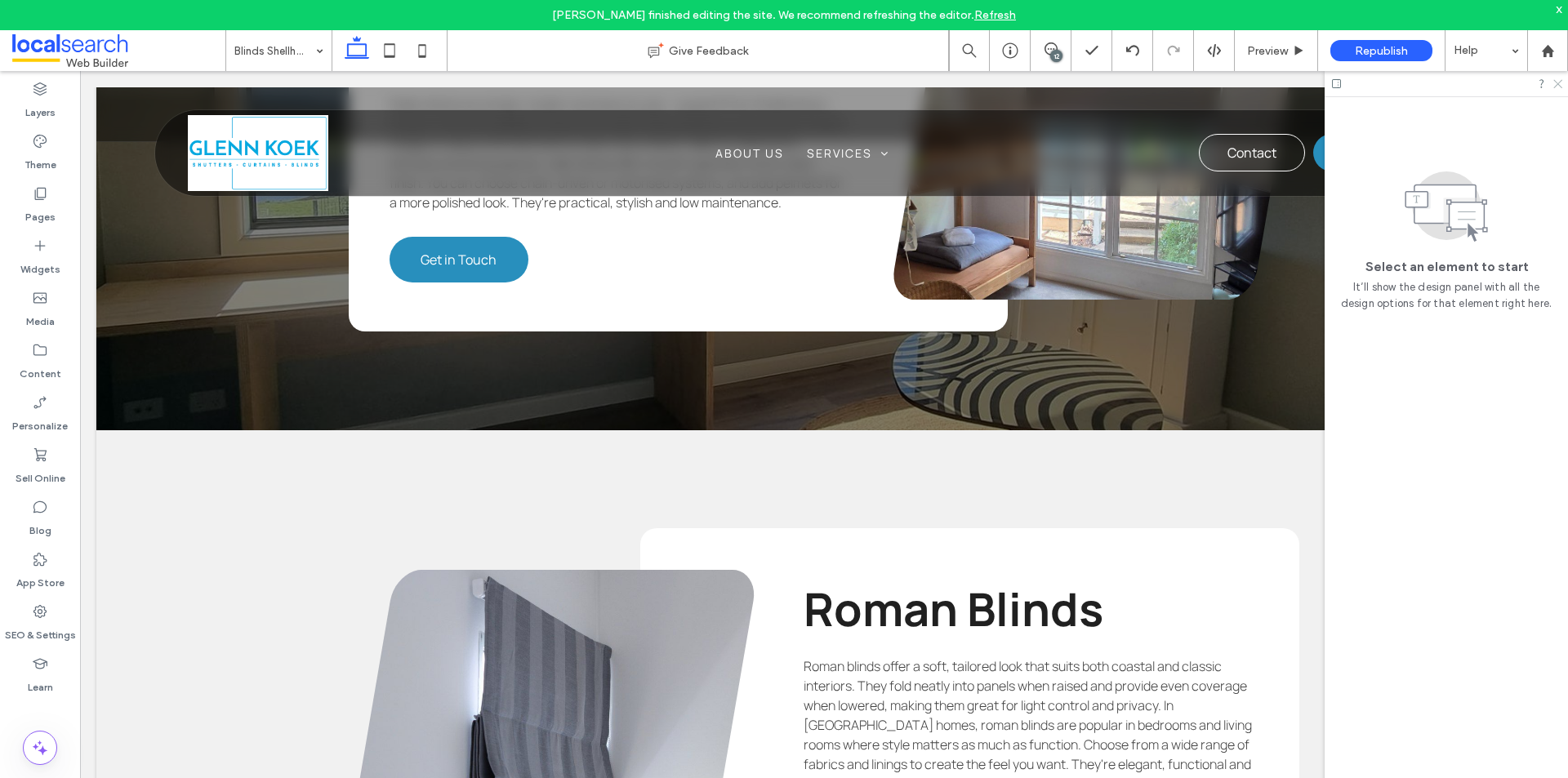
click at [1559, 84] on icon at bounding box center [1556, 83] width 11 height 11
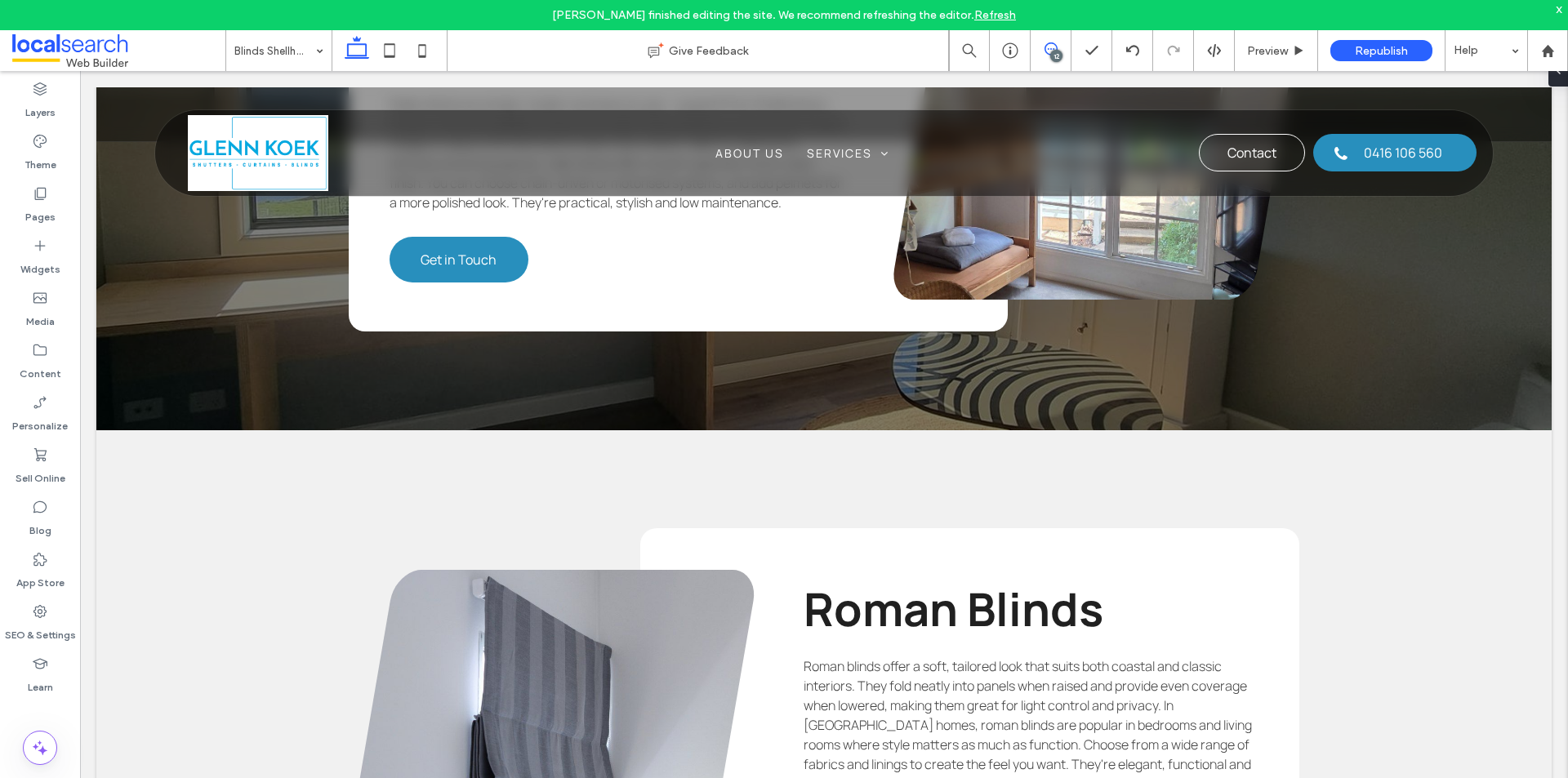
click at [1050, 45] on icon at bounding box center [1050, 48] width 13 height 13
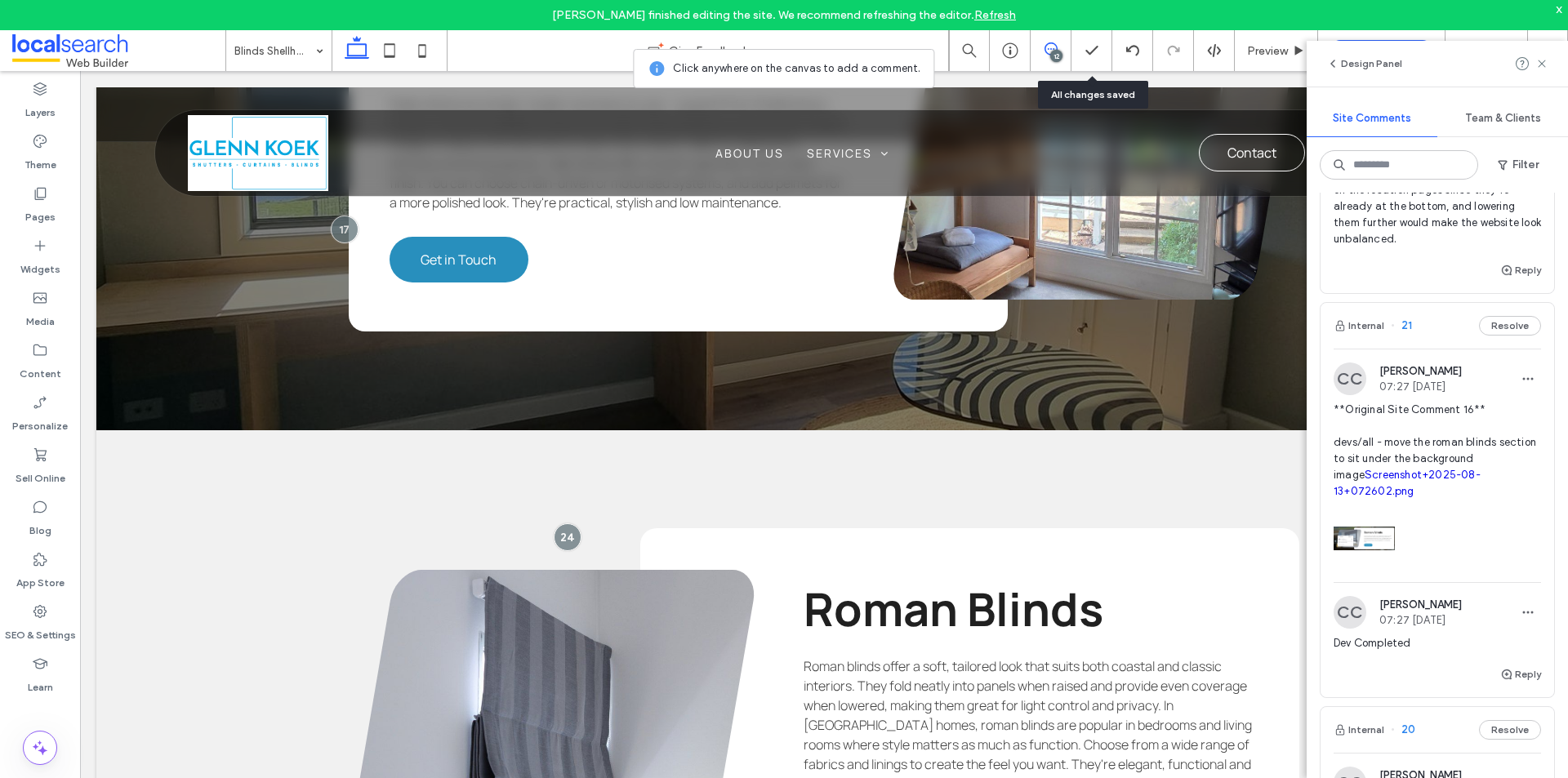
scroll to position [816, 0]
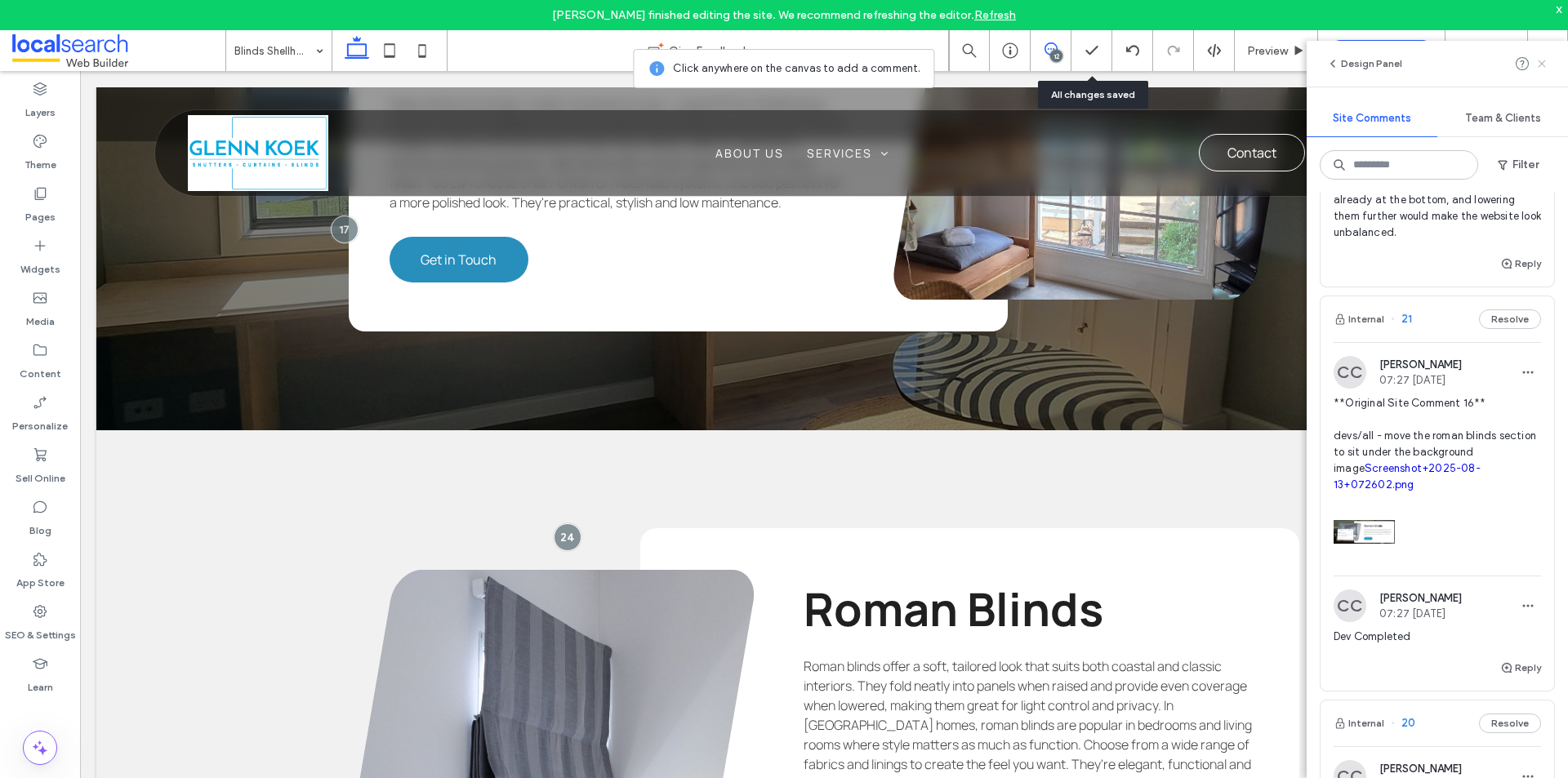
click at [1542, 65] on icon at bounding box center [1541, 64] width 13 height 13
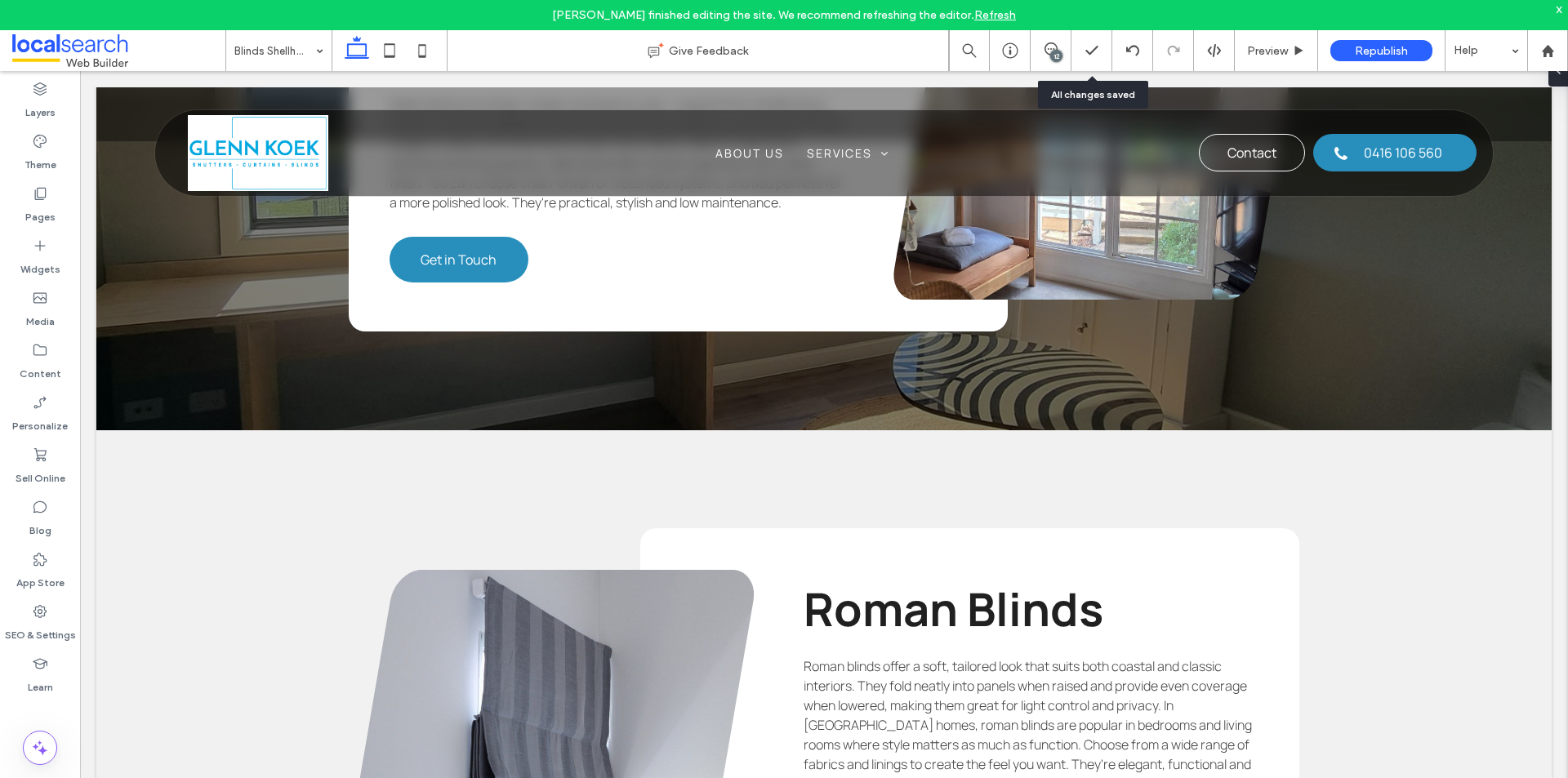
scroll to position [0, 0]
click at [88, 47] on span at bounding box center [119, 50] width 213 height 32
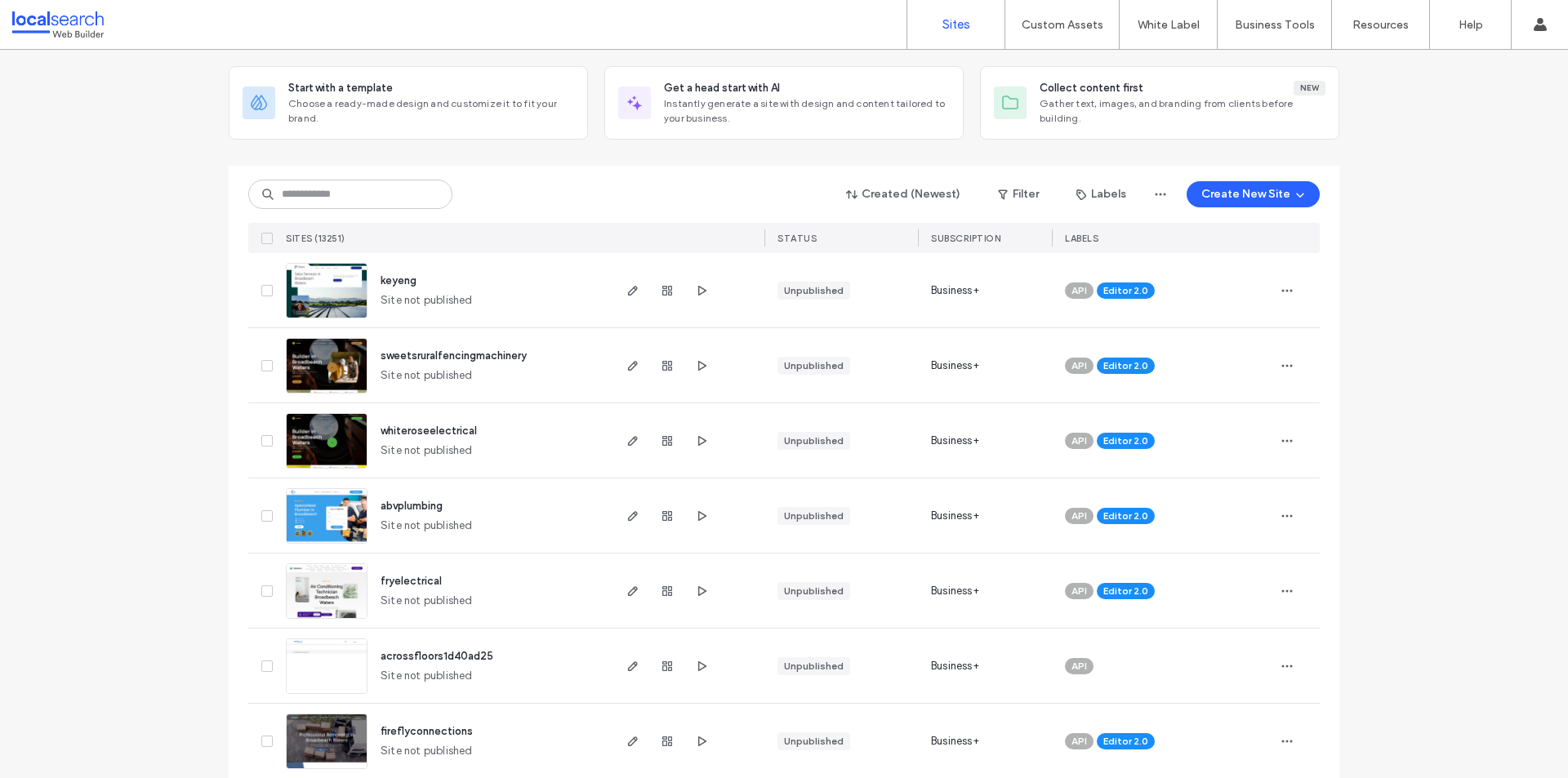
scroll to position [163, 0]
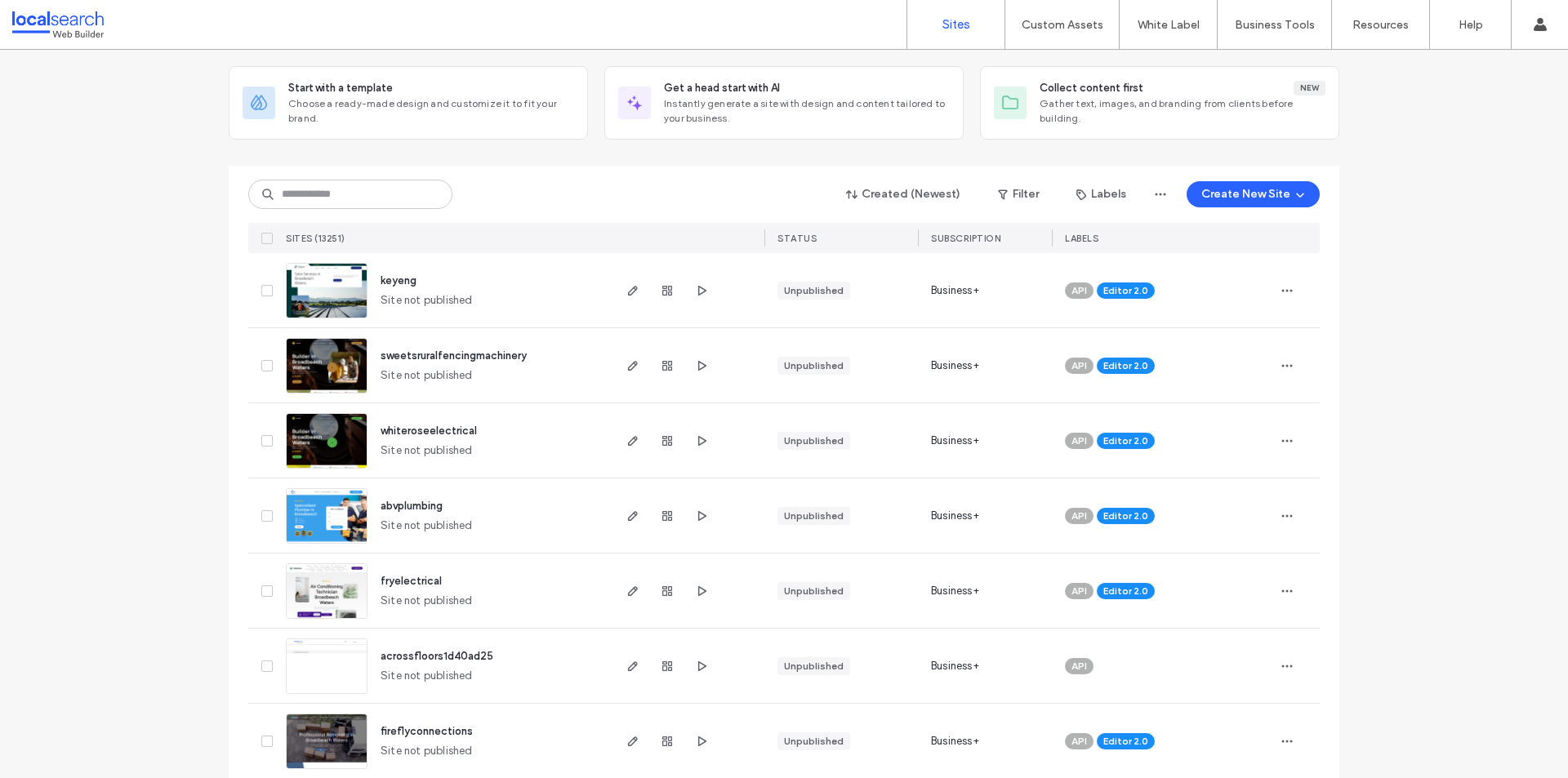
scroll to position [0, 0]
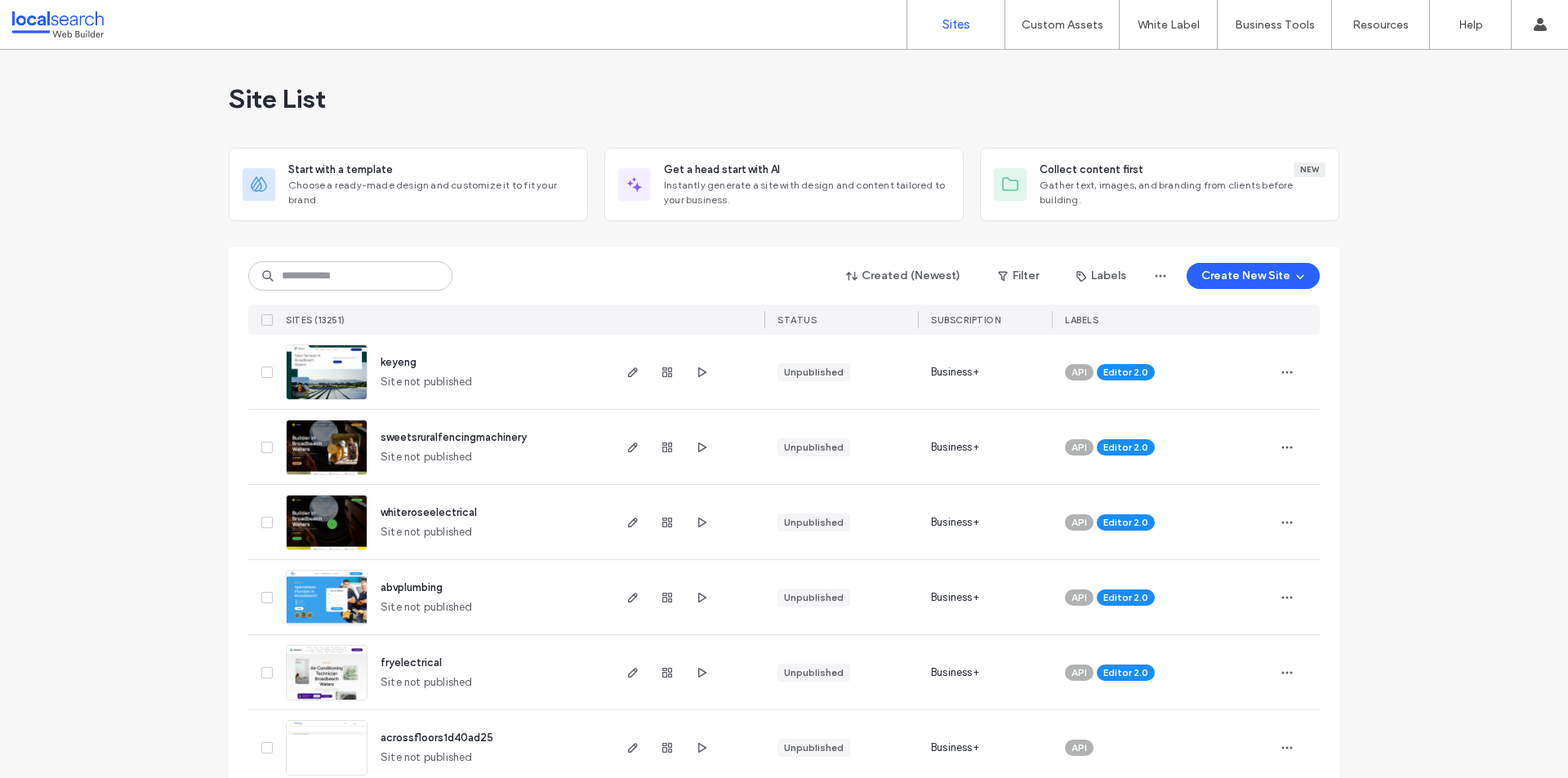
click at [313, 278] on input at bounding box center [350, 276] width 204 height 30
paste input "********"
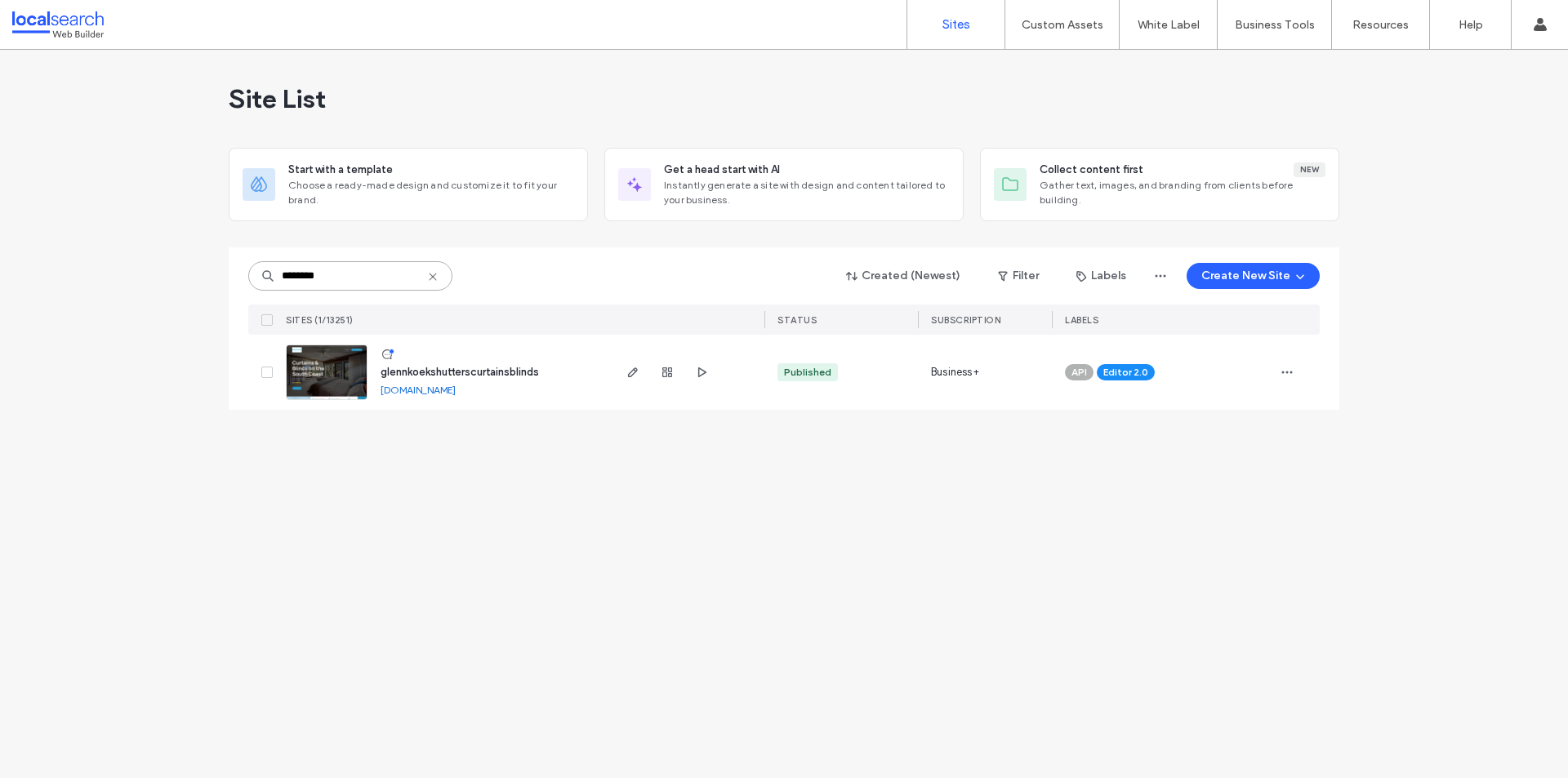
type input "********"
click at [320, 370] on link at bounding box center [326, 372] width 81 height 56
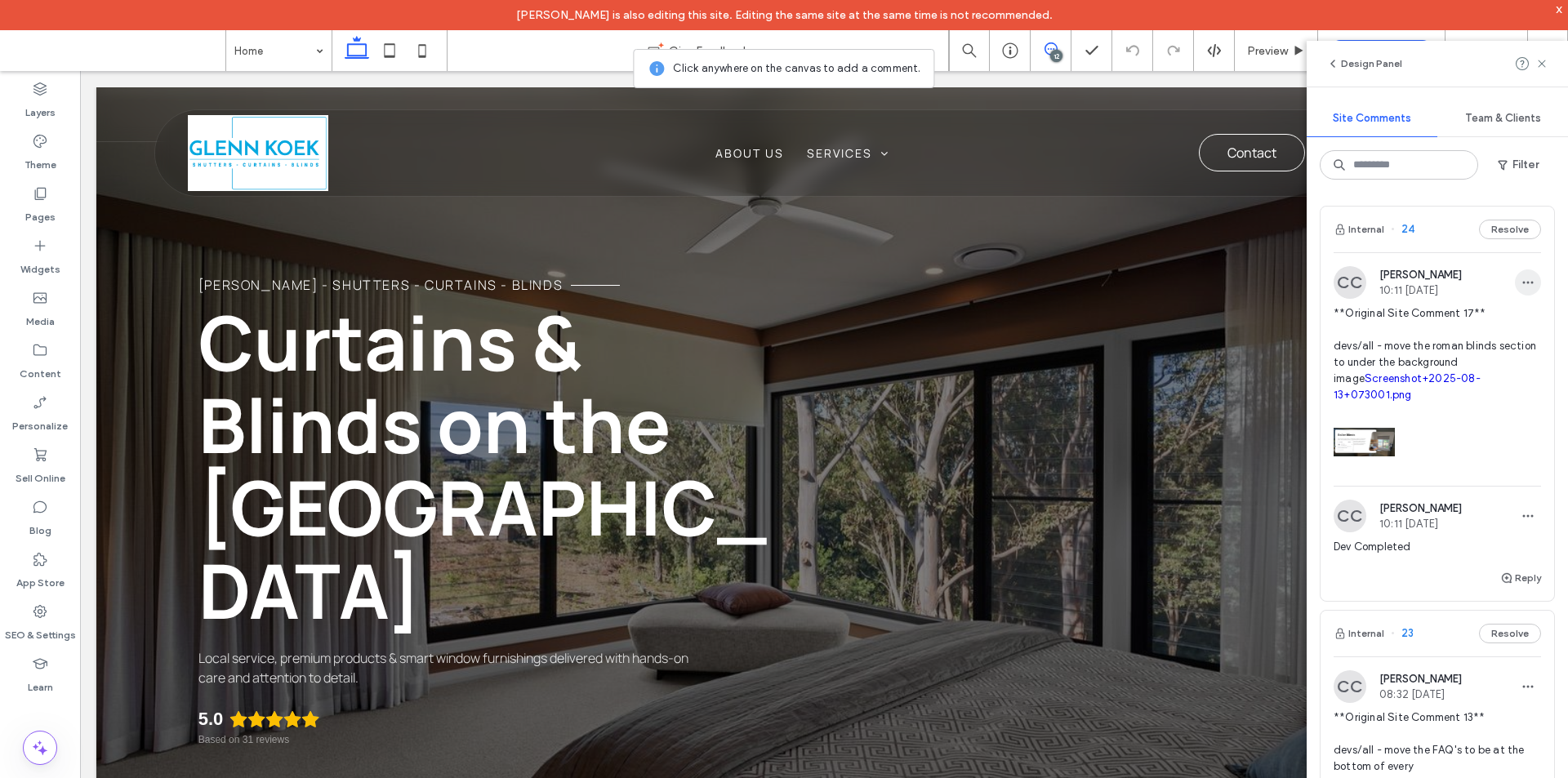
click at [1523, 282] on use "button" at bounding box center [1529, 283] width 11 height 3
click at [1473, 317] on div "Edit" at bounding box center [1455, 325] width 145 height 31
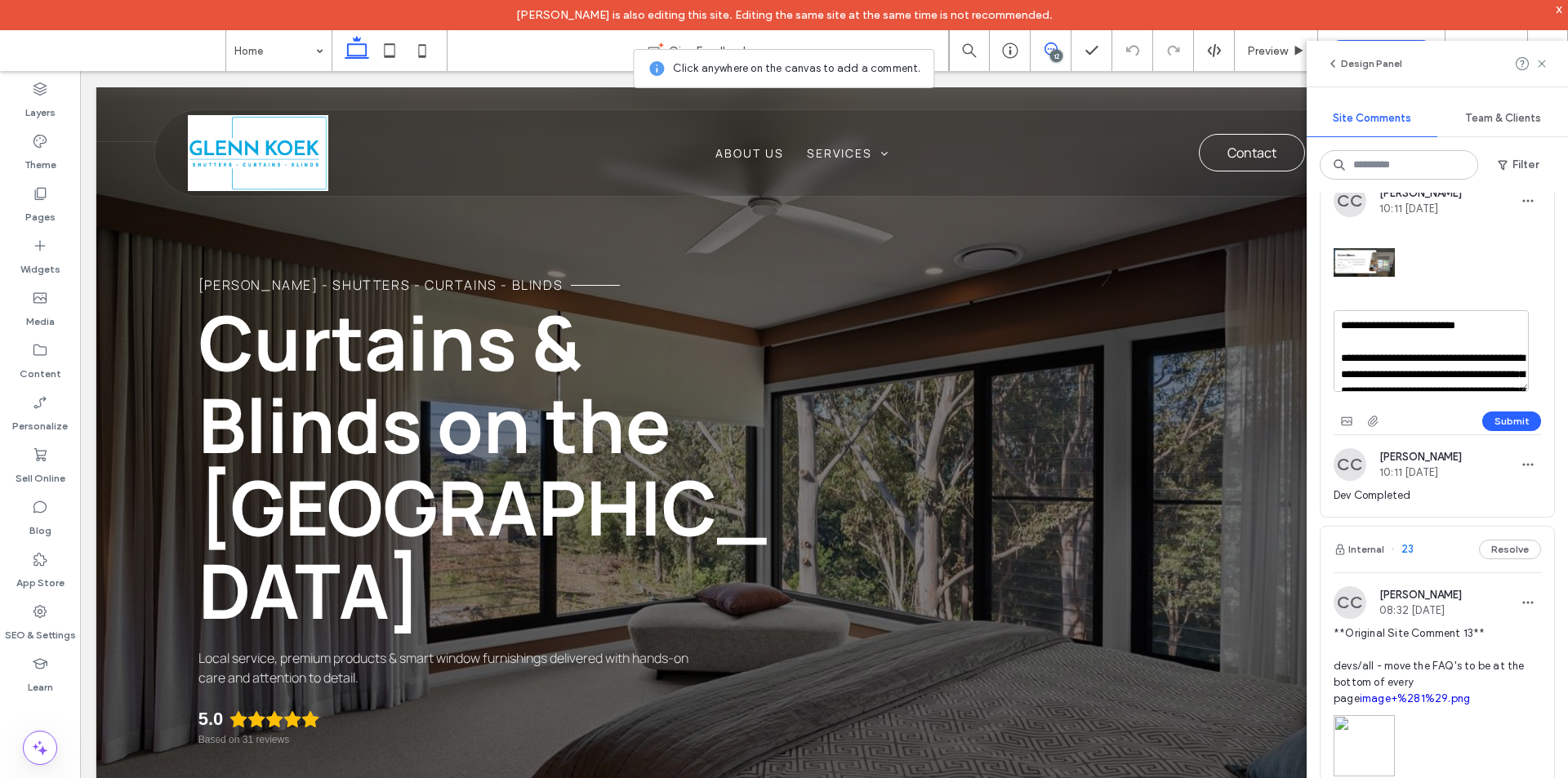
drag, startPoint x: 1504, startPoint y: 371, endPoint x: 1332, endPoint y: 322, distance: 178.8
click at [1332, 322] on div "**********" at bounding box center [1436, 309] width 234 height 250
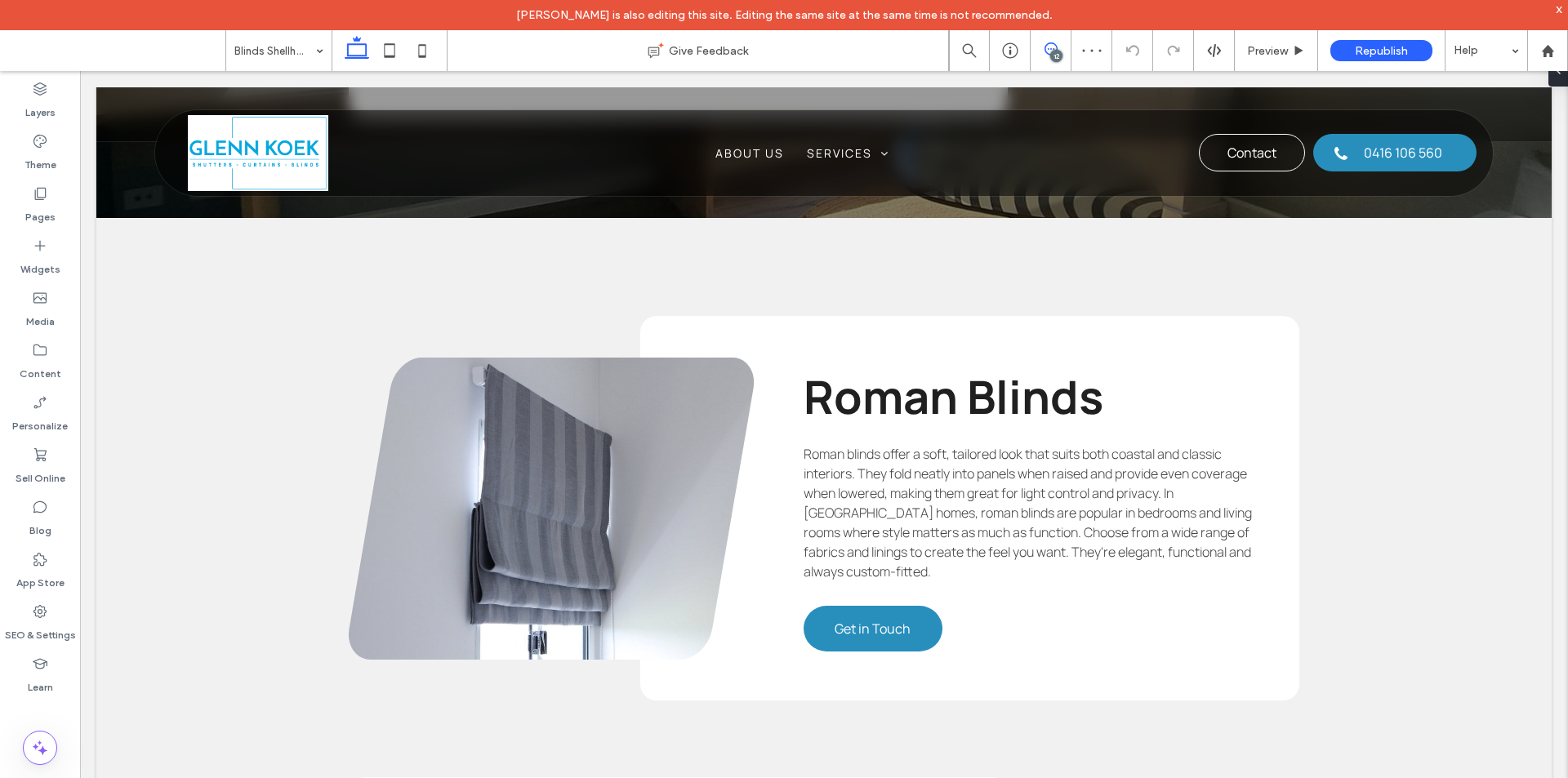
click at [1051, 50] on icon at bounding box center [1050, 48] width 13 height 13
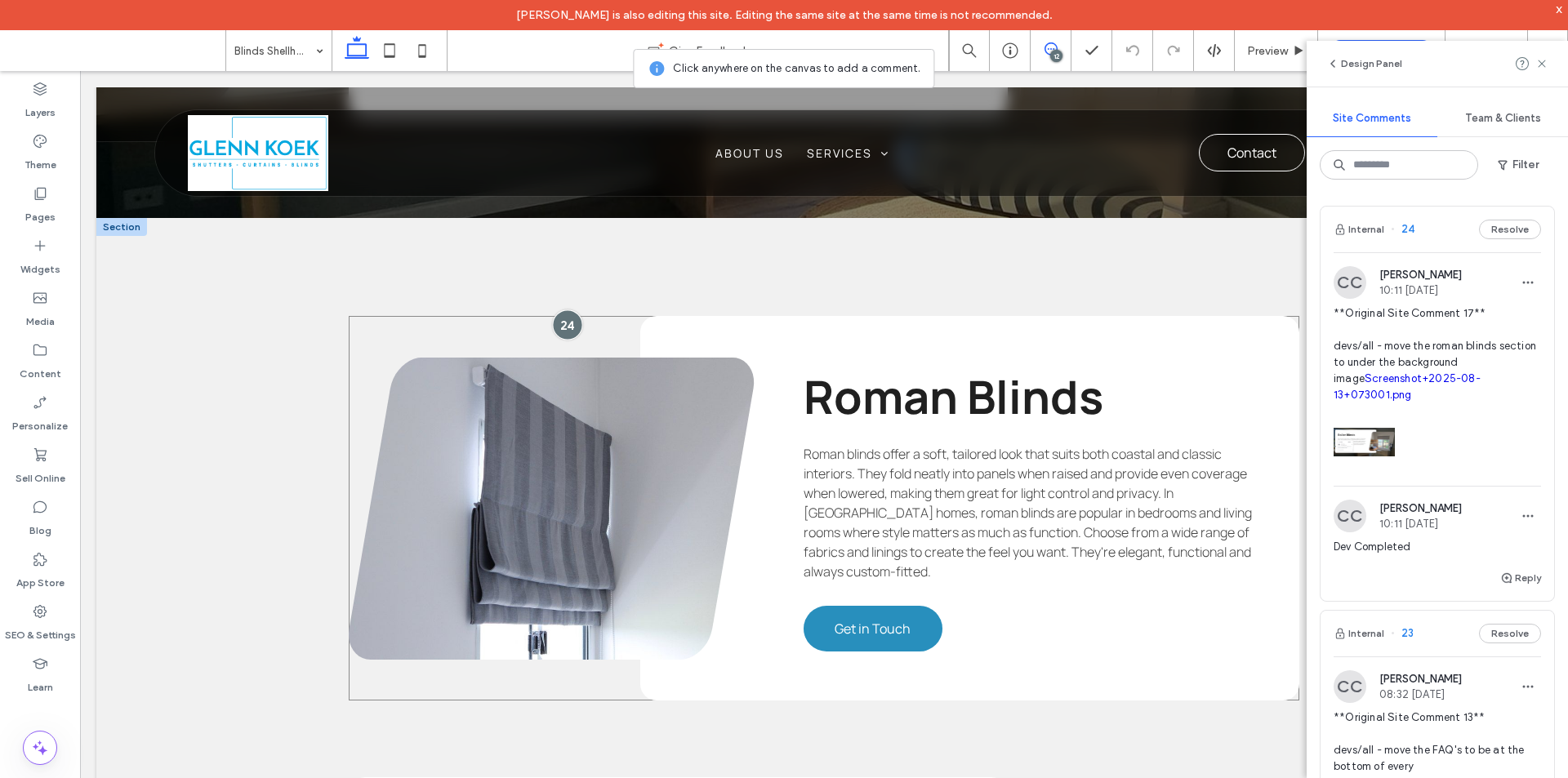
click at [561, 329] on div at bounding box center [567, 325] width 30 height 30
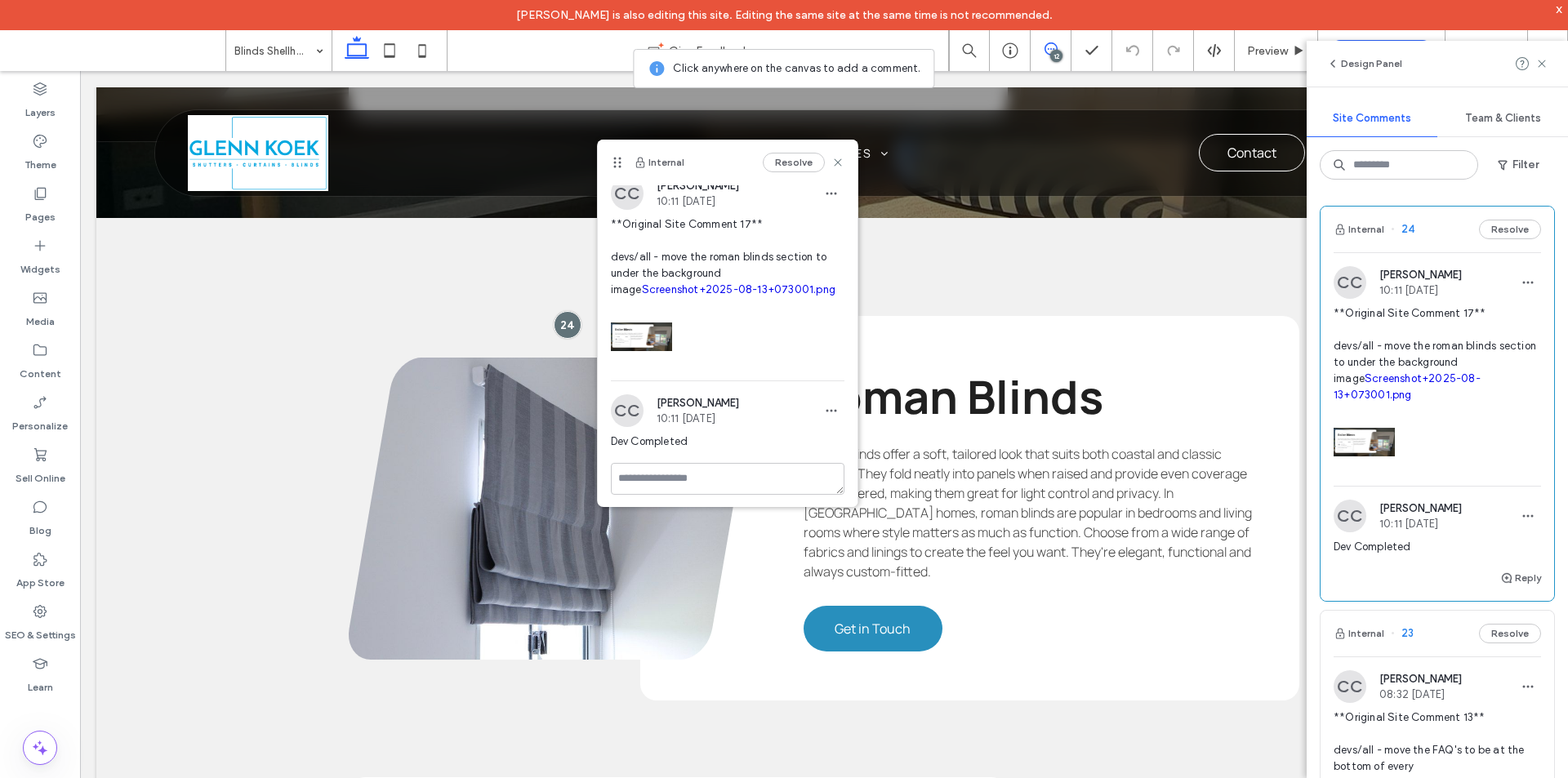
scroll to position [14, 0]
click at [825, 194] on icon "button" at bounding box center [831, 188] width 13 height 13
click at [845, 262] on span "Delete" at bounding box center [835, 262] width 32 height 16
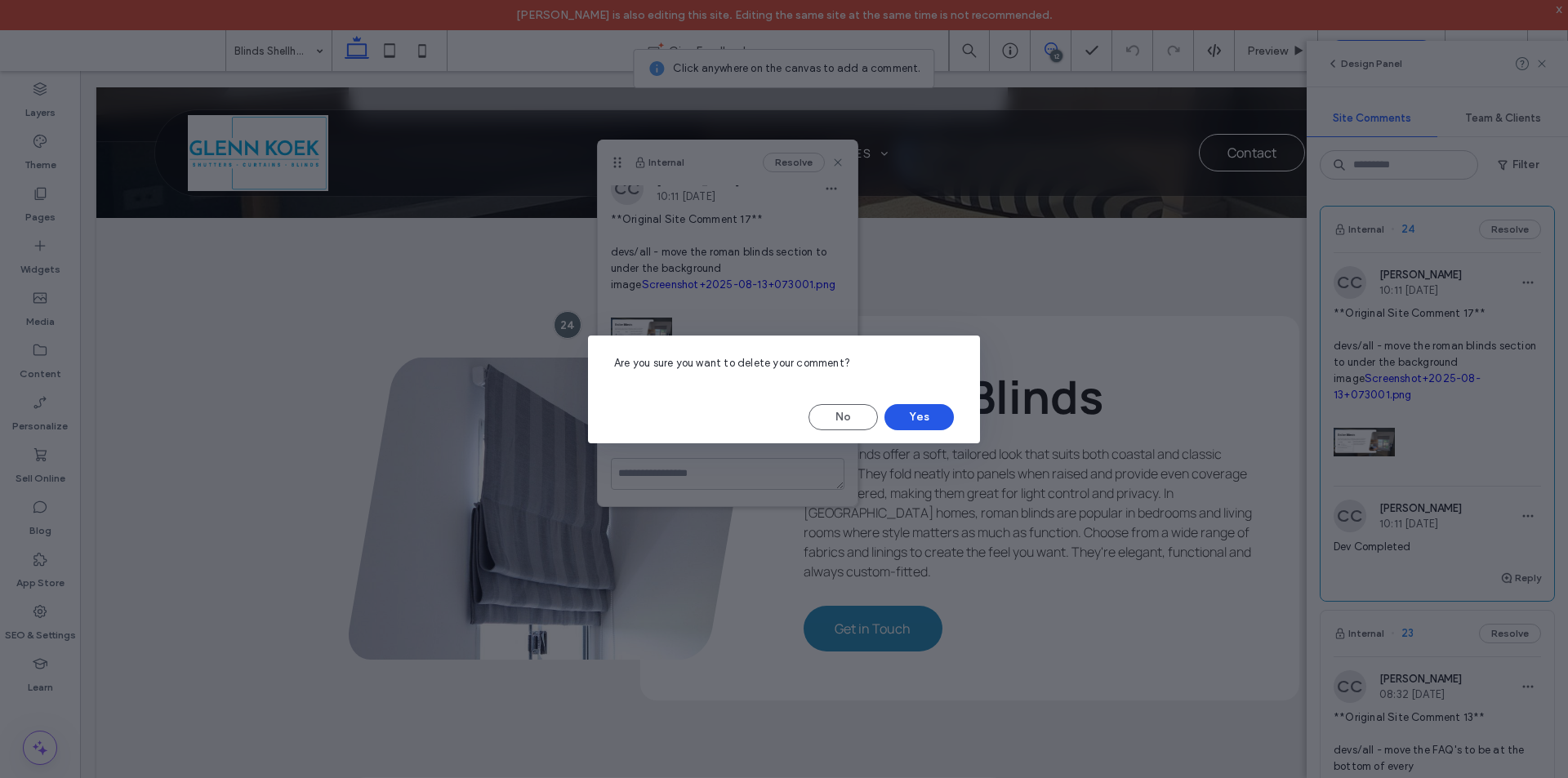
click at [903, 408] on button "Yes" at bounding box center [920, 416] width 70 height 26
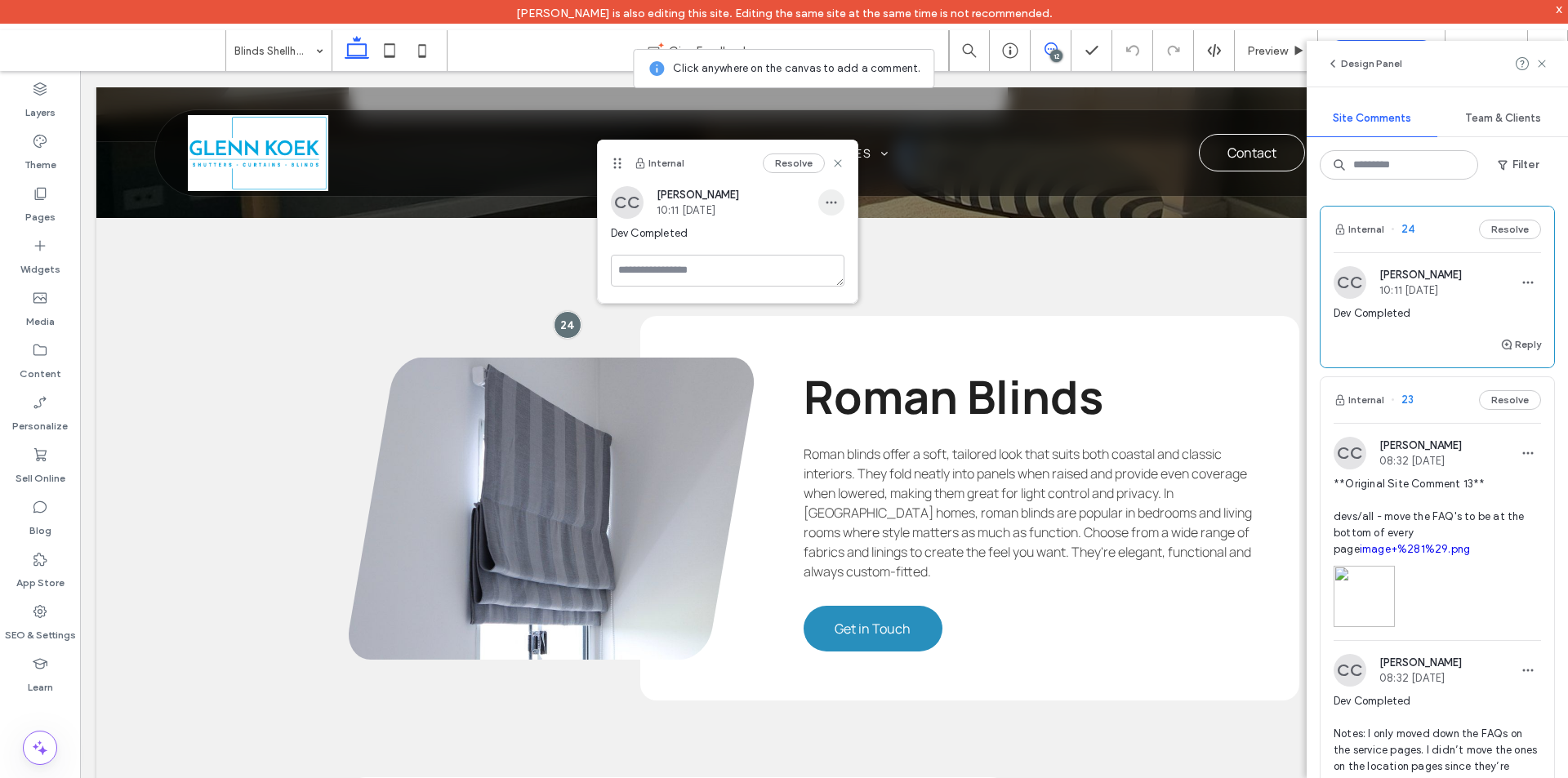
click at [840, 209] on span "button" at bounding box center [831, 202] width 26 height 26
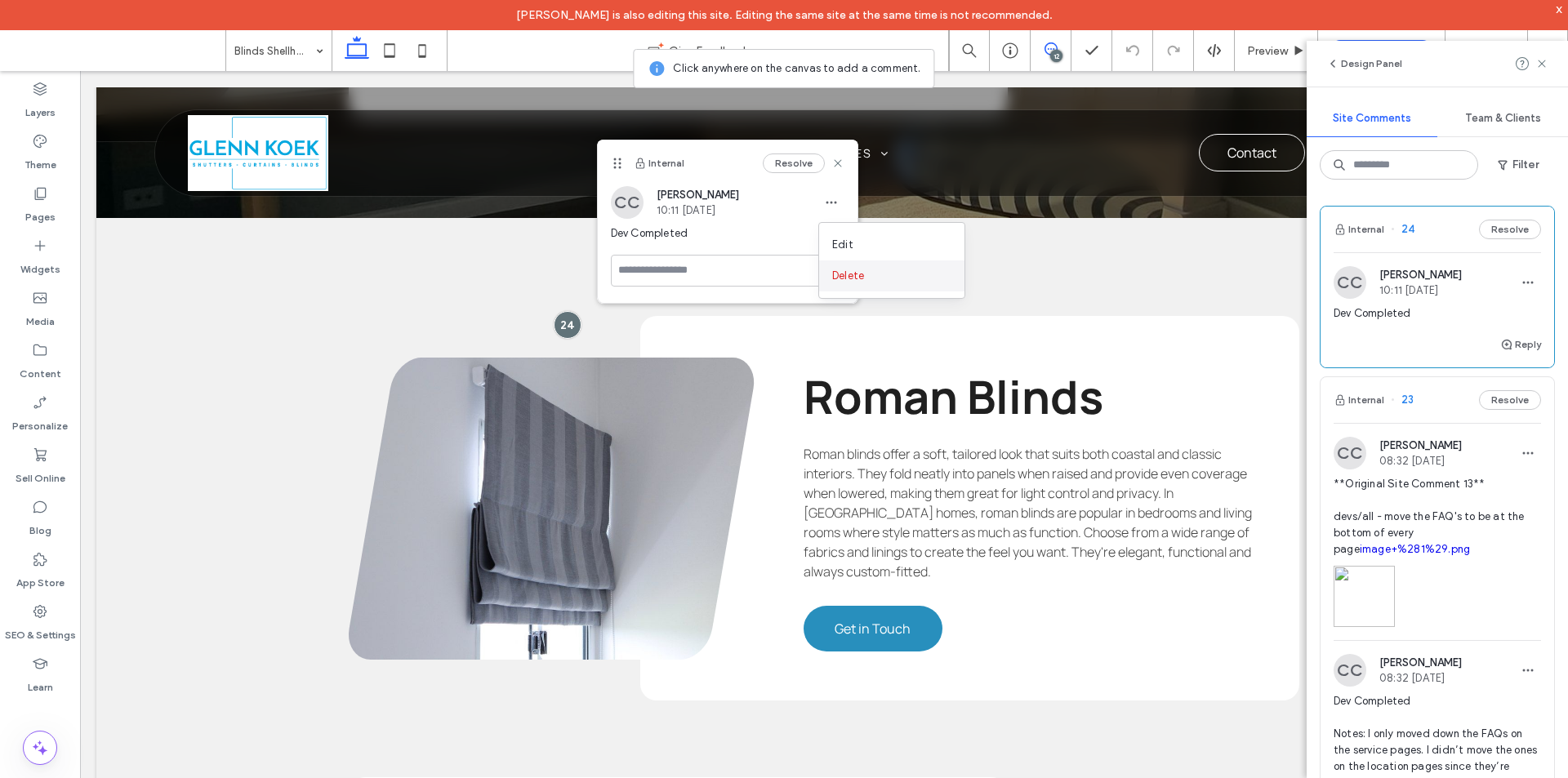
click at [861, 278] on span "Delete" at bounding box center [848, 276] width 32 height 16
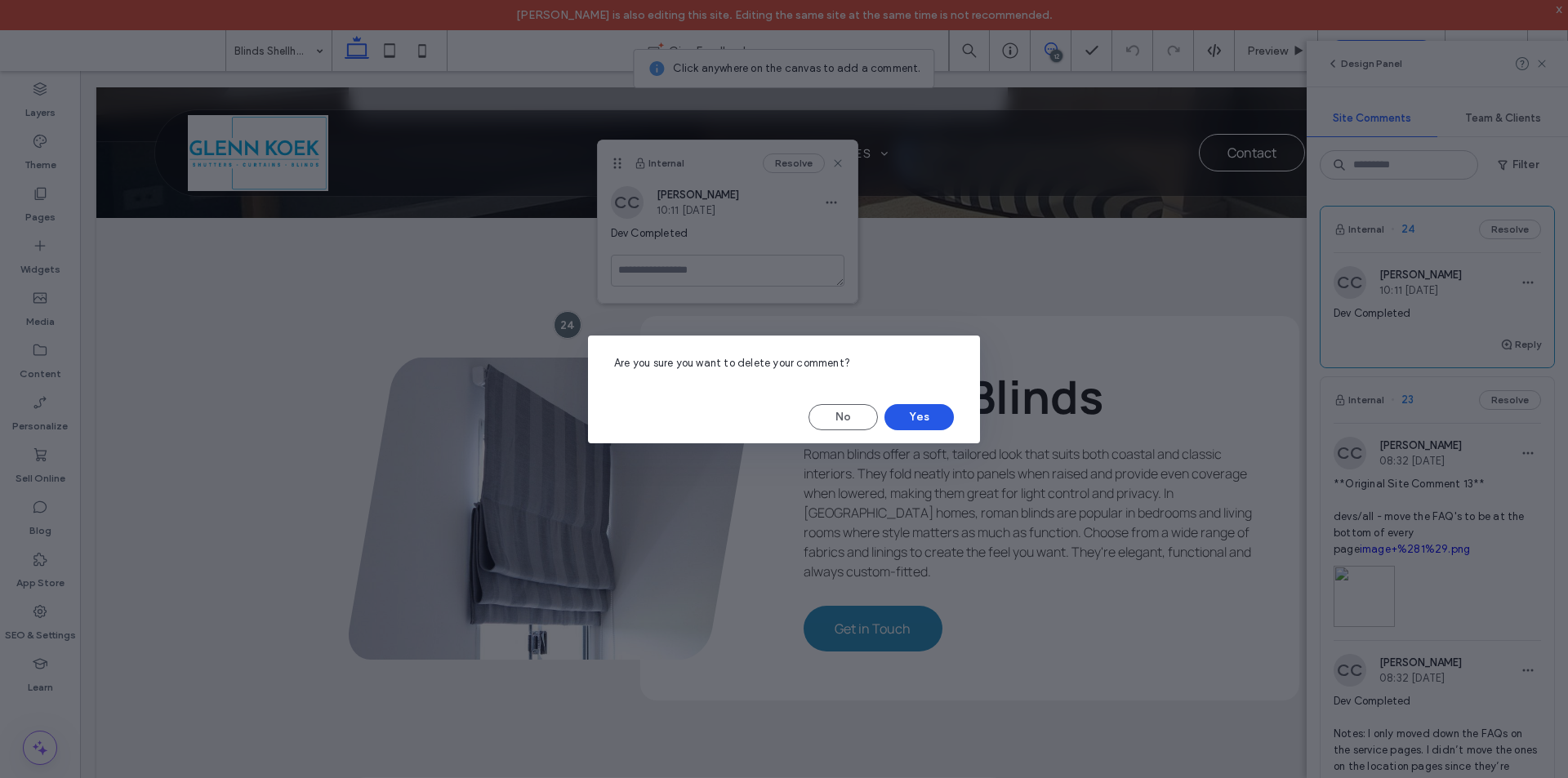
click at [903, 415] on button "Yes" at bounding box center [920, 416] width 70 height 26
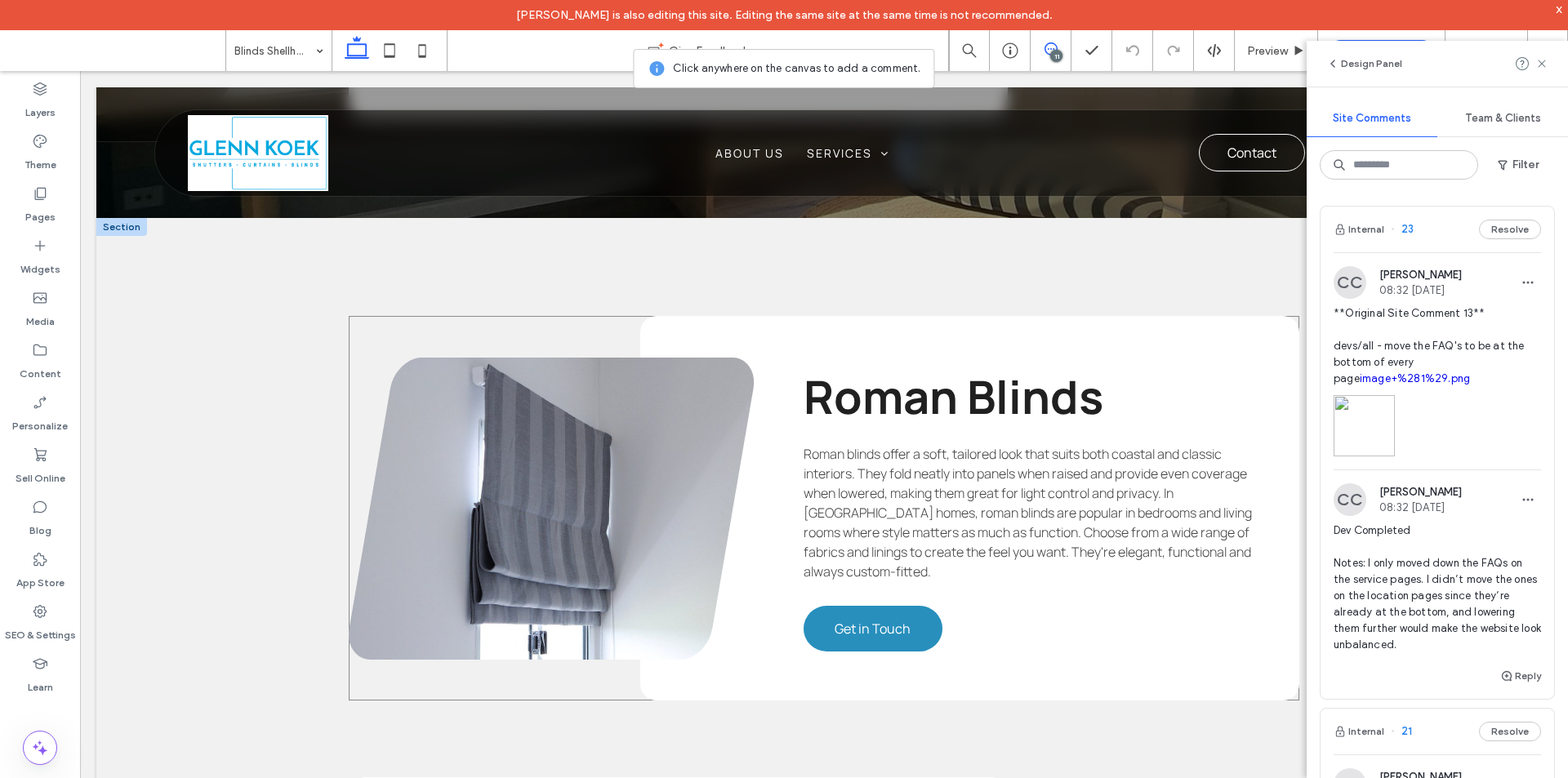
click at [450, 326] on div "Roman Blinds Roman blinds offer a soft, tailored look that suits both coastal a…" at bounding box center [823, 508] width 950 height 384
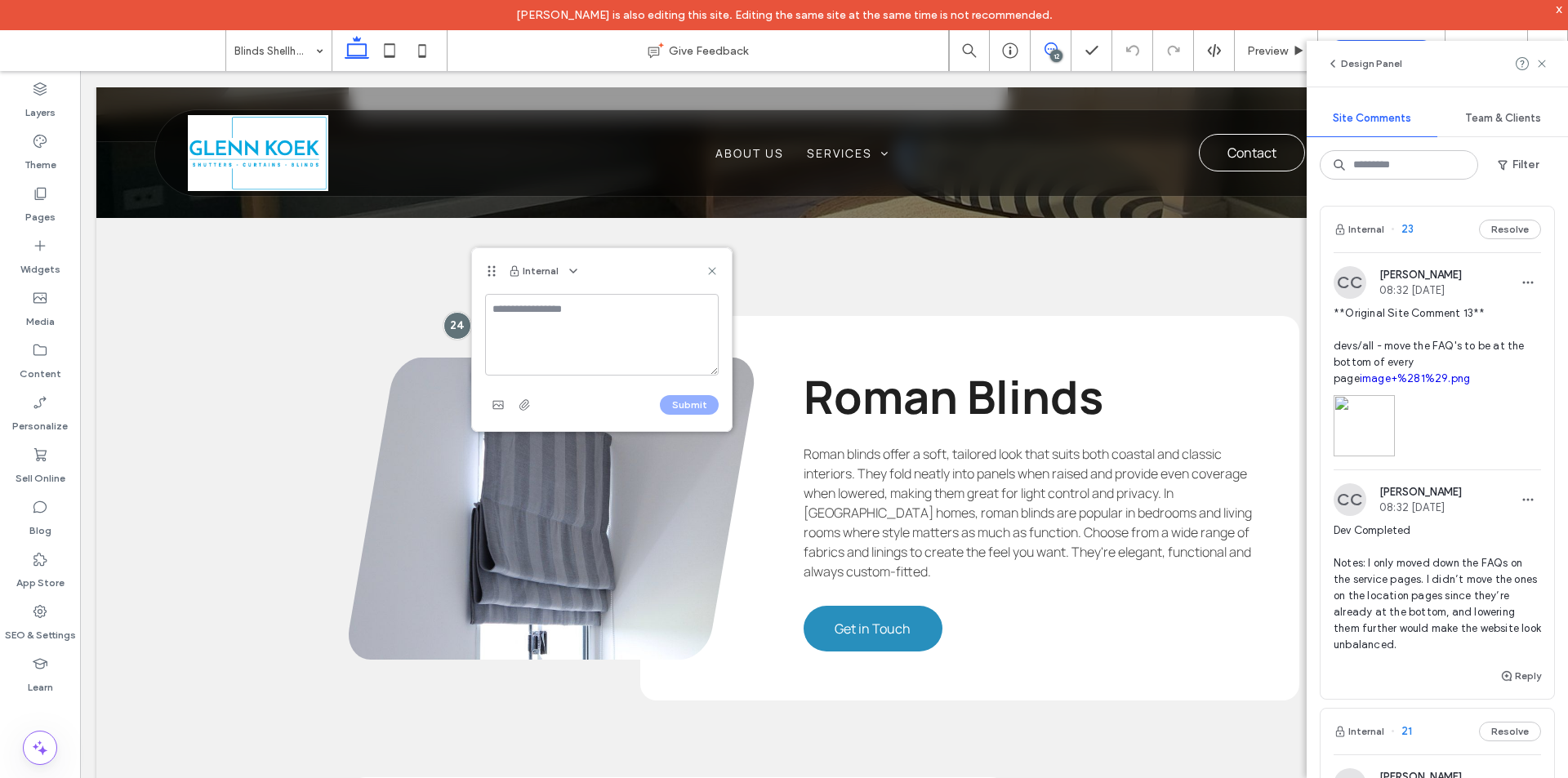
type textarea "**********"
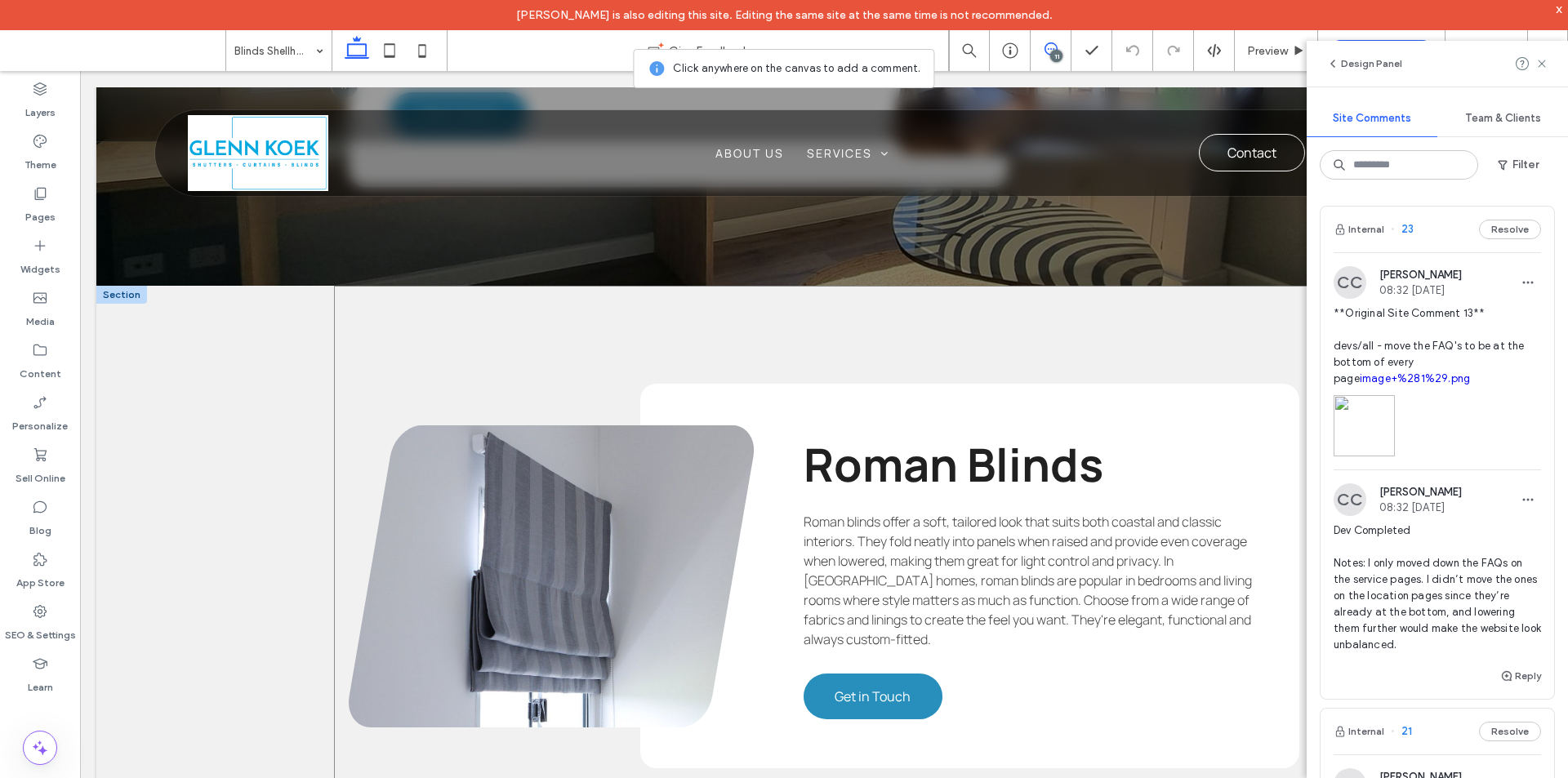
scroll to position [2677, 0]
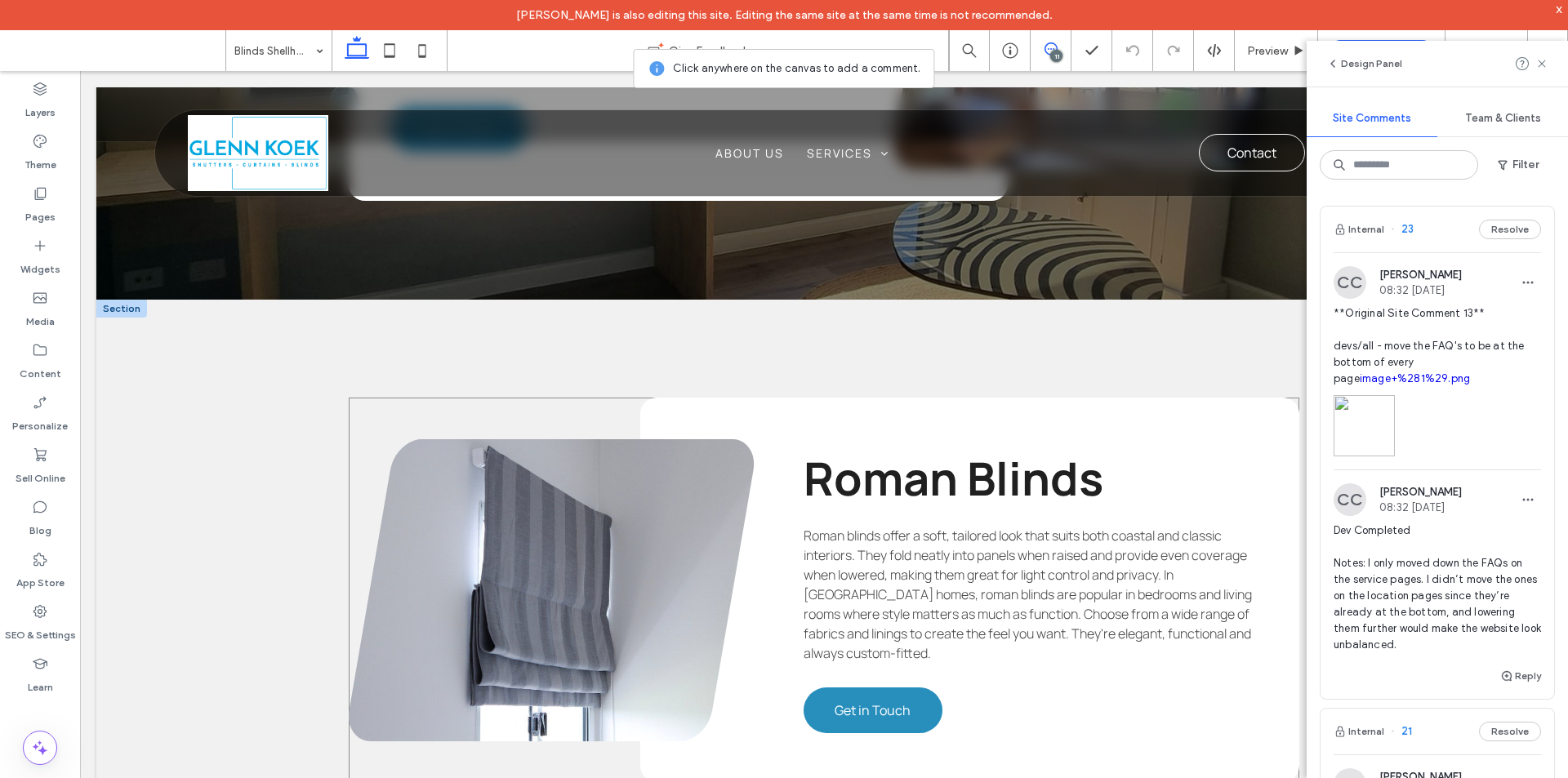
click at [447, 399] on div "Roman Blinds Roman blinds offer a soft, tailored look that suits both coastal a…" at bounding box center [823, 589] width 950 height 384
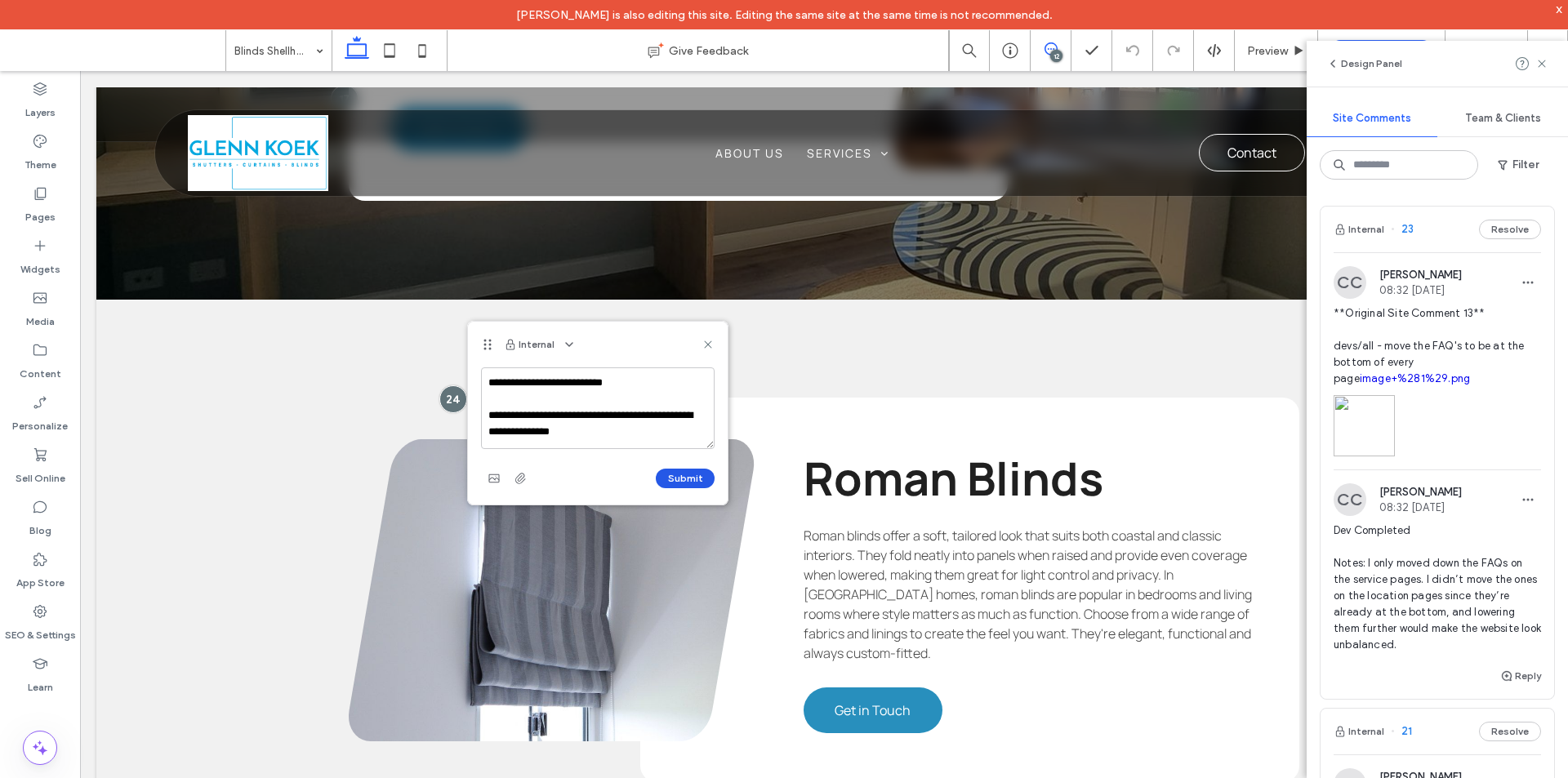
click at [671, 477] on button "Submit" at bounding box center [685, 478] width 59 height 20
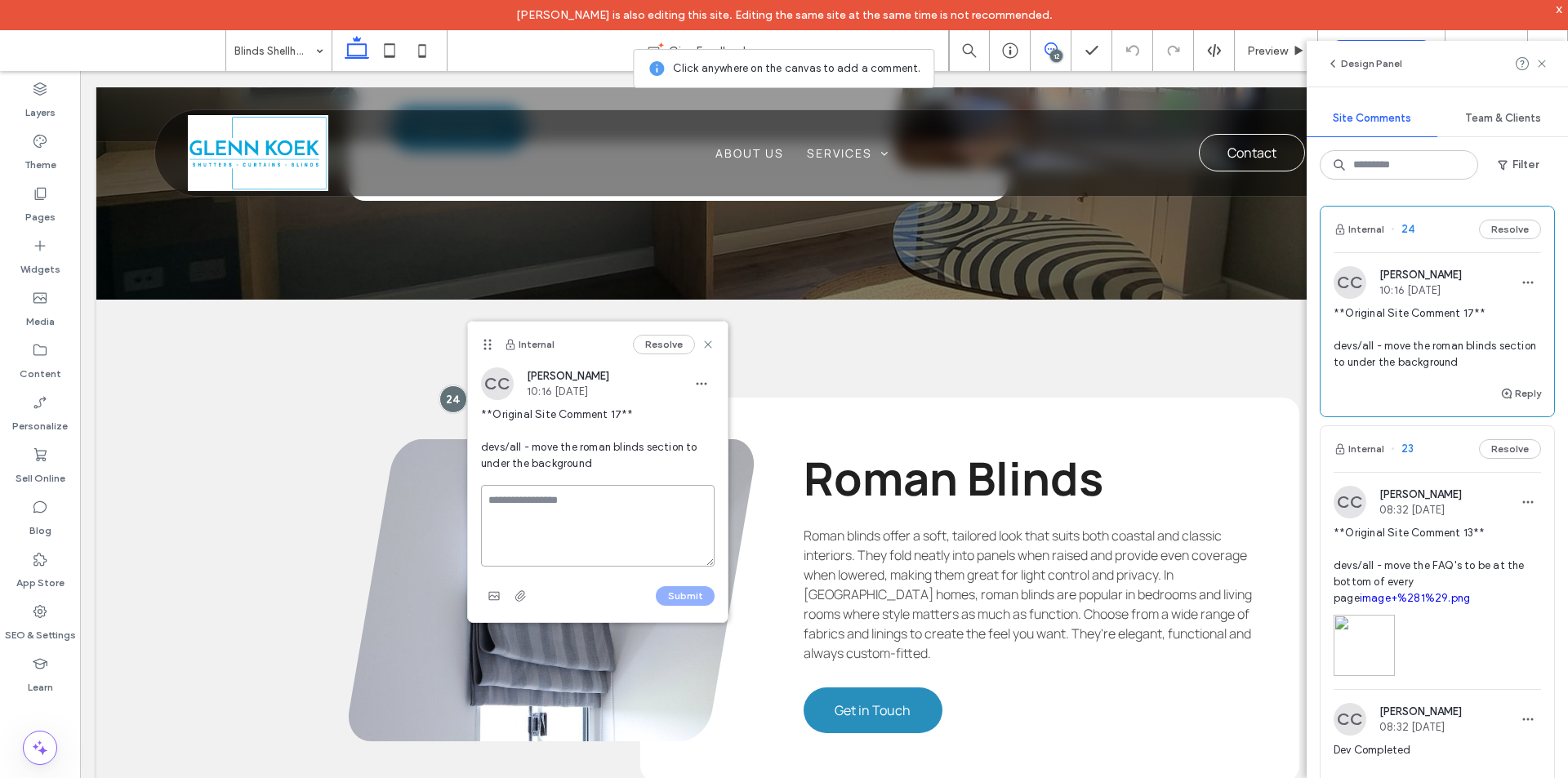
click at [560, 502] on textarea at bounding box center [597, 526] width 234 height 81
type textarea "**********"
click at [665, 594] on button "Submit" at bounding box center [685, 596] width 59 height 20
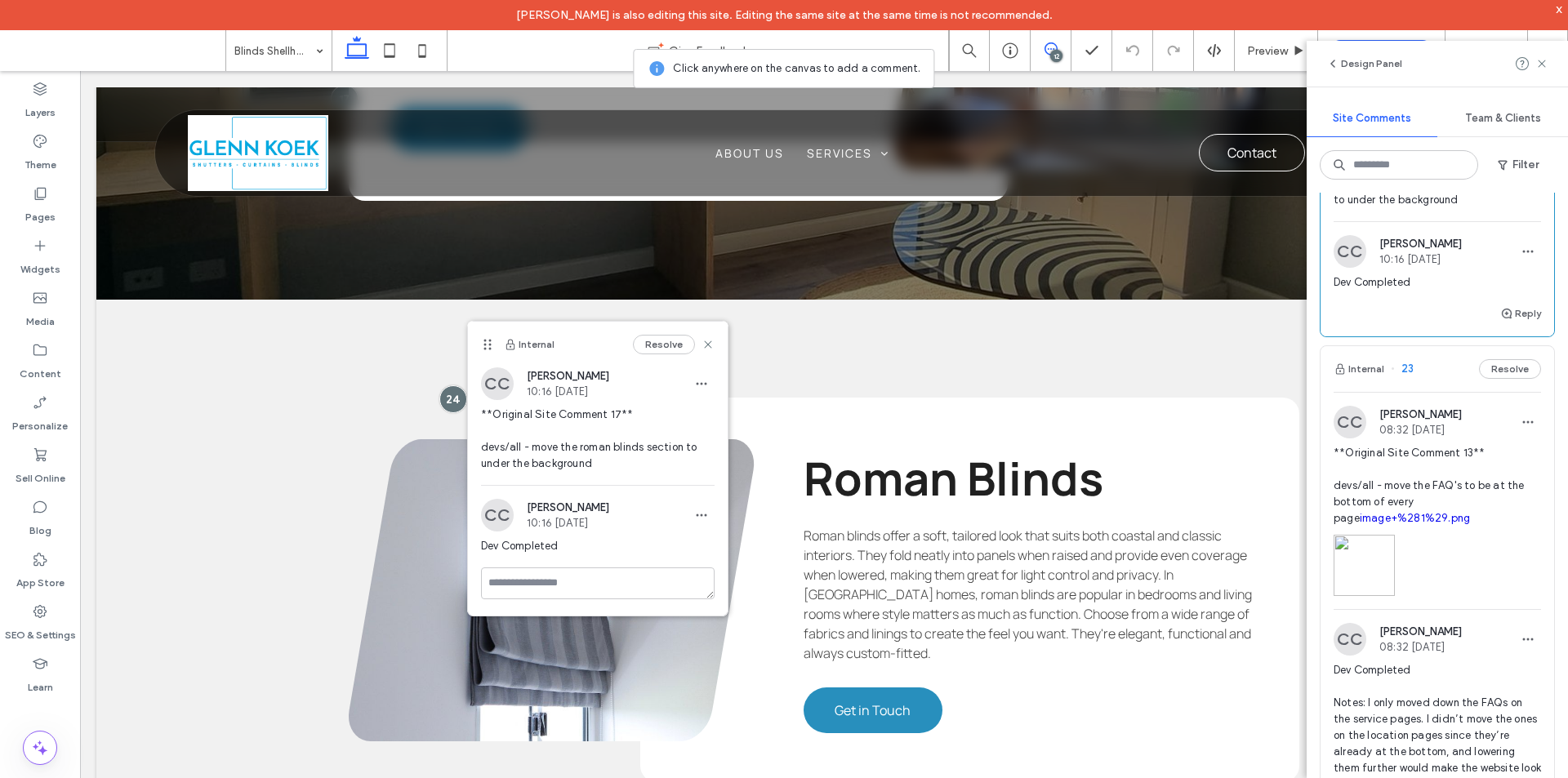
scroll to position [163, 0]
click at [1470, 412] on div "CC Clarence Cabiles 08:32 Aug 13 2025" at bounding box center [1437, 421] width 208 height 32
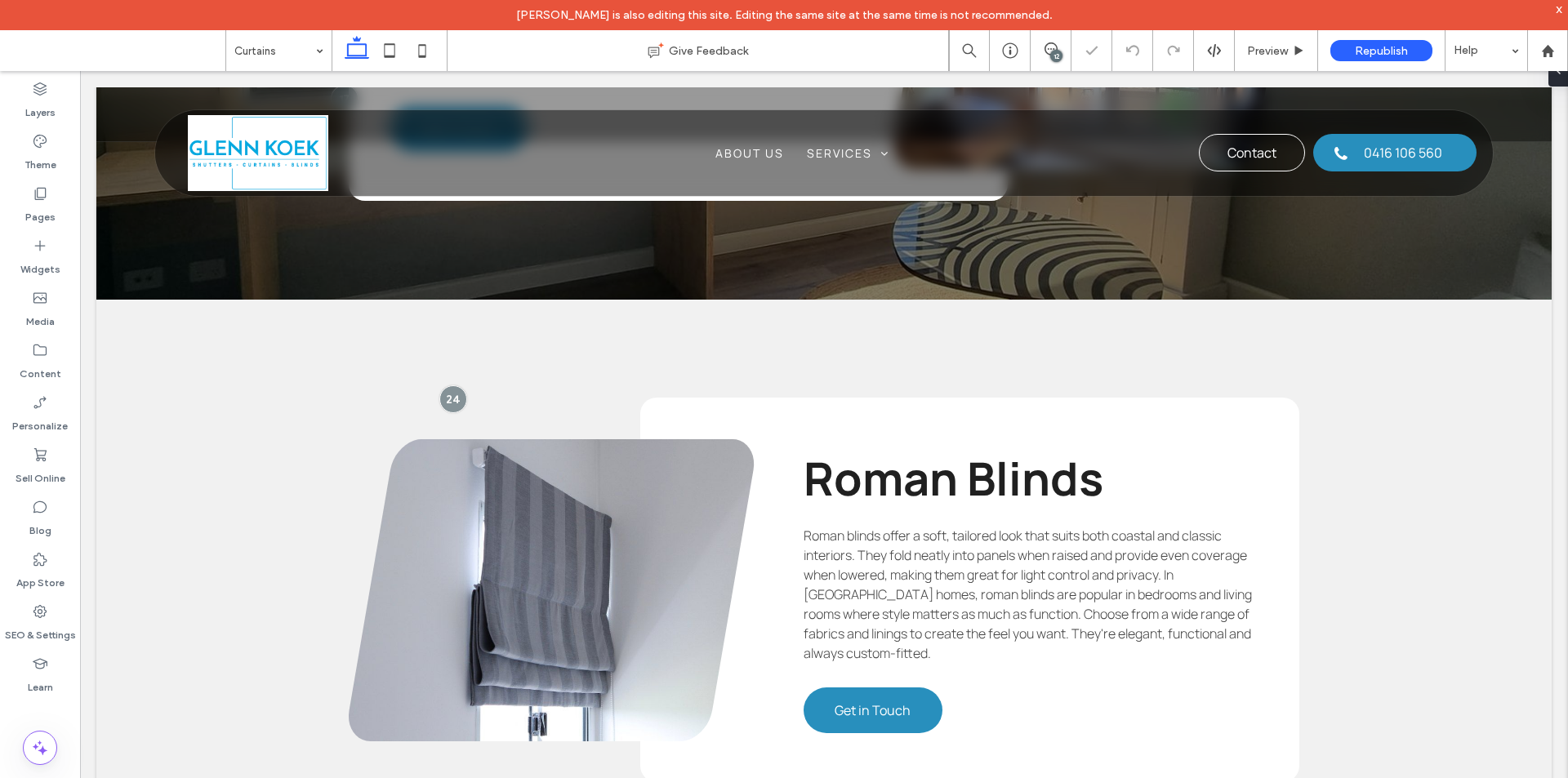
click at [1052, 53] on div "12" at bounding box center [1057, 56] width 13 height 13
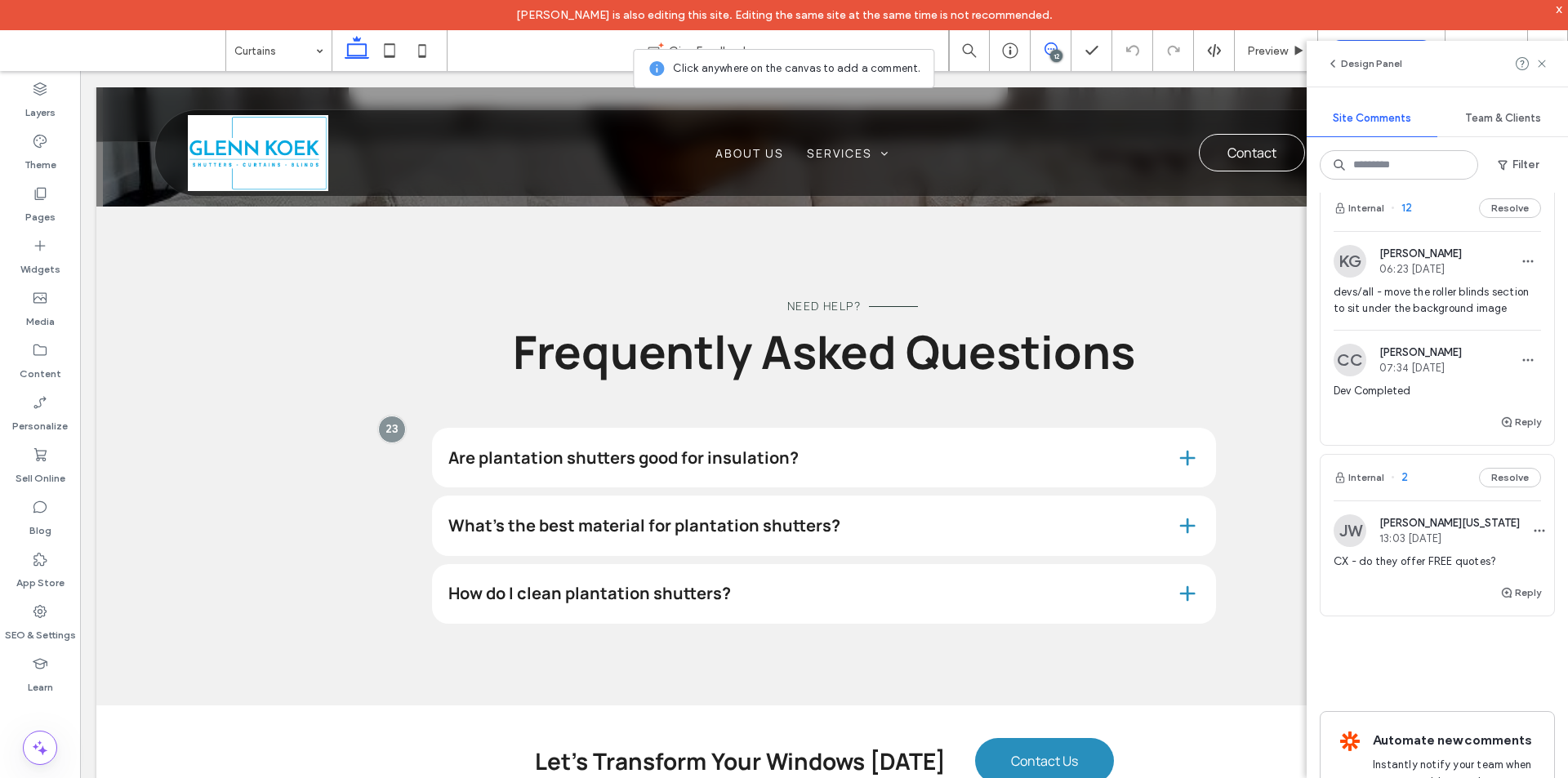
scroll to position [3616, 0]
click at [1465, 330] on div "devs/all - move the roller blinds section to sit under the background image" at bounding box center [1437, 307] width 208 height 46
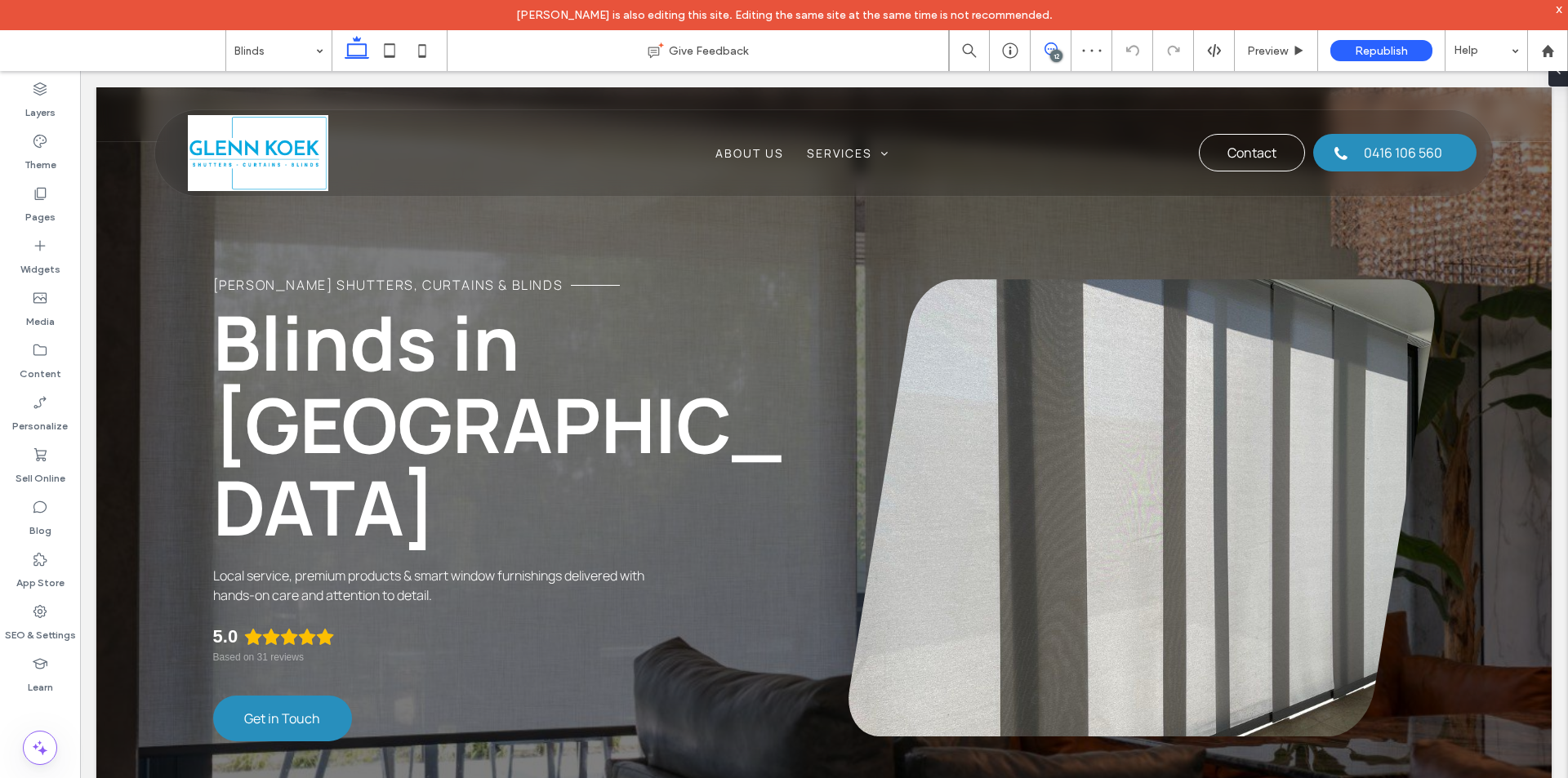
click at [1044, 49] on icon at bounding box center [1050, 48] width 13 height 13
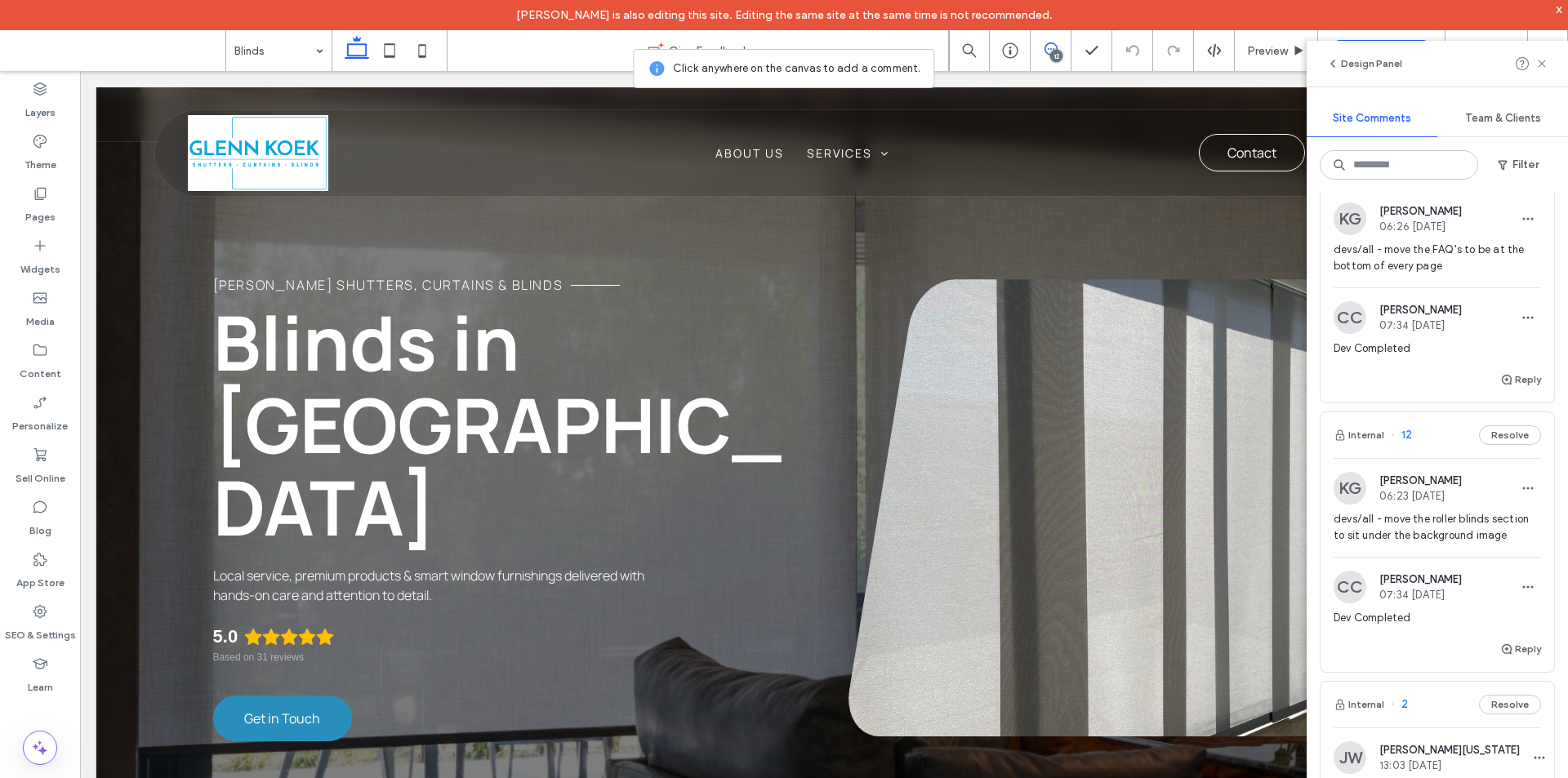
scroll to position [3372, 0]
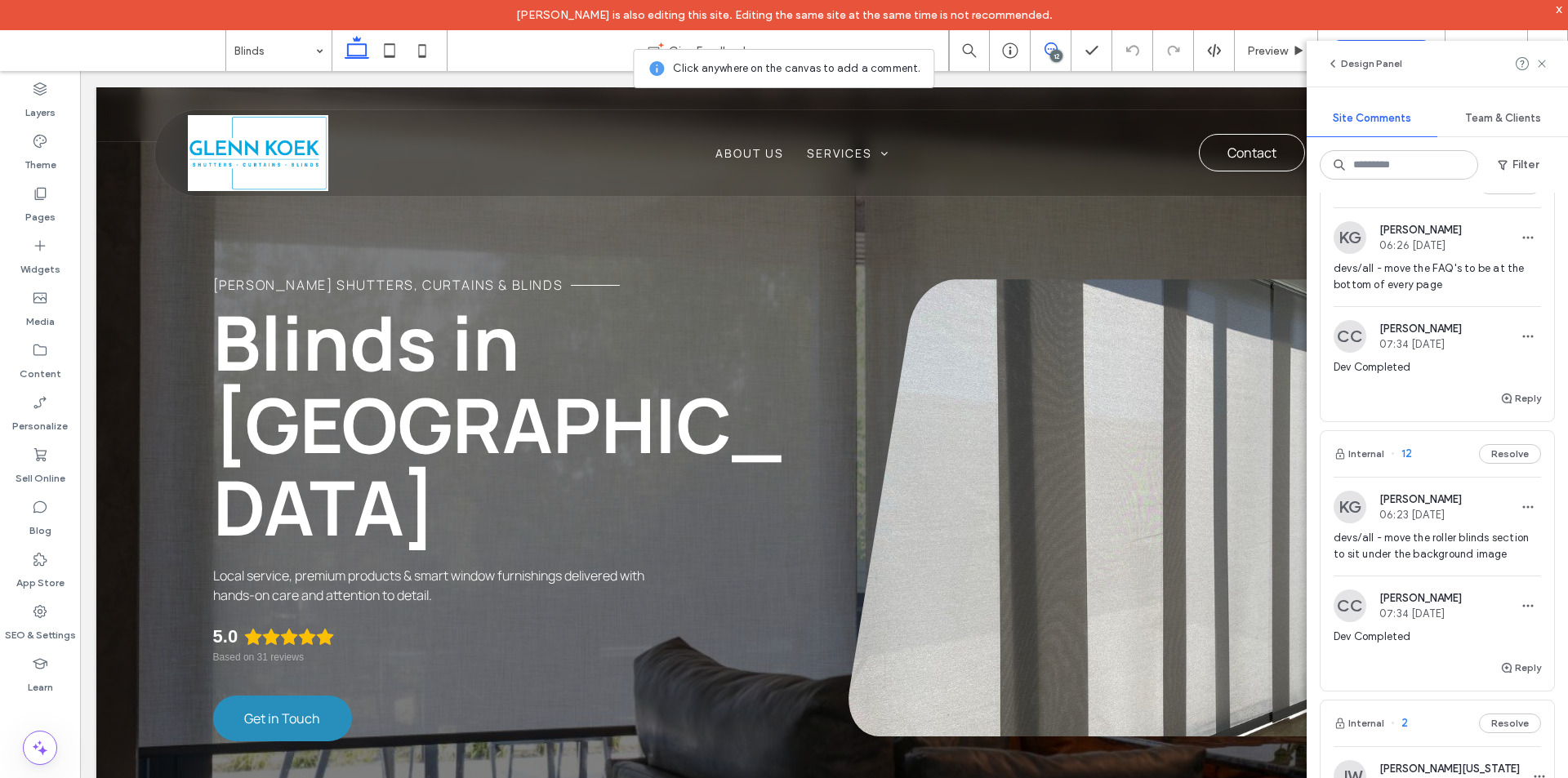
click at [1461, 335] on span "[PERSON_NAME]" at bounding box center [1420, 329] width 82 height 13
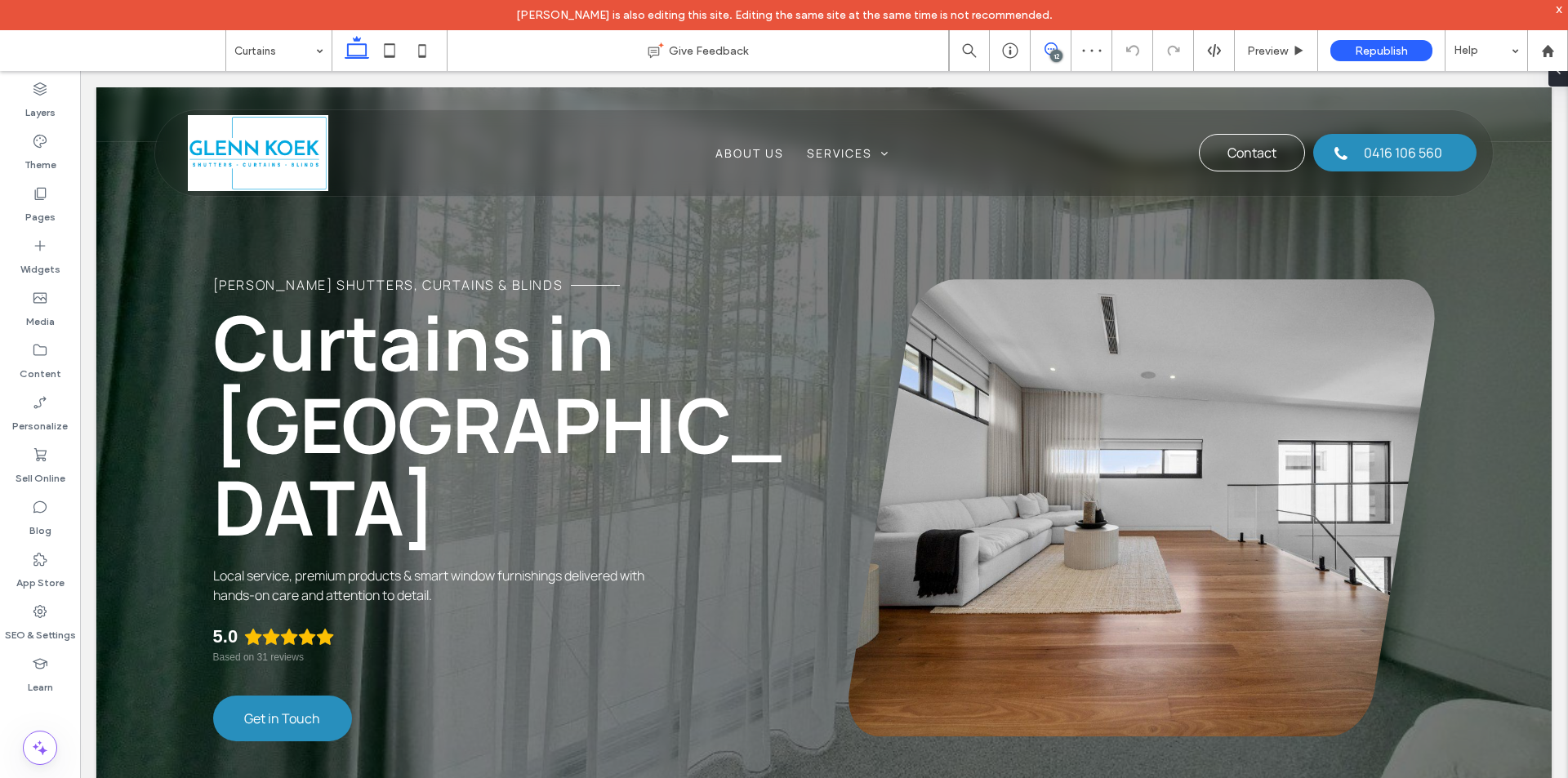
click at [1053, 42] on icon at bounding box center [1050, 48] width 13 height 13
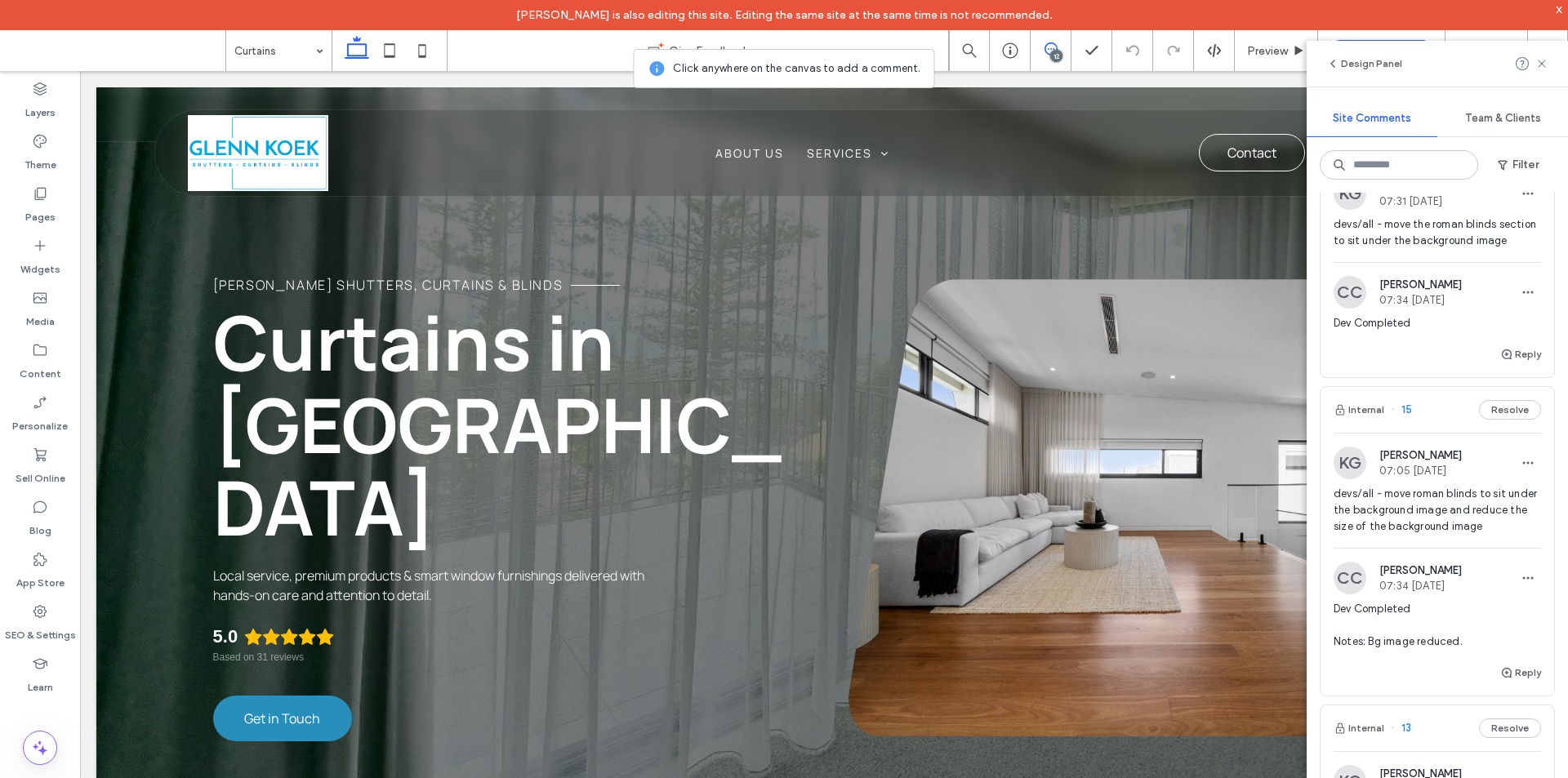
scroll to position [2826, 0]
click at [1473, 478] on div "KG Katie Gibson 07:05 Aug 12 2025 devs/all - move roman blinds to sit under the…" at bounding box center [1436, 550] width 234 height 230
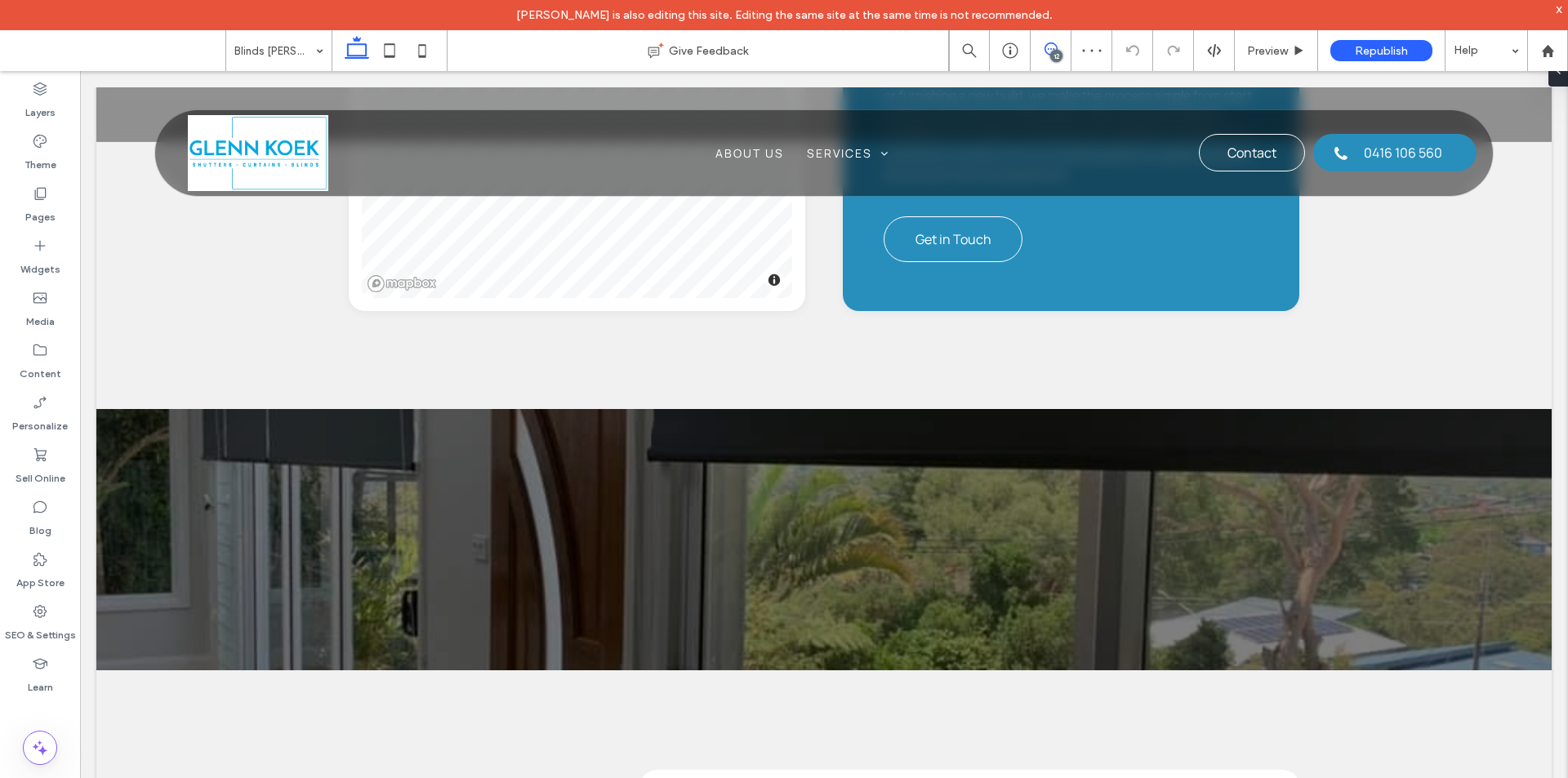
click at [1050, 50] on icon at bounding box center [1050, 48] width 13 height 13
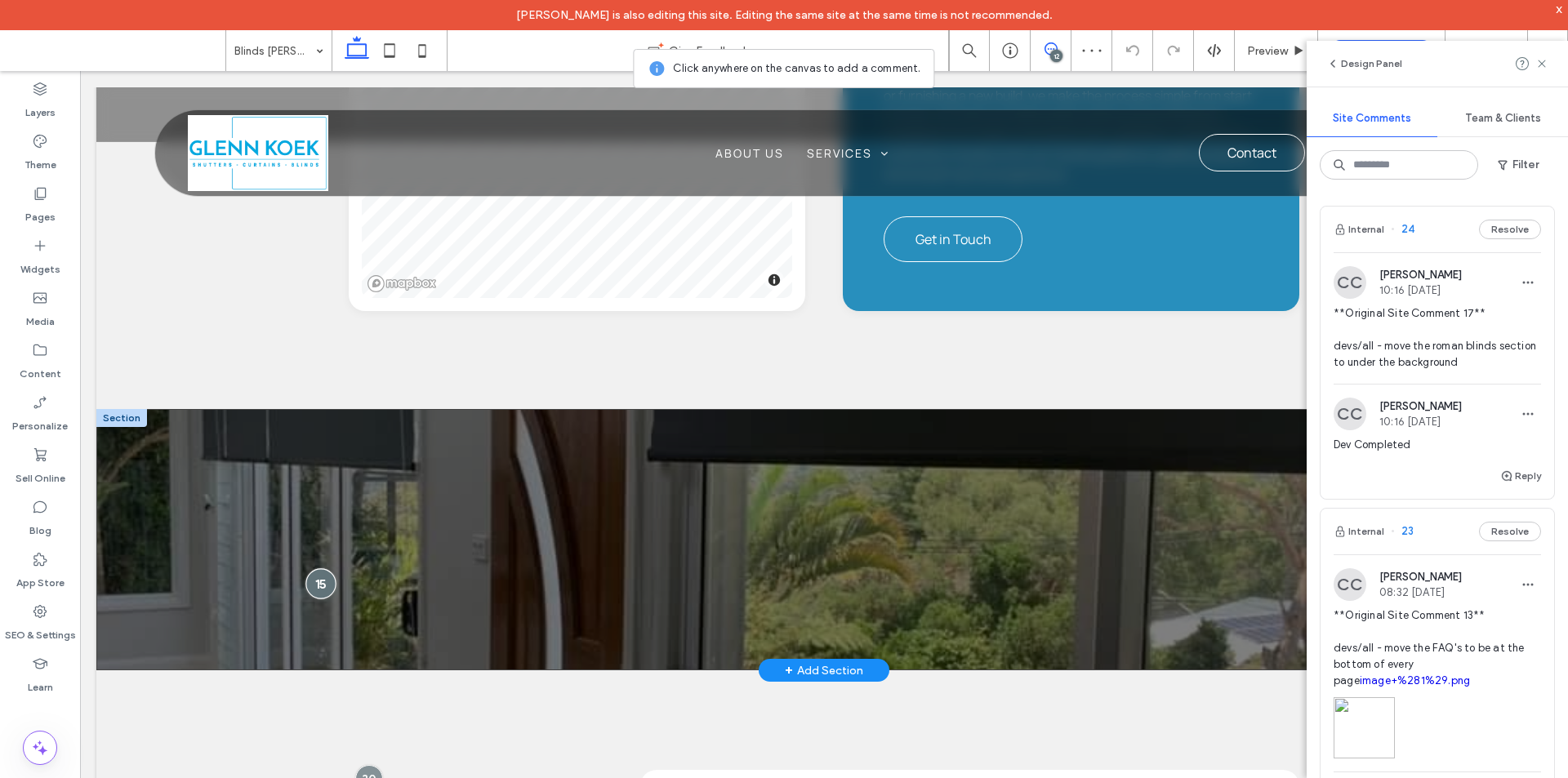
click at [322, 569] on div at bounding box center [321, 584] width 30 height 30
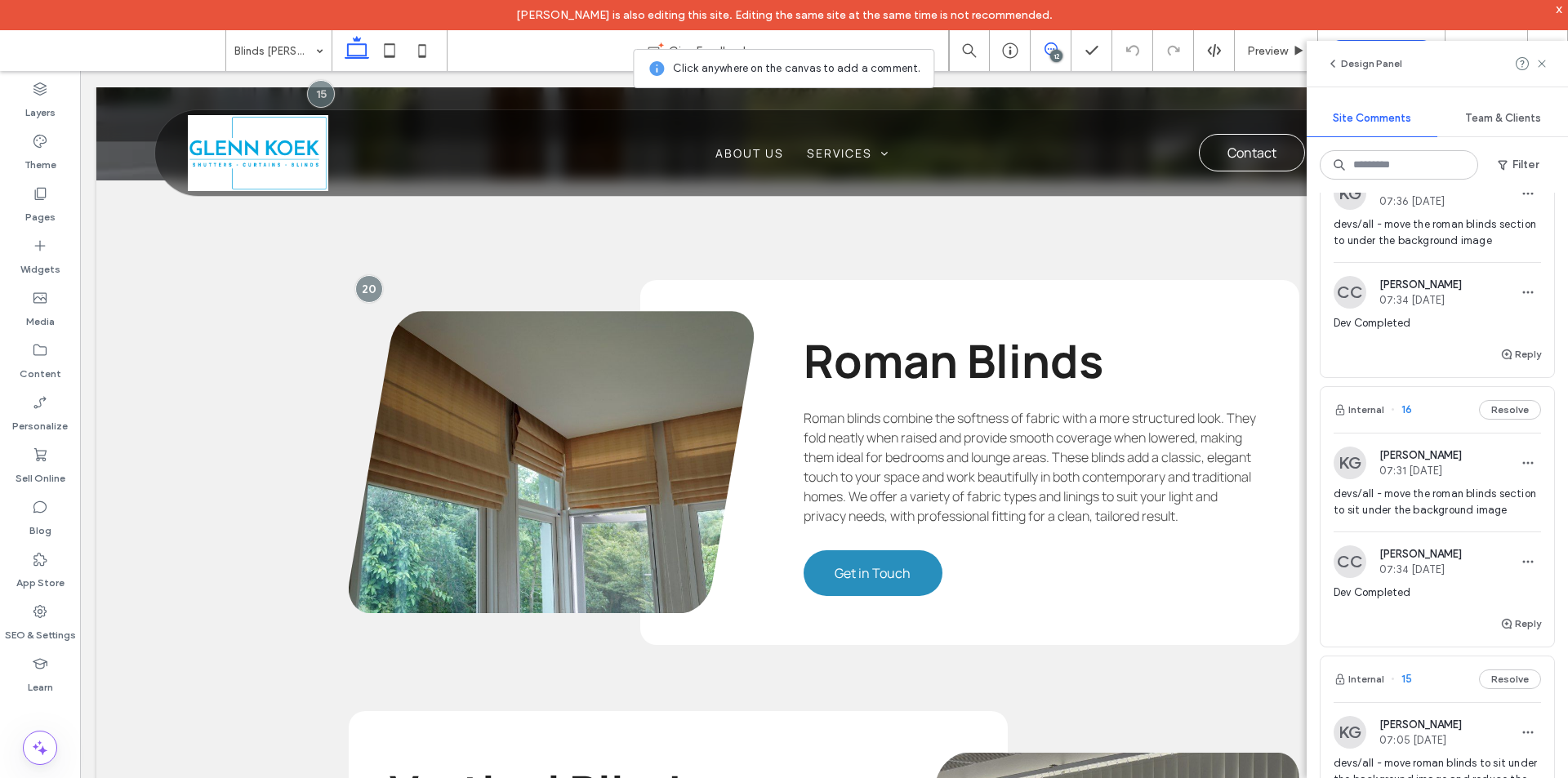
scroll to position [2612, 0]
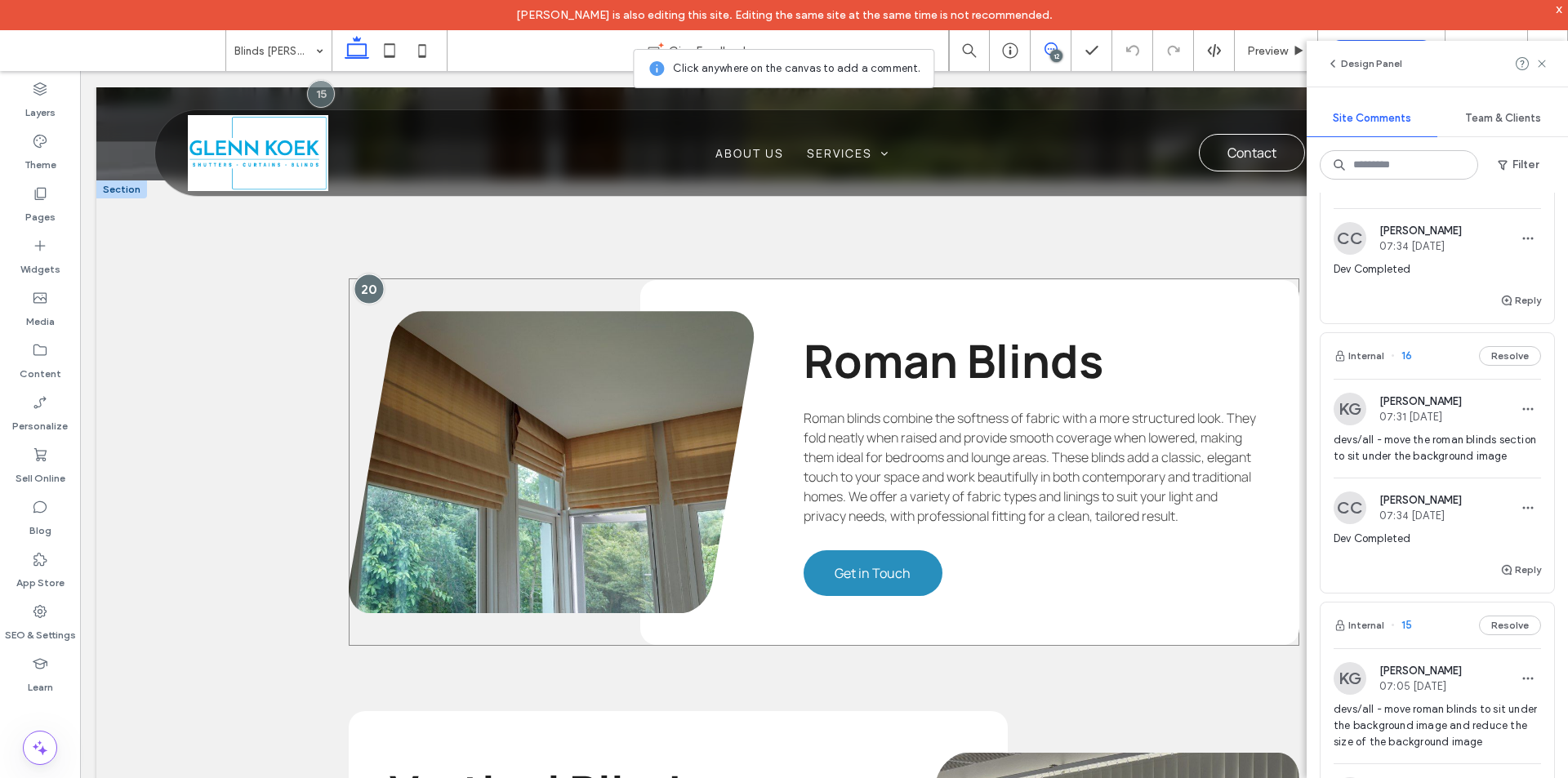
click at [371, 273] on div at bounding box center [369, 288] width 30 height 30
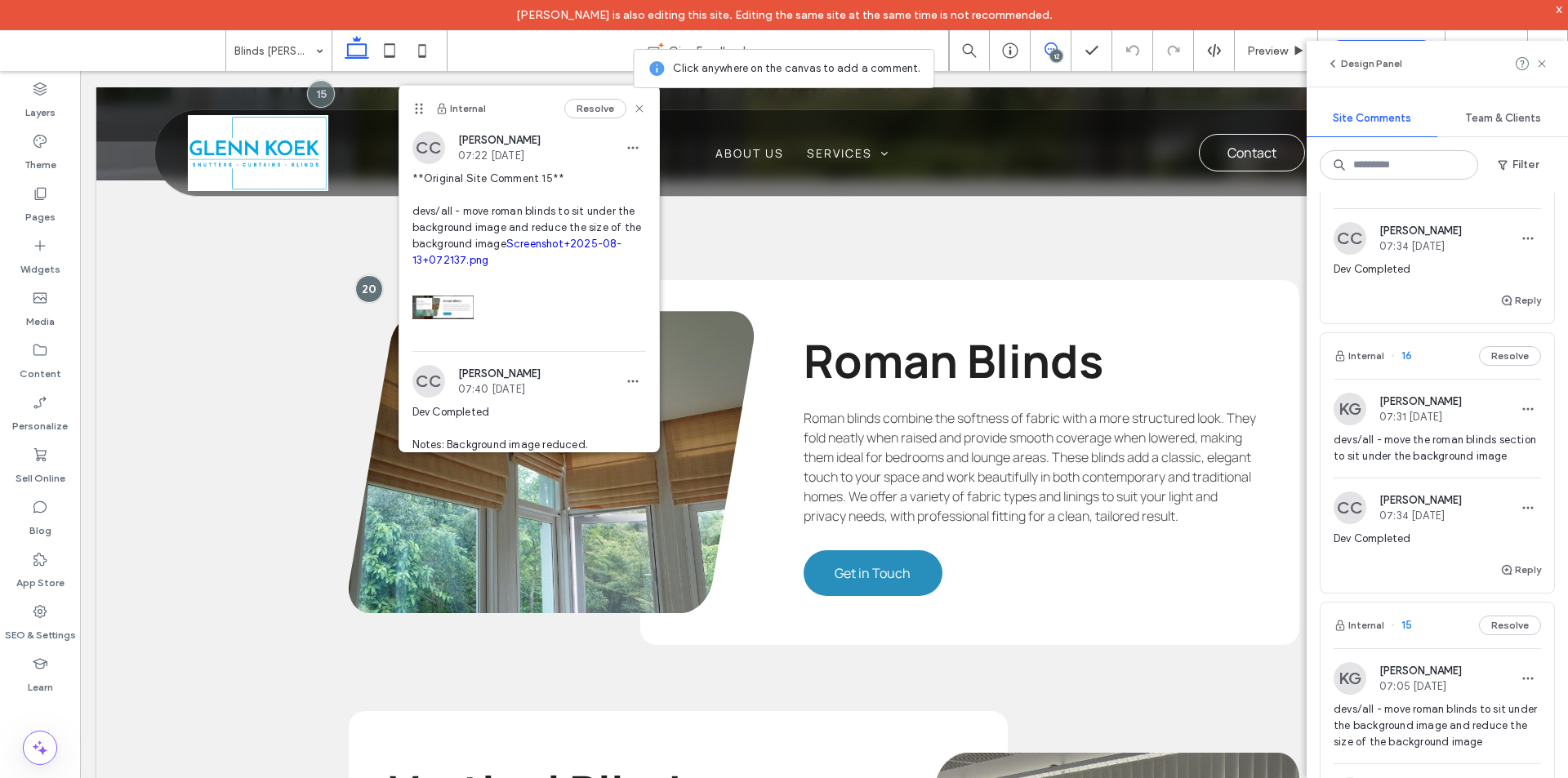
click at [1459, 397] on div "KG Katie Gibson 07:31 Aug 12 2025 devs/all - move the roman blinds section to s…" at bounding box center [1436, 469] width 234 height 181
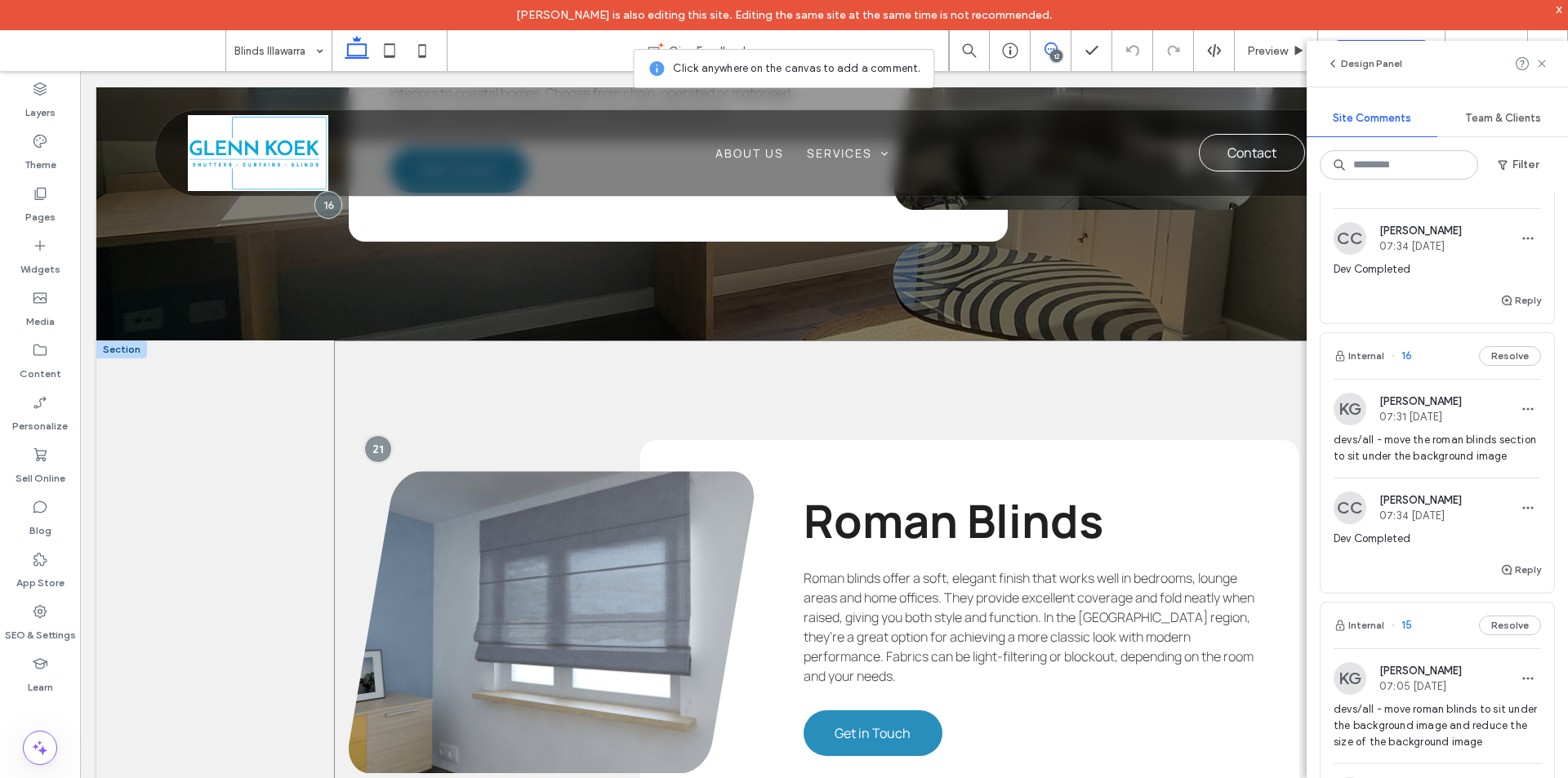
scroll to position [2676, 0]
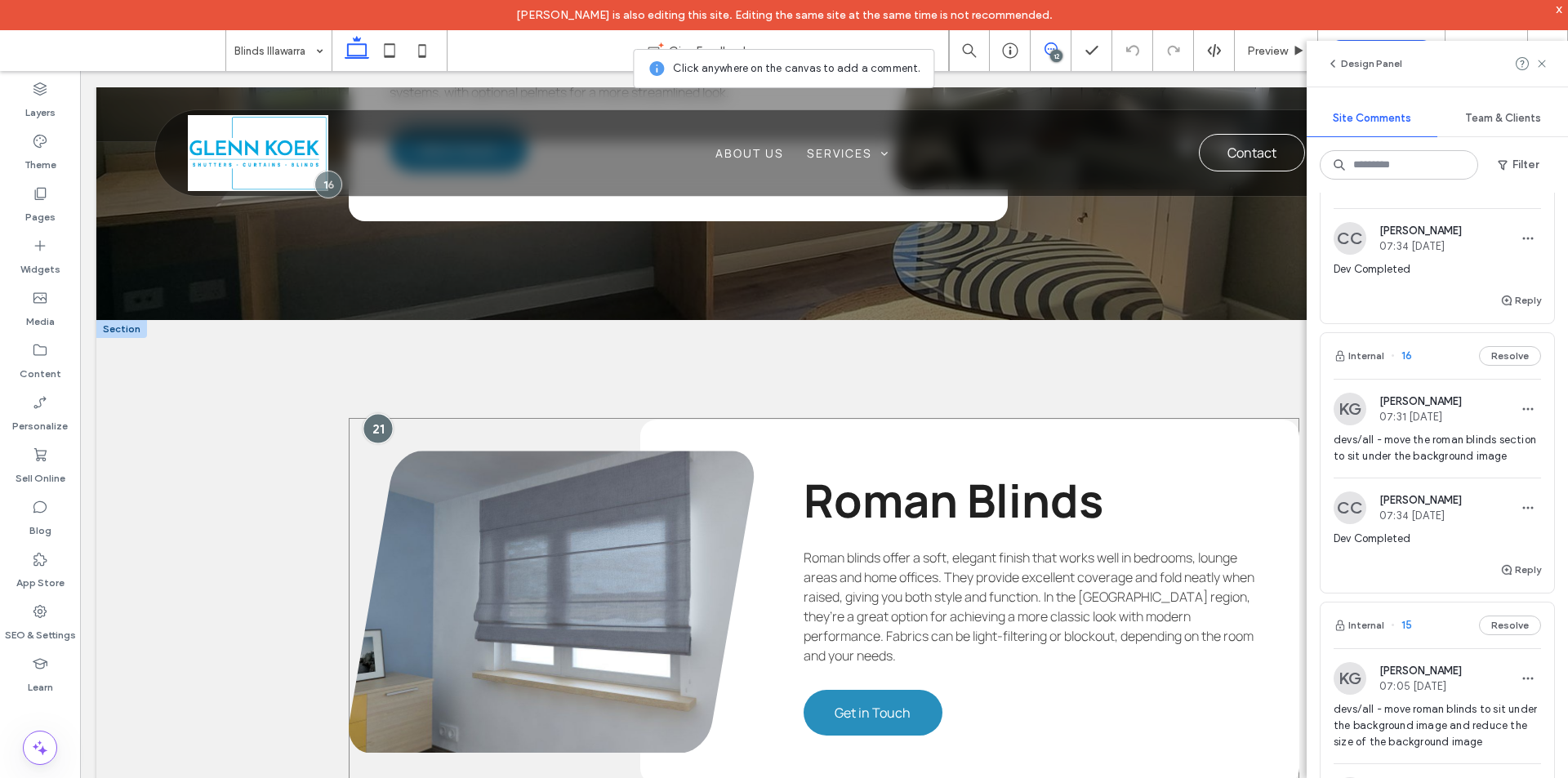
click at [373, 413] on div at bounding box center [378, 428] width 30 height 30
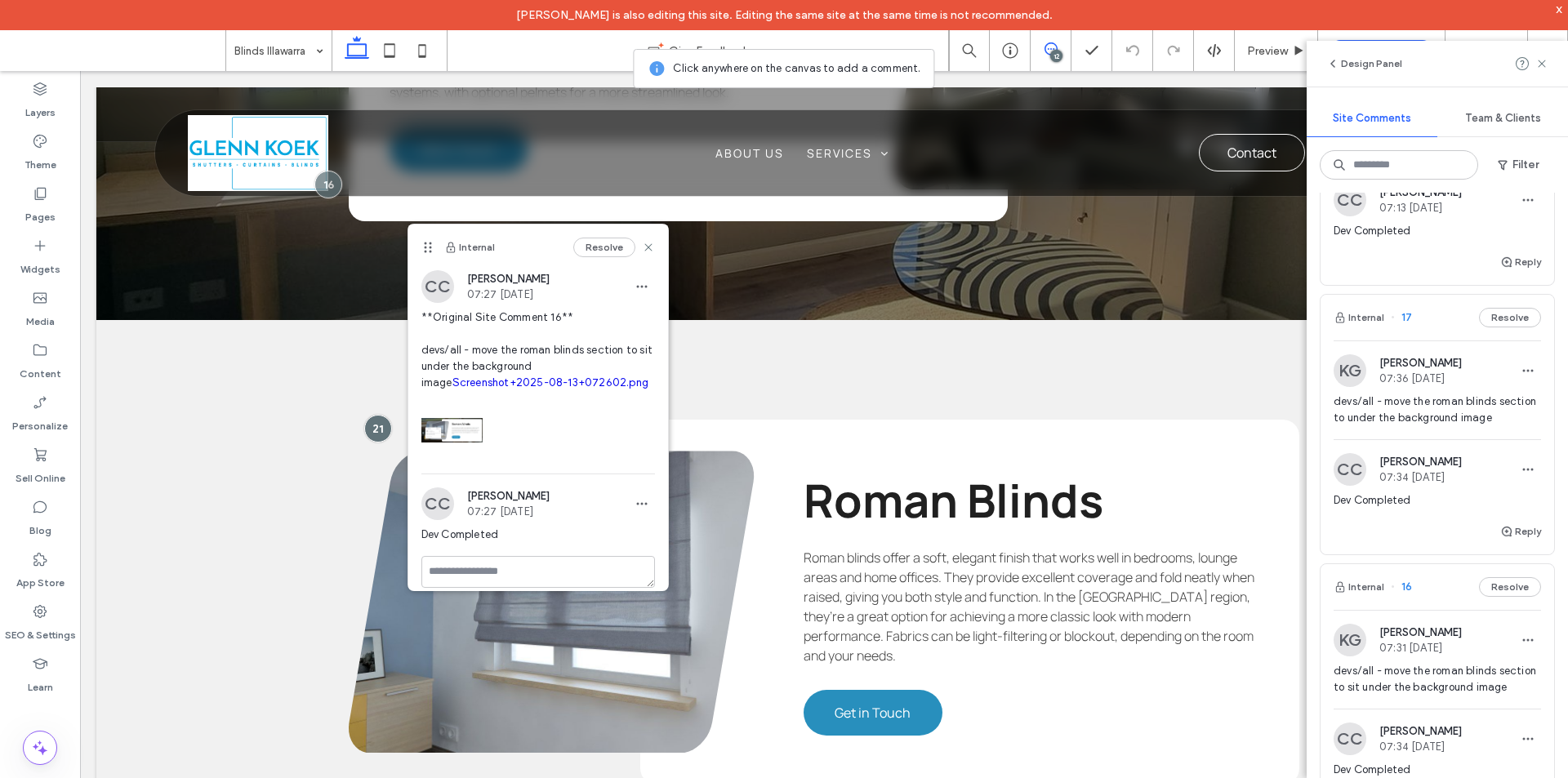
scroll to position [2367, 0]
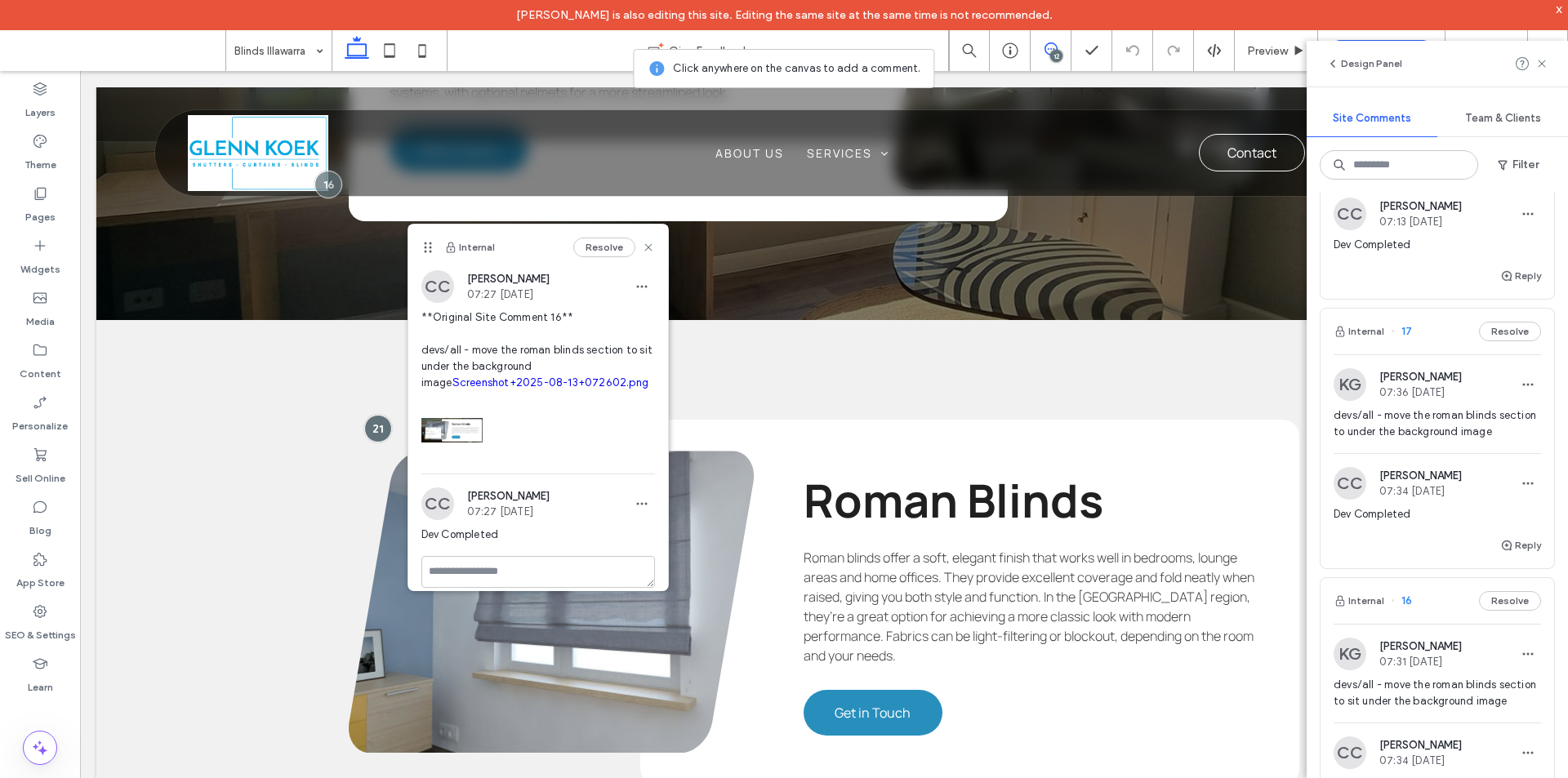
click at [1461, 376] on span "Katie Gibson" at bounding box center [1420, 377] width 82 height 13
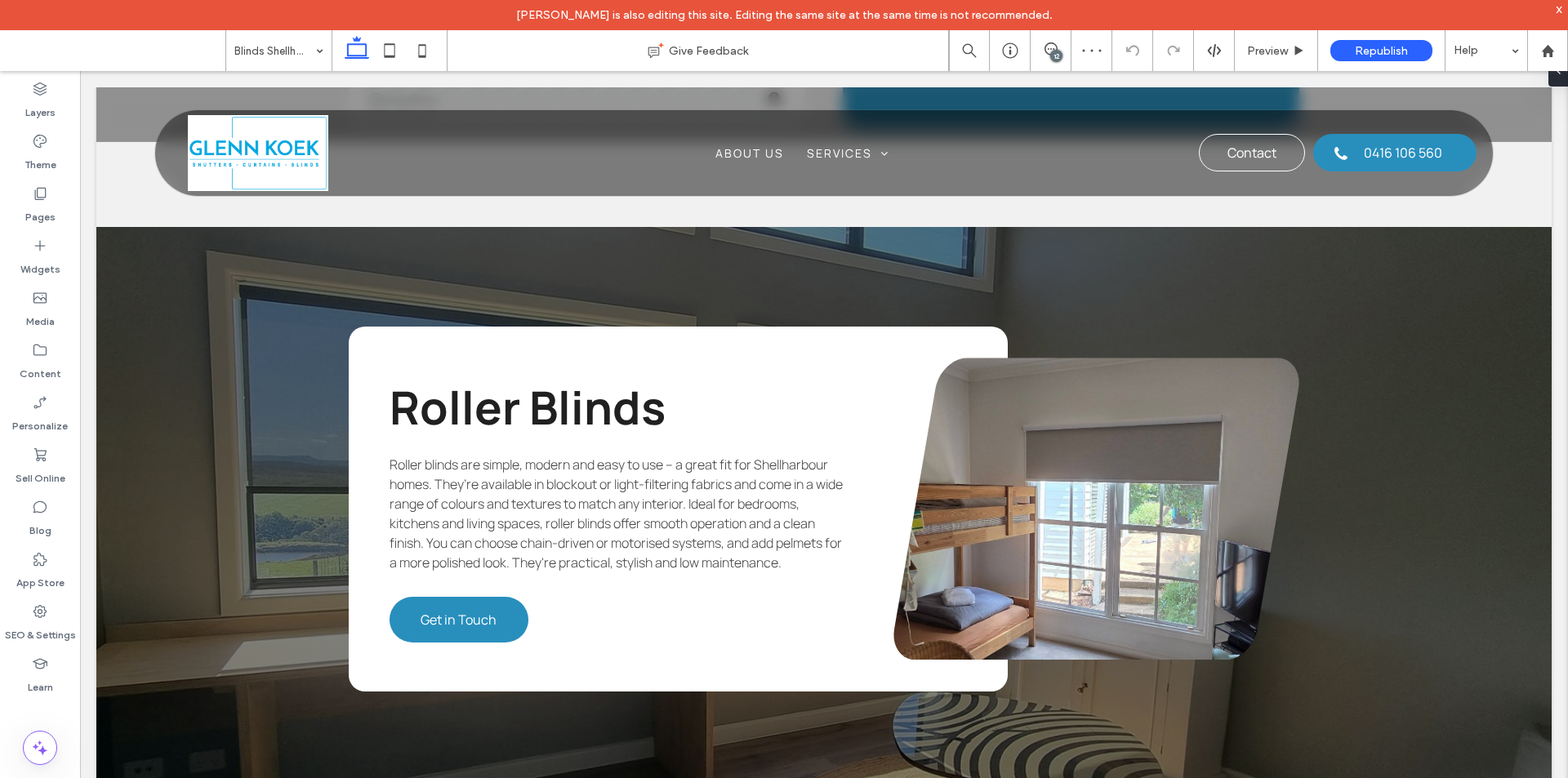
click at [1055, 59] on div "12" at bounding box center [1057, 56] width 13 height 13
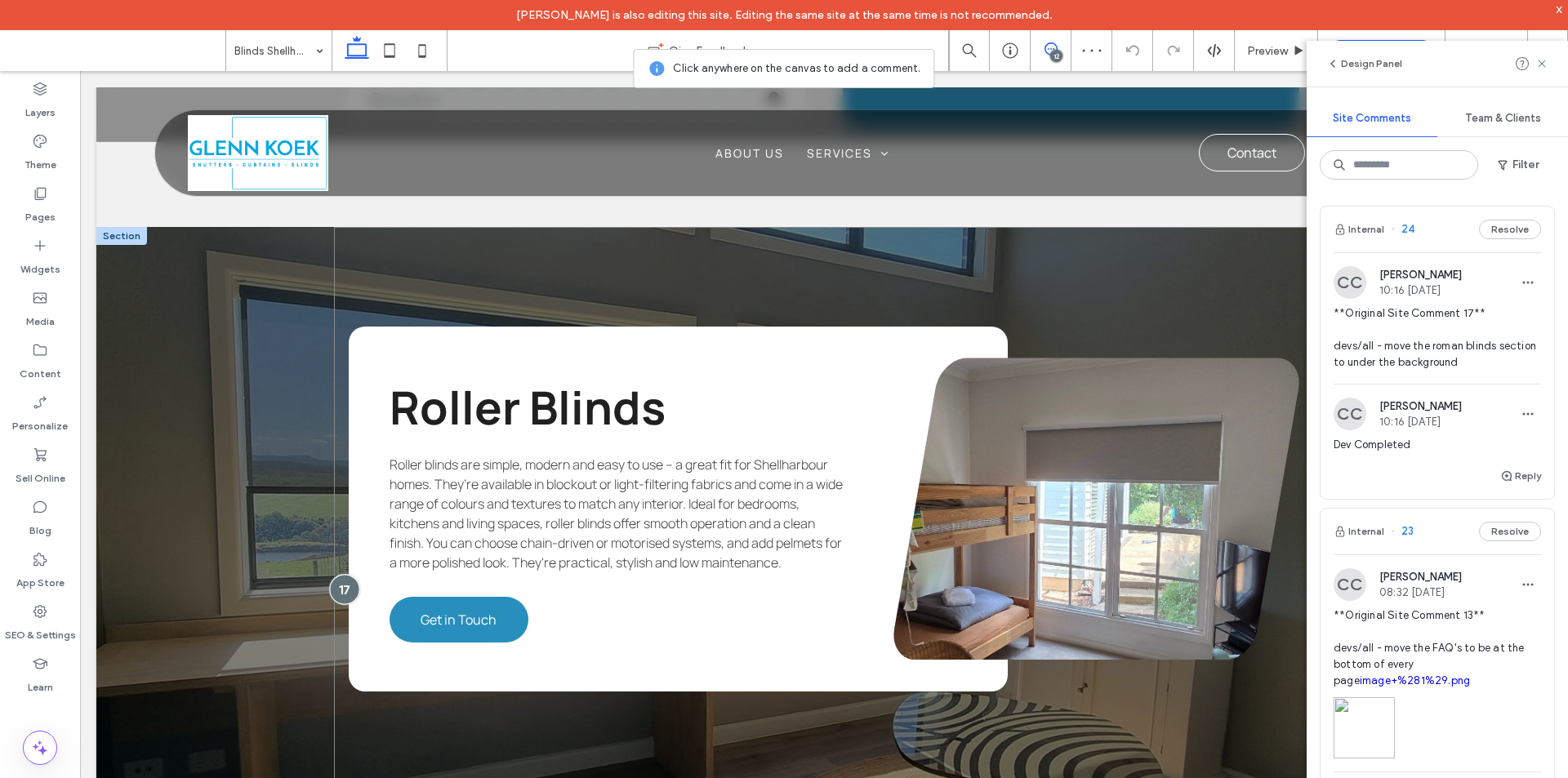
click at [335, 588] on div at bounding box center [344, 590] width 30 height 30
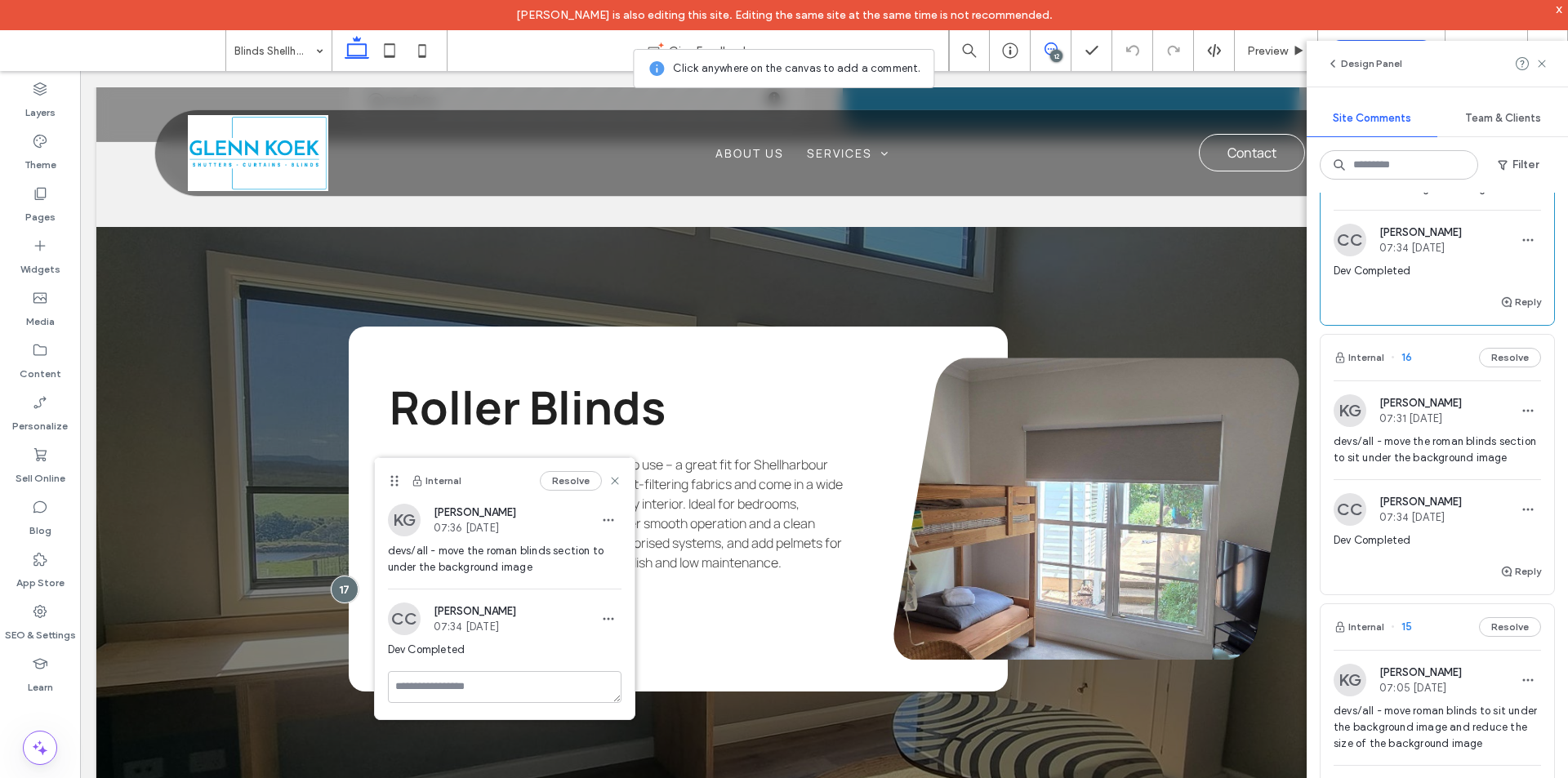
scroll to position [2612, 0]
click at [1461, 465] on span "devs/all - move the roman blinds section to sit under the background image" at bounding box center [1437, 448] width 208 height 32
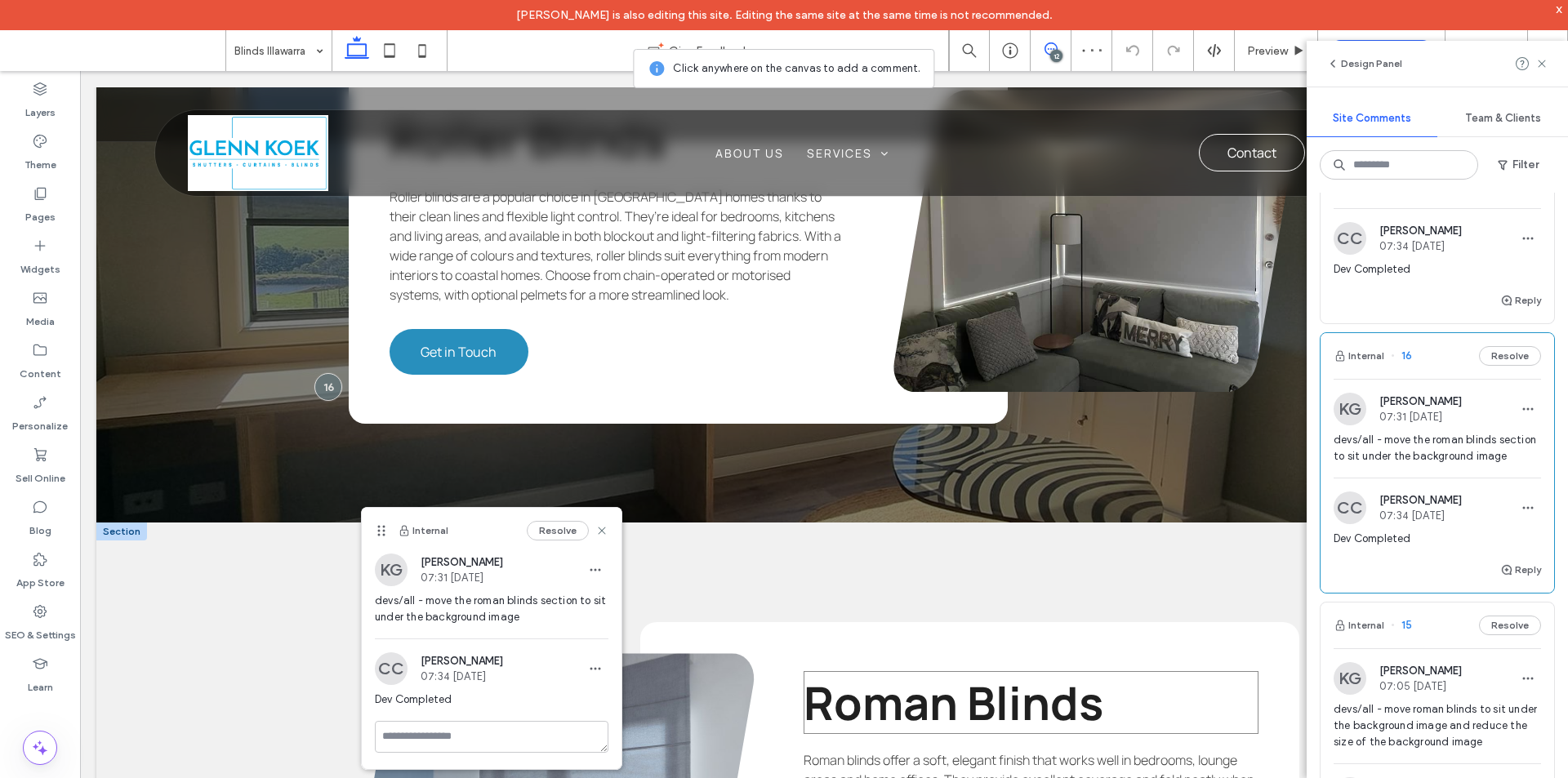
scroll to position [2595, 0]
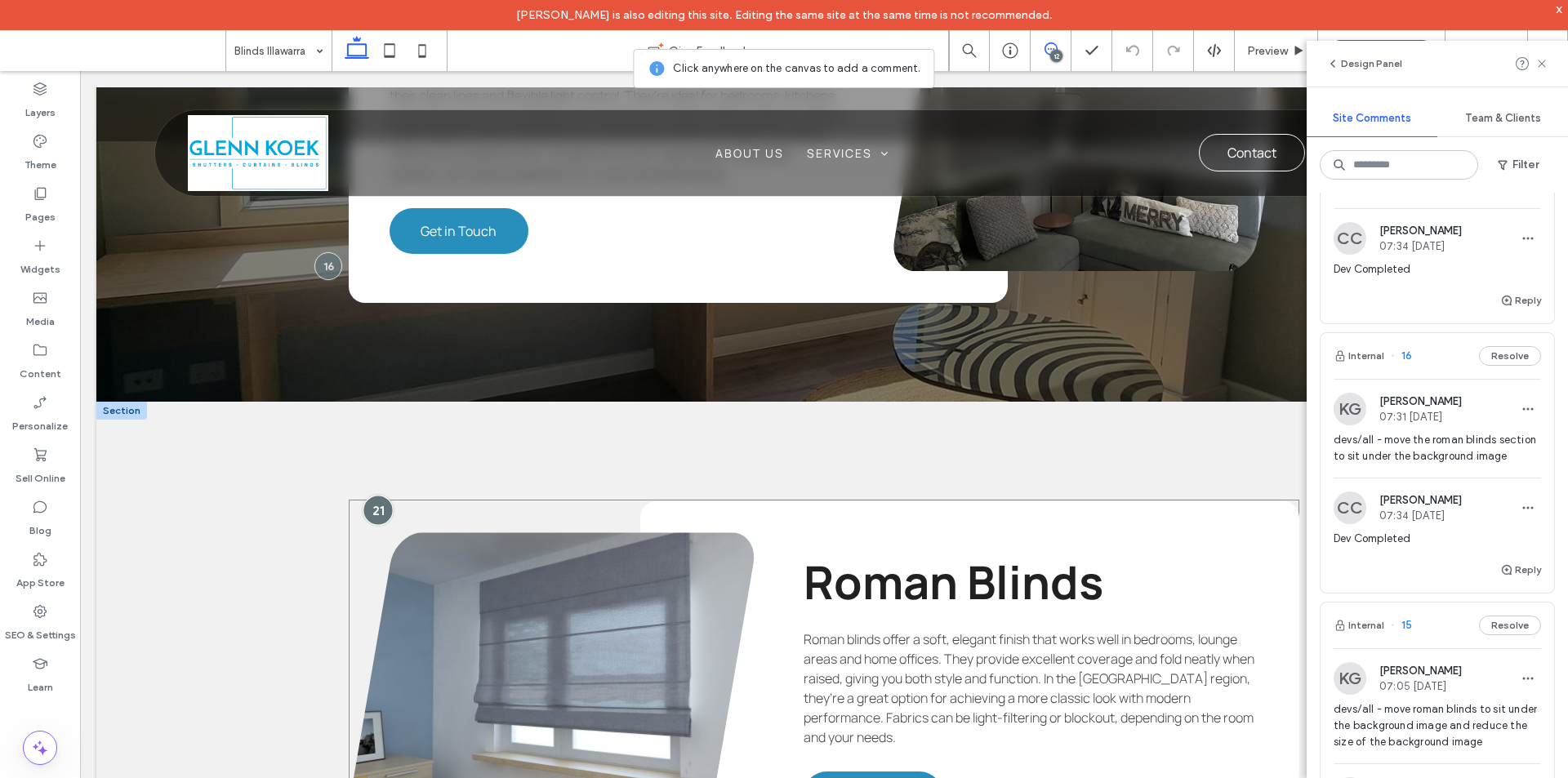
click at [363, 495] on div at bounding box center [378, 510] width 30 height 30
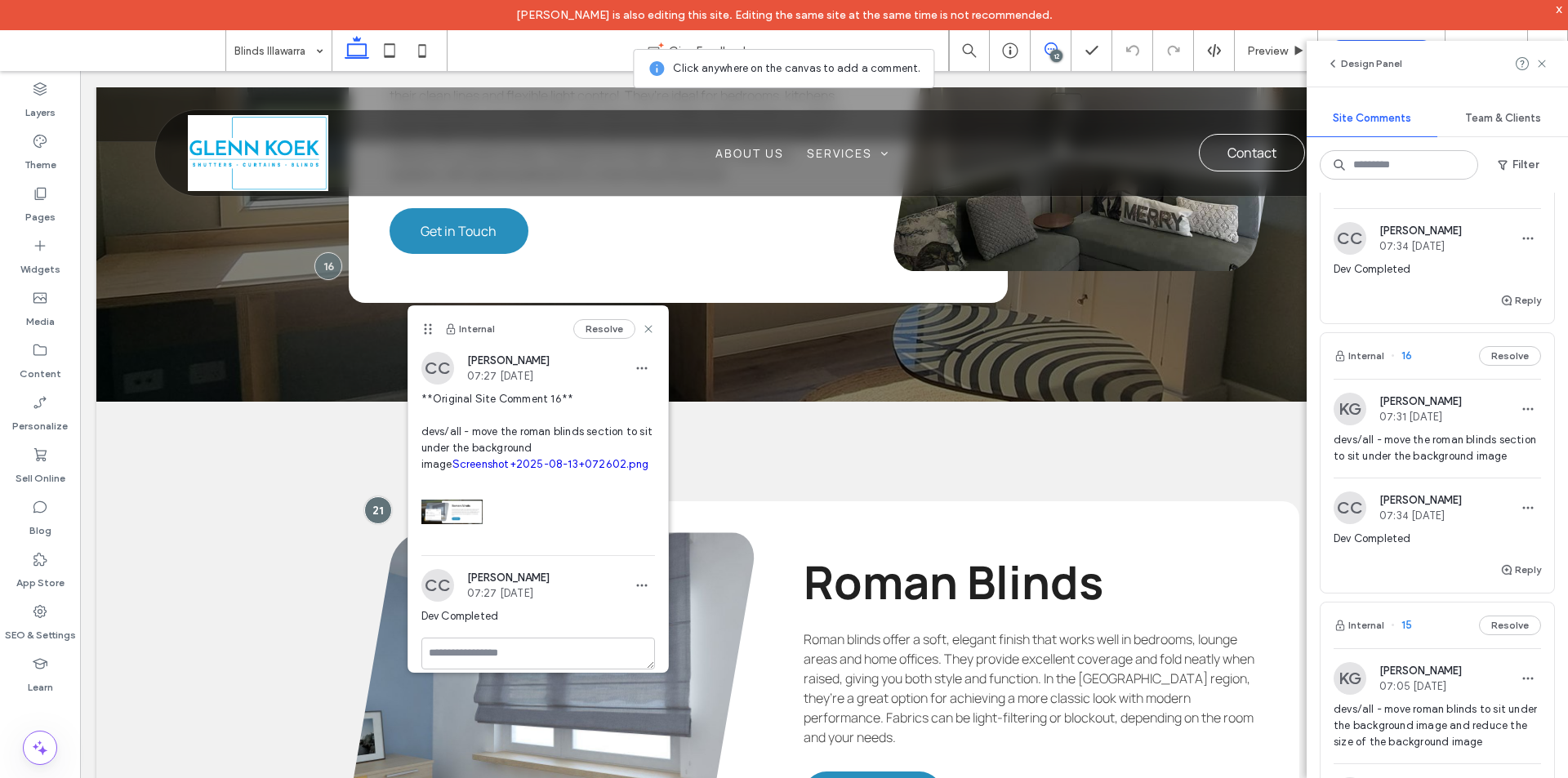
click at [492, 466] on link "Screenshot+2025-08-13+072602.png" at bounding box center [550, 465] width 196 height 13
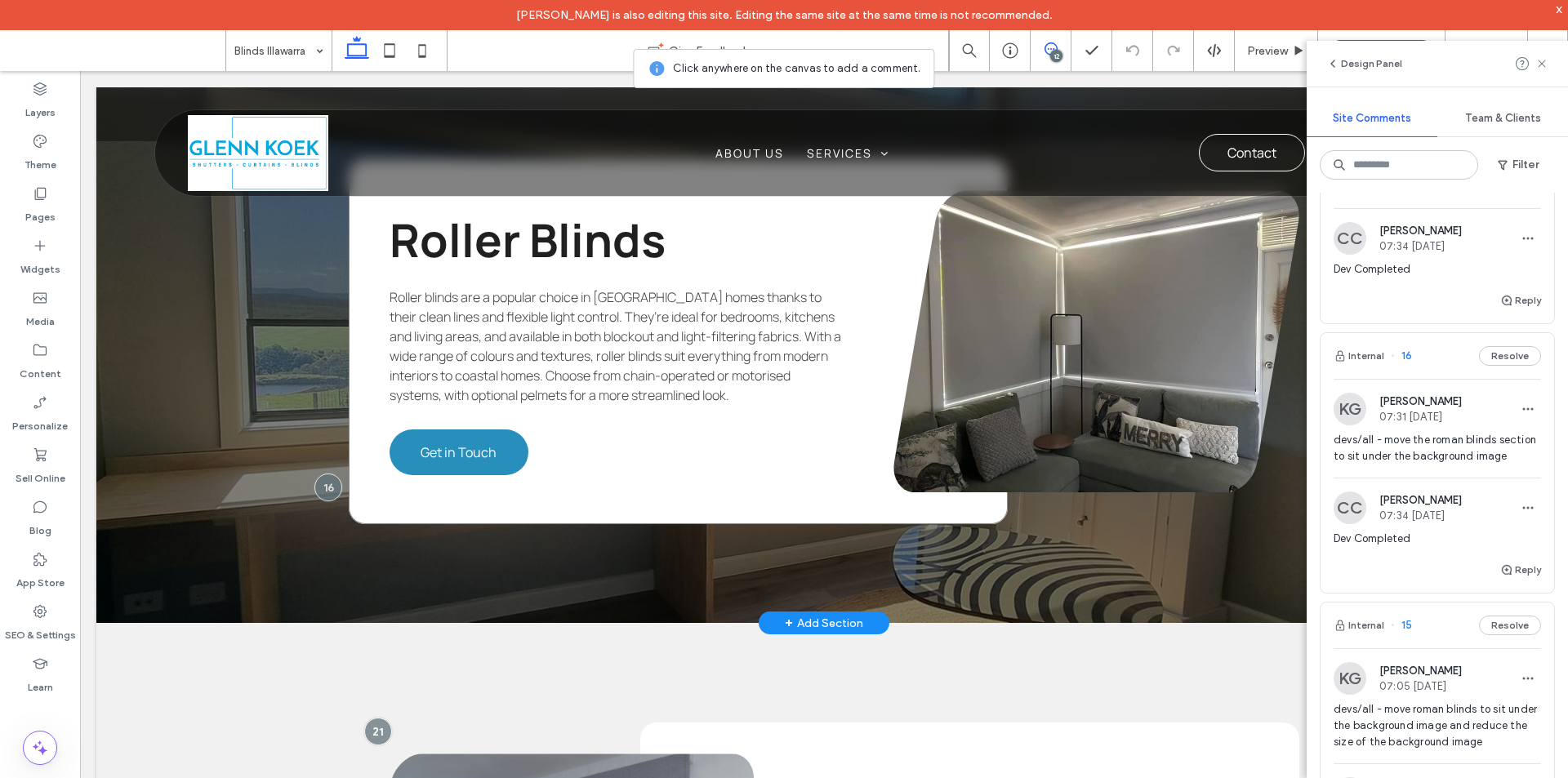
scroll to position [2349, 0]
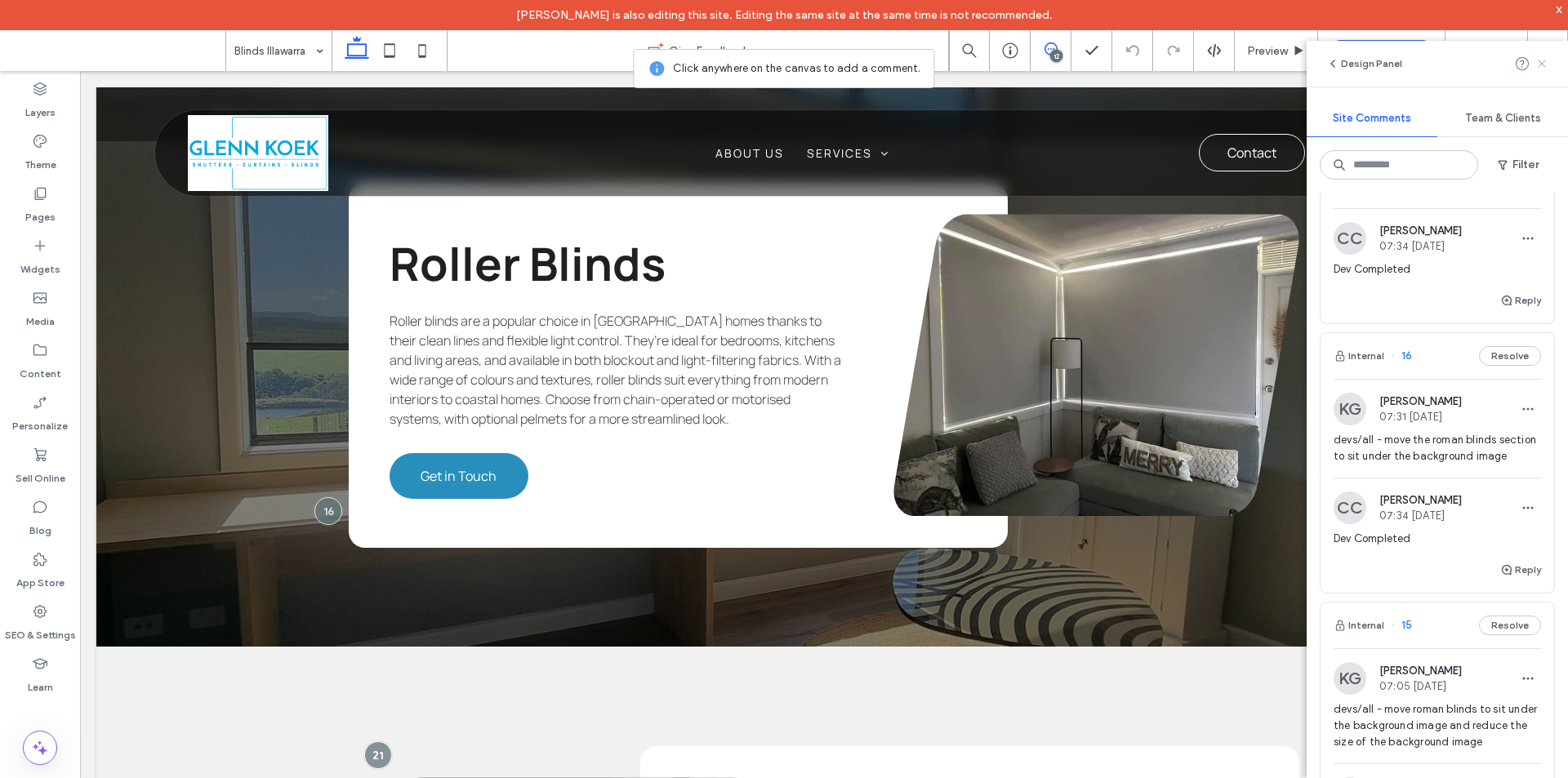
click at [1538, 70] on span at bounding box center [1541, 64] width 13 height 20
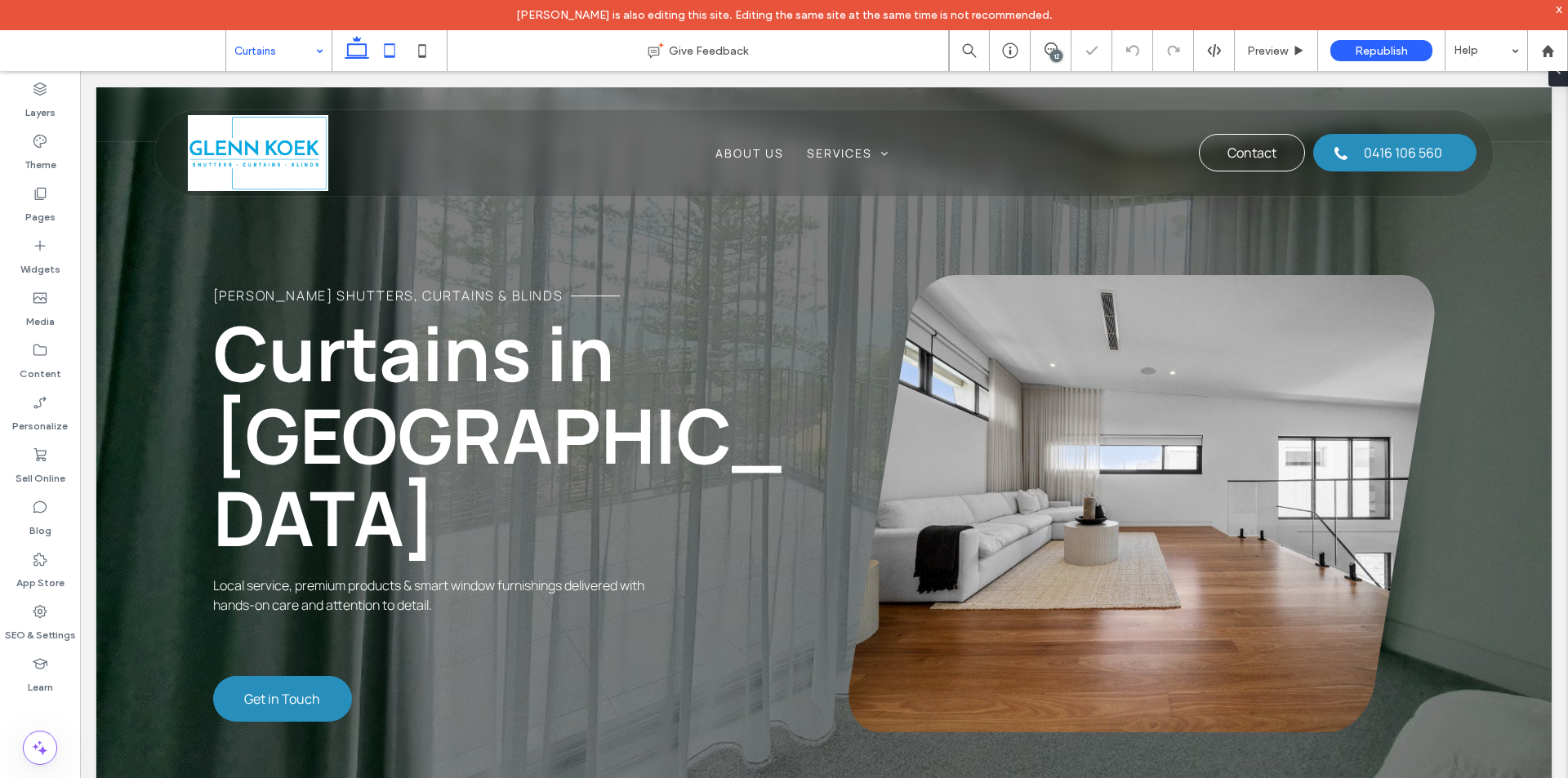
click at [389, 48] on icon at bounding box center [390, 50] width 32 height 32
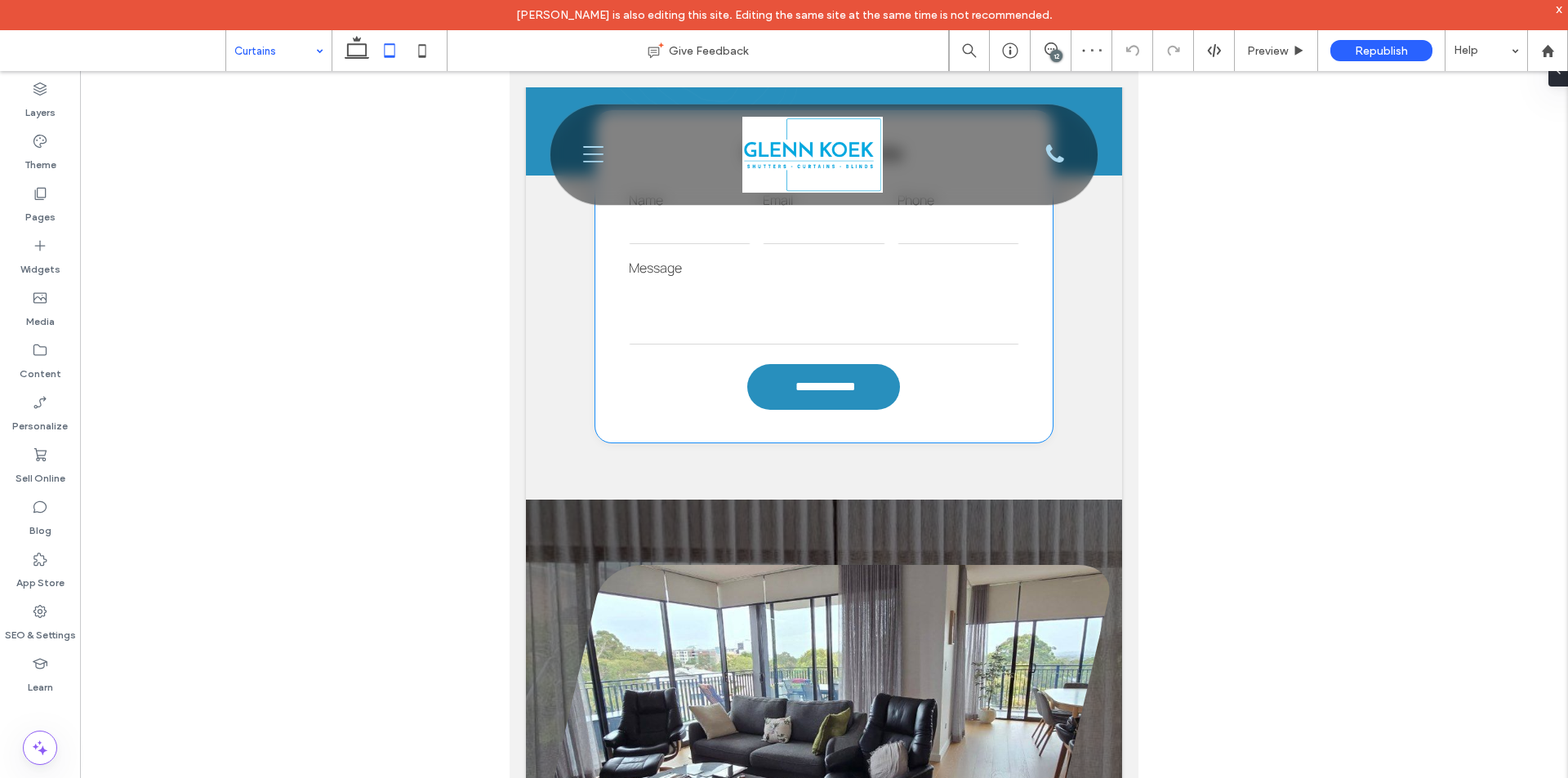
scroll to position [1633, 0]
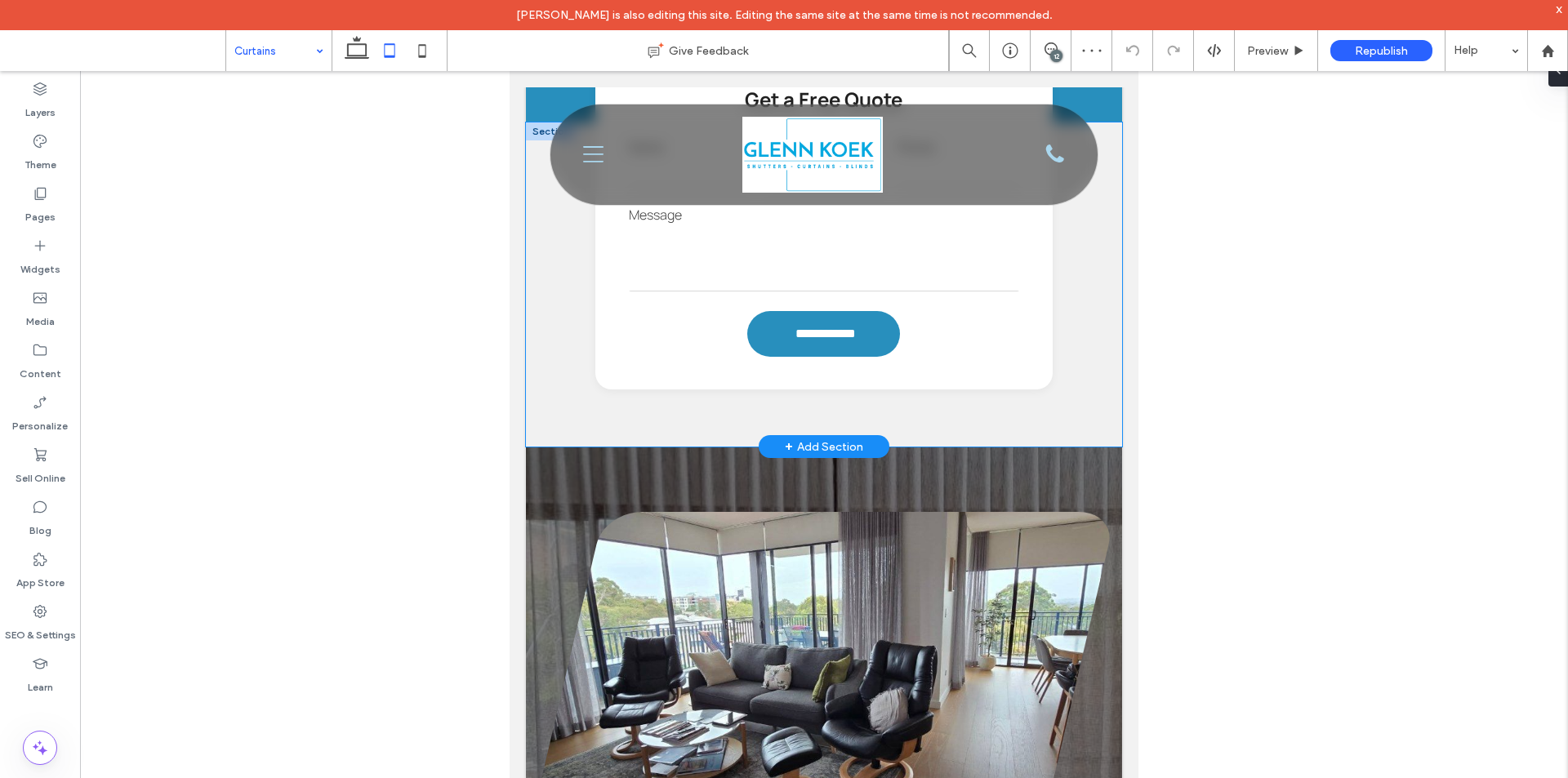
click at [587, 402] on div "**********" at bounding box center [824, 285] width 596 height 324
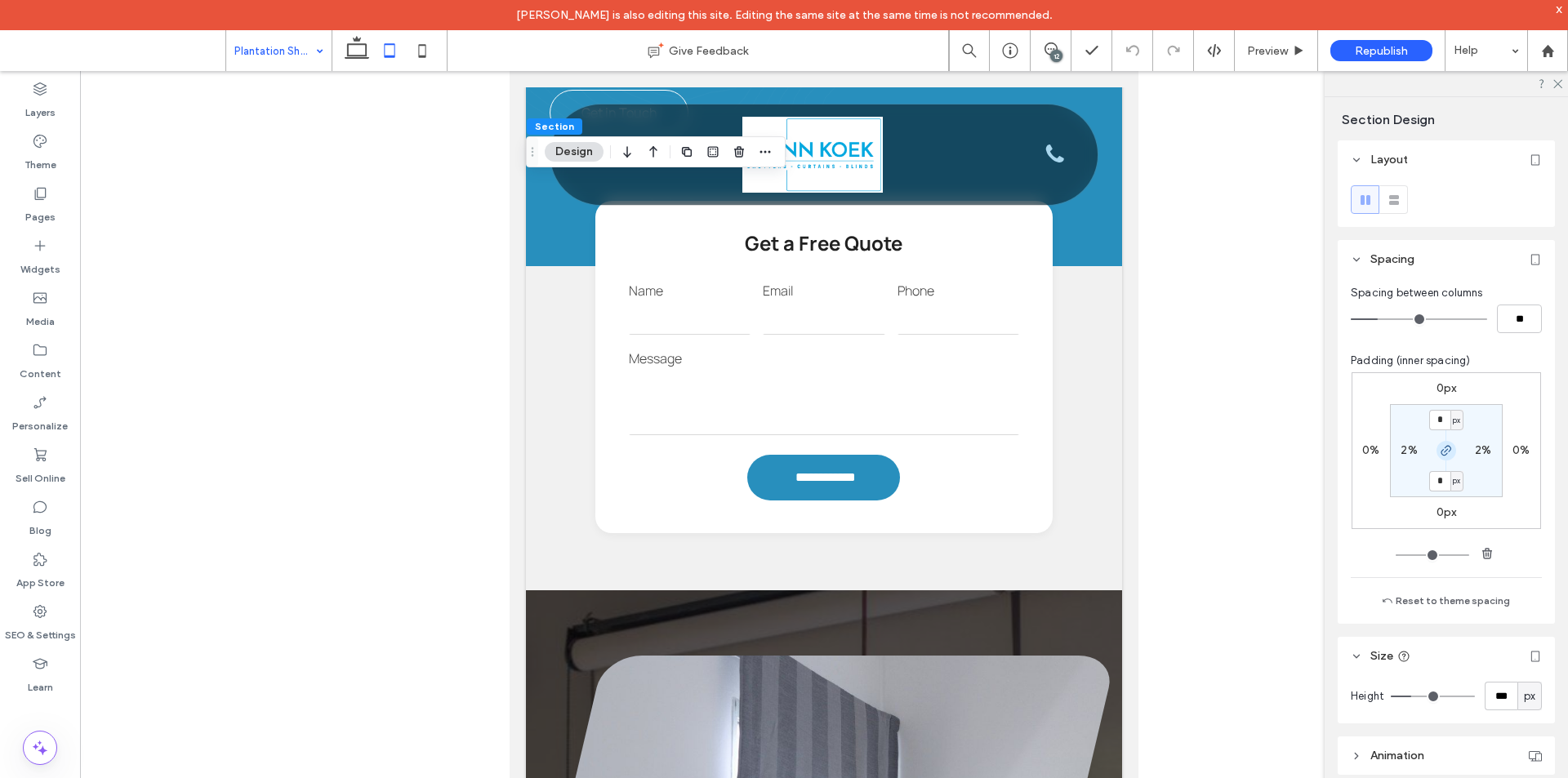
click at [1441, 450] on use "button" at bounding box center [1445, 450] width 10 height 10
click at [1440, 477] on label "0px" at bounding box center [1446, 481] width 21 height 14
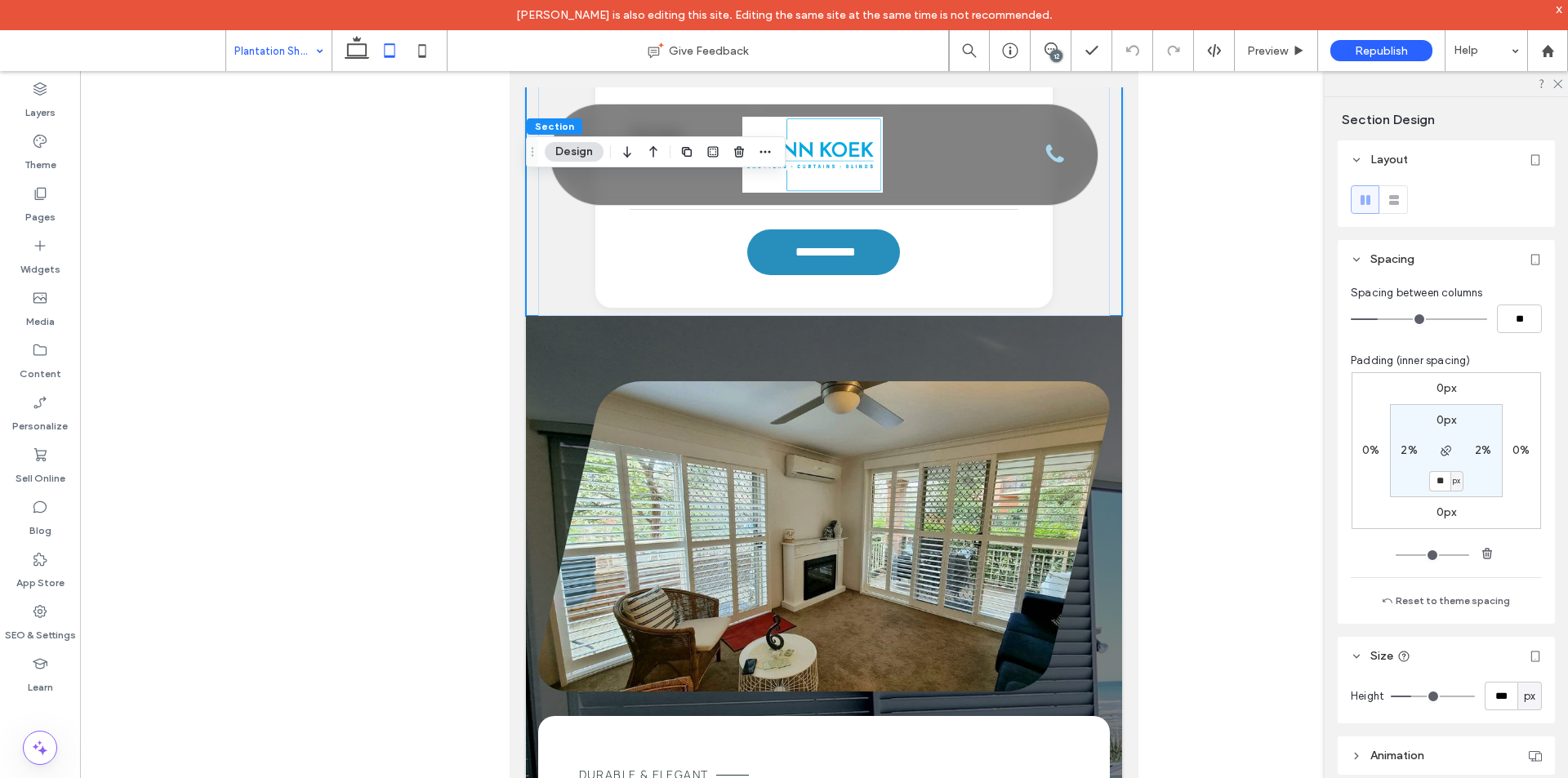
type input "**"
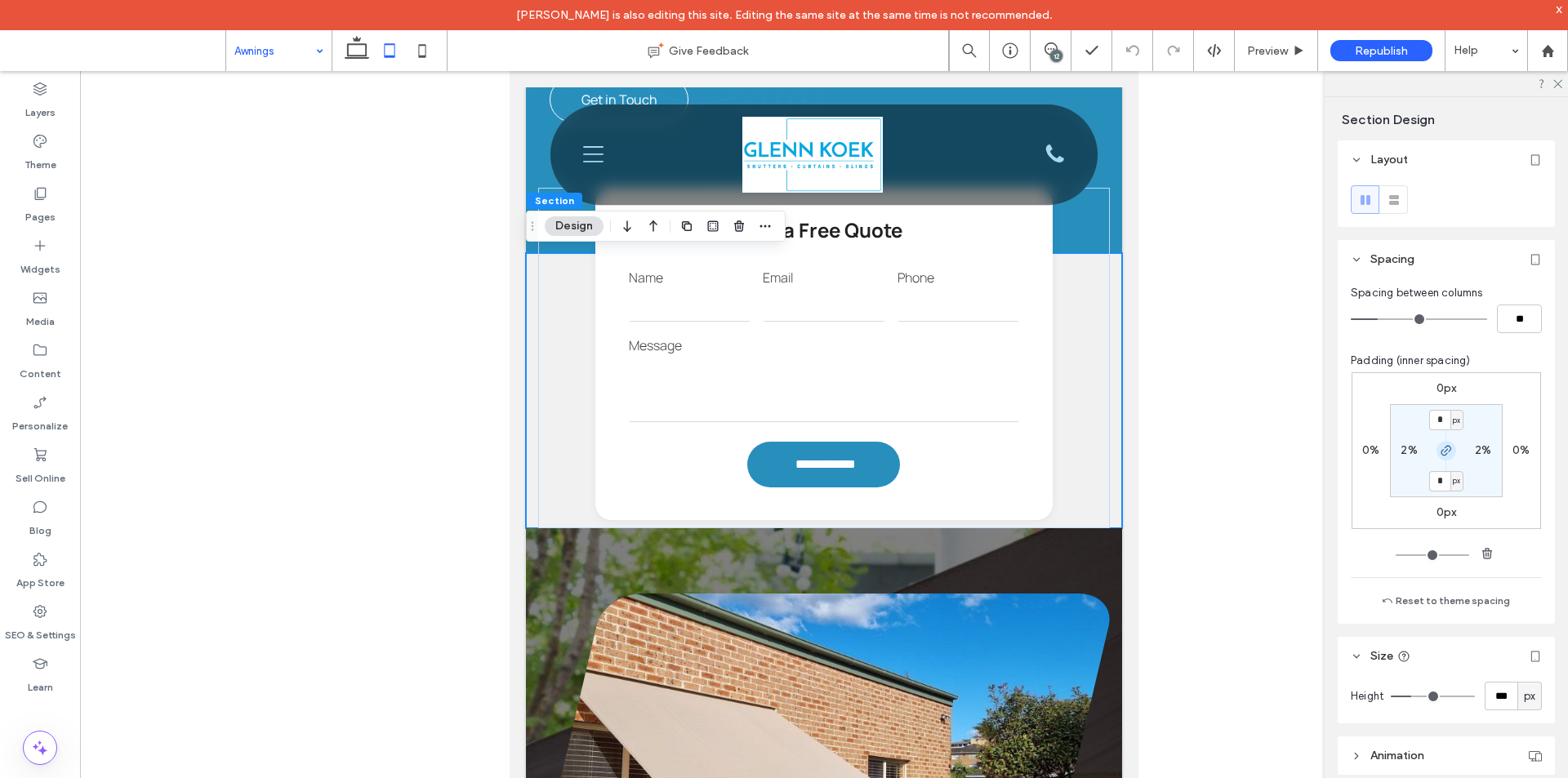
click at [1441, 452] on use "button" at bounding box center [1445, 450] width 10 height 10
click at [1436, 485] on label "0px" at bounding box center [1446, 481] width 21 height 14
type input "**"
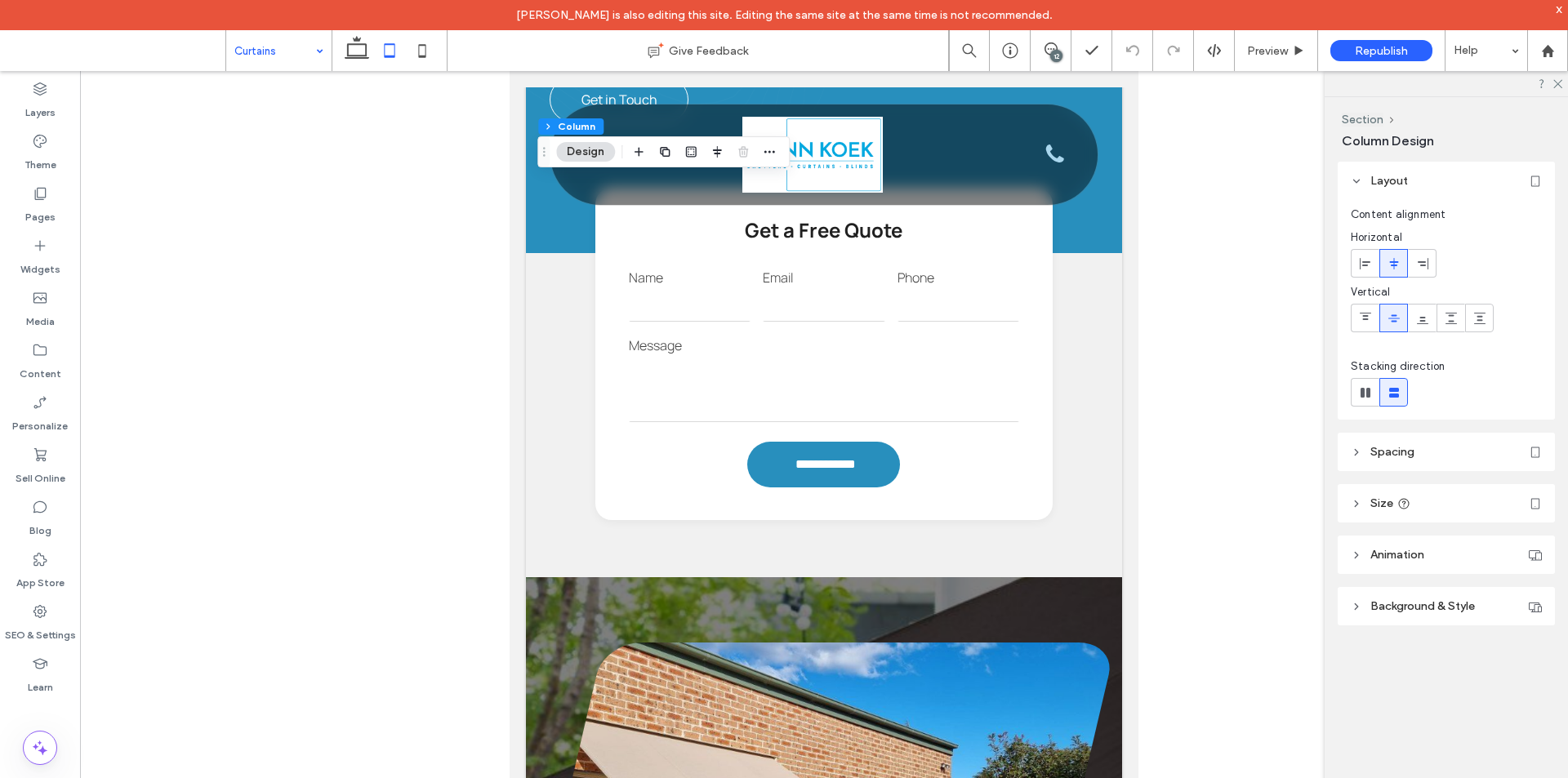
click at [1442, 462] on header "Spacing" at bounding box center [1446, 451] width 218 height 38
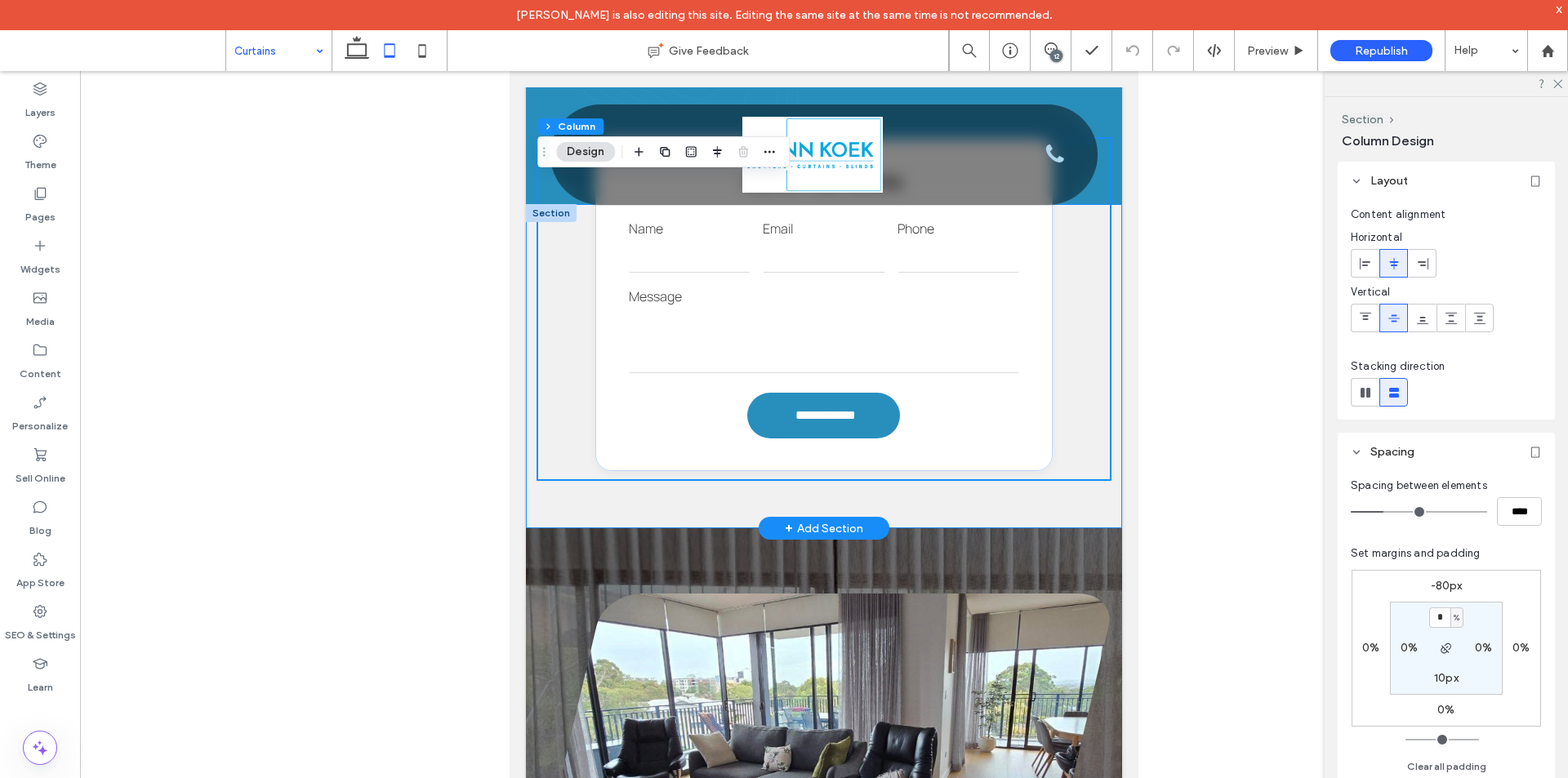
click at [680, 509] on div "**********" at bounding box center [824, 366] width 596 height 324
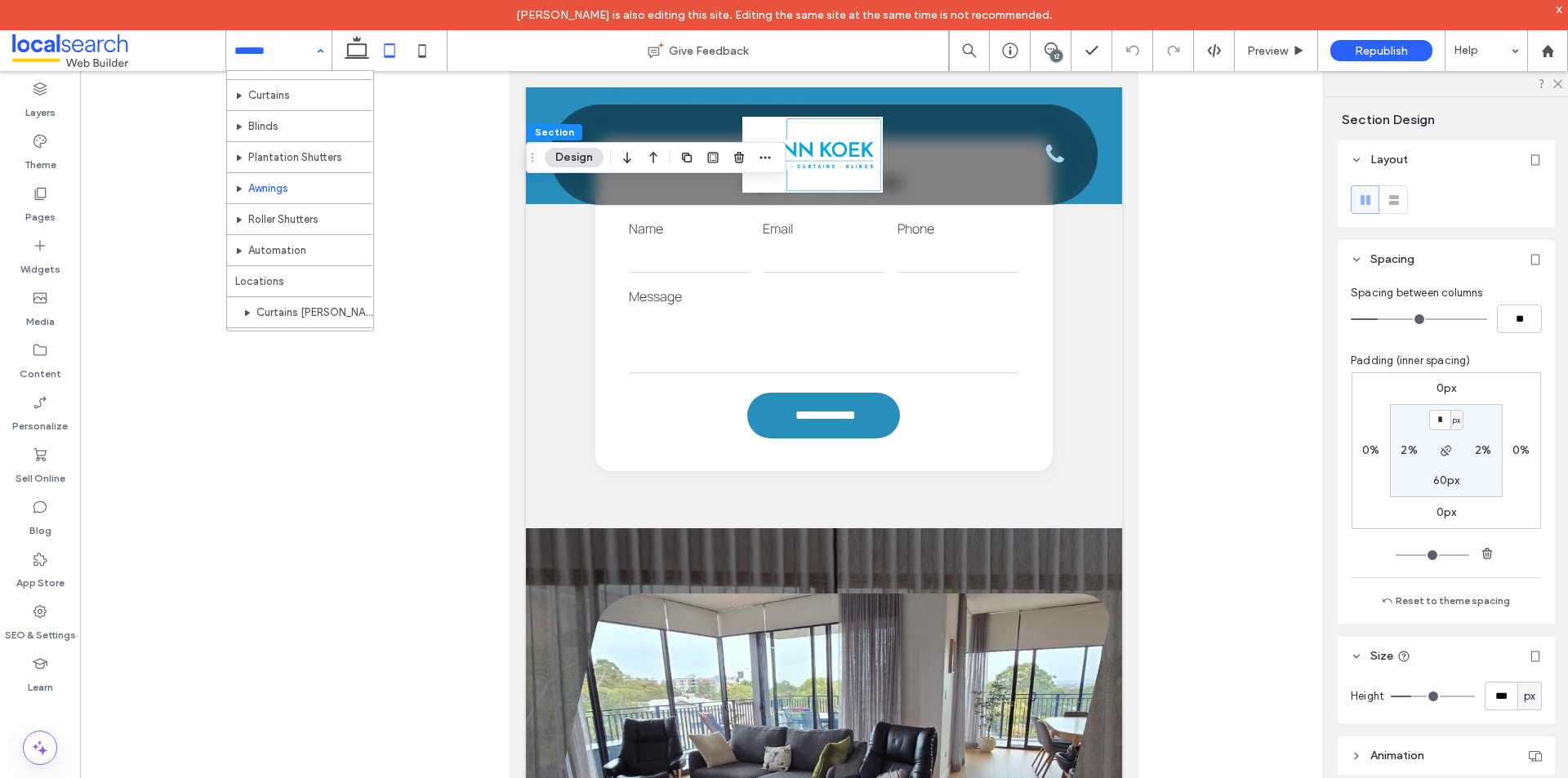
scroll to position [81, 0]
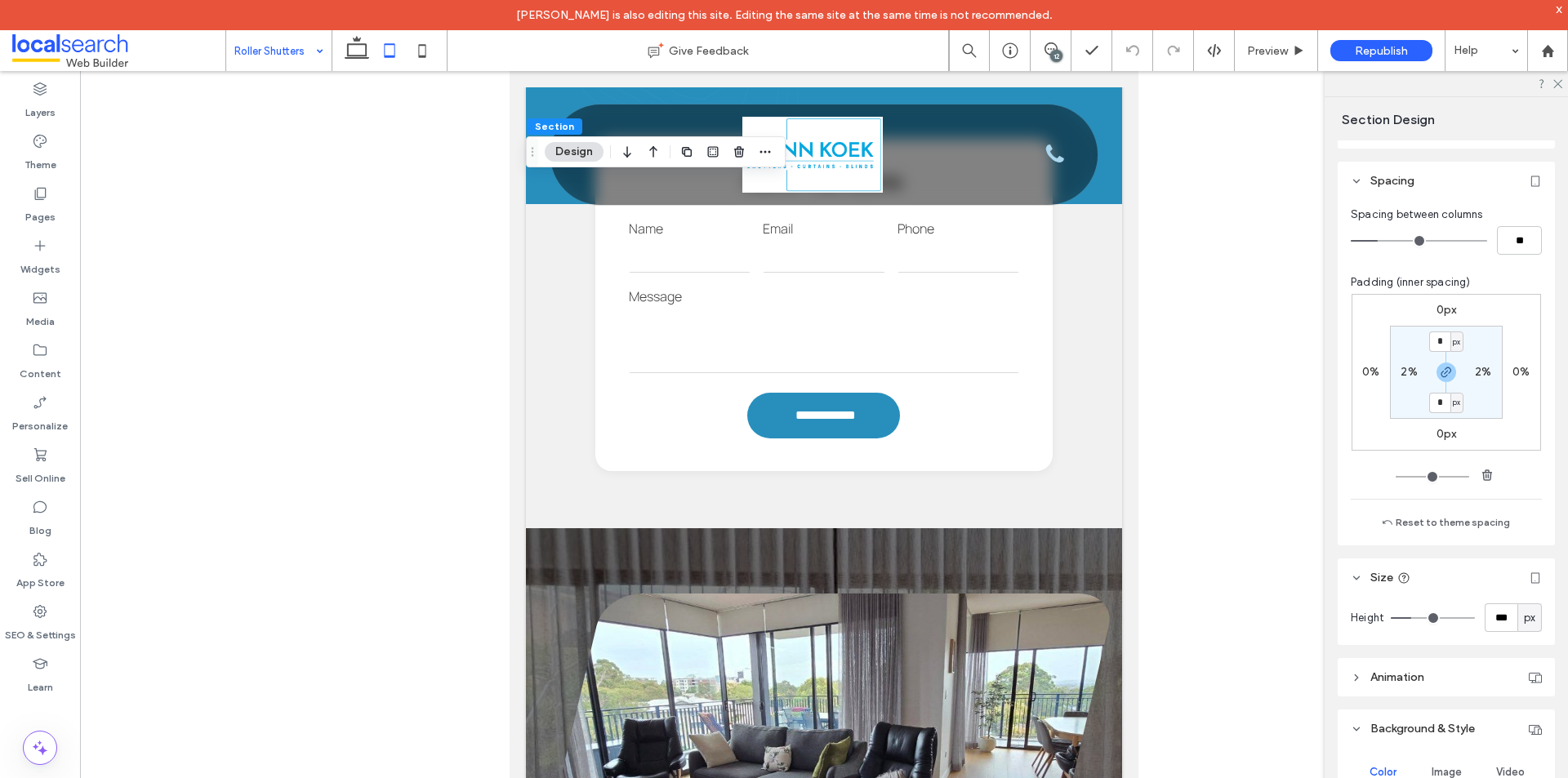
scroll to position [81, 0]
click at [1446, 372] on icon "button" at bounding box center [1446, 369] width 13 height 13
click at [1436, 399] on label "0px" at bounding box center [1446, 399] width 21 height 14
type input "**"
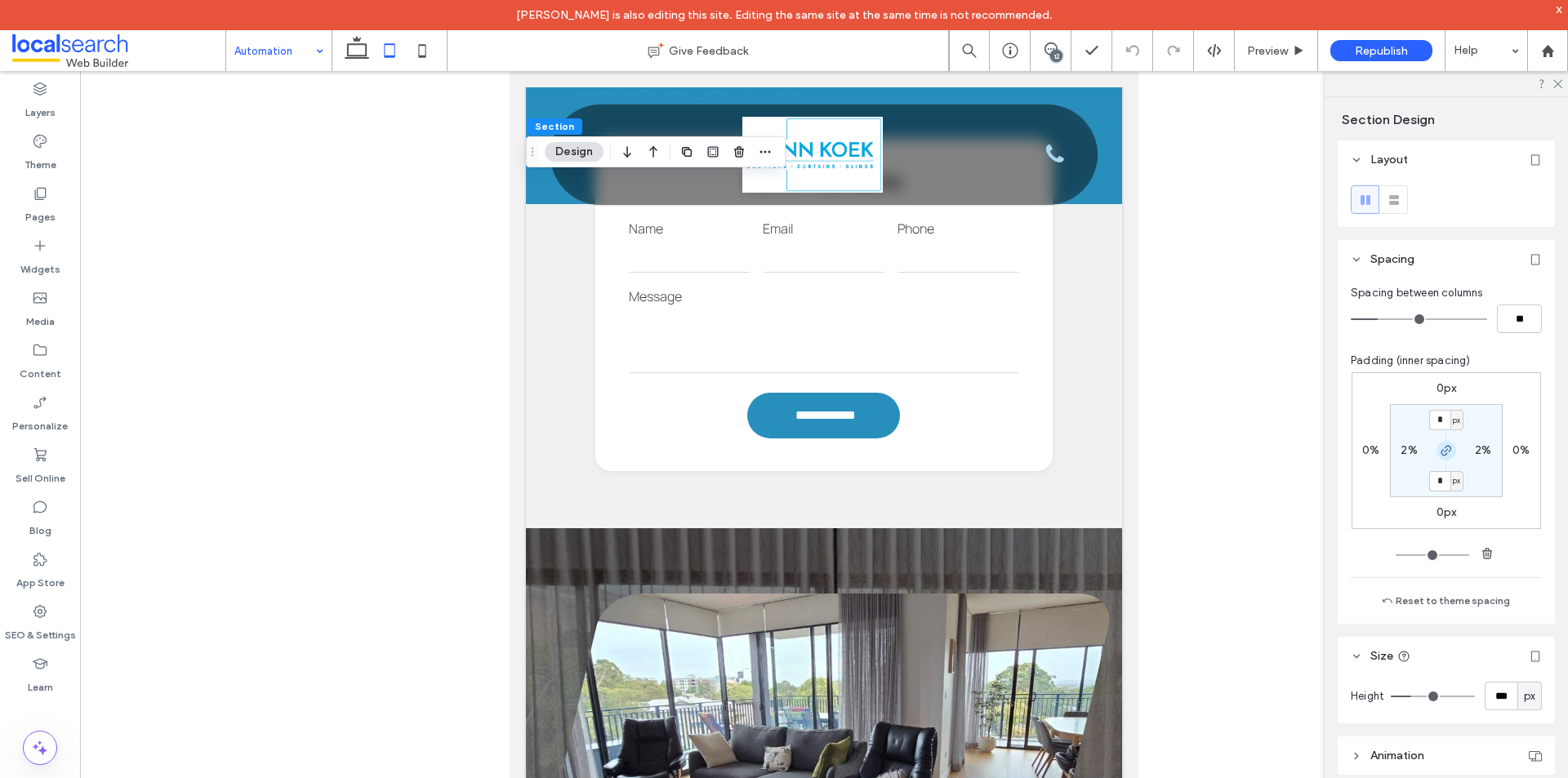
click at [1444, 450] on icon "button" at bounding box center [1446, 450] width 13 height 13
click at [1436, 477] on label "0px" at bounding box center [1446, 481] width 21 height 14
type input "**"
click at [1557, 81] on icon at bounding box center [1556, 83] width 11 height 11
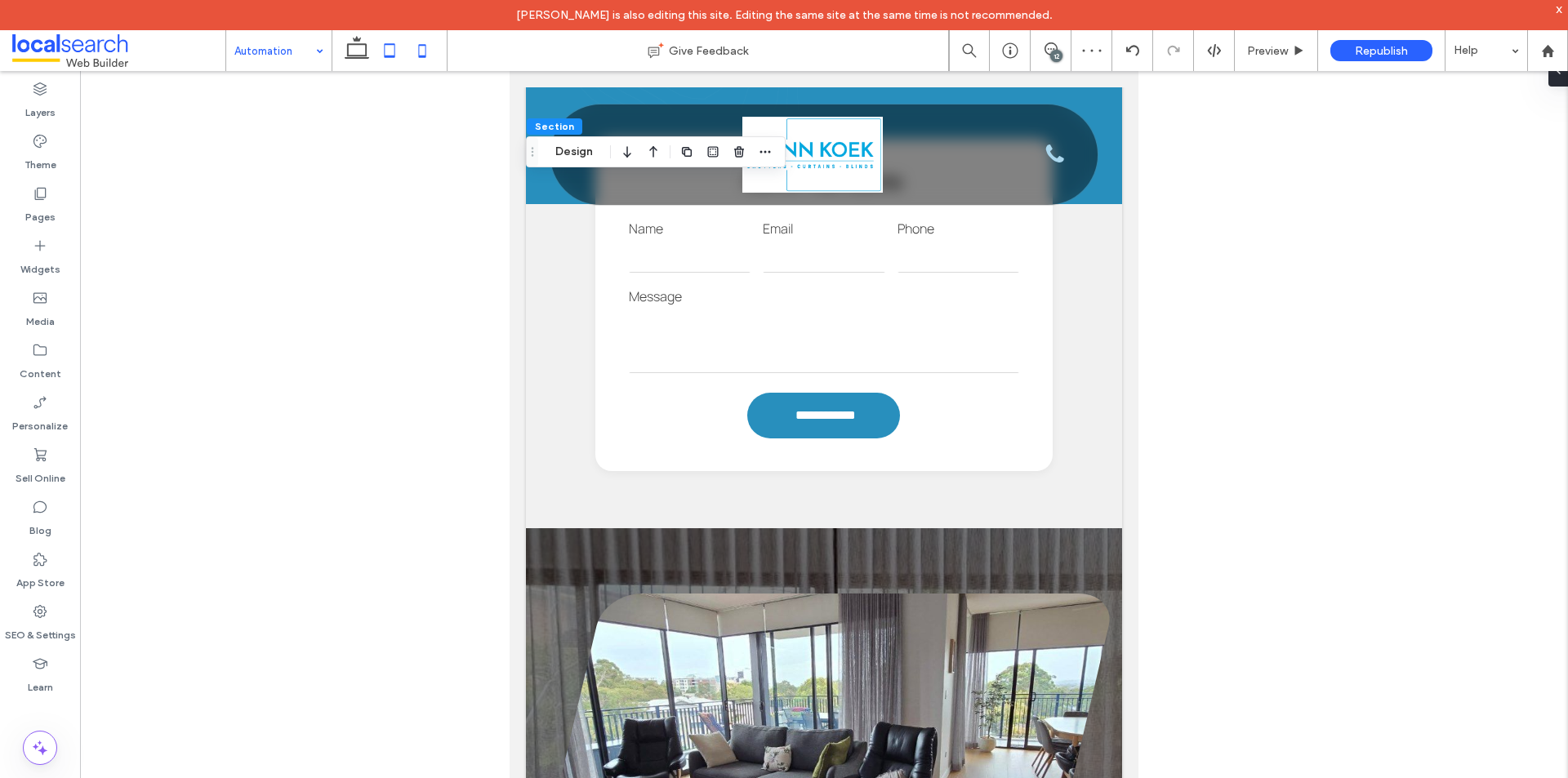
click at [419, 55] on use at bounding box center [423, 50] width 7 height 13
type input "**"
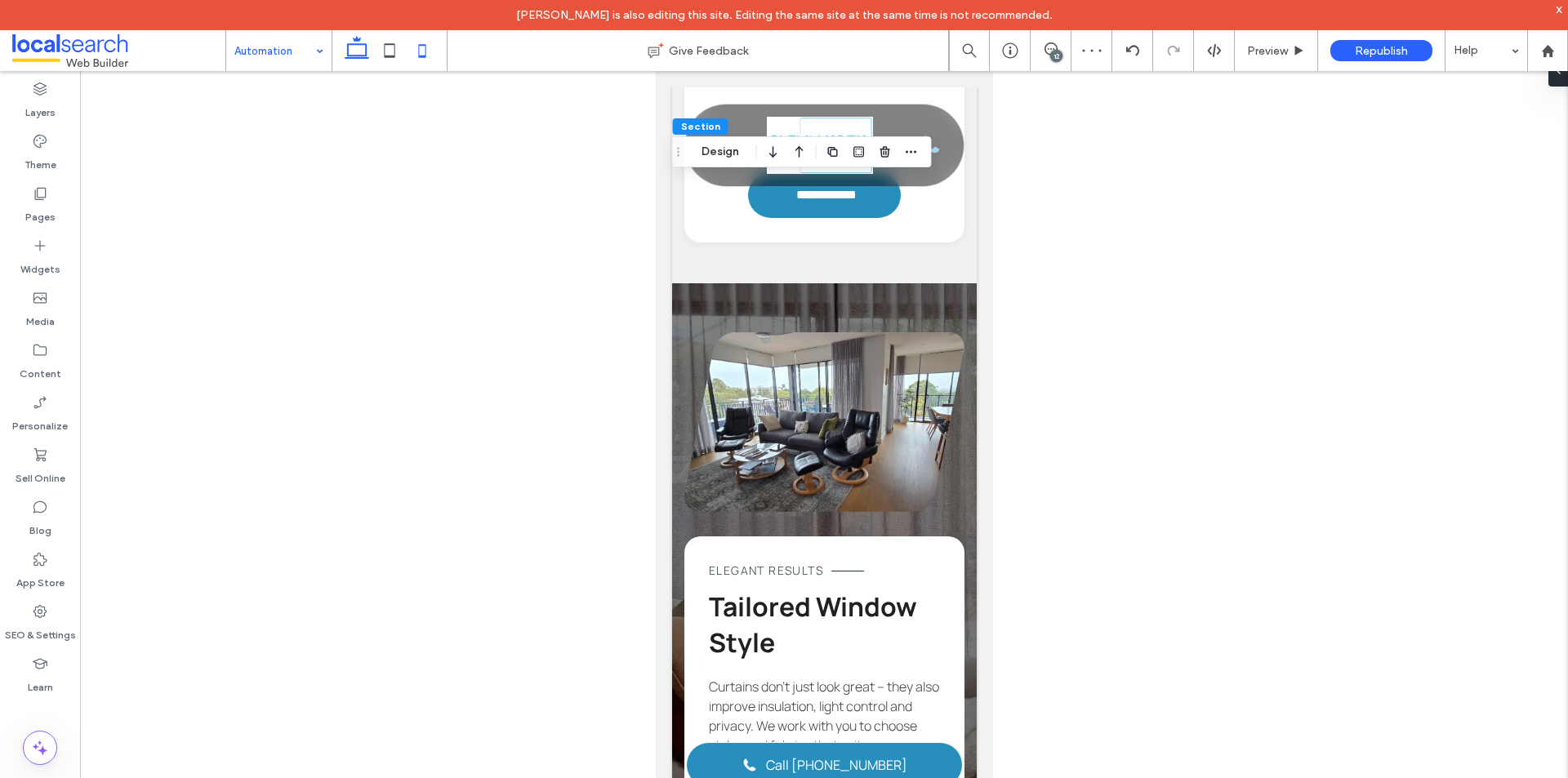
click at [363, 48] on icon at bounding box center [356, 50] width 32 height 32
type input "**"
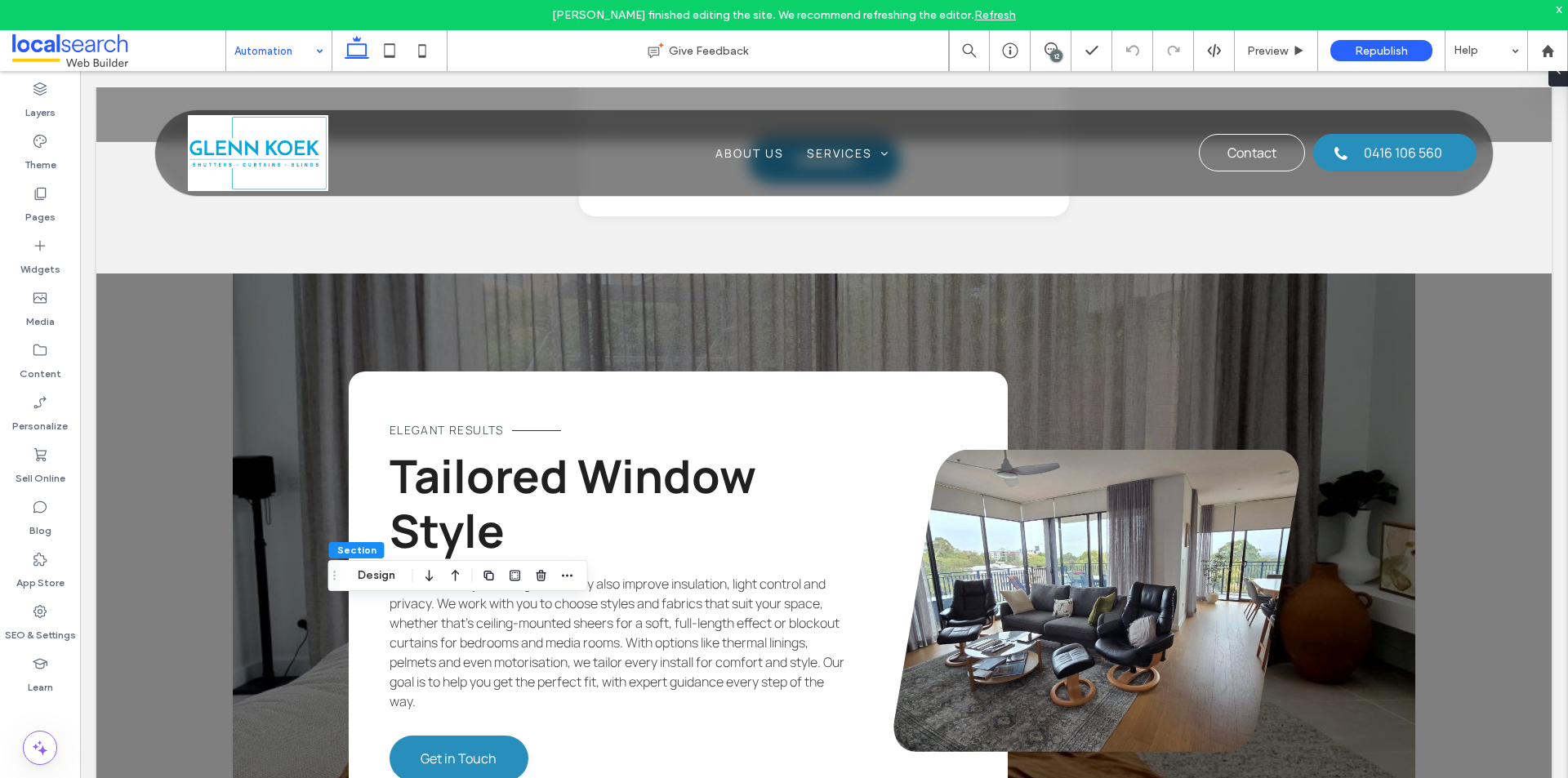
click at [63, 41] on span at bounding box center [119, 50] width 213 height 32
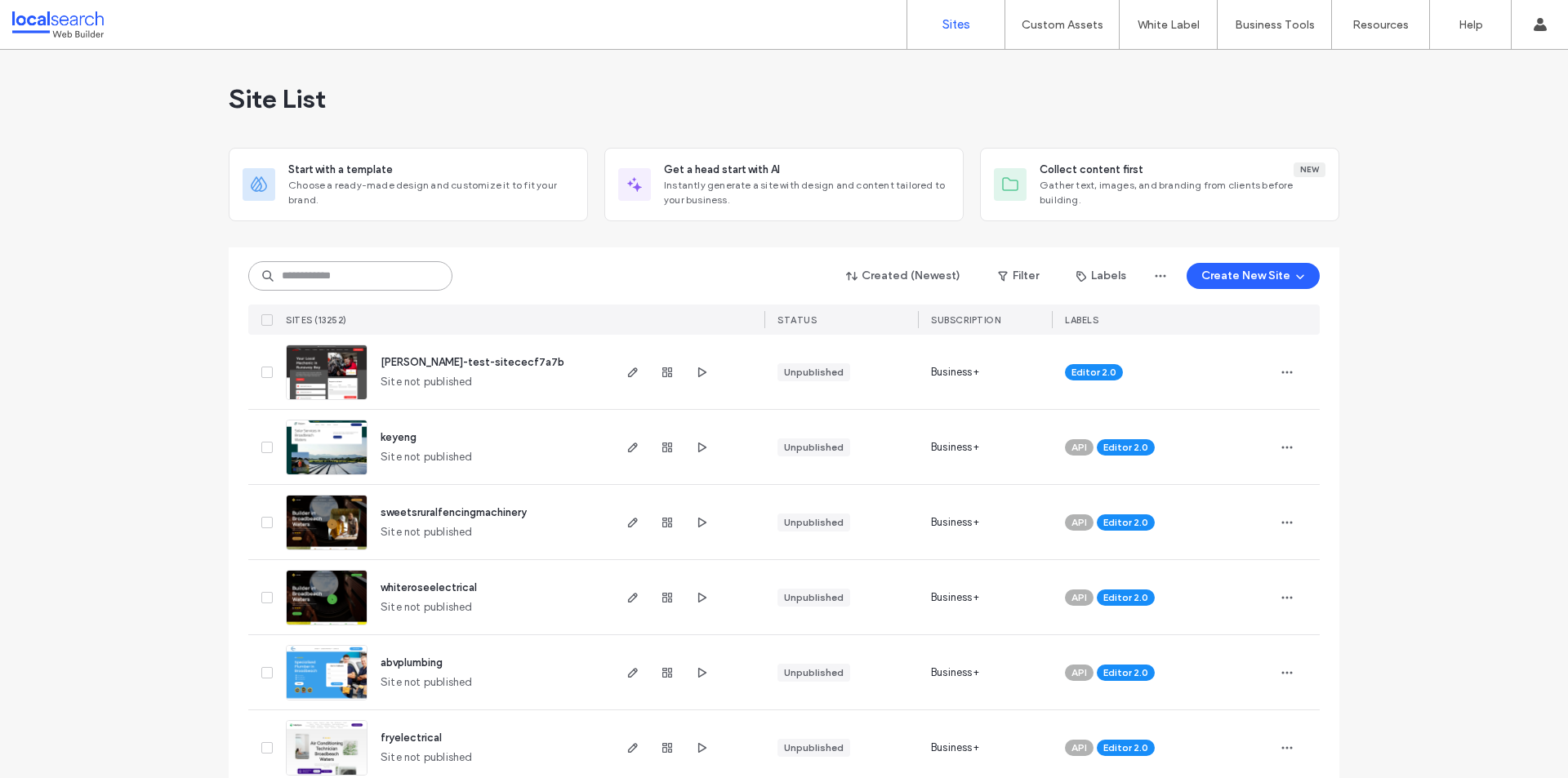
drag, startPoint x: 323, startPoint y: 276, endPoint x: 329, endPoint y: 268, distance: 10.0
click at [323, 276] on input at bounding box center [350, 276] width 204 height 30
paste input "********"
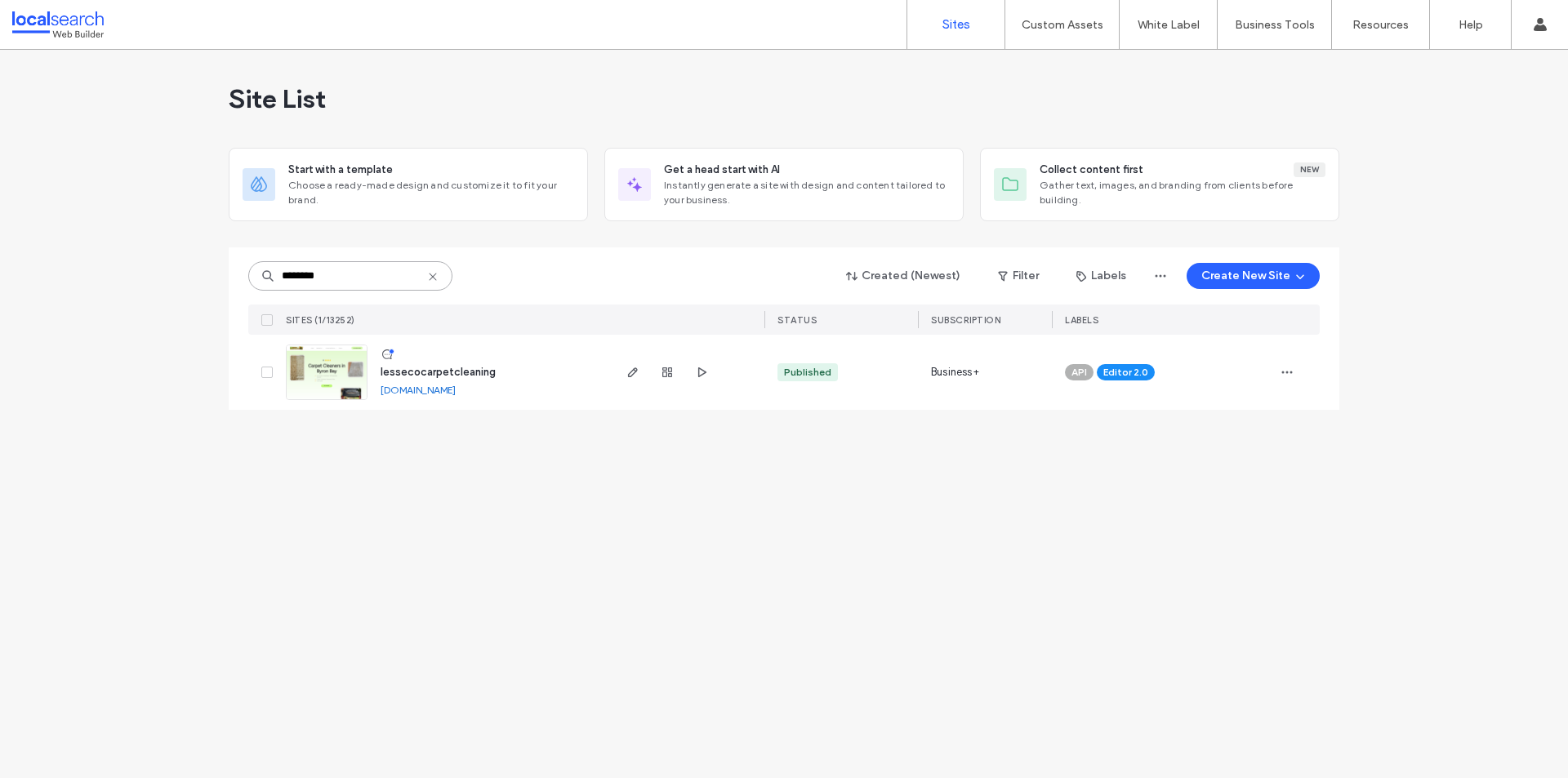
type input "********"
click at [320, 359] on img at bounding box center [326, 401] width 80 height 111
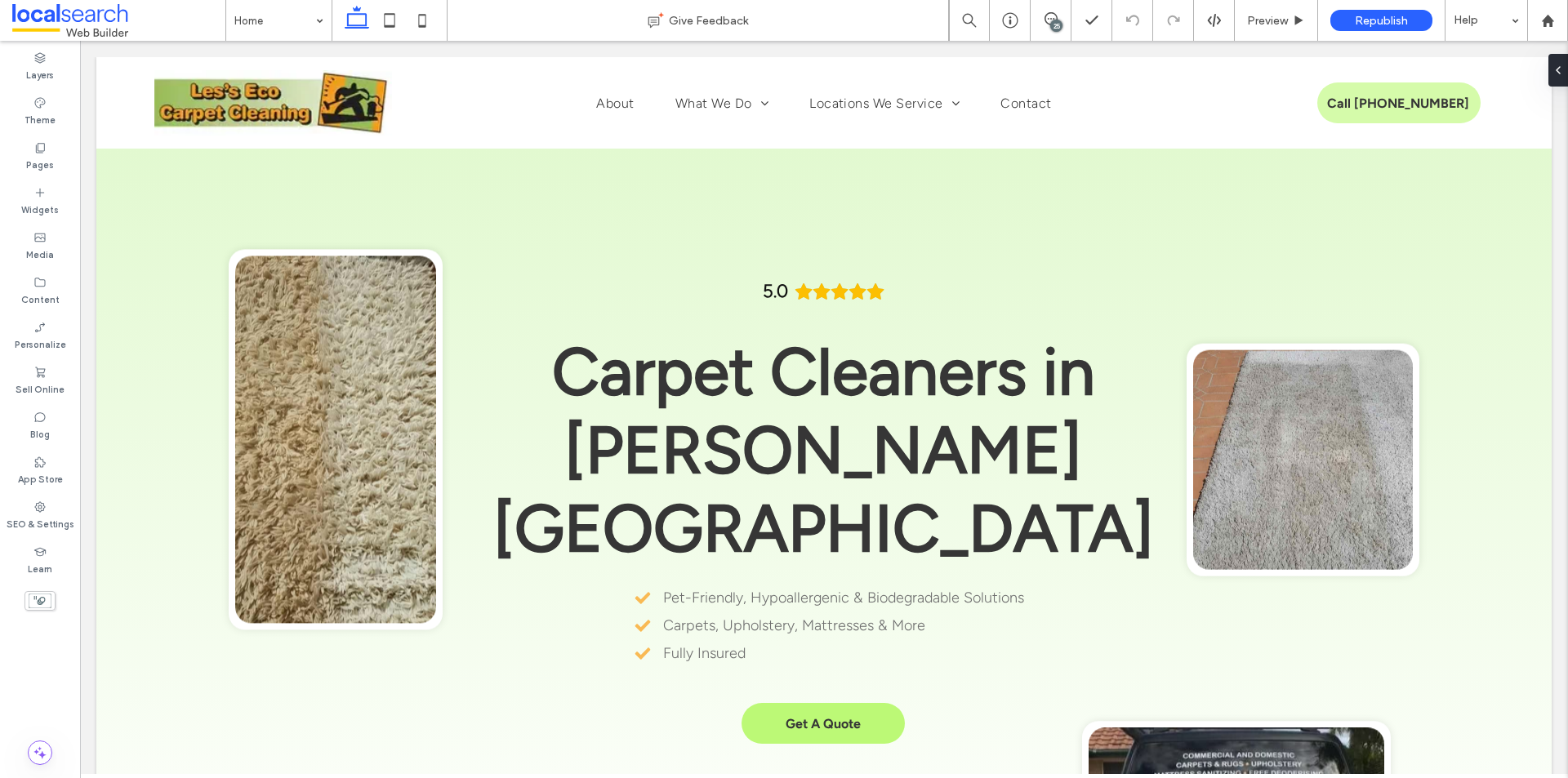
click at [1055, 25] on div "25" at bounding box center [1057, 26] width 13 height 13
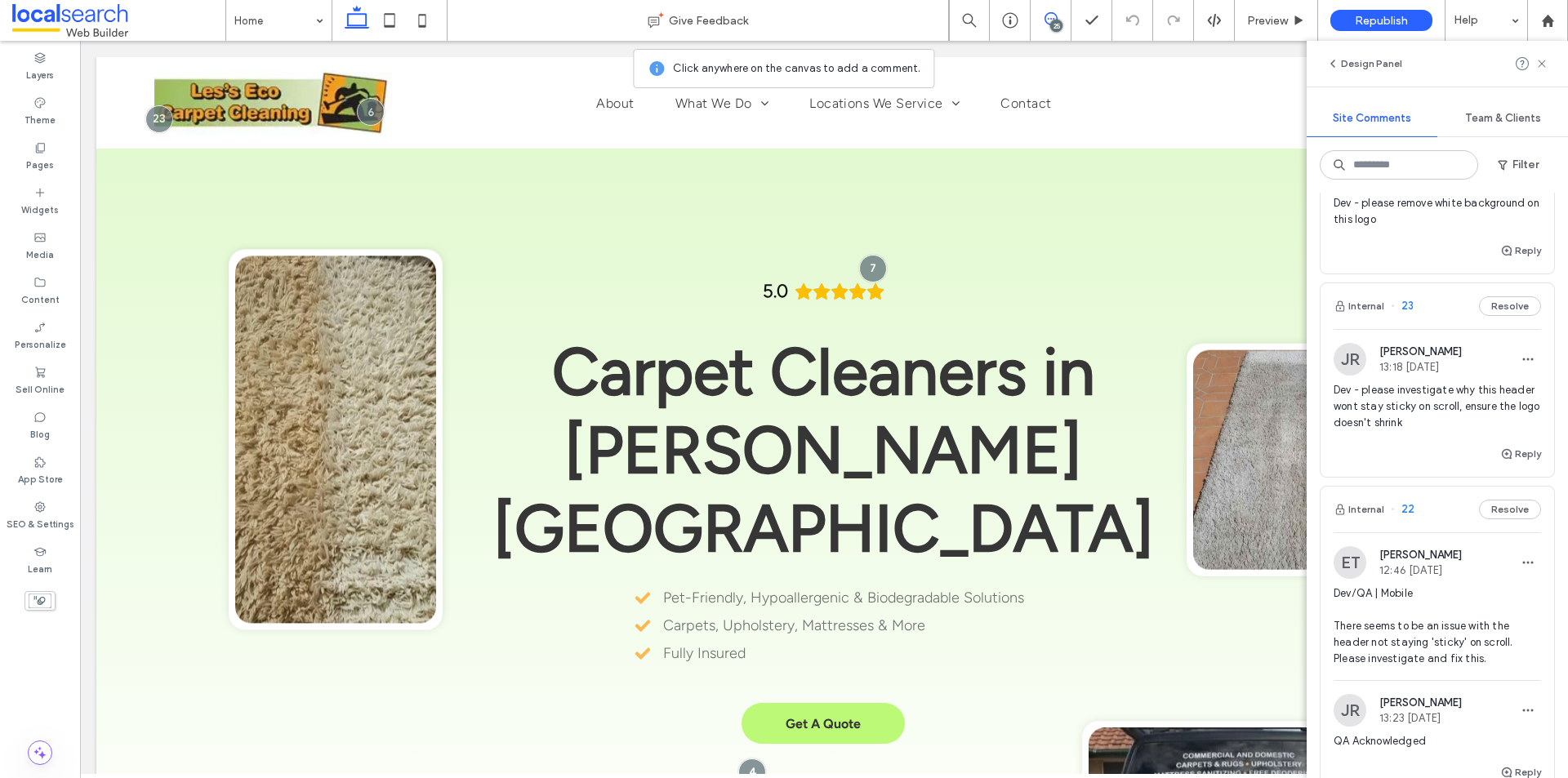
scroll to position [408, 0]
click at [1458, 449] on div "JR [PERSON_NAME] 13:18 [DATE] Dev - please investigate why this header wont sta…" at bounding box center [1436, 390] width 234 height 115
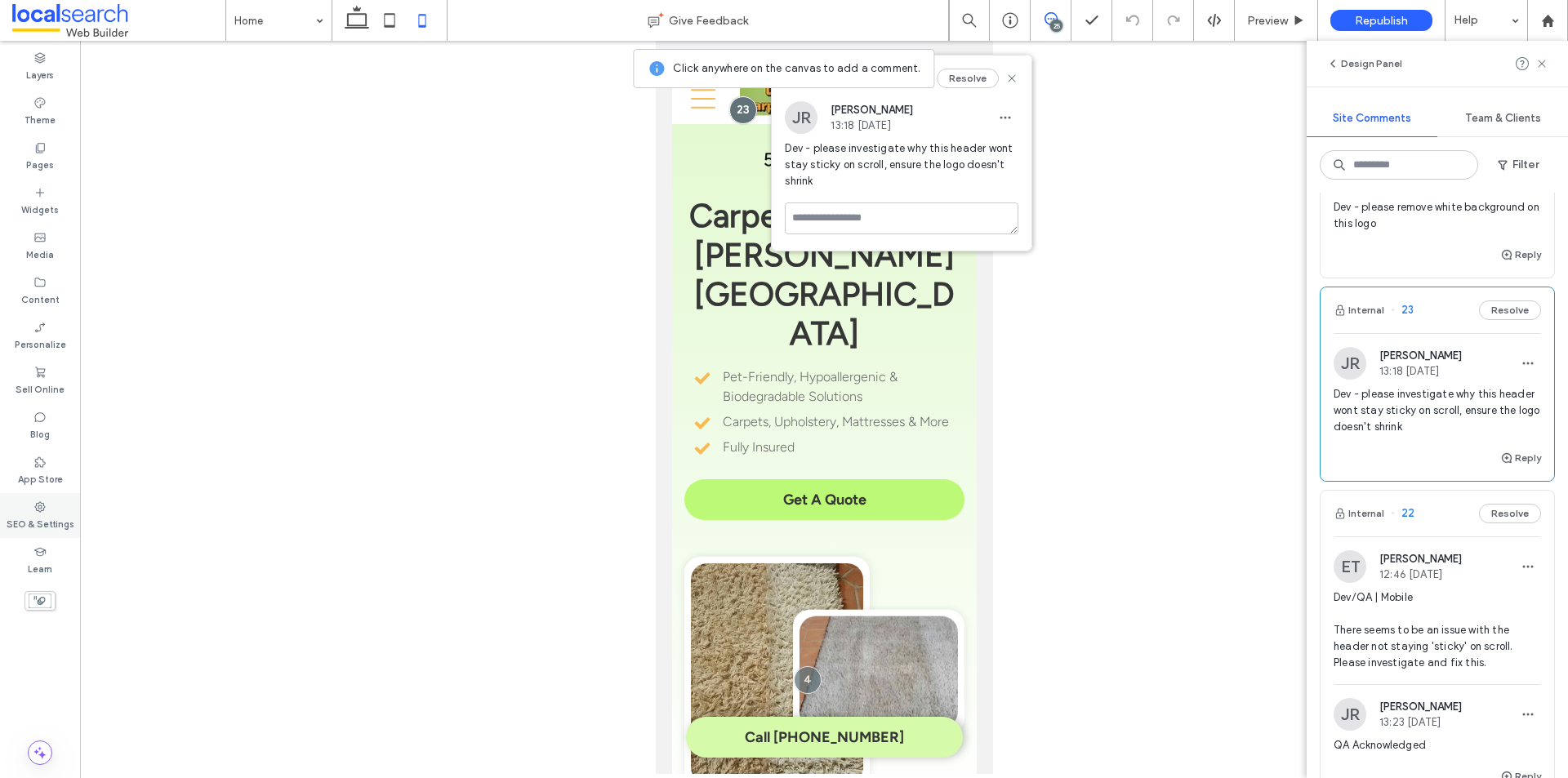
click at [62, 513] on div "SEO & Settings" at bounding box center [39, 516] width 80 height 45
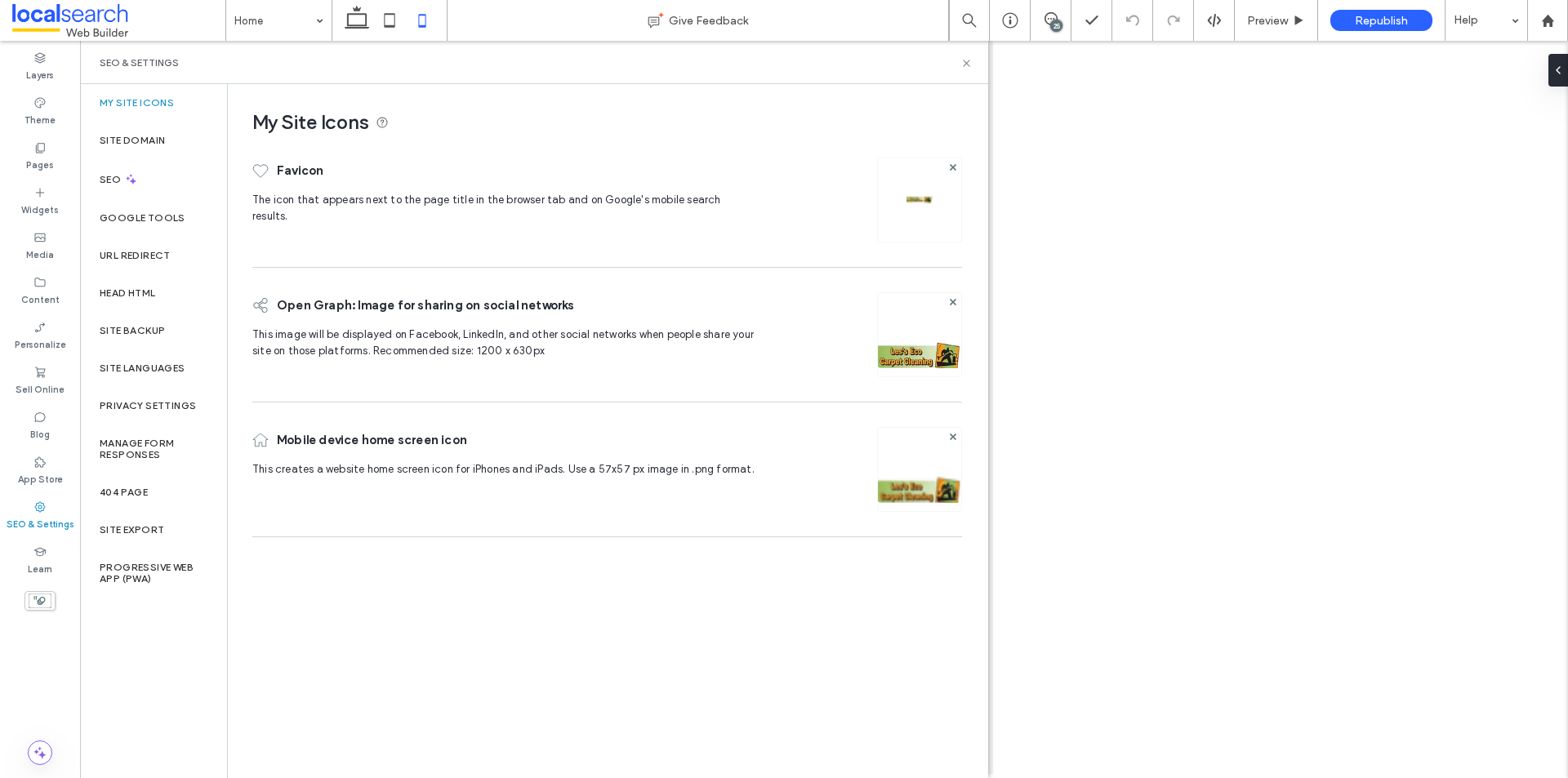
scroll to position [0, 0]
click at [124, 329] on label "Site Backup" at bounding box center [132, 330] width 65 height 12
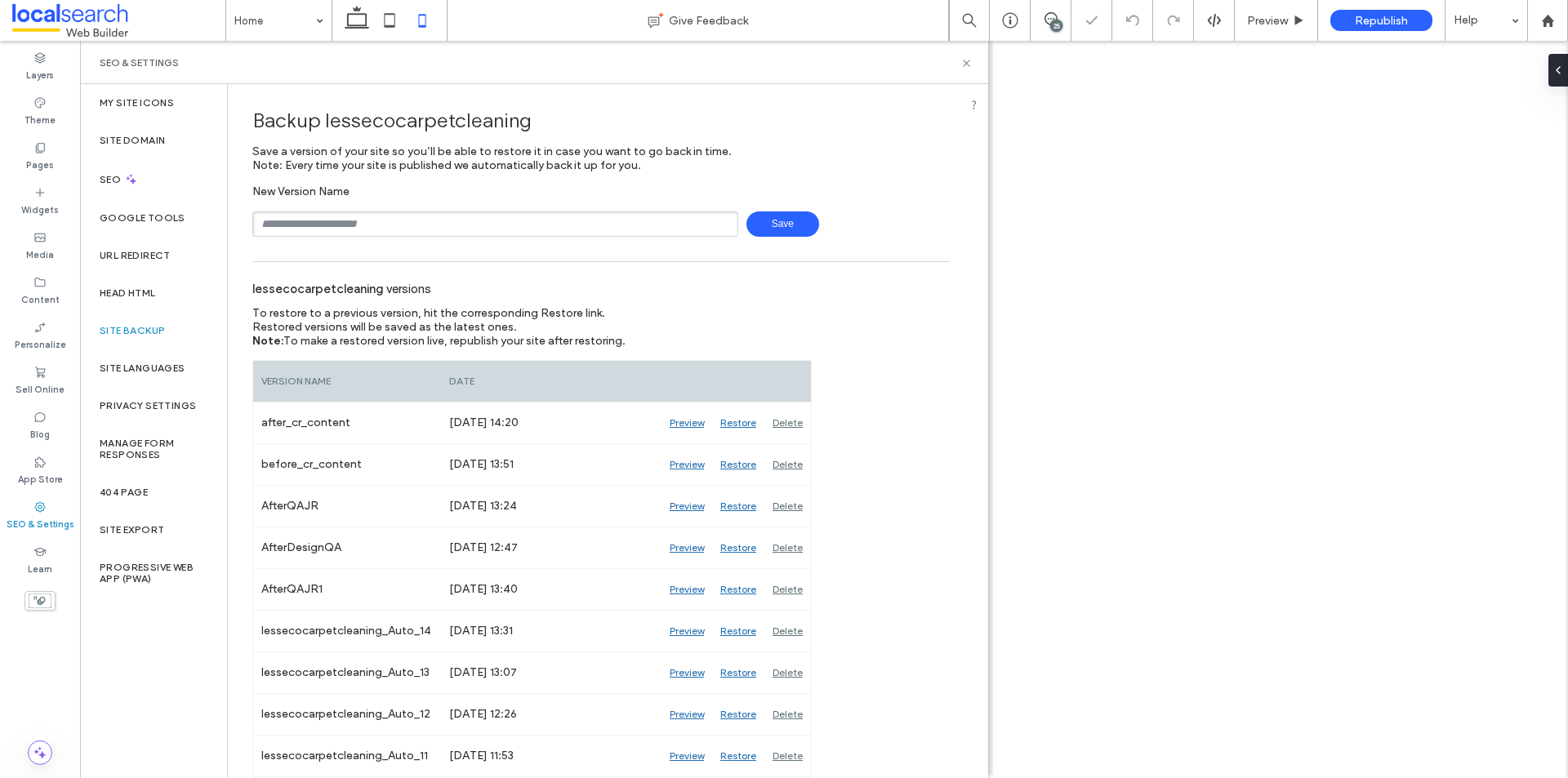
click at [450, 227] on input "text" at bounding box center [495, 224] width 486 height 25
click at [310, 226] on input "text" at bounding box center [495, 224] width 486 height 25
type input "**********"
click at [779, 227] on span "Save" at bounding box center [782, 224] width 73 height 25
click at [968, 64] on icon at bounding box center [966, 64] width 13 height 13
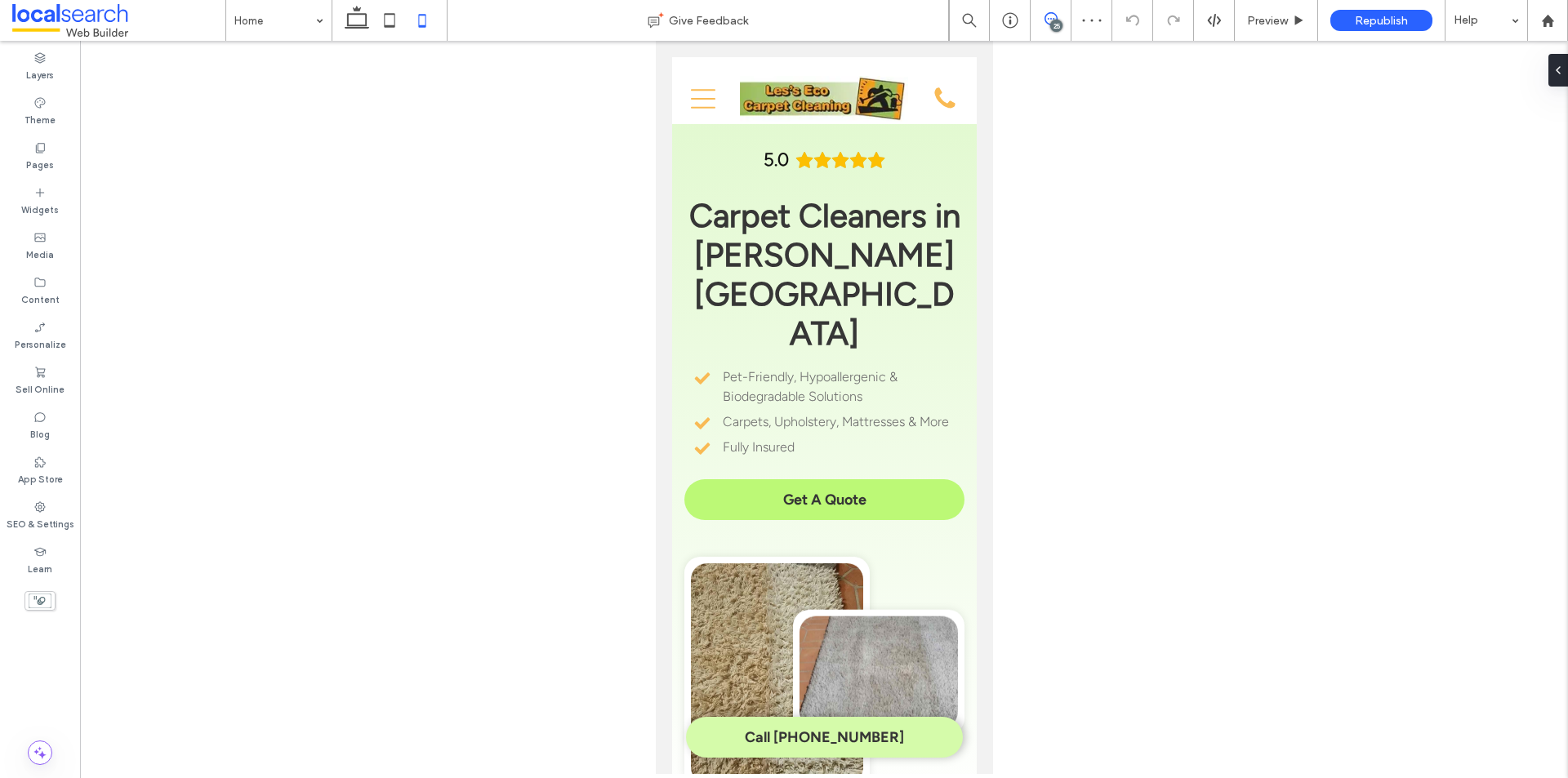
click at [1061, 21] on span at bounding box center [1050, 19] width 40 height 13
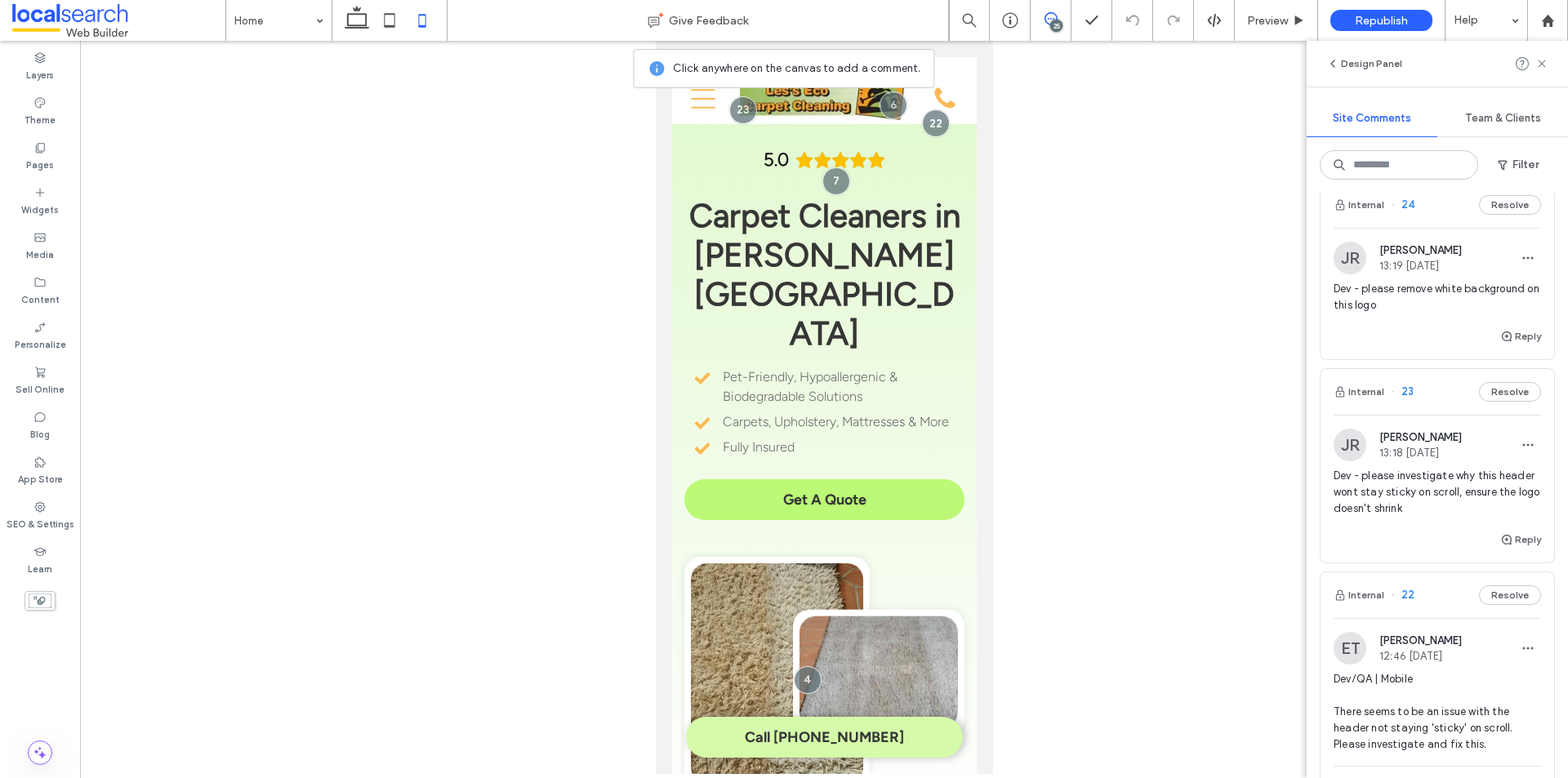
scroll to position [408, 0]
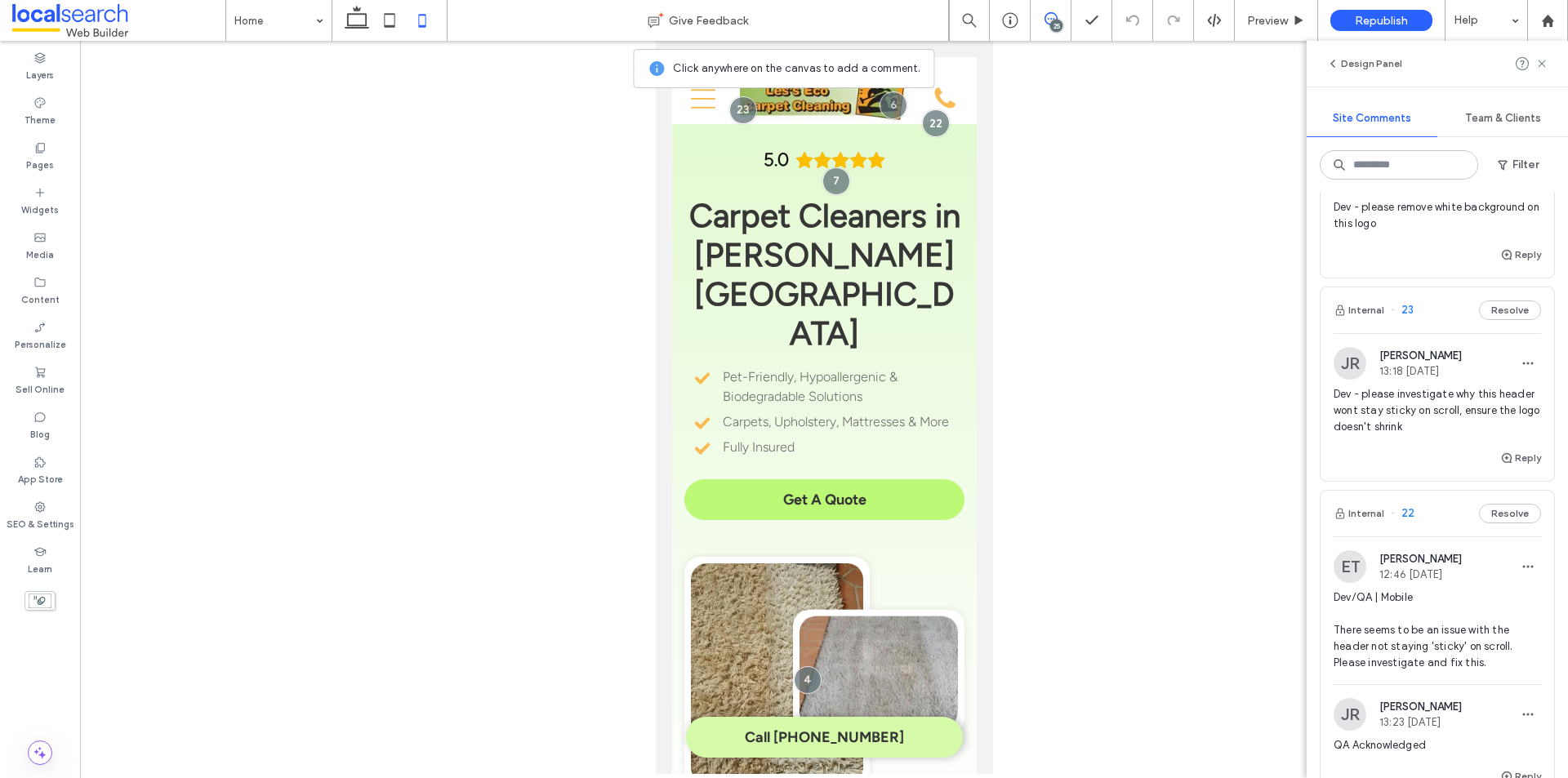
click at [1482, 192] on div "JR [PERSON_NAME] 13:19 [DATE]" at bounding box center [1437, 176] width 208 height 32
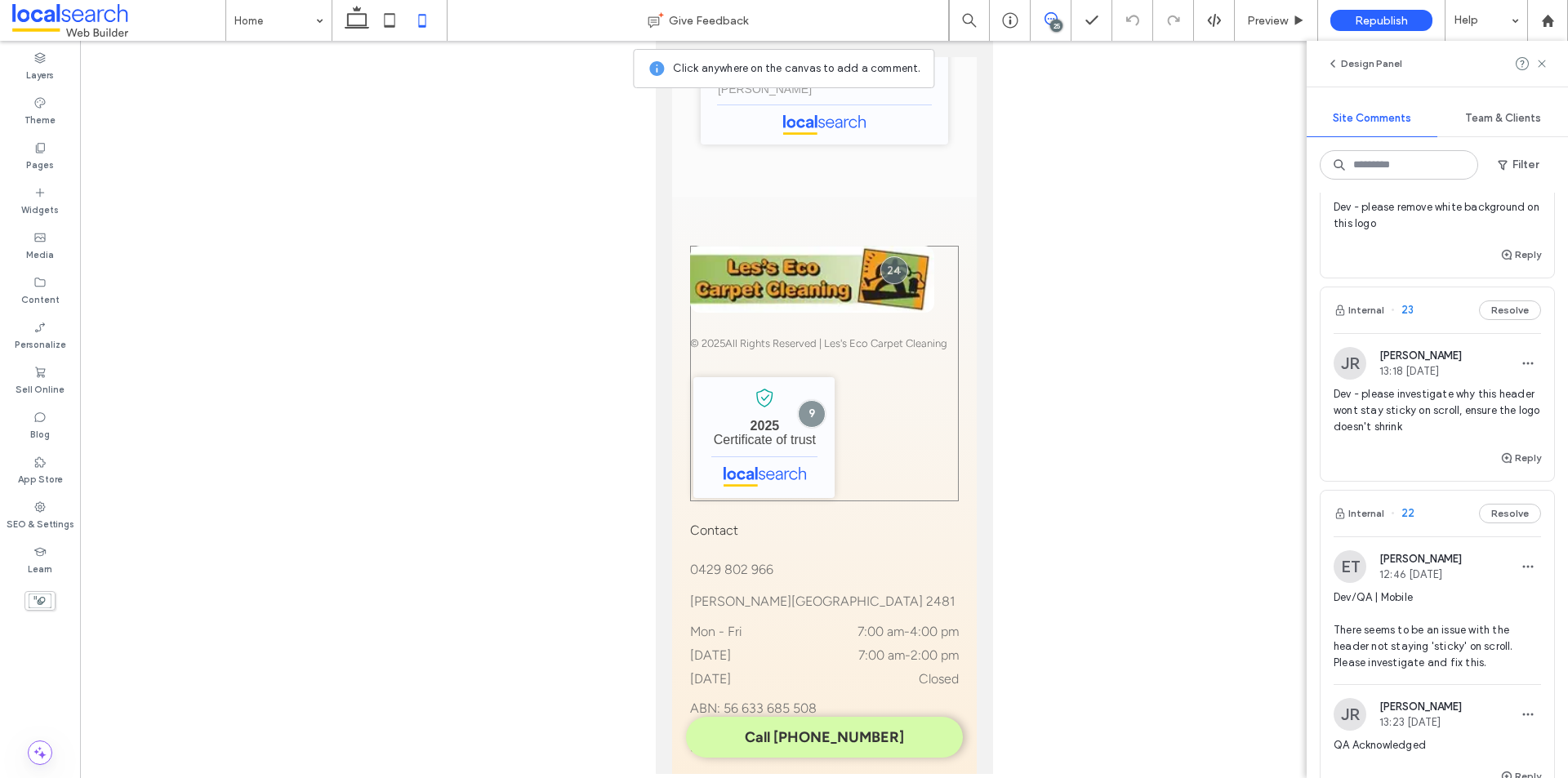
scroll to position [5347, 0]
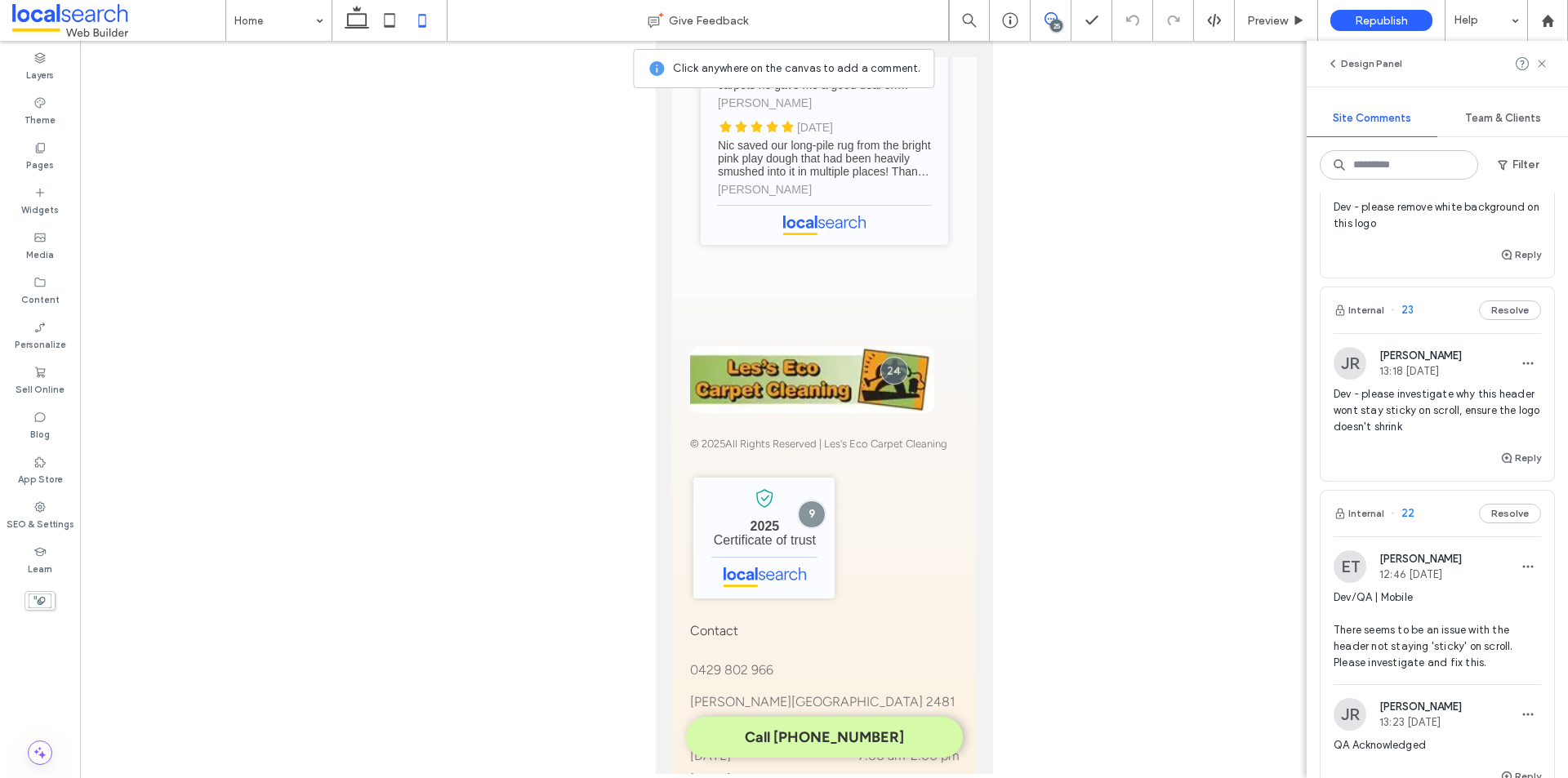
click at [1057, 20] on div "25" at bounding box center [1057, 26] width 13 height 13
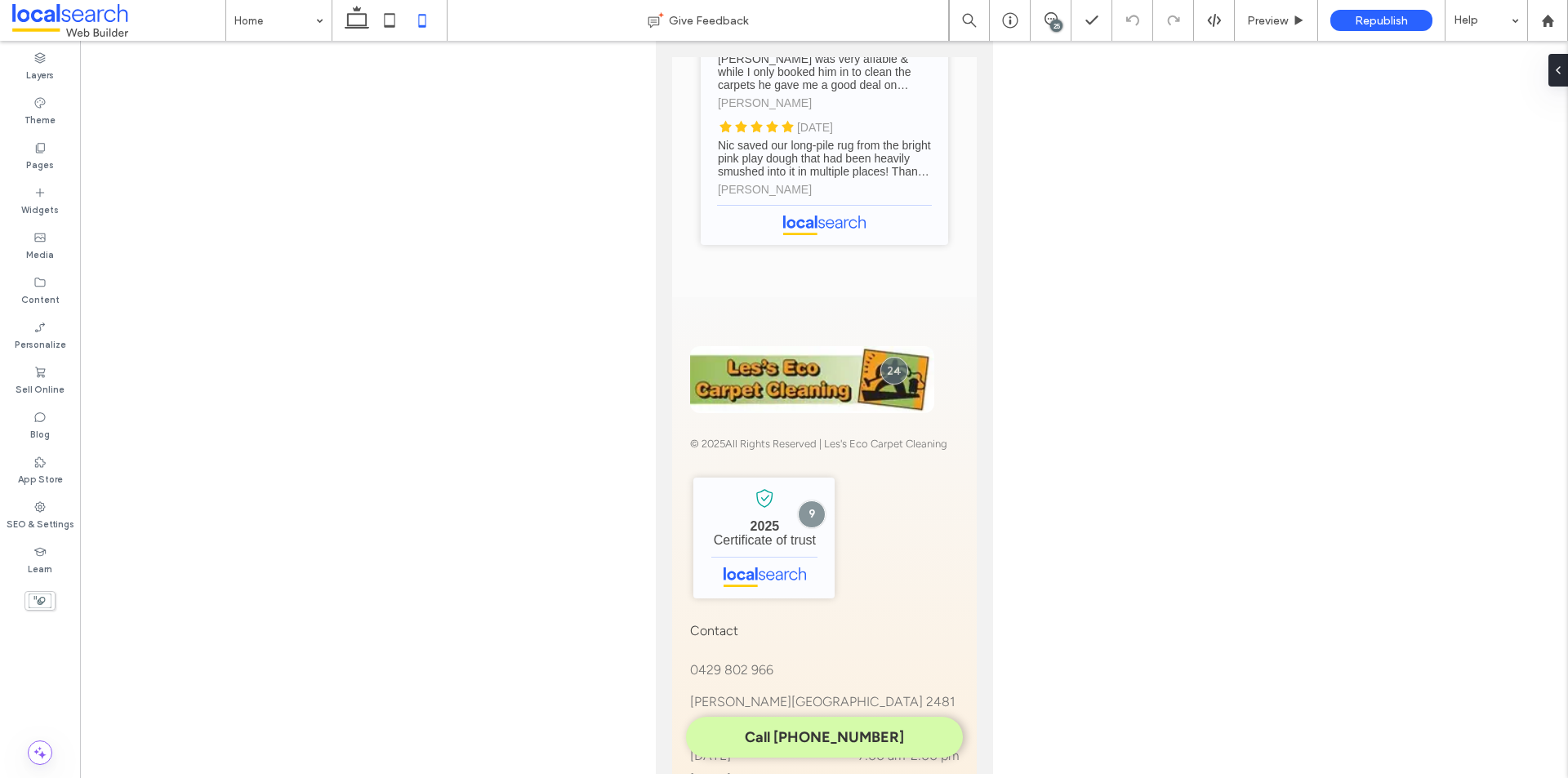
scroll to position [0, 0]
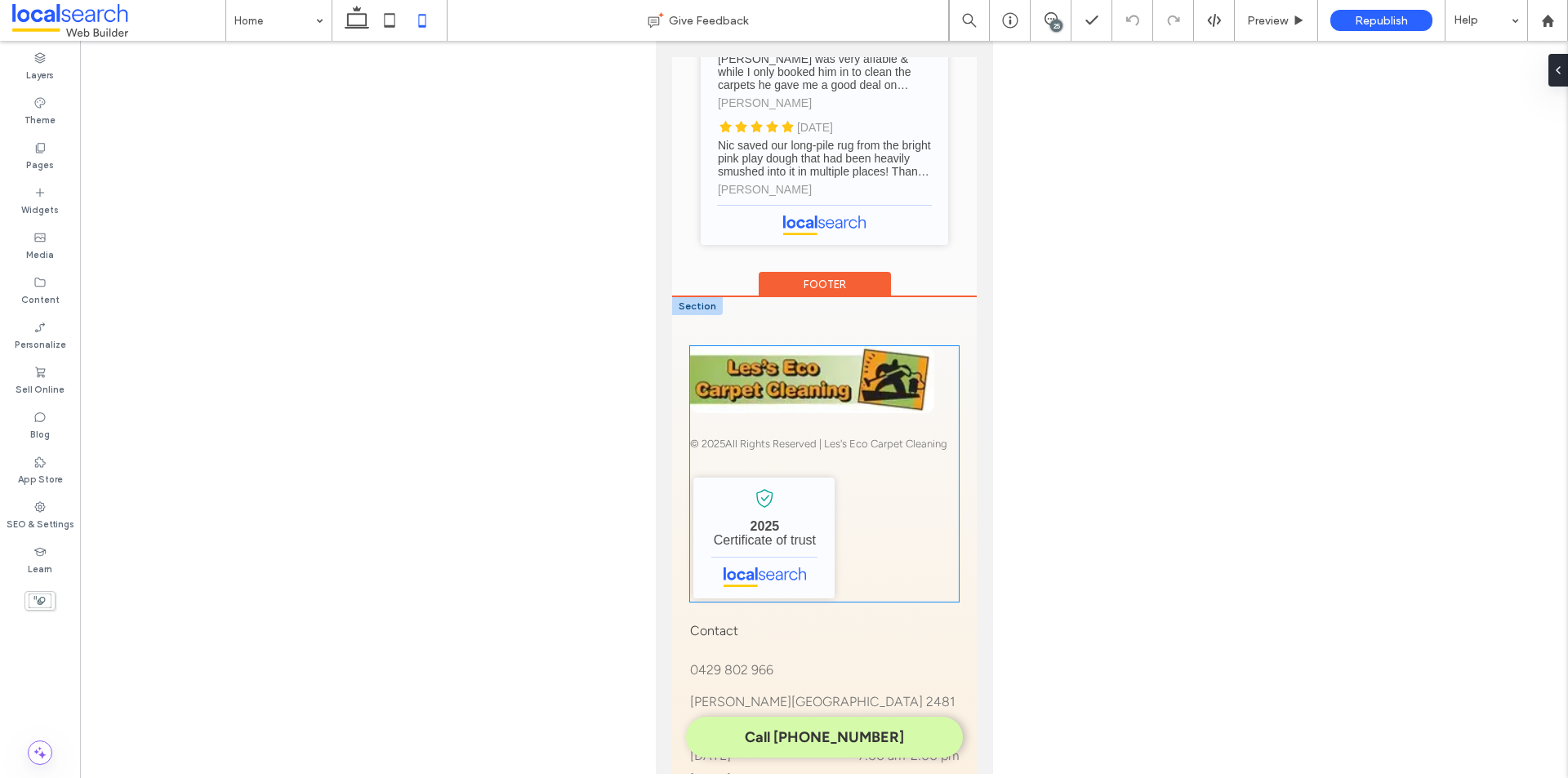
click at [801, 361] on img at bounding box center [811, 380] width 244 height 67
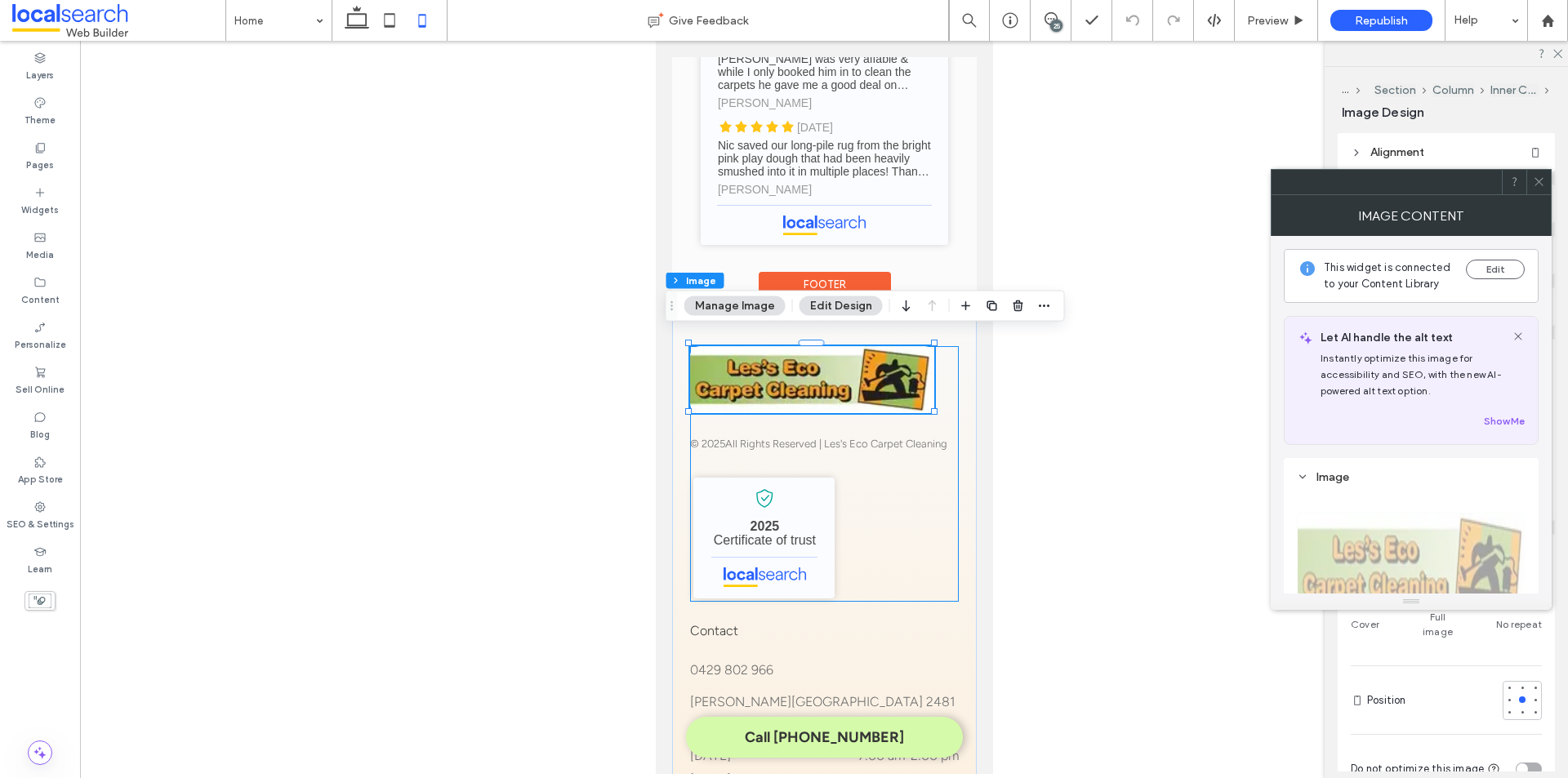
type input "**"
click at [42, 292] on label "Content" at bounding box center [40, 298] width 39 height 18
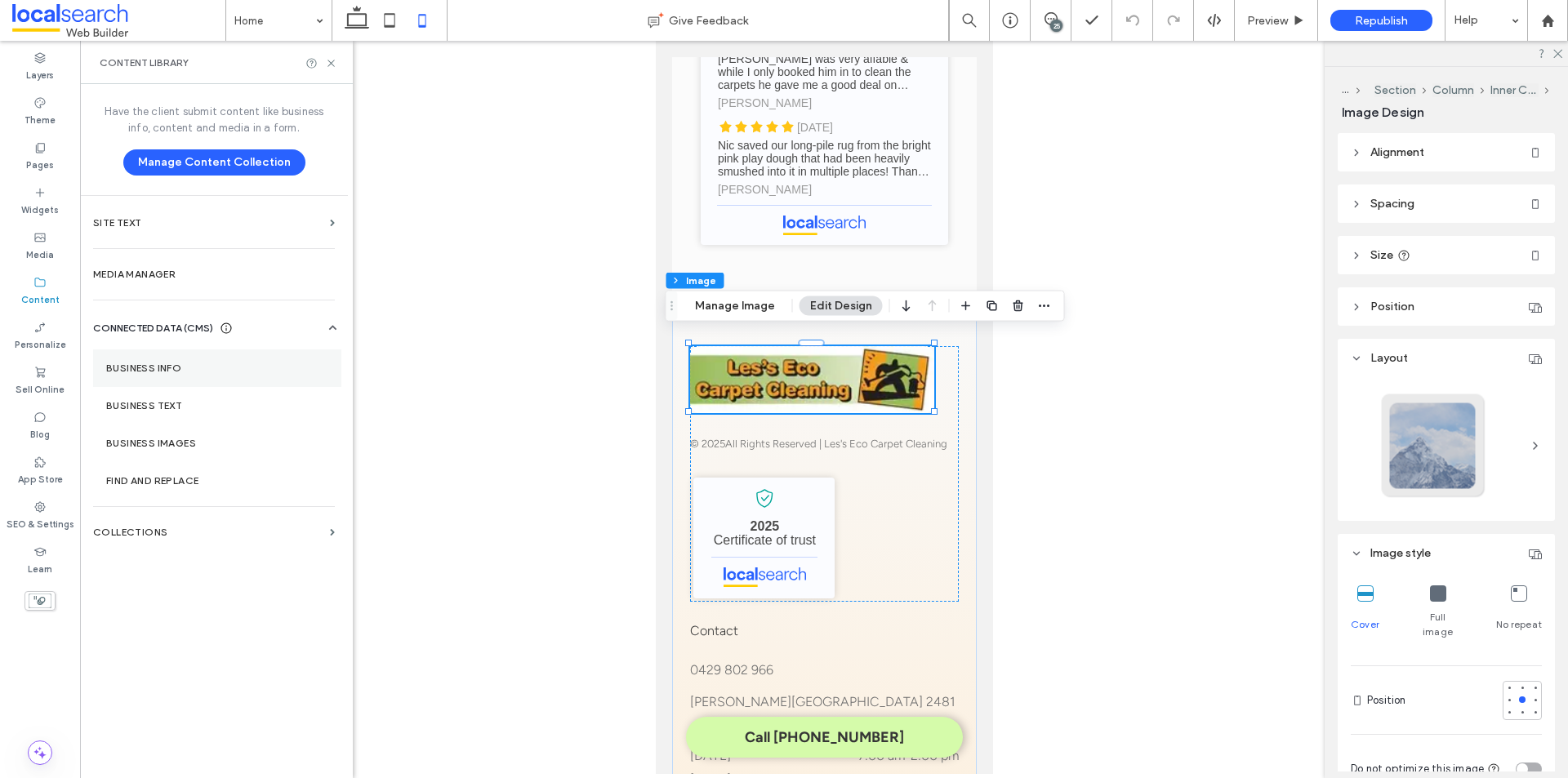
click at [212, 370] on label "Business Info" at bounding box center [218, 368] width 222 height 12
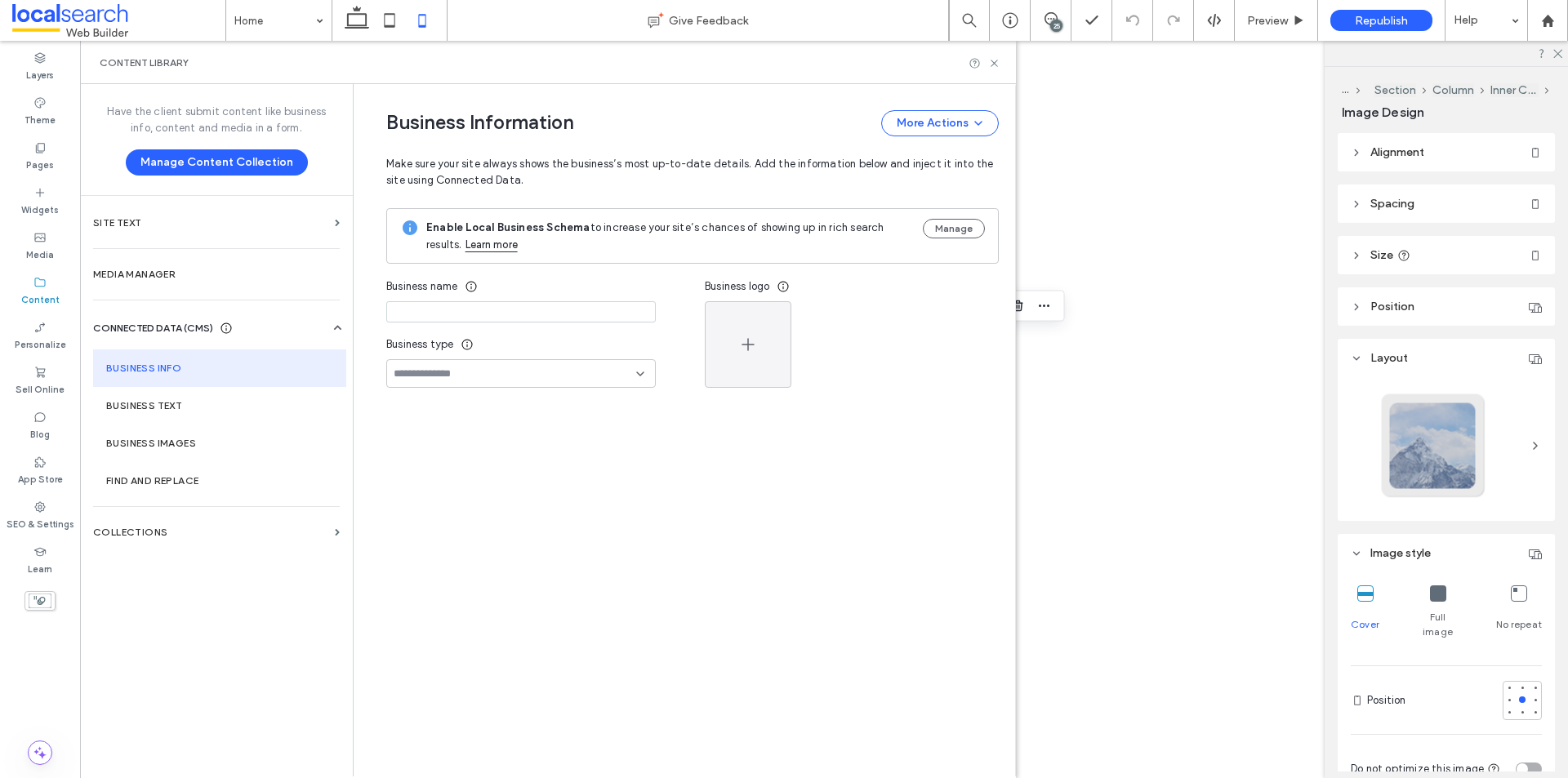
type input "**********"
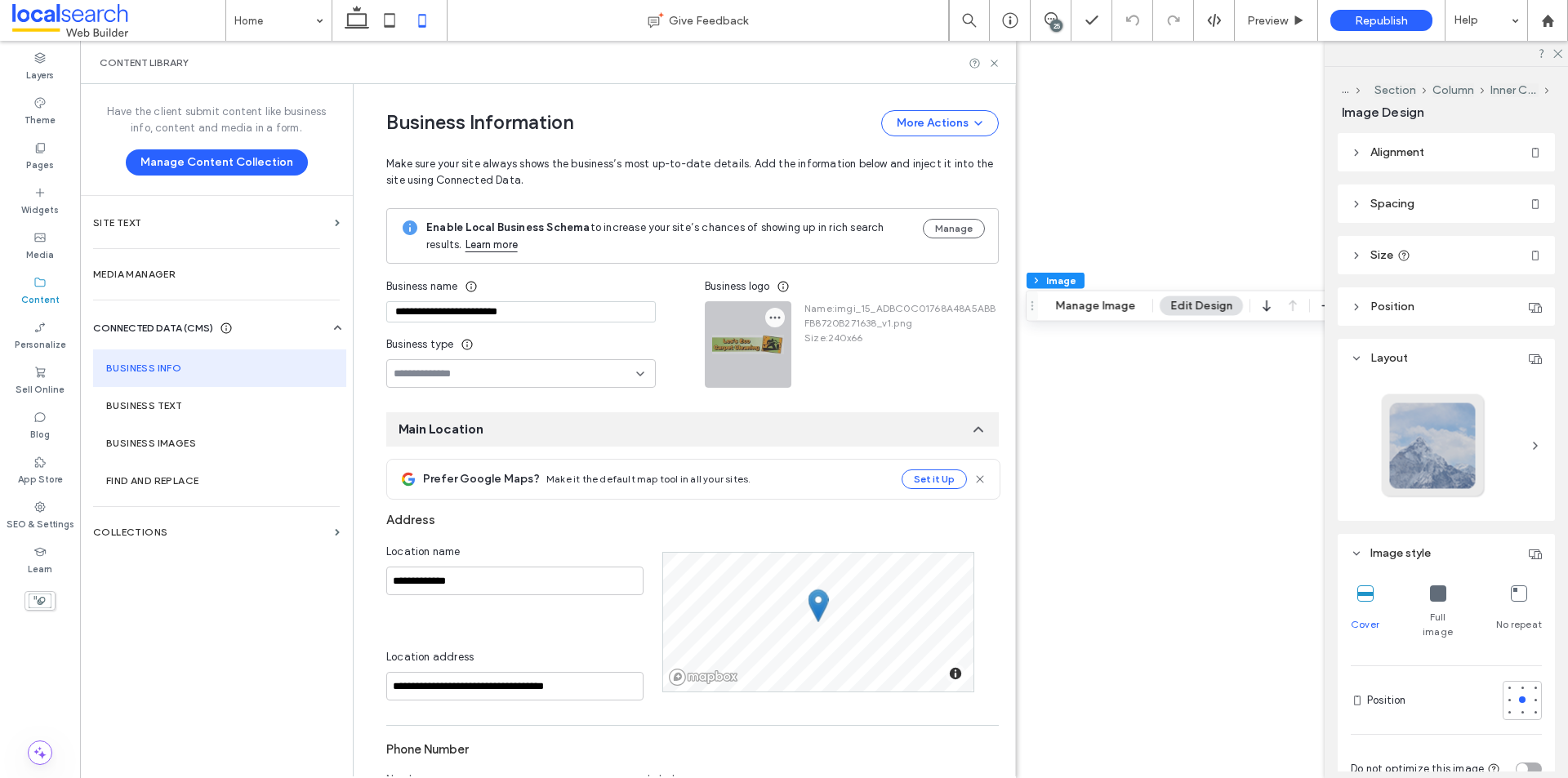
click at [768, 318] on icon "button" at bounding box center [775, 317] width 13 height 13
click at [777, 348] on span at bounding box center [781, 356] width 20 height 18
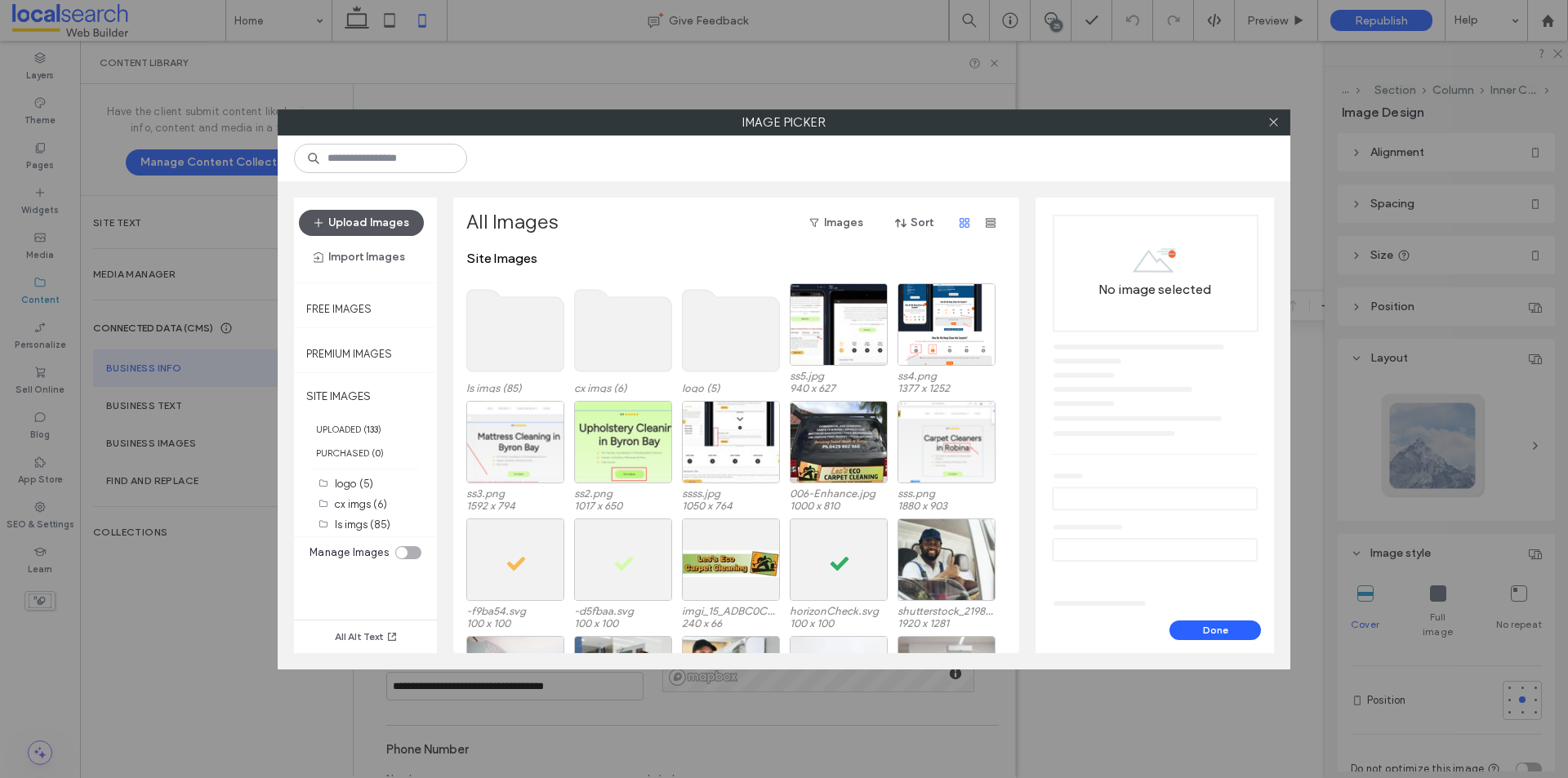
click at [365, 221] on button "Upload Images" at bounding box center [362, 222] width 125 height 26
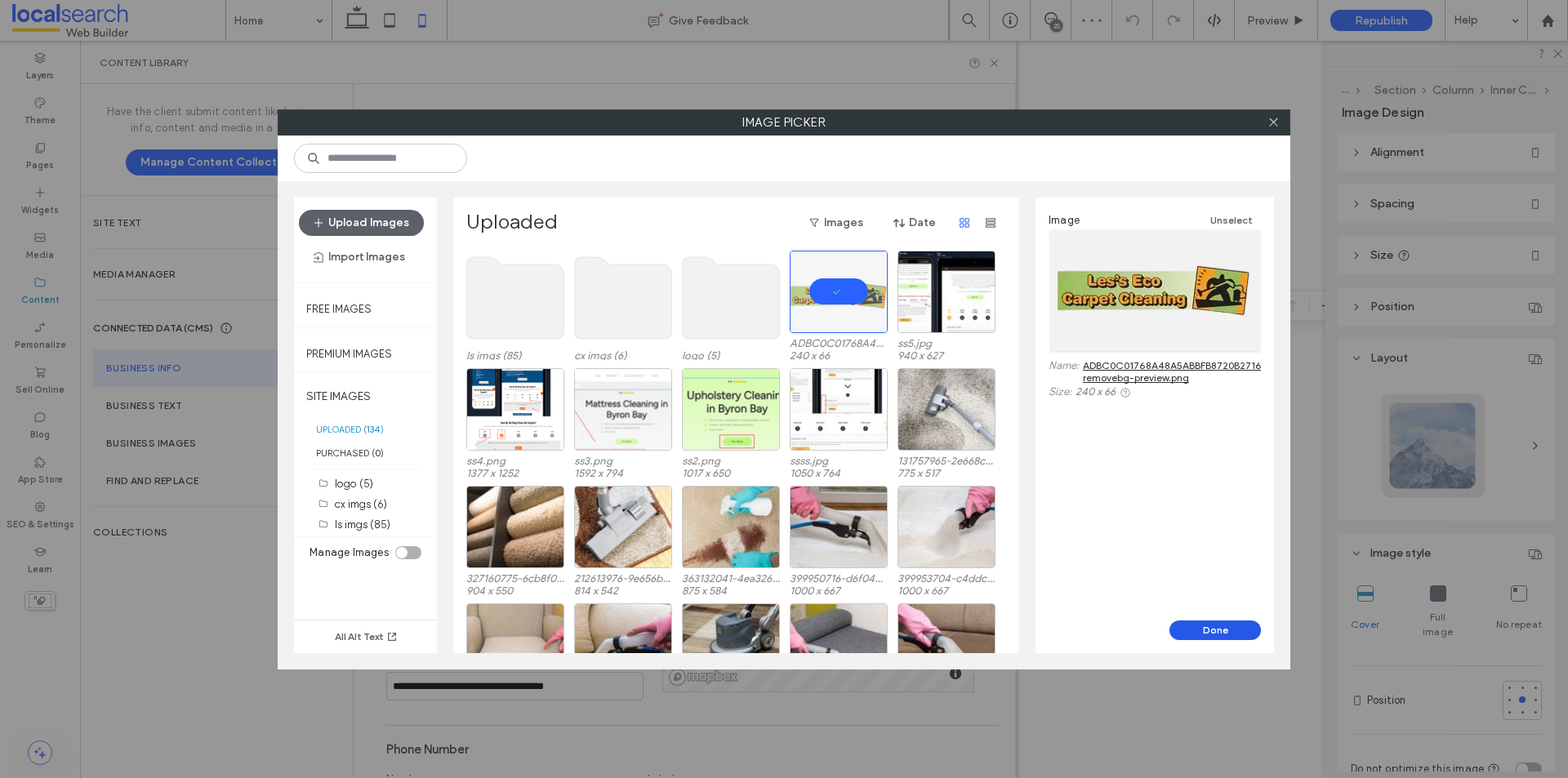
click at [1196, 625] on button "Done" at bounding box center [1215, 630] width 91 height 20
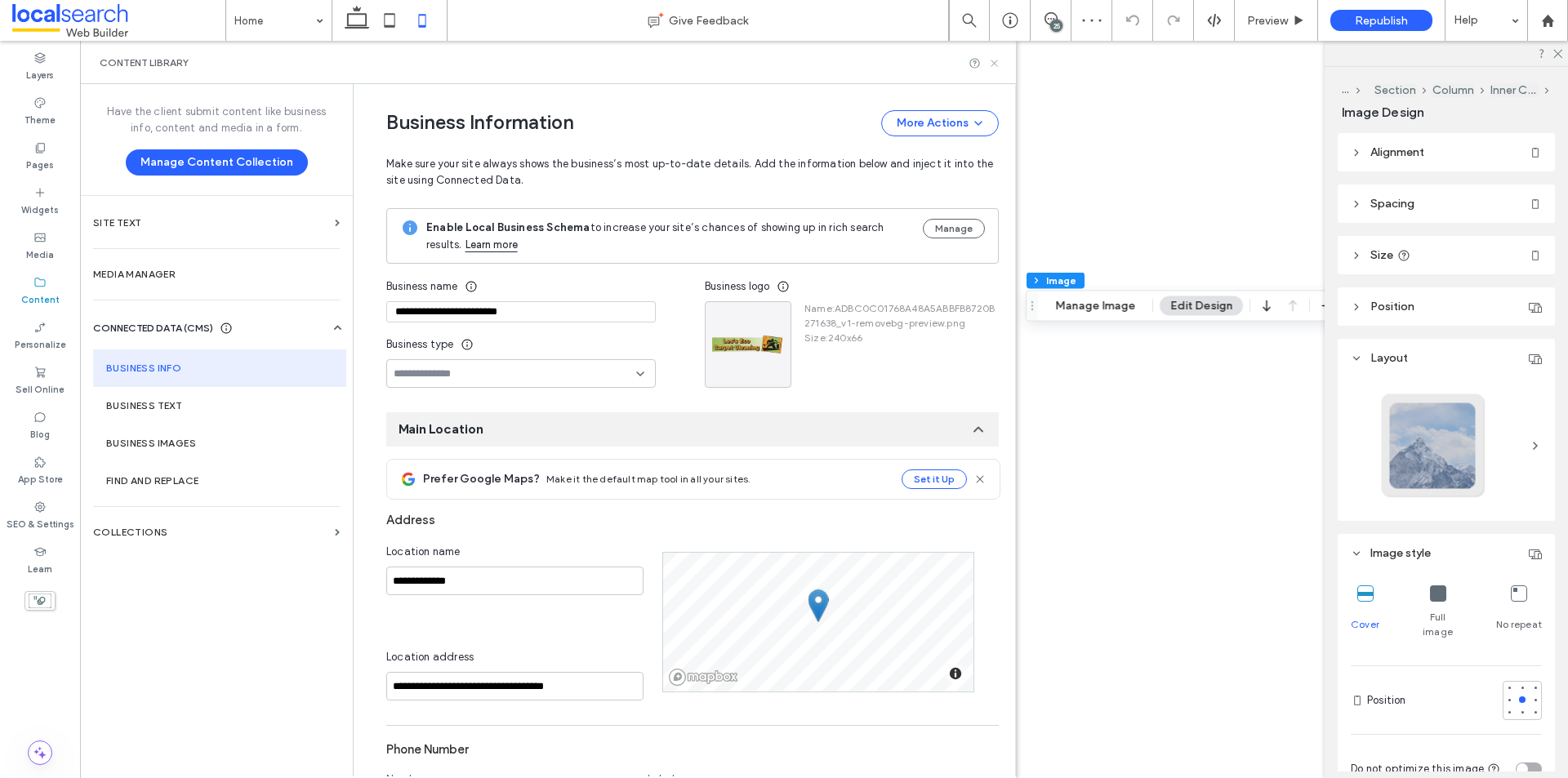
click at [990, 68] on icon at bounding box center [994, 64] width 13 height 13
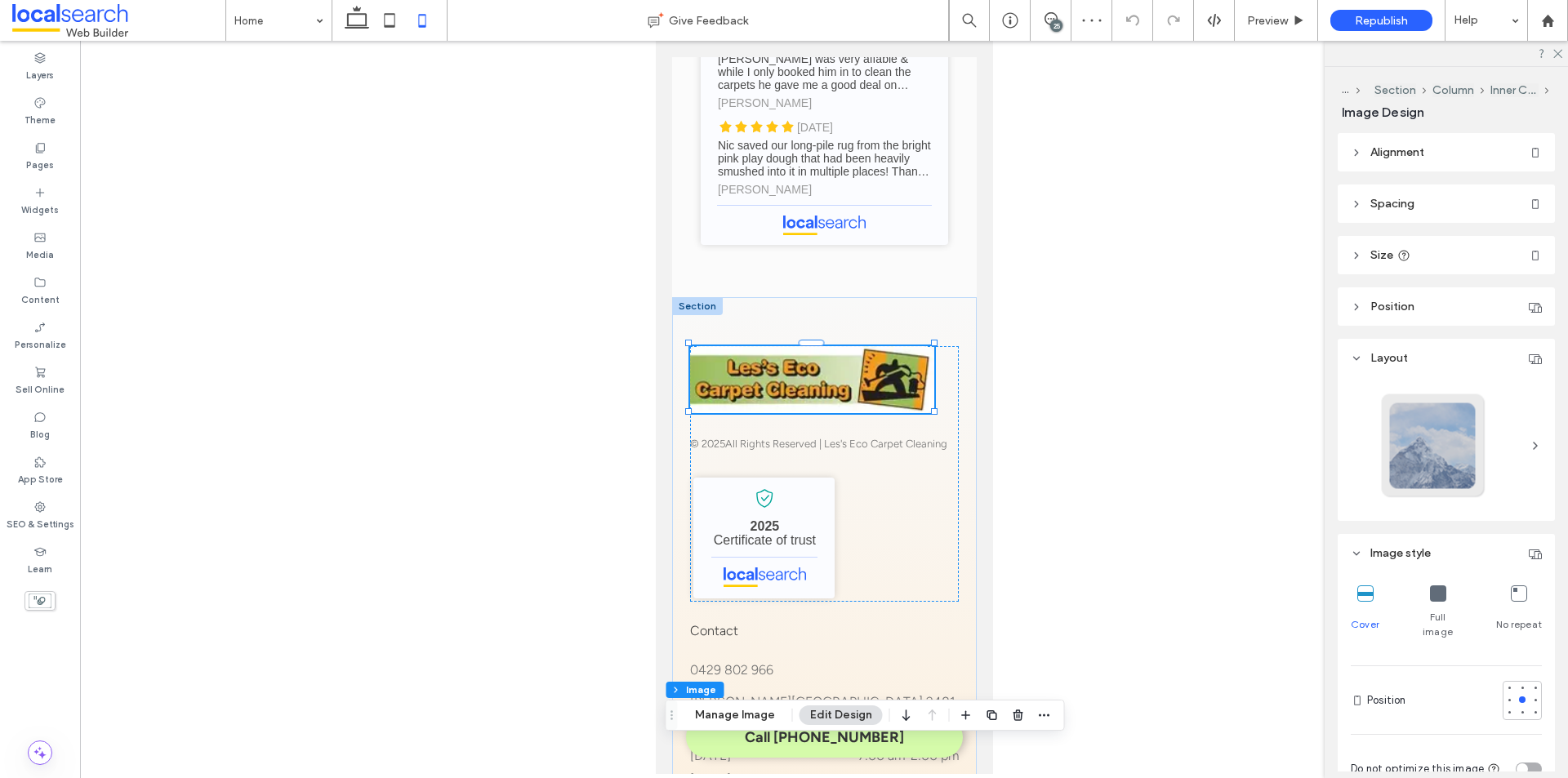
type input "**"
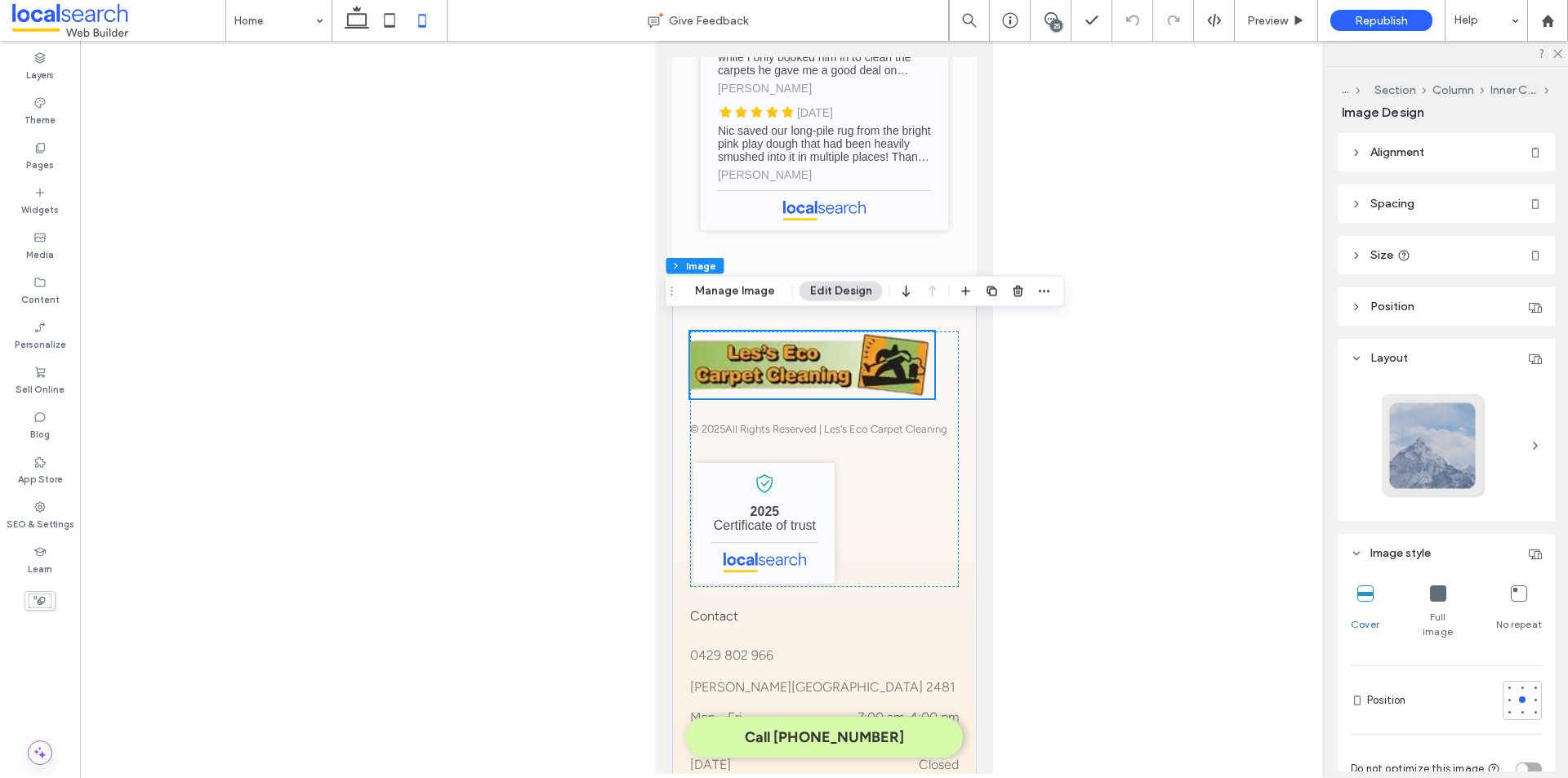
scroll to position [5324, 0]
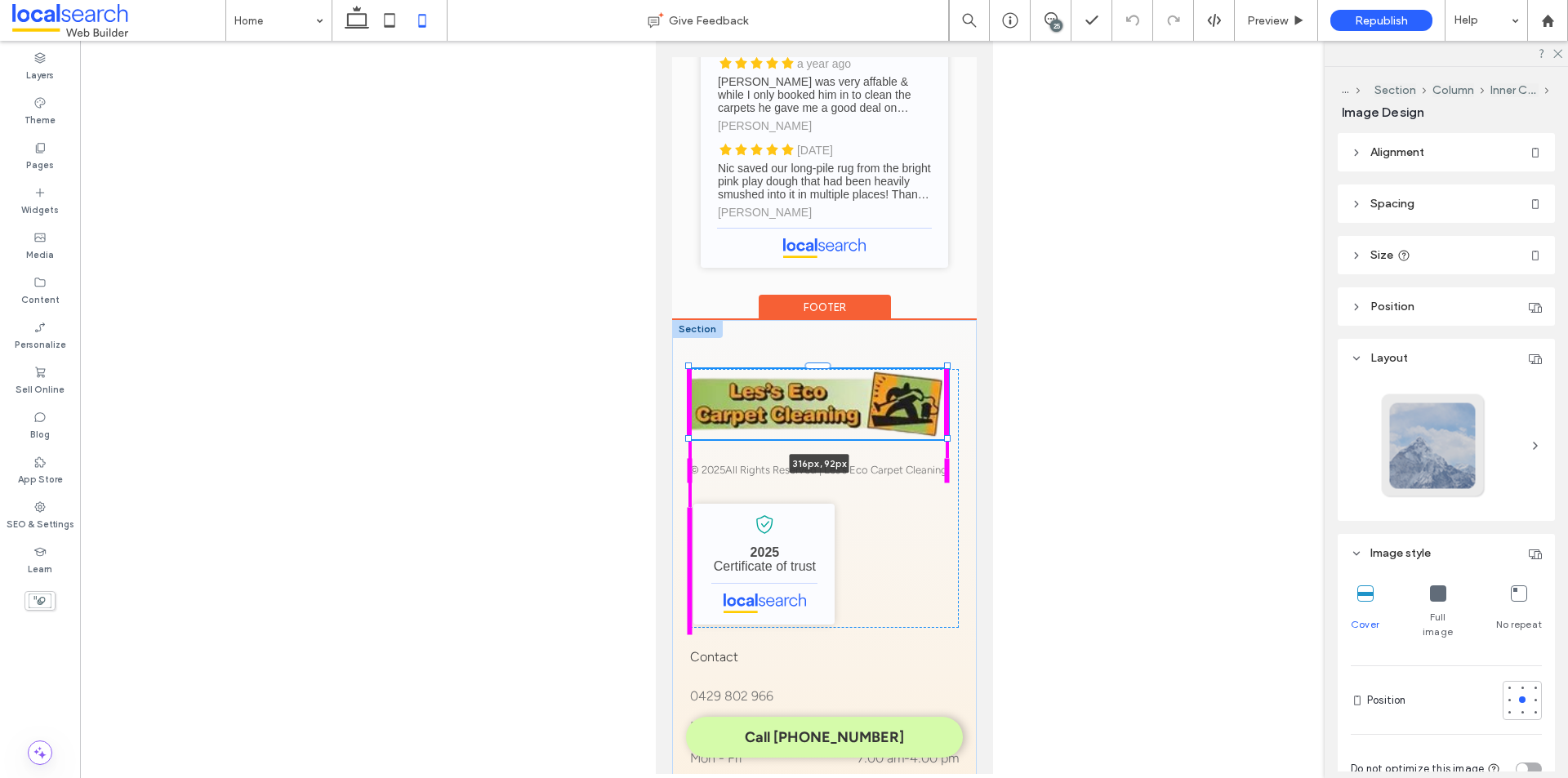
drag, startPoint x: 934, startPoint y: 423, endPoint x: 945, endPoint y: 430, distance: 13.0
click at [945, 434] on div at bounding box center [946, 437] width 6 height 6
type input "***"
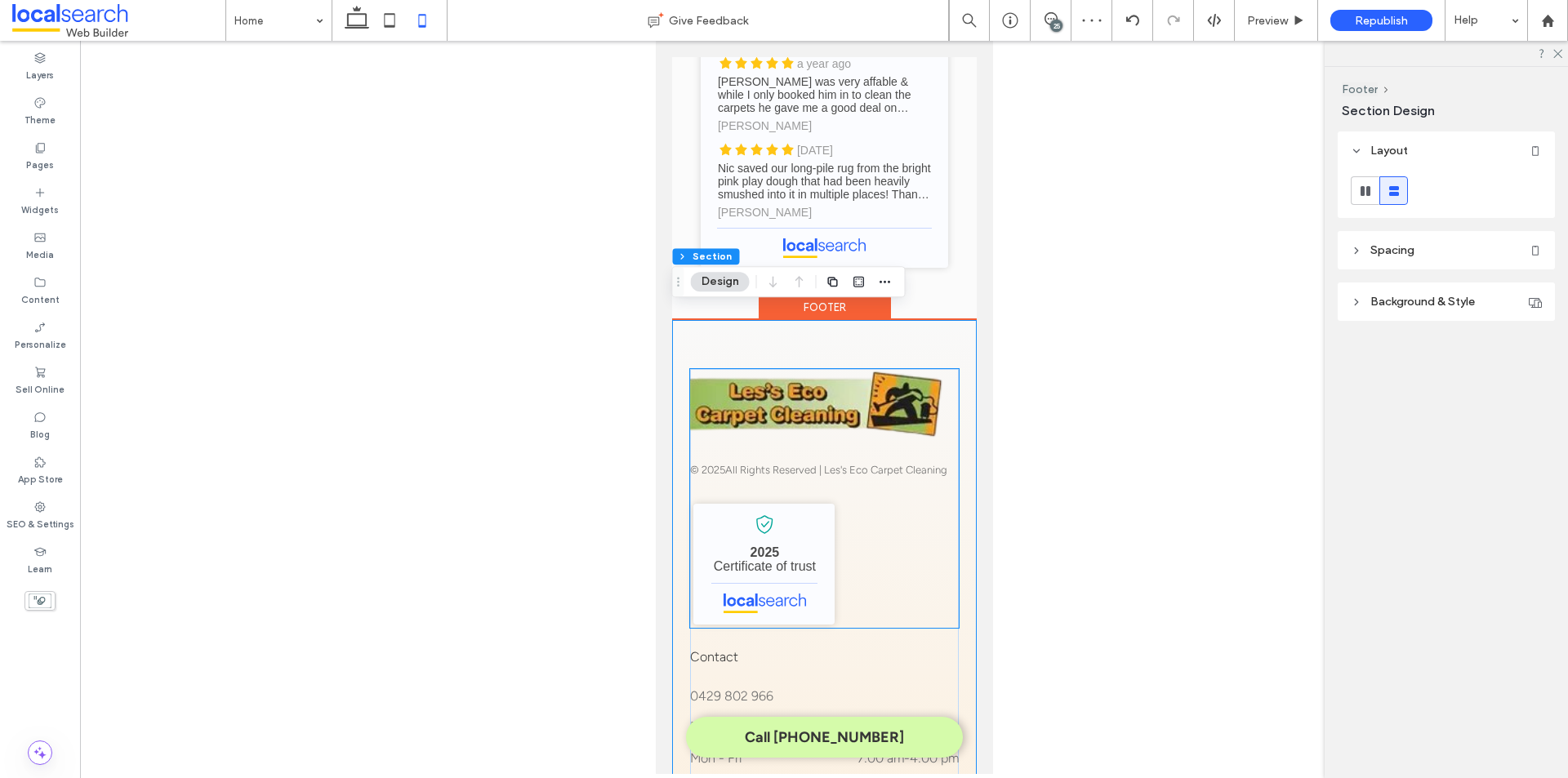
click at [857, 373] on img at bounding box center [818, 404] width 257 height 71
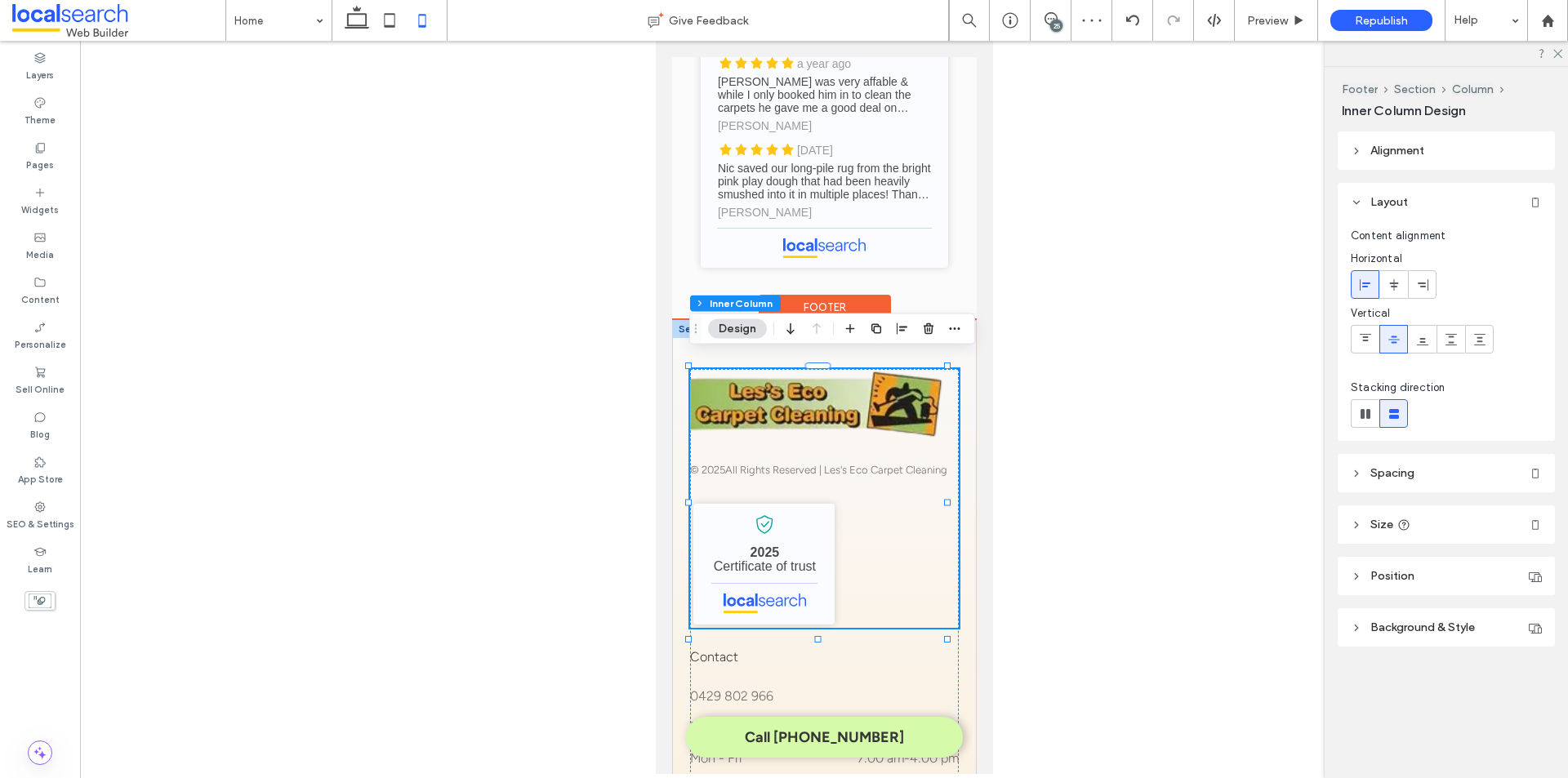
click at [873, 386] on img at bounding box center [818, 404] width 257 height 71
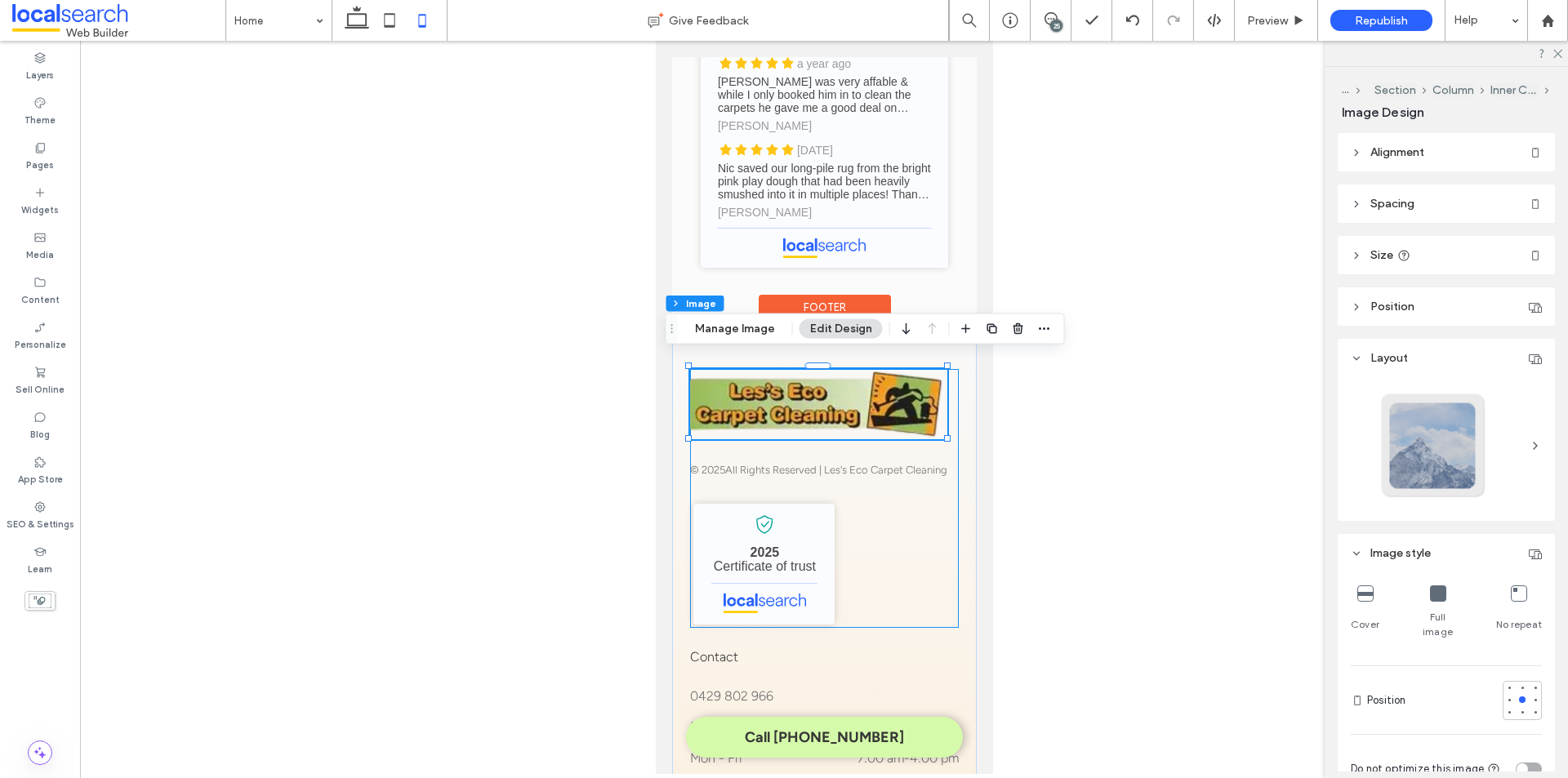
type input "**"
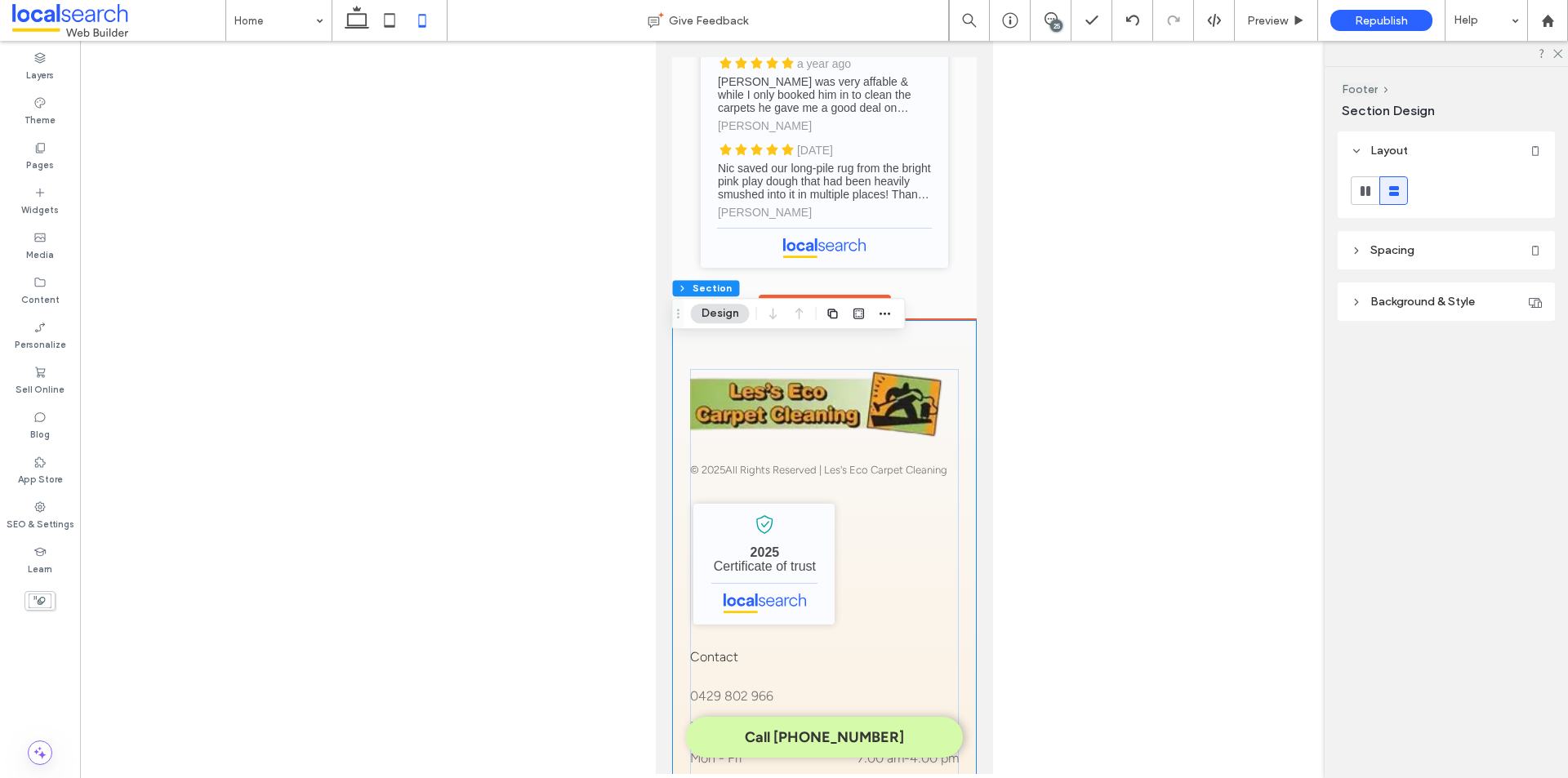
scroll to position [5243, 0]
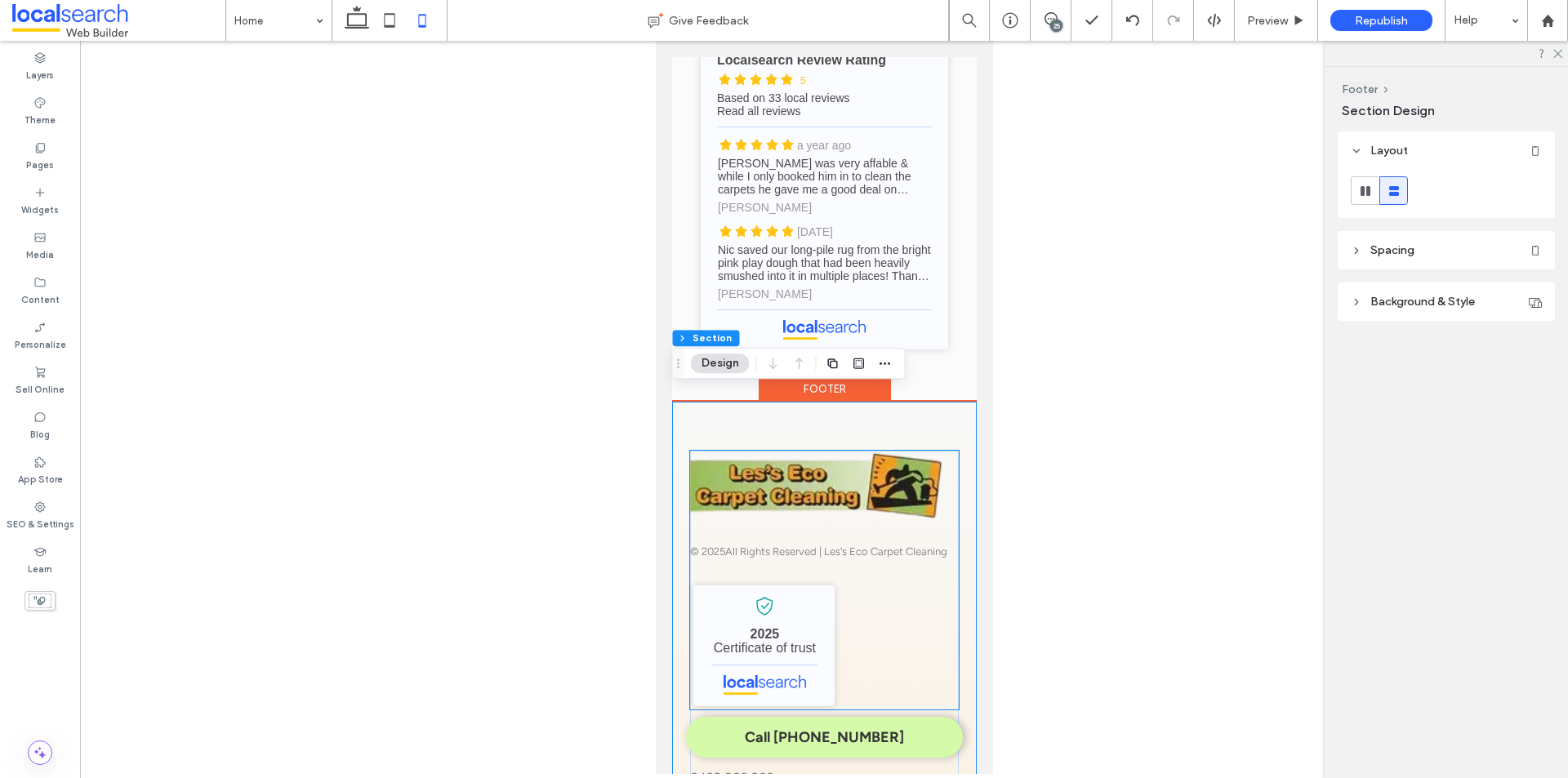
click at [865, 475] on img at bounding box center [818, 485] width 257 height 71
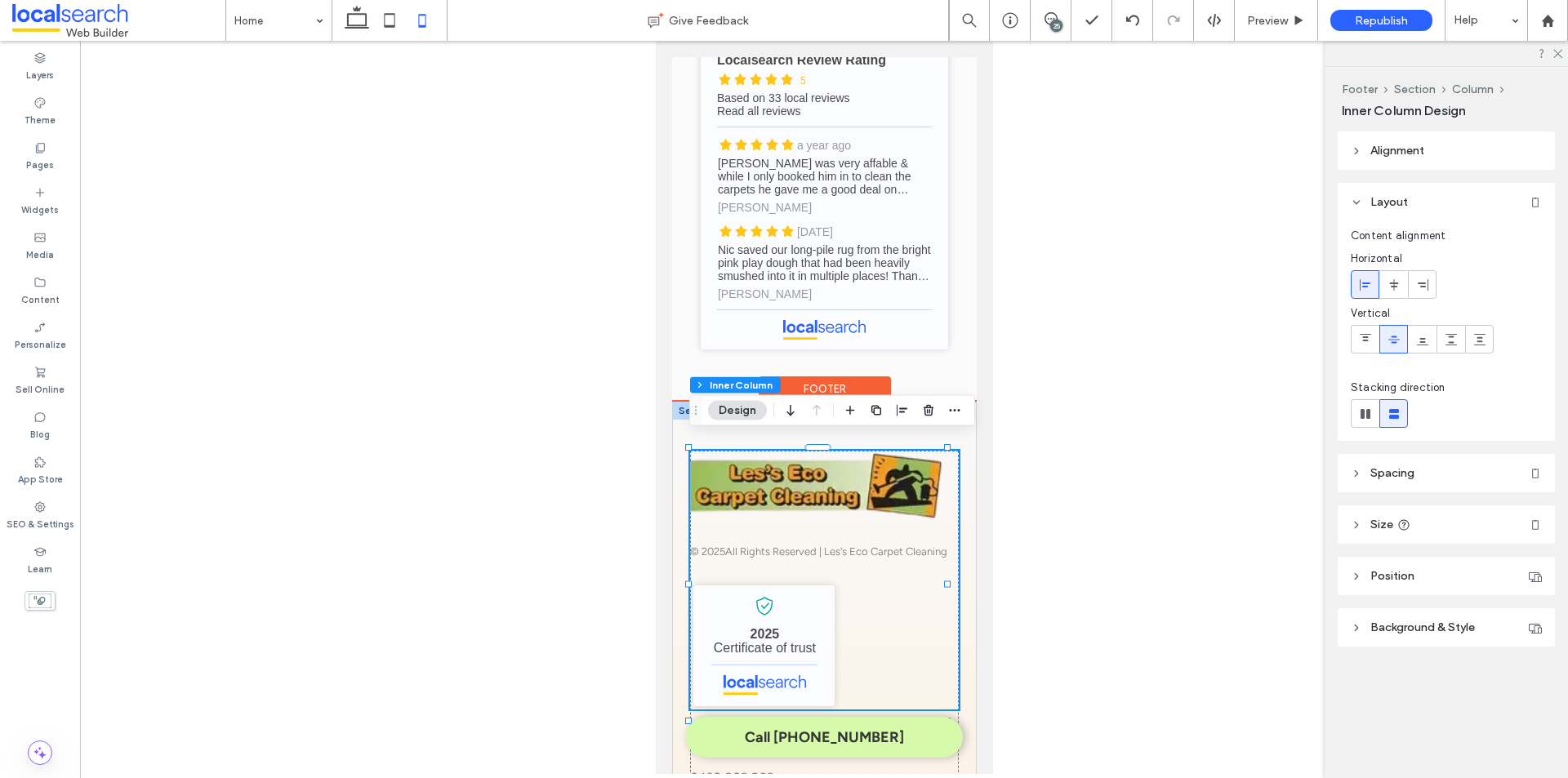
click at [865, 475] on img at bounding box center [818, 485] width 257 height 71
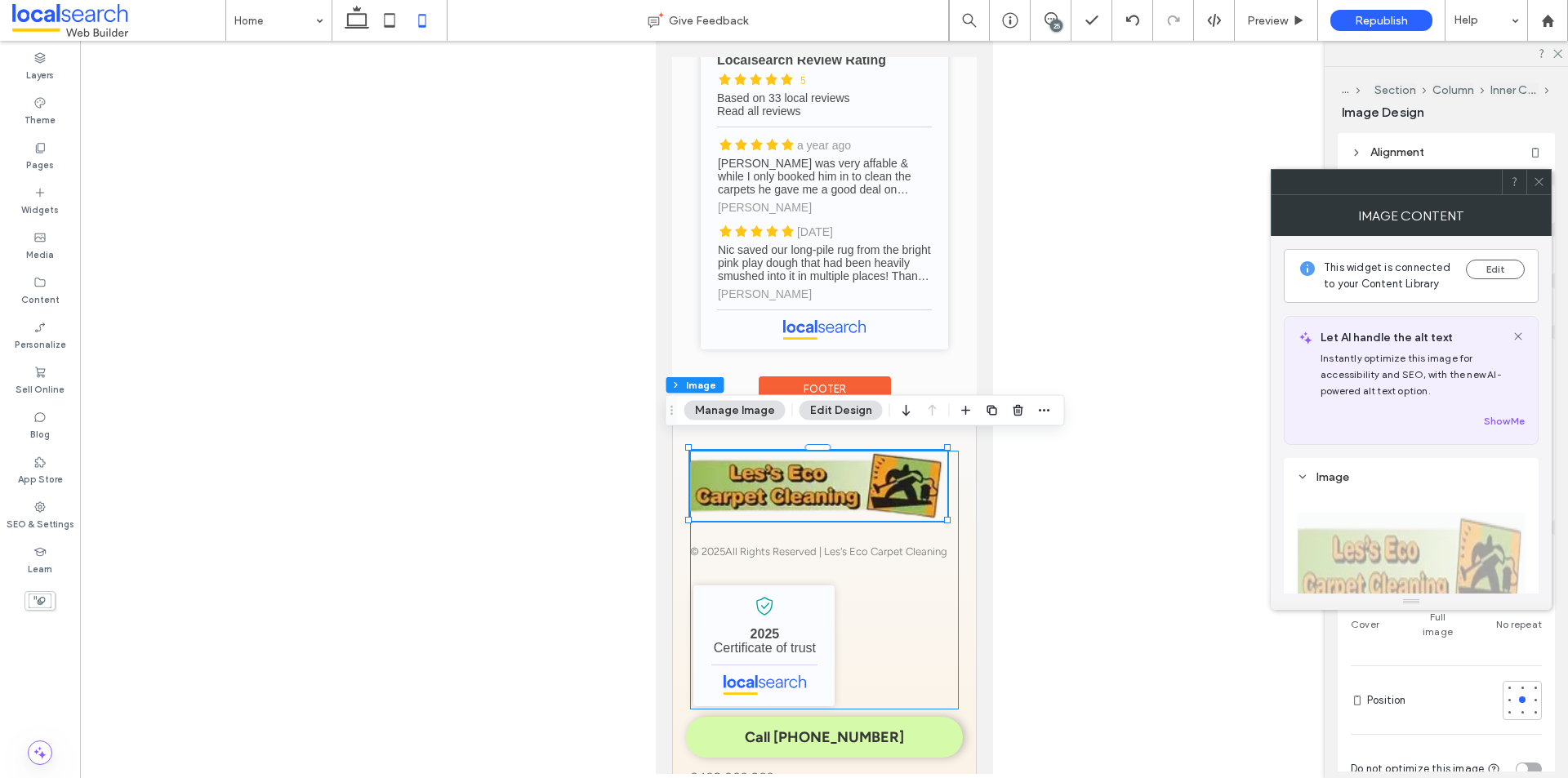
type input "**"
click at [1538, 181] on use at bounding box center [1538, 182] width 8 height 8
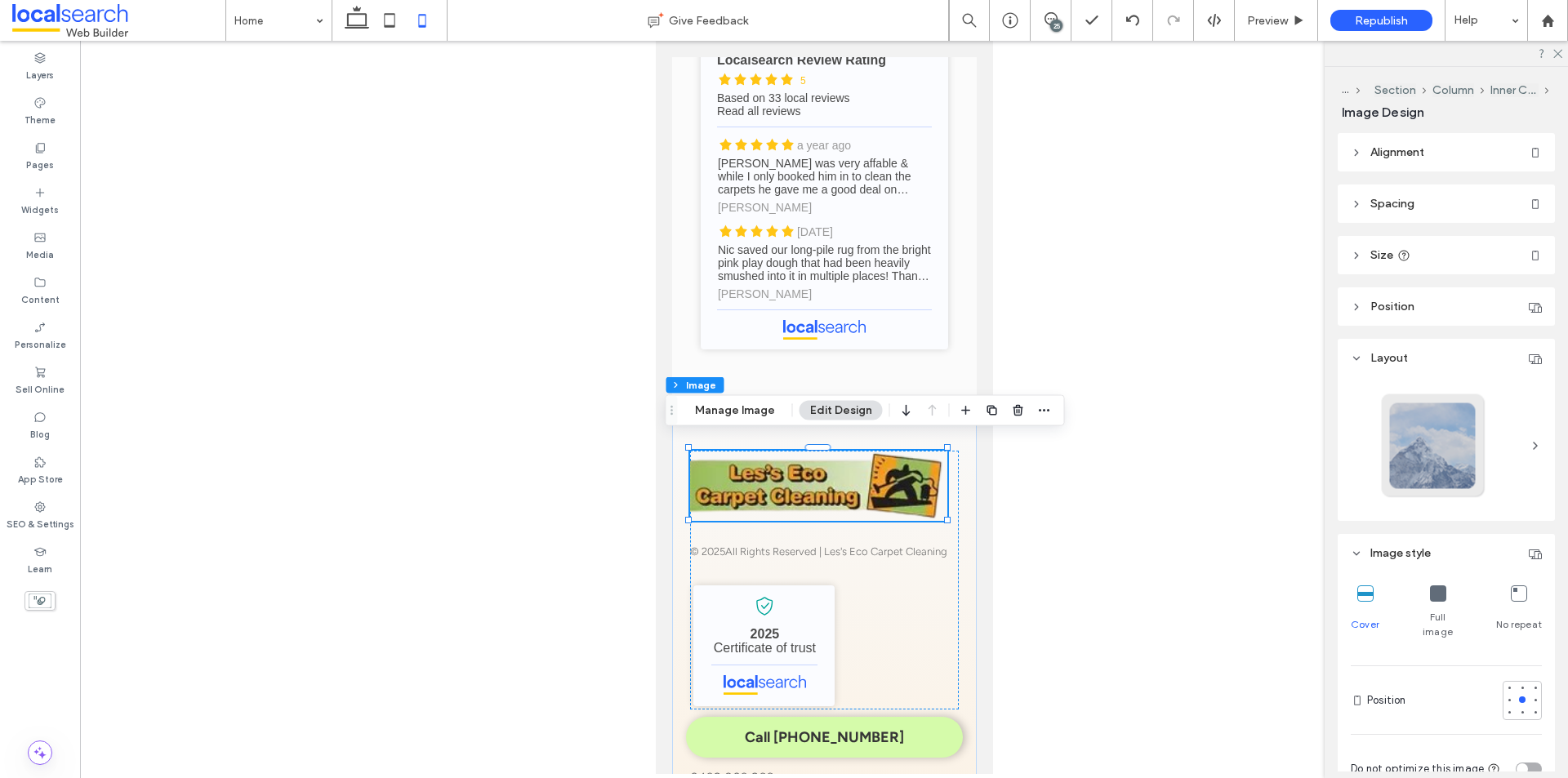
click at [1484, 154] on header "Alignment" at bounding box center [1446, 152] width 218 height 38
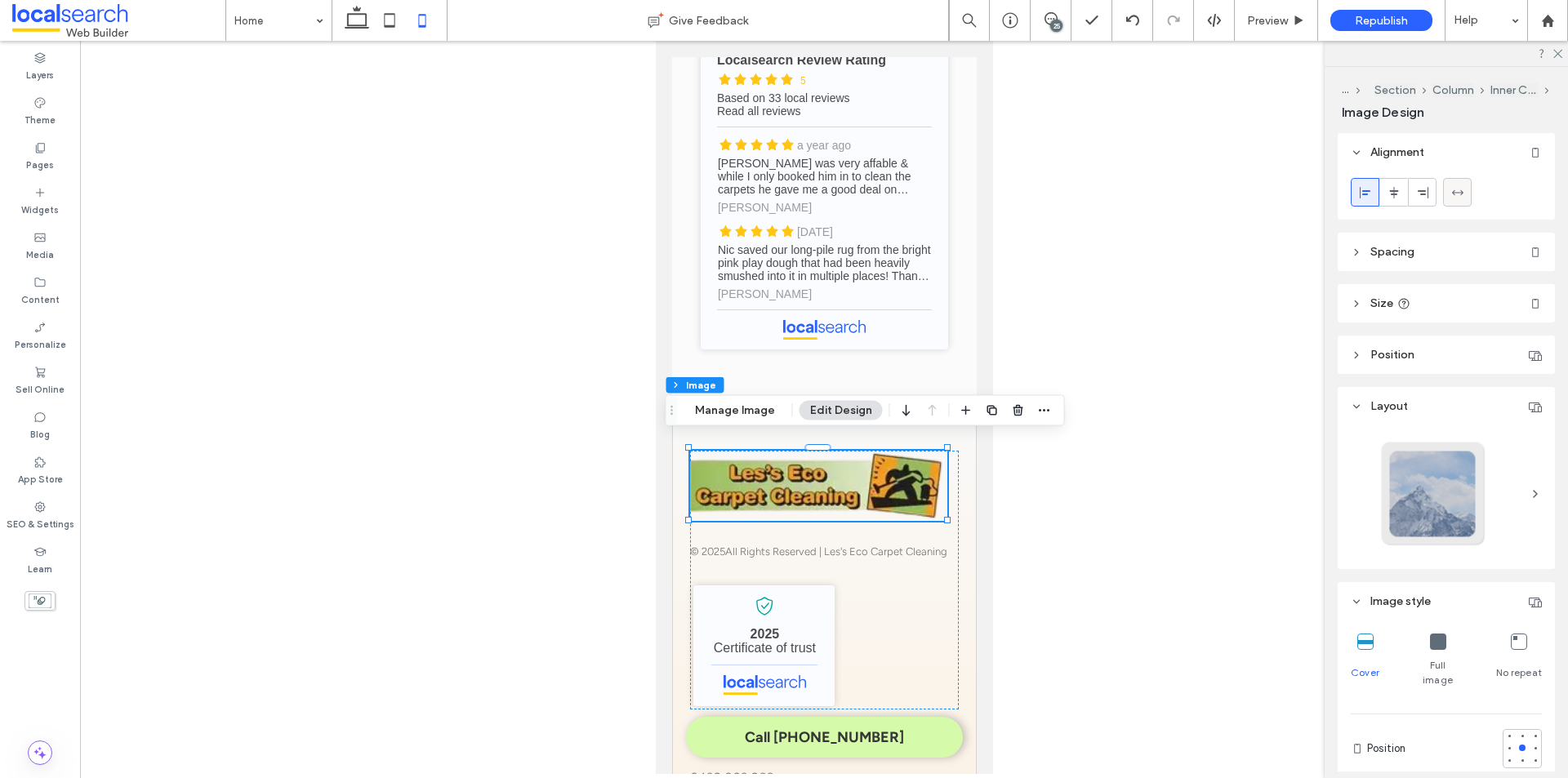
click at [1466, 190] on div at bounding box center [1457, 192] width 27 height 27
type input "***"
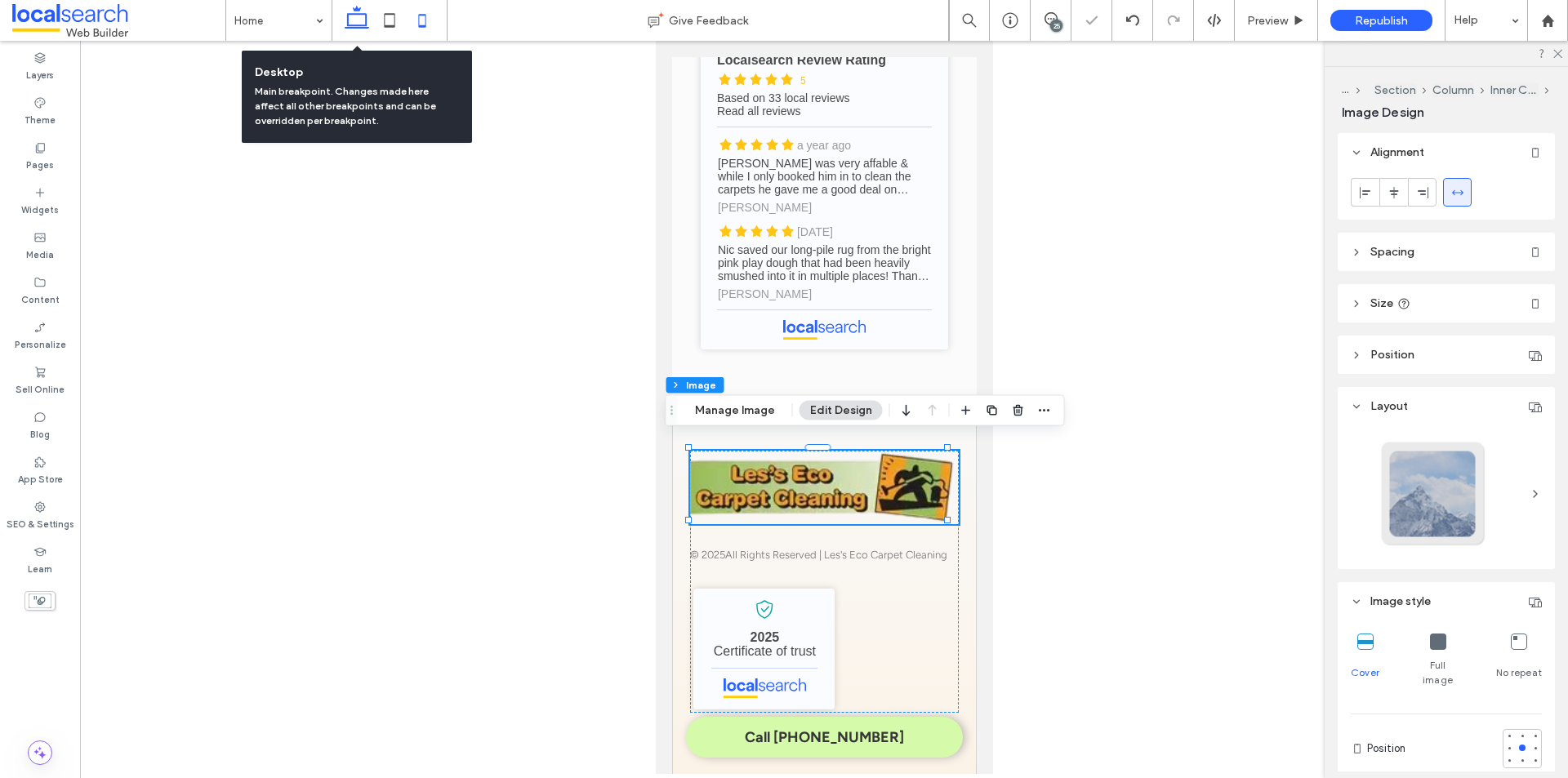
click at [356, 20] on icon at bounding box center [356, 21] width 32 height 32
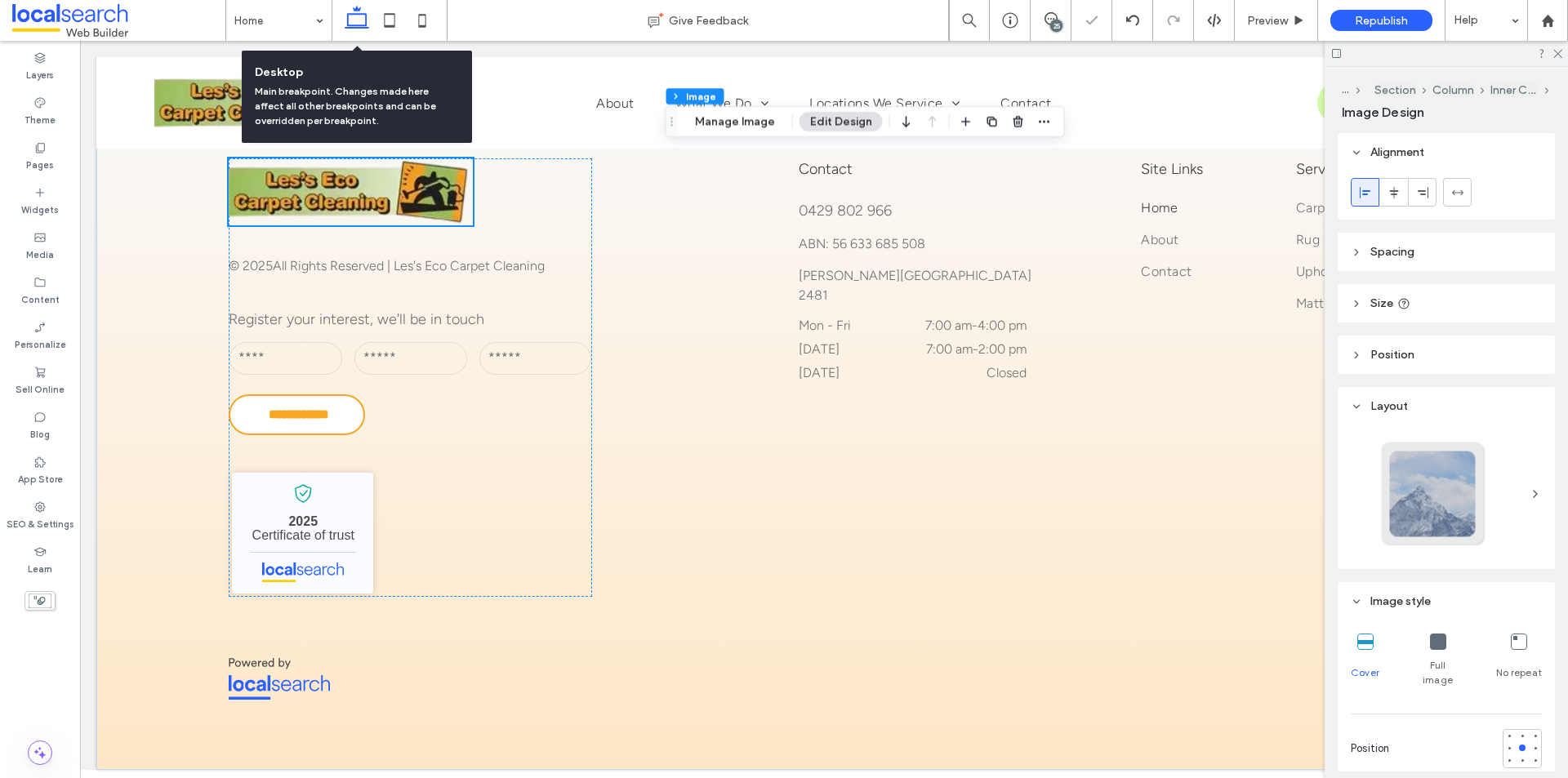
type input "***"
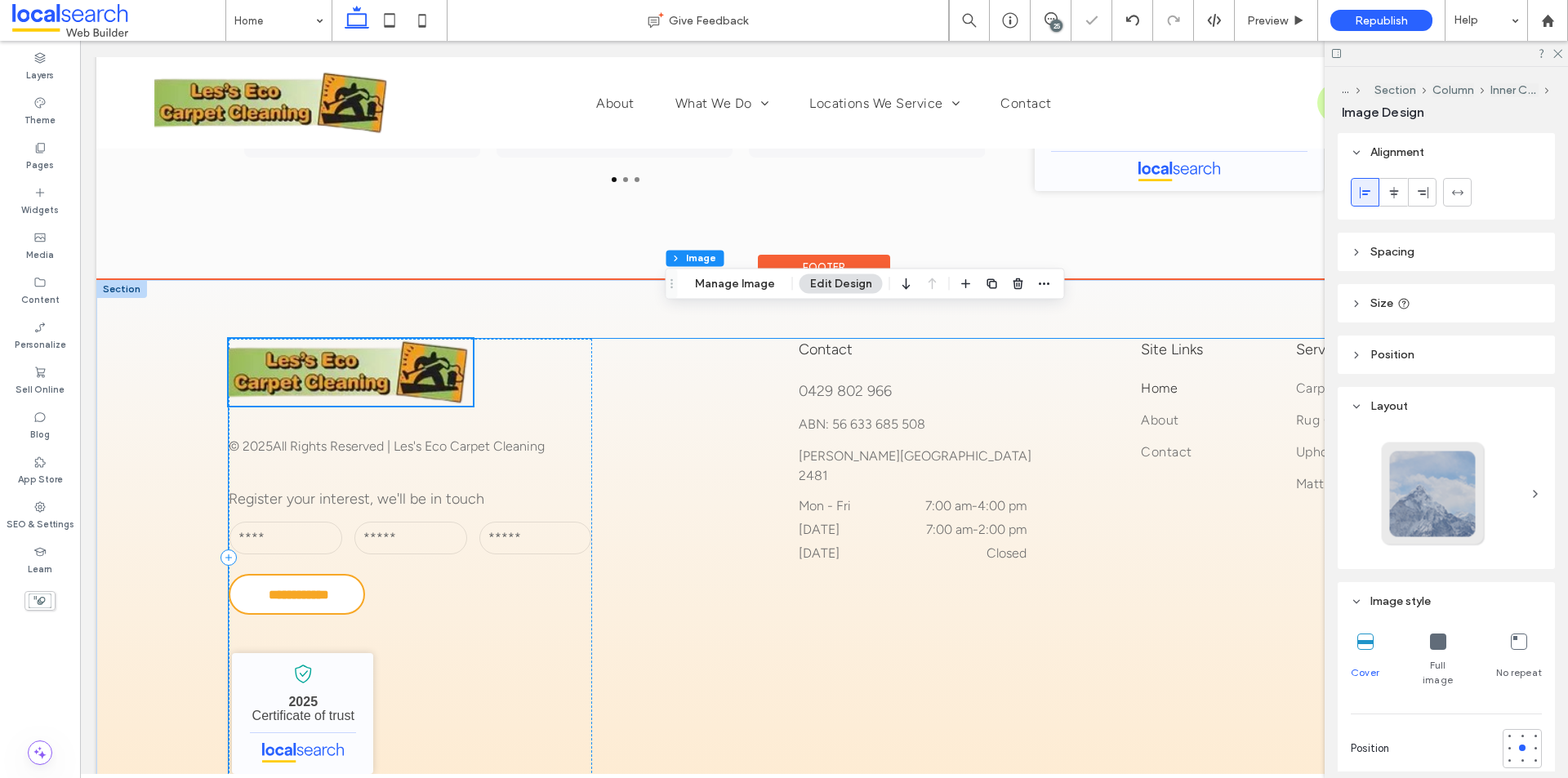
scroll to position [4484, 0]
click at [606, 384] on div "**********" at bounding box center [823, 560] width 1190 height 439
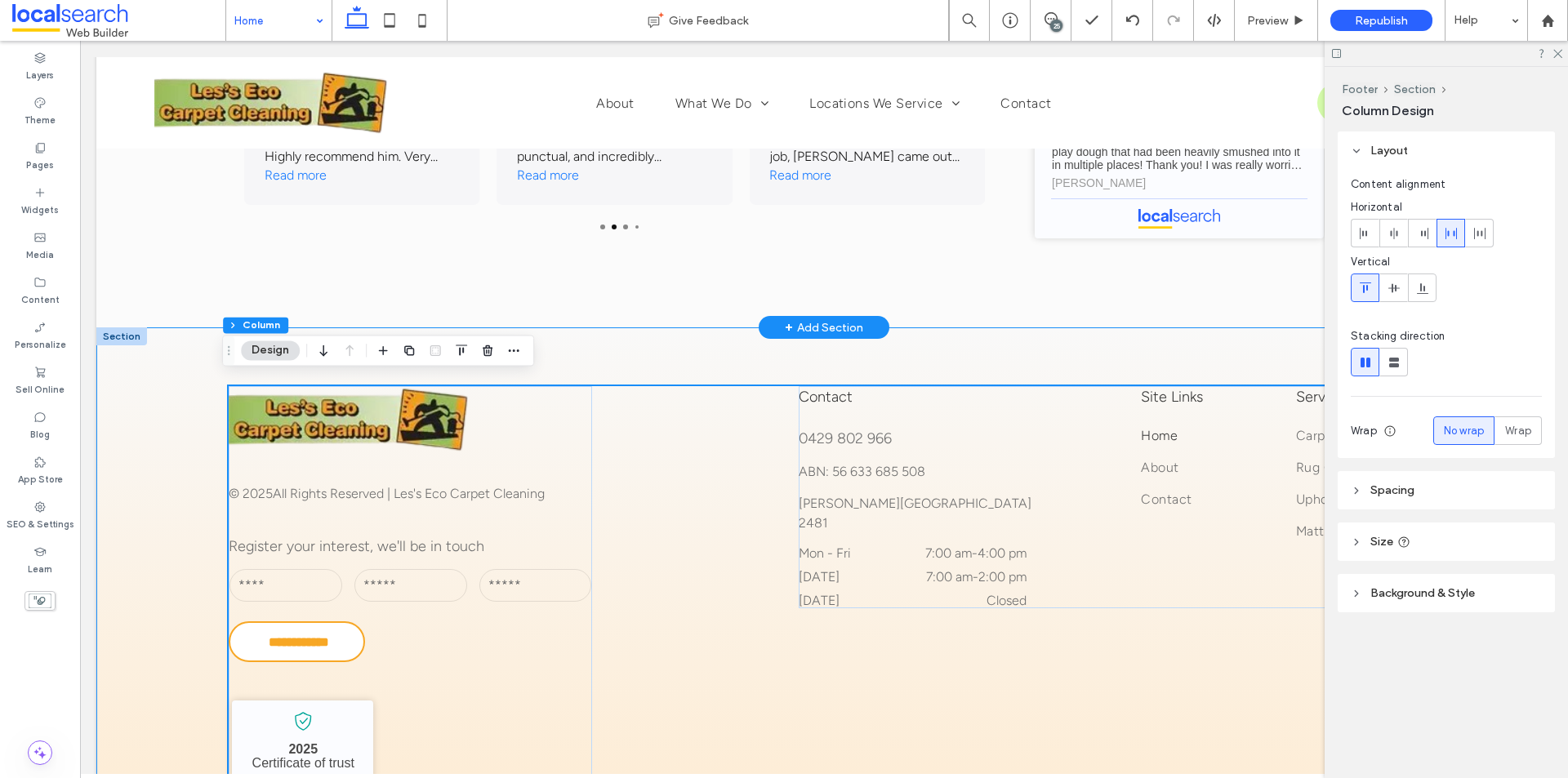
scroll to position [4402, 0]
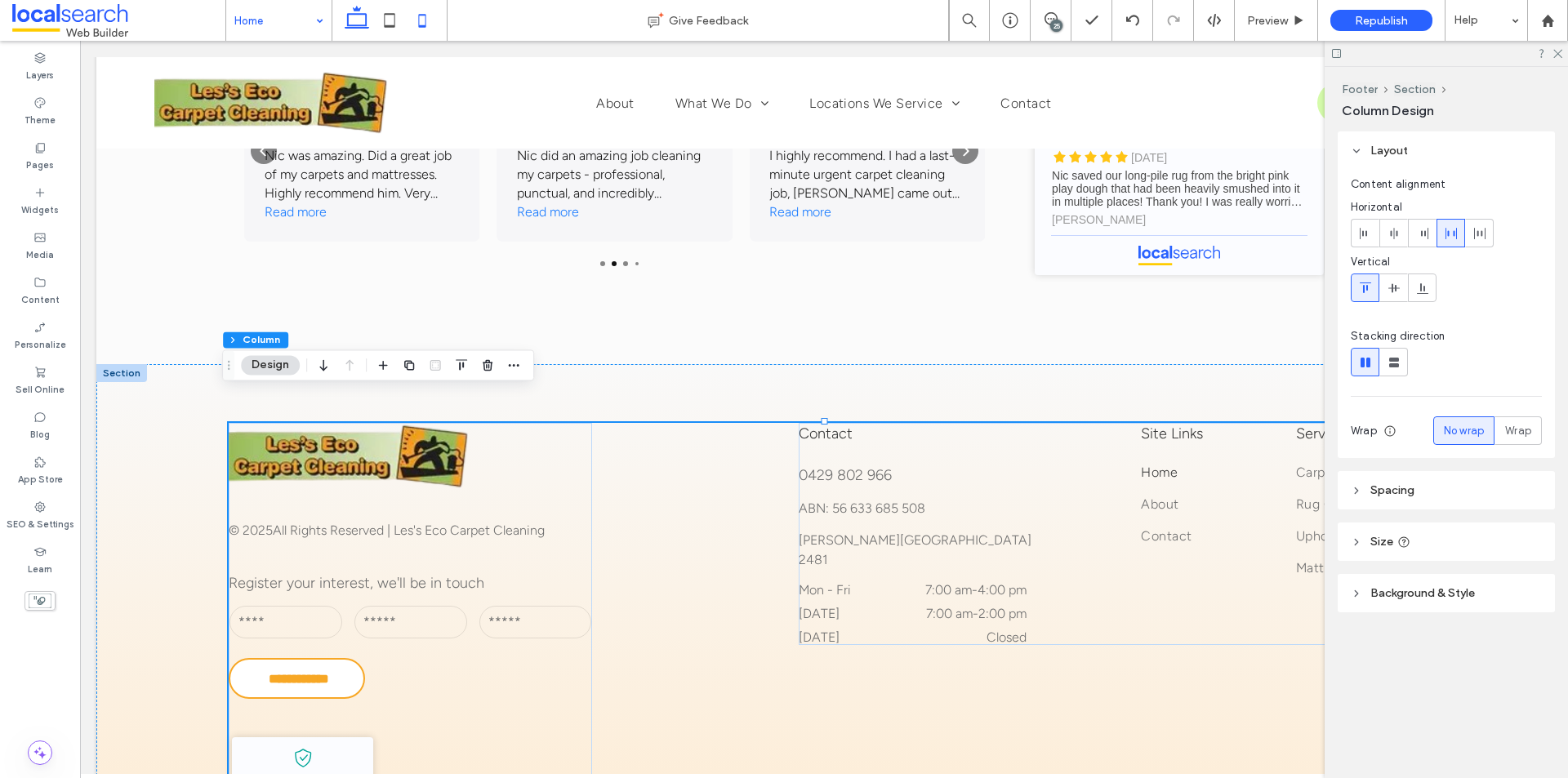
click at [424, 15] on use at bounding box center [423, 21] width 7 height 13
type input "**"
type input "****"
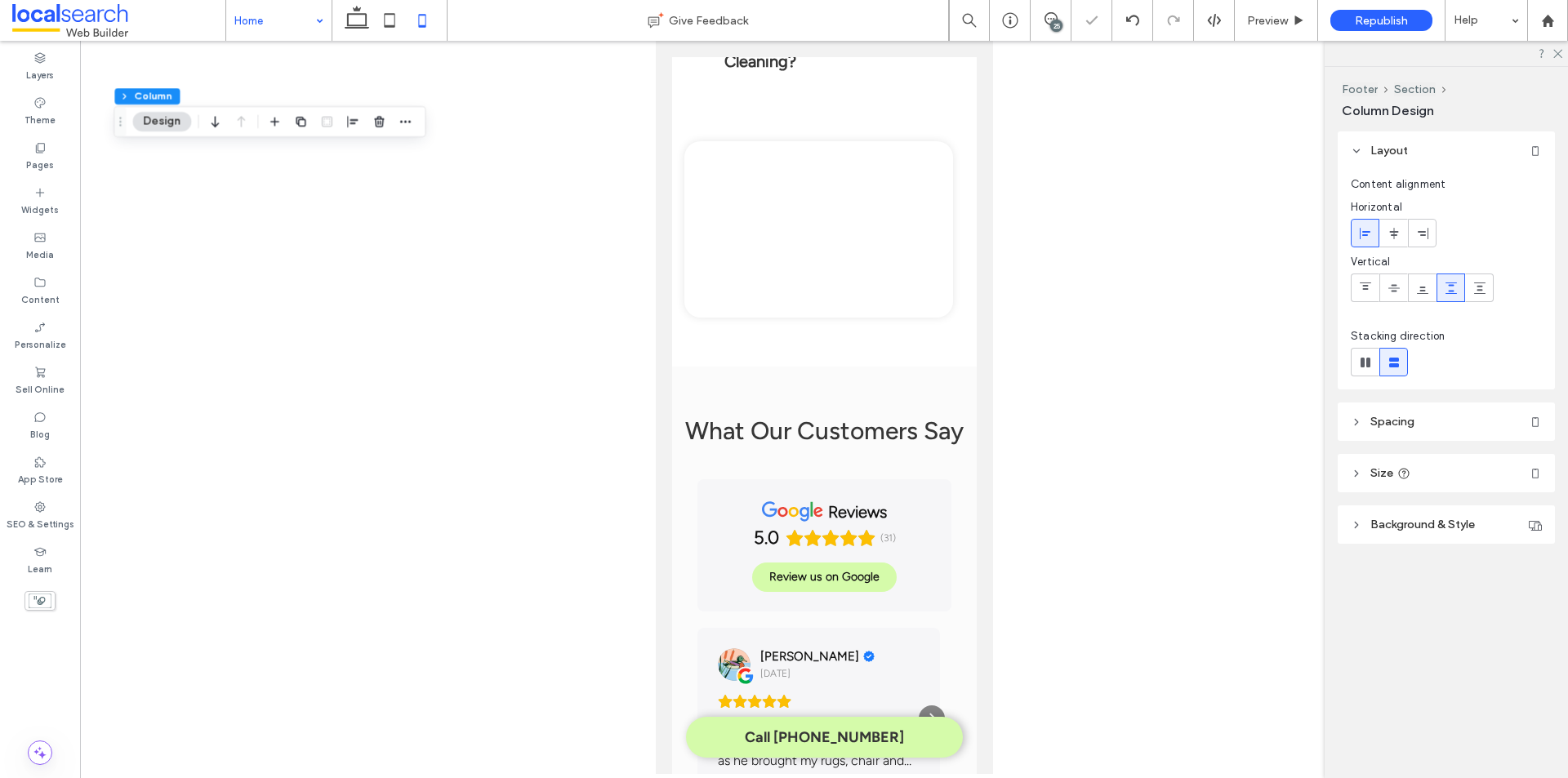
scroll to position [5687, 0]
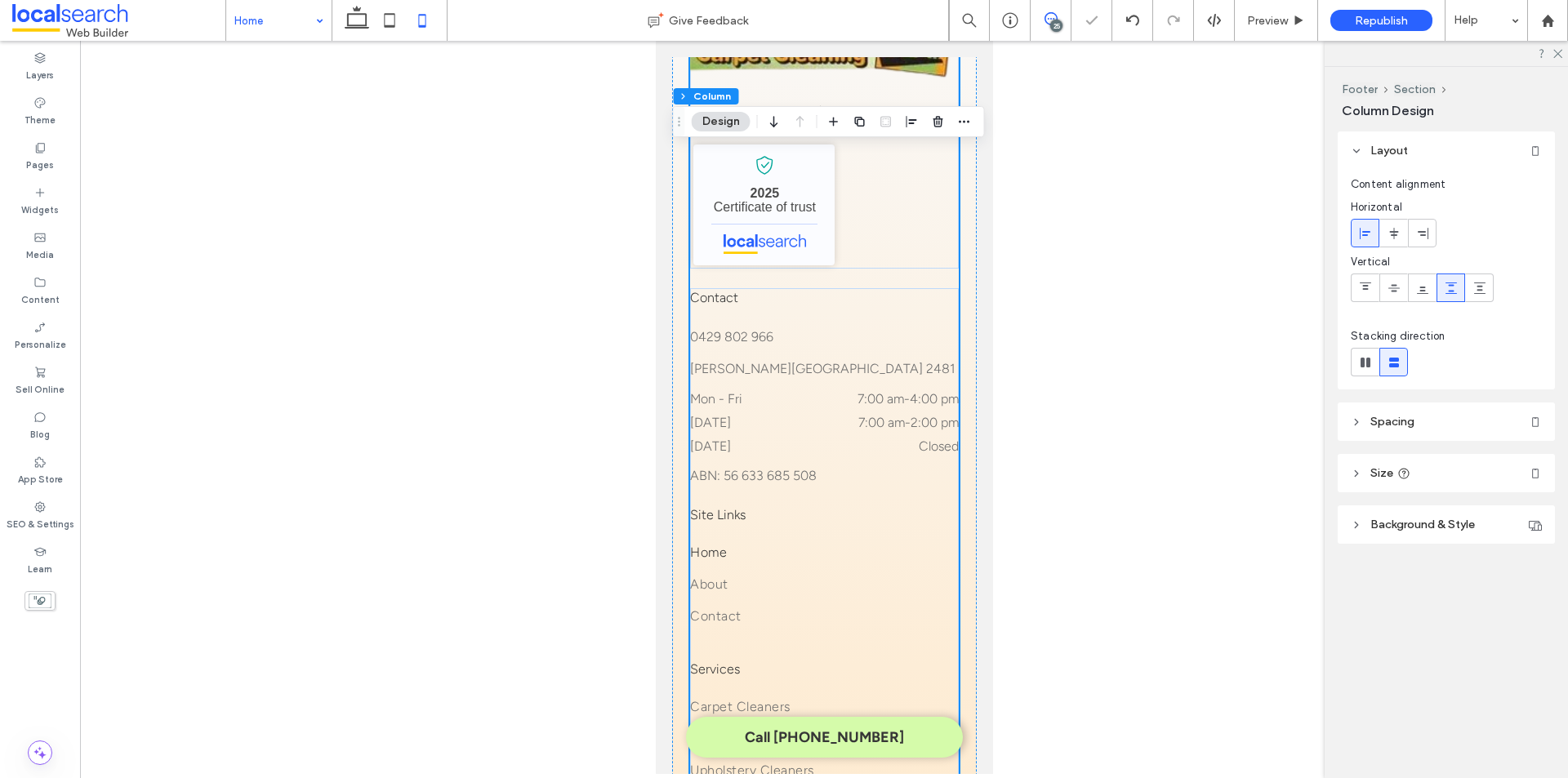
click at [1048, 17] on icon at bounding box center [1050, 19] width 13 height 13
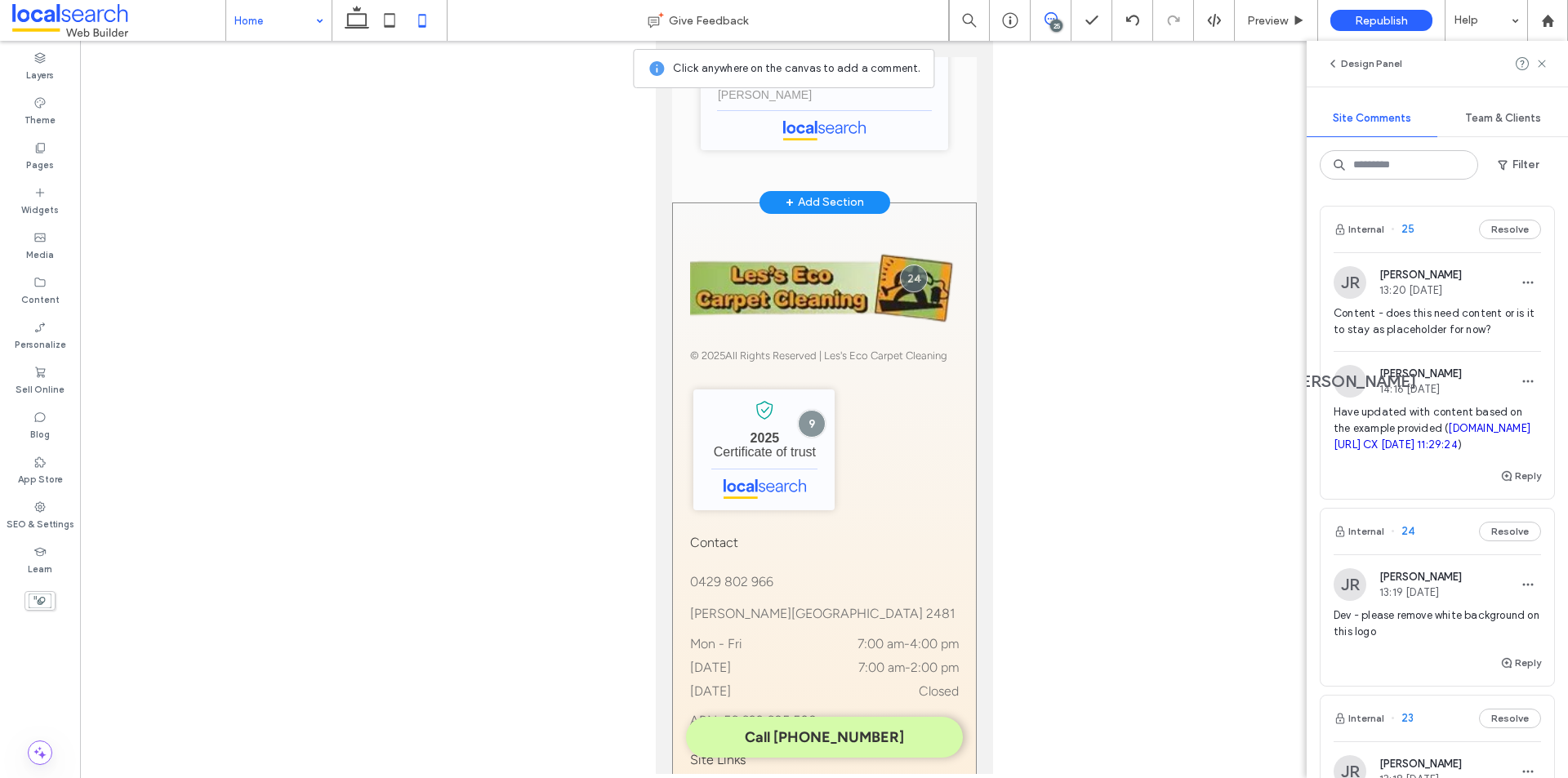
scroll to position [5360, 0]
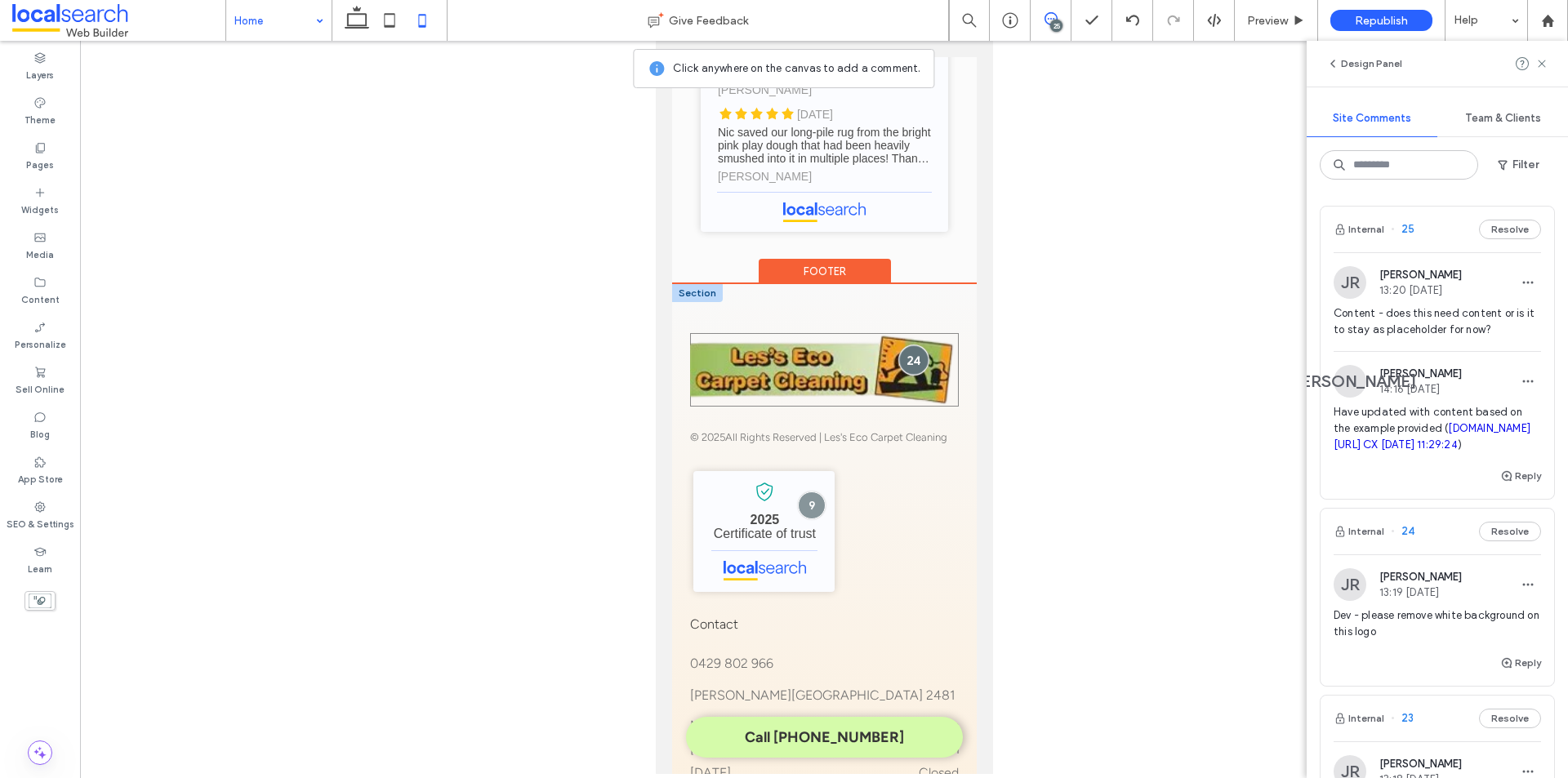
click at [905, 347] on div at bounding box center [913, 360] width 30 height 30
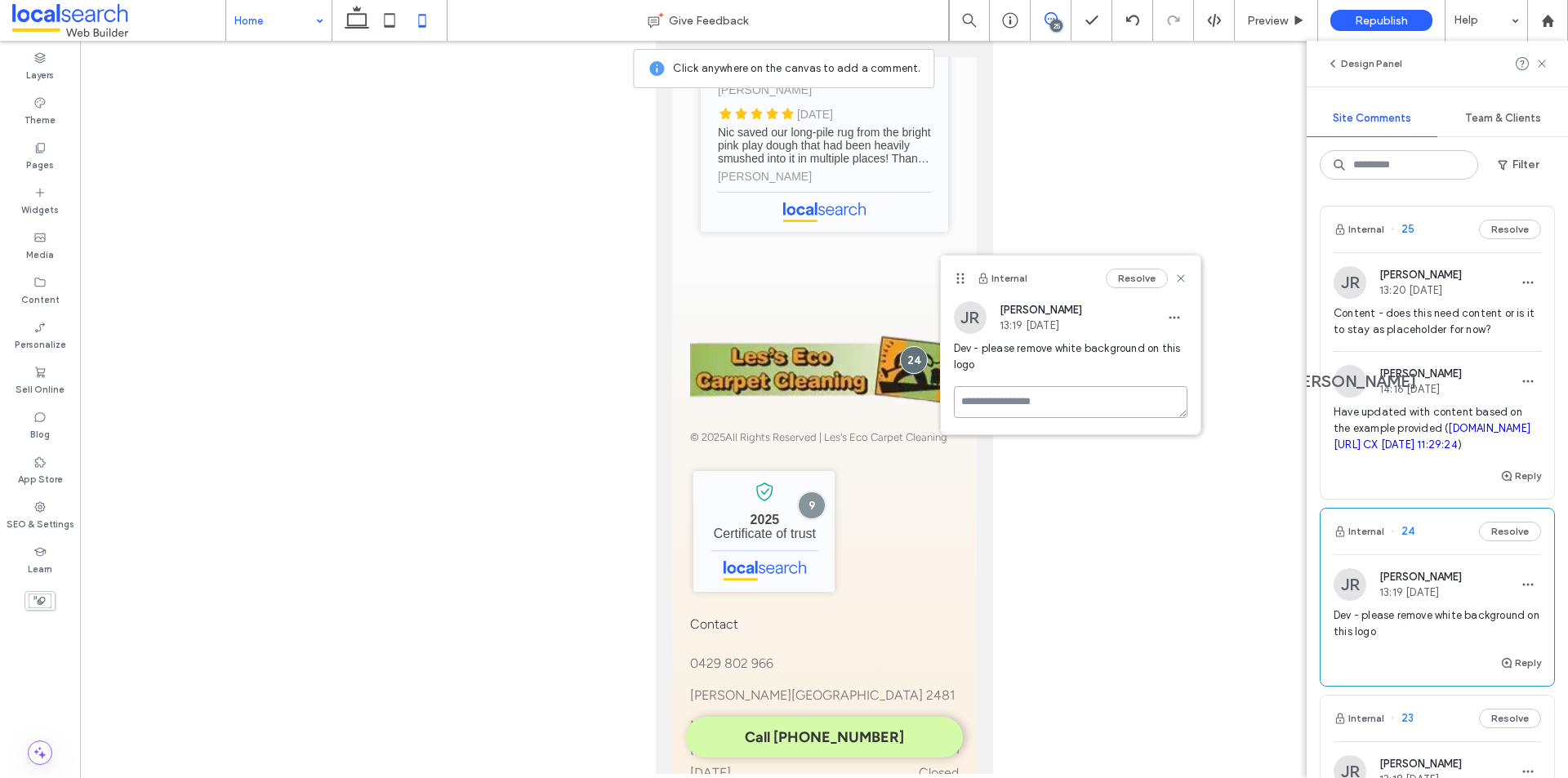
click at [1007, 393] on textarea at bounding box center [1070, 402] width 234 height 32
type textarea "**********"
click at [1147, 497] on button "Submit" at bounding box center [1158, 497] width 59 height 20
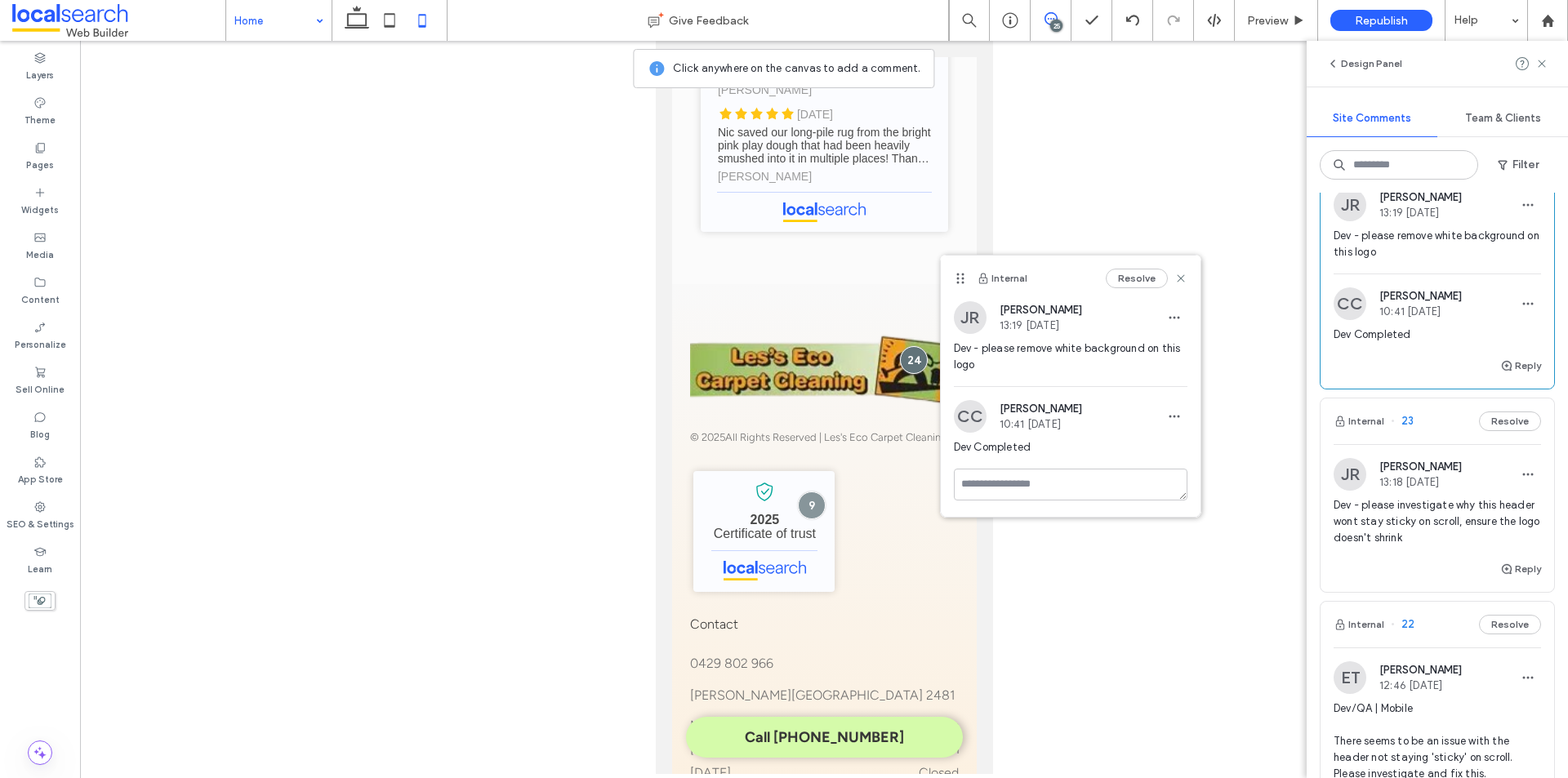
scroll to position [408, 0]
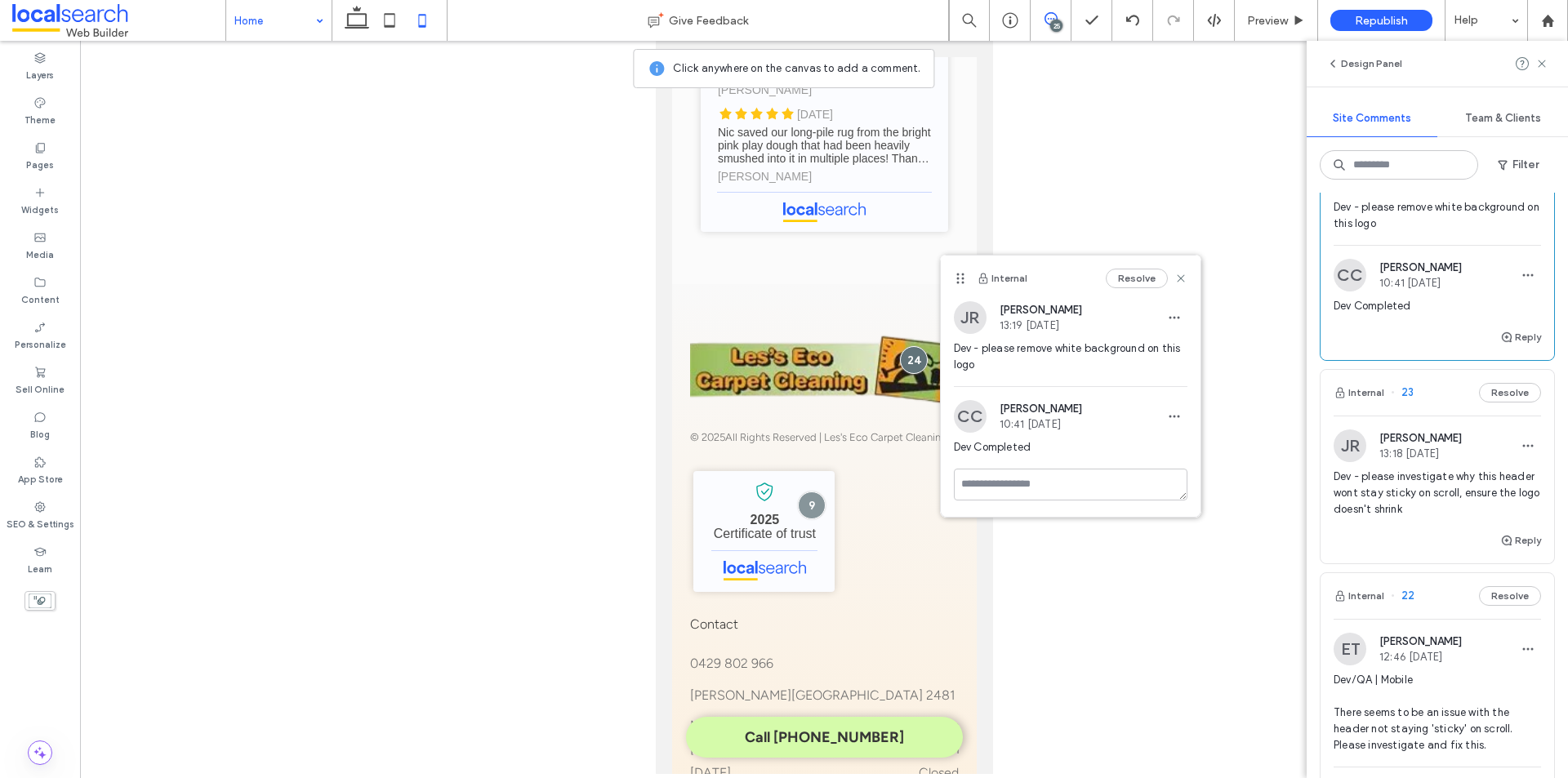
click at [1446, 415] on div "Internal 23 Resolve" at bounding box center [1436, 392] width 234 height 46
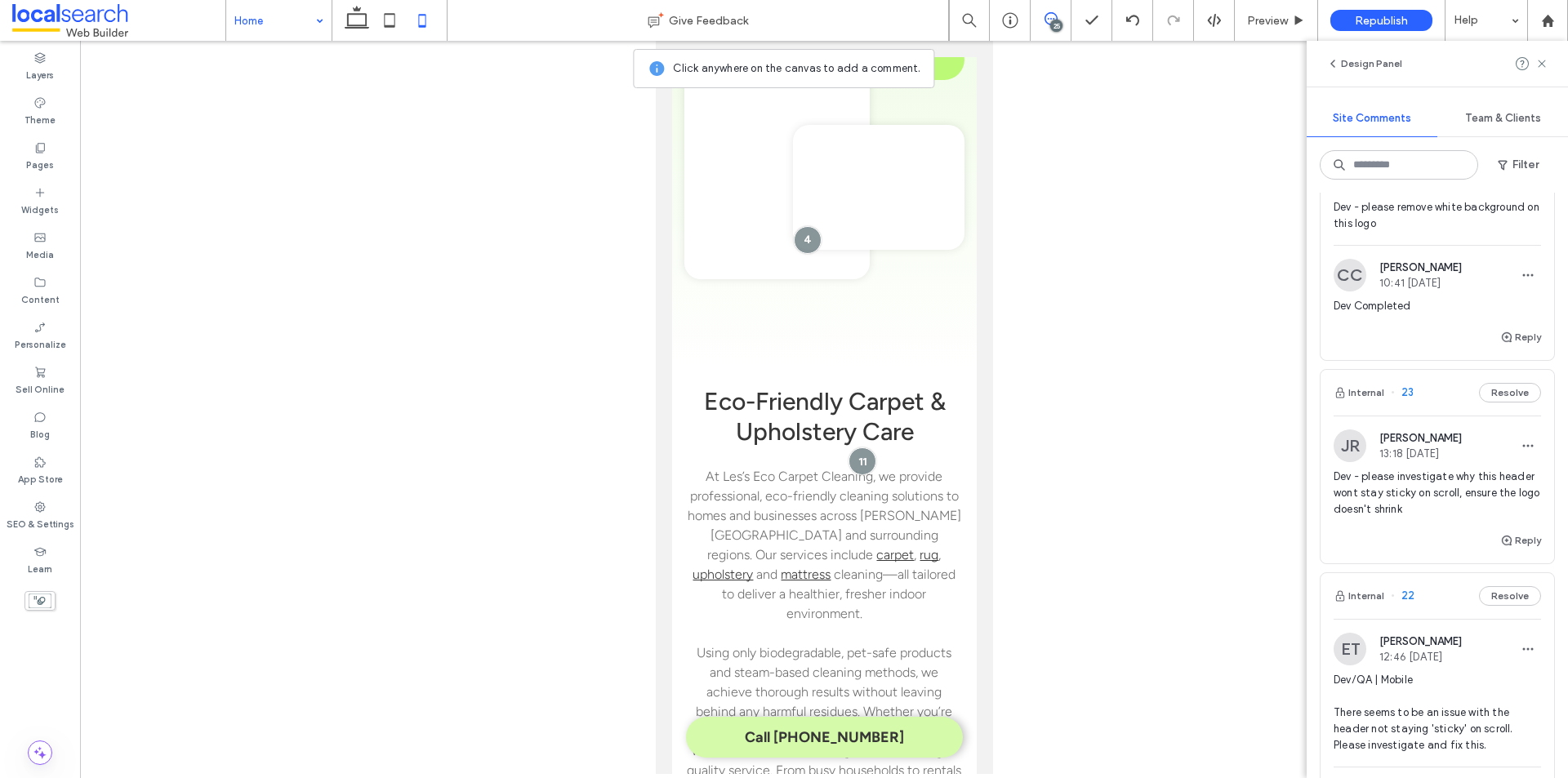
scroll to position [0, 0]
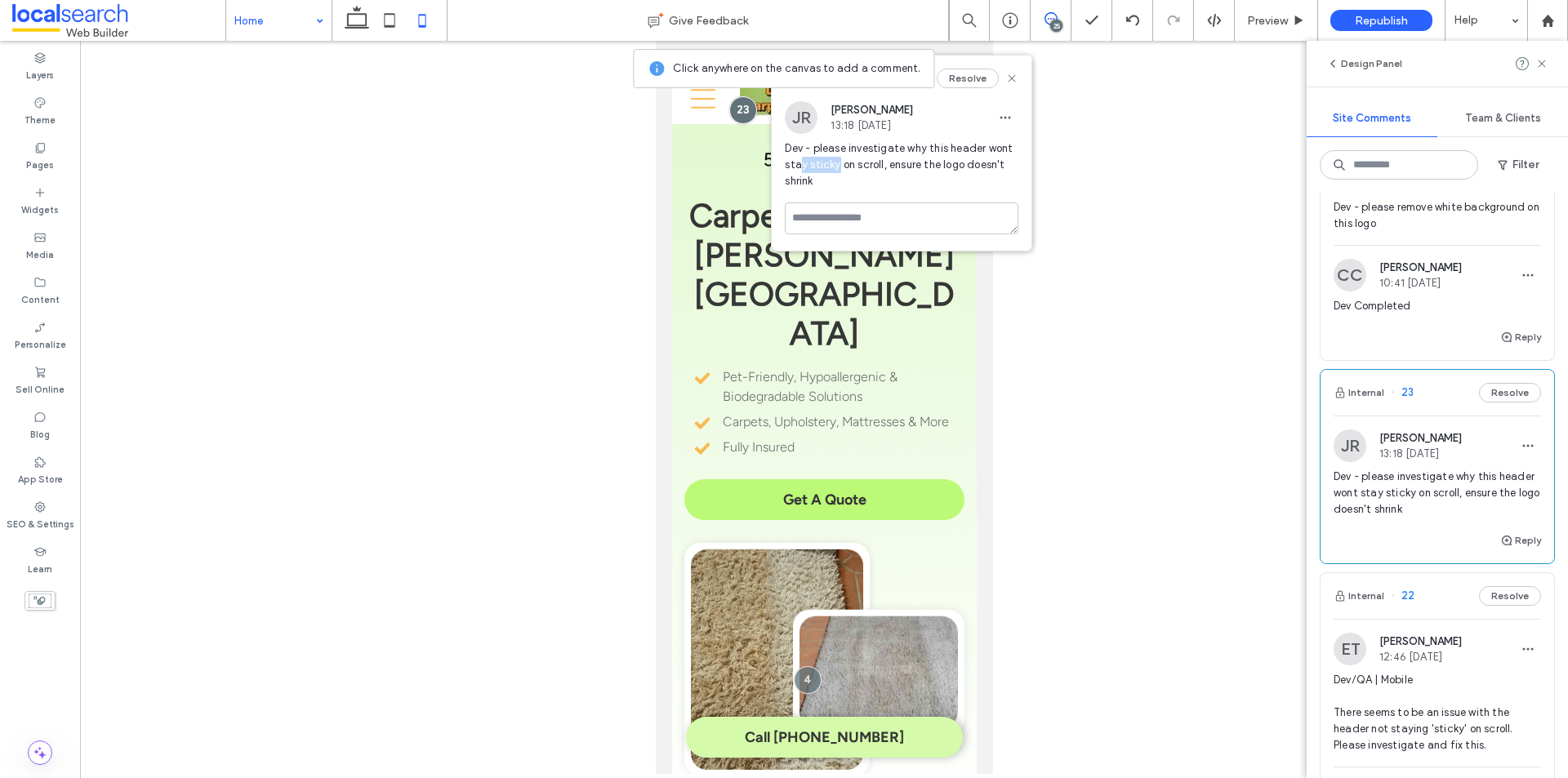
drag, startPoint x: 835, startPoint y: 167, endPoint x: 801, endPoint y: 161, distance: 34.5
click at [801, 161] on span "Dev - please investigate why this header wont stay sticky on scroll, ensure the…" at bounding box center [901, 165] width 234 height 49
drag, startPoint x: 825, startPoint y: 181, endPoint x: 777, endPoint y: 153, distance: 55.6
click at [777, 153] on div "JR [PERSON_NAME] 13:18 [DATE] Dev - please investigate why this header wont sta…" at bounding box center [902, 151] width 260 height 101
copy span "Dev - please investigate why this header wont stay sticky on scroll, ensure the…"
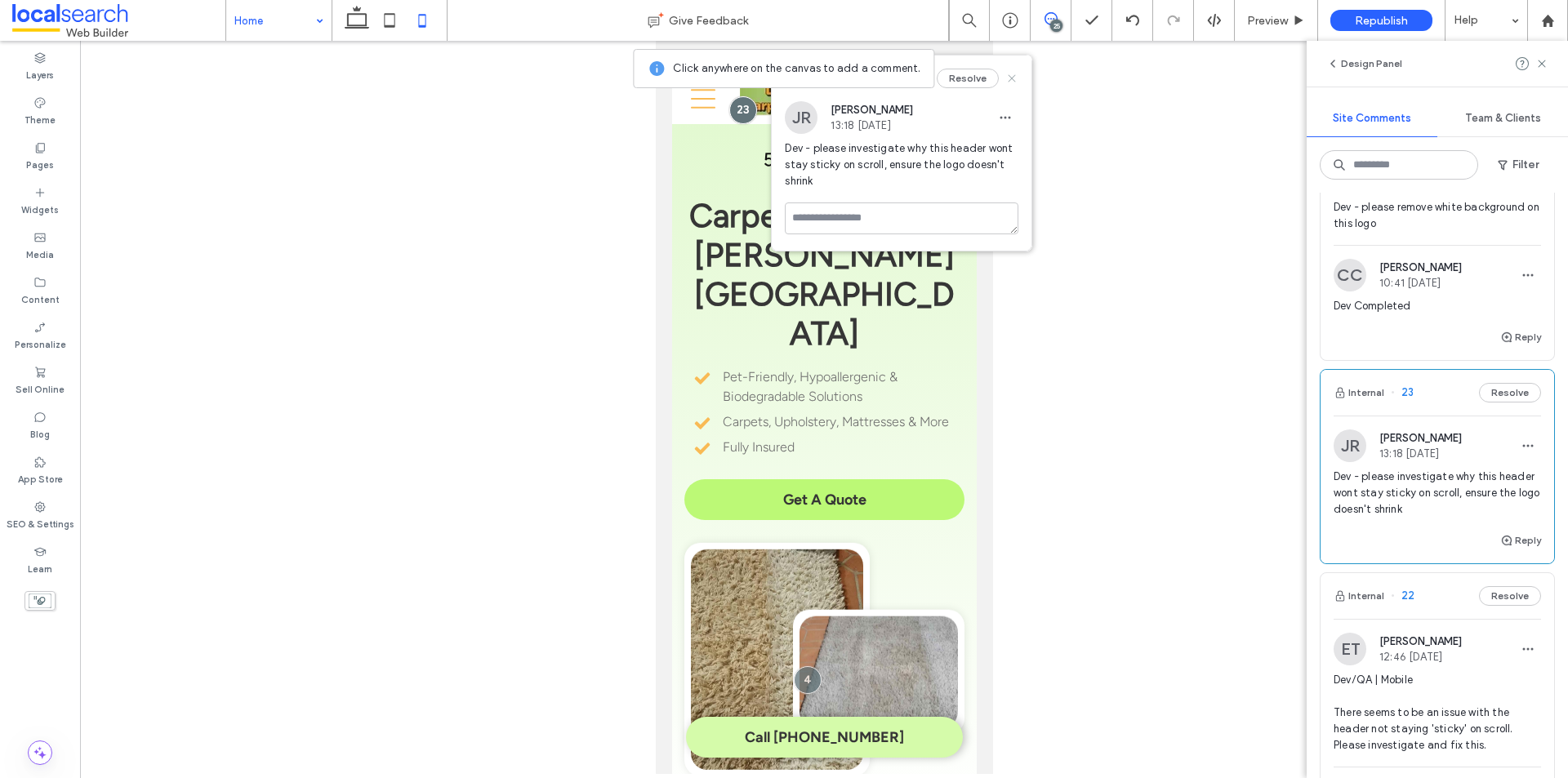
click at [1010, 80] on use at bounding box center [1012, 78] width 7 height 7
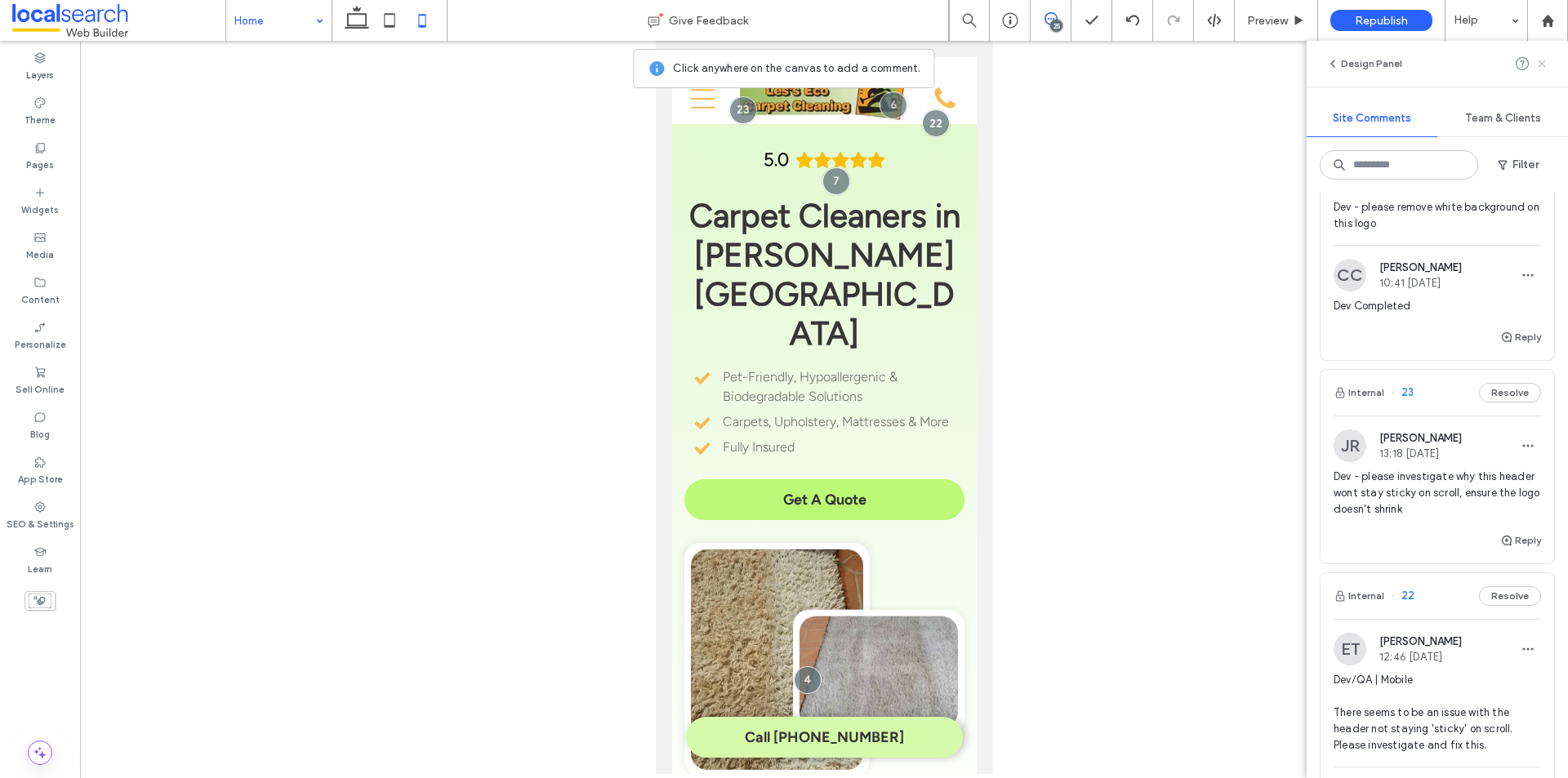
click at [1543, 61] on use at bounding box center [1541, 64] width 7 height 7
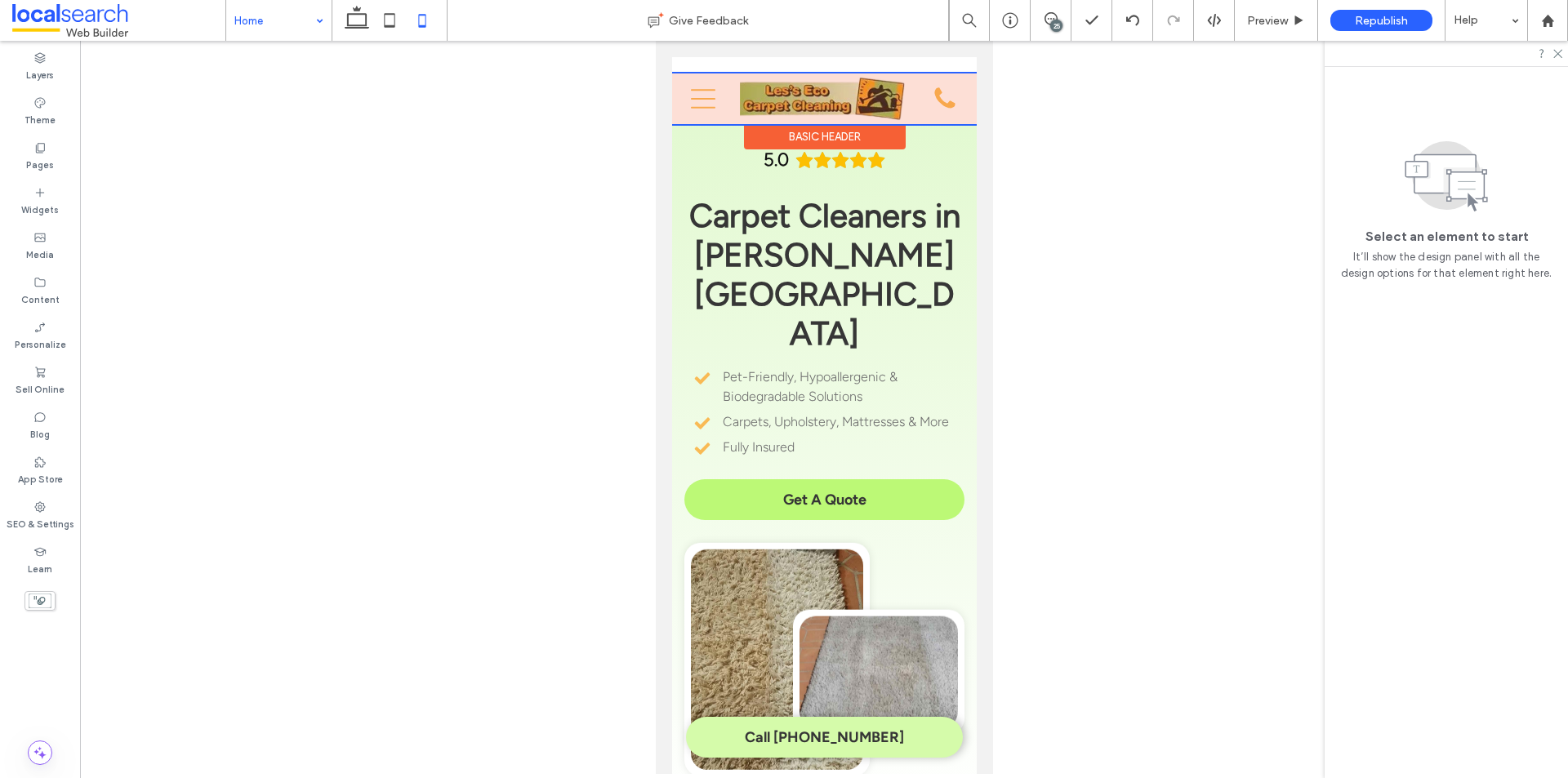
click at [815, 85] on div at bounding box center [824, 98] width 304 height 51
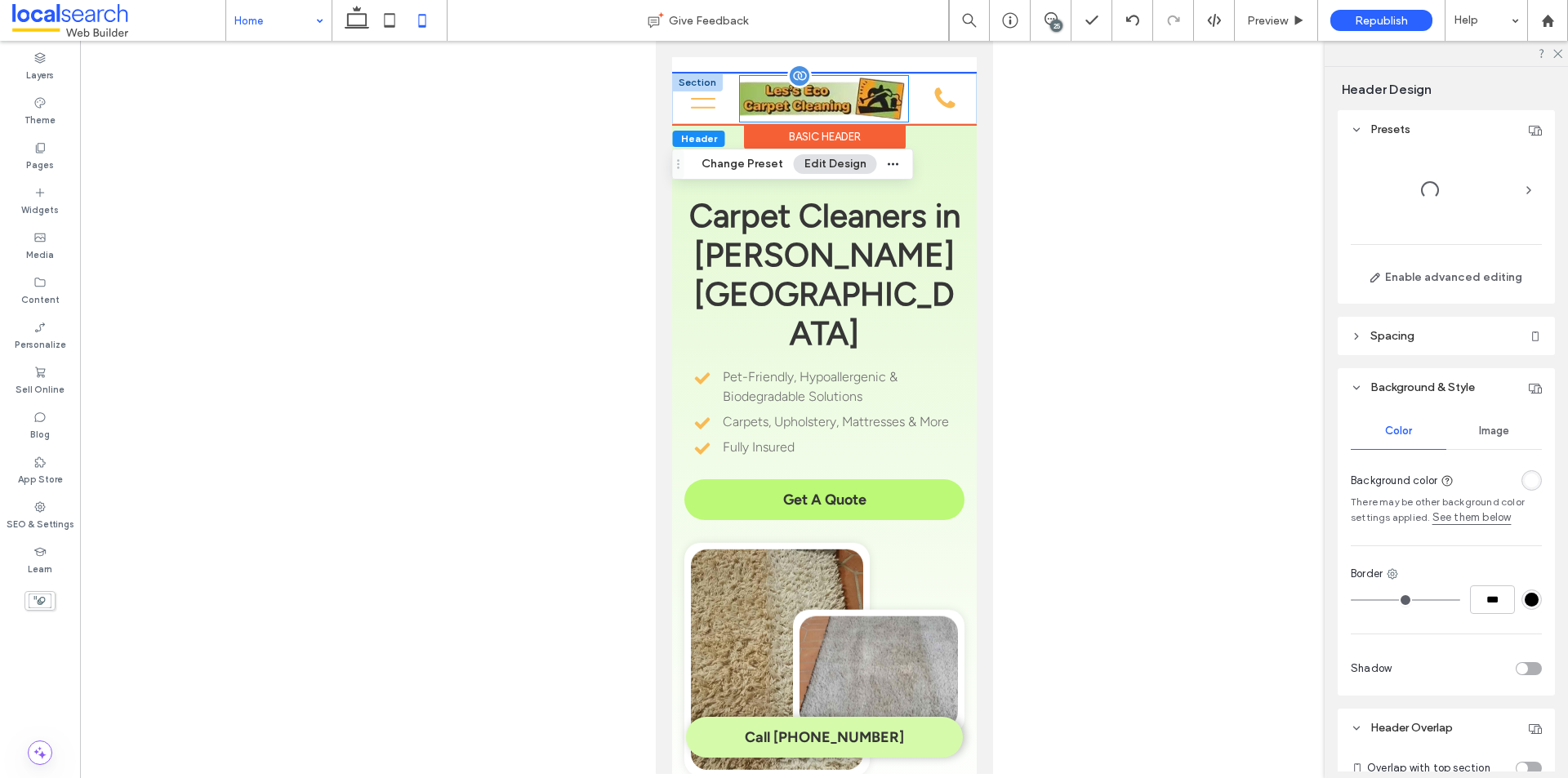
click at [825, 92] on div at bounding box center [823, 99] width 168 height 47
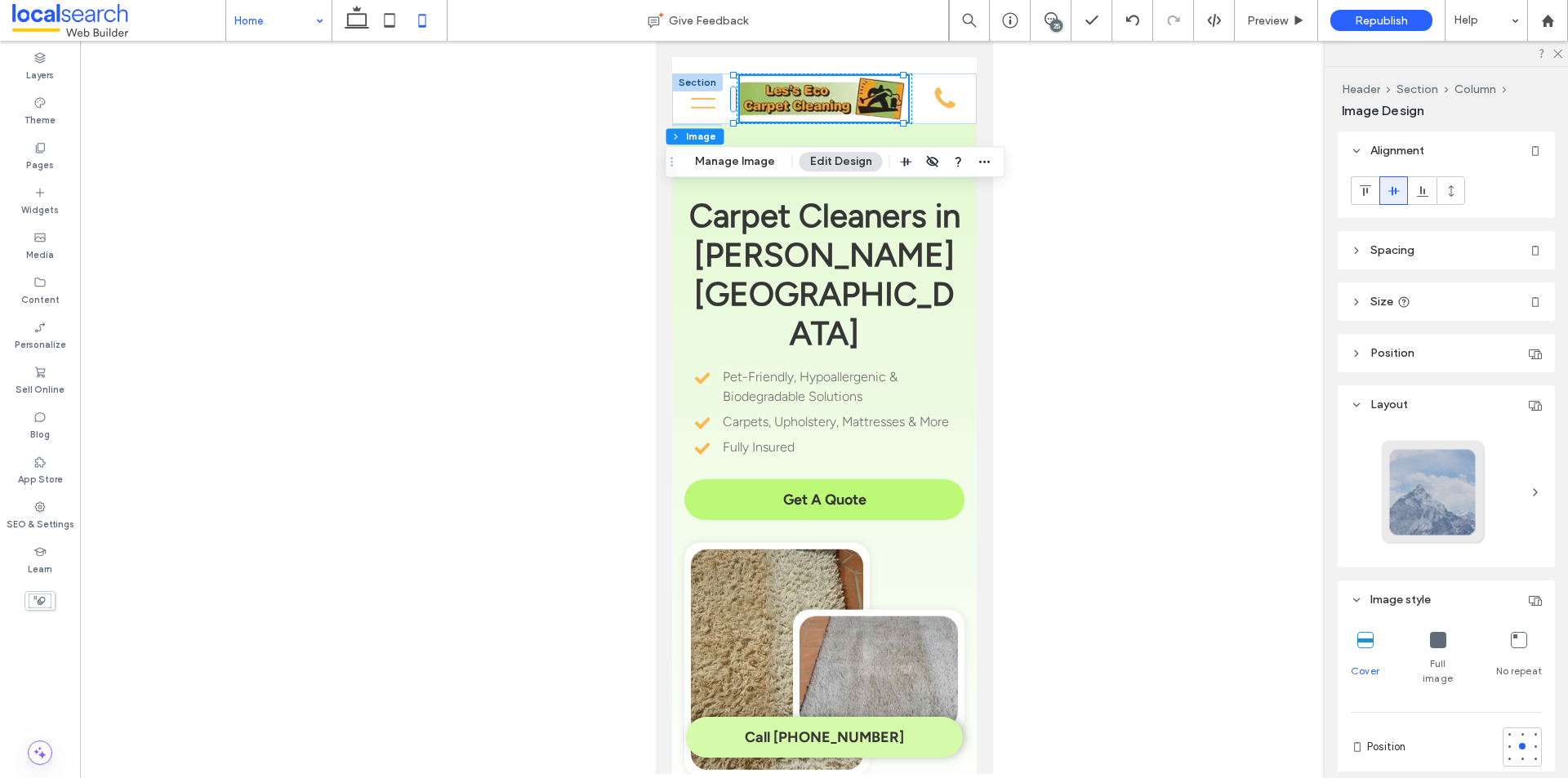
click at [952, 187] on div "5.0 Carpet Cleaners in [PERSON_NAME][GEOGRAPHIC_DATA] Pet-Friendly, Hypoallerge…" at bounding box center [824, 458] width 304 height 703
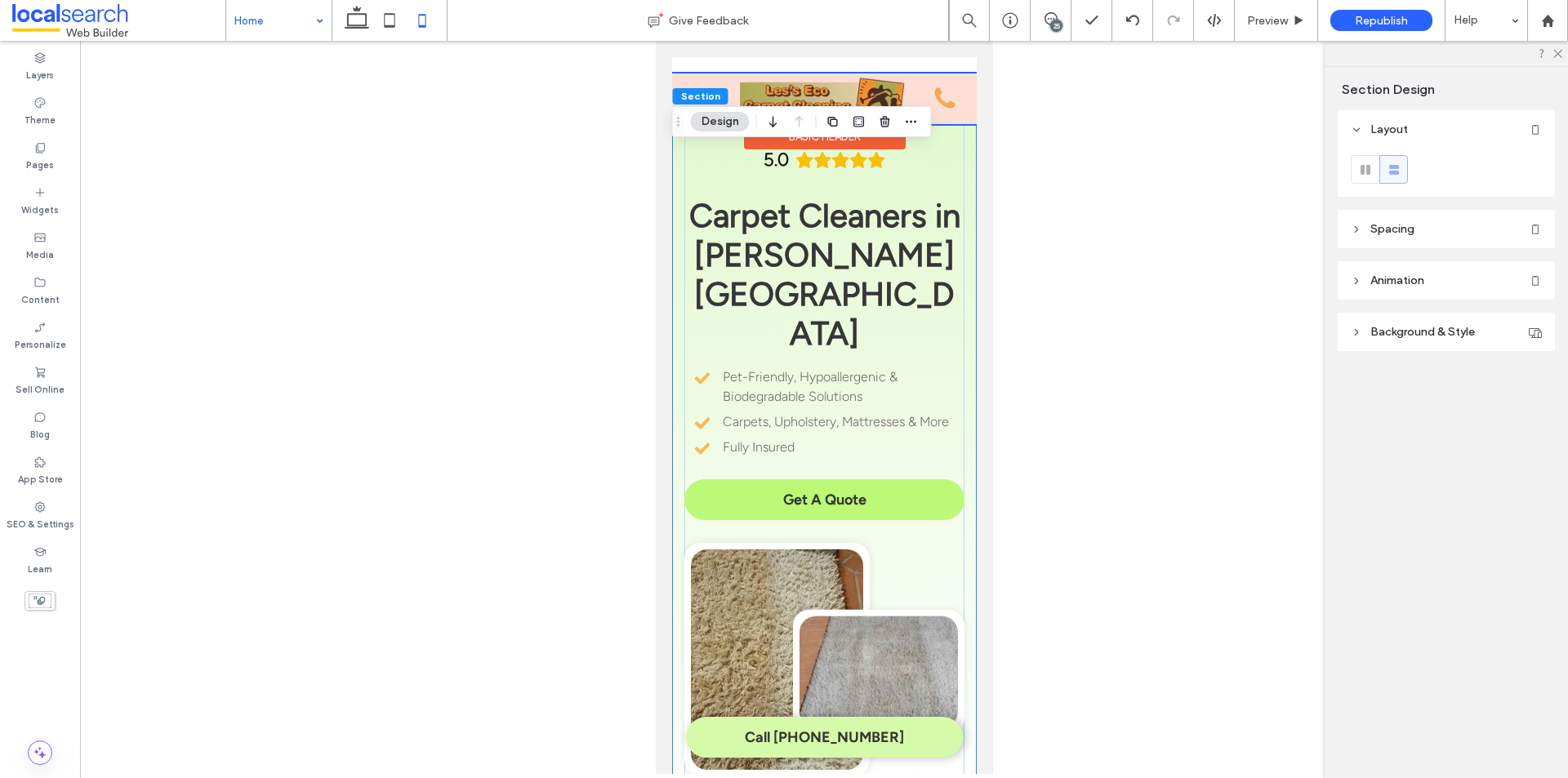
click at [828, 82] on div at bounding box center [824, 98] width 304 height 51
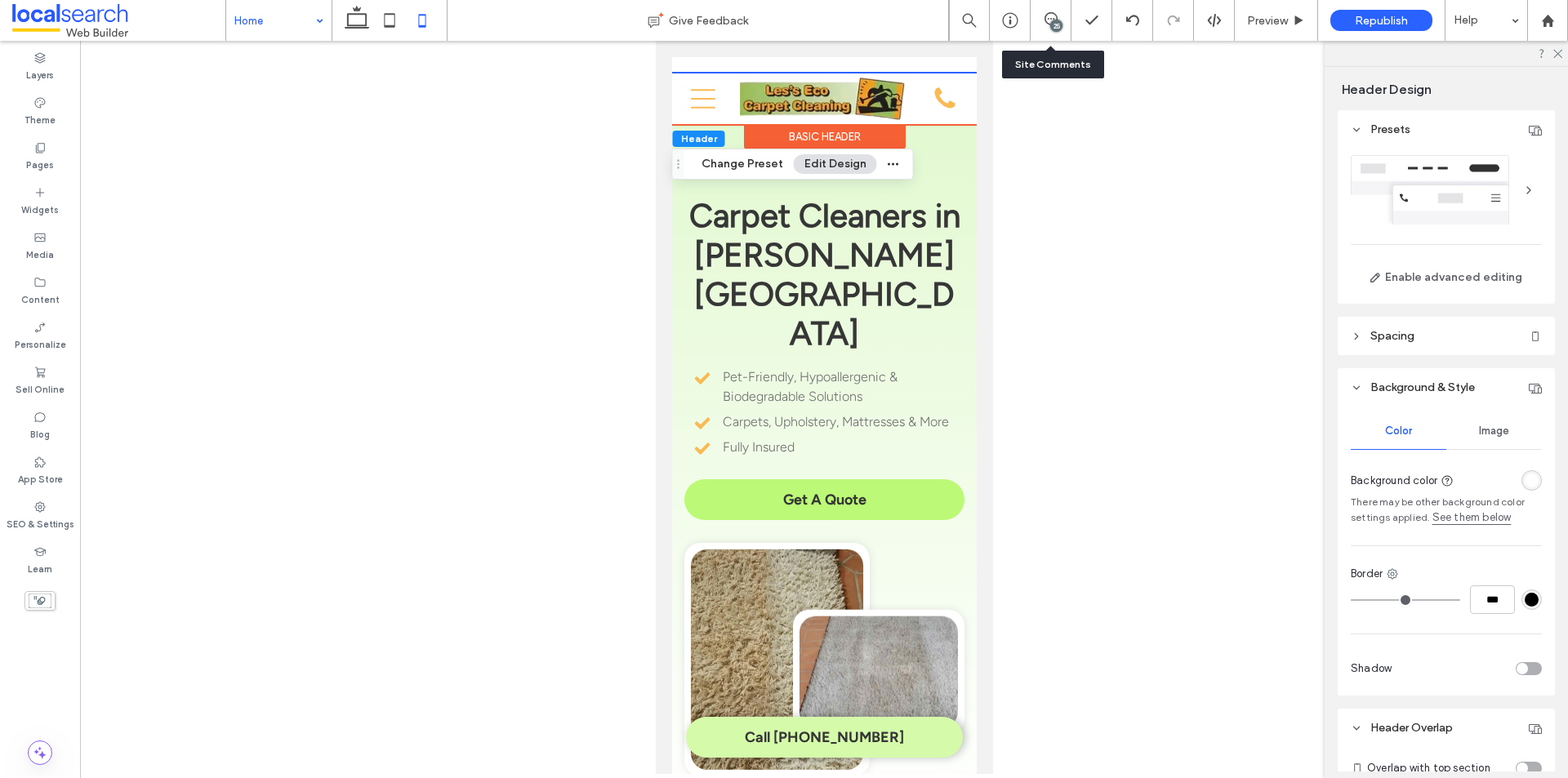
click at [1051, 11] on div "25" at bounding box center [1051, 21] width 41 height 41
click at [1055, 23] on div "25" at bounding box center [1057, 26] width 13 height 13
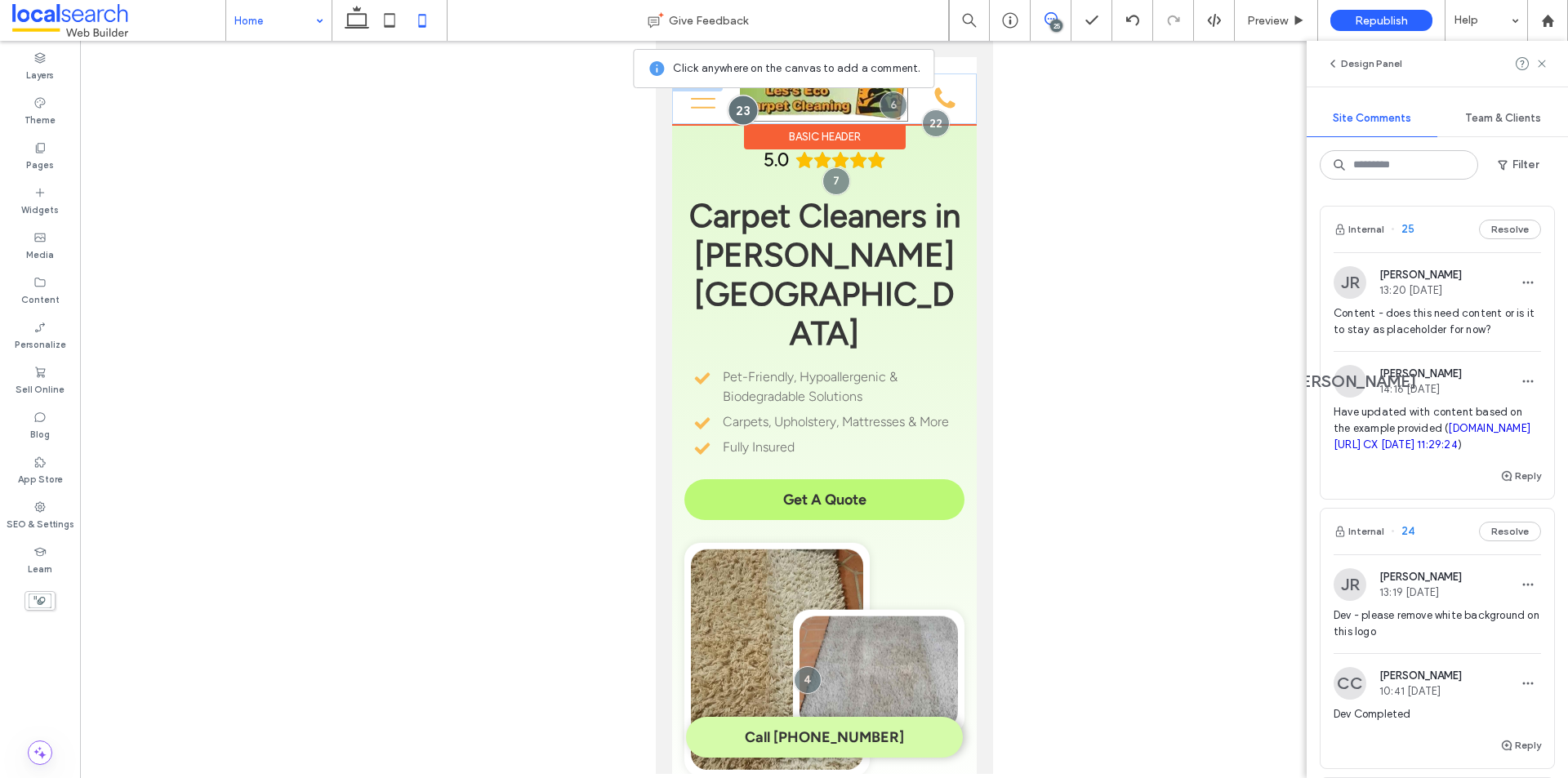
click at [741, 107] on div at bounding box center [742, 110] width 30 height 30
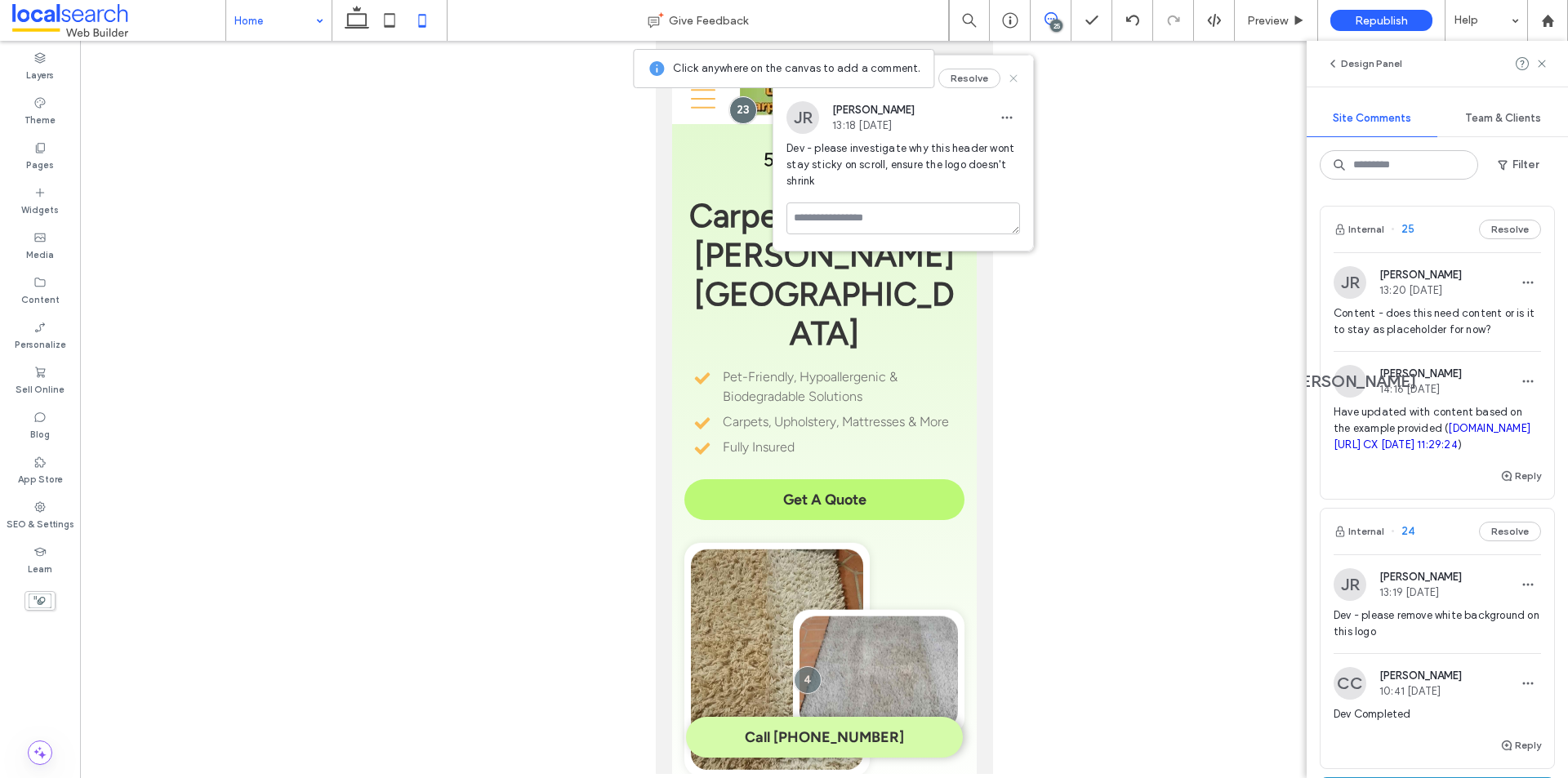
click at [1012, 74] on icon at bounding box center [1013, 78] width 13 height 13
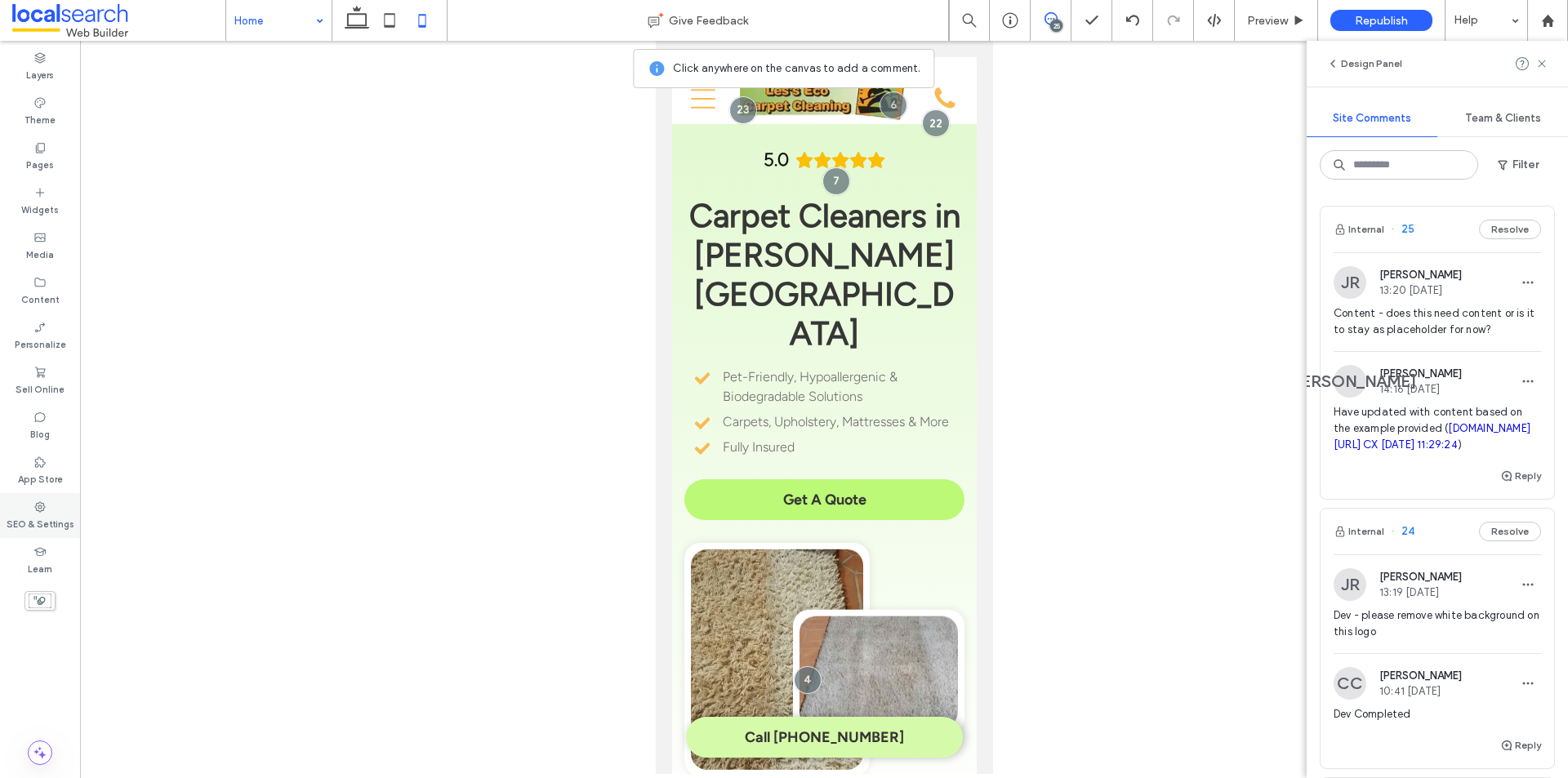
click at [44, 503] on icon at bounding box center [39, 507] width 13 height 13
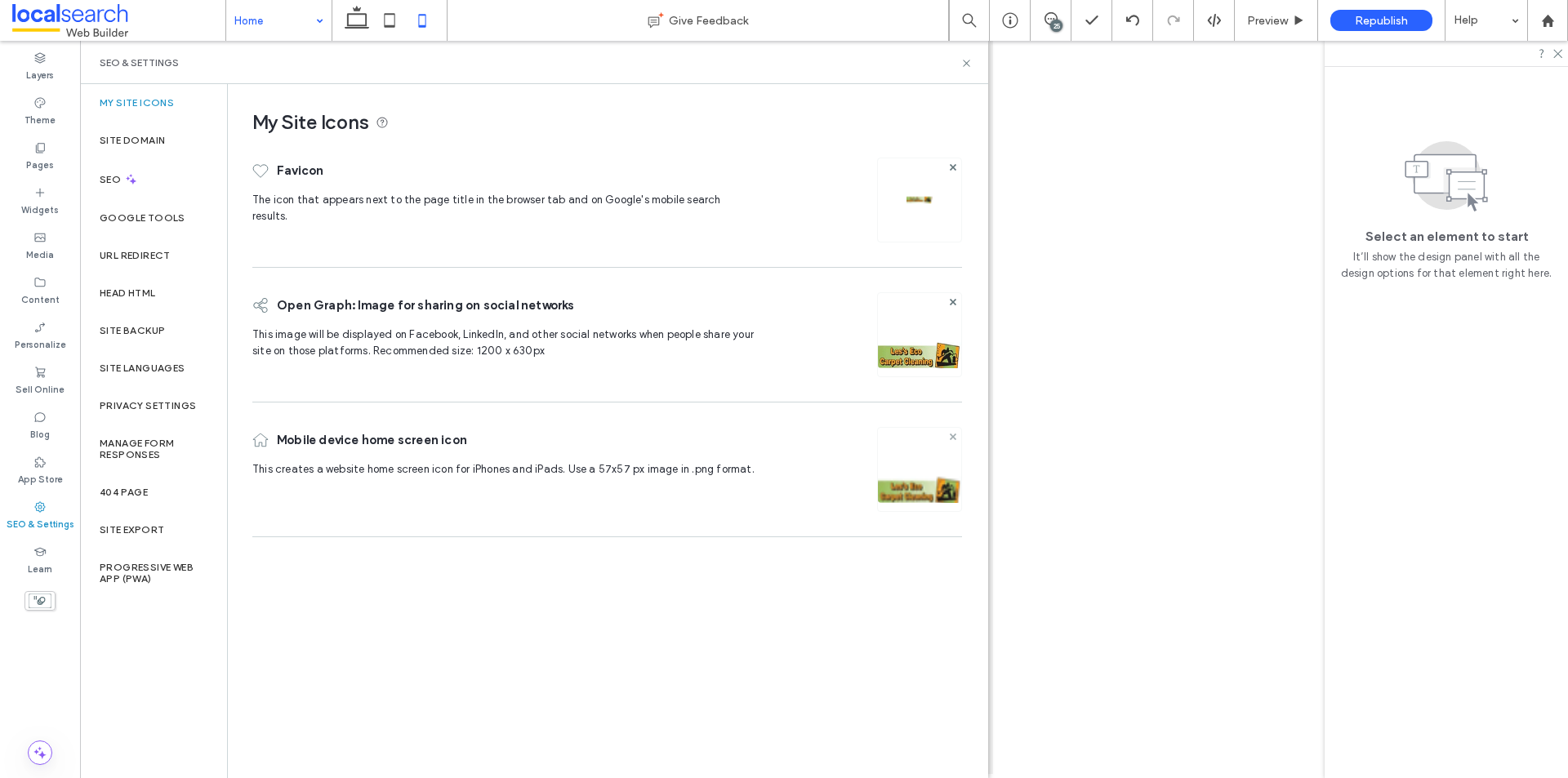
click at [952, 439] on icon at bounding box center [952, 436] width 6 height 6
click at [953, 302] on use at bounding box center [952, 301] width 6 height 6
click at [955, 167] on icon at bounding box center [952, 167] width 6 height 6
click at [919, 188] on icon at bounding box center [920, 192] width 13 height 13
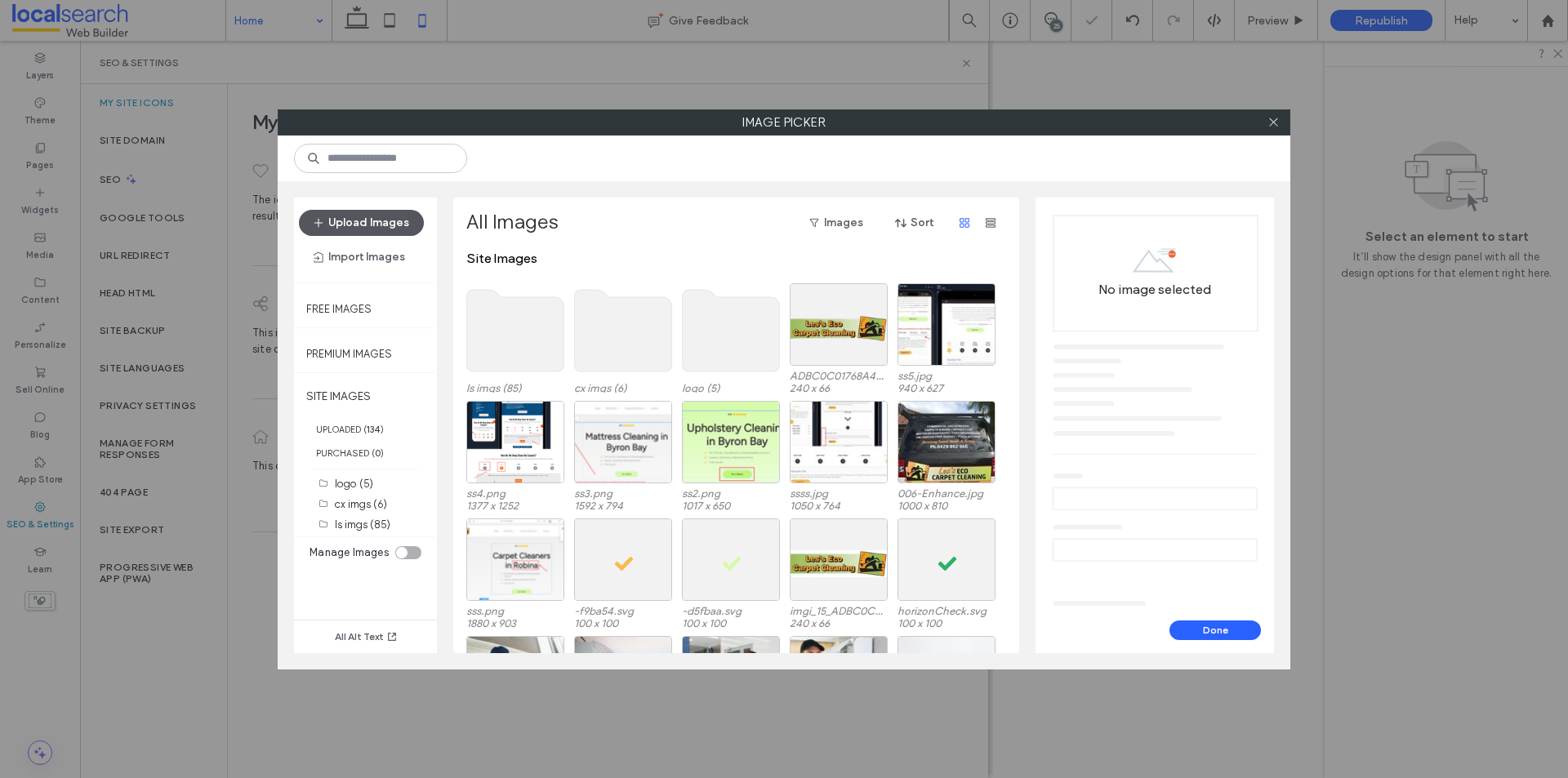
click at [375, 218] on button "Upload Images" at bounding box center [362, 222] width 125 height 26
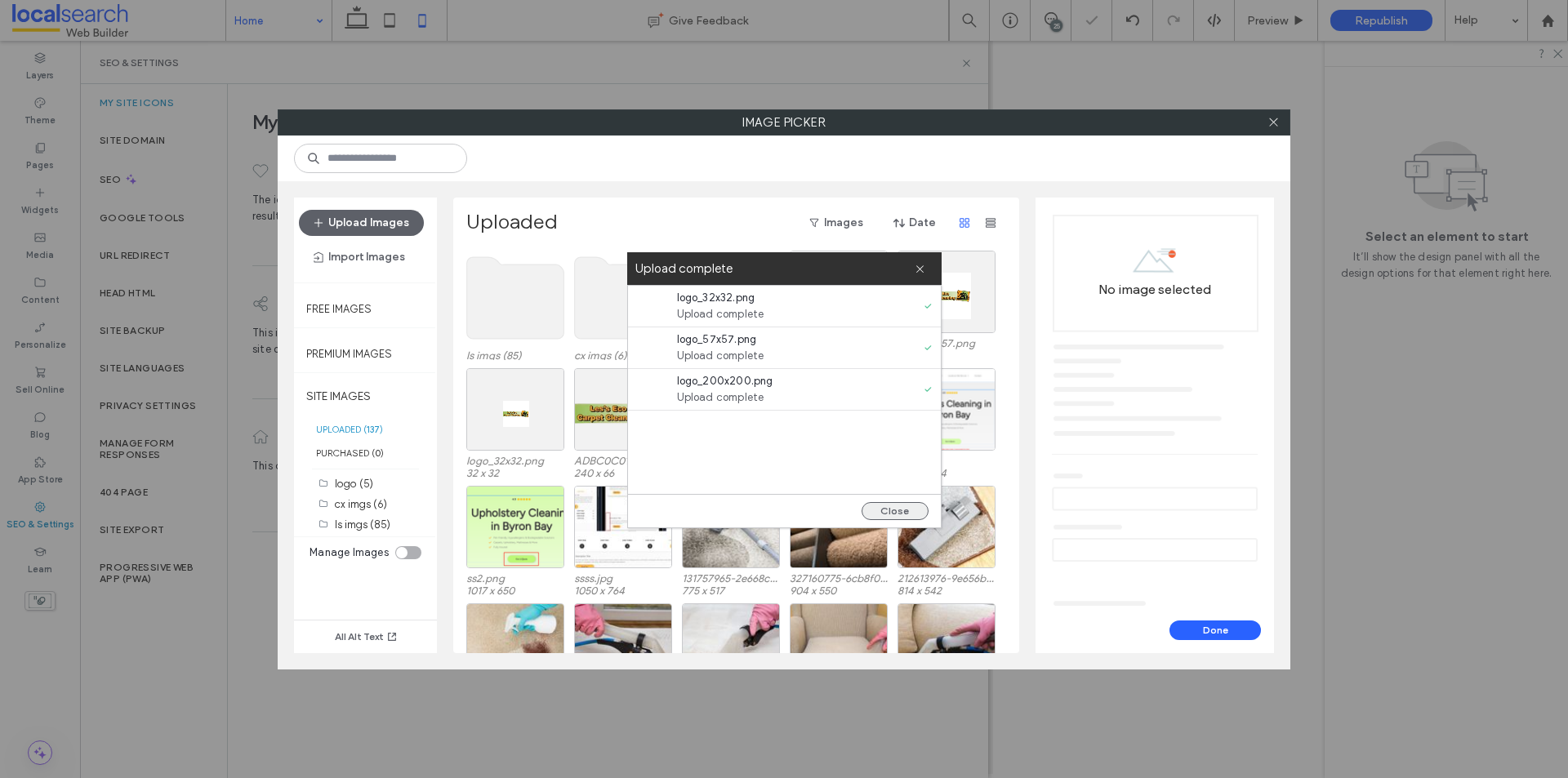
click at [894, 507] on button "Close" at bounding box center [895, 511] width 67 height 18
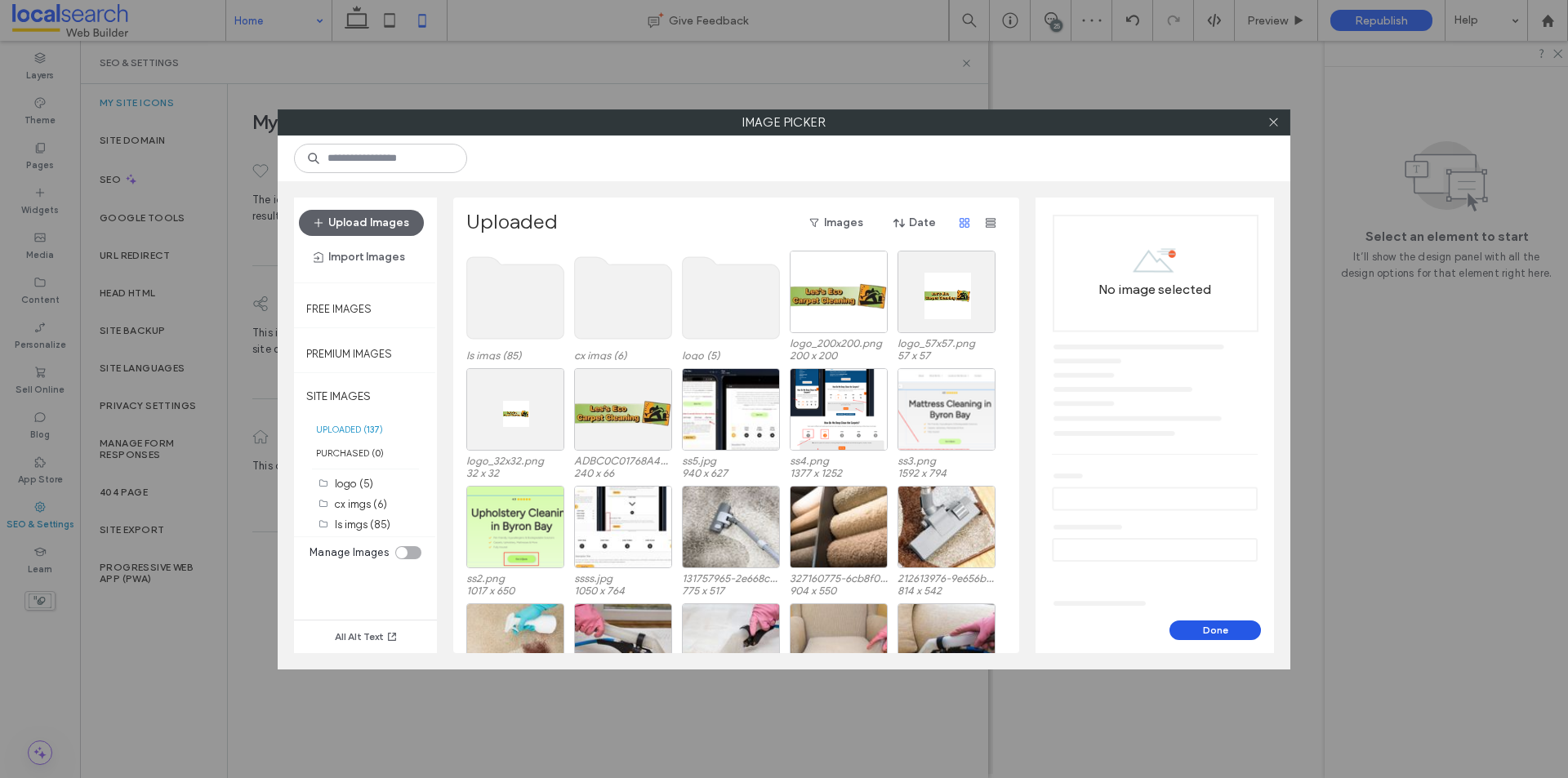
click at [1224, 631] on button "Done" at bounding box center [1215, 630] width 91 height 20
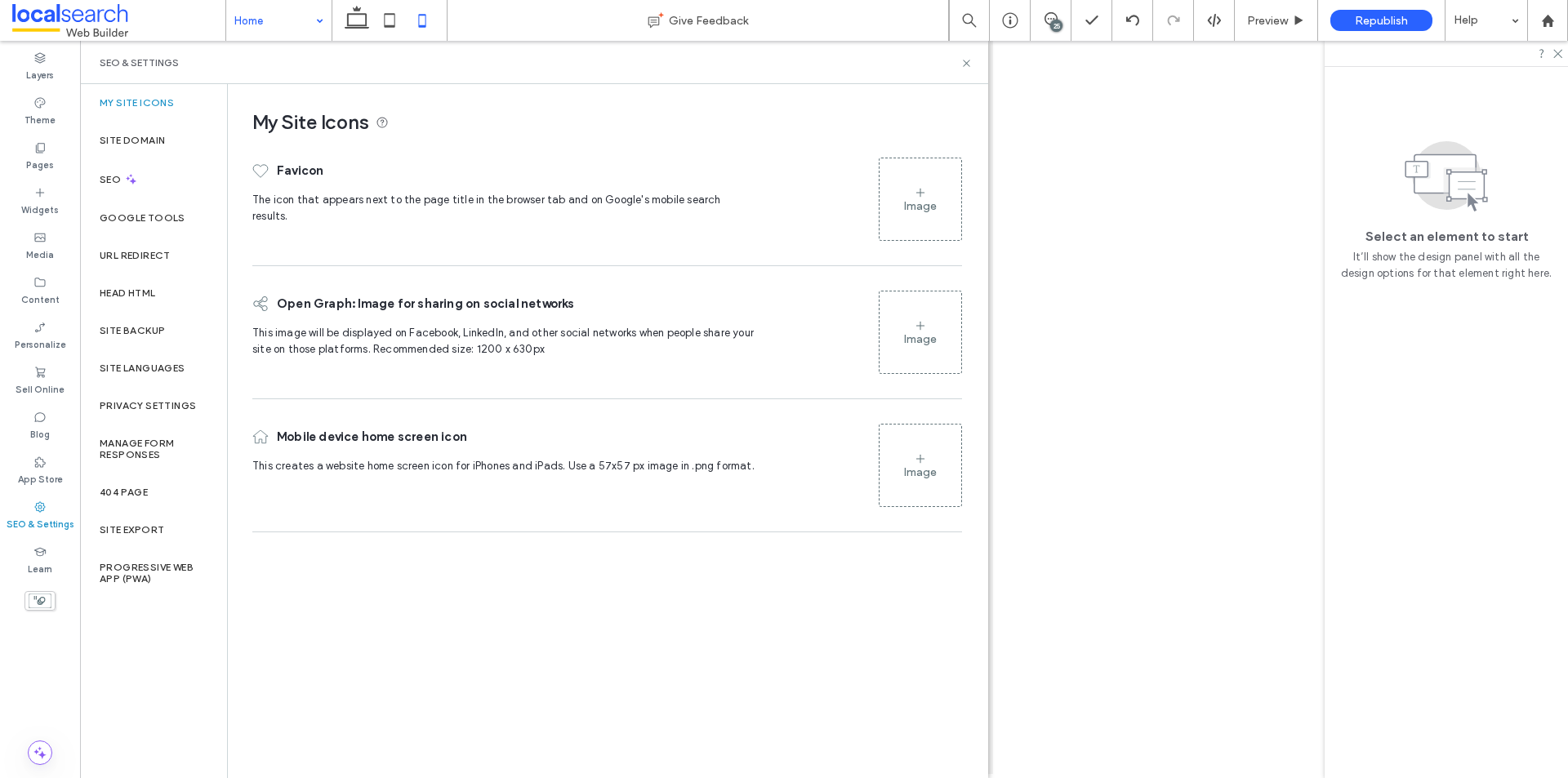
click at [918, 456] on icon at bounding box center [920, 458] width 13 height 13
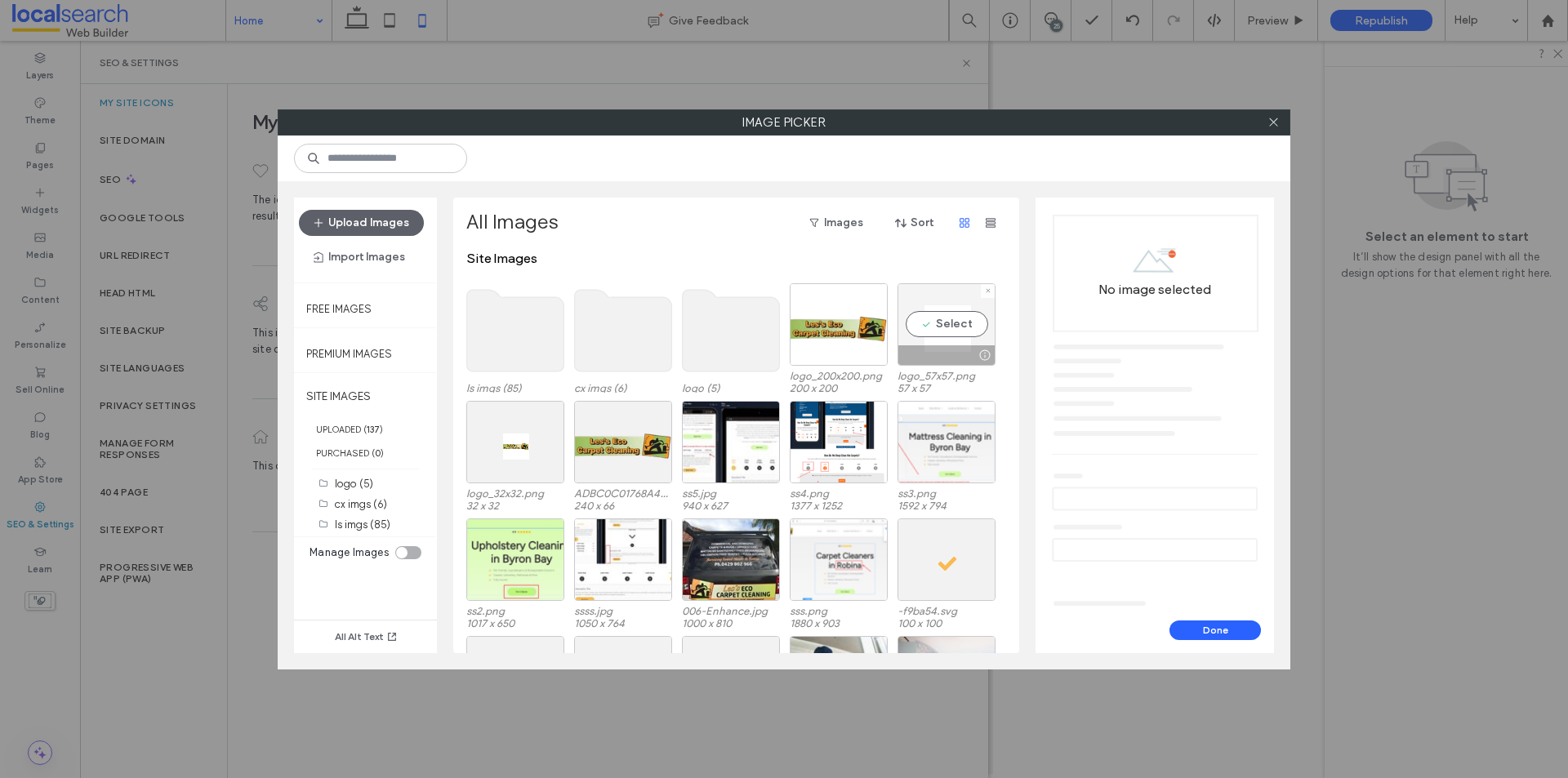
click at [937, 322] on div "Select" at bounding box center [946, 324] width 98 height 82
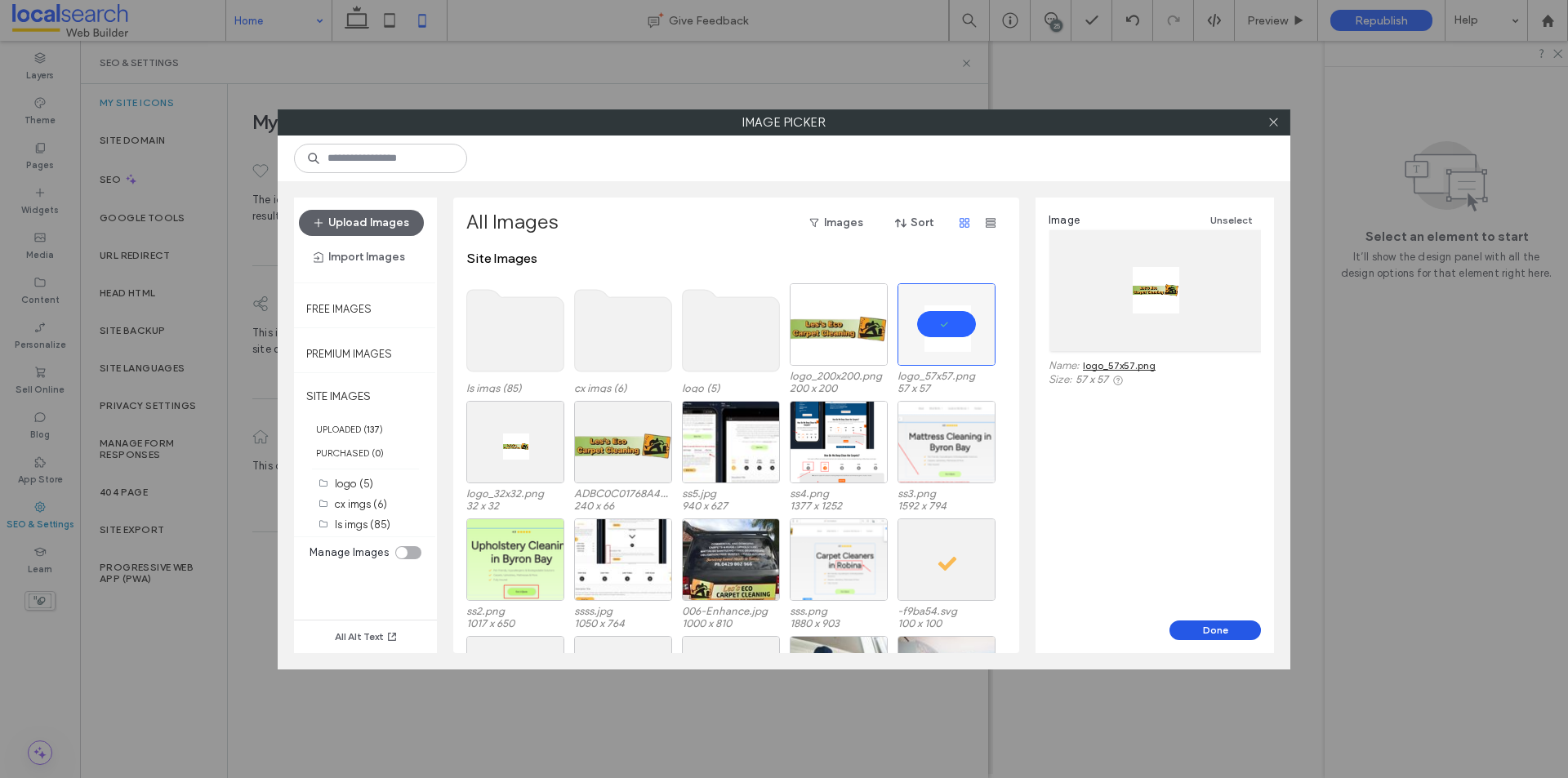
click at [1199, 628] on button "Done" at bounding box center [1215, 630] width 91 height 20
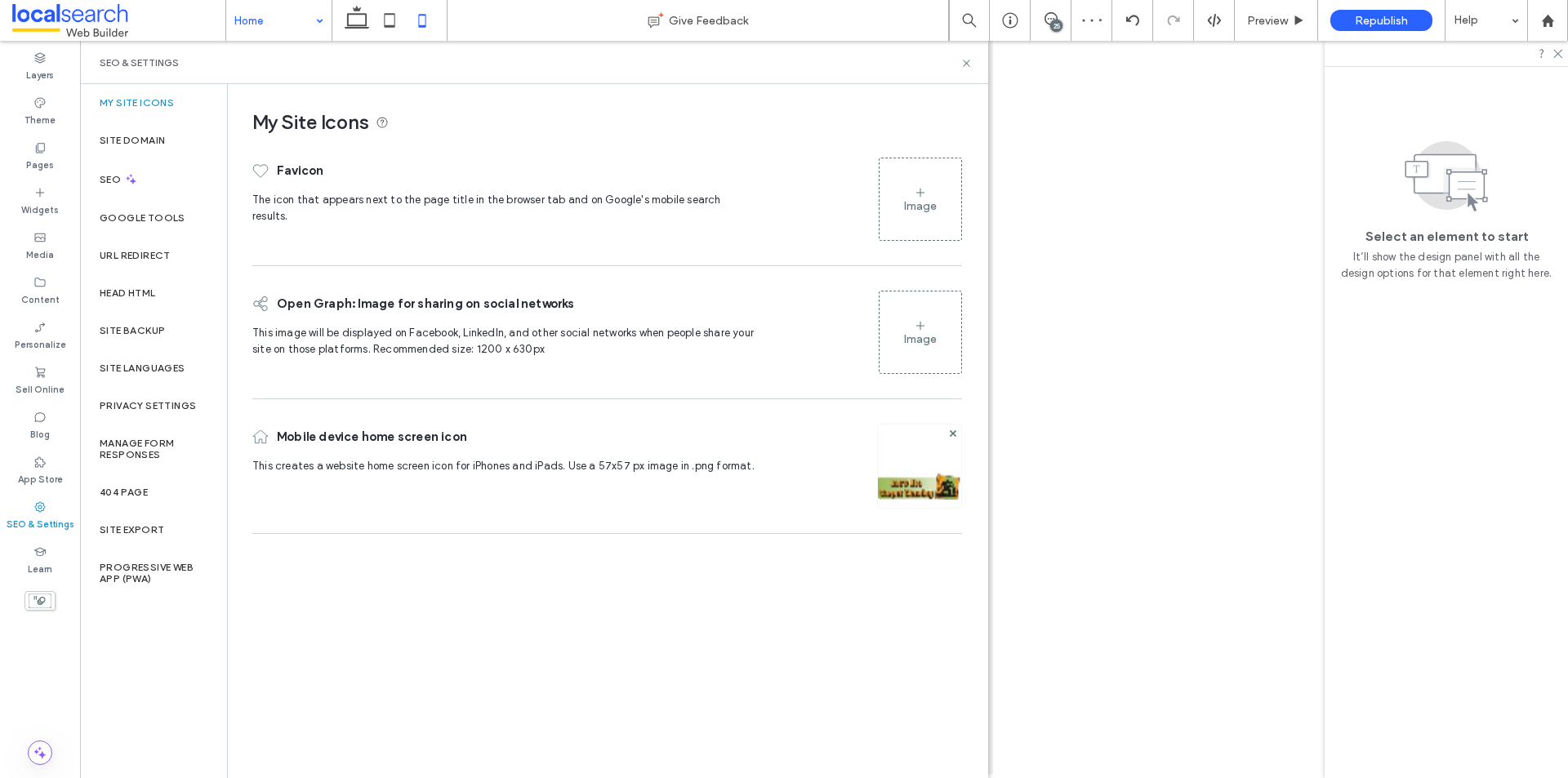
click at [921, 320] on icon at bounding box center [920, 326] width 13 height 13
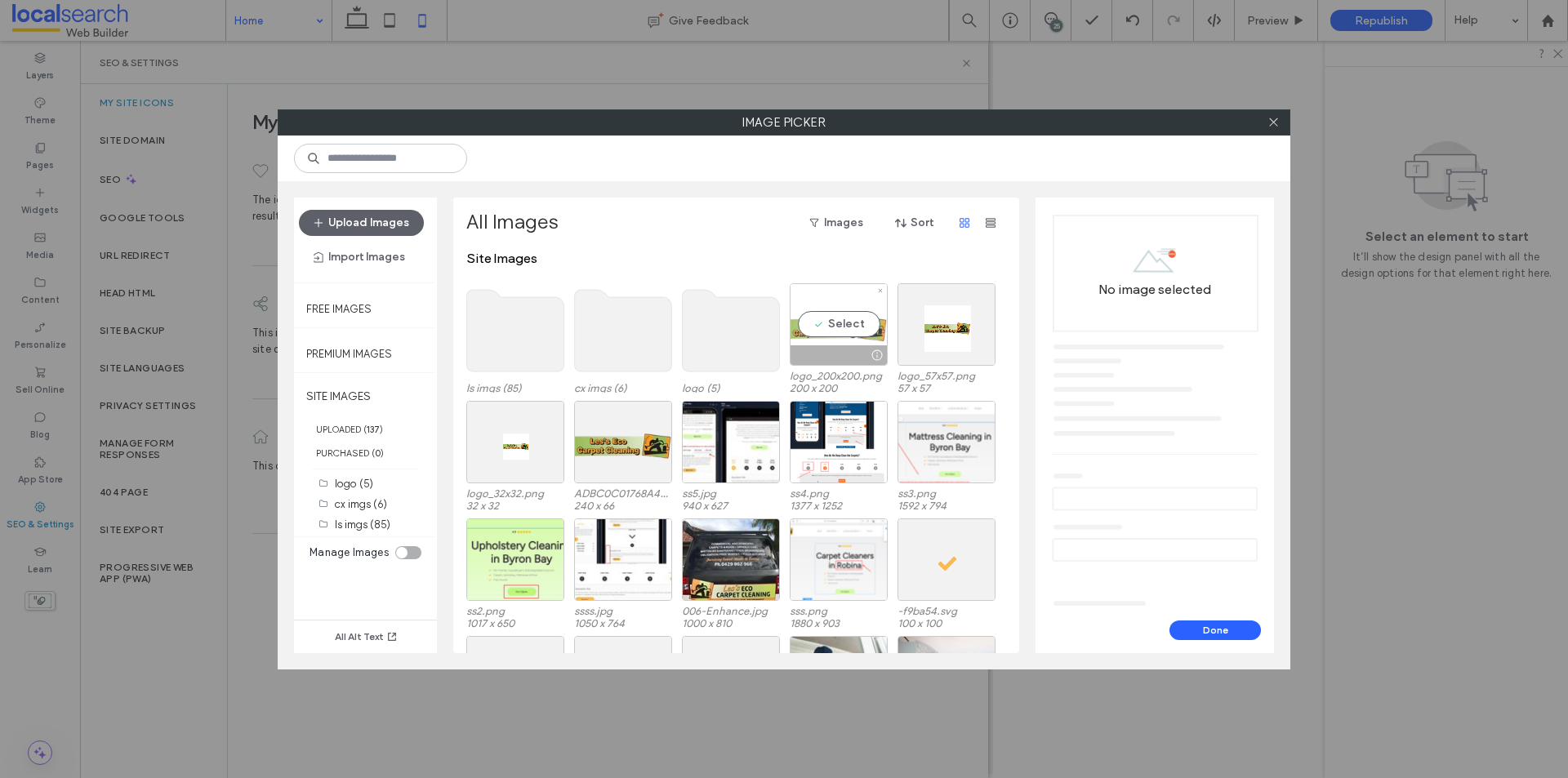
click at [840, 325] on div "Select" at bounding box center [838, 324] width 98 height 82
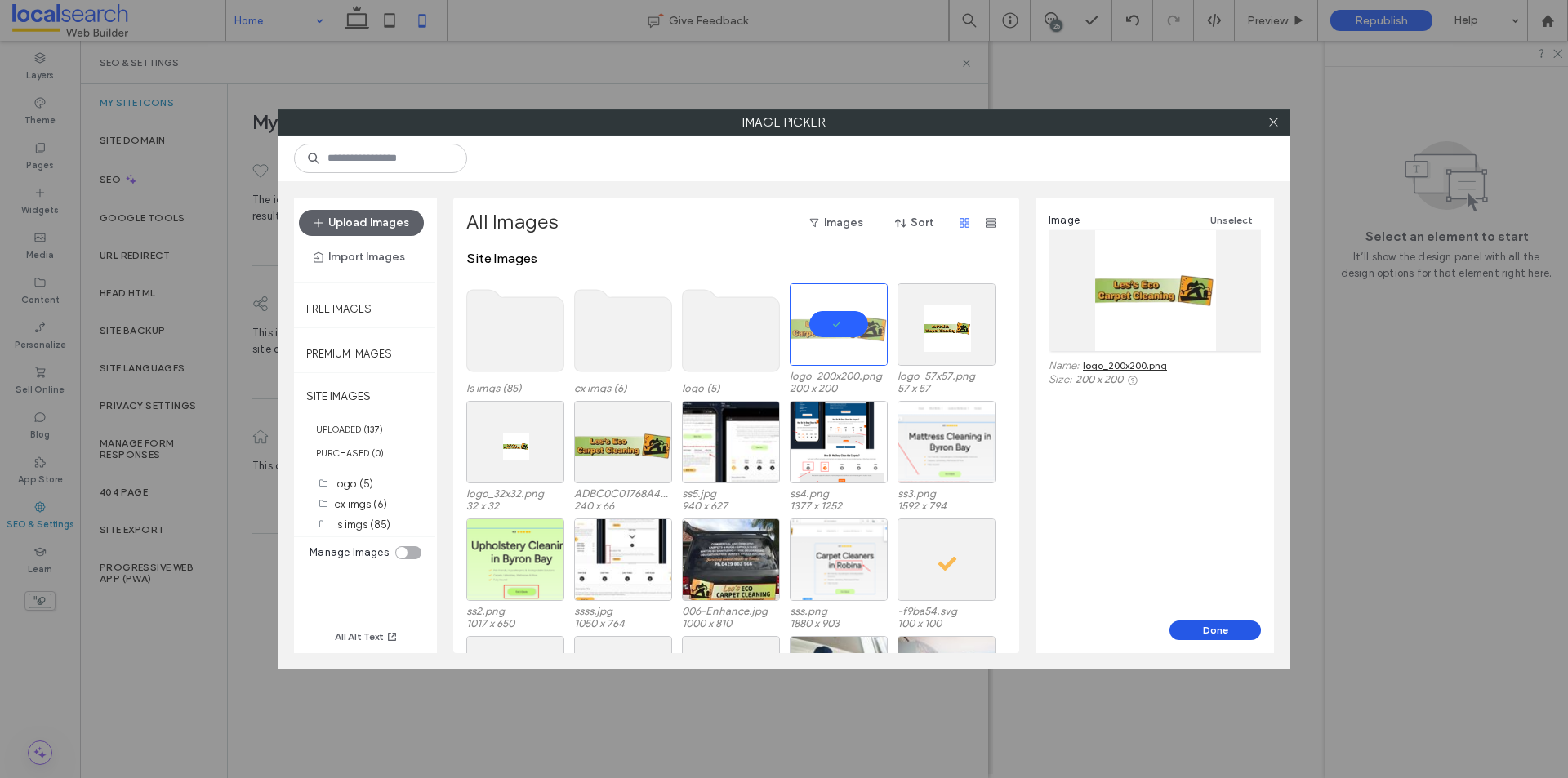
click at [1199, 627] on button "Done" at bounding box center [1215, 630] width 91 height 20
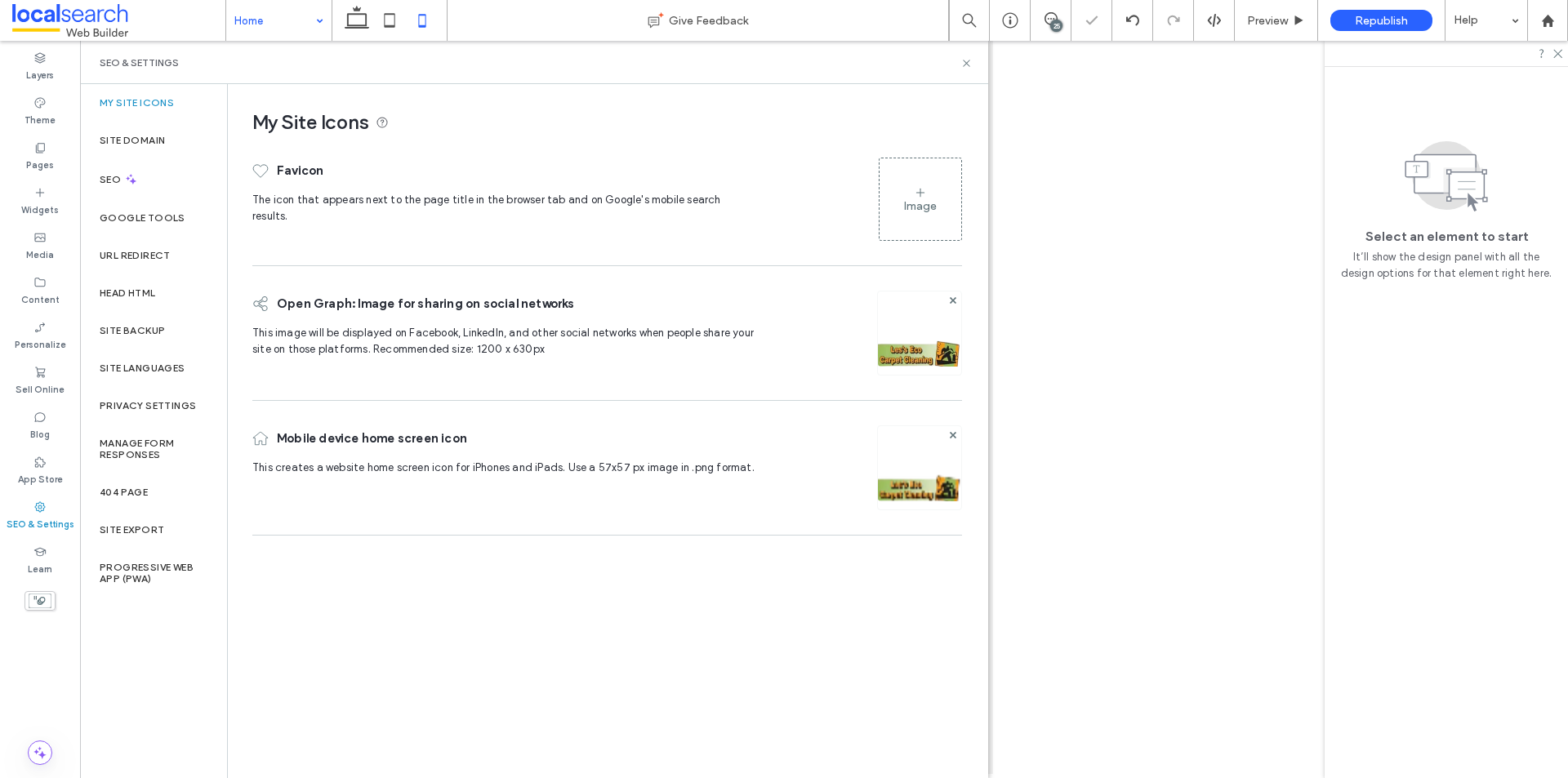
click at [913, 180] on div "Image" at bounding box center [920, 200] width 81 height 79
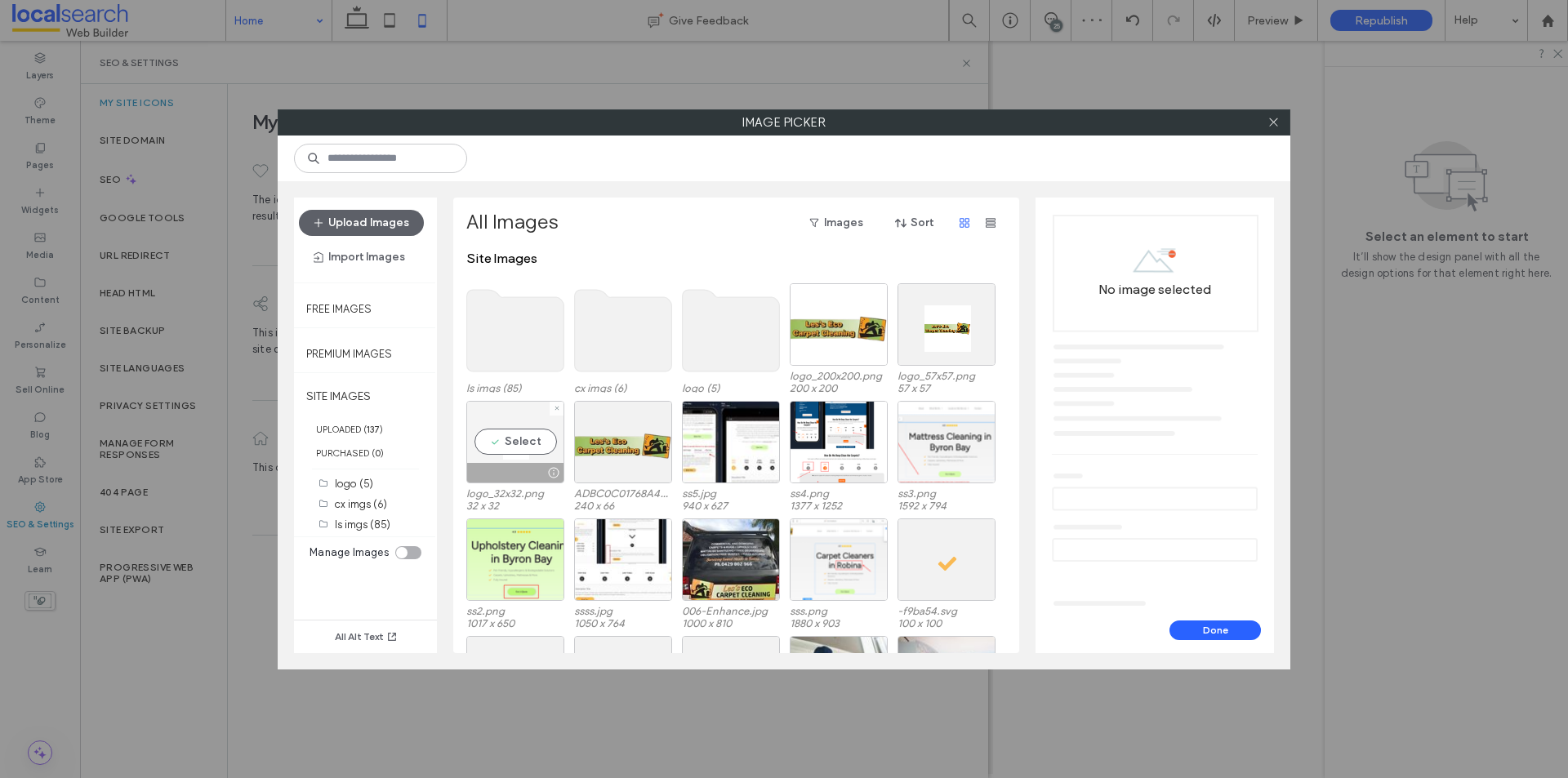
click at [513, 445] on div "Select" at bounding box center [515, 442] width 98 height 82
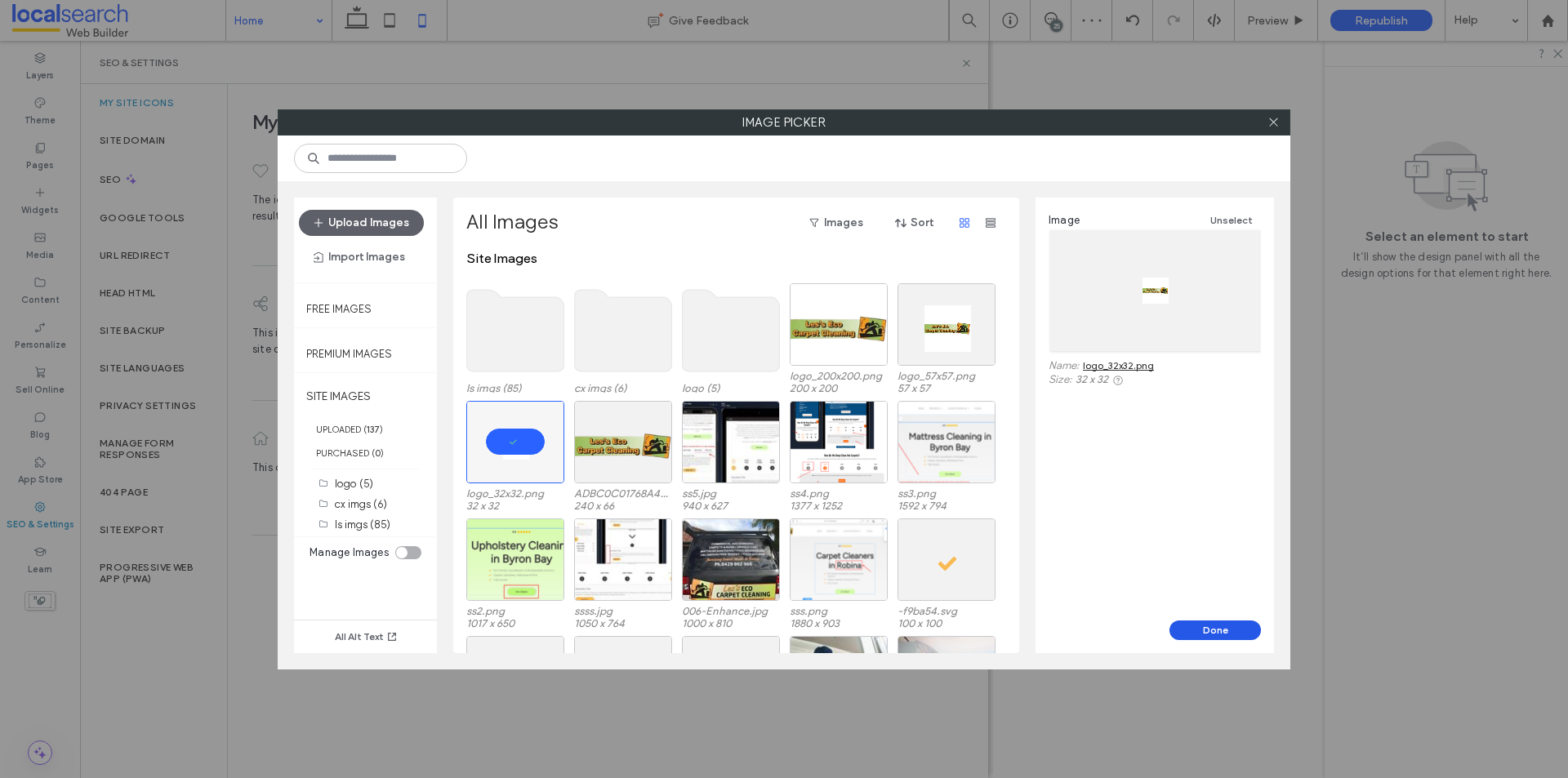
click at [1194, 626] on button "Done" at bounding box center [1215, 630] width 91 height 20
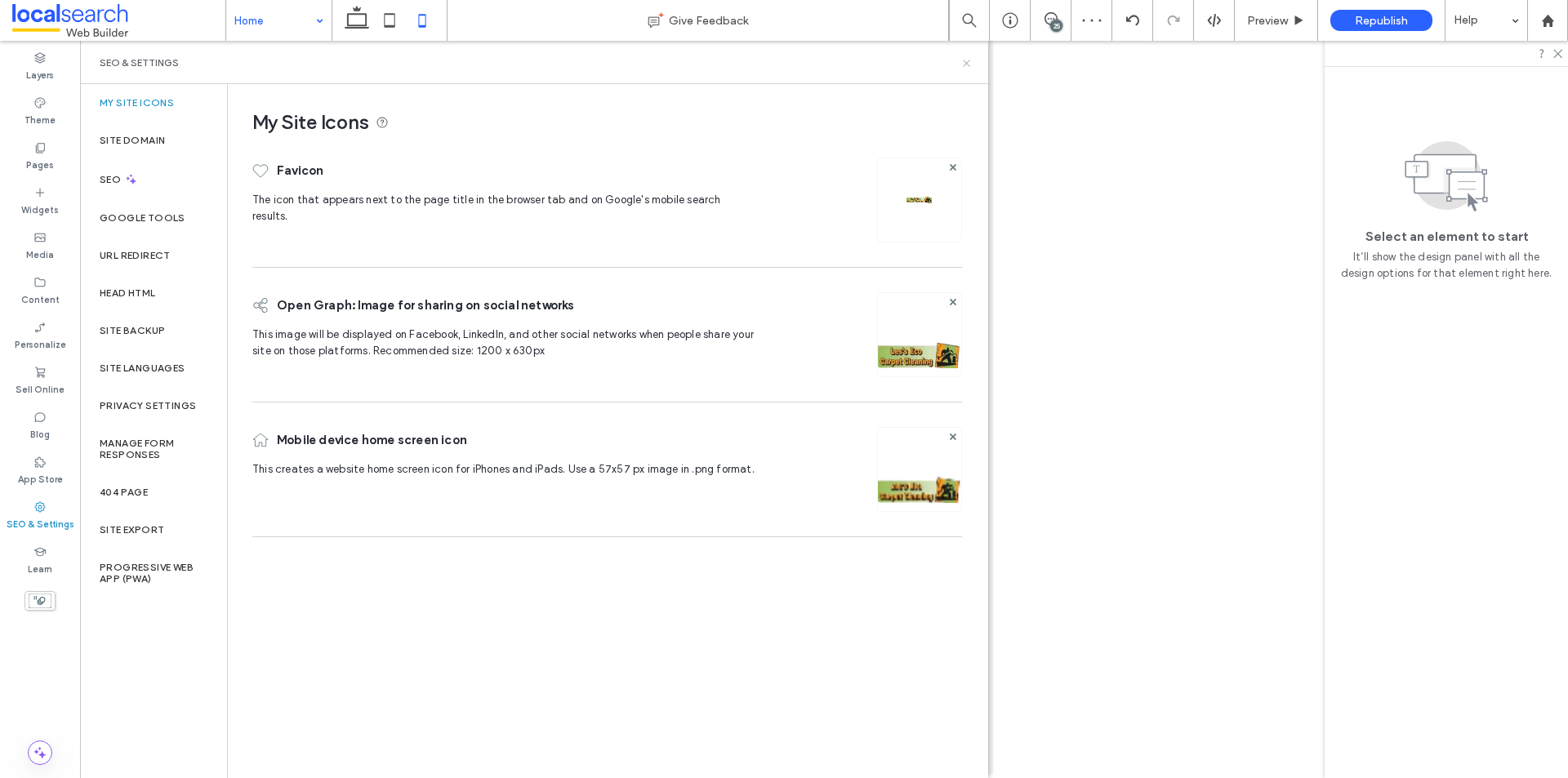
click at [961, 58] on icon at bounding box center [966, 64] width 13 height 13
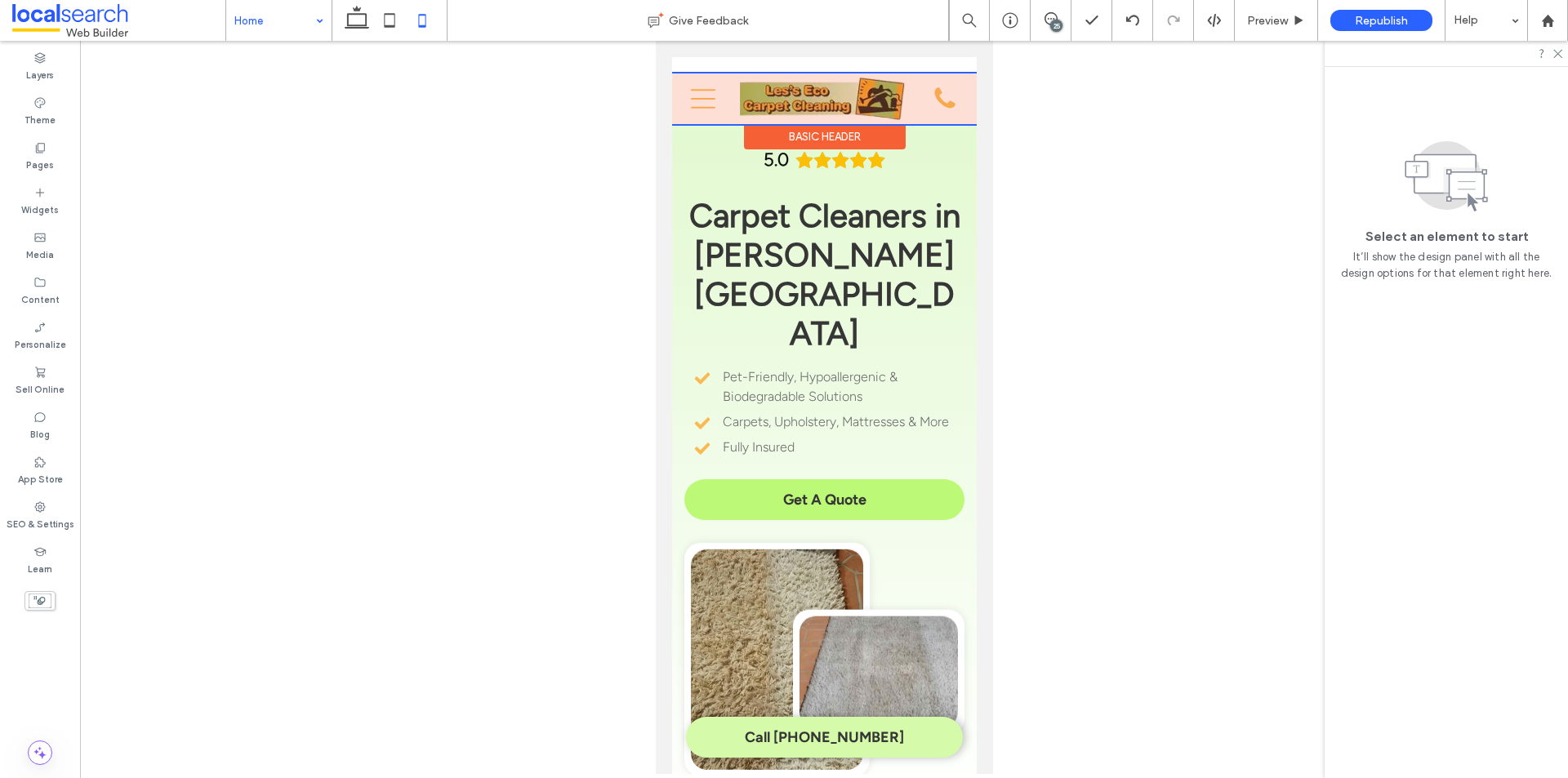
click at [794, 93] on div at bounding box center [824, 98] width 304 height 51
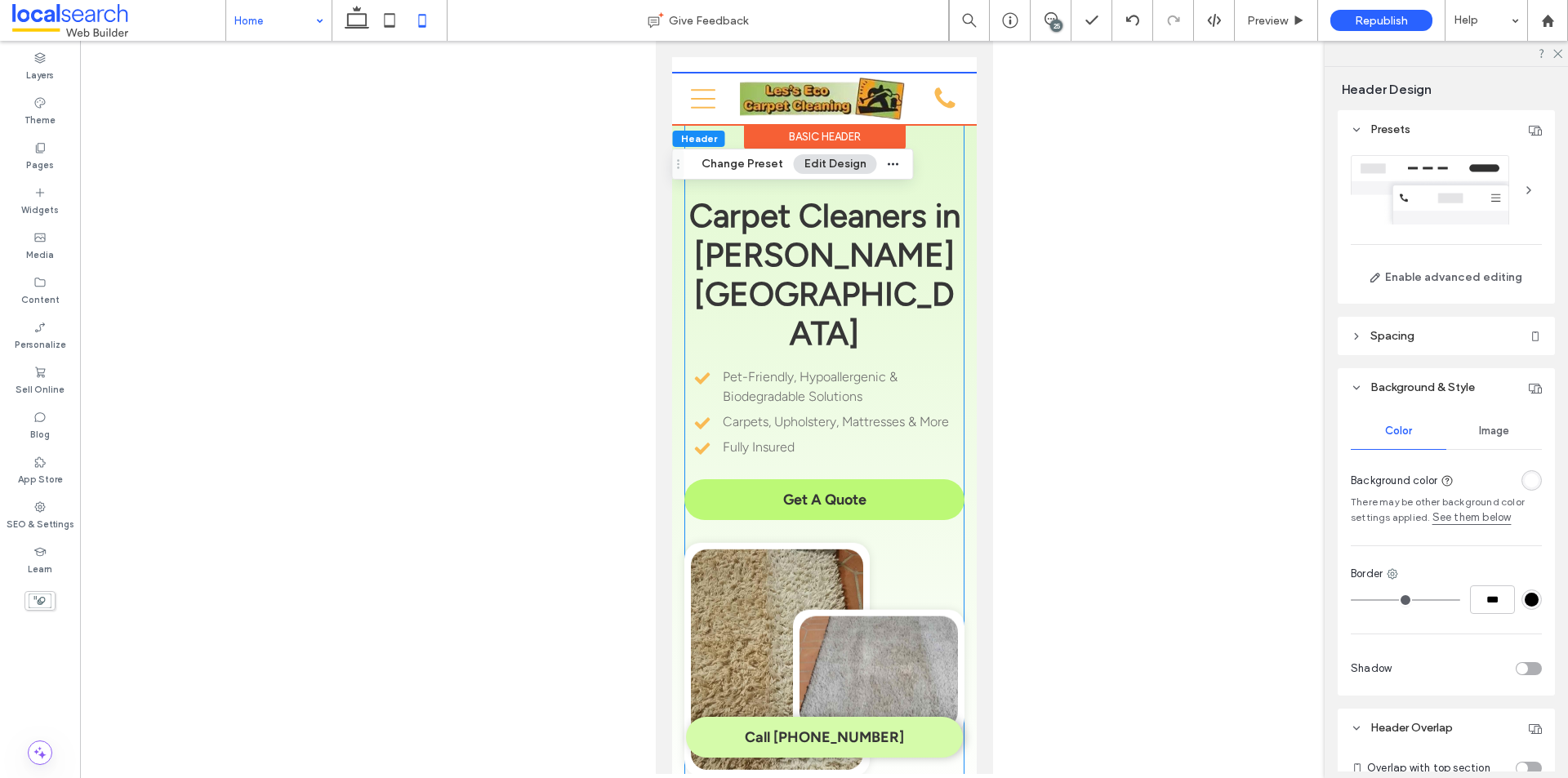
click at [778, 215] on span "Carpet Cleaners in [PERSON_NAME][GEOGRAPHIC_DATA]" at bounding box center [824, 274] width 271 height 157
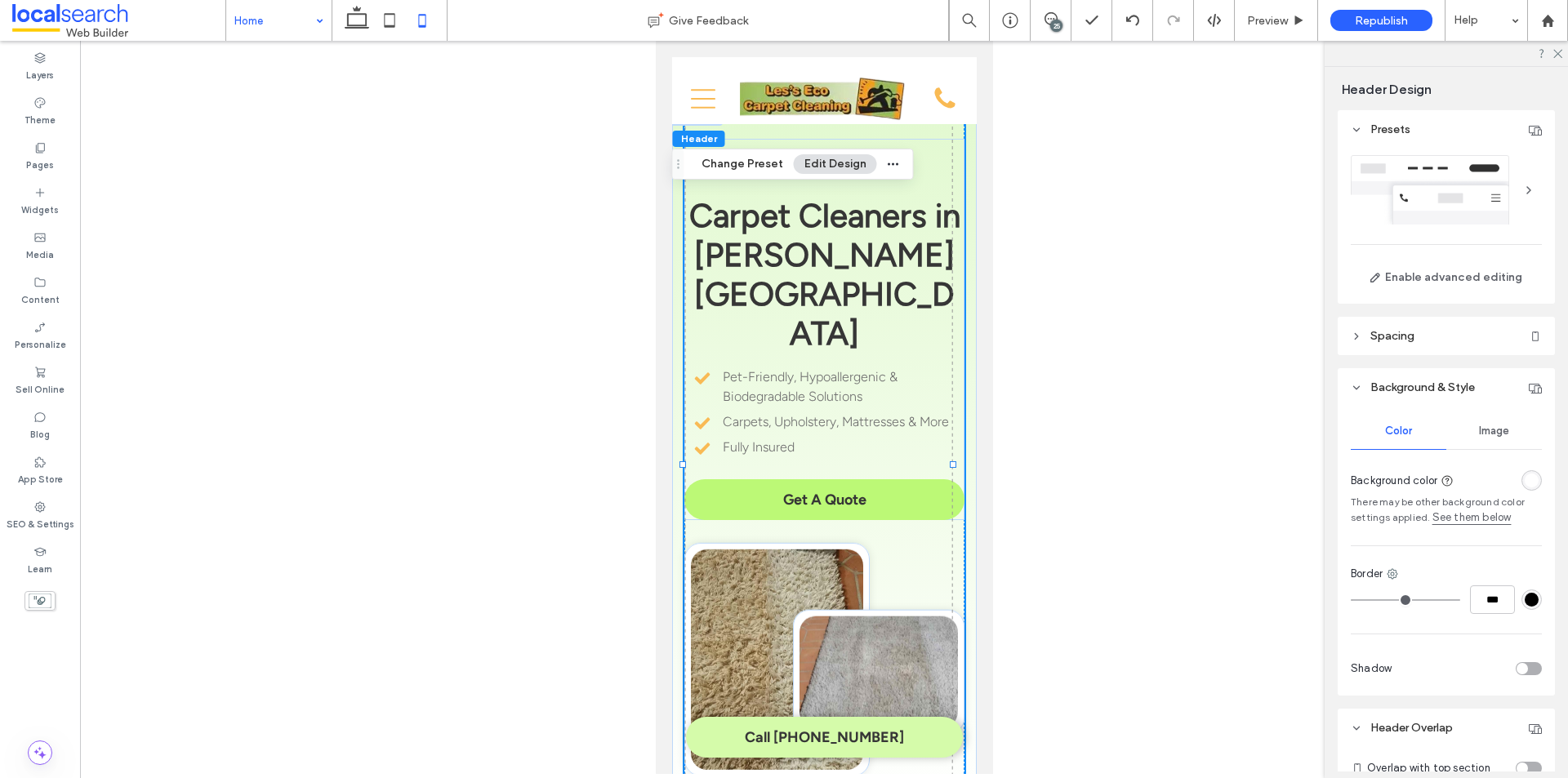
click at [778, 215] on span "Carpet Cleaners in [PERSON_NAME][GEOGRAPHIC_DATA]" at bounding box center [824, 274] width 271 height 157
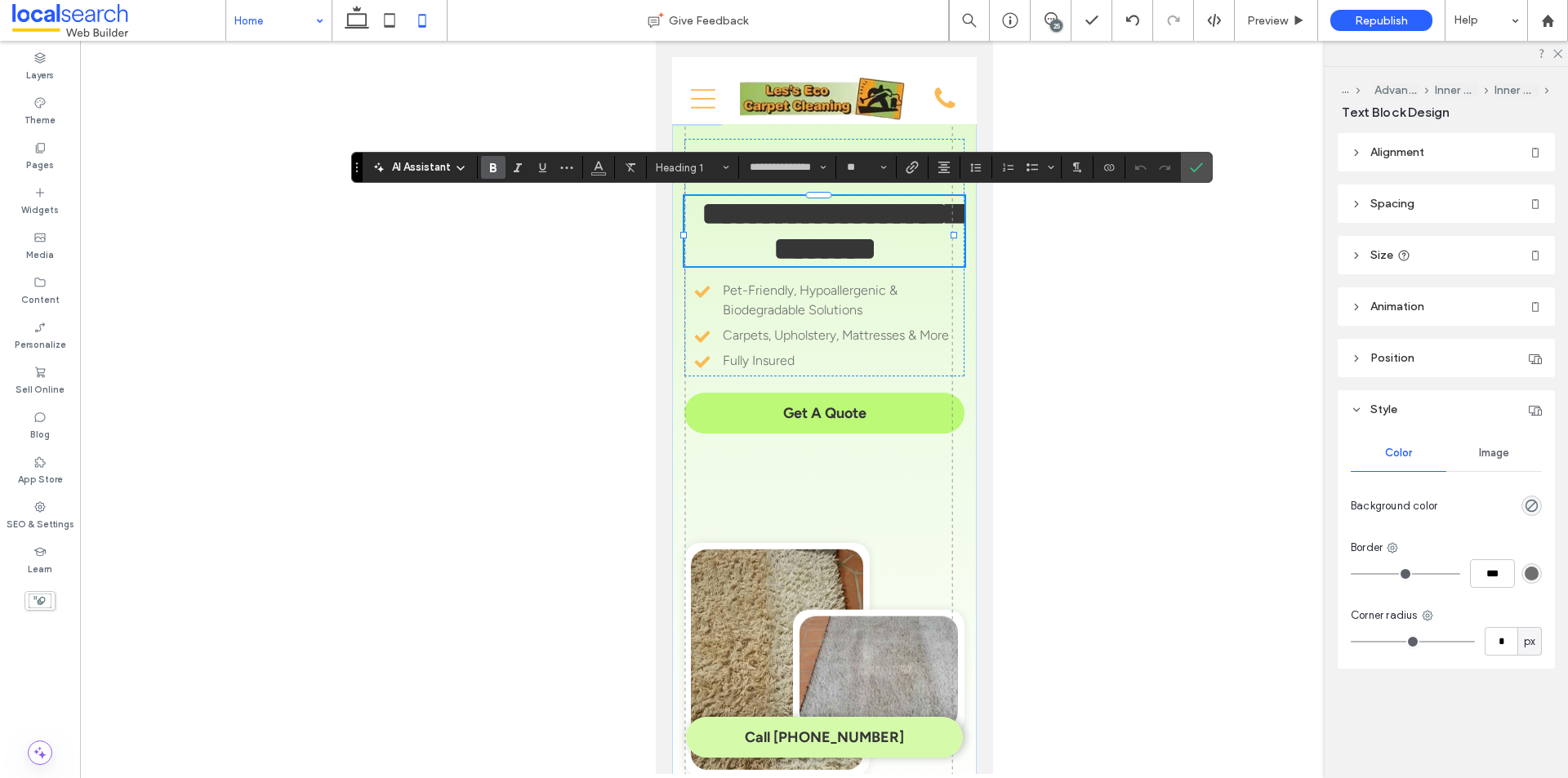
click at [778, 215] on span "**********" at bounding box center [830, 231] width 260 height 67
copy span "**********"
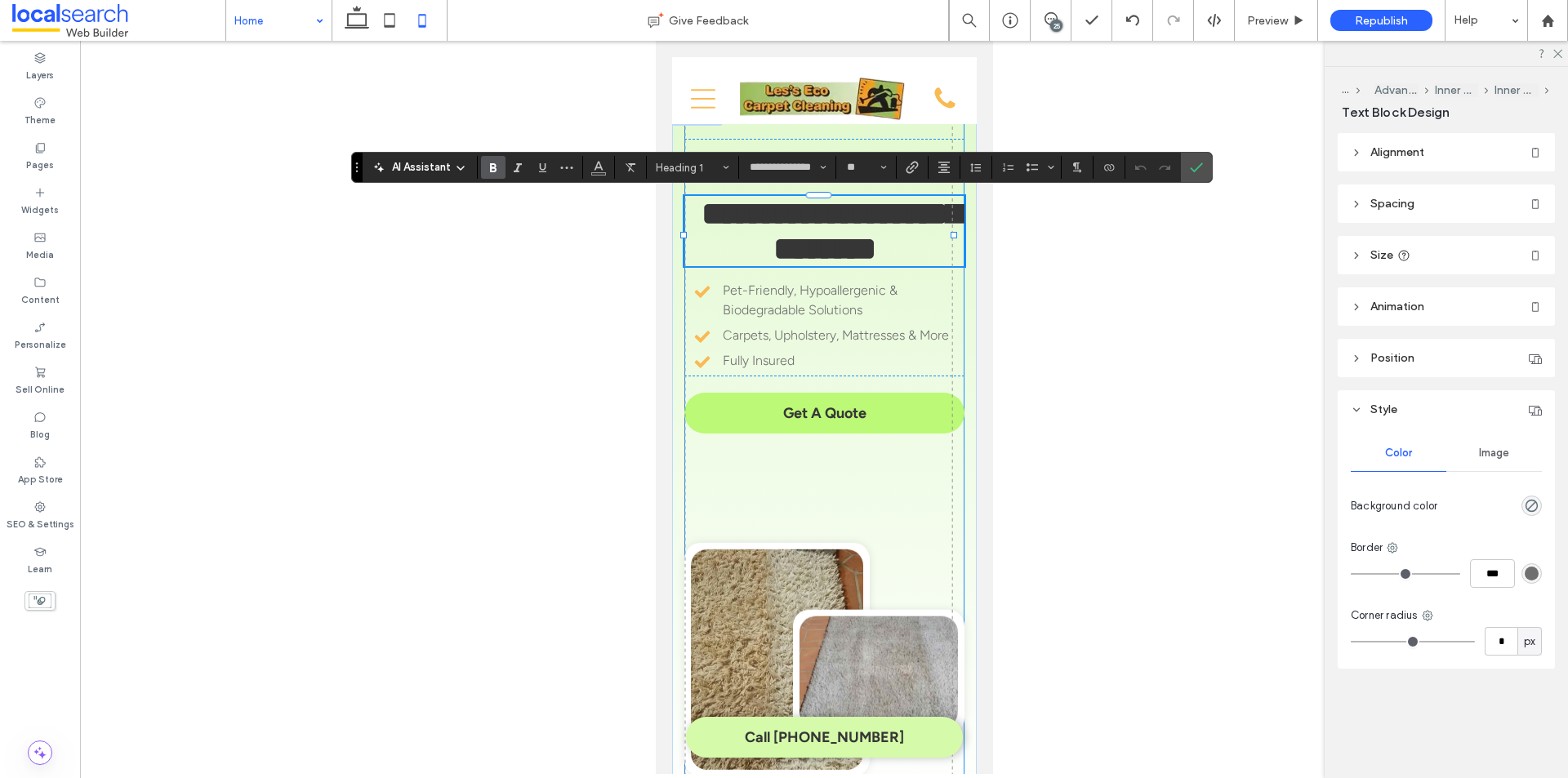
click at [891, 485] on div "**********" at bounding box center [823, 465] width 280 height 690
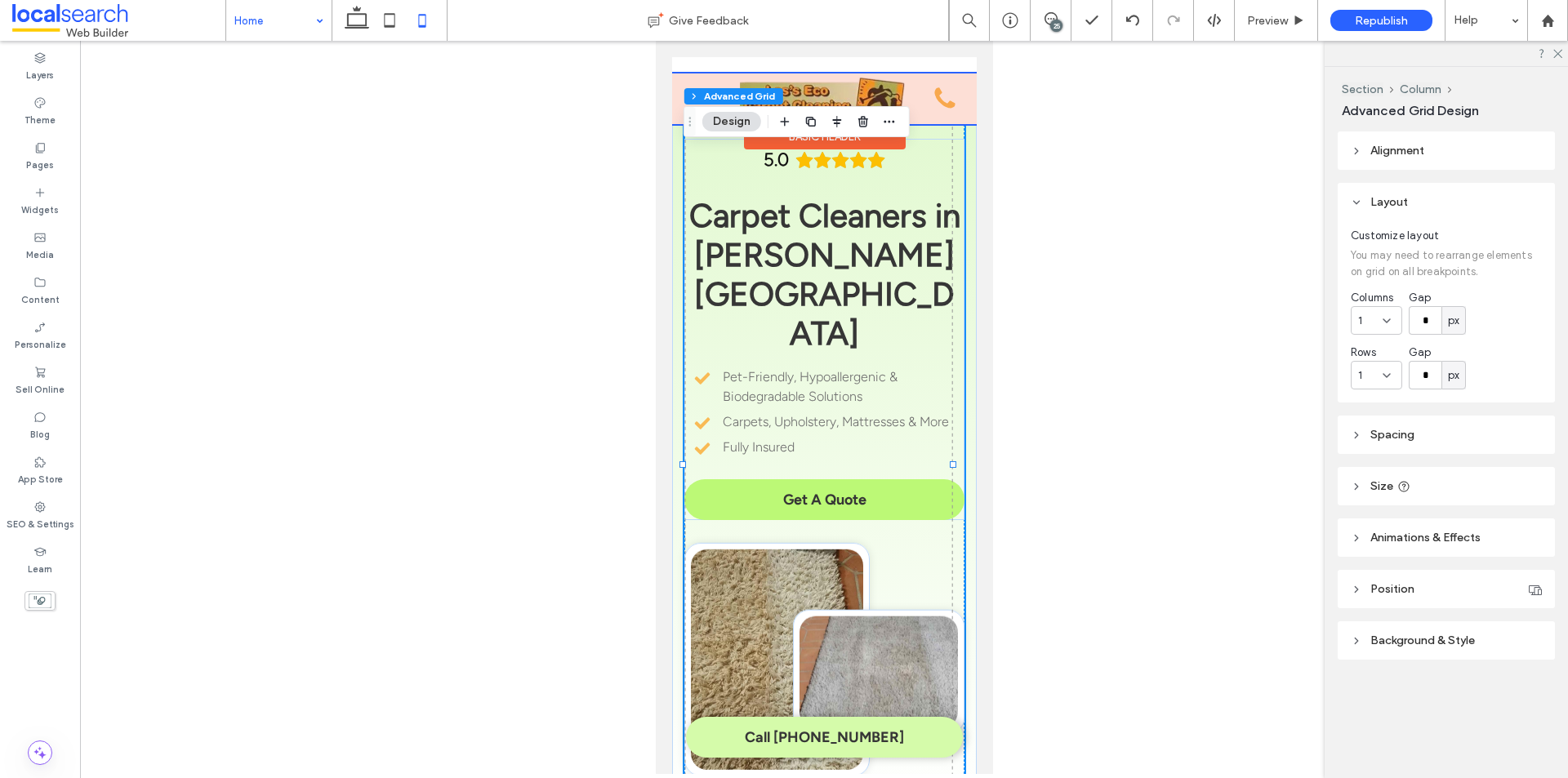
click at [797, 83] on div at bounding box center [824, 98] width 304 height 51
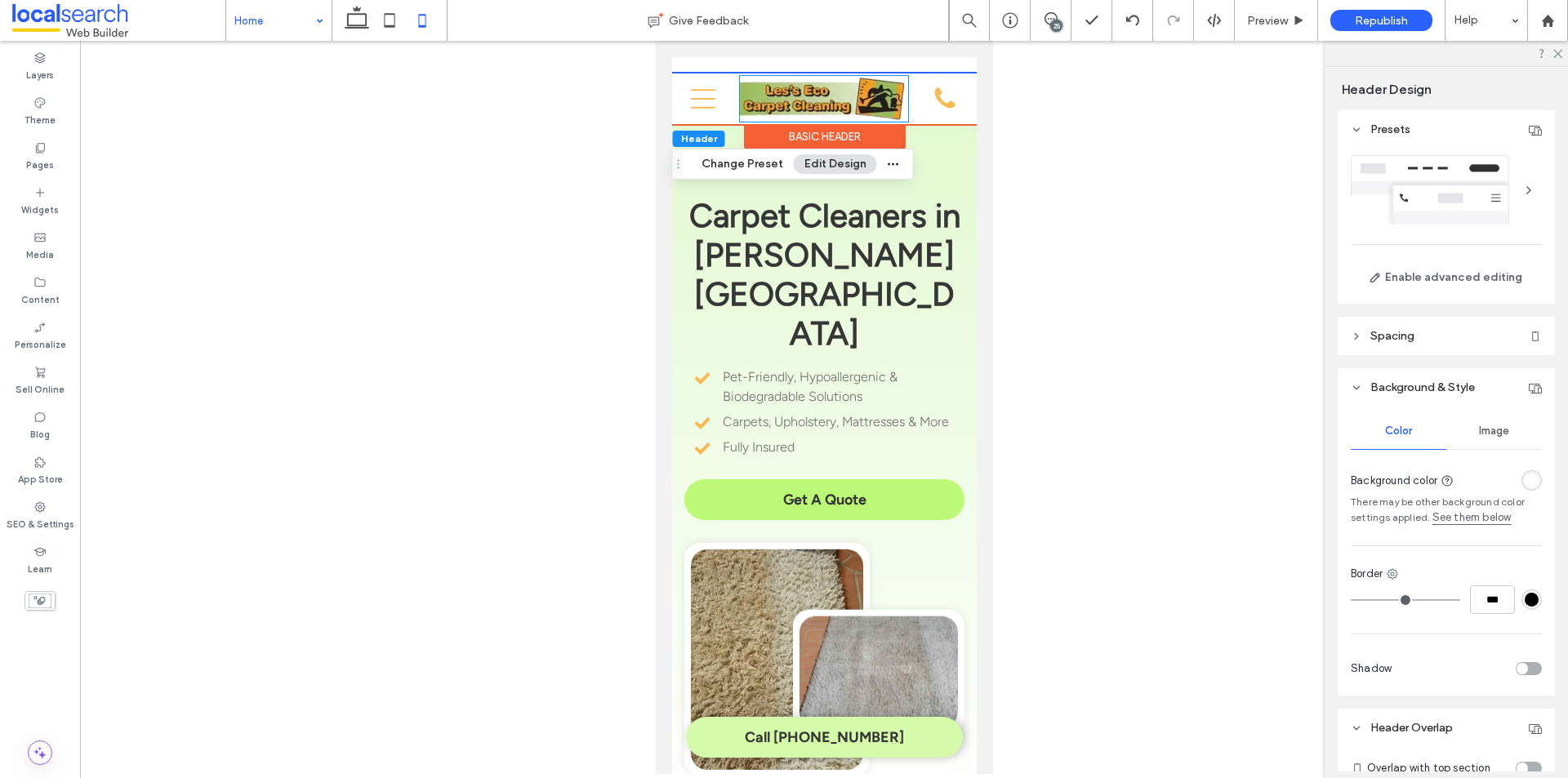
click at [655, 41] on div at bounding box center [655, 41] width 0 height 0
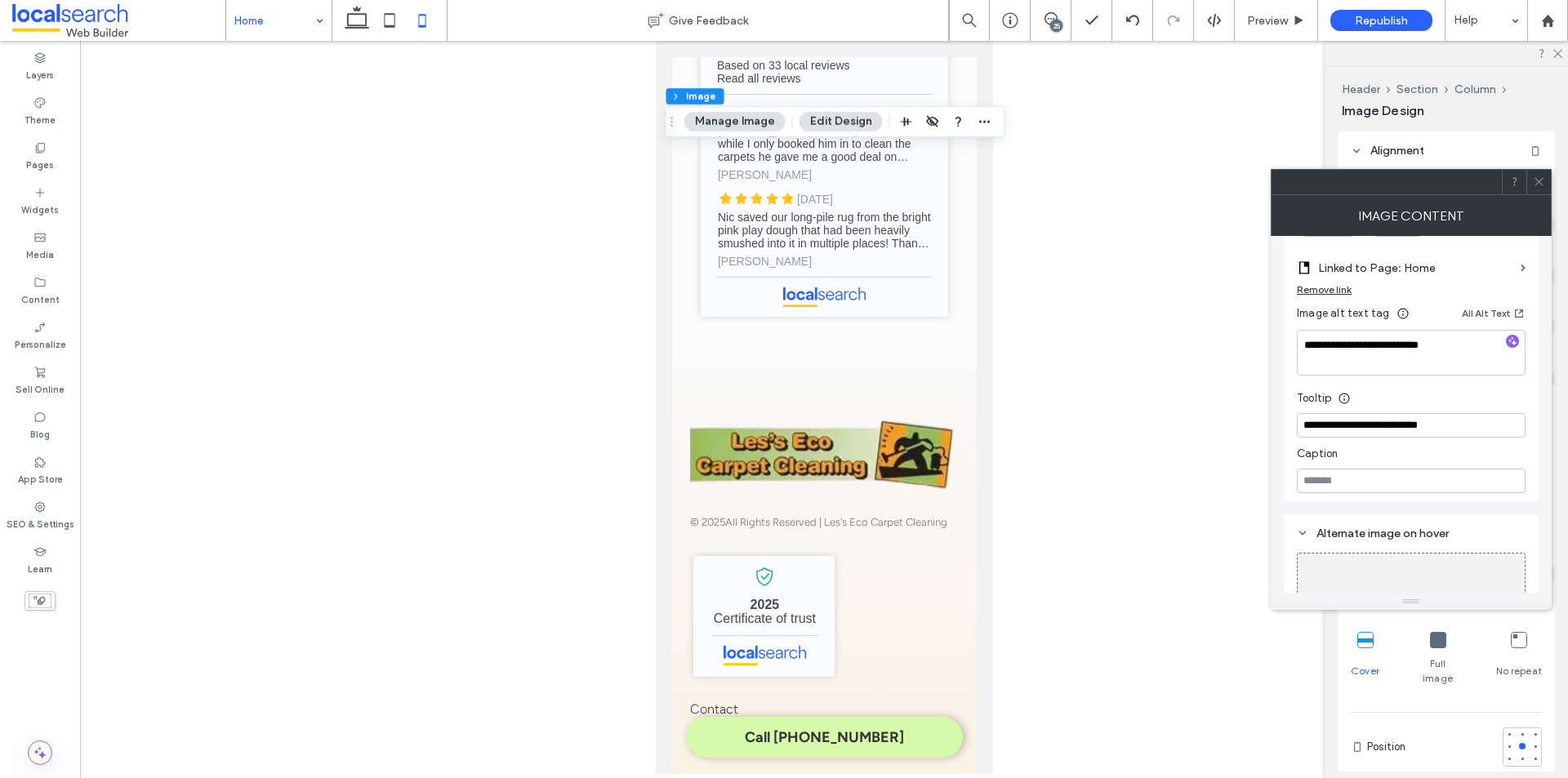
scroll to position [5430, 0]
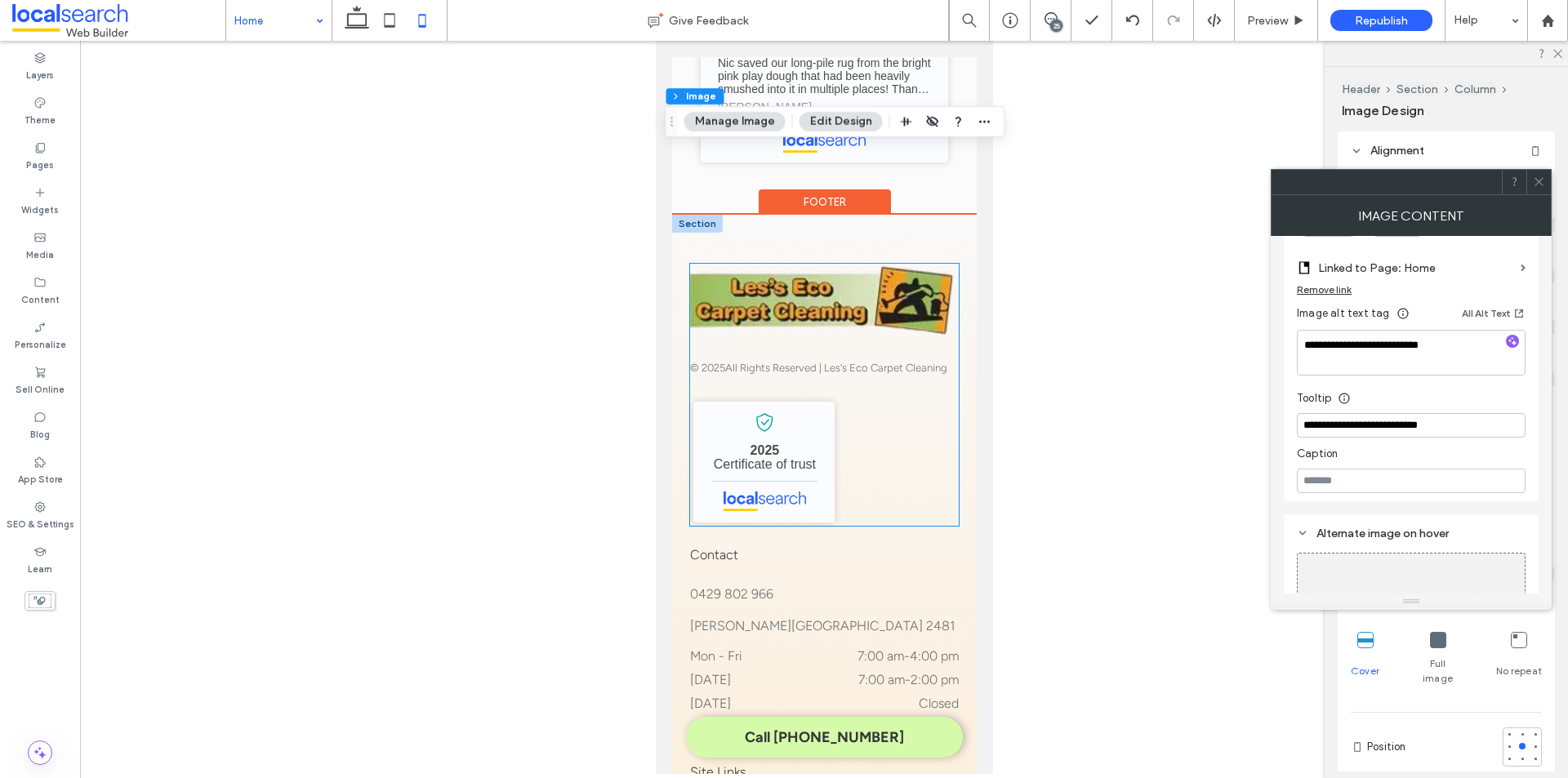
click at [762, 290] on img at bounding box center [823, 301] width 268 height 73
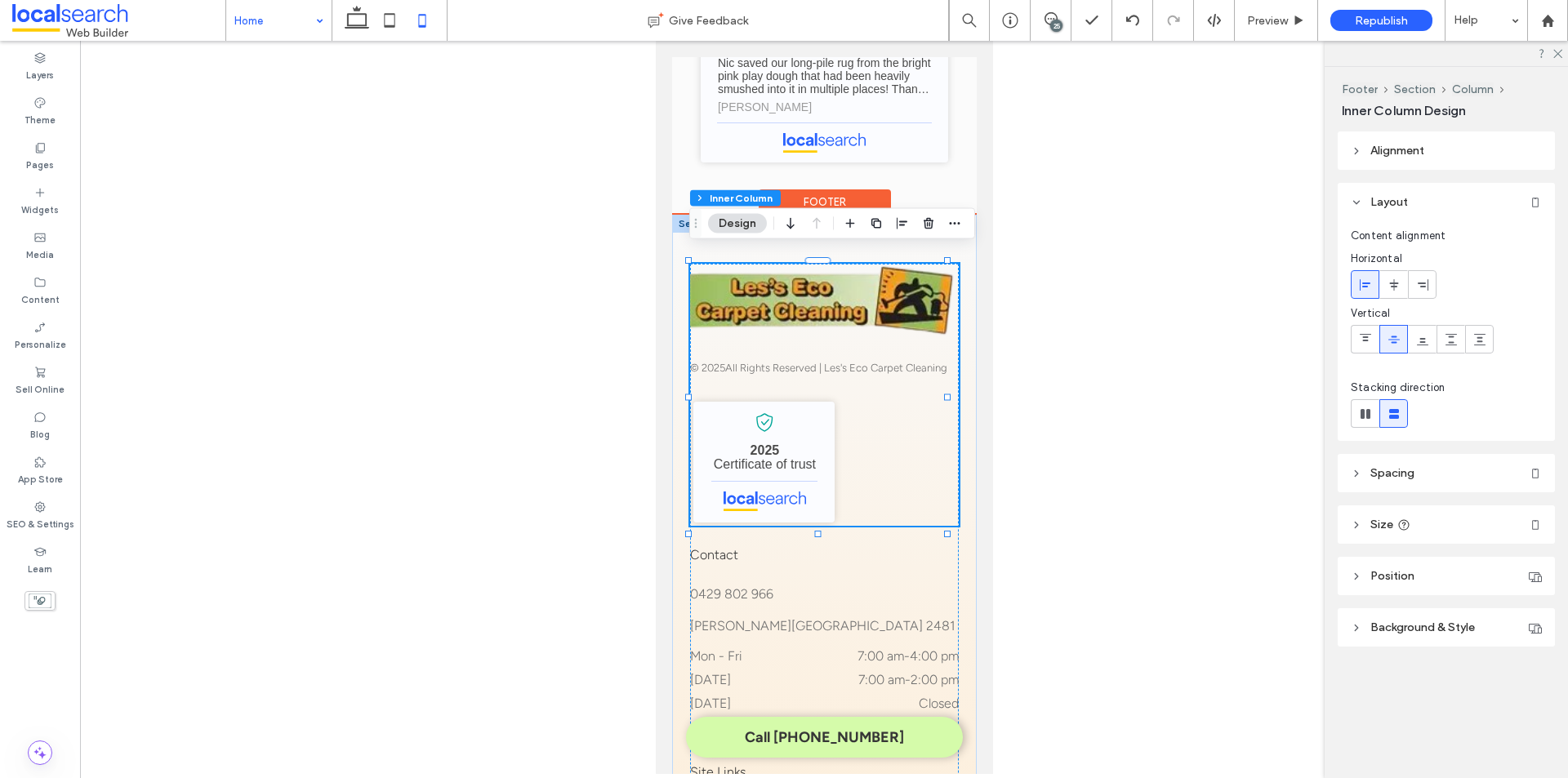
click at [762, 290] on img at bounding box center [823, 301] width 268 height 73
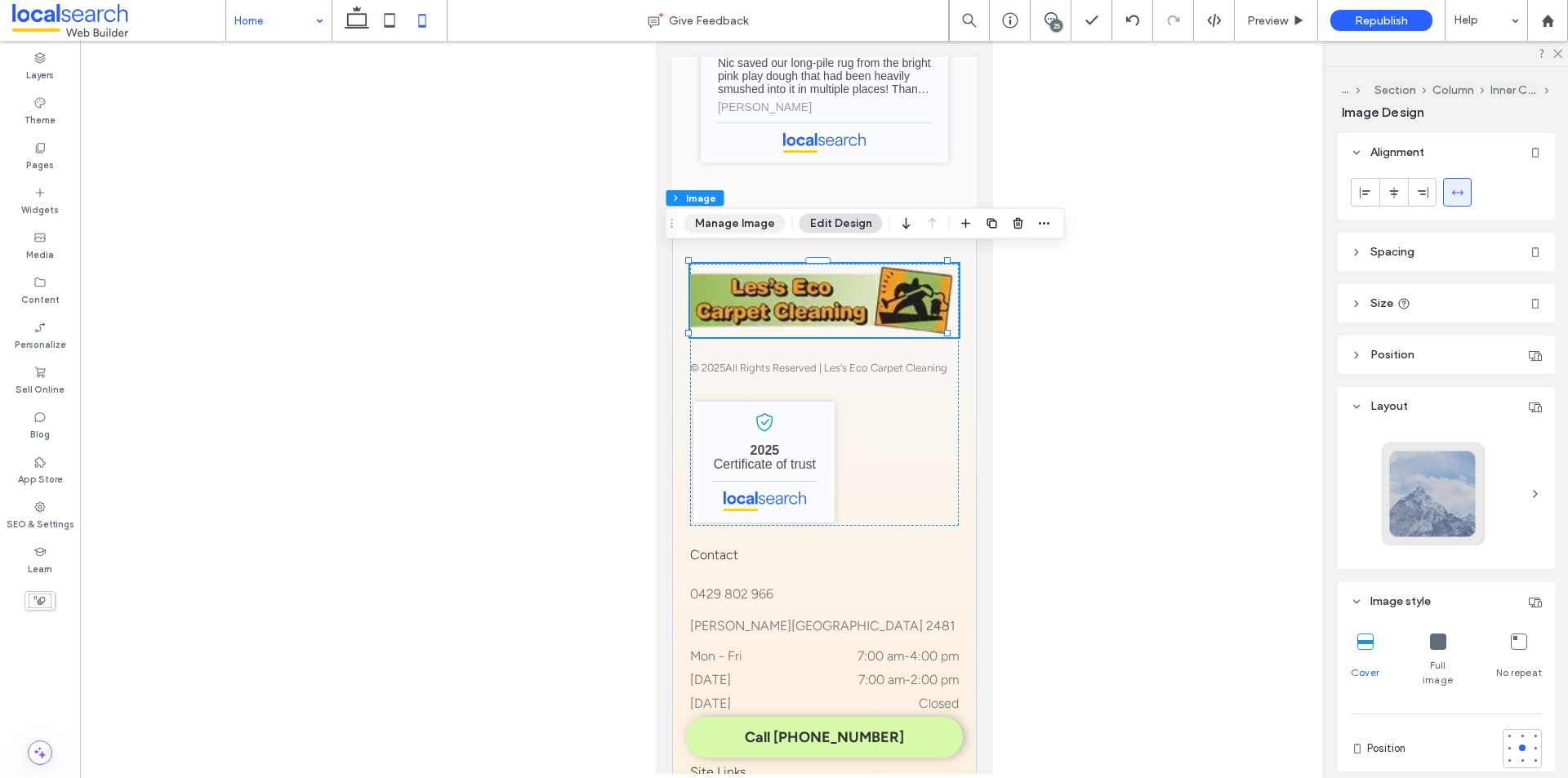
click at [729, 222] on button "Manage Image" at bounding box center [734, 224] width 101 height 20
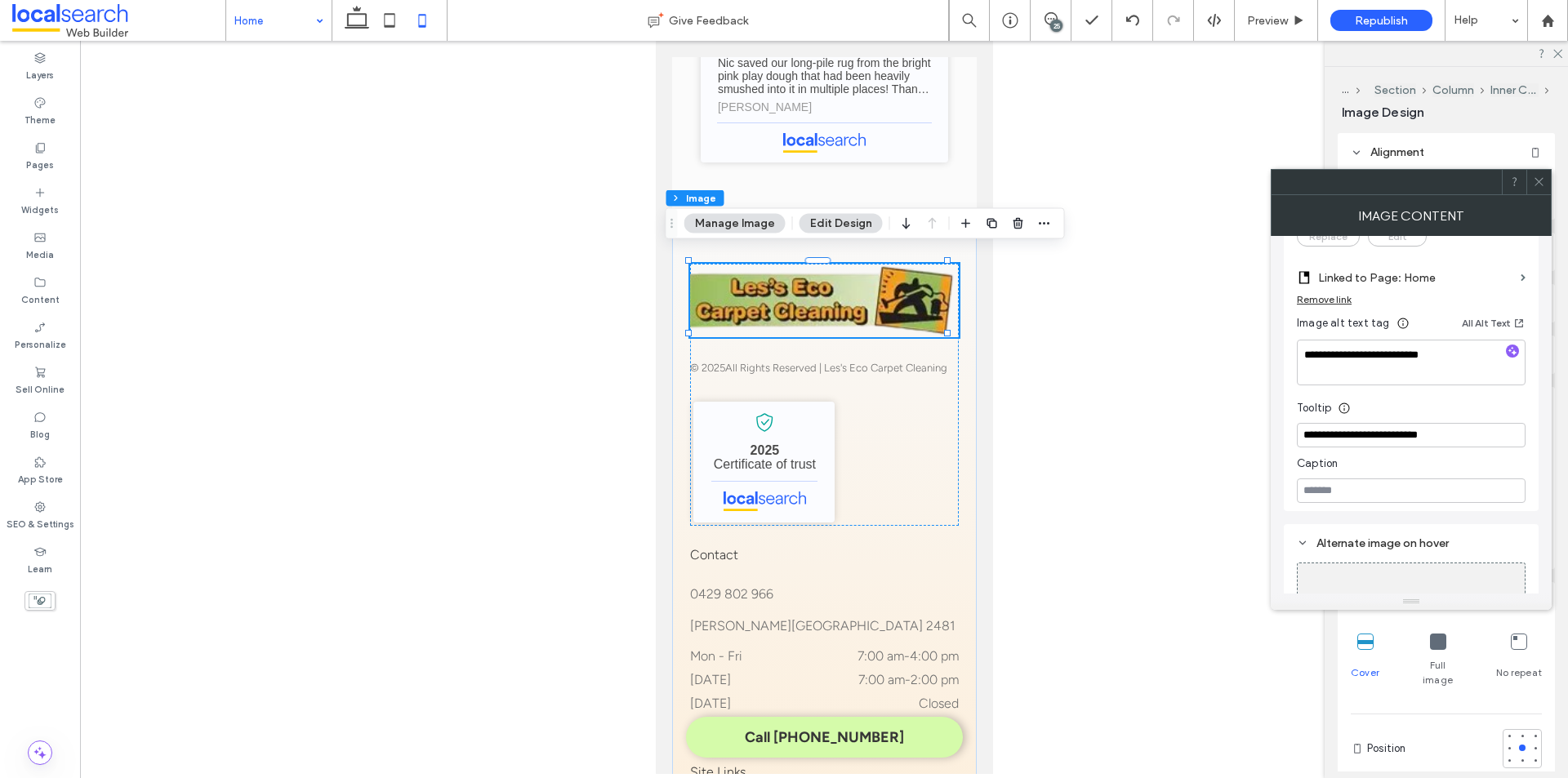
scroll to position [490, 0]
click at [1536, 181] on icon at bounding box center [1538, 182] width 13 height 13
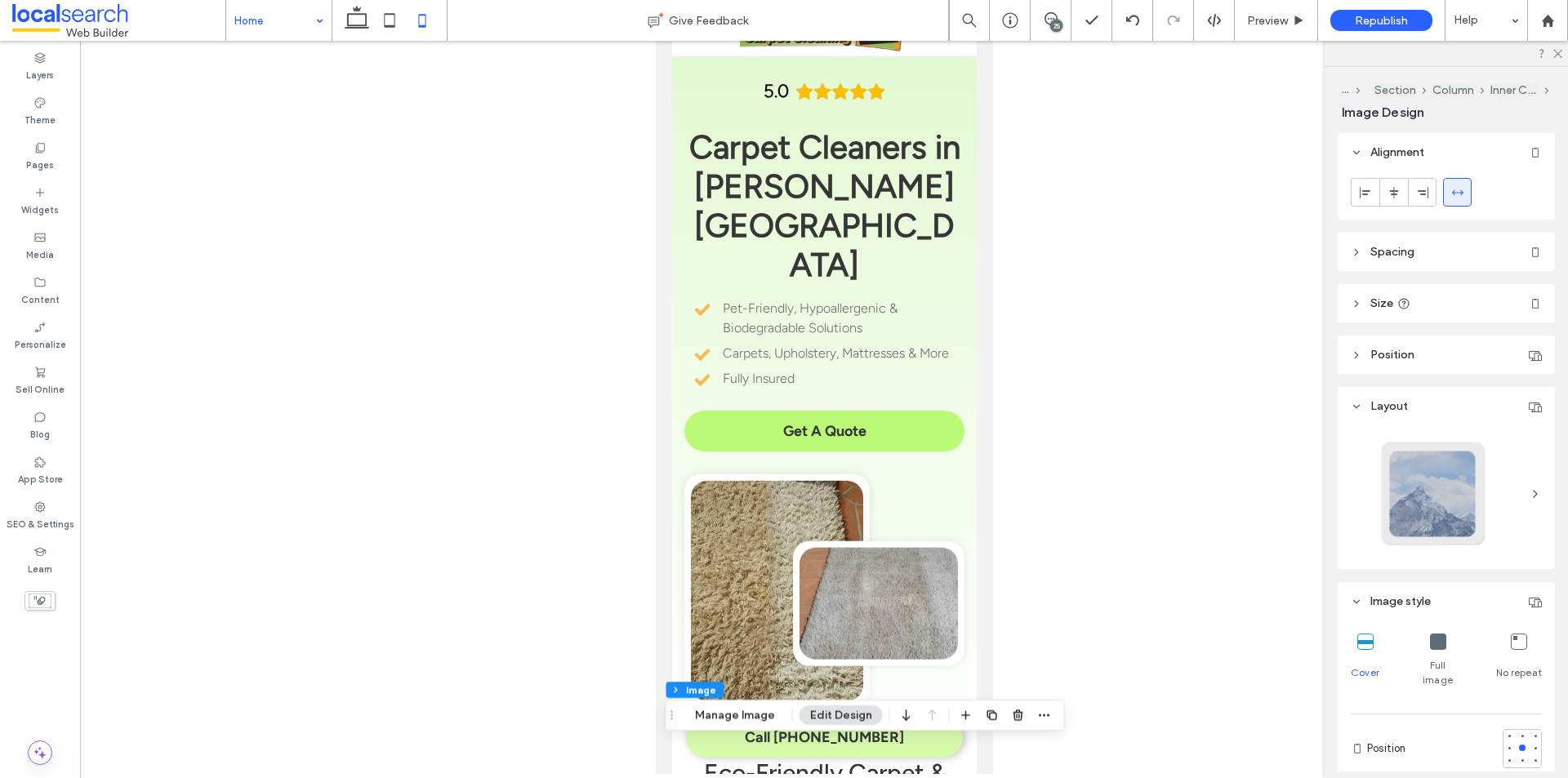
scroll to position [0, 0]
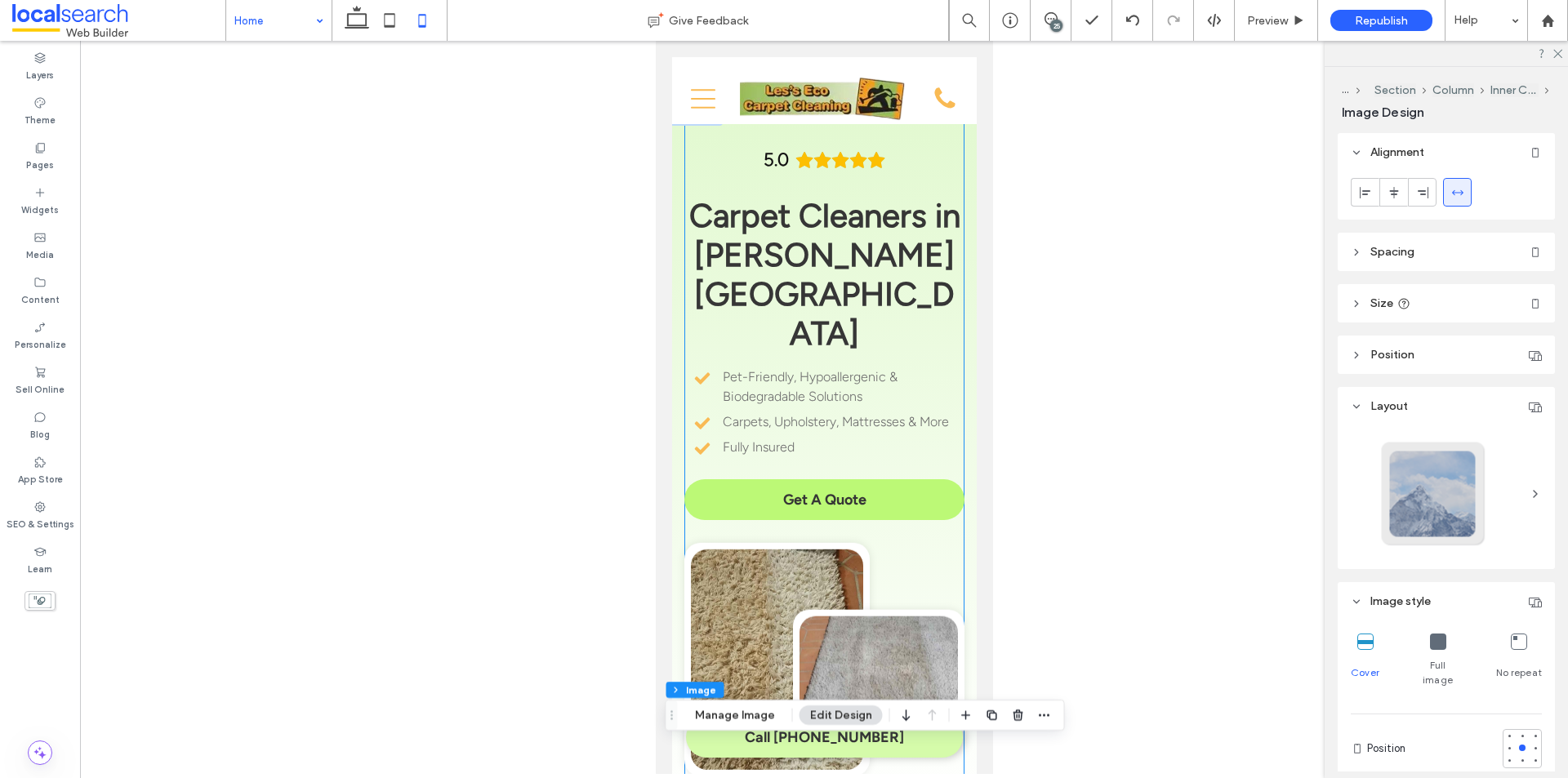
click at [692, 154] on div "5.0 Carpet Cleaners in [PERSON_NAME][GEOGRAPHIC_DATA] Pet-Friendly, Hypoallerge…" at bounding box center [823, 301] width 280 height 324
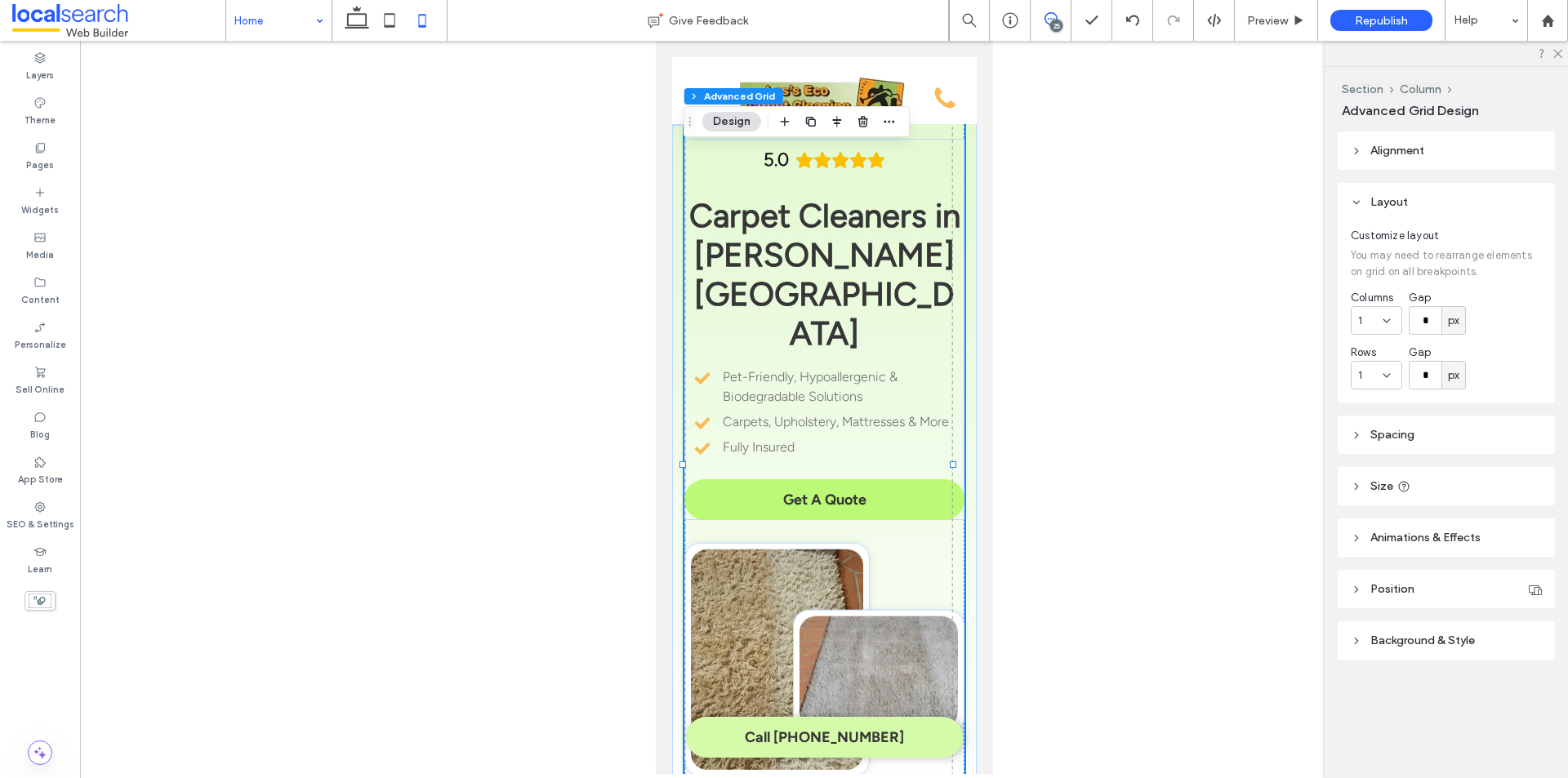
click at [1049, 18] on icon at bounding box center [1050, 19] width 13 height 13
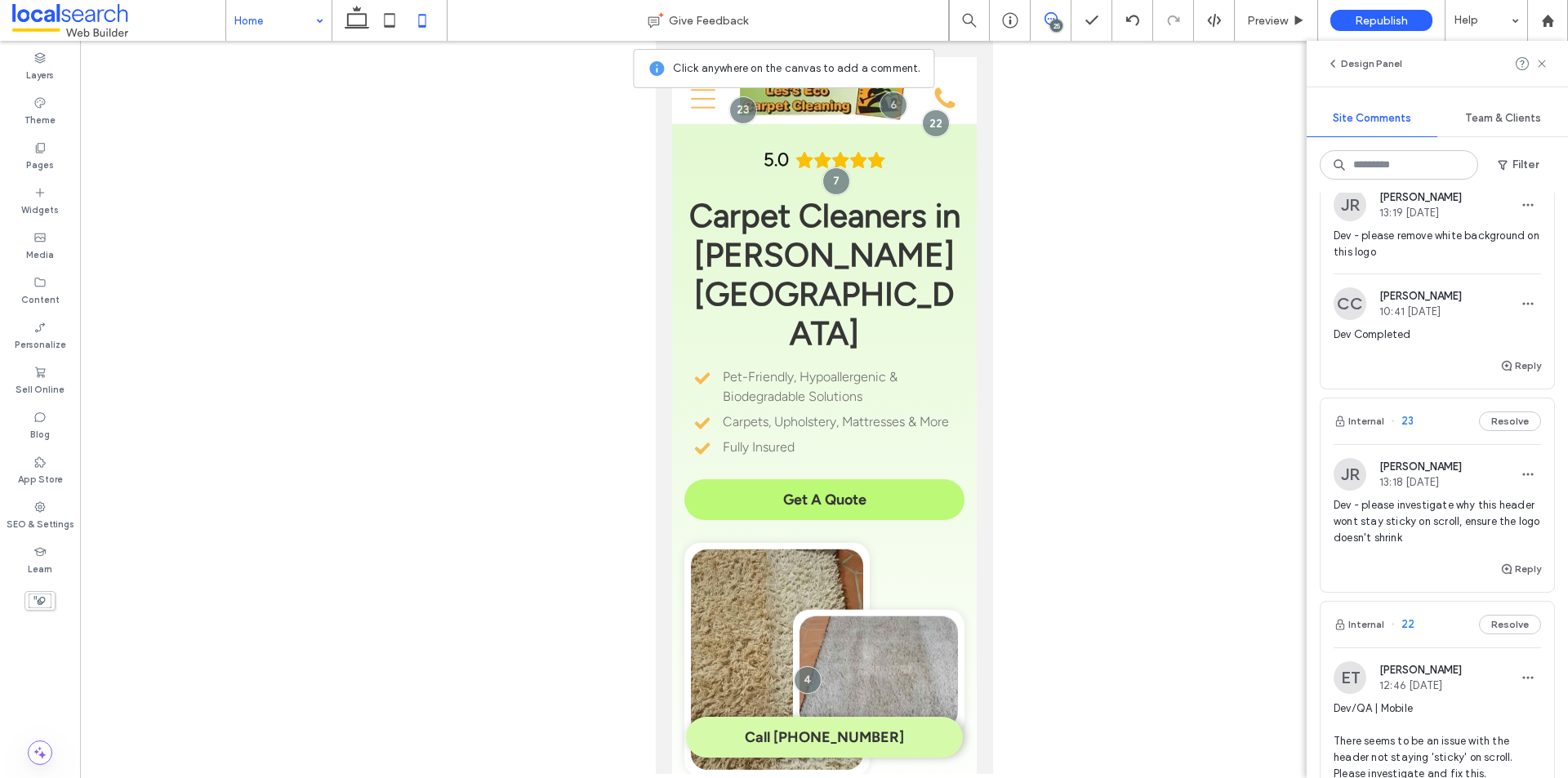
scroll to position [408, 0]
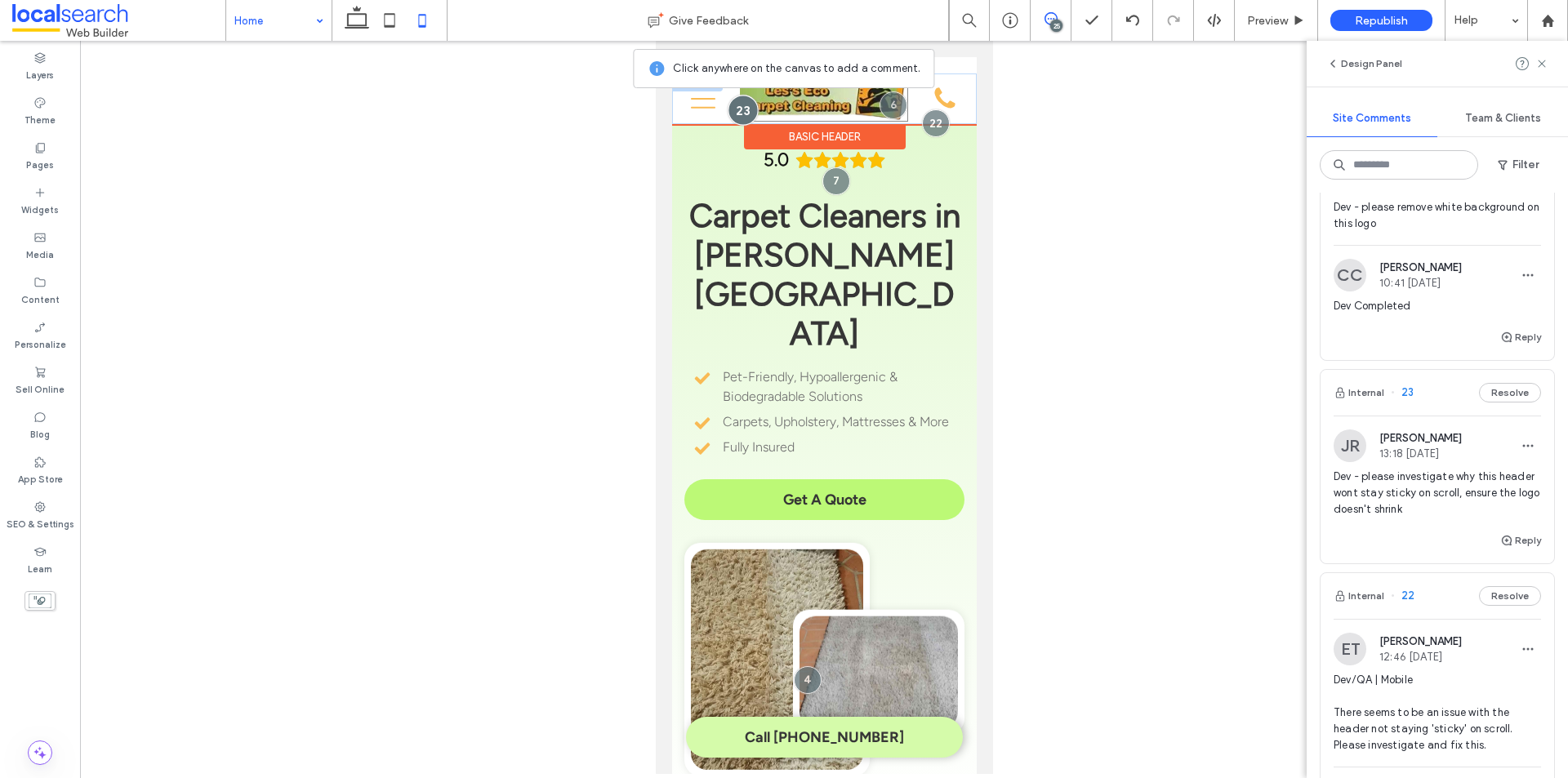
click at [737, 112] on div at bounding box center [742, 110] width 30 height 30
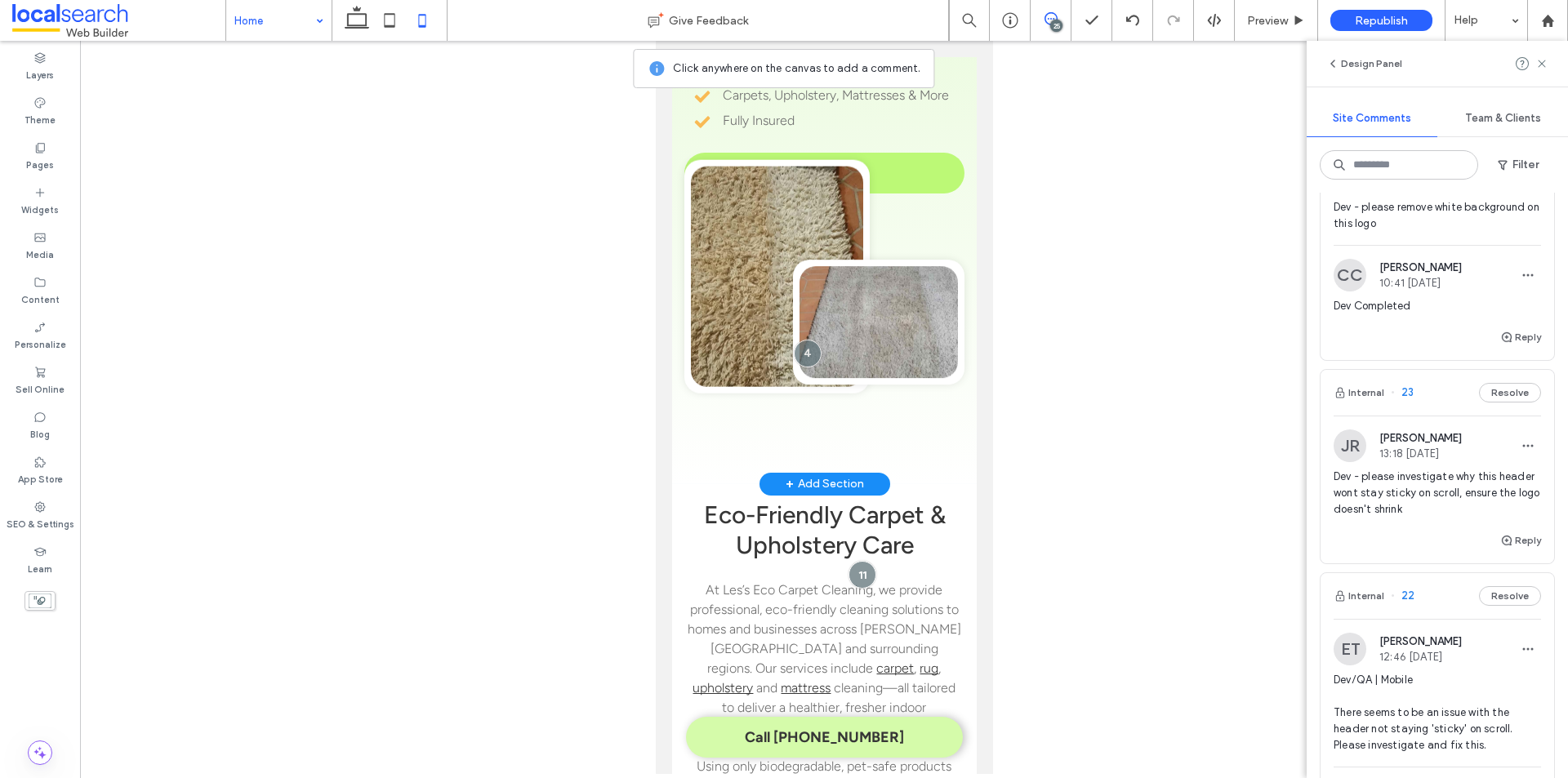
scroll to position [81, 0]
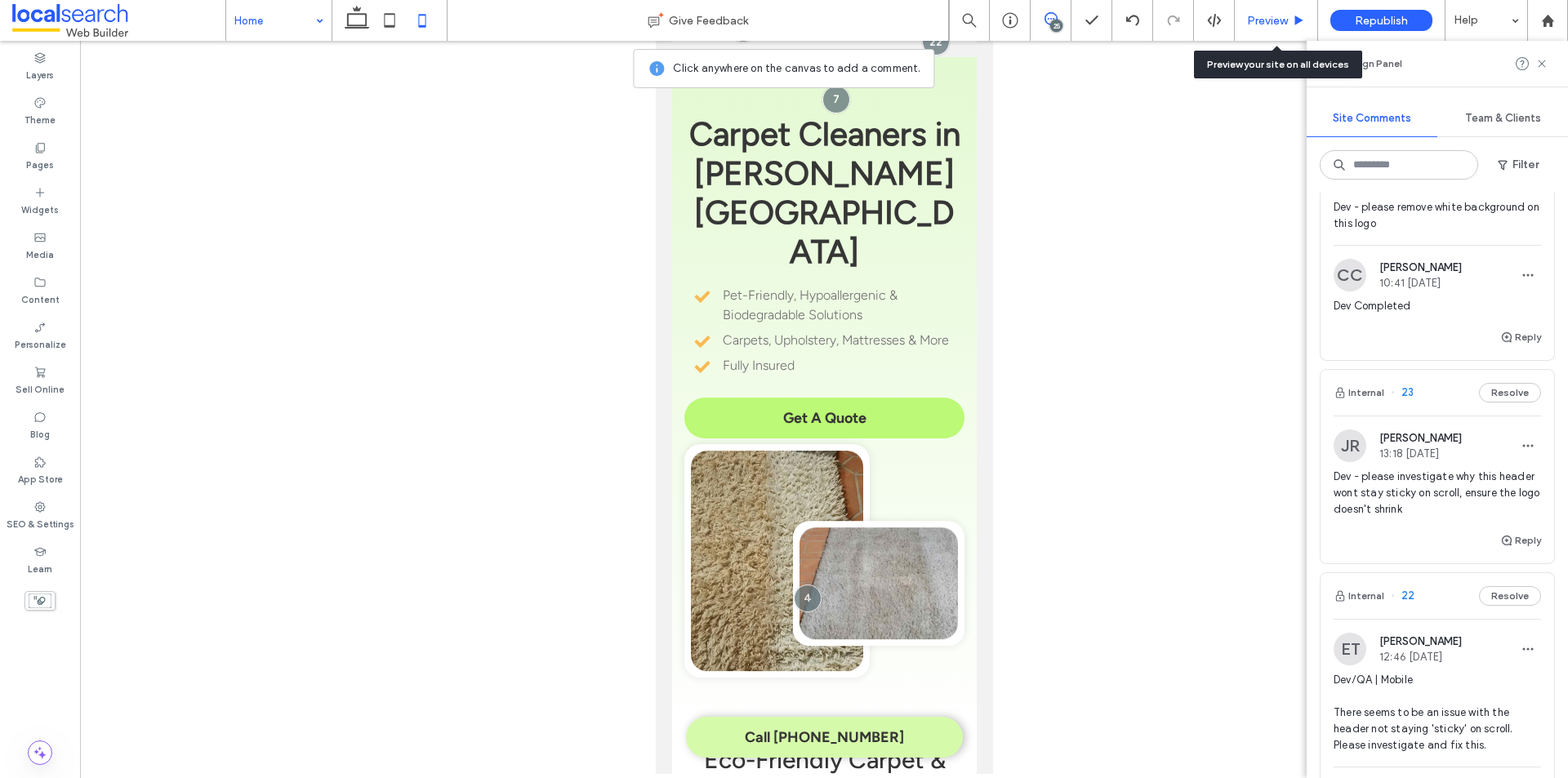
click at [1264, 23] on span "Preview" at bounding box center [1267, 21] width 41 height 14
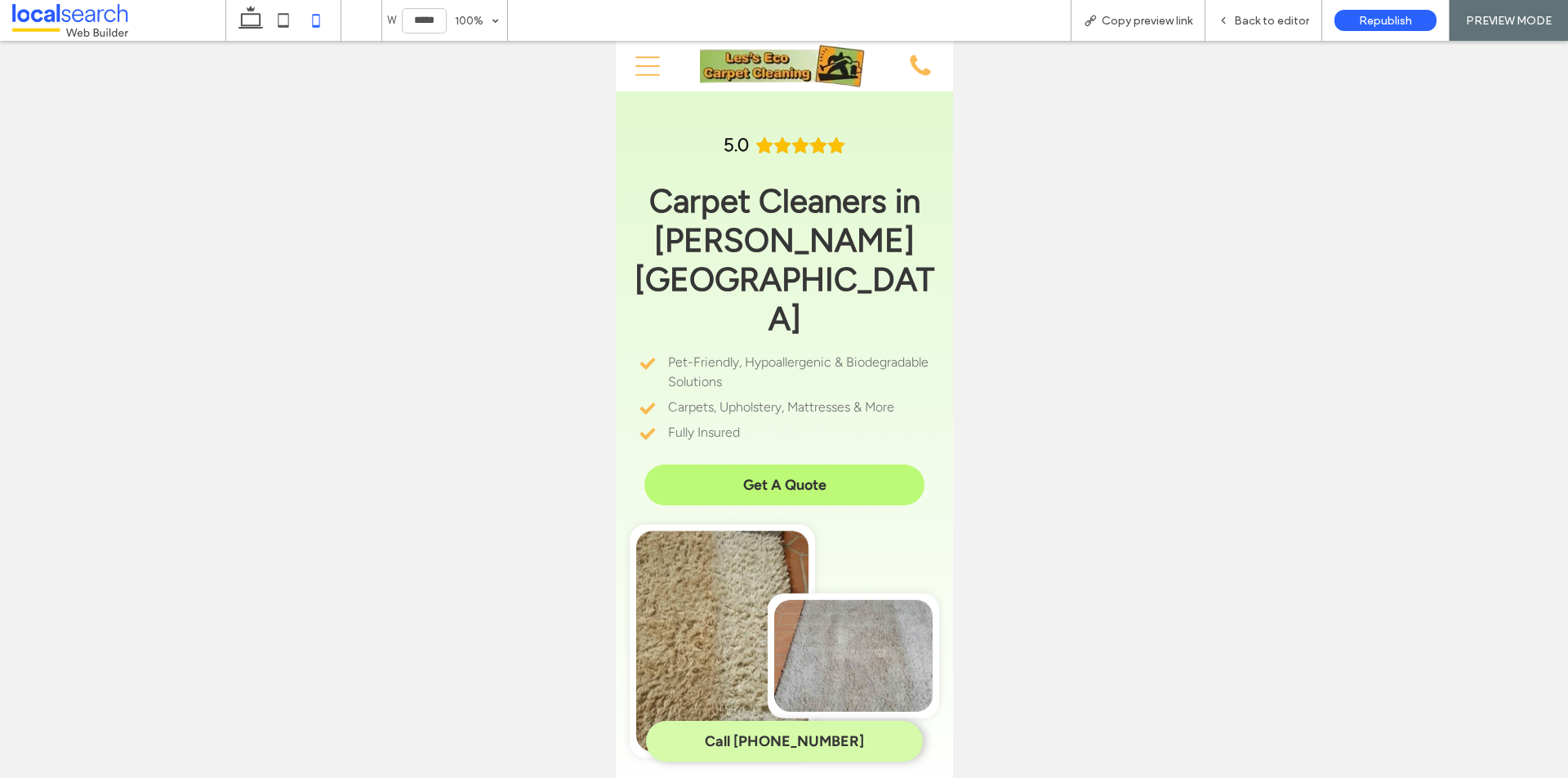
click at [731, 72] on img at bounding box center [784, 66] width 168 height 47
click at [1264, 17] on span "Back to editor" at bounding box center [1272, 21] width 75 height 14
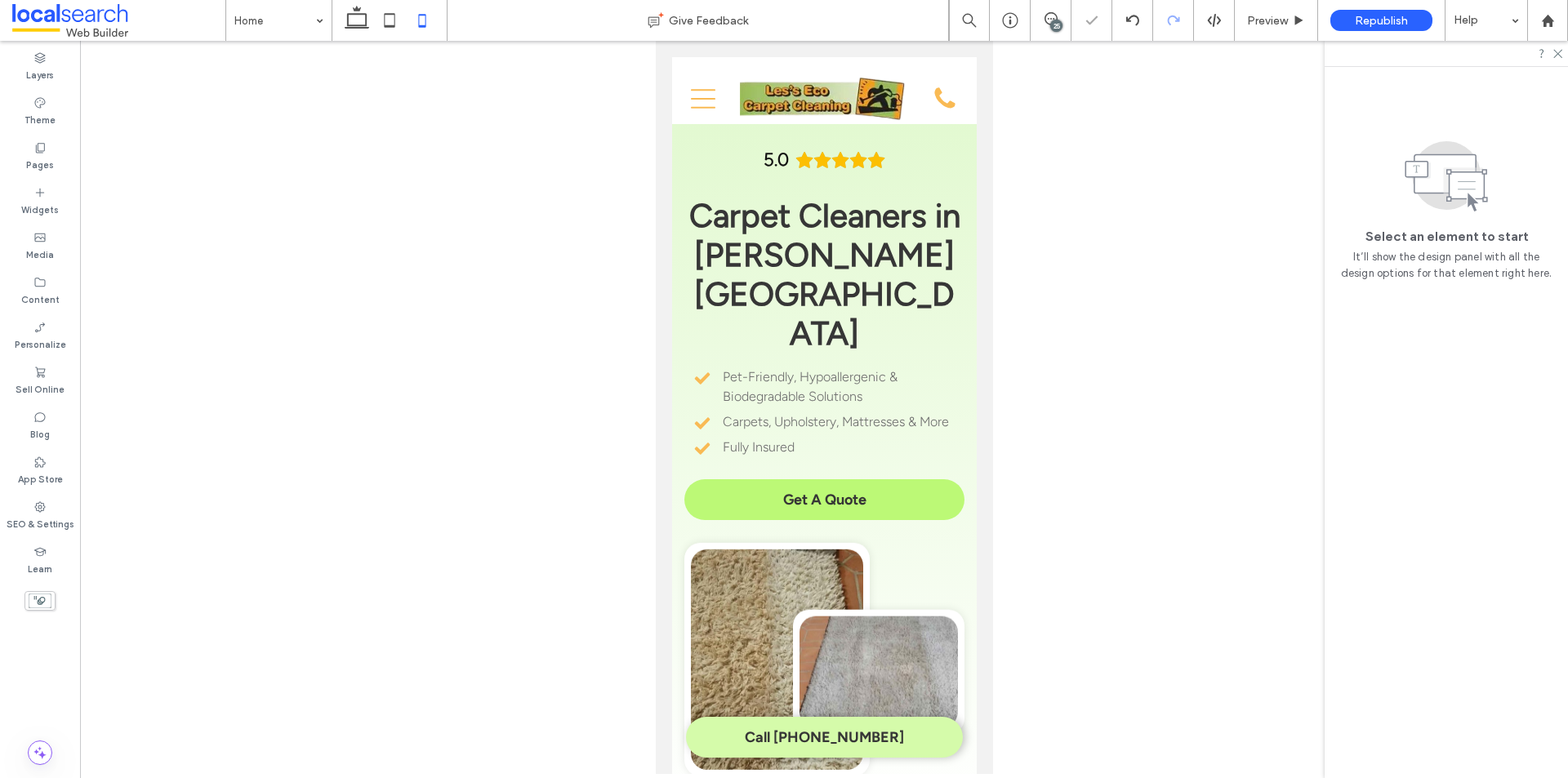
click at [818, 124] on div at bounding box center [824, 124] width 304 height 0
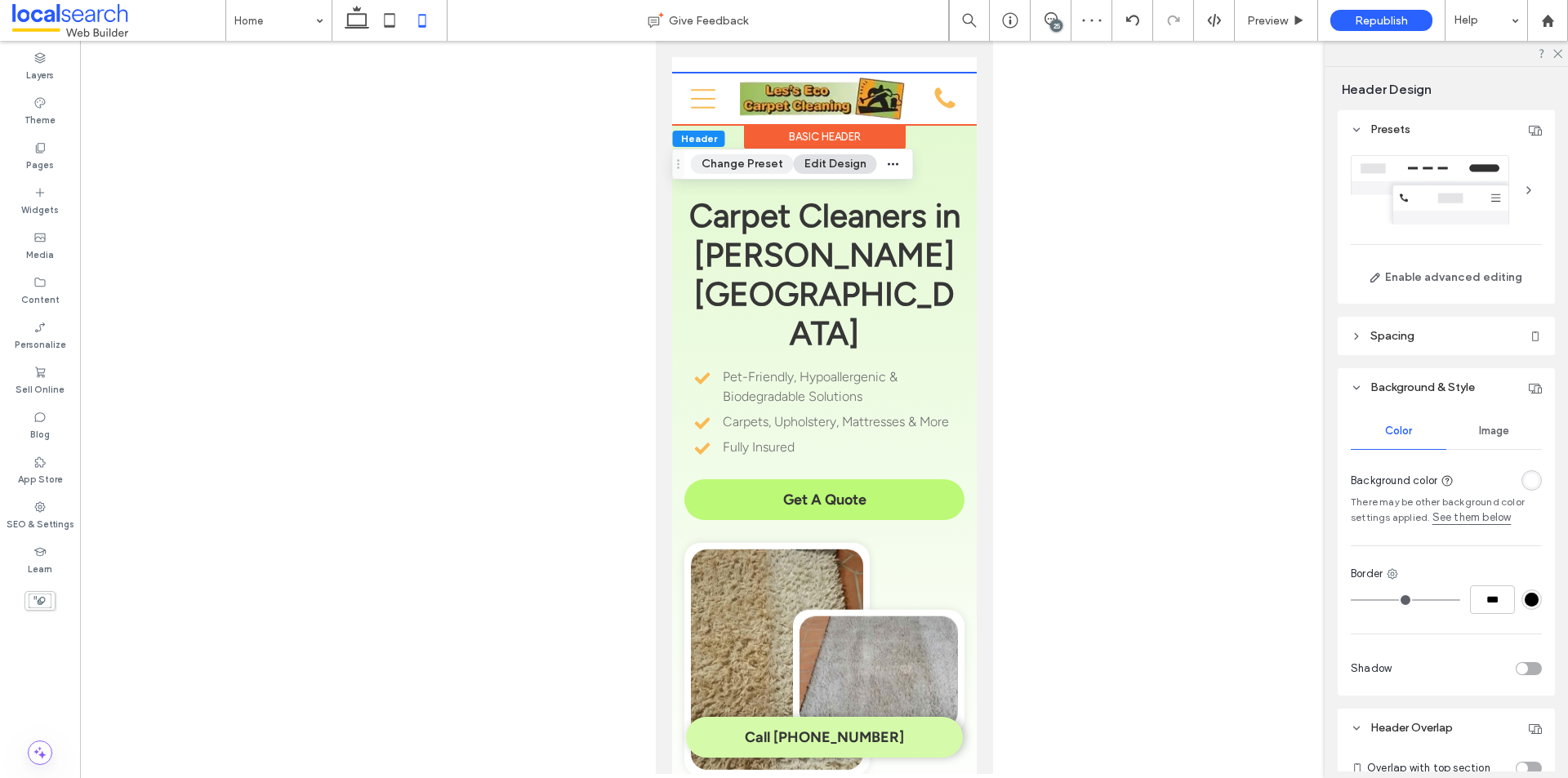
click at [755, 161] on button "Change Preset" at bounding box center [741, 164] width 103 height 20
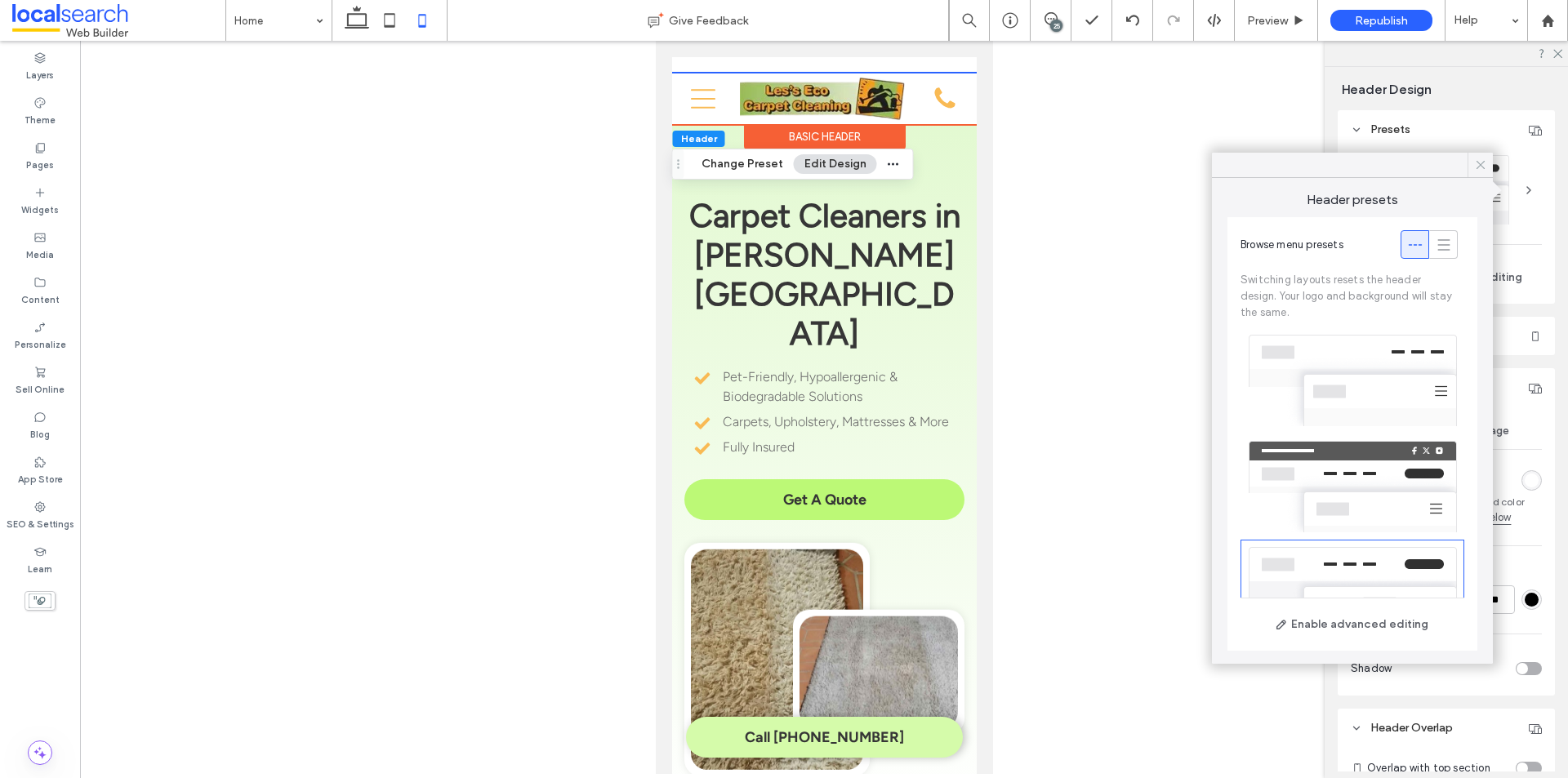
click at [1477, 158] on icon at bounding box center [1480, 165] width 14 height 14
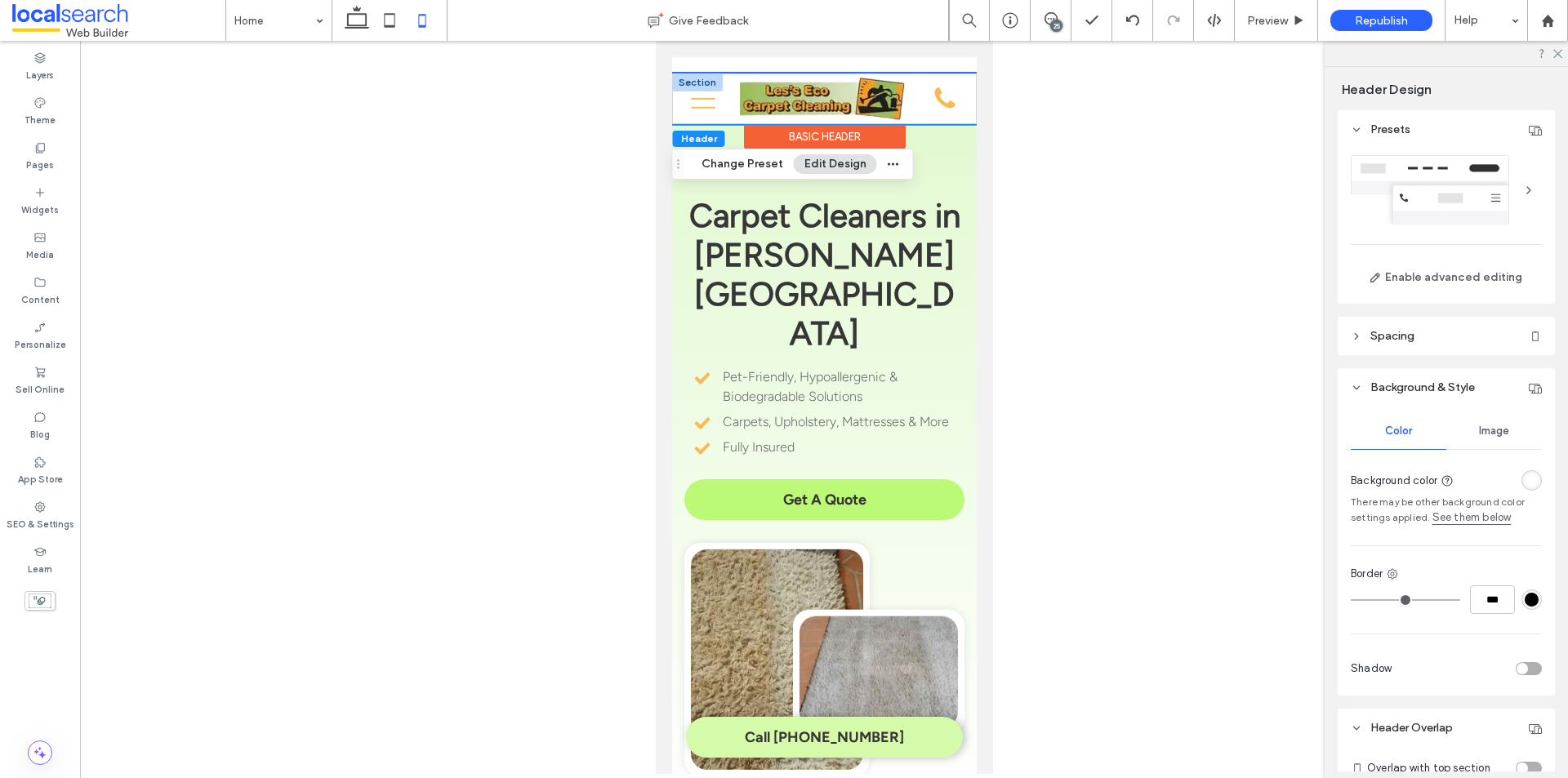
click at [673, 115] on div "Home About What We Do Carpet Cleaners Rug Cleaners Upholstery Cleaners Mattress…" at bounding box center [824, 98] width 304 height 51
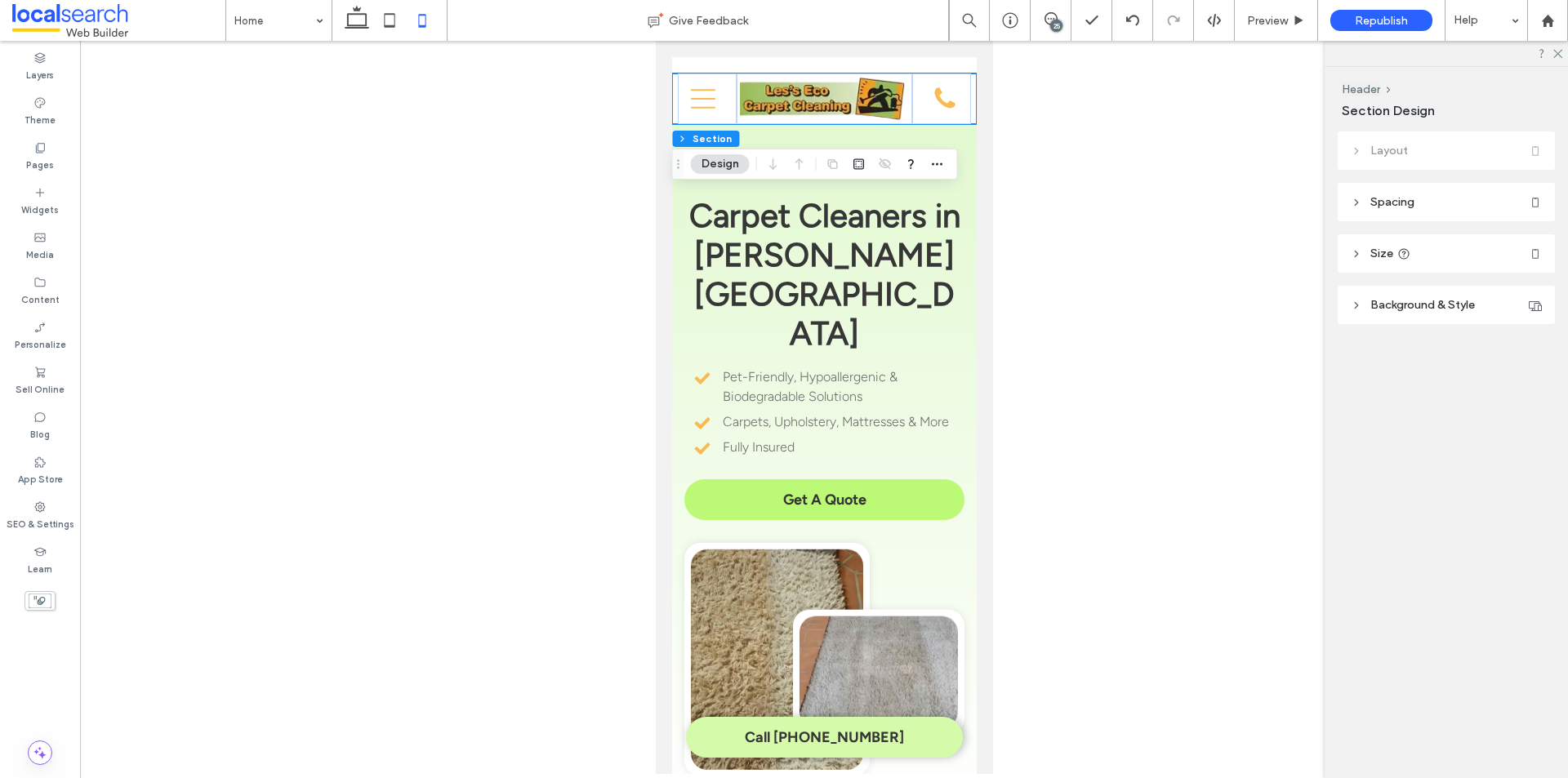
click at [1424, 300] on span "Background & Style" at bounding box center [1422, 305] width 105 height 14
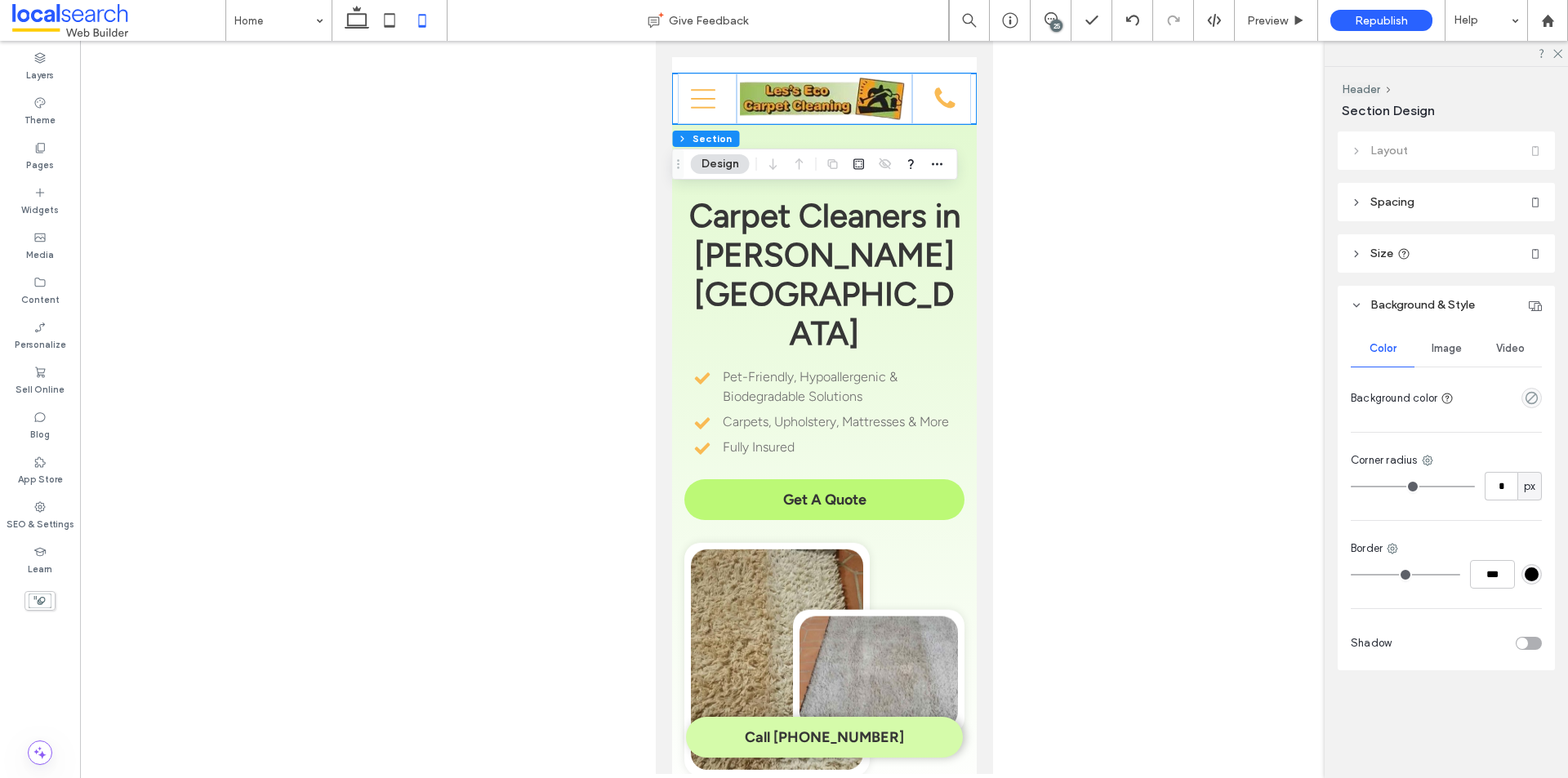
click at [1449, 344] on span "Image" at bounding box center [1446, 348] width 30 height 13
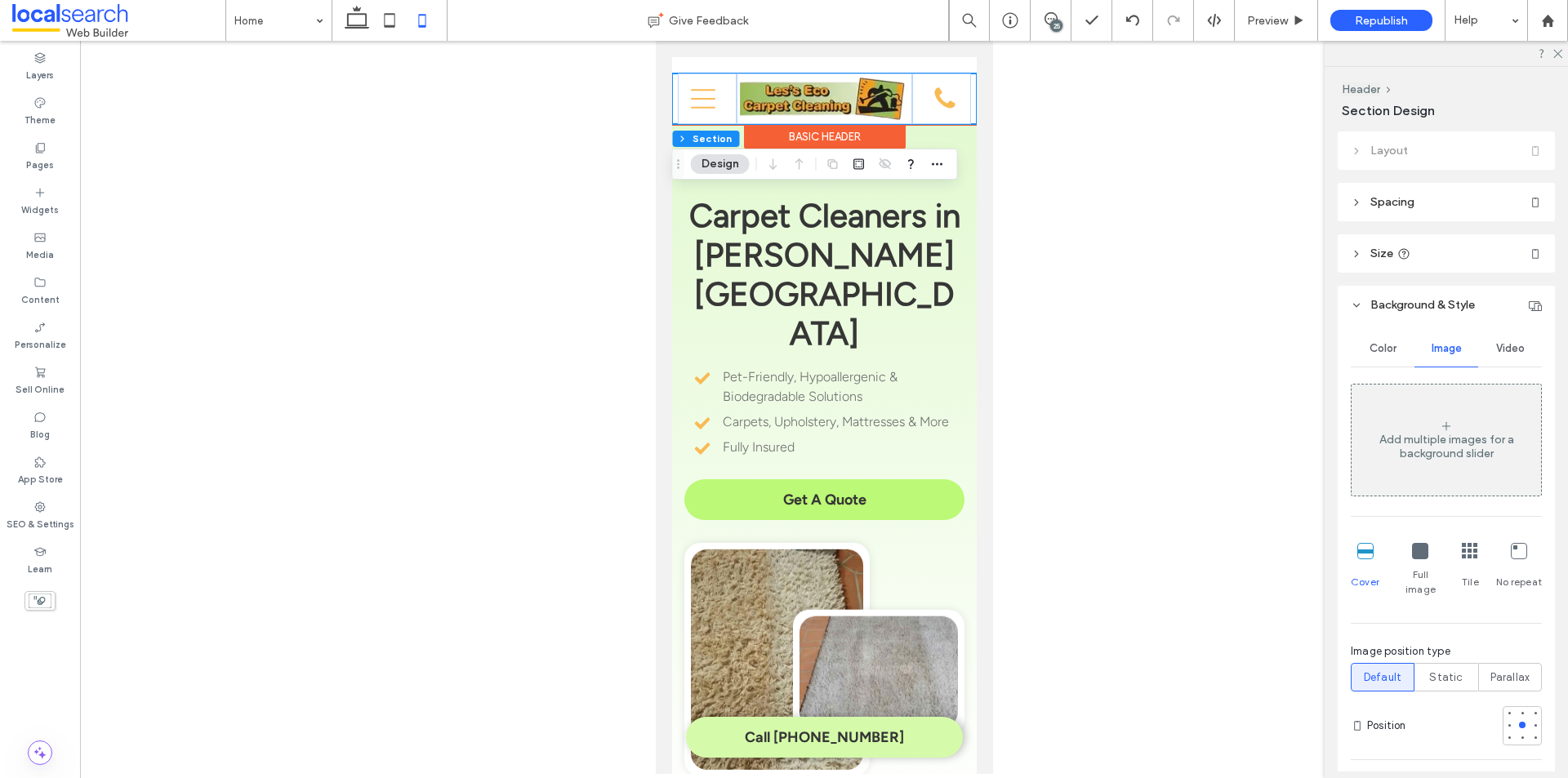
click at [672, 82] on div "Home About What We Do Carpet Cleaners Rug Cleaners Upholstery Cleaners Mattress…" at bounding box center [824, 98] width 304 height 51
click at [793, 98] on img at bounding box center [823, 99] width 168 height 47
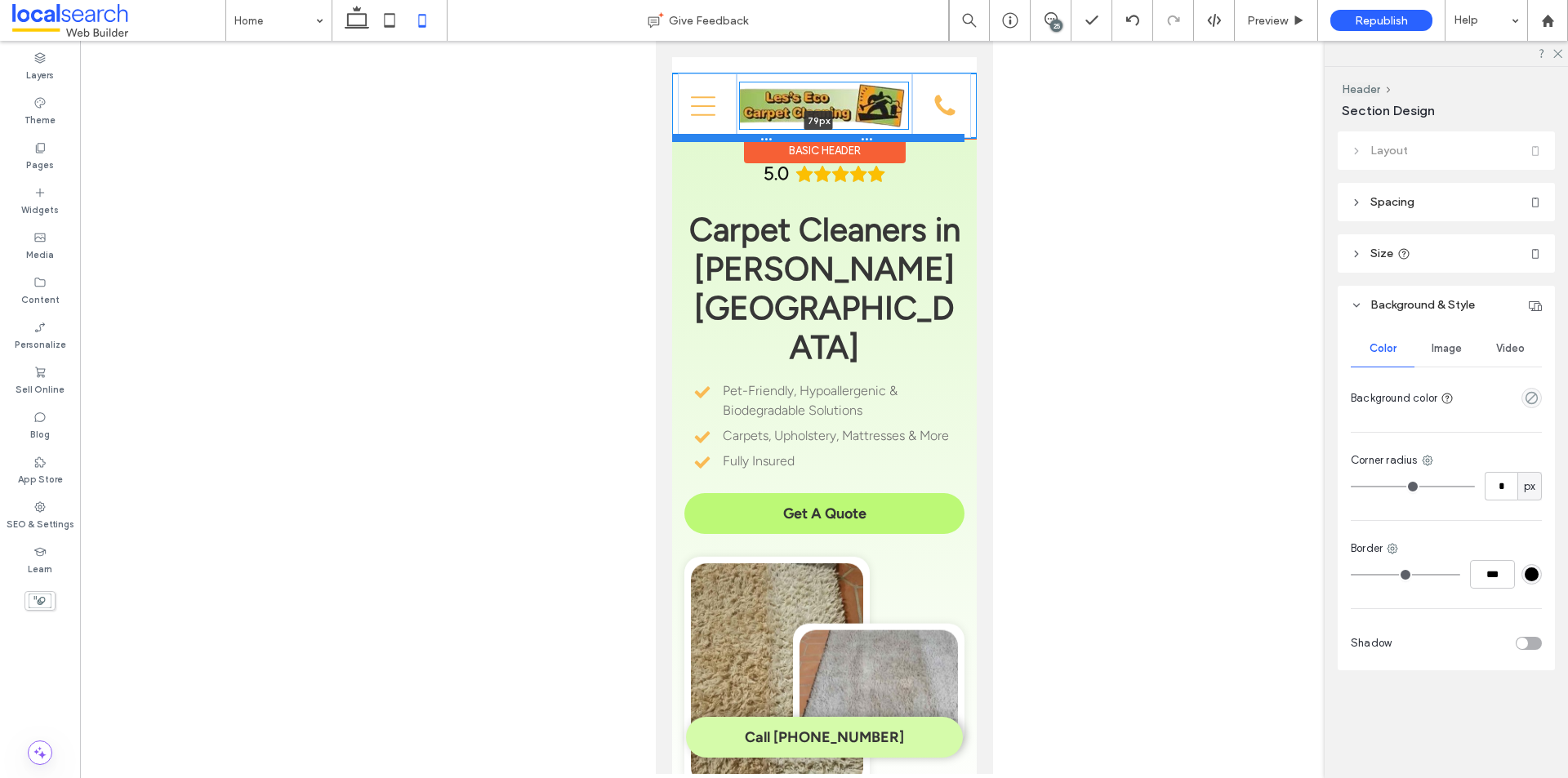
drag, startPoint x: 732, startPoint y: 122, endPoint x: 728, endPoint y: 135, distance: 13.6
click at [728, 135] on div at bounding box center [818, 138] width 292 height 8
type input "**"
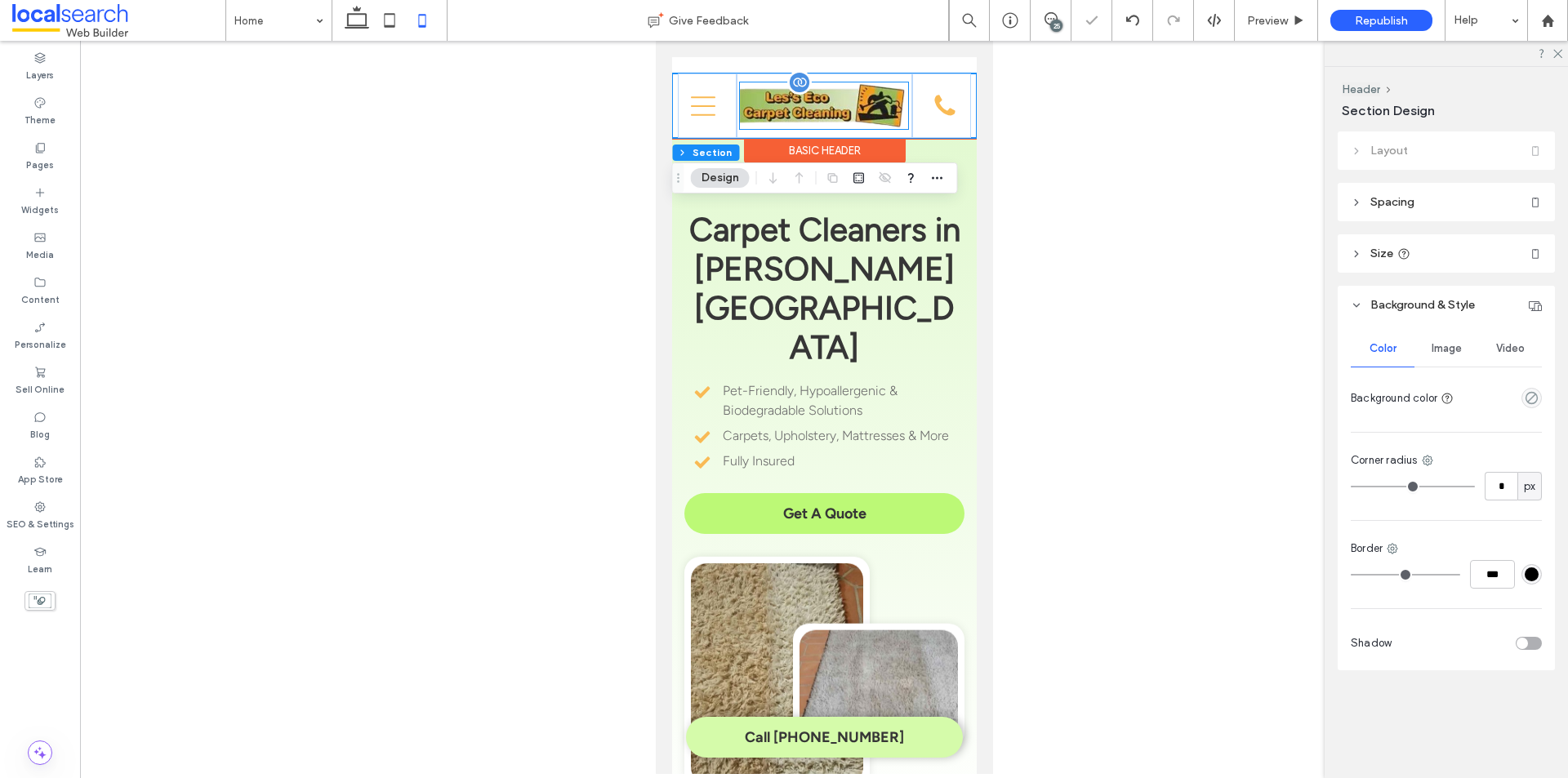
click at [854, 107] on img at bounding box center [823, 106] width 168 height 47
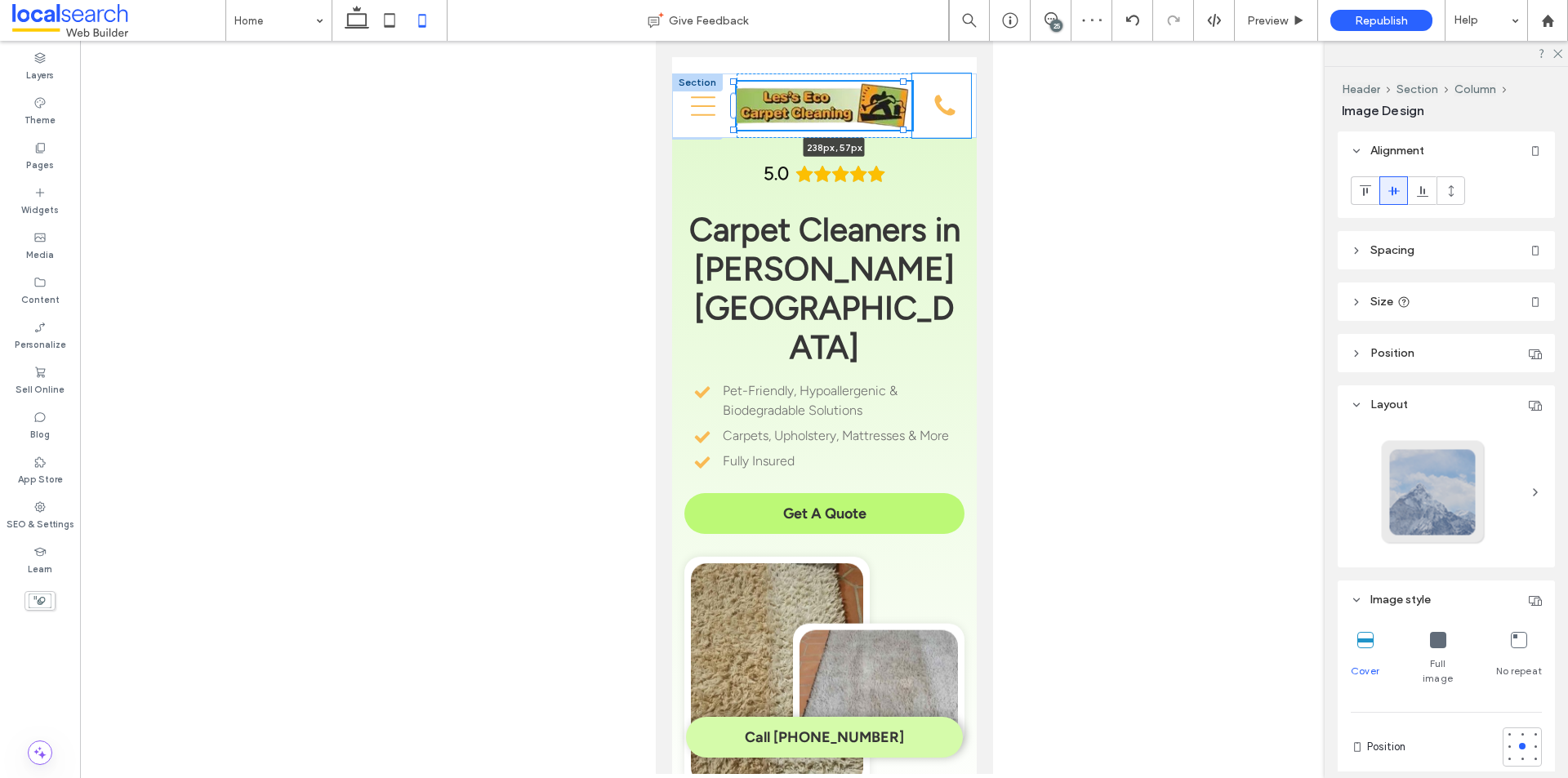
drag, startPoint x: 902, startPoint y: 128, endPoint x: 907, endPoint y: 142, distance: 14.9
click at [725, 134] on div "222px , 59px Home About What We Do Carpet Cleaners Rug Cleaners Upholstery Clea…" at bounding box center [824, 106] width 304 height 64
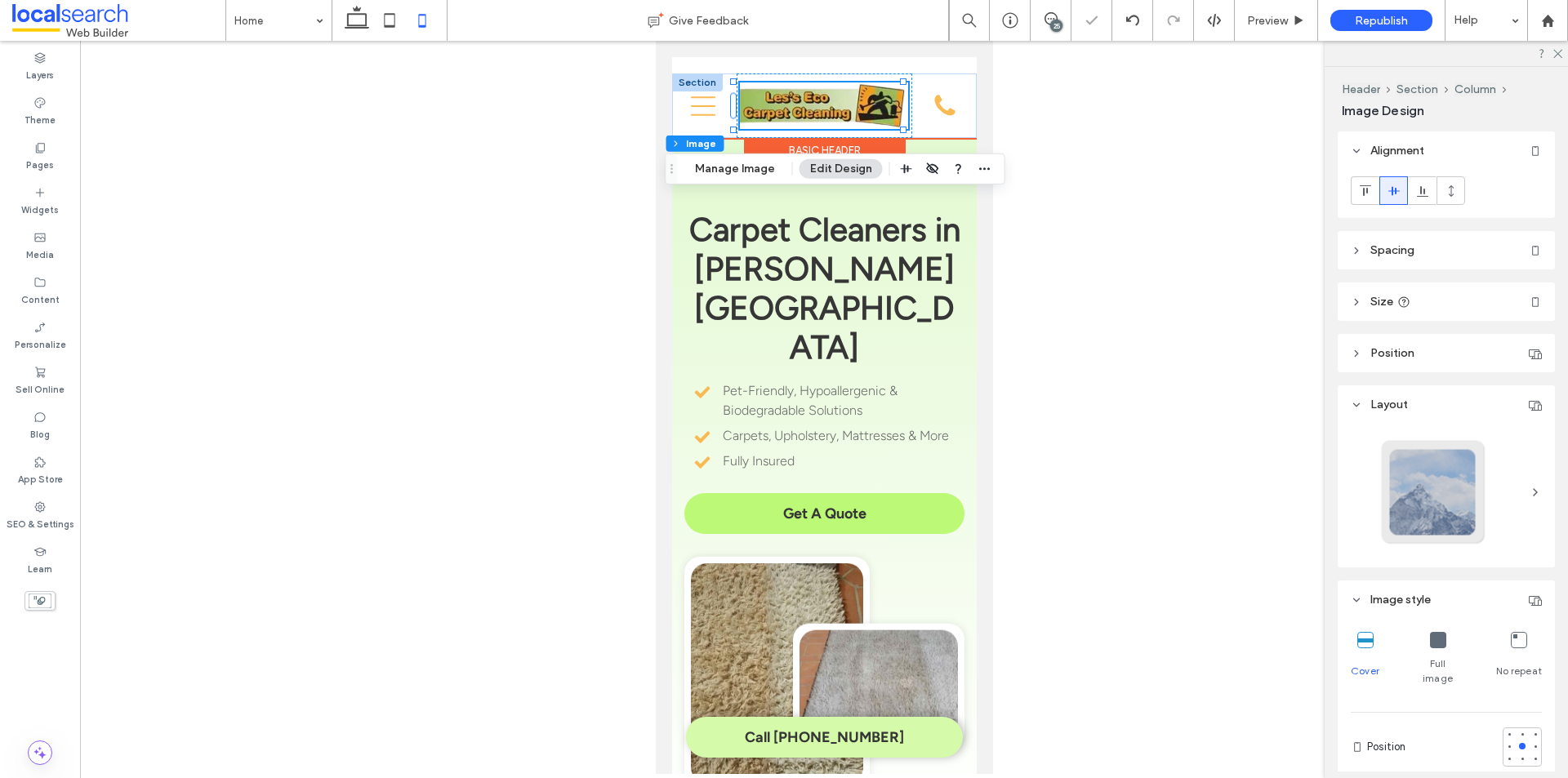
click at [955, 312] on div "5.0 Carpet Cleaners in [PERSON_NAME][GEOGRAPHIC_DATA] Pet-Friendly, Hypoallerge…" at bounding box center [824, 473] width 304 height 703
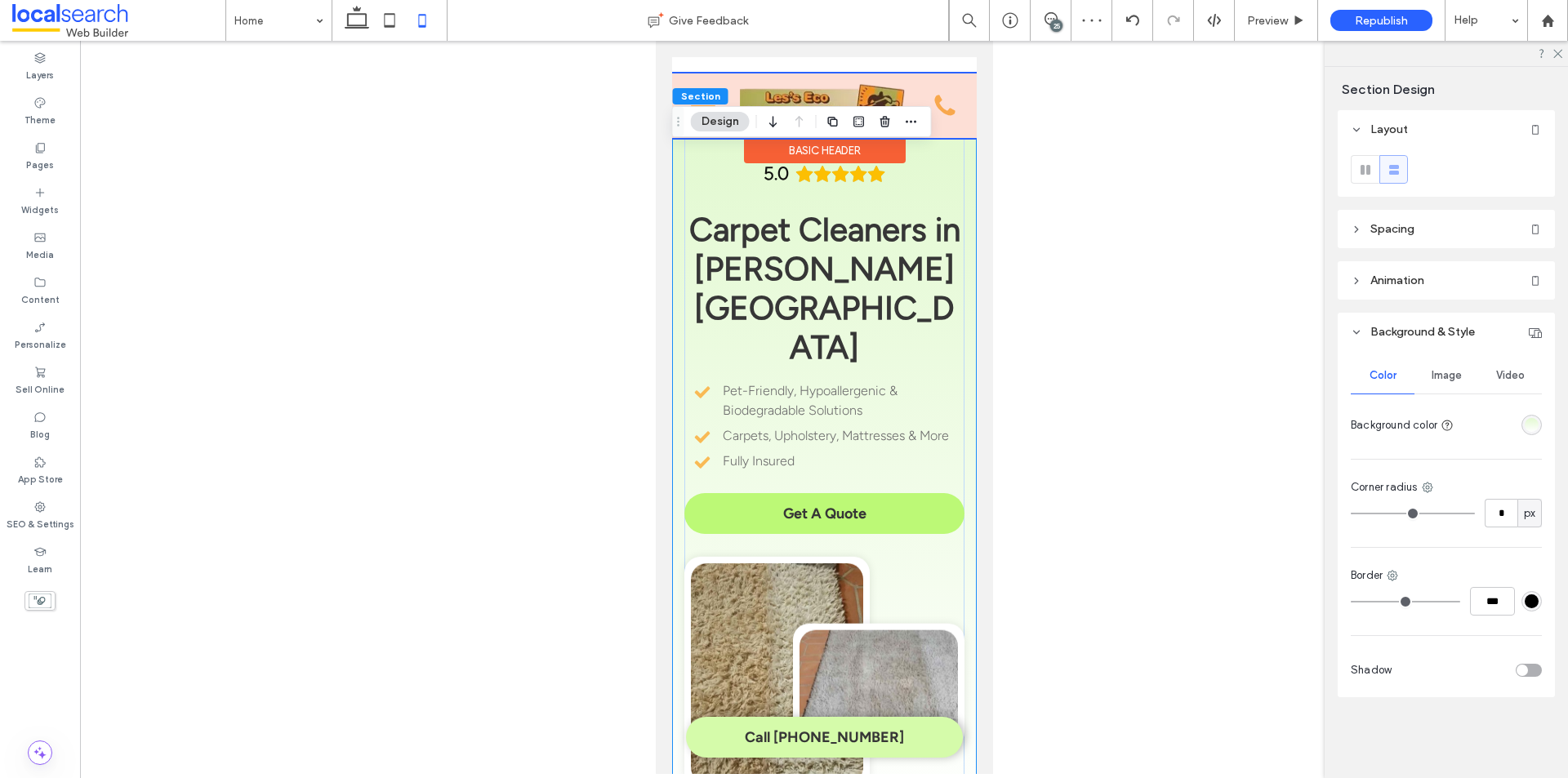
click at [764, 79] on div at bounding box center [824, 106] width 304 height 64
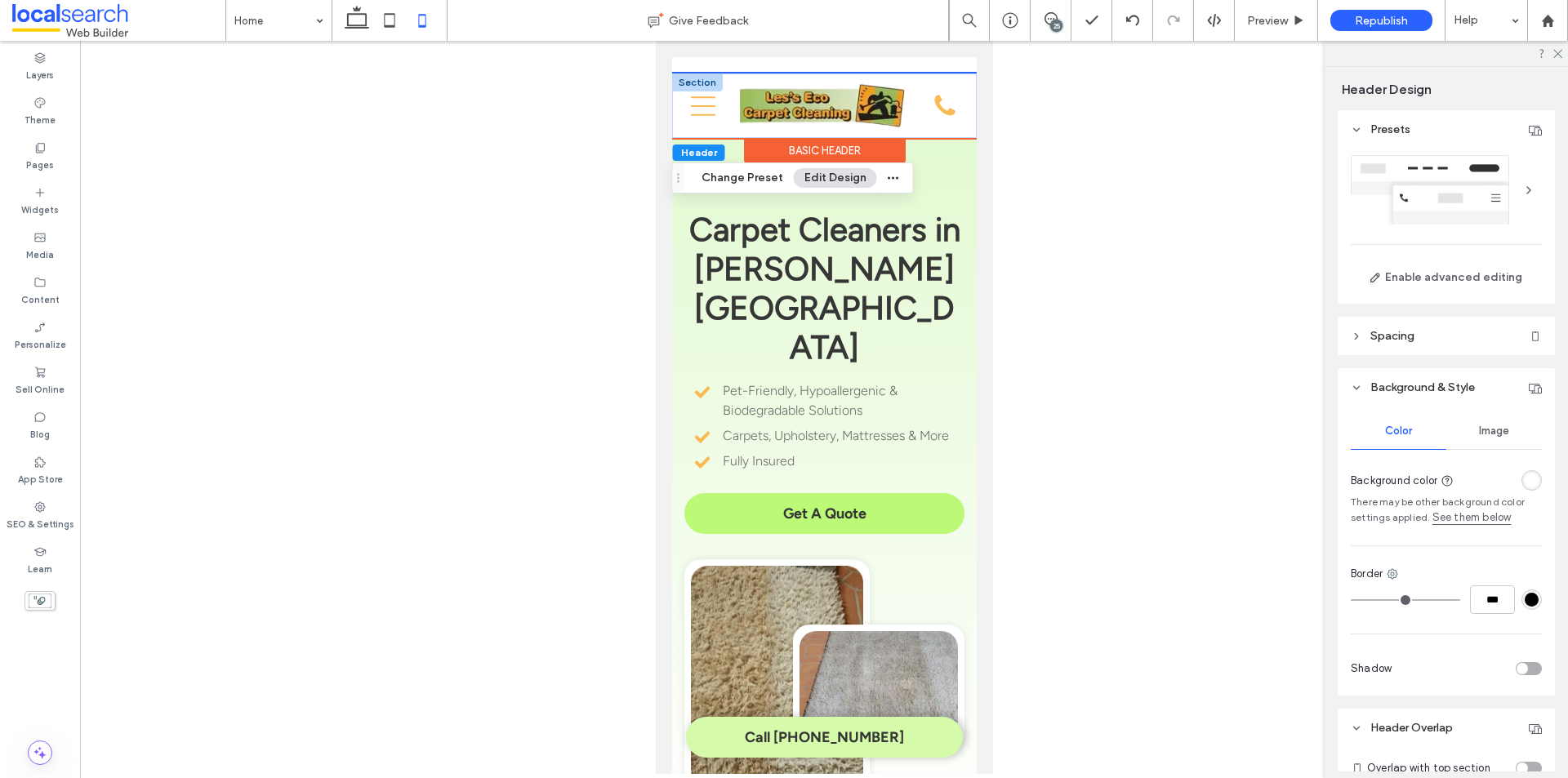
click at [958, 177] on div "5.0 Carpet Cleaners in [PERSON_NAME][GEOGRAPHIC_DATA] Pet-Friendly, Hypoallerge…" at bounding box center [824, 473] width 304 height 703
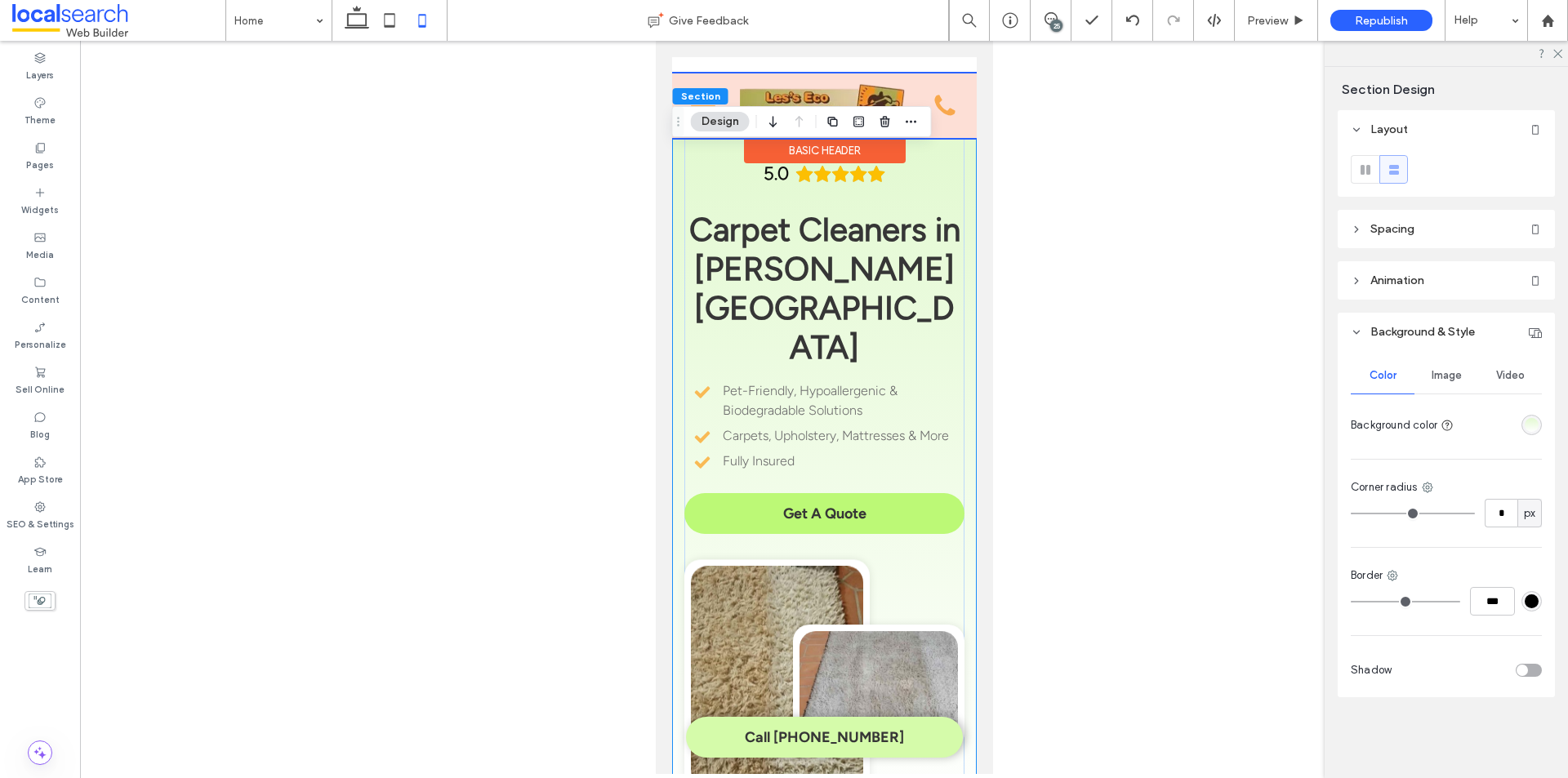
click at [879, 87] on div at bounding box center [824, 106] width 304 height 64
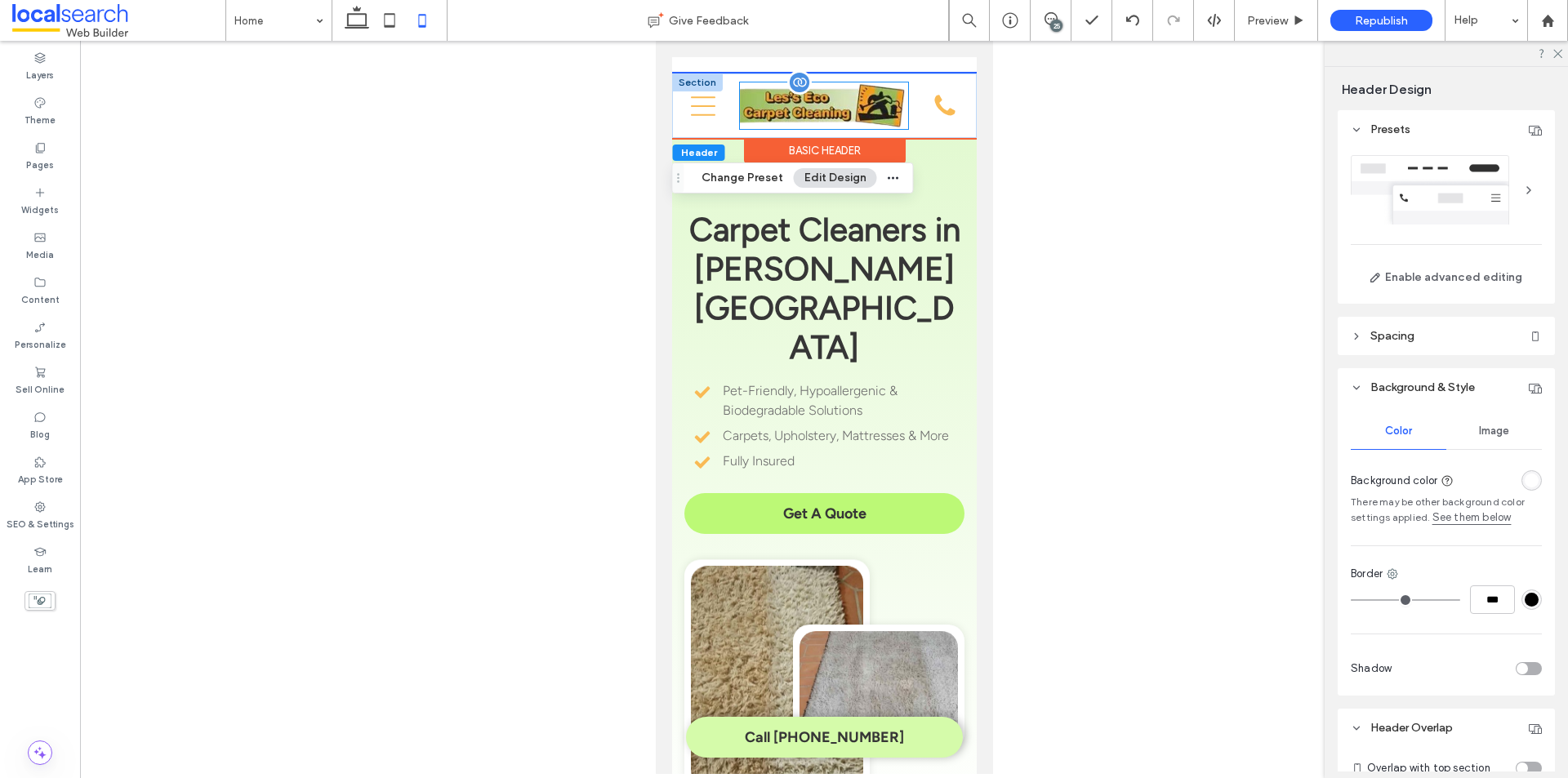
click at [890, 106] on img at bounding box center [823, 106] width 168 height 47
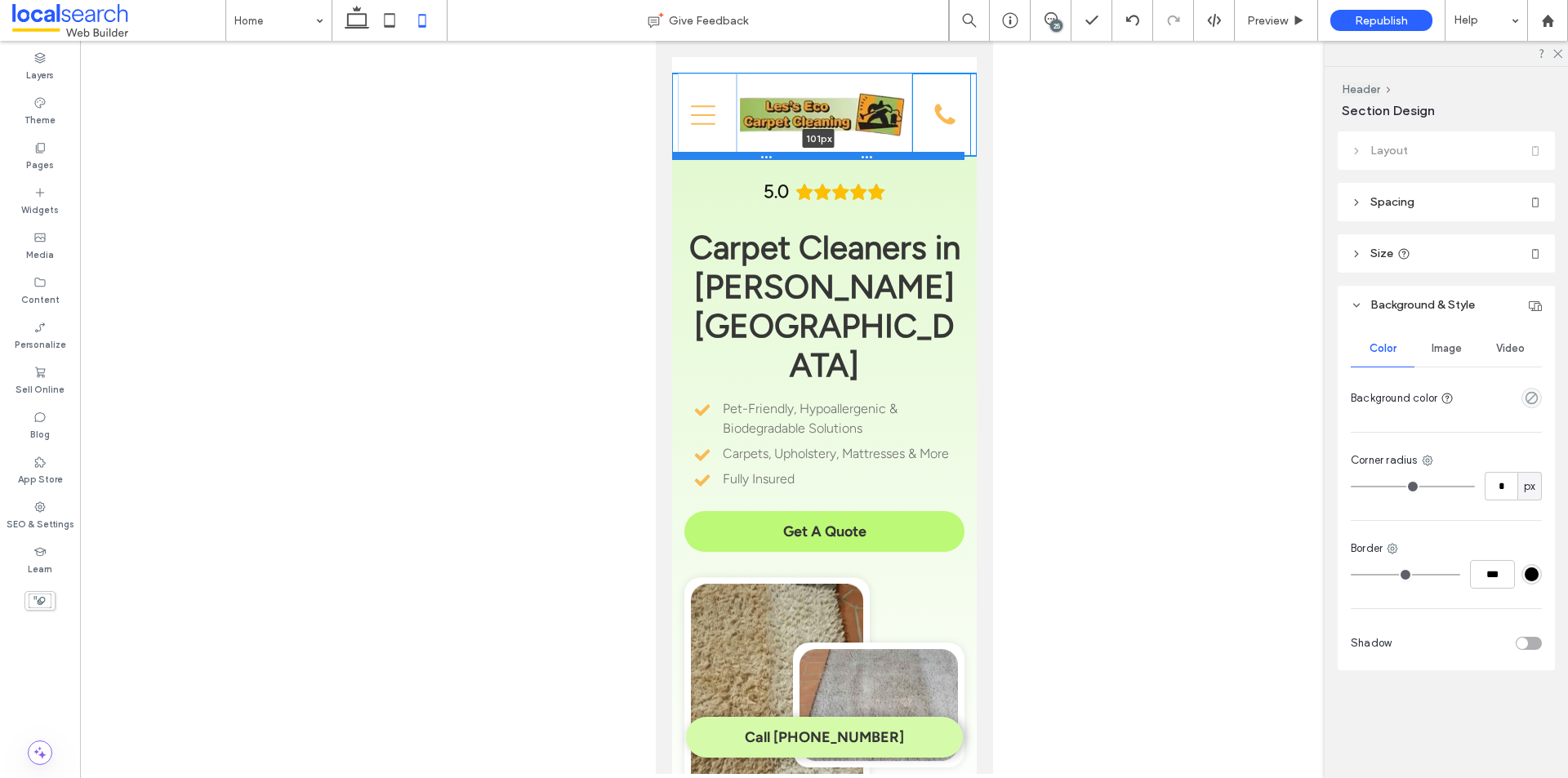
drag, startPoint x: 909, startPoint y: 134, endPoint x: 915, endPoint y: 152, distance: 19.0
click at [915, 152] on div at bounding box center [818, 156] width 292 height 8
type input "***"
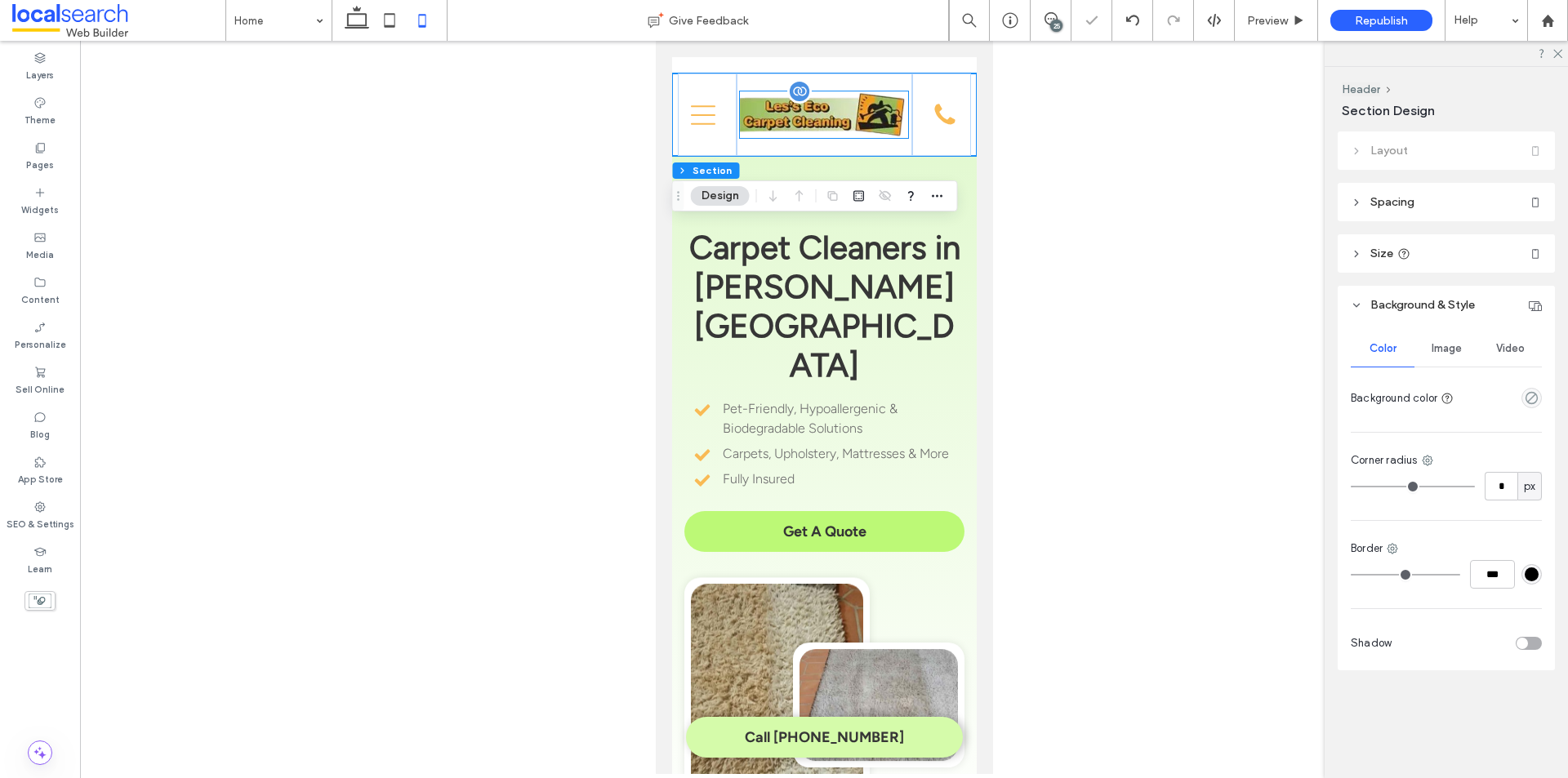
click at [866, 122] on img at bounding box center [823, 115] width 168 height 47
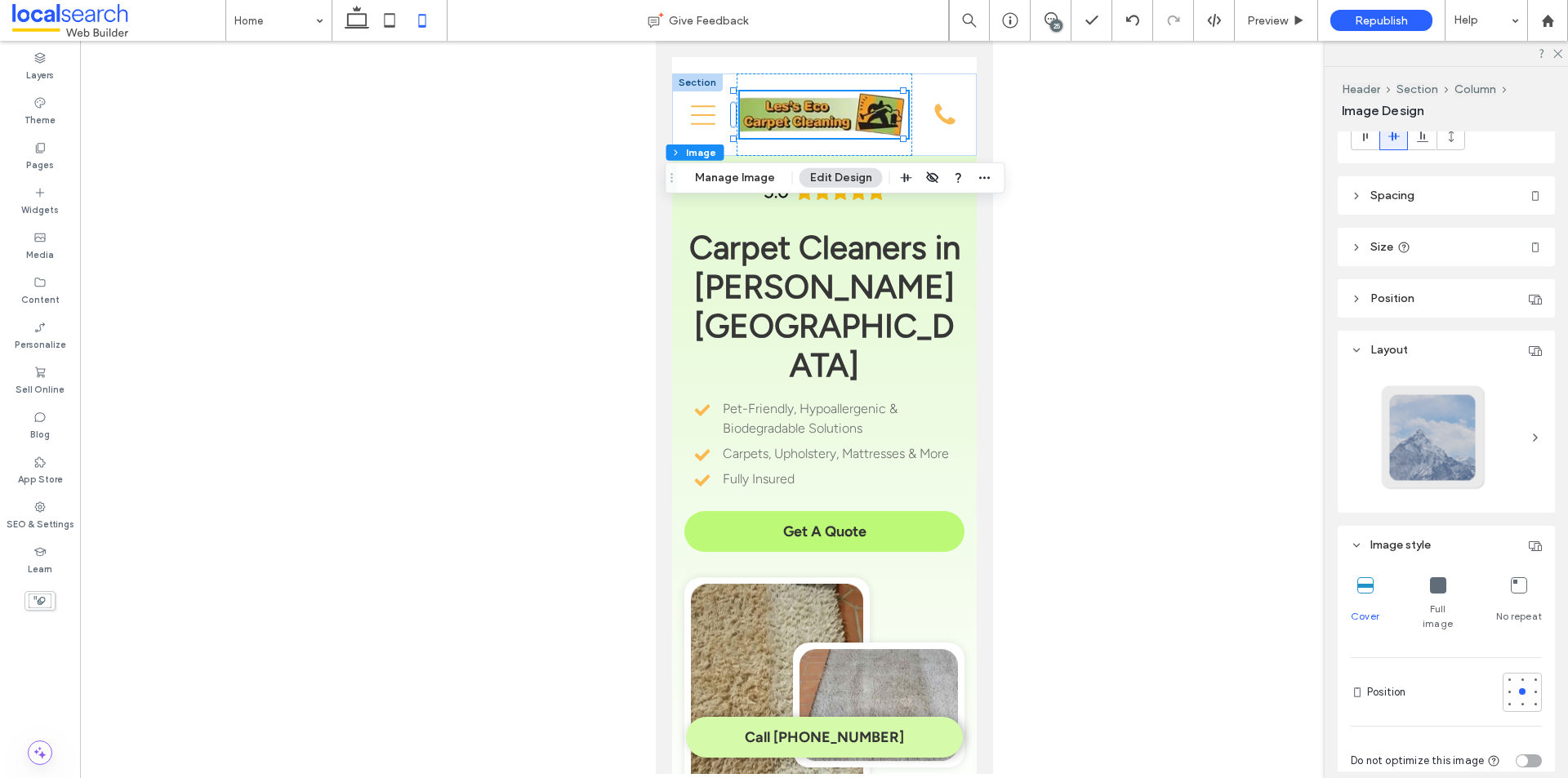
scroll to position [20, 0]
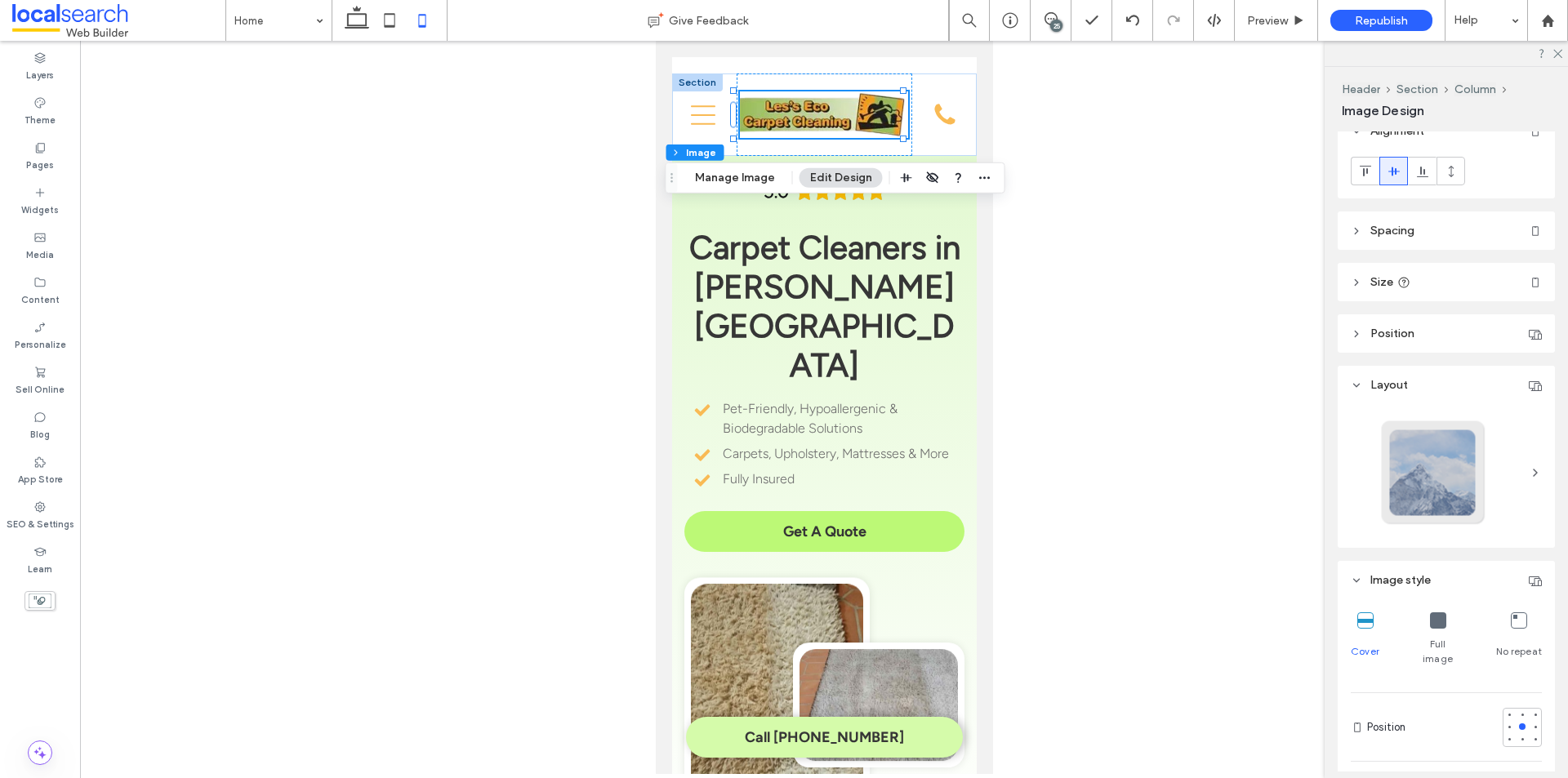
click at [681, 219] on div "5.0 Carpet Cleaners in [PERSON_NAME][GEOGRAPHIC_DATA] Pet-Friendly, Hypoallerge…" at bounding box center [824, 491] width 304 height 703
